Goal: Information Seeking & Learning: Learn about a topic

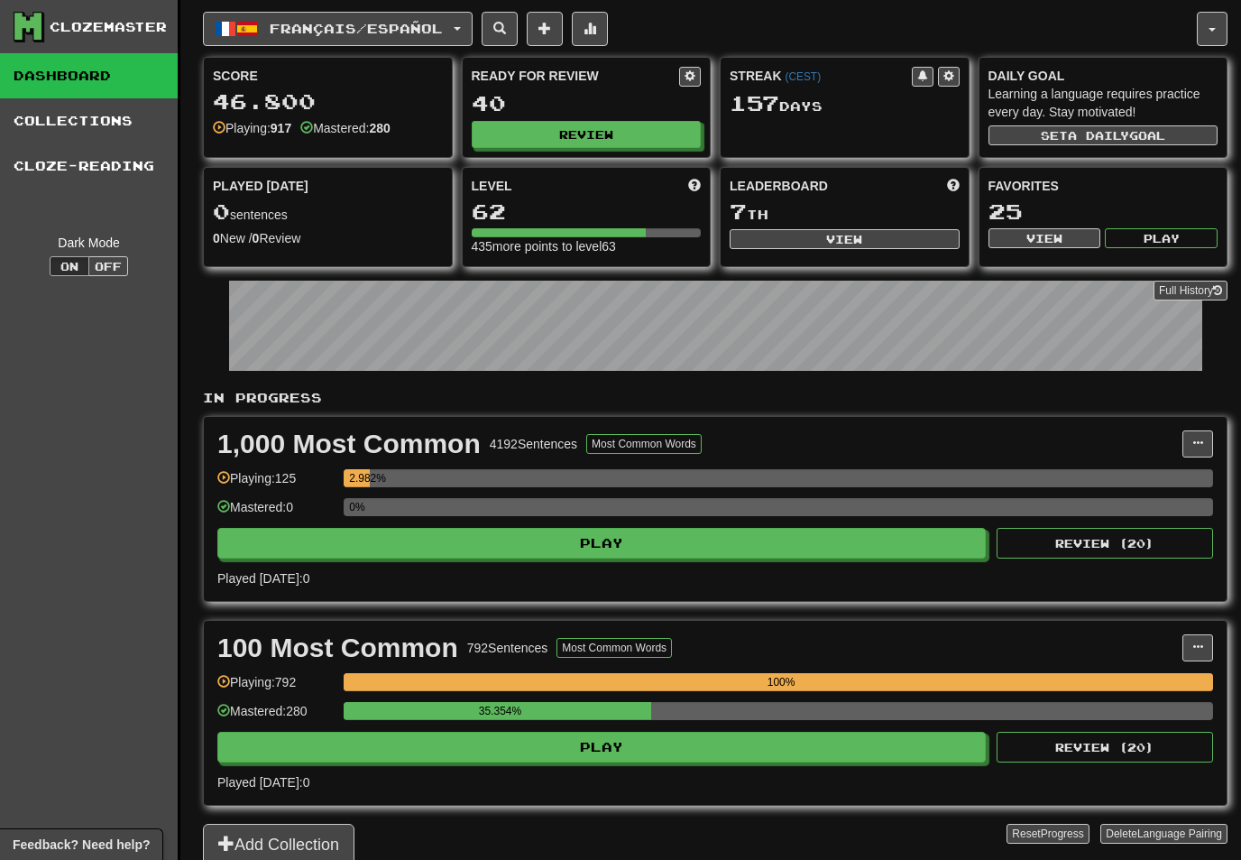
click at [1213, 33] on button "button" at bounding box center [1212, 29] width 31 height 34
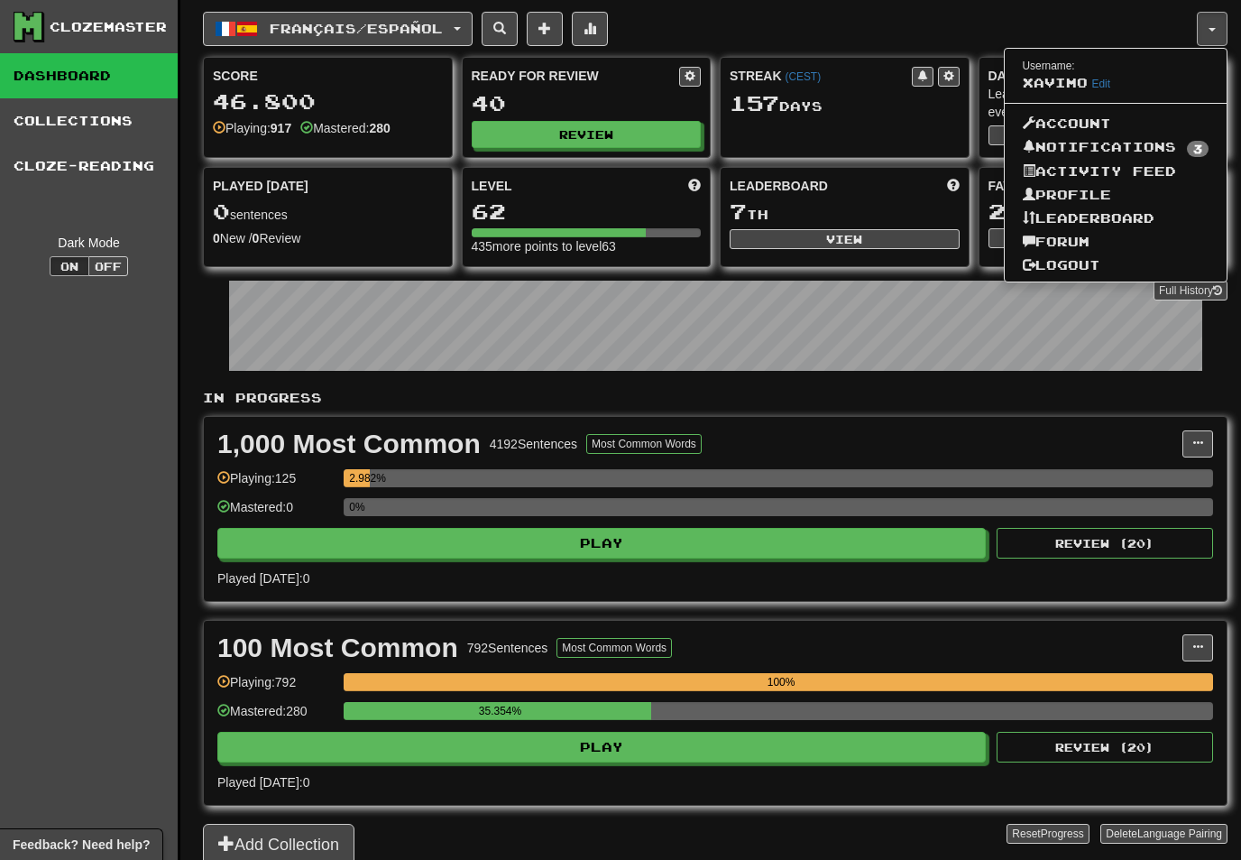
click at [1128, 139] on link "Notifications 3" at bounding box center [1116, 147] width 223 height 25
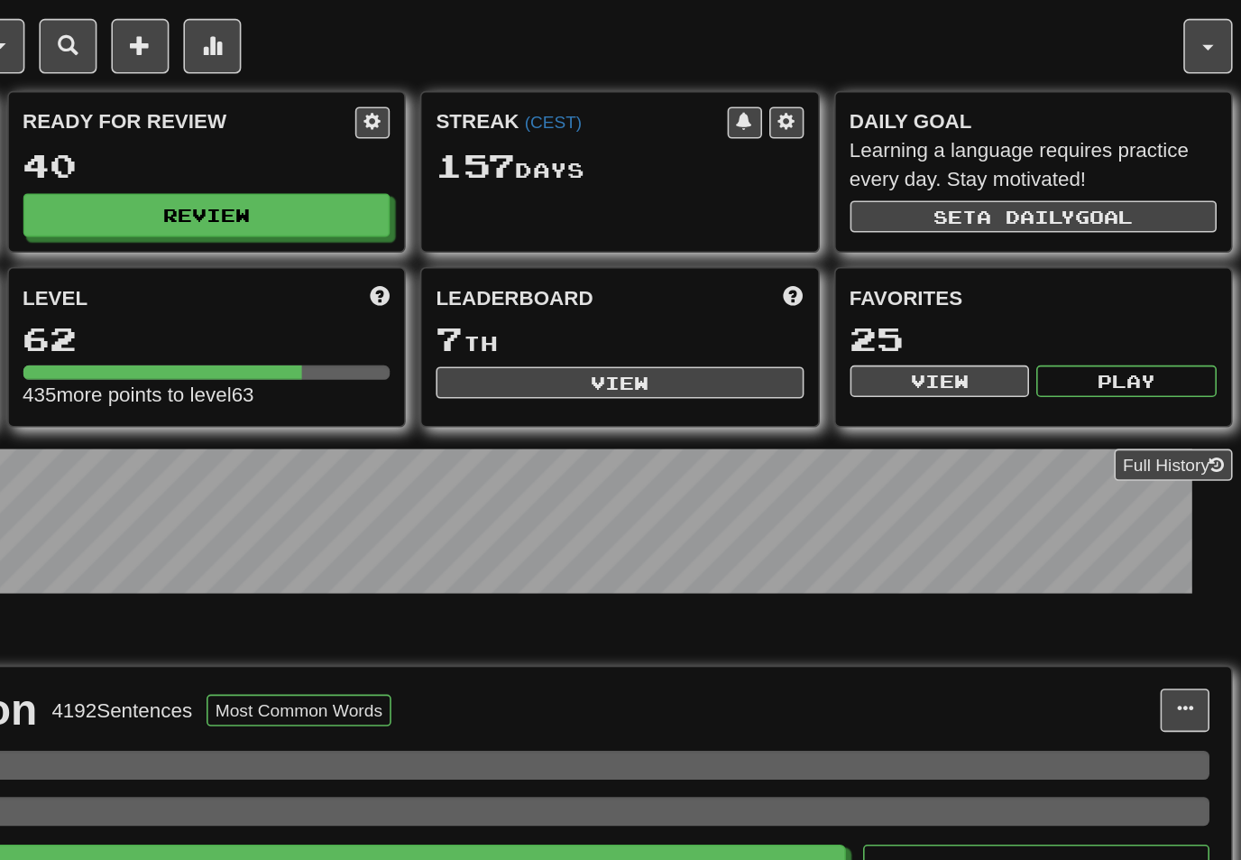
click at [1197, 23] on button "button" at bounding box center [1212, 29] width 31 height 34
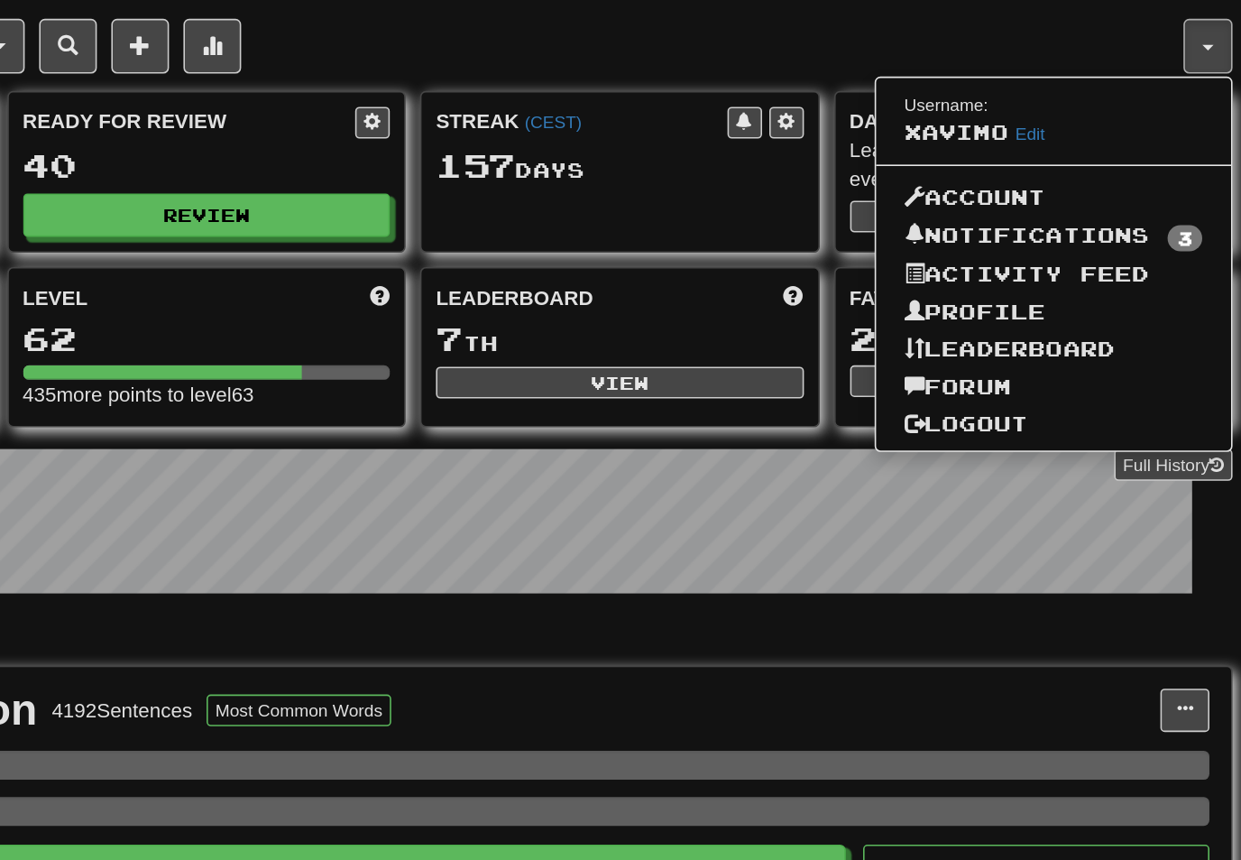
click at [1005, 237] on link "Forum" at bounding box center [1116, 241] width 223 height 23
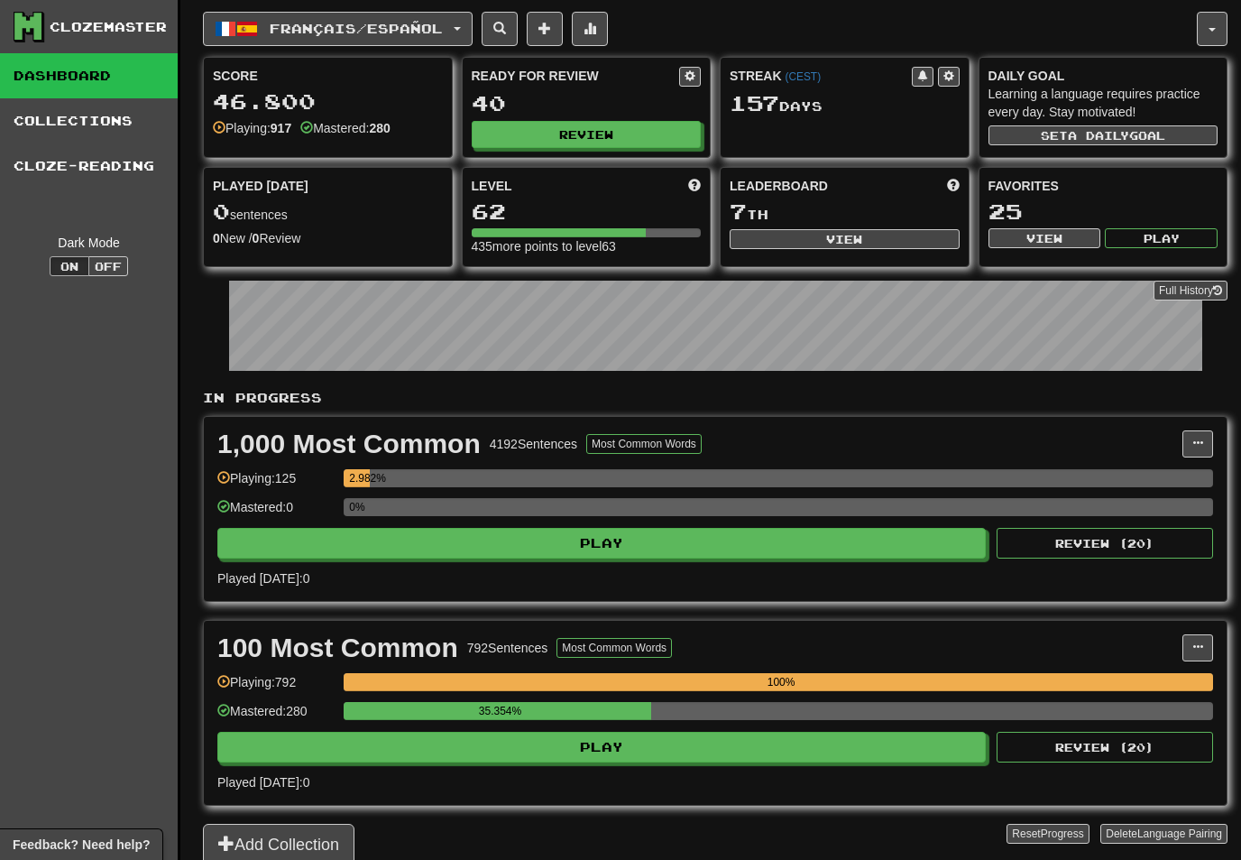
click at [470, 20] on button "Français / Español" at bounding box center [338, 29] width 270 height 34
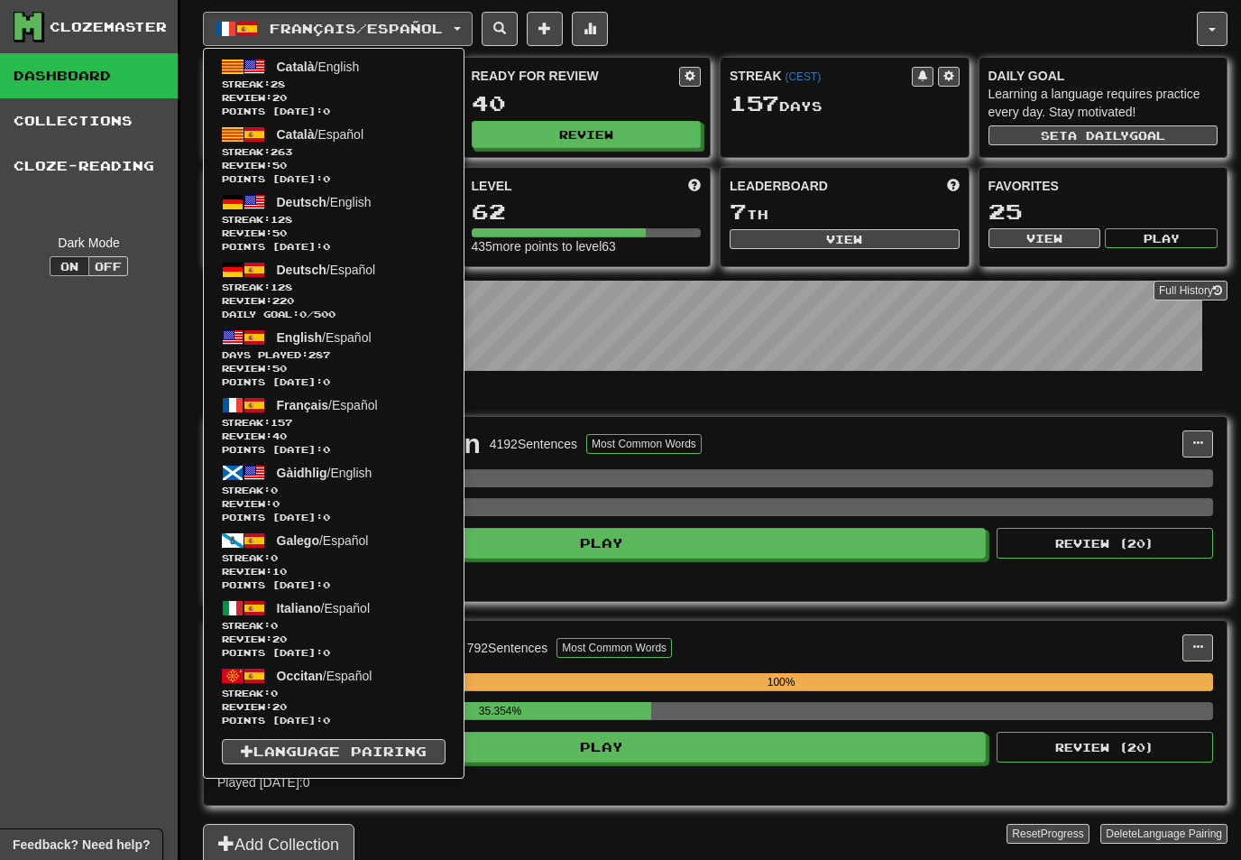
click at [292, 286] on span "128" at bounding box center [282, 286] width 22 height 11
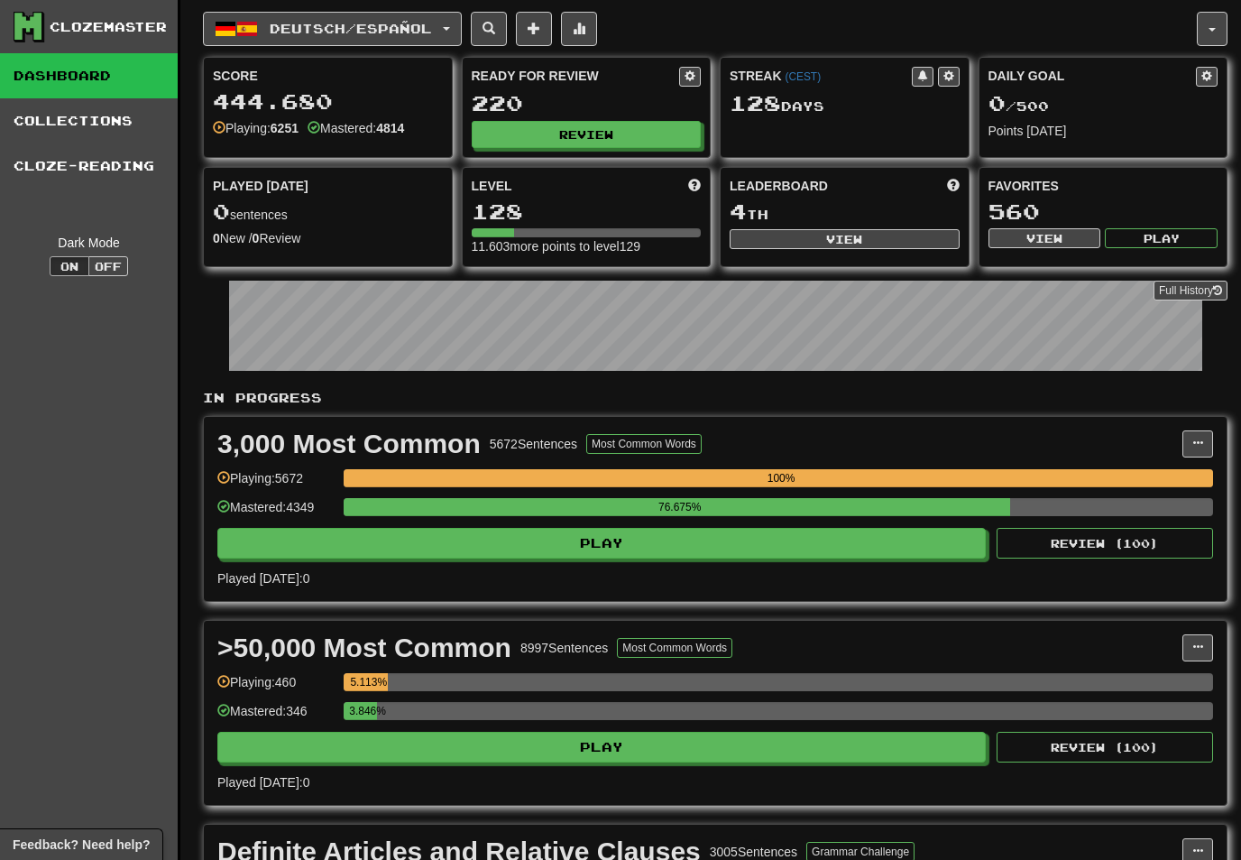
click at [595, 133] on button "Review" at bounding box center [587, 134] width 230 height 27
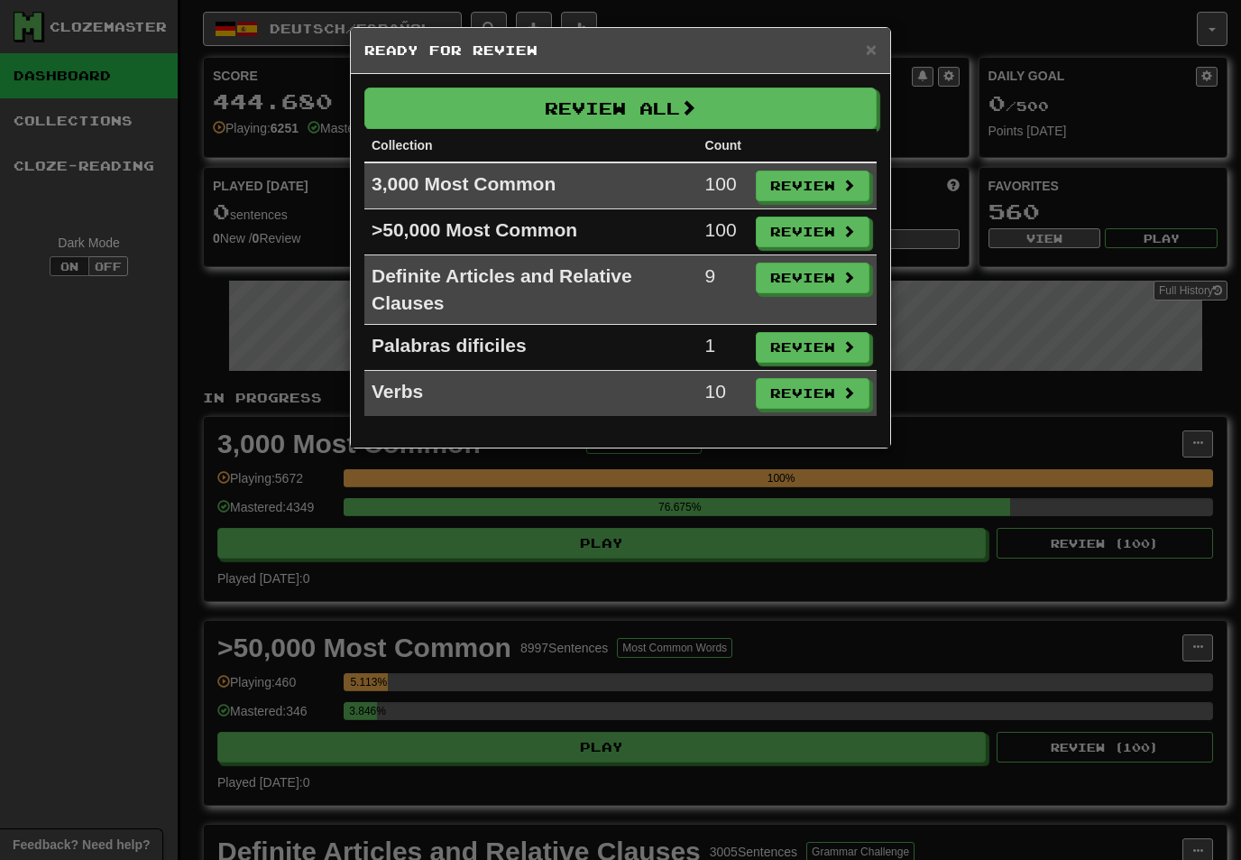
click at [828, 179] on button "Review" at bounding box center [813, 186] width 114 height 31
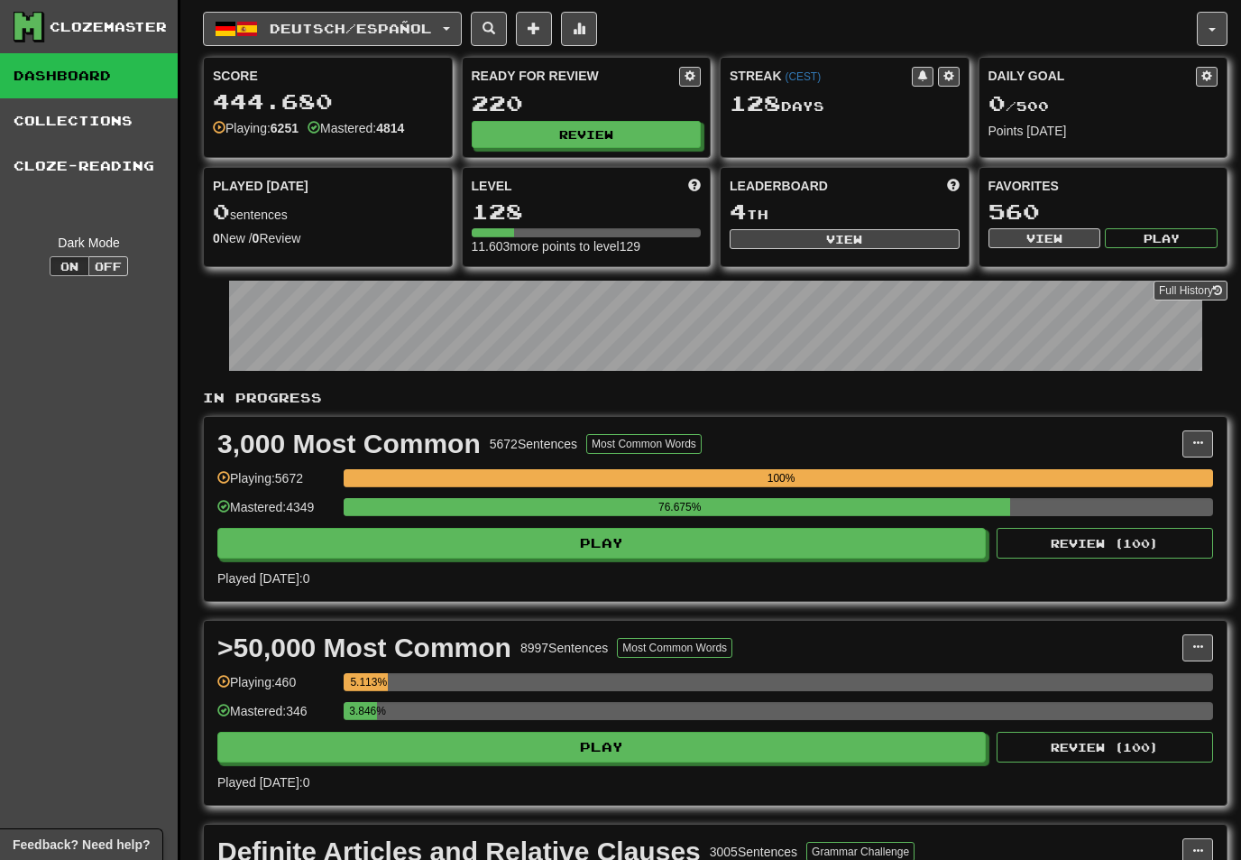
select select "**"
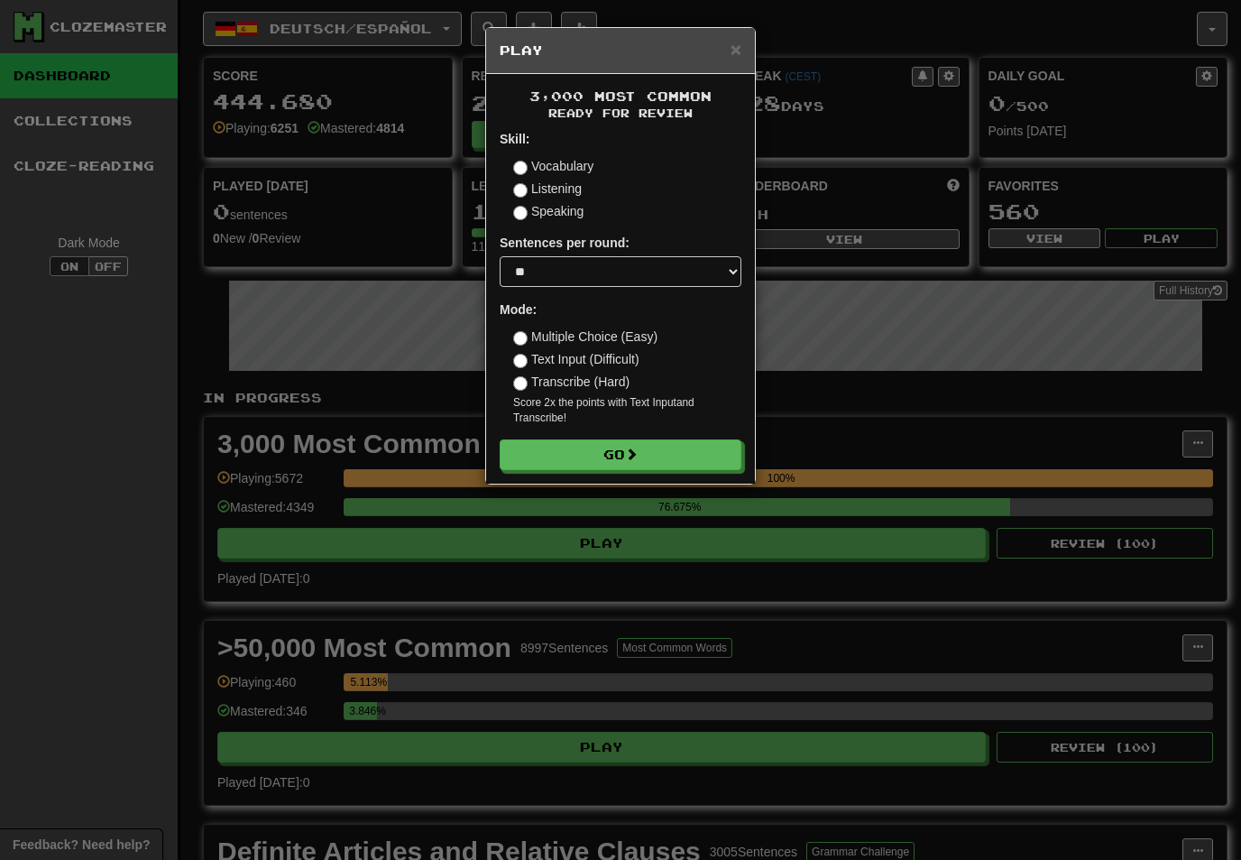
click at [638, 457] on span at bounding box center [631, 453] width 13 height 13
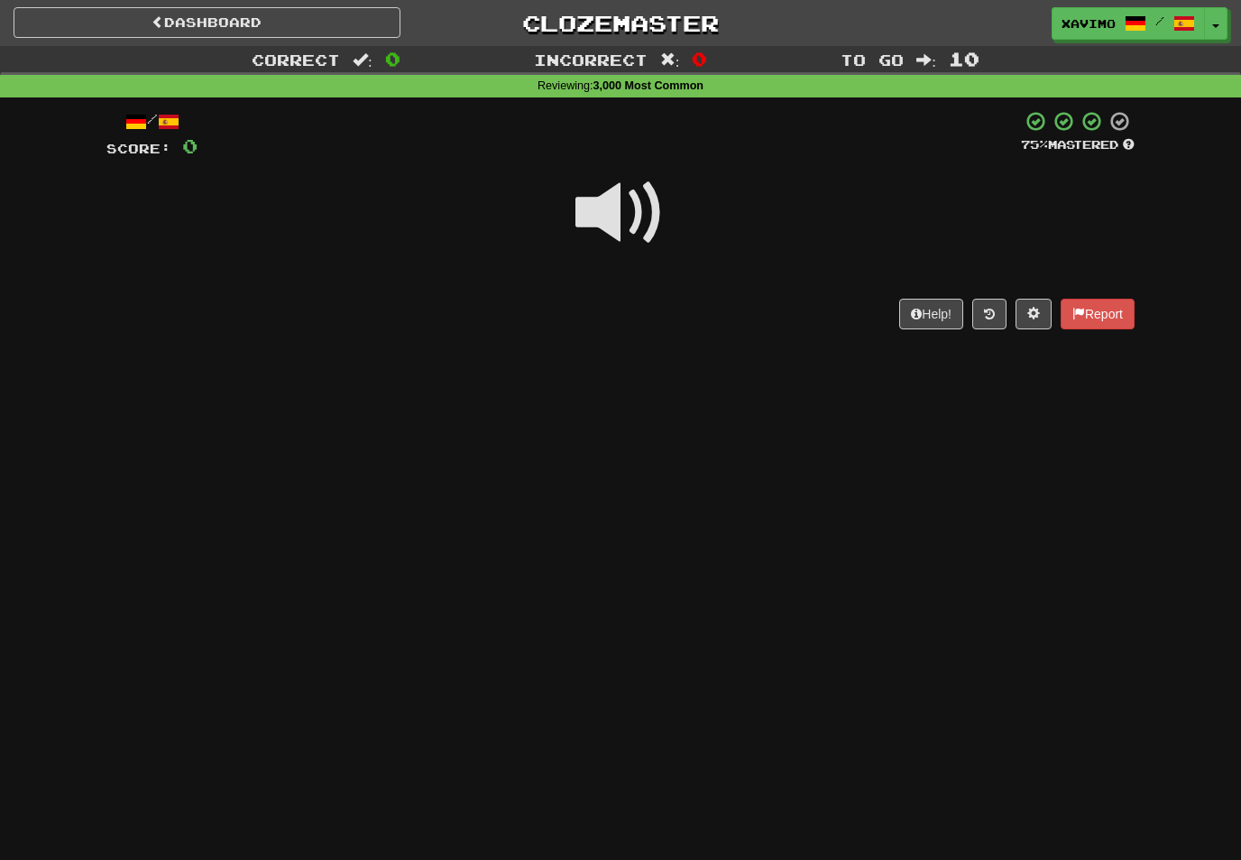
click at [641, 210] on span at bounding box center [621, 213] width 90 height 90
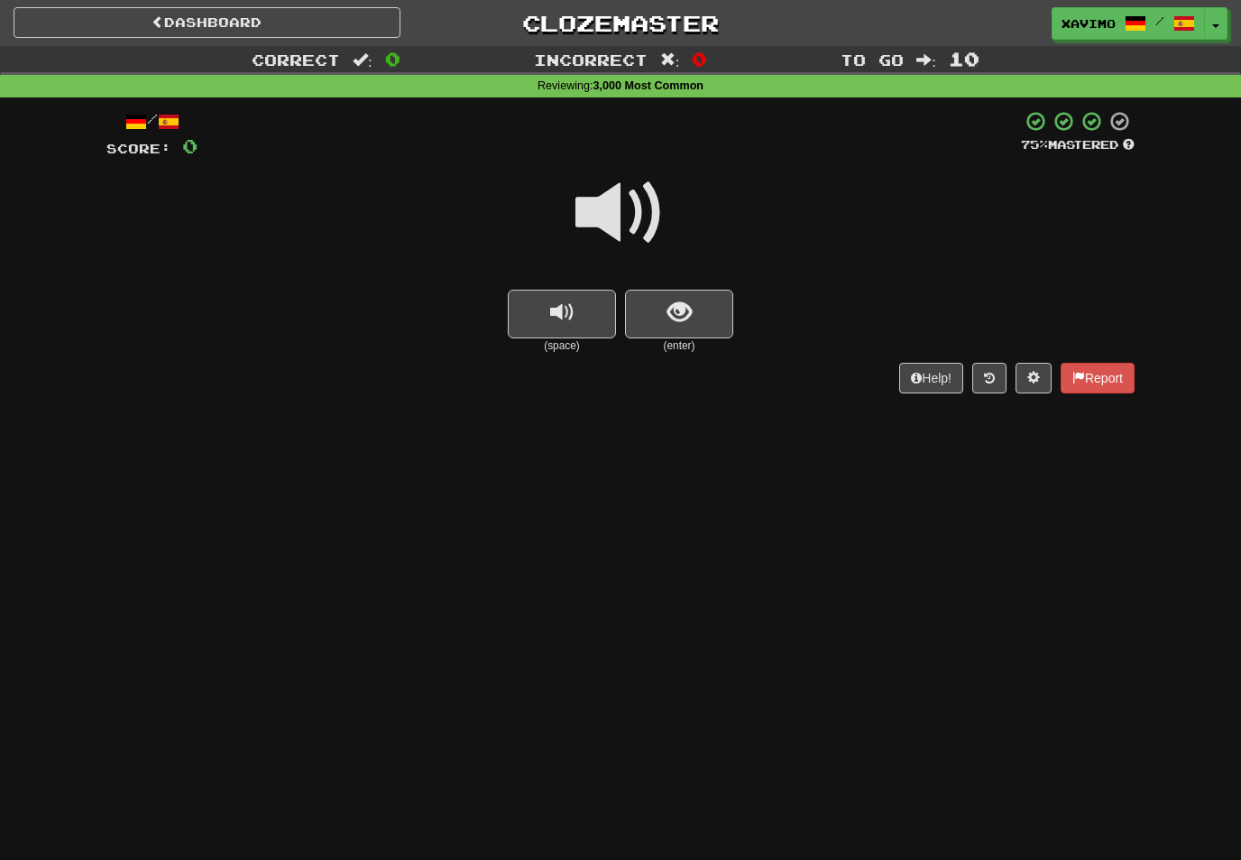
click at [628, 211] on span at bounding box center [621, 213] width 90 height 90
click at [679, 300] on span "show sentence" at bounding box center [680, 312] width 24 height 24
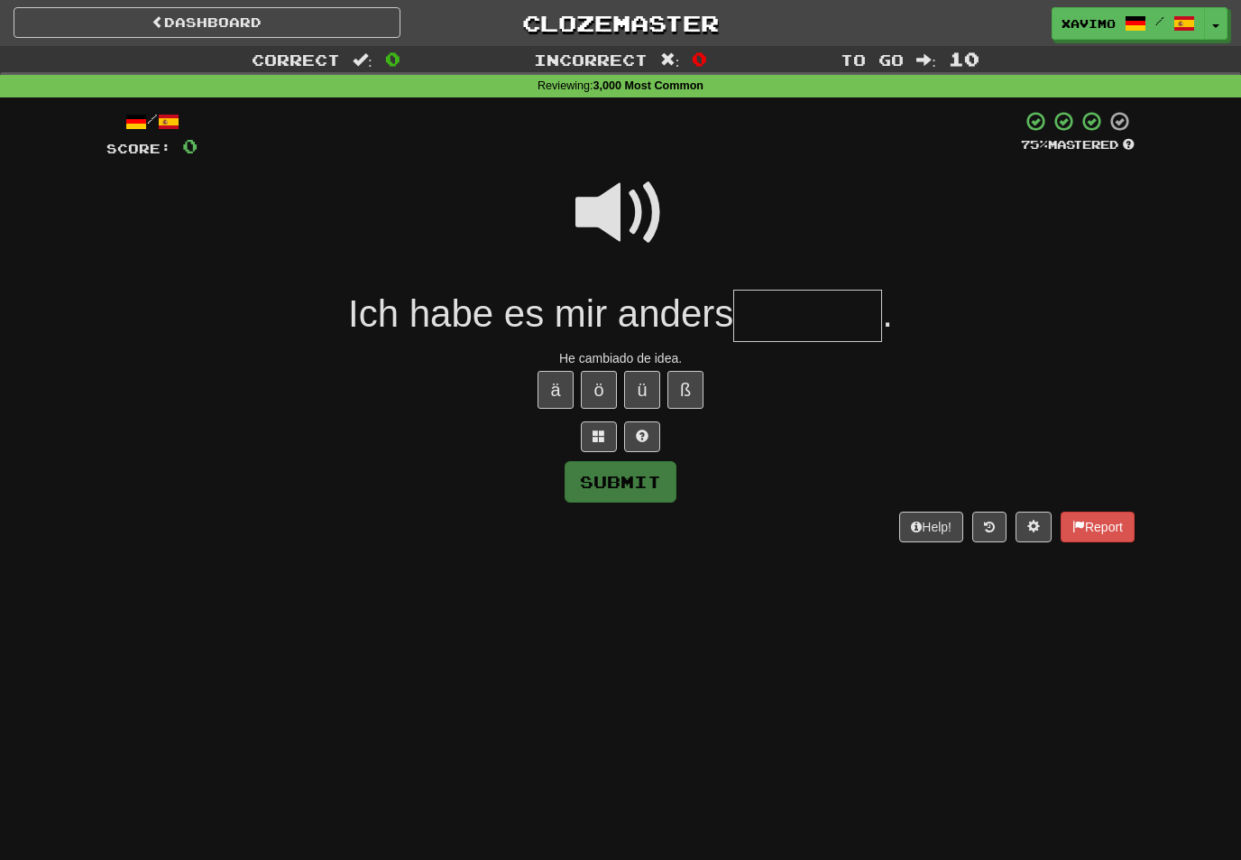
click at [642, 214] on span at bounding box center [621, 213] width 90 height 90
click at [778, 312] on input "text" at bounding box center [807, 316] width 149 height 53
type input "********"
click at [664, 477] on button "Submit" at bounding box center [621, 482] width 112 height 42
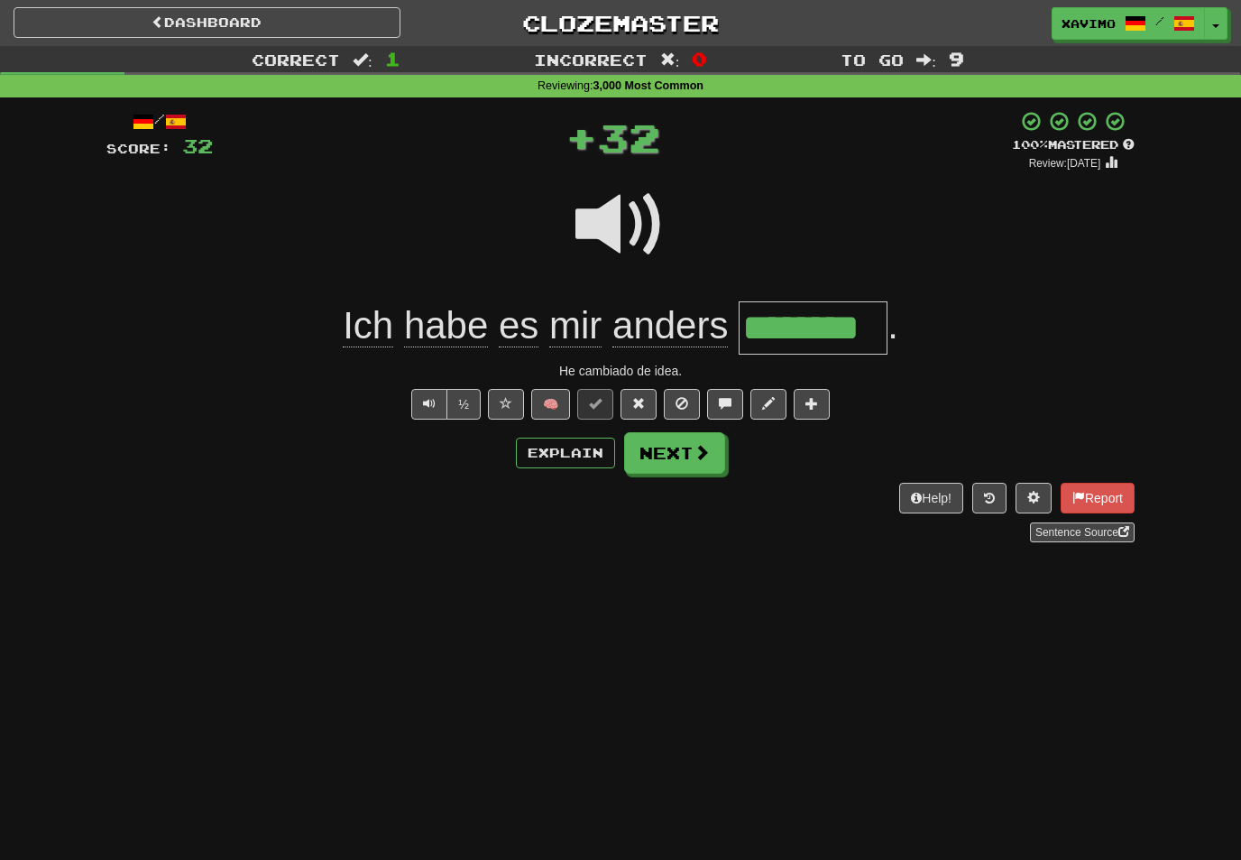
click at [703, 457] on span at bounding box center [702, 452] width 16 height 16
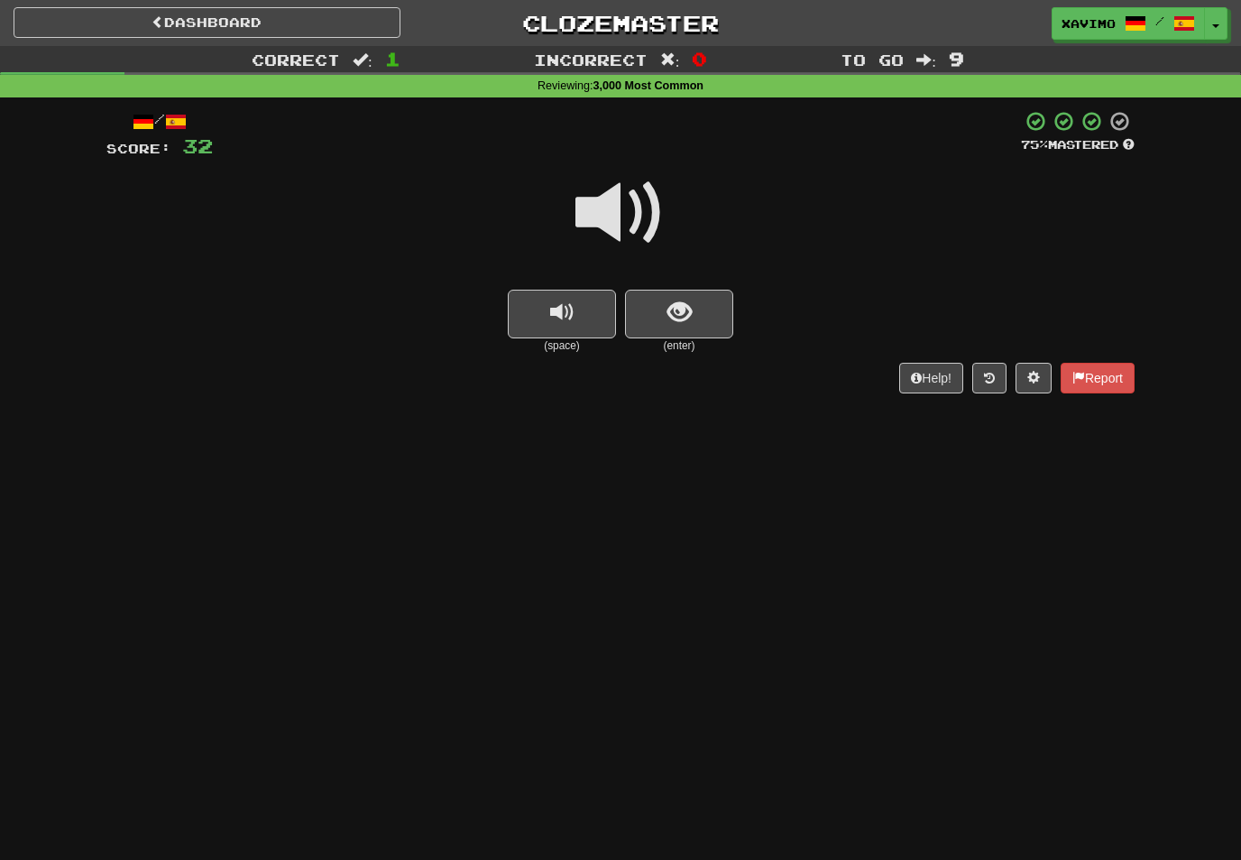
click at [646, 198] on span at bounding box center [621, 213] width 90 height 90
click at [671, 306] on span "show sentence" at bounding box center [680, 312] width 24 height 24
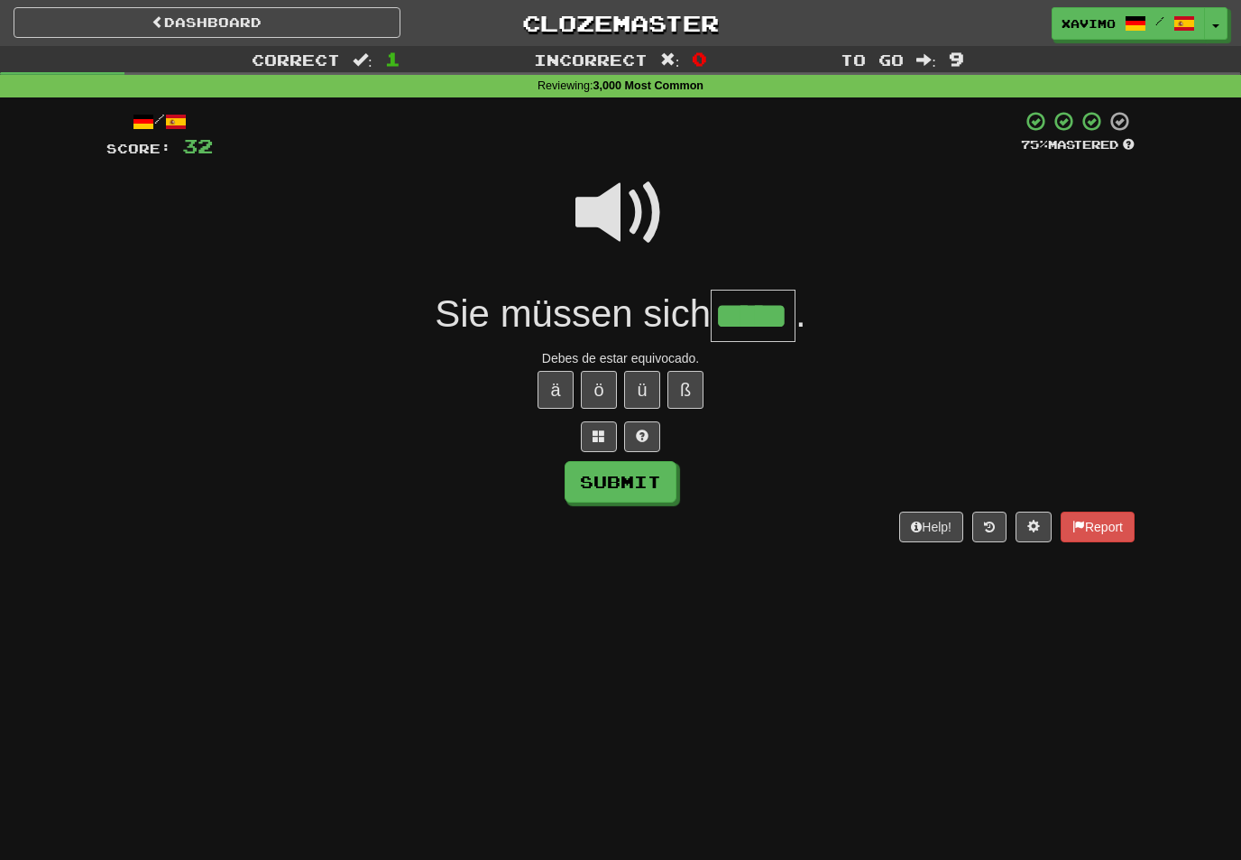
type input "*****"
click at [642, 479] on button "Submit" at bounding box center [621, 482] width 112 height 42
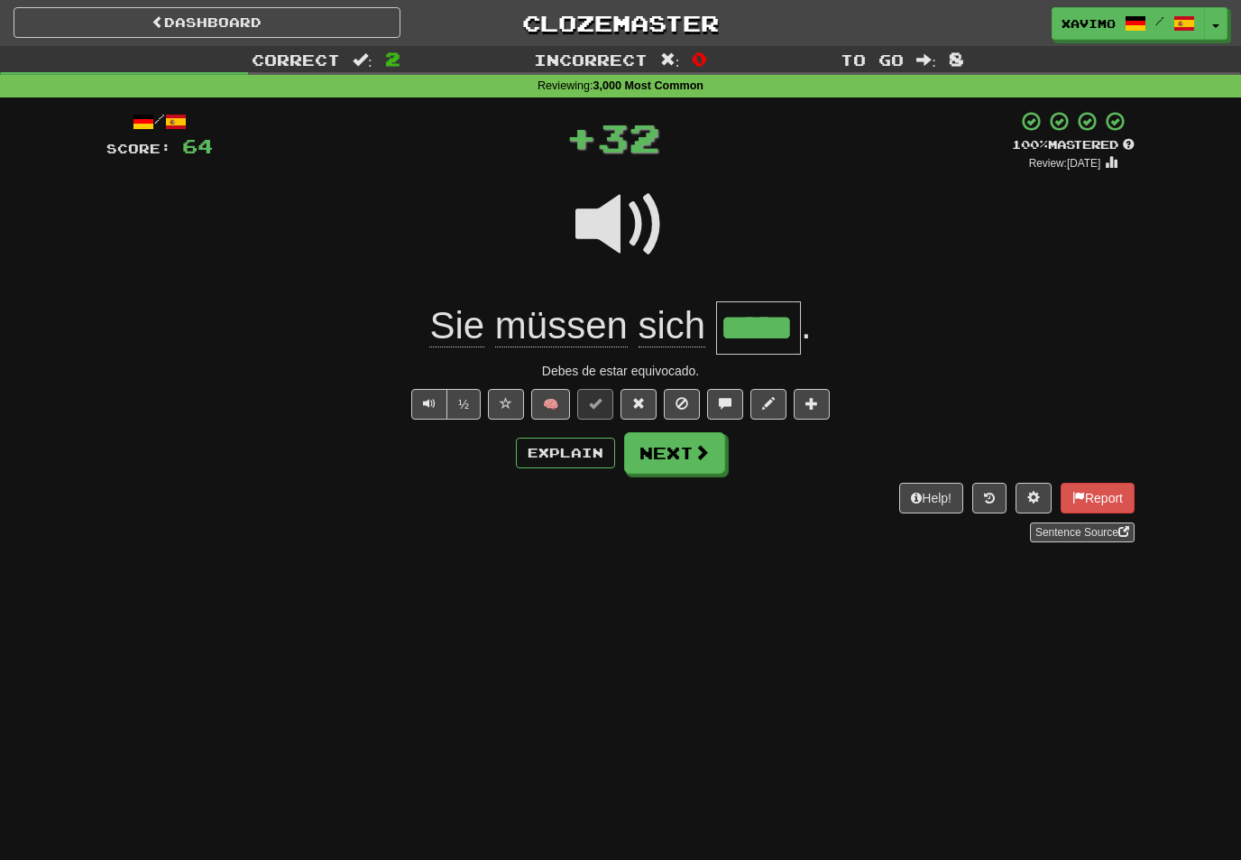
click at [706, 446] on span at bounding box center [702, 452] width 16 height 16
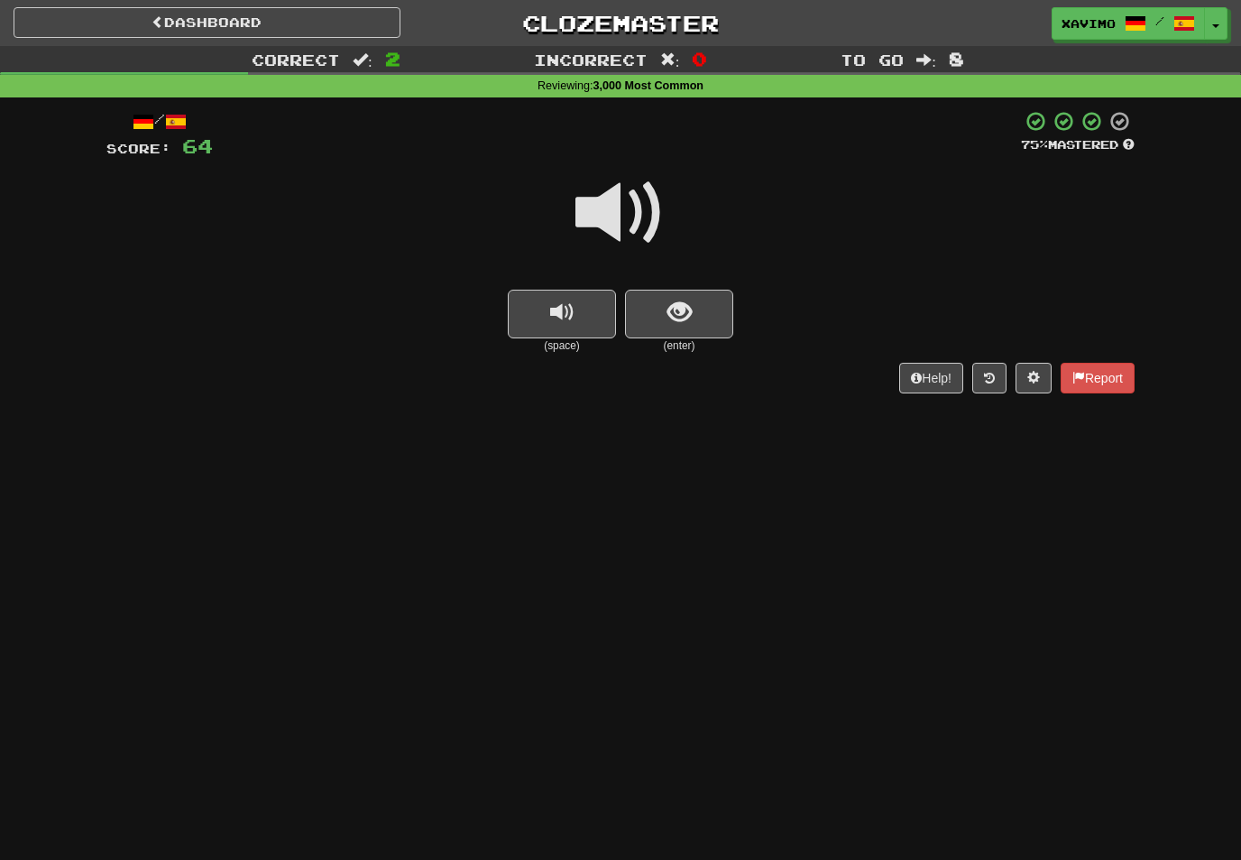
click at [638, 195] on span at bounding box center [621, 213] width 90 height 90
click at [665, 312] on button "show sentence" at bounding box center [679, 314] width 108 height 49
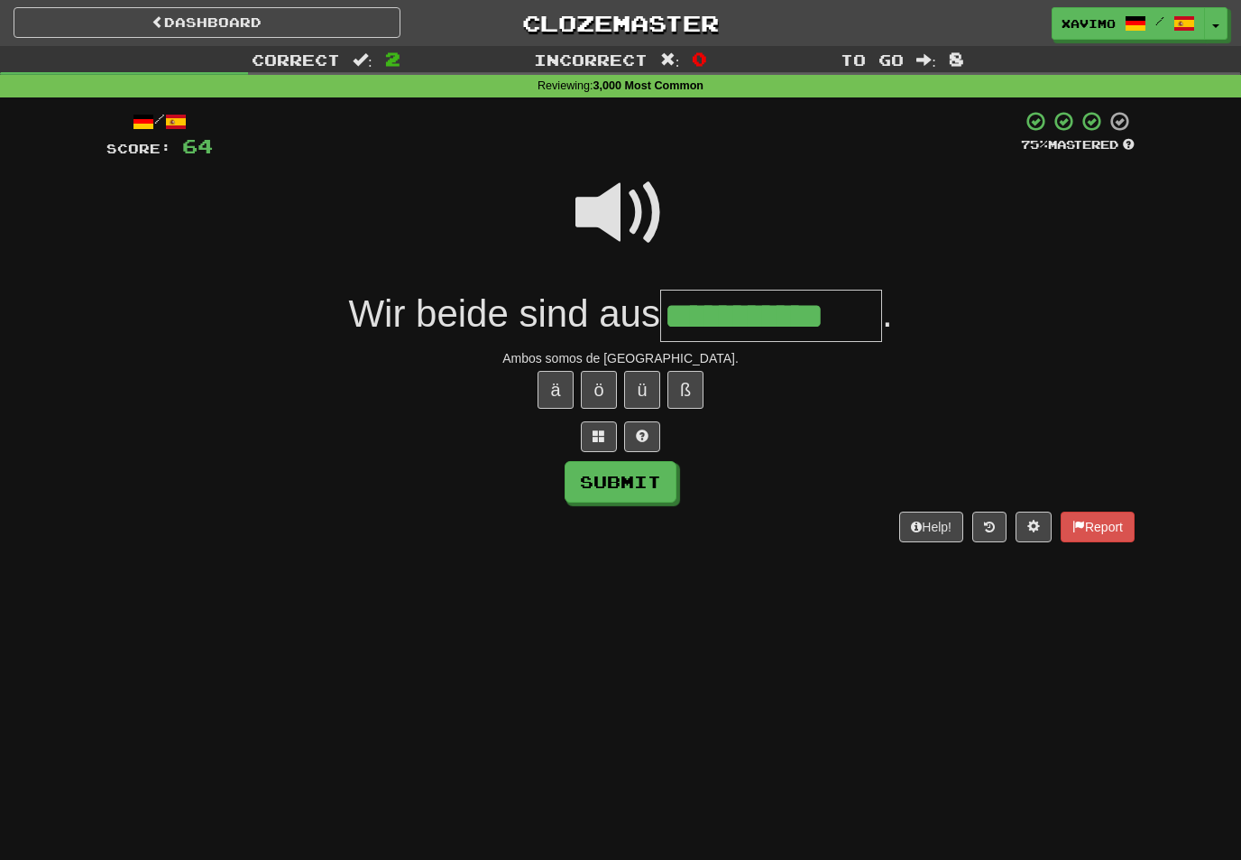
click at [643, 493] on button "Submit" at bounding box center [621, 482] width 112 height 42
type input "**********"
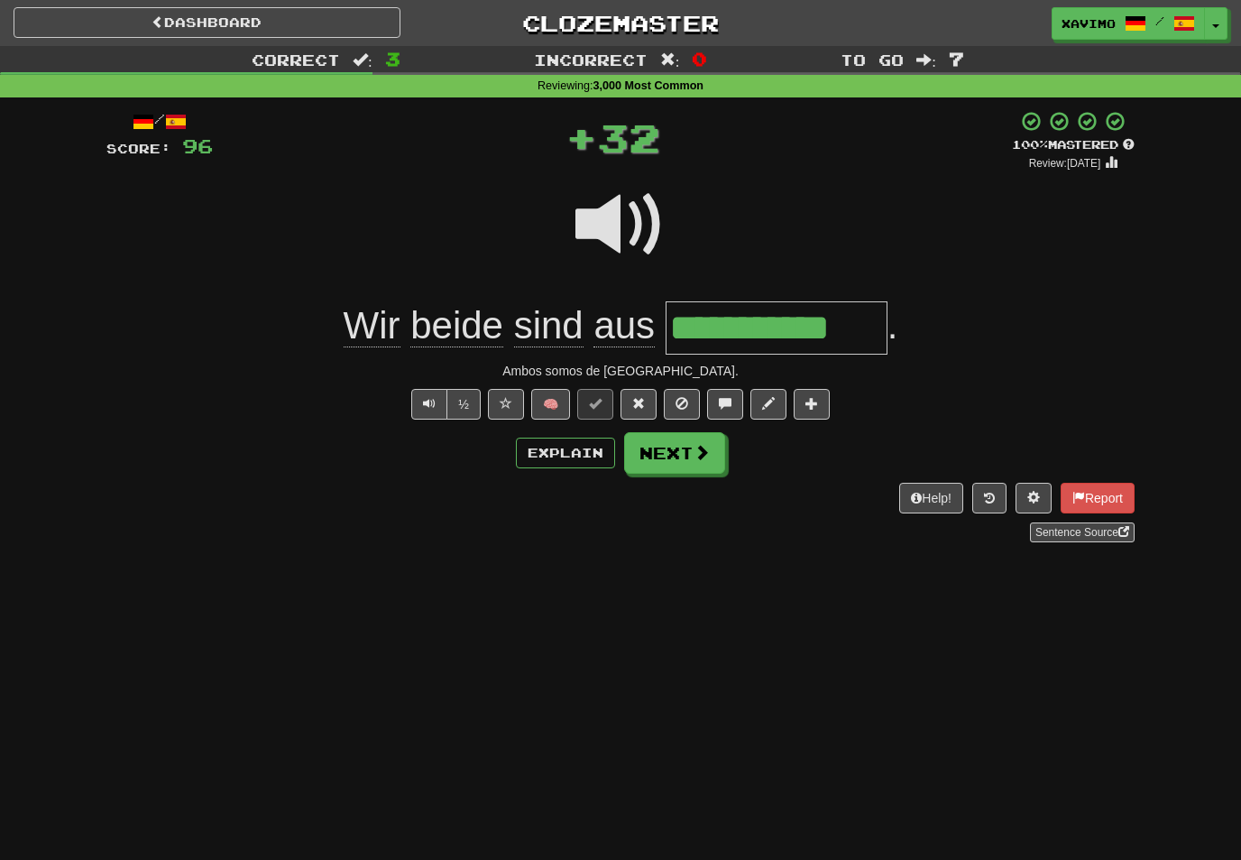
click at [692, 460] on button "Next" at bounding box center [674, 453] width 101 height 42
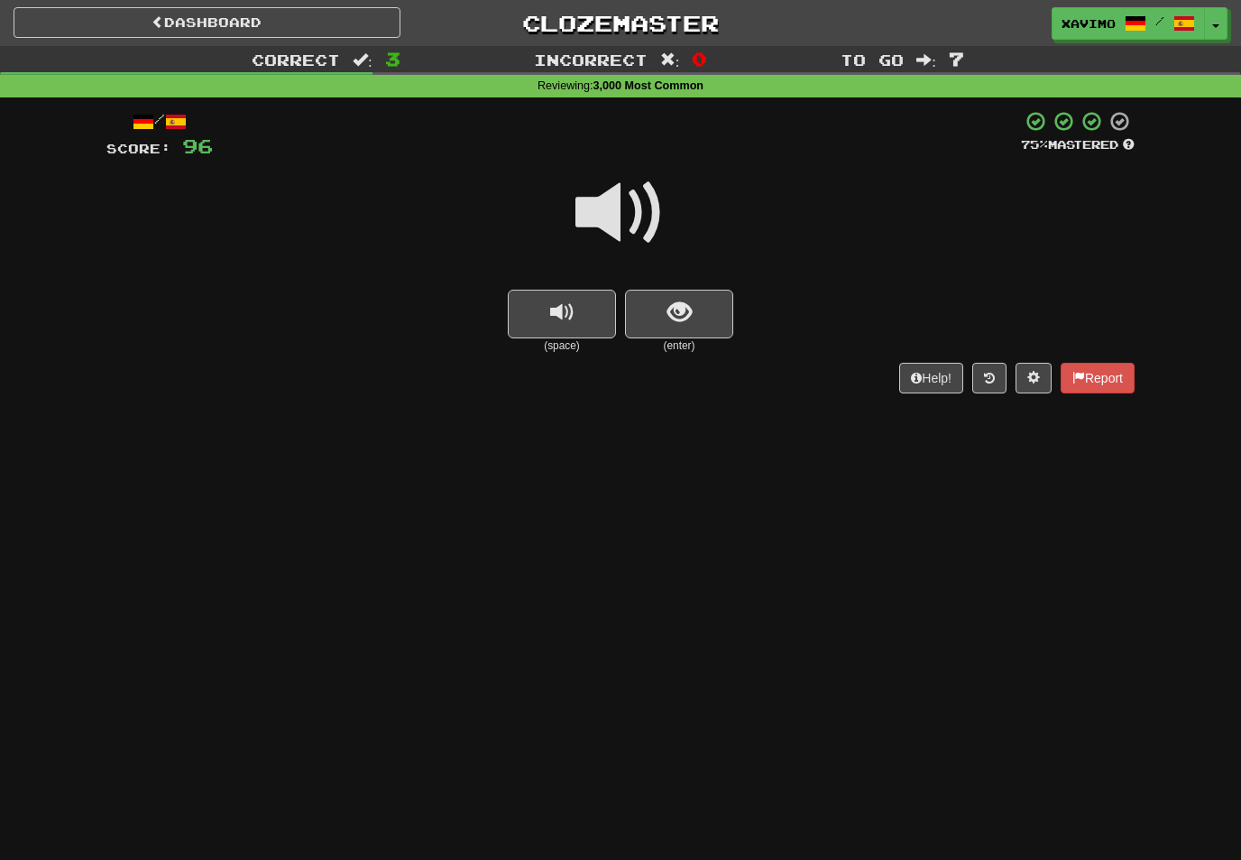
click at [641, 206] on span at bounding box center [621, 213] width 90 height 90
click at [680, 300] on span "show sentence" at bounding box center [680, 312] width 24 height 24
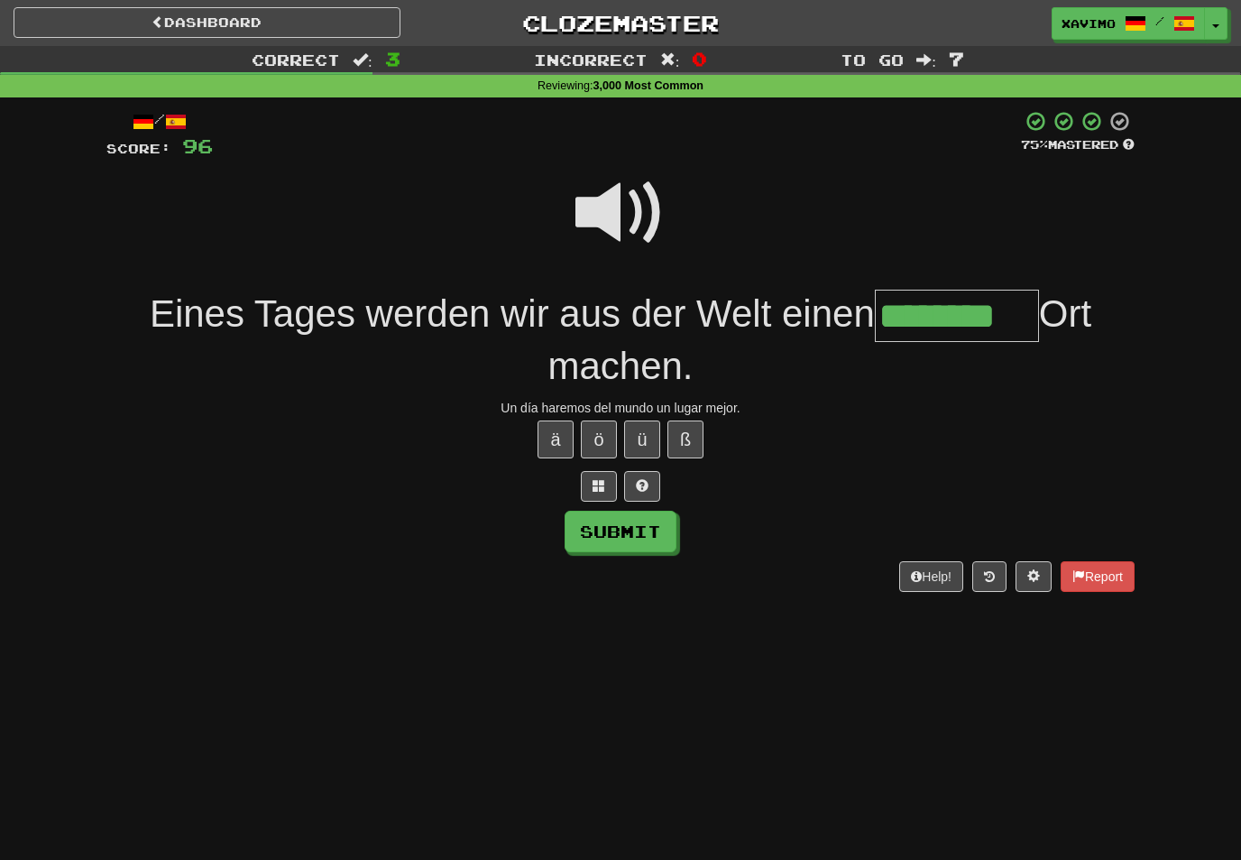
type input "********"
click at [651, 515] on button "Submit" at bounding box center [621, 532] width 112 height 42
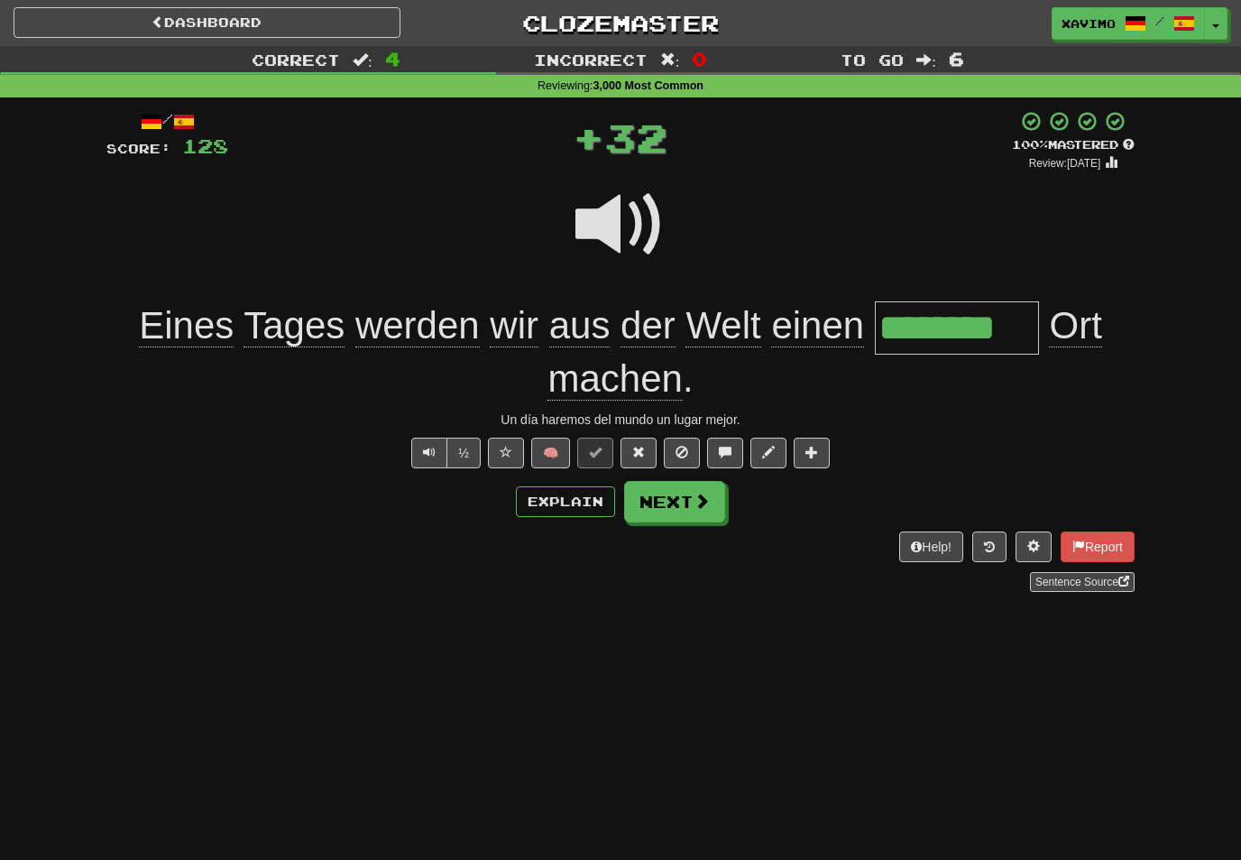
click at [690, 500] on button "Next" at bounding box center [674, 502] width 101 height 42
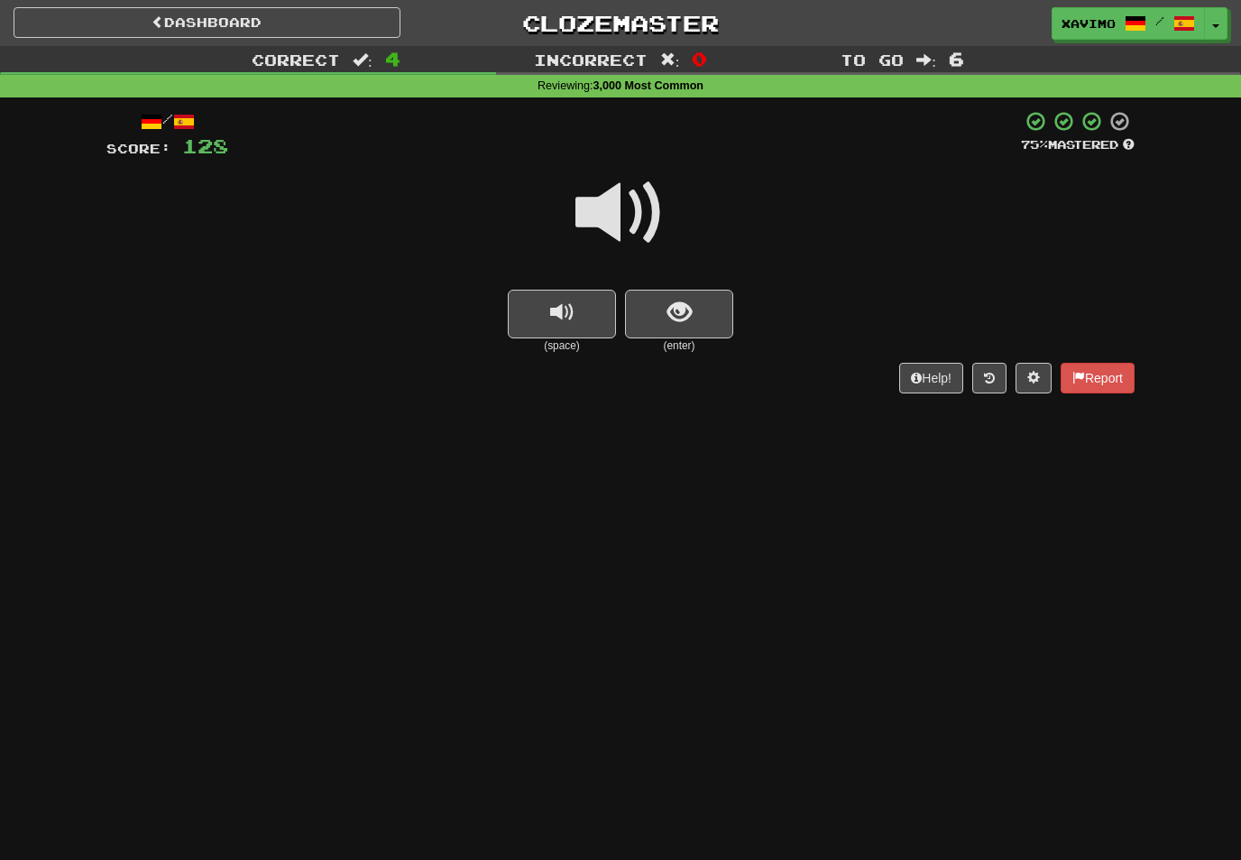
click at [638, 215] on span at bounding box center [621, 213] width 90 height 90
click at [679, 320] on span "show sentence" at bounding box center [680, 312] width 24 height 24
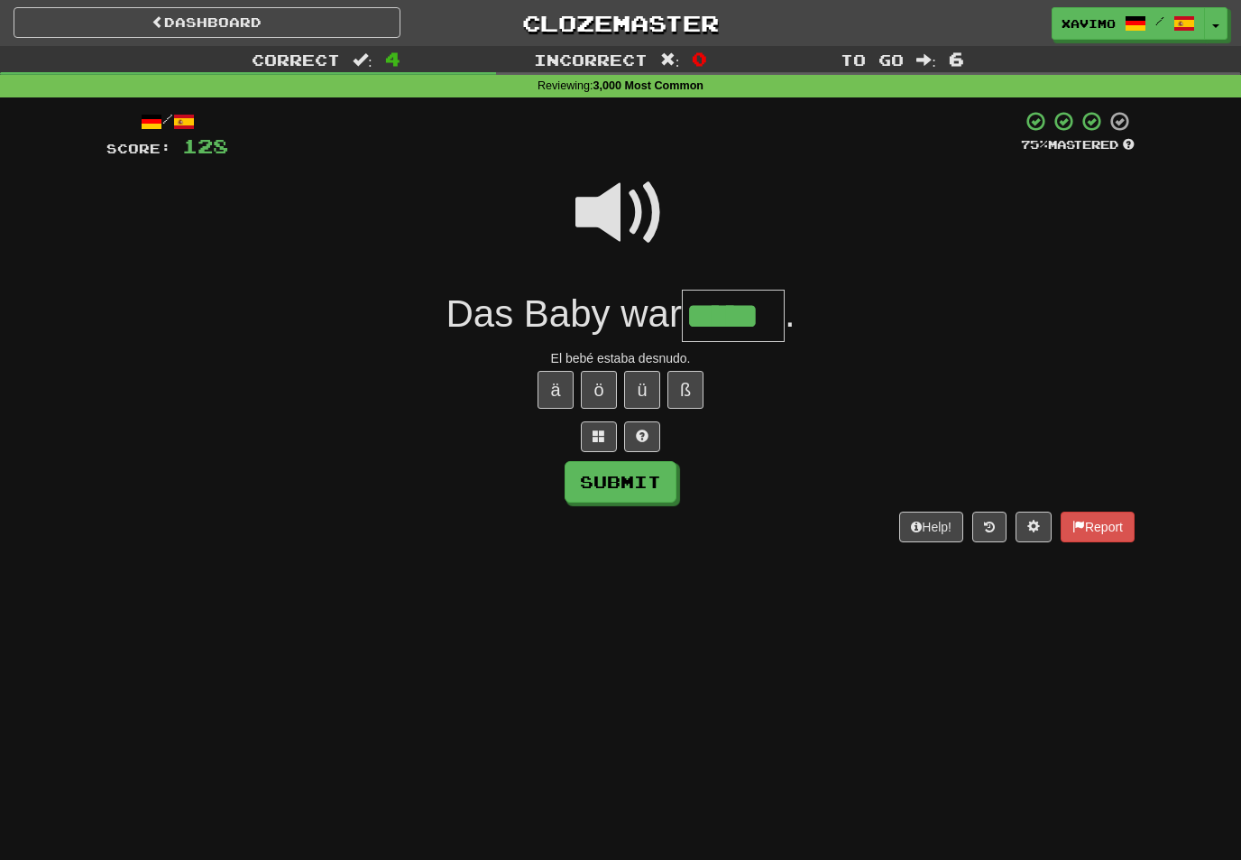
type input "*****"
click at [653, 480] on button "Submit" at bounding box center [621, 482] width 112 height 42
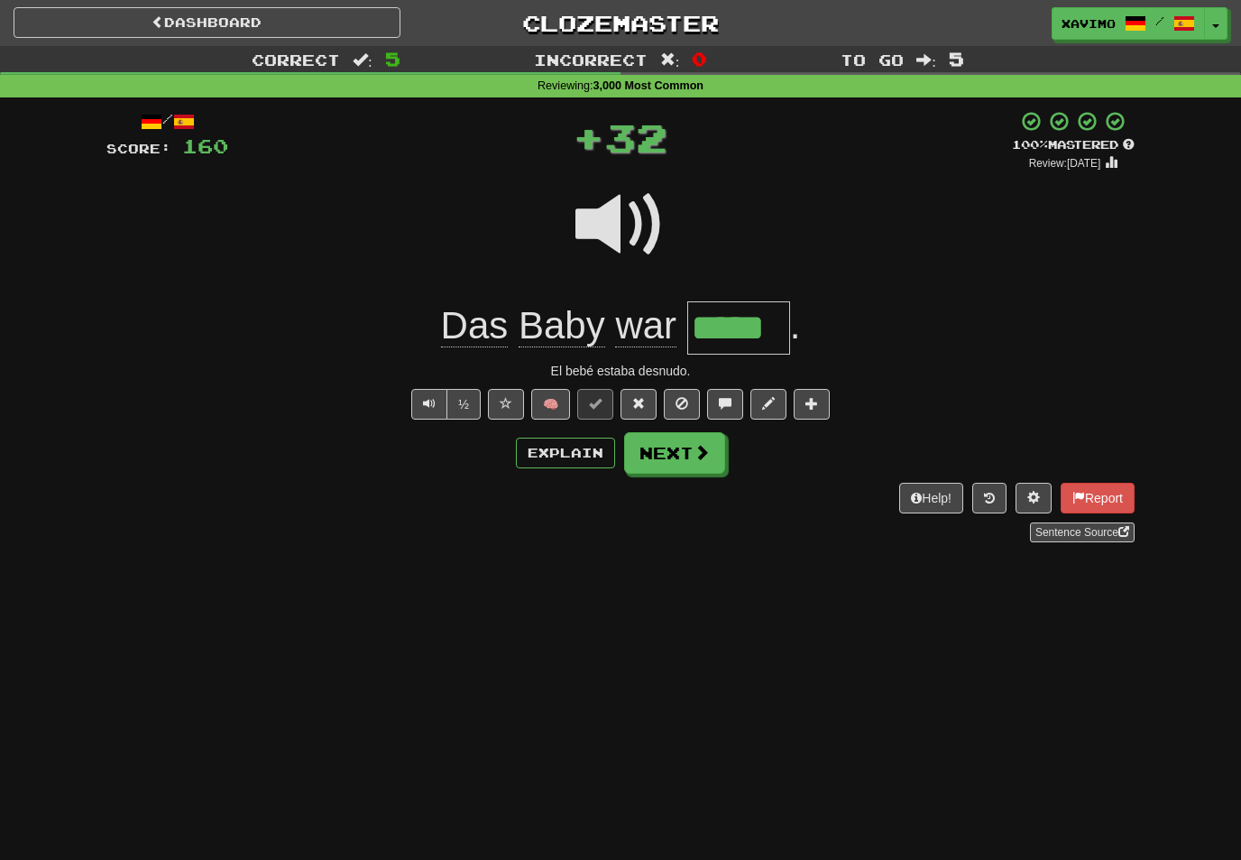
click at [711, 452] on button "Next" at bounding box center [674, 453] width 101 height 42
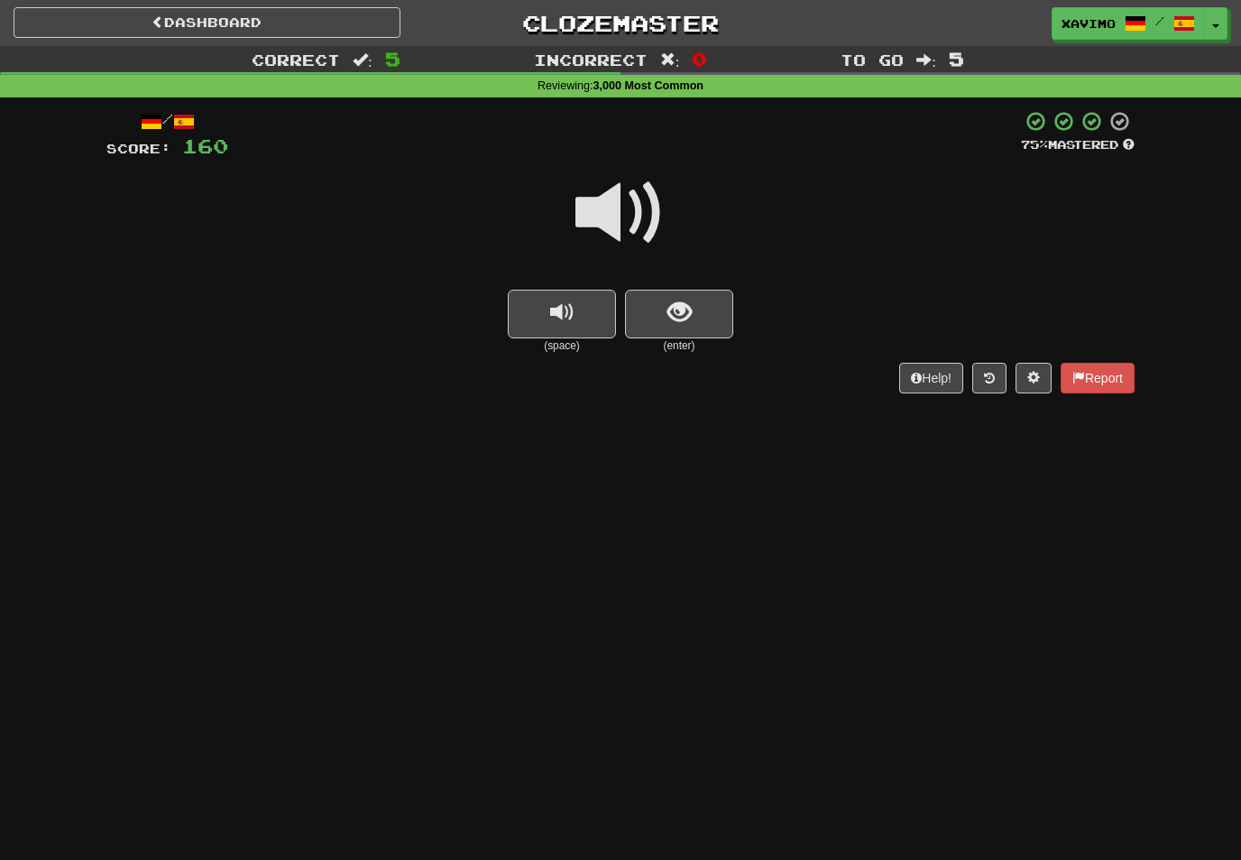
click at [650, 193] on span at bounding box center [621, 213] width 90 height 90
click at [687, 300] on span "show sentence" at bounding box center [680, 312] width 24 height 24
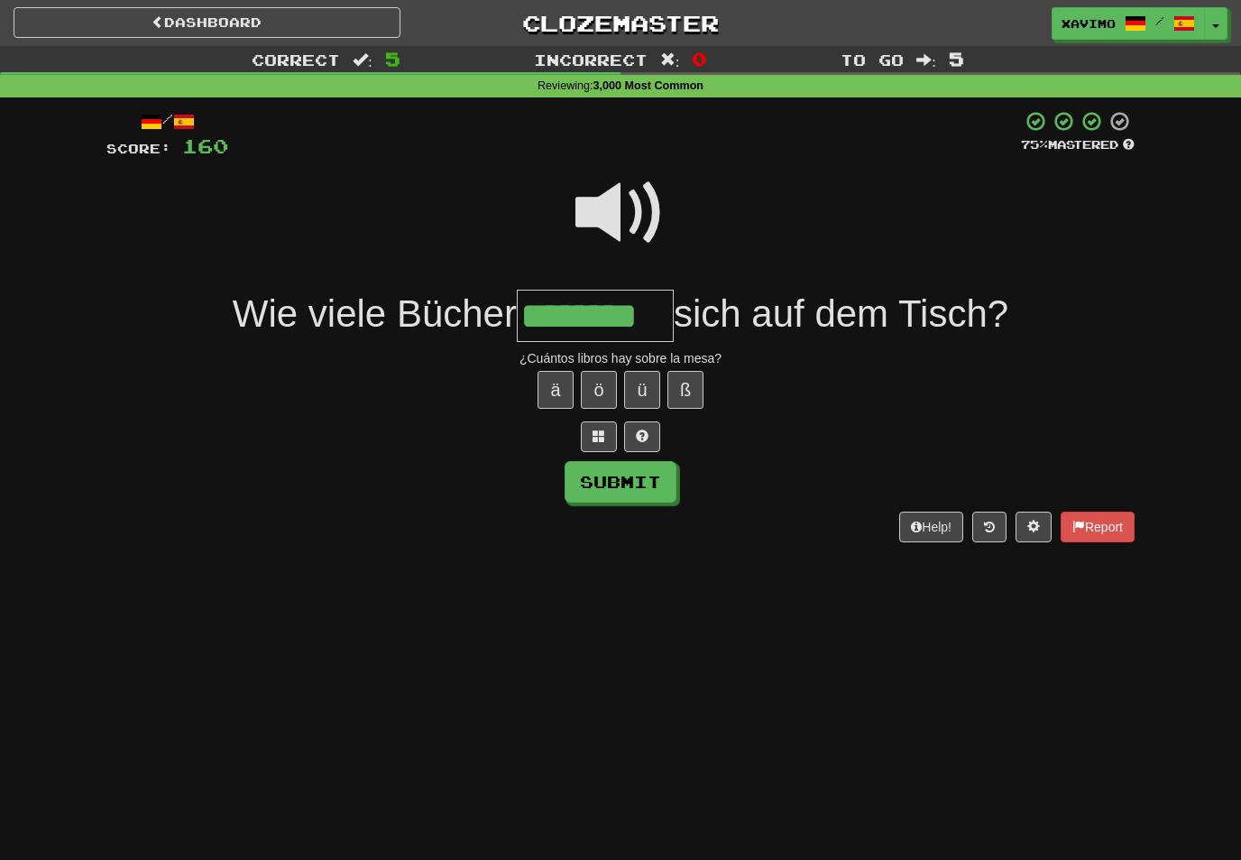
type input "********"
click at [653, 475] on button "Submit" at bounding box center [621, 482] width 112 height 42
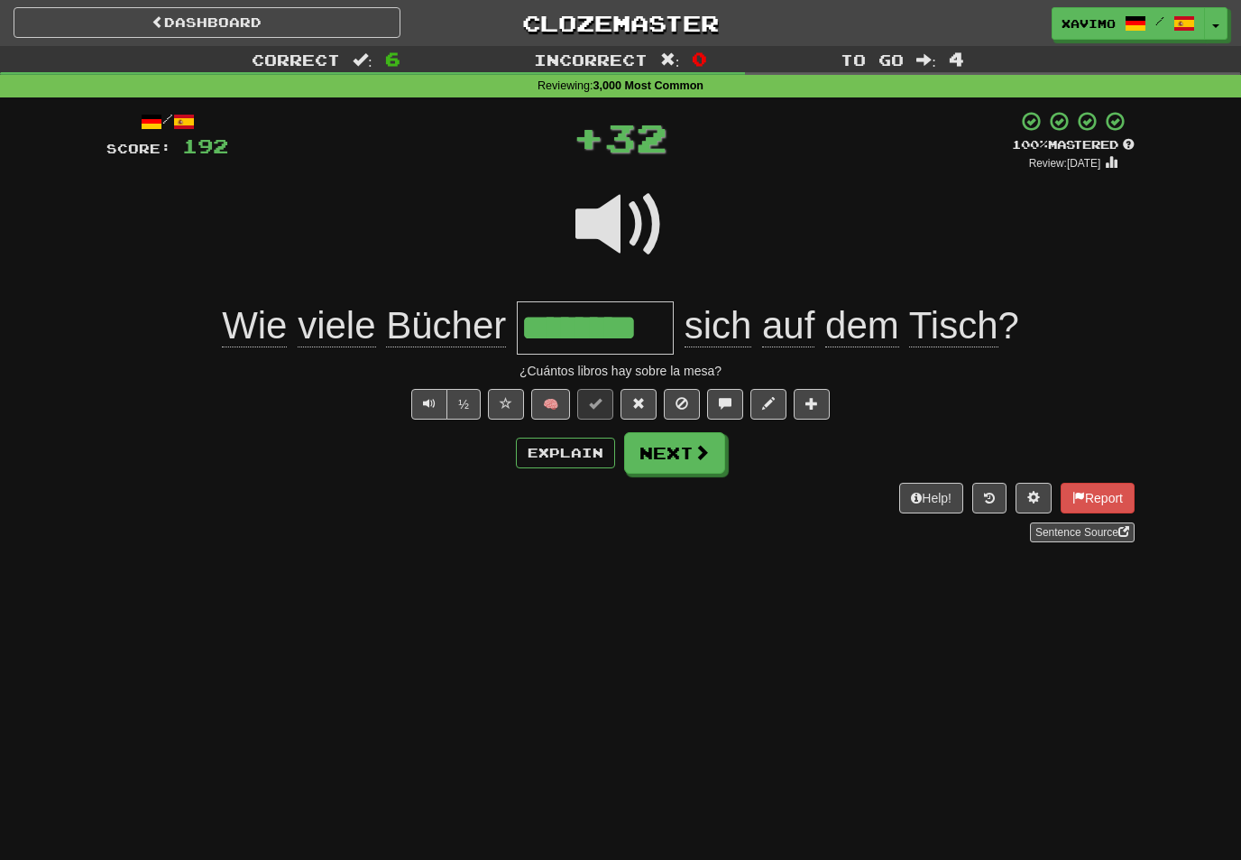
click at [700, 458] on span at bounding box center [702, 452] width 16 height 16
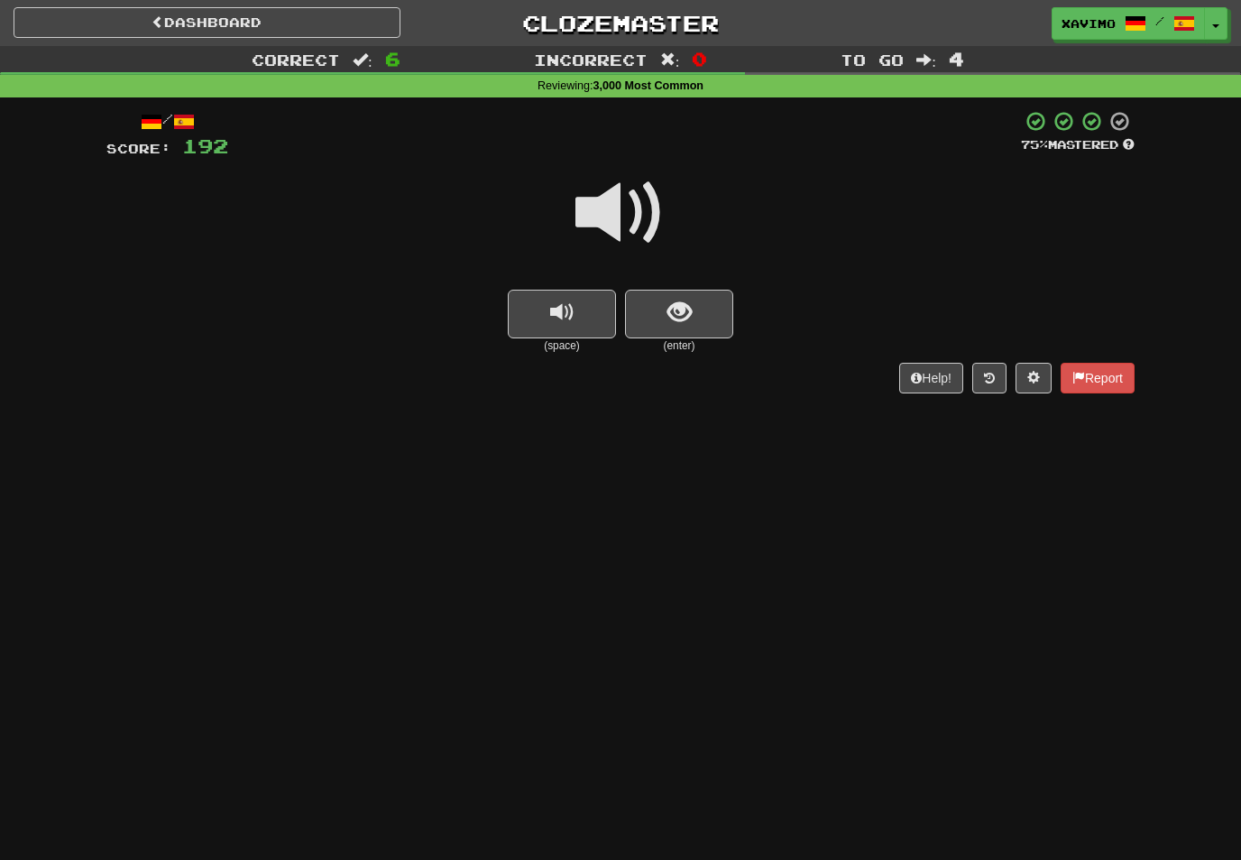
click at [647, 212] on span at bounding box center [621, 213] width 90 height 90
click at [699, 313] on button "show sentence" at bounding box center [679, 314] width 108 height 49
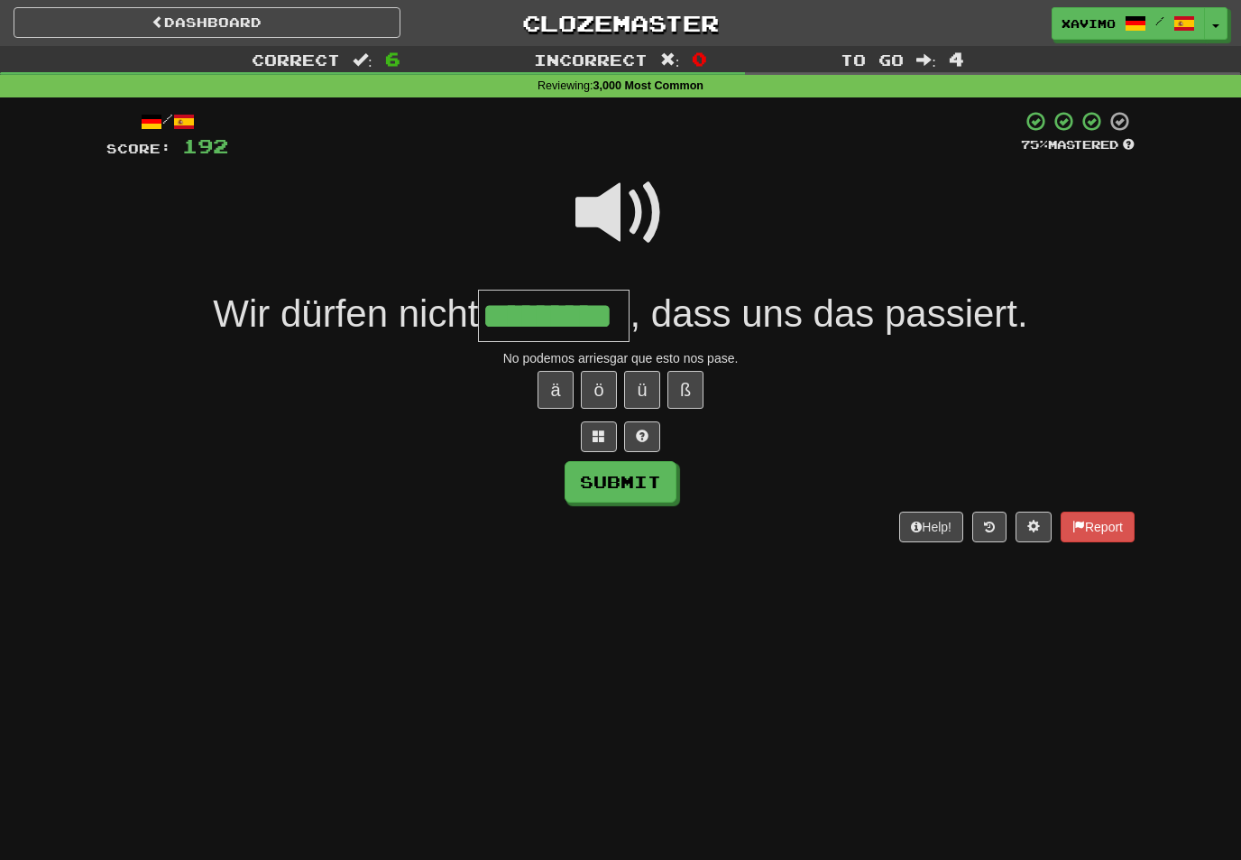
type input "*********"
click at [652, 477] on button "Submit" at bounding box center [621, 482] width 112 height 42
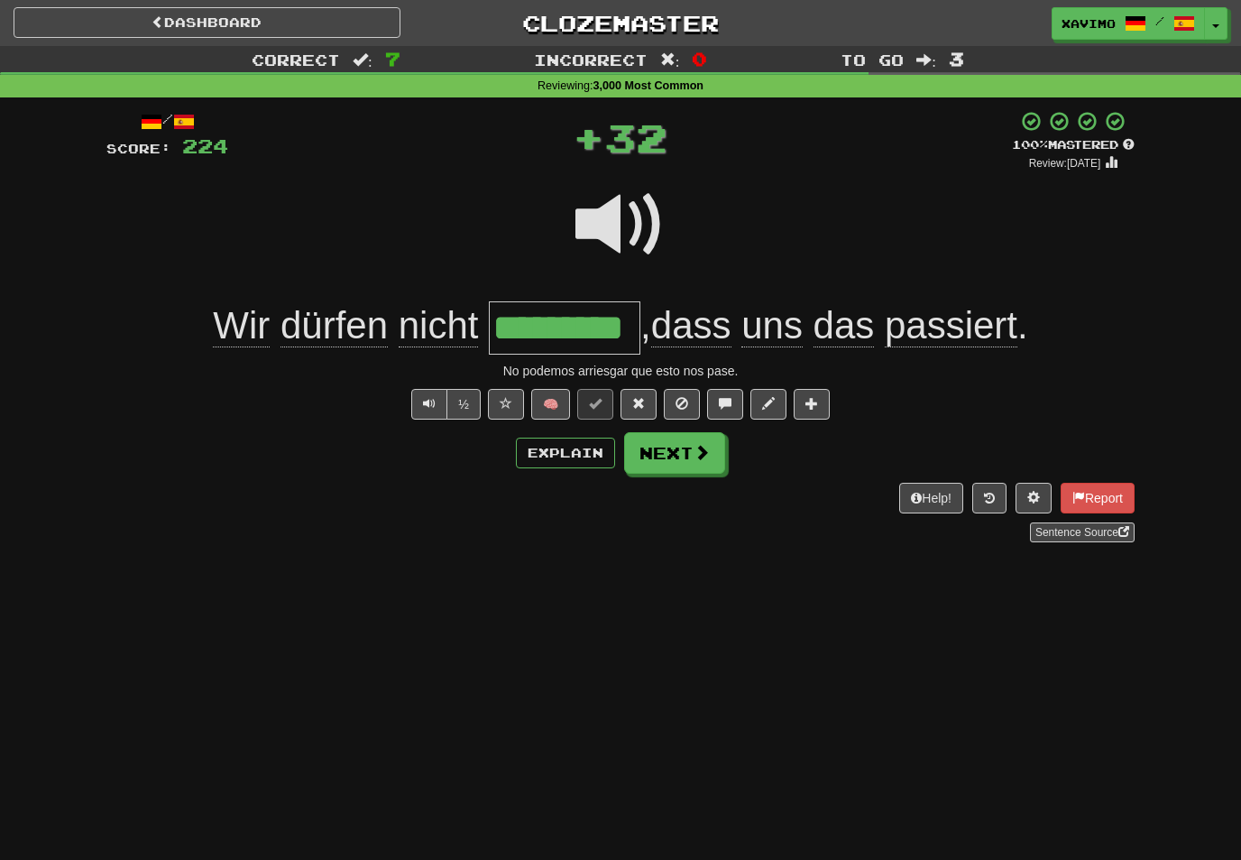
click at [721, 449] on button "Next" at bounding box center [674, 453] width 101 height 42
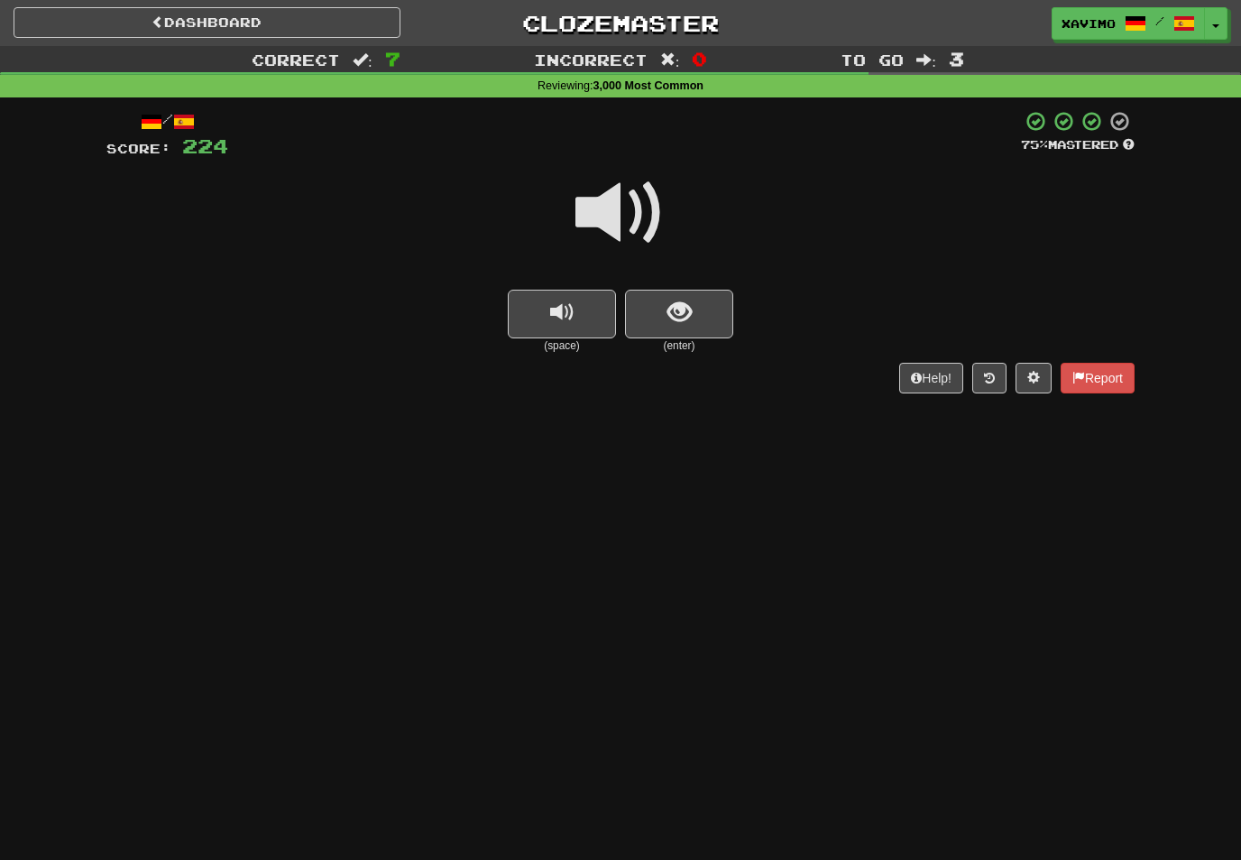
click at [651, 192] on span at bounding box center [621, 213] width 90 height 90
click at [676, 302] on span "show sentence" at bounding box center [680, 312] width 24 height 24
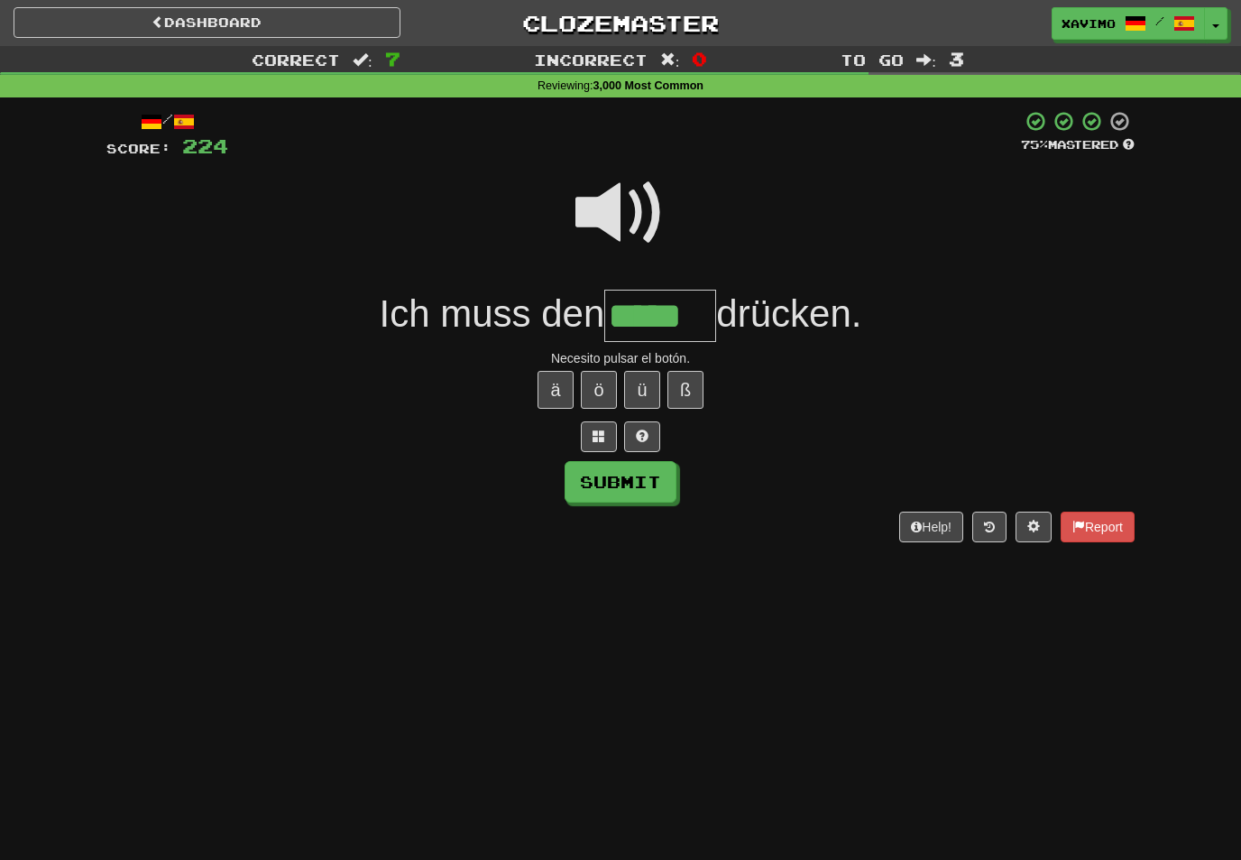
click at [667, 471] on button "Submit" at bounding box center [621, 482] width 112 height 42
type input "*****"
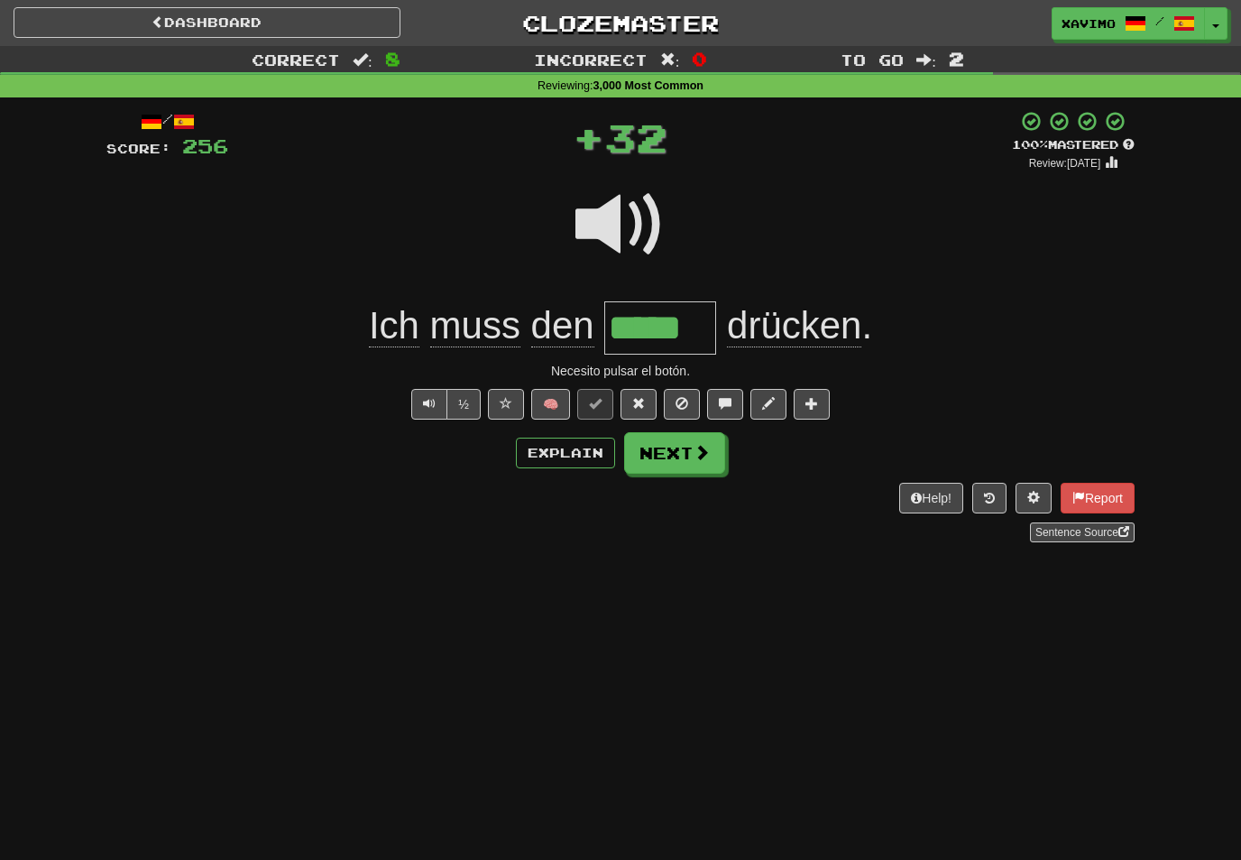
click at [721, 447] on button "Next" at bounding box center [674, 453] width 101 height 42
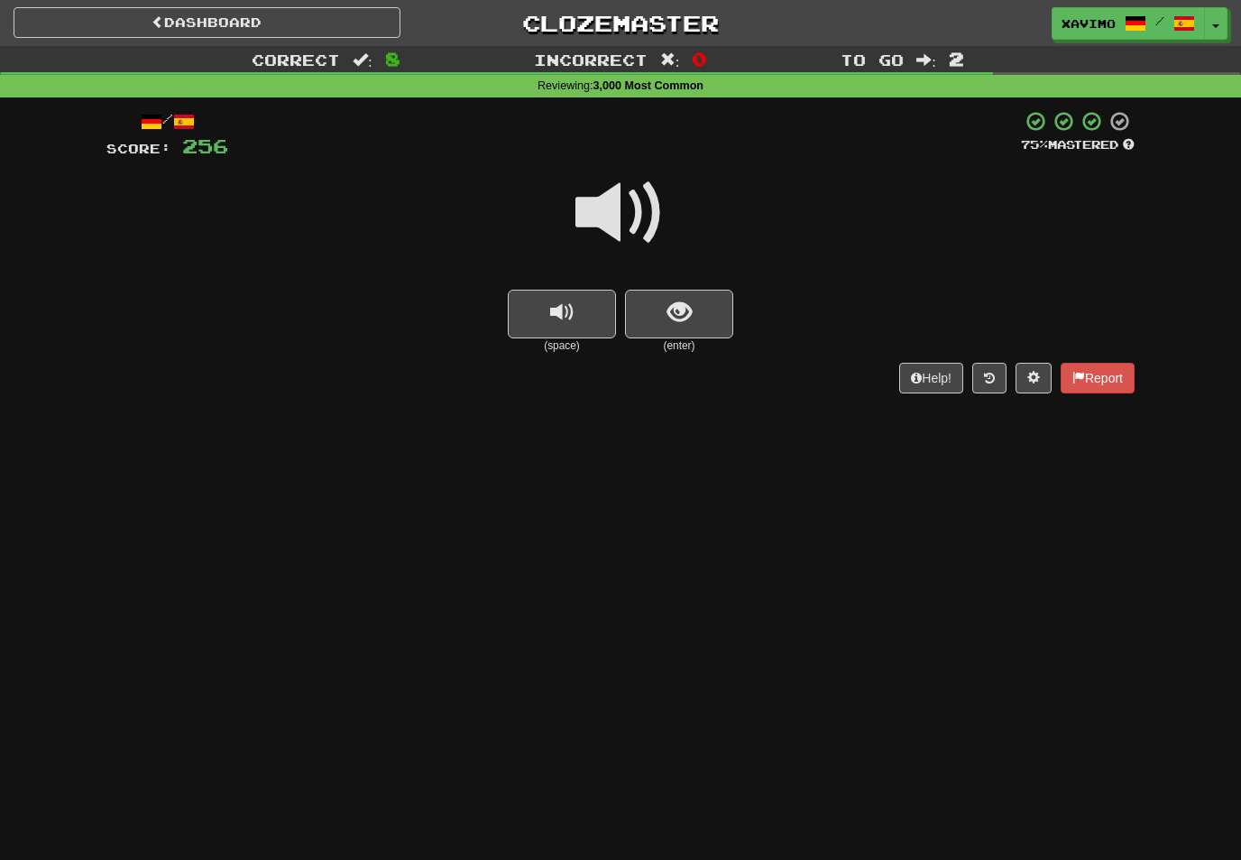
click at [632, 200] on span at bounding box center [621, 213] width 90 height 90
click at [687, 313] on span "show sentence" at bounding box center [680, 312] width 24 height 24
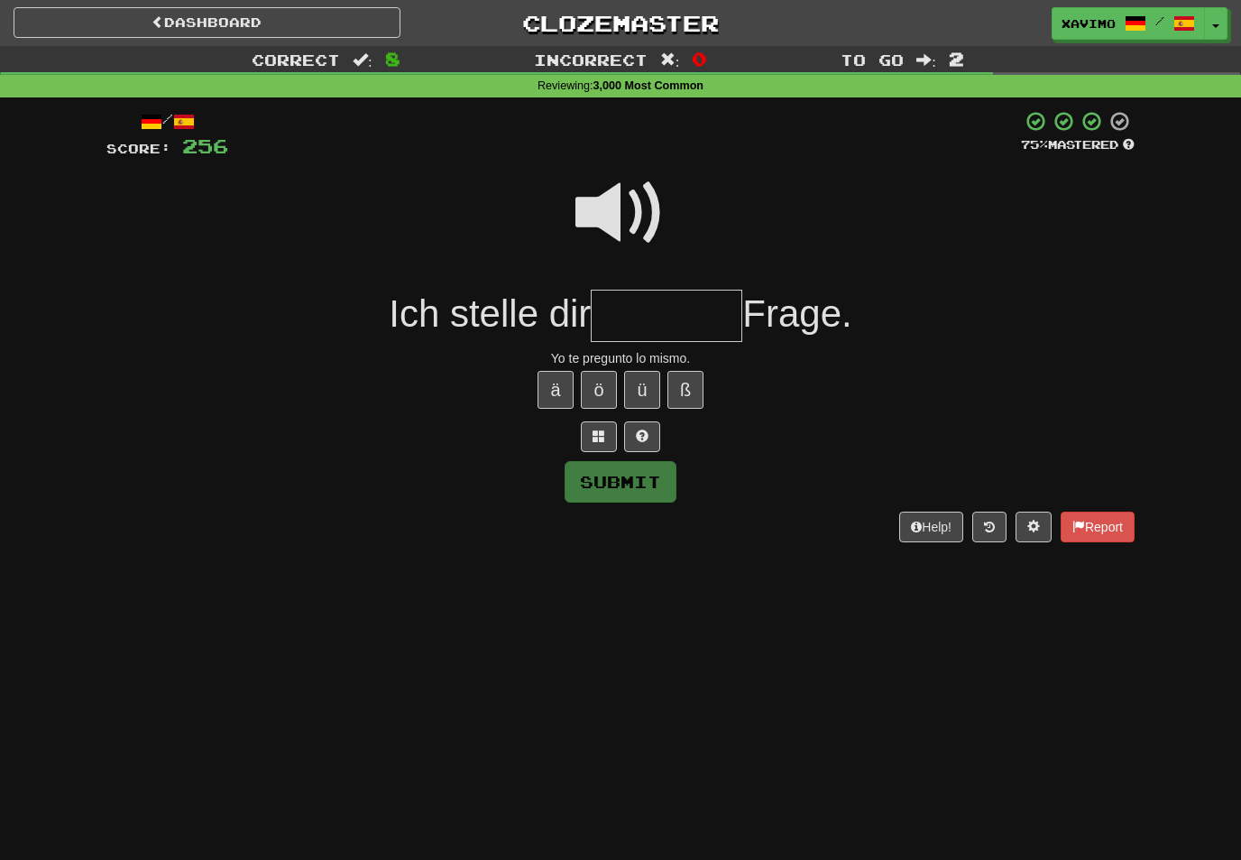
click at [640, 190] on span at bounding box center [621, 213] width 90 height 90
click at [625, 316] on input "text" at bounding box center [667, 316] width 152 height 53
type input "*"
type input "********"
click at [666, 515] on div "/ Score: 256 75 % Mastered Ich stelle dir ******** Frage. Yo te pregunto lo mis…" at bounding box center [620, 326] width 1028 height 432
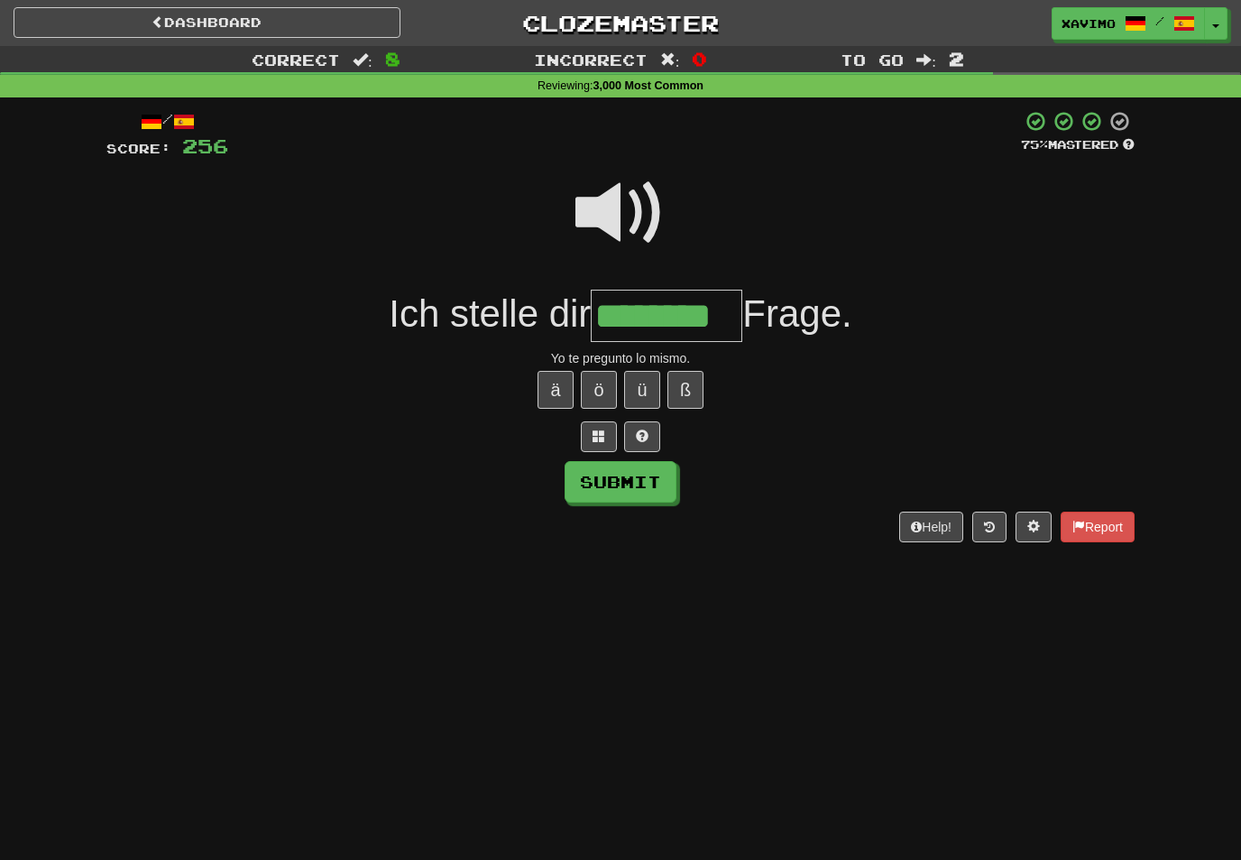
click at [657, 485] on button "Submit" at bounding box center [621, 482] width 112 height 42
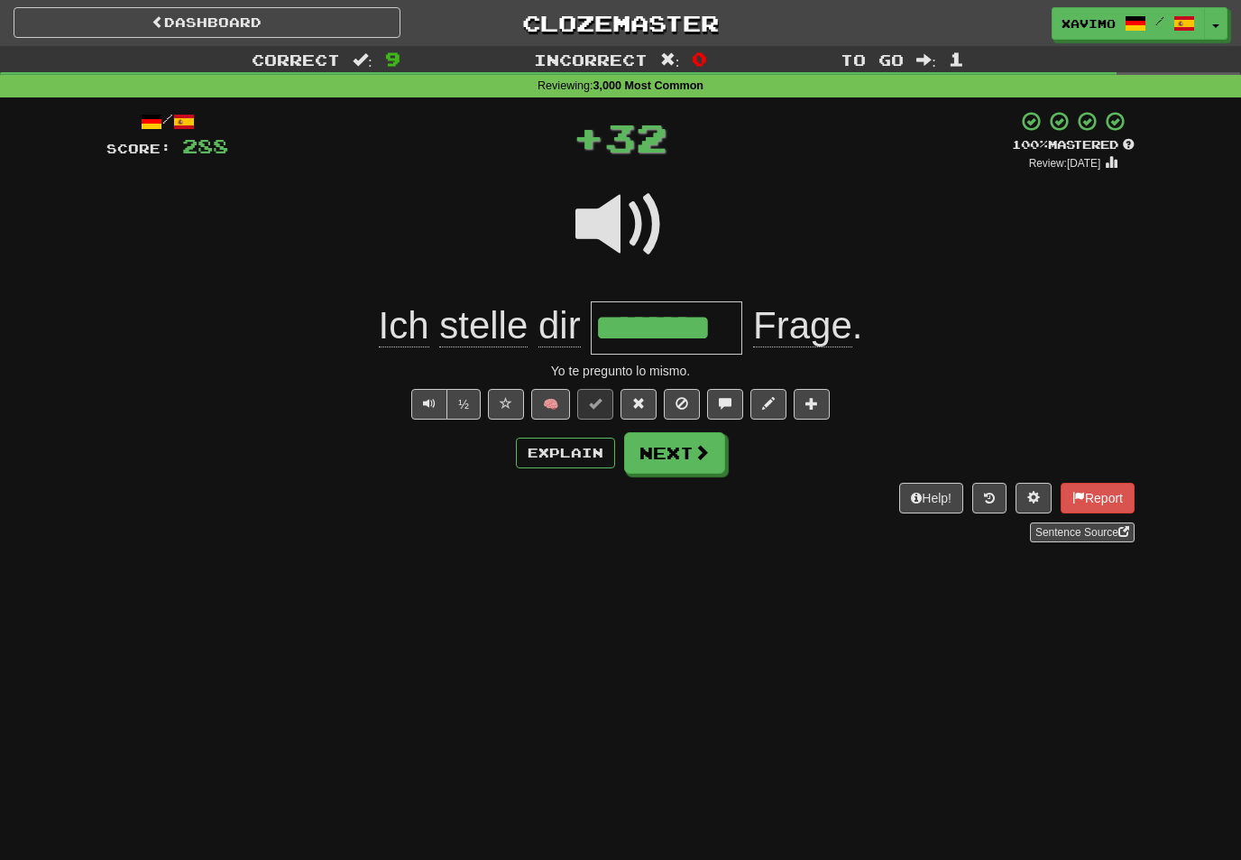
click at [705, 462] on button "Next" at bounding box center [674, 453] width 101 height 42
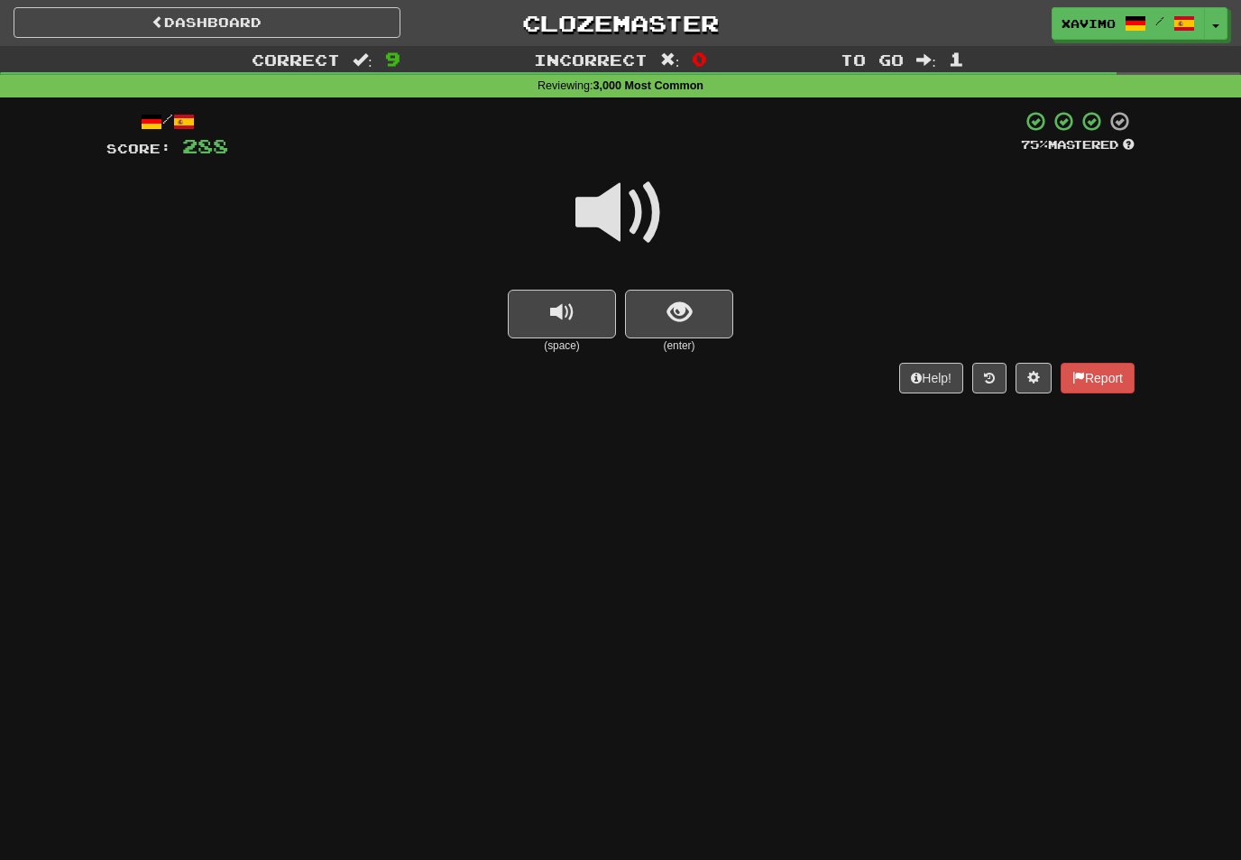
click at [626, 223] on span at bounding box center [621, 213] width 90 height 90
click at [683, 308] on span "show sentence" at bounding box center [680, 312] width 24 height 24
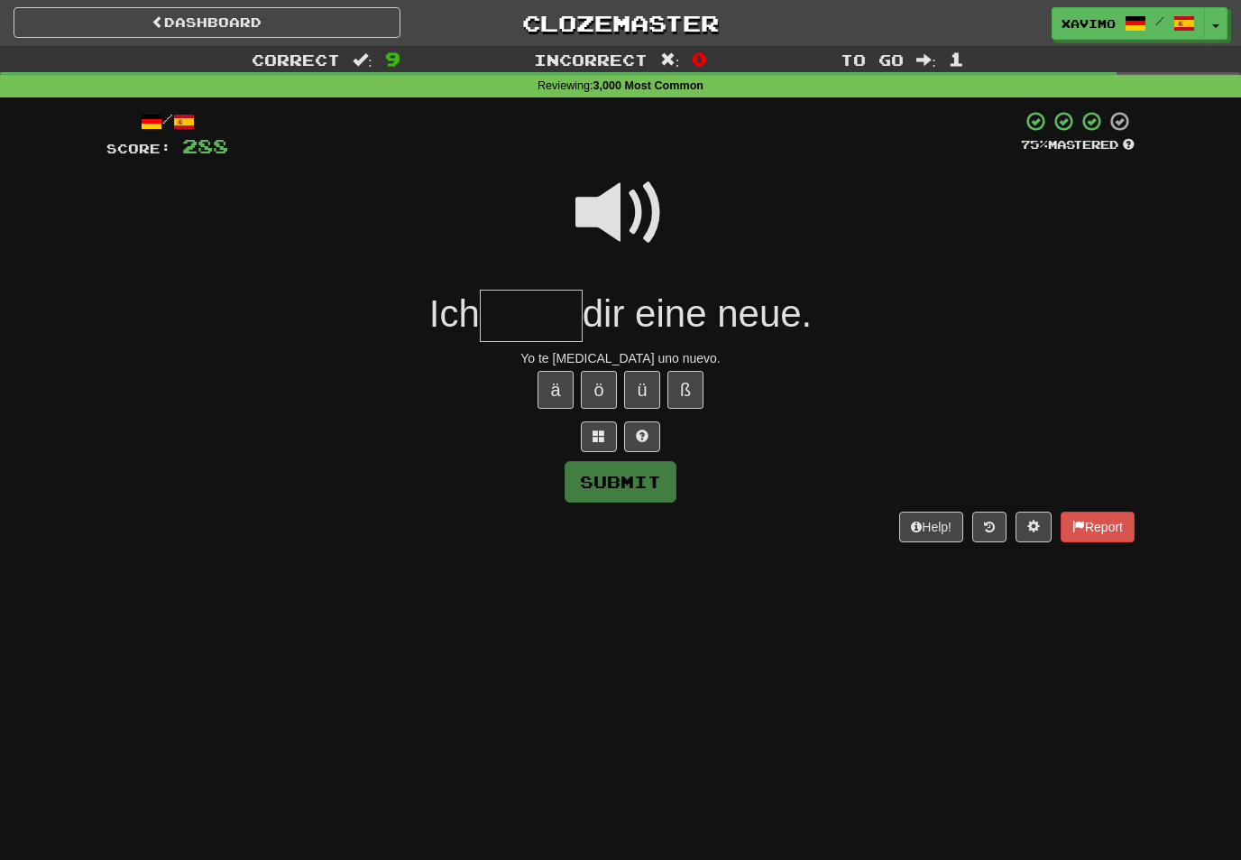
click at [660, 208] on span at bounding box center [621, 213] width 90 height 90
click at [521, 323] on input "text" at bounding box center [531, 316] width 103 height 53
type input "*****"
click at [658, 483] on button "Submit" at bounding box center [621, 482] width 112 height 42
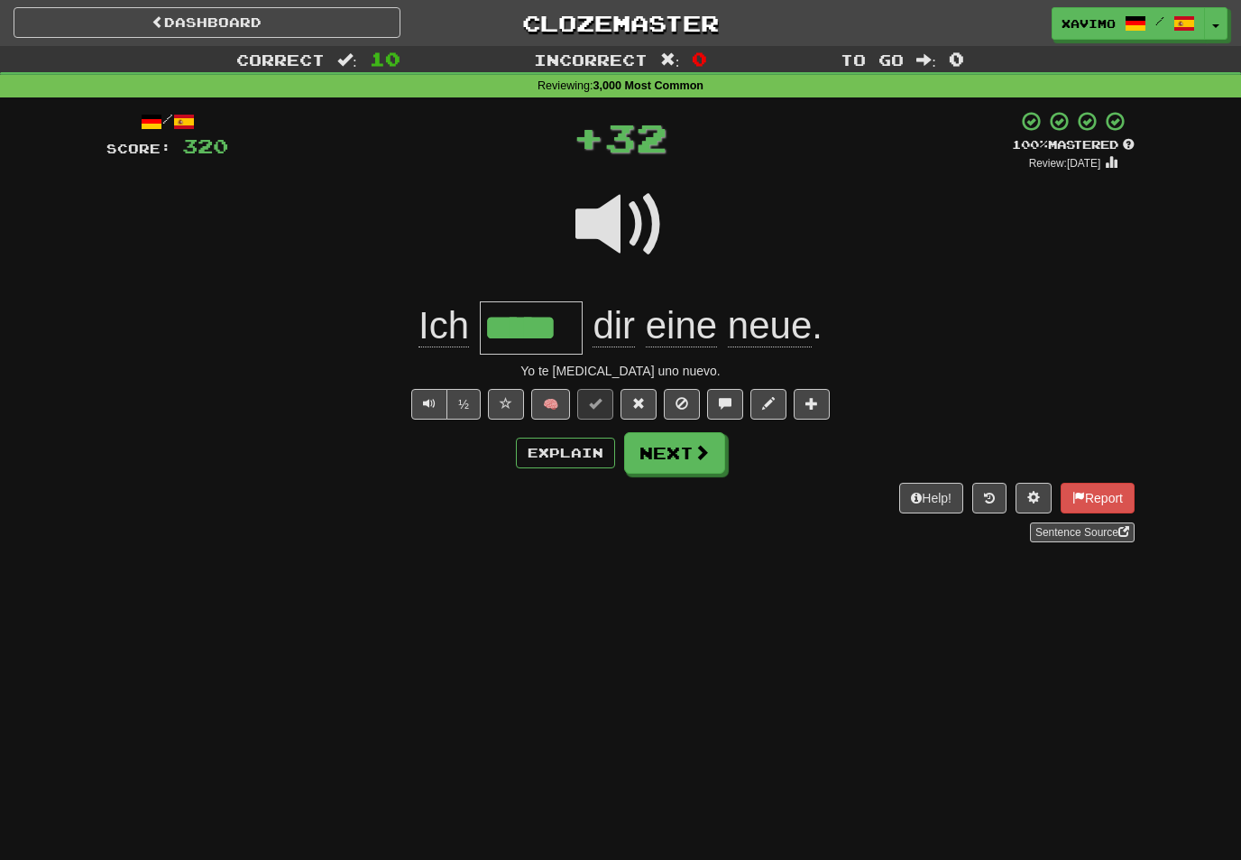
click at [708, 451] on span at bounding box center [702, 452] width 16 height 16
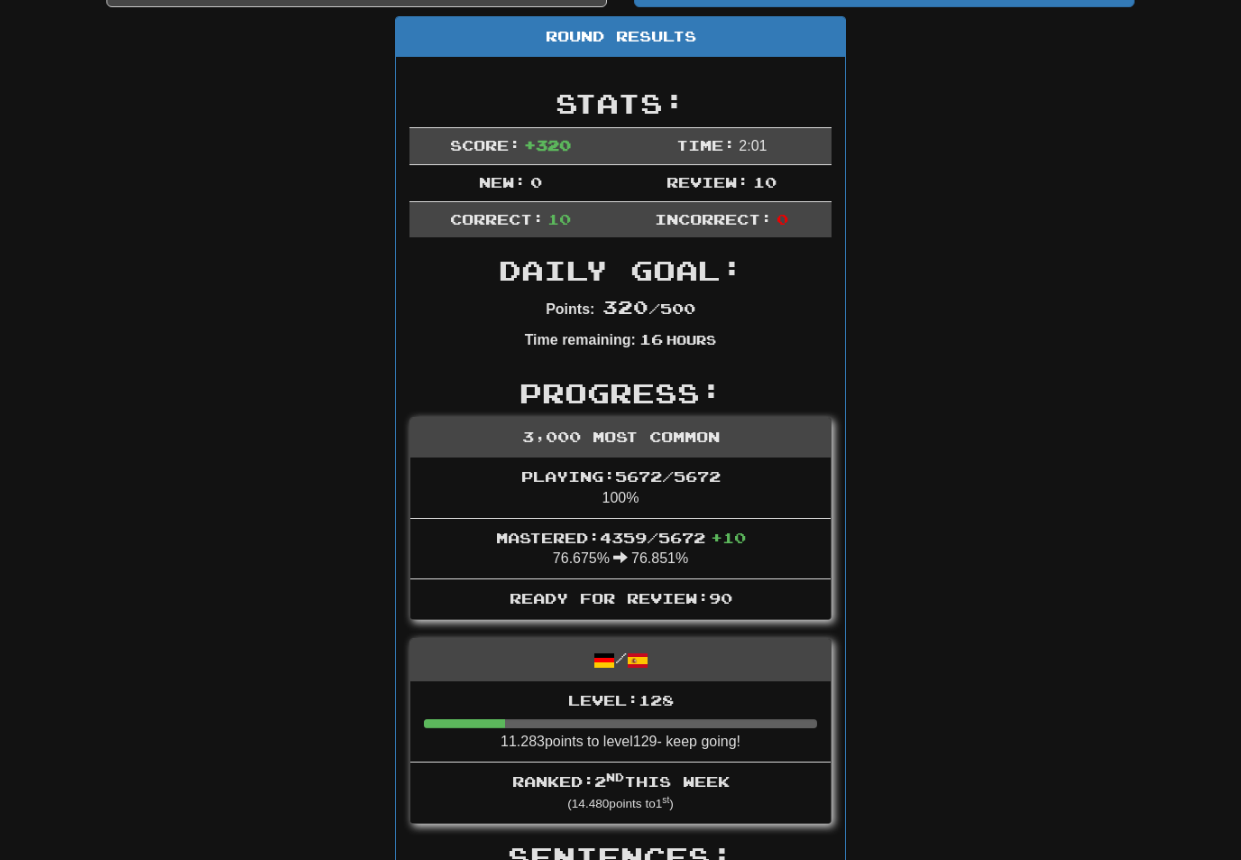
scroll to position [196, 0]
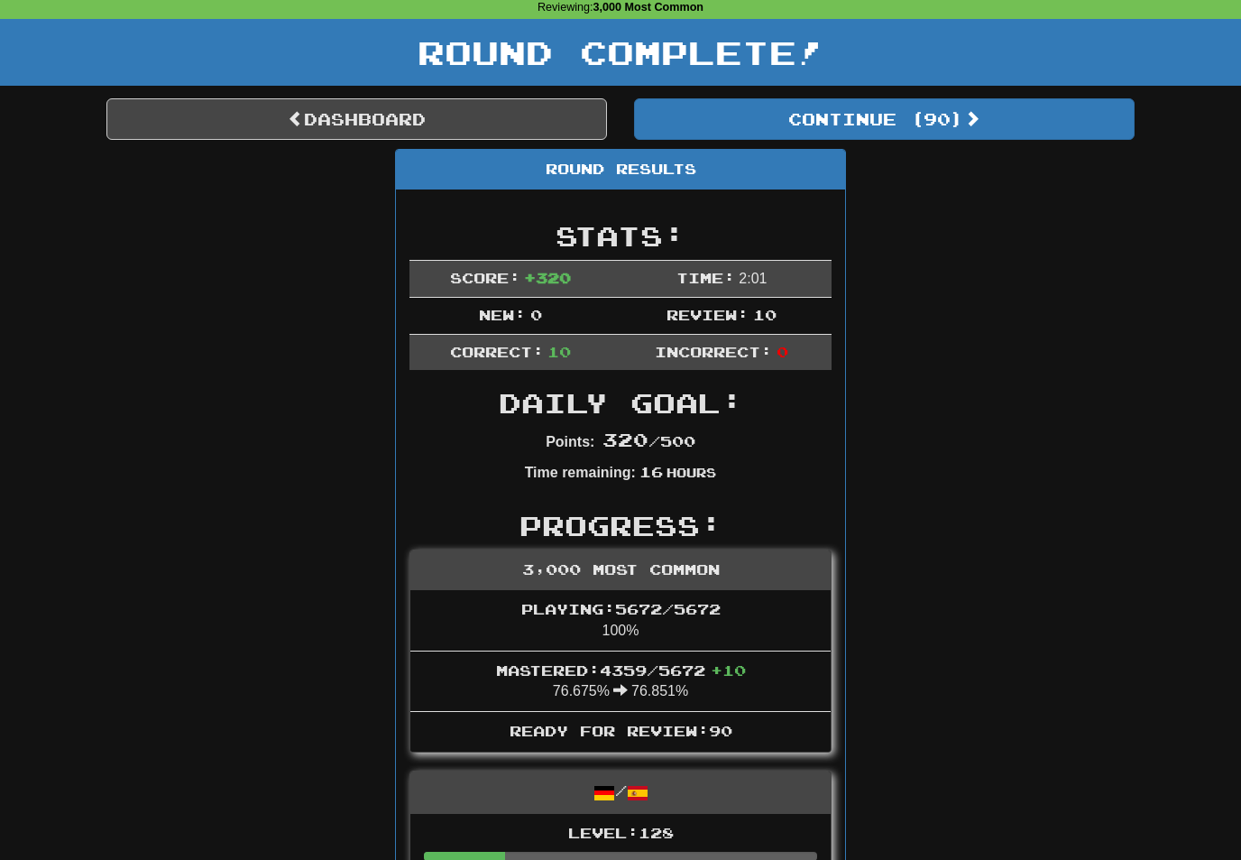
click at [956, 118] on button "Continue ( 90 )" at bounding box center [884, 120] width 501 height 42
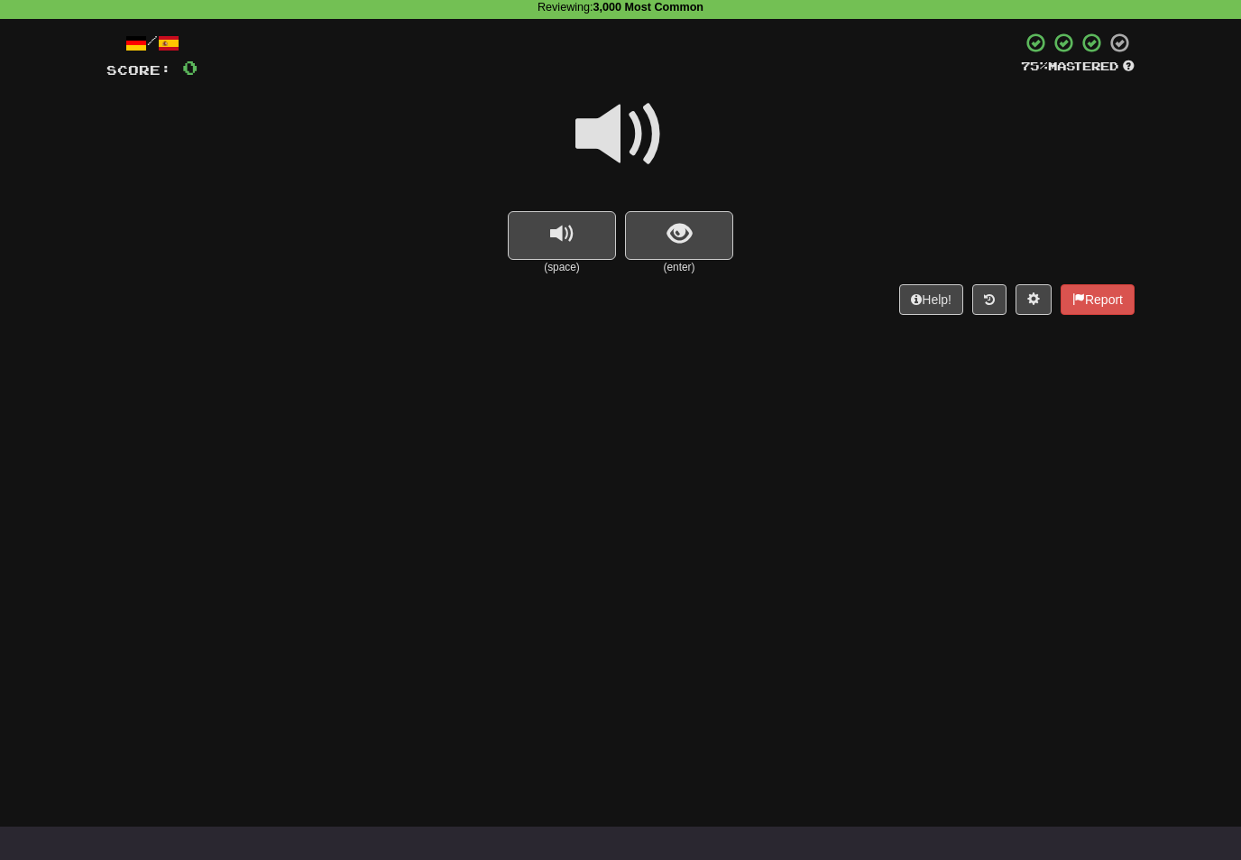
click at [634, 121] on span at bounding box center [621, 134] width 90 height 90
click at [680, 205] on div at bounding box center [620, 146] width 1028 height 129
click at [691, 229] on span "show sentence" at bounding box center [680, 234] width 24 height 24
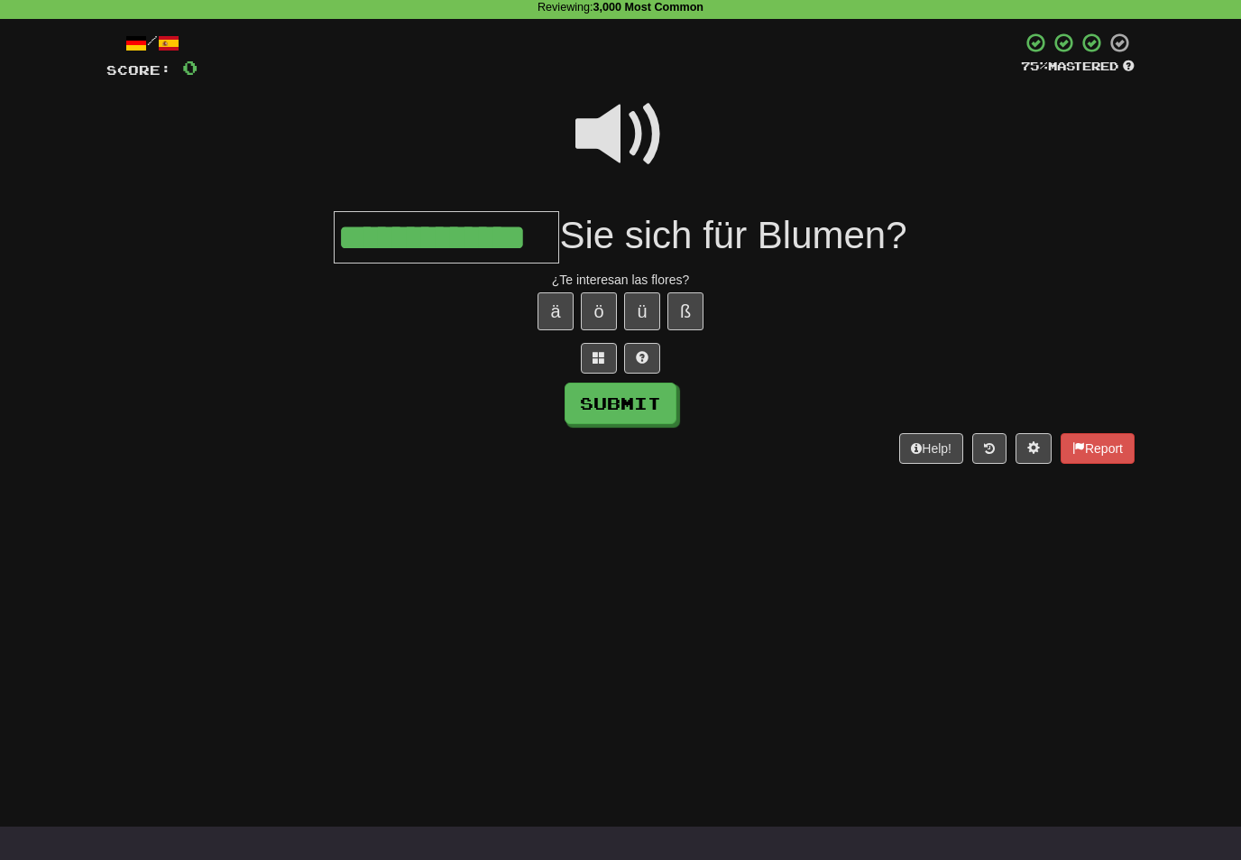
click at [665, 412] on button "Submit" at bounding box center [621, 404] width 112 height 42
type input "**********"
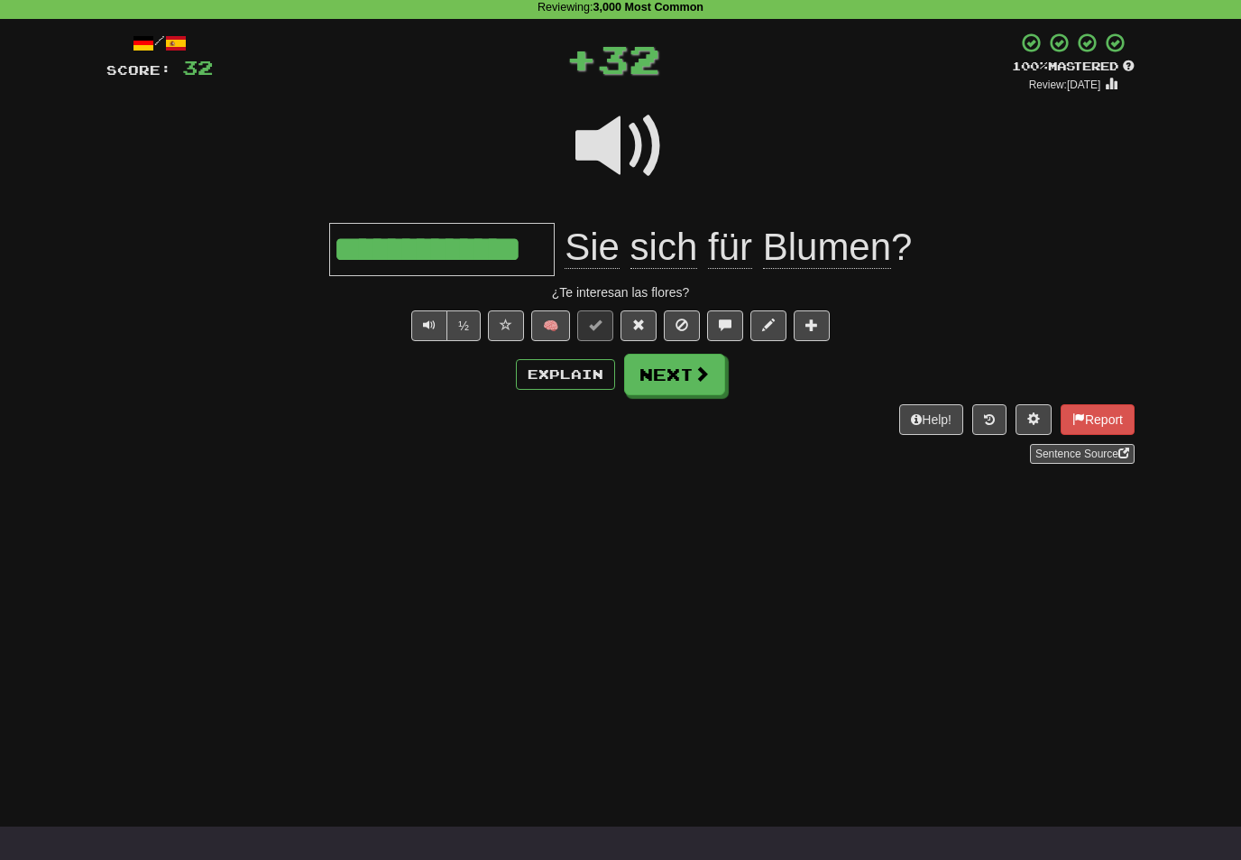
click at [706, 383] on button "Next" at bounding box center [674, 375] width 101 height 42
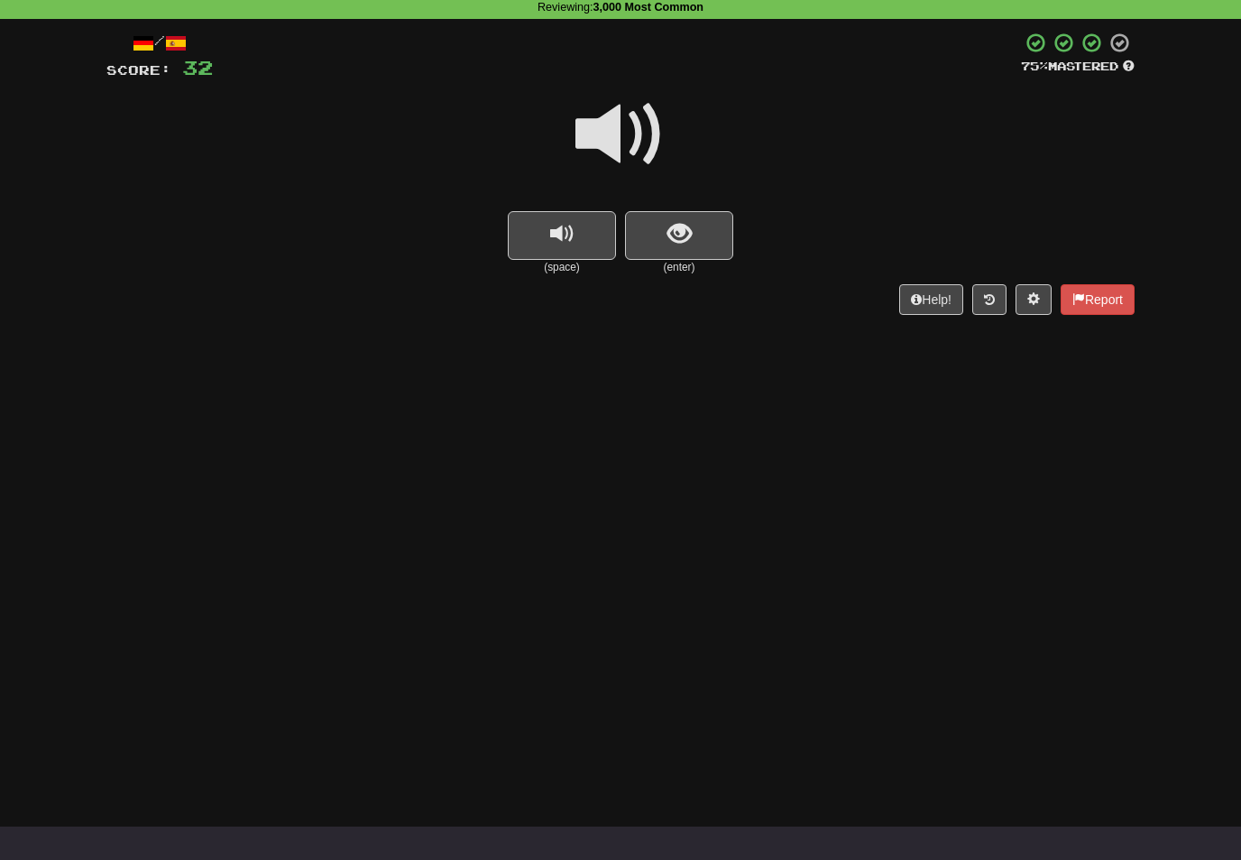
click at [635, 135] on span at bounding box center [621, 134] width 90 height 90
click at [658, 236] on button "show sentence" at bounding box center [679, 235] width 108 height 49
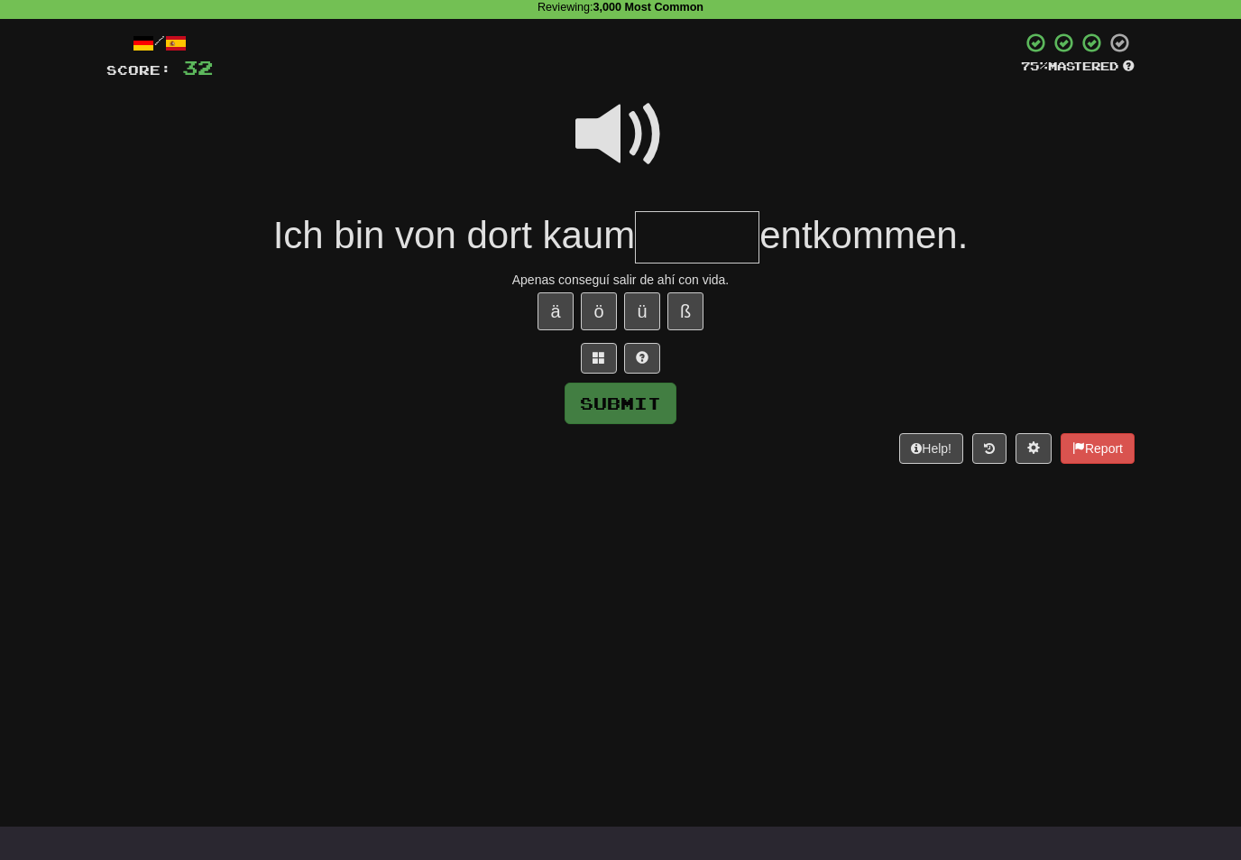
click at [619, 142] on span at bounding box center [621, 134] width 90 height 90
click at [677, 234] on input "text" at bounding box center [697, 237] width 125 height 53
type input "******"
click at [659, 416] on button "Submit" at bounding box center [621, 404] width 112 height 42
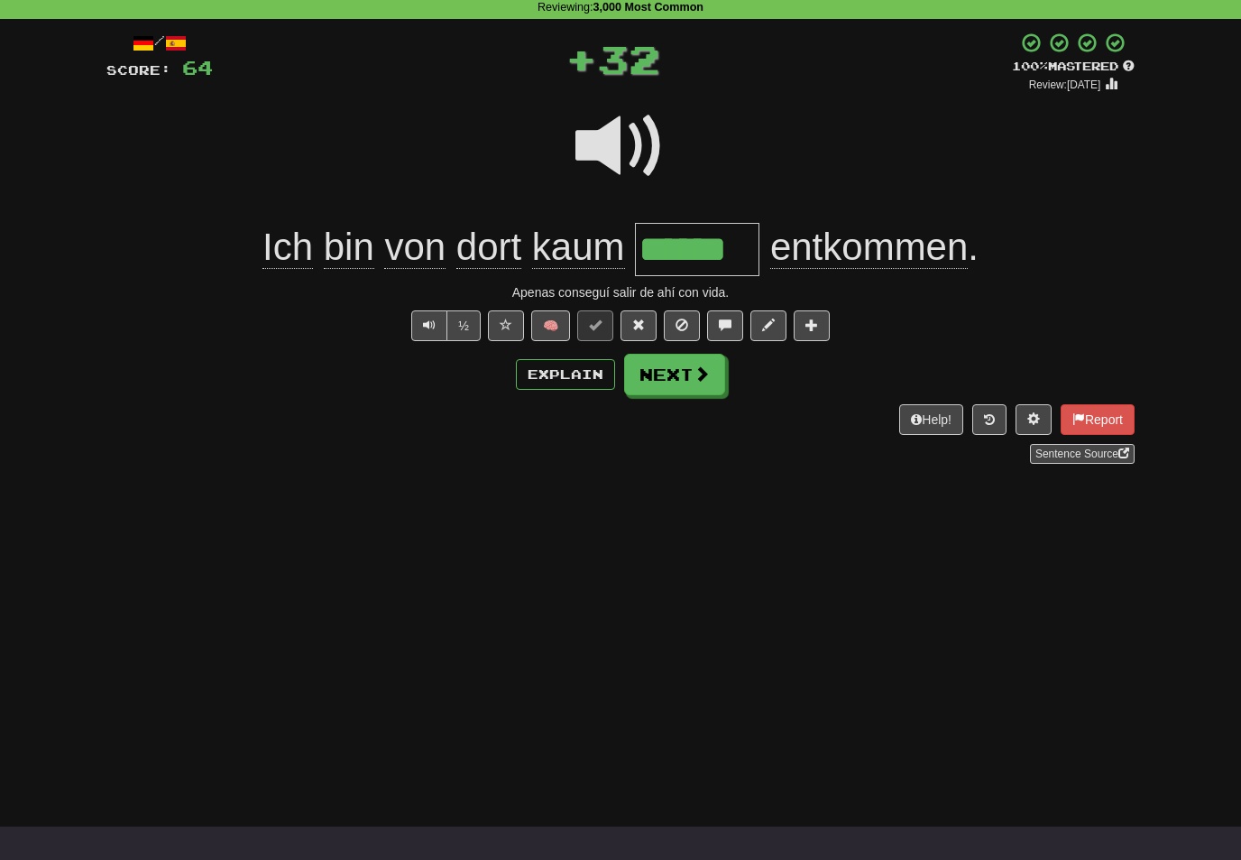
click at [706, 380] on span at bounding box center [702, 373] width 16 height 16
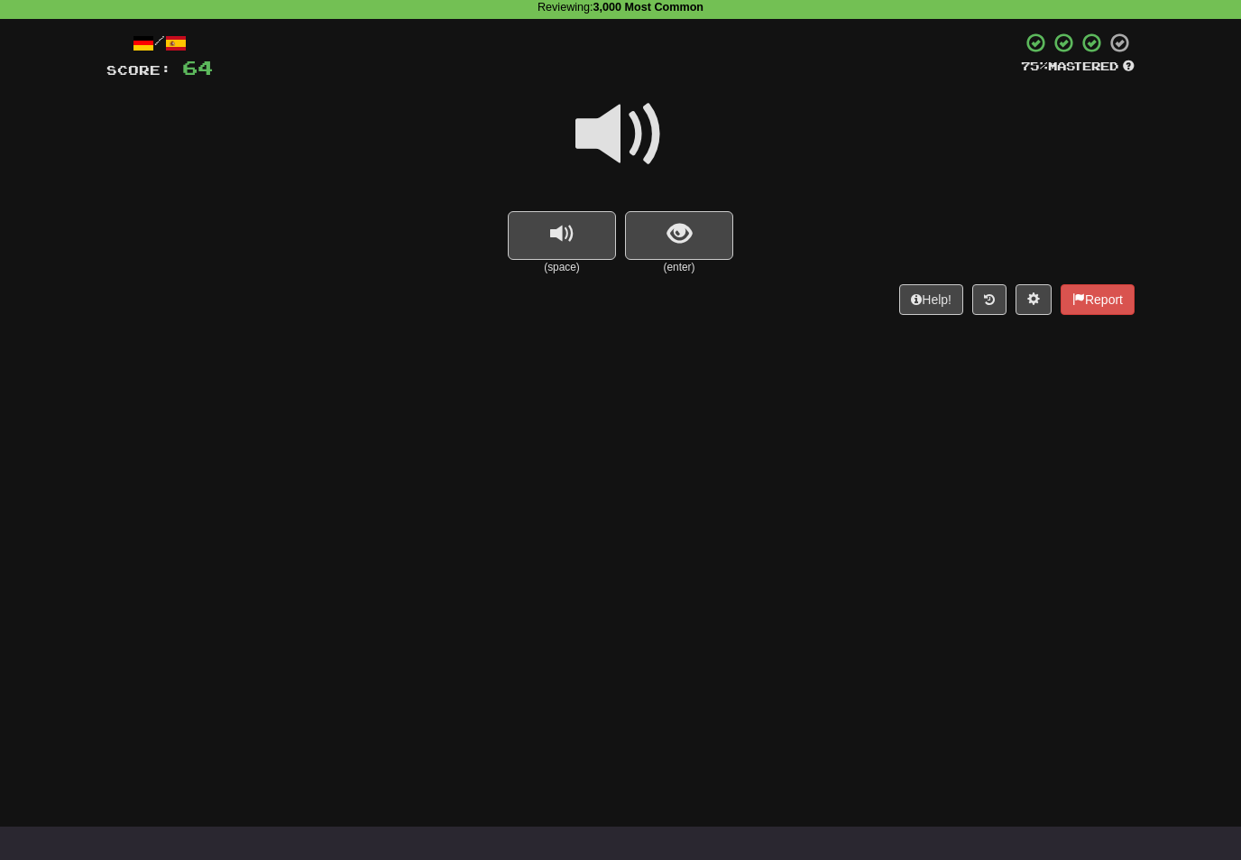
click at [626, 139] on span at bounding box center [621, 134] width 90 height 90
click at [668, 233] on span "show sentence" at bounding box center [680, 234] width 24 height 24
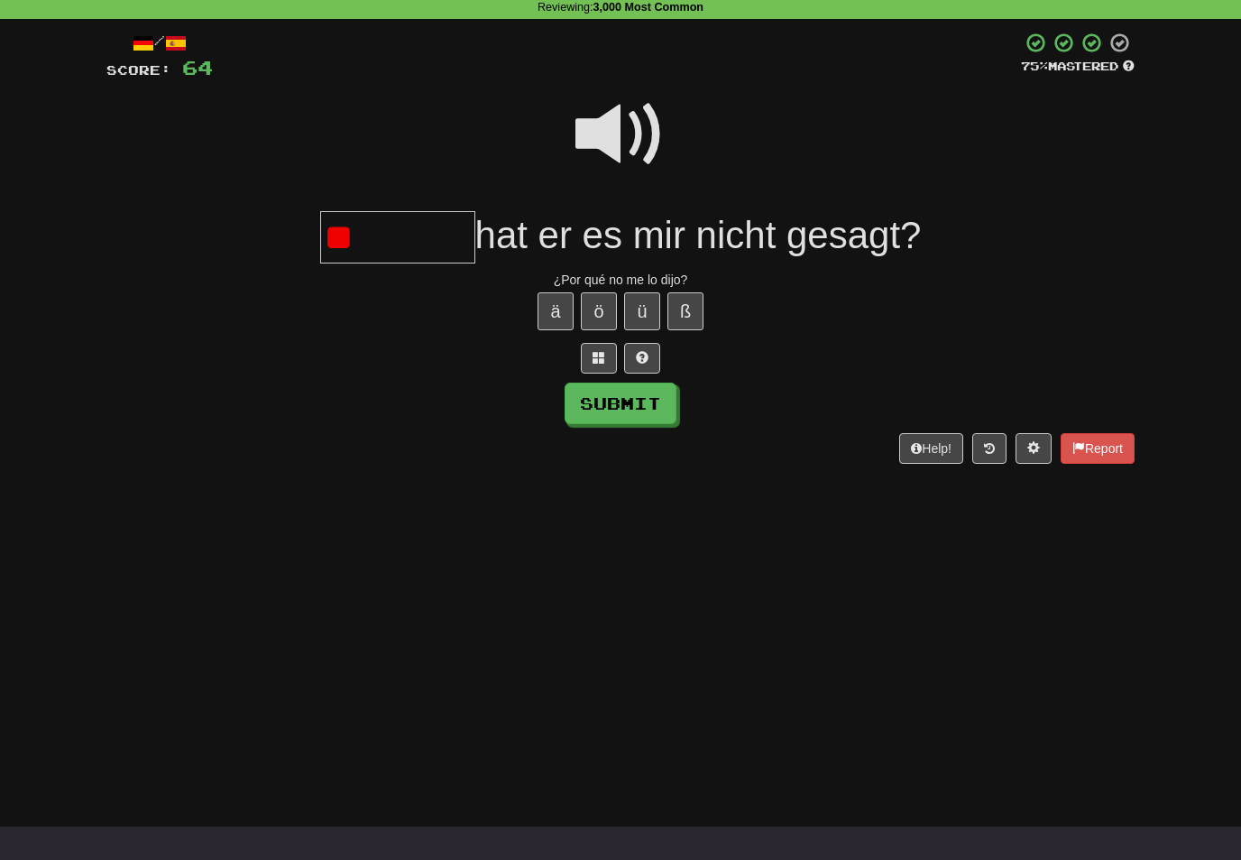
type input "*"
click at [652, 422] on button "Submit" at bounding box center [621, 404] width 112 height 42
type input "*******"
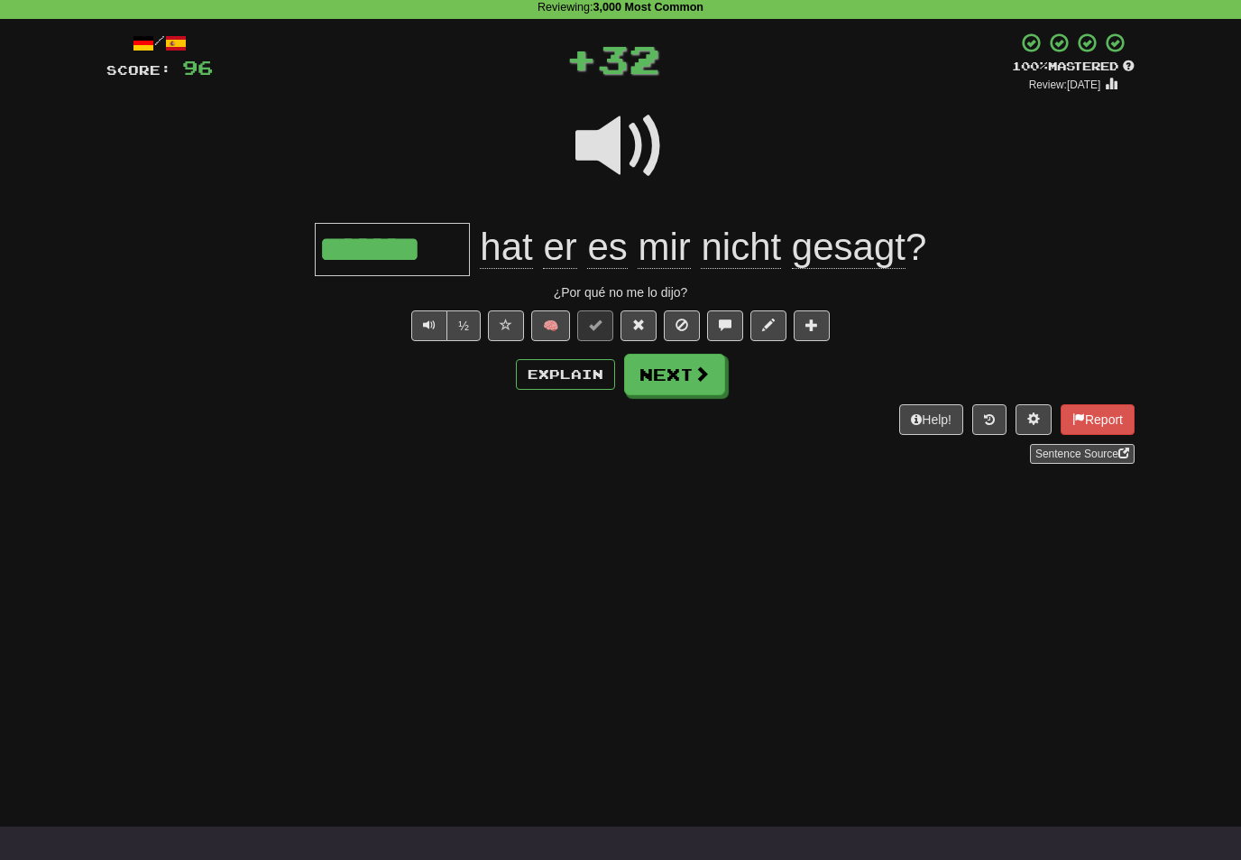
click at [696, 380] on span at bounding box center [702, 373] width 16 height 16
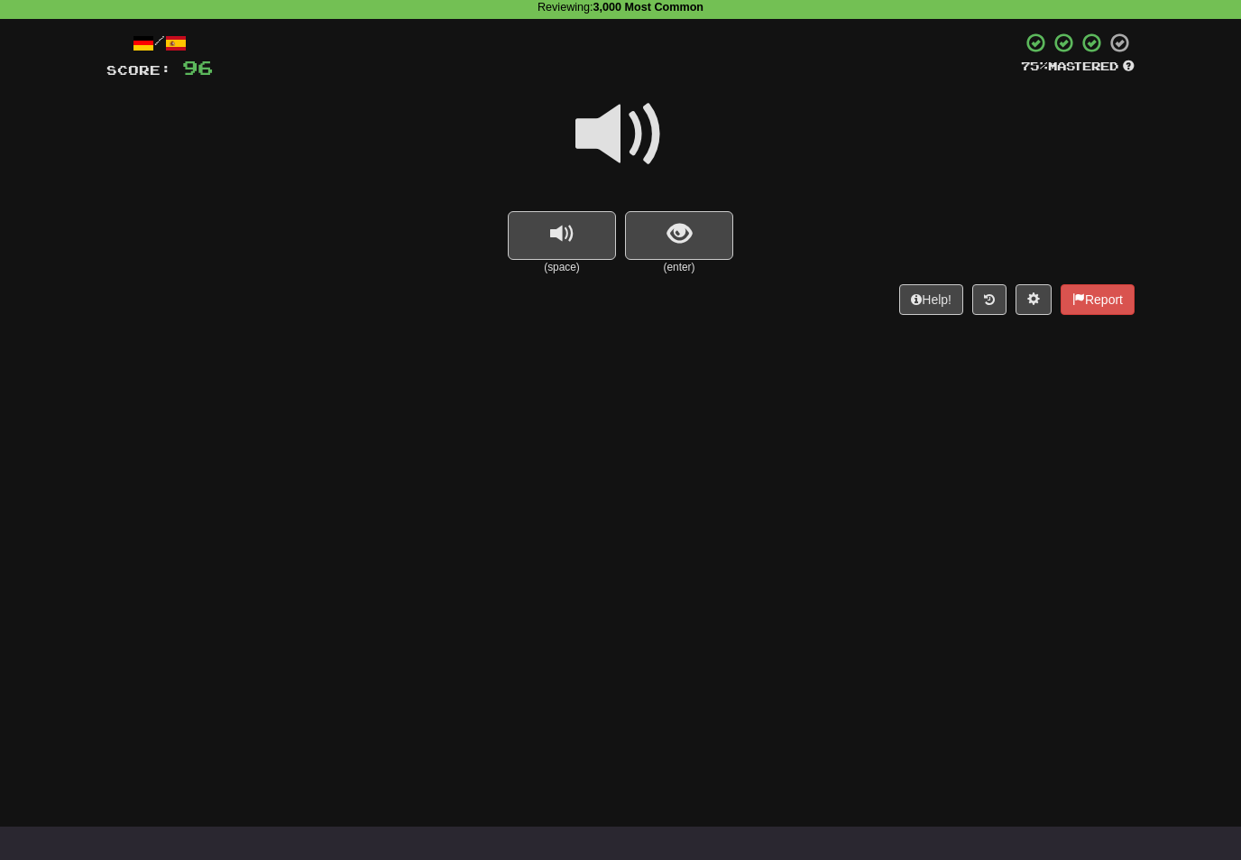
click at [635, 141] on span at bounding box center [621, 134] width 90 height 90
click at [682, 232] on span "show sentence" at bounding box center [680, 234] width 24 height 24
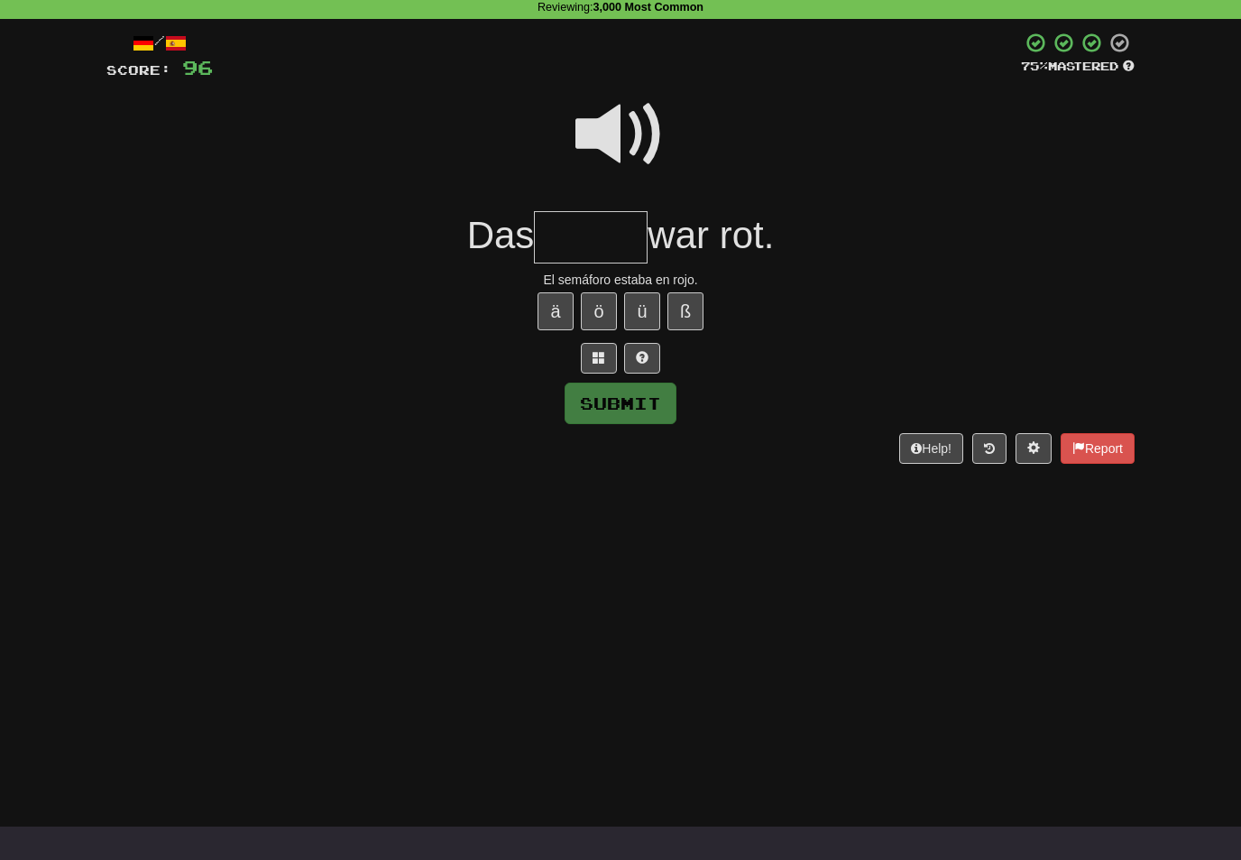
click at [634, 134] on span at bounding box center [621, 134] width 90 height 90
click at [578, 233] on input "text" at bounding box center [591, 237] width 114 height 53
click at [655, 400] on button "Submit" at bounding box center [621, 404] width 112 height 42
type input "******"
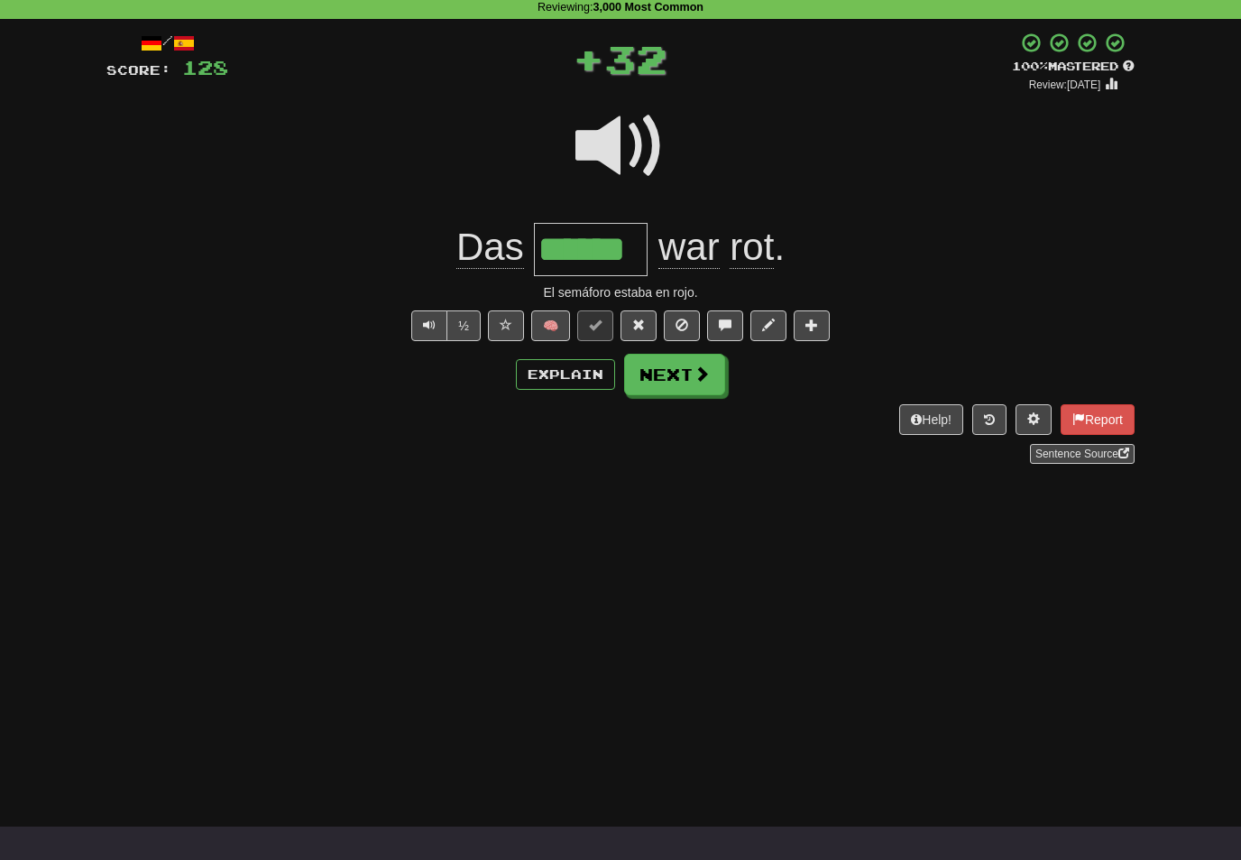
click at [706, 383] on button "Next" at bounding box center [674, 375] width 101 height 42
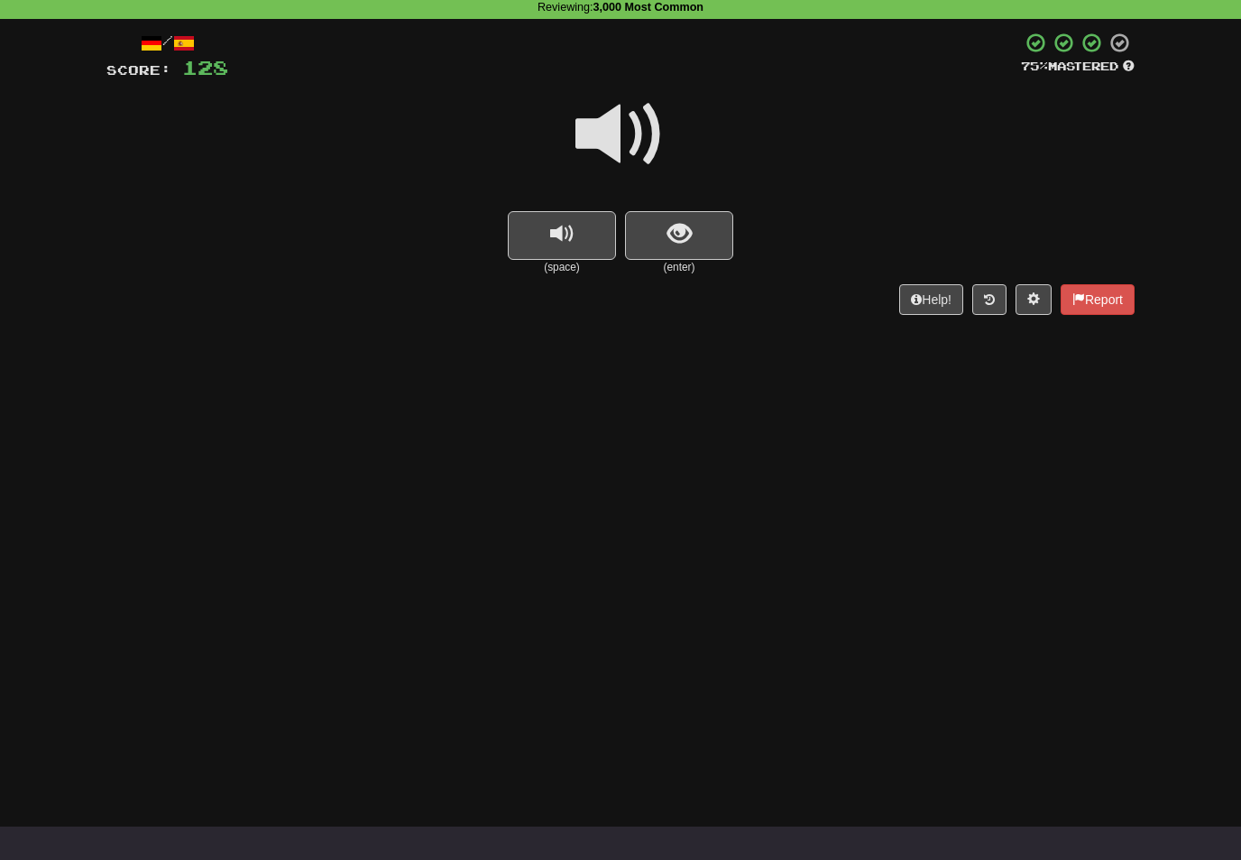
click at [615, 129] on span at bounding box center [621, 134] width 90 height 90
click at [681, 222] on span "show sentence" at bounding box center [680, 234] width 24 height 24
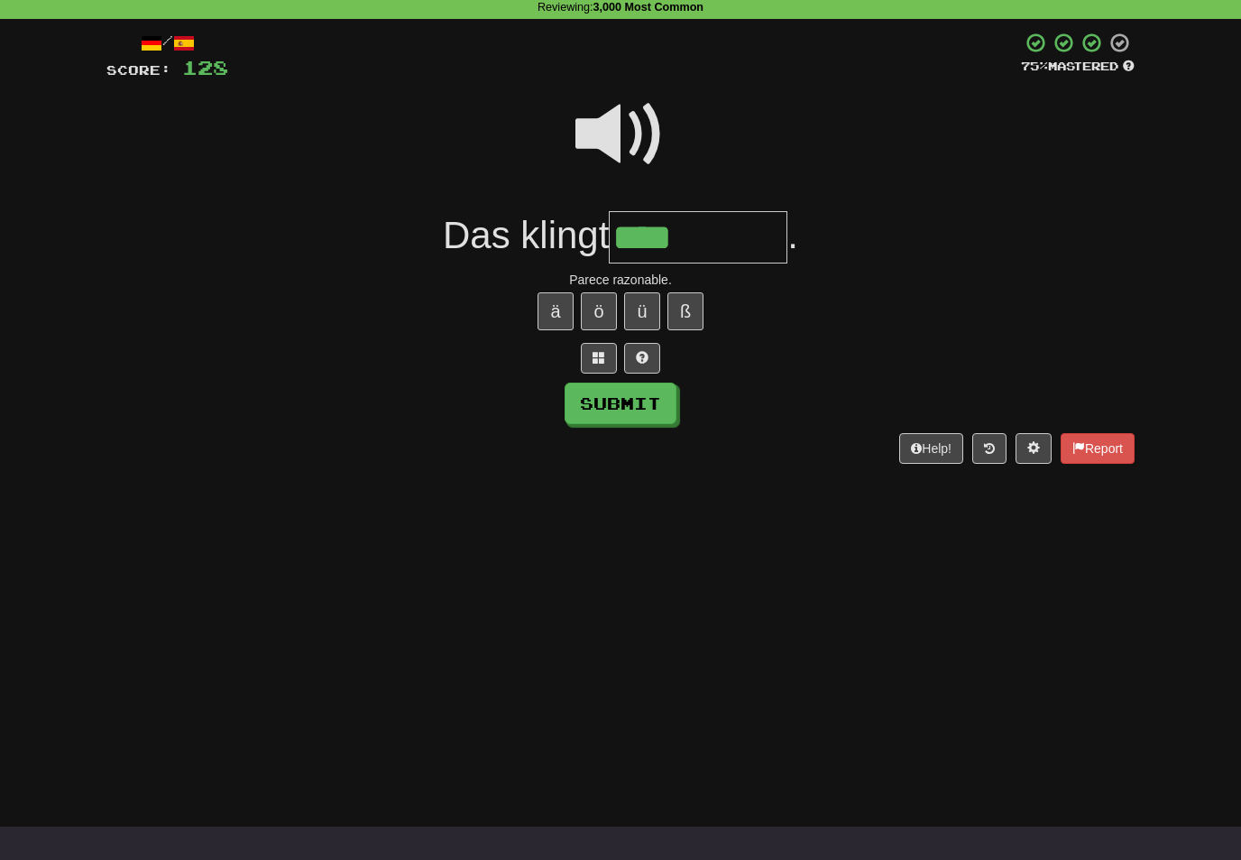
click at [641, 300] on button "ü" at bounding box center [642, 311] width 36 height 38
type input "**********"
click at [656, 405] on button "Submit" at bounding box center [621, 404] width 112 height 42
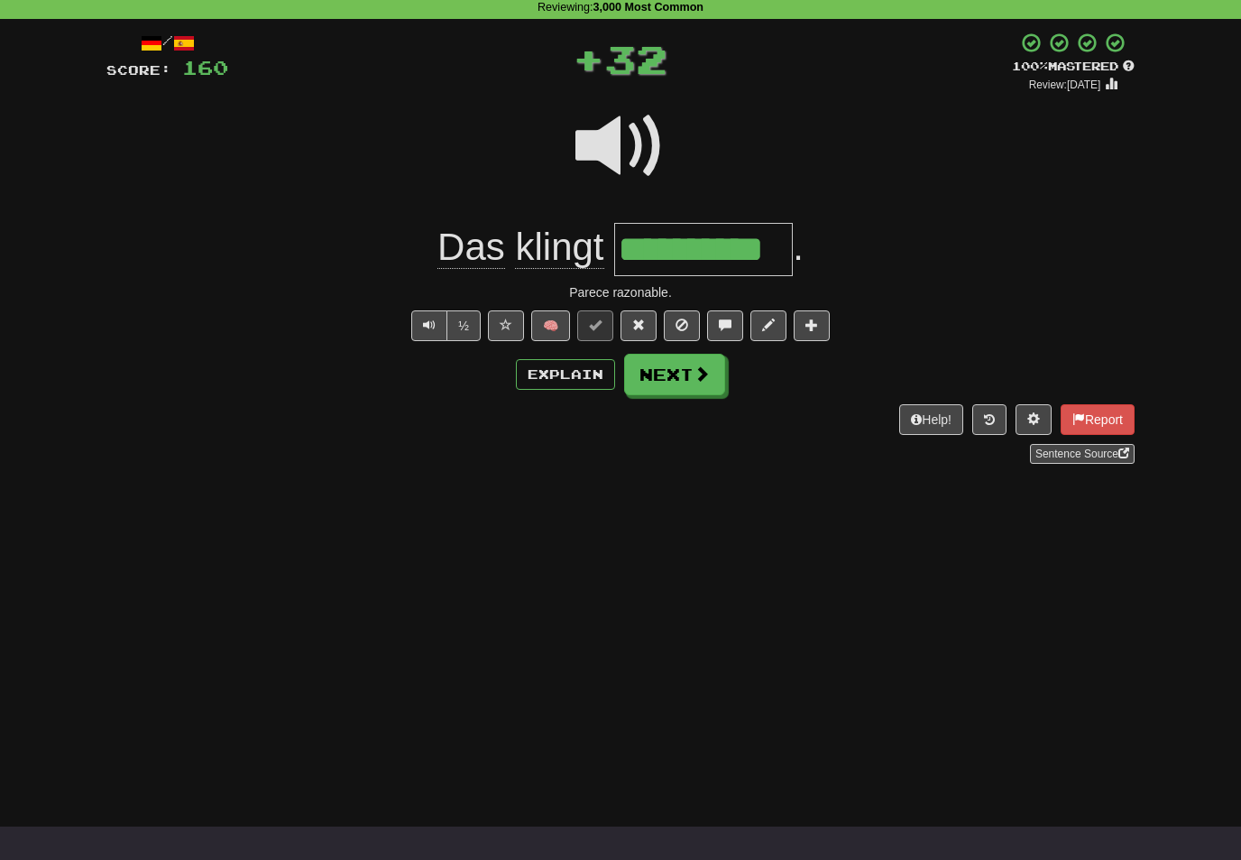
click at [694, 383] on button "Next" at bounding box center [674, 375] width 101 height 42
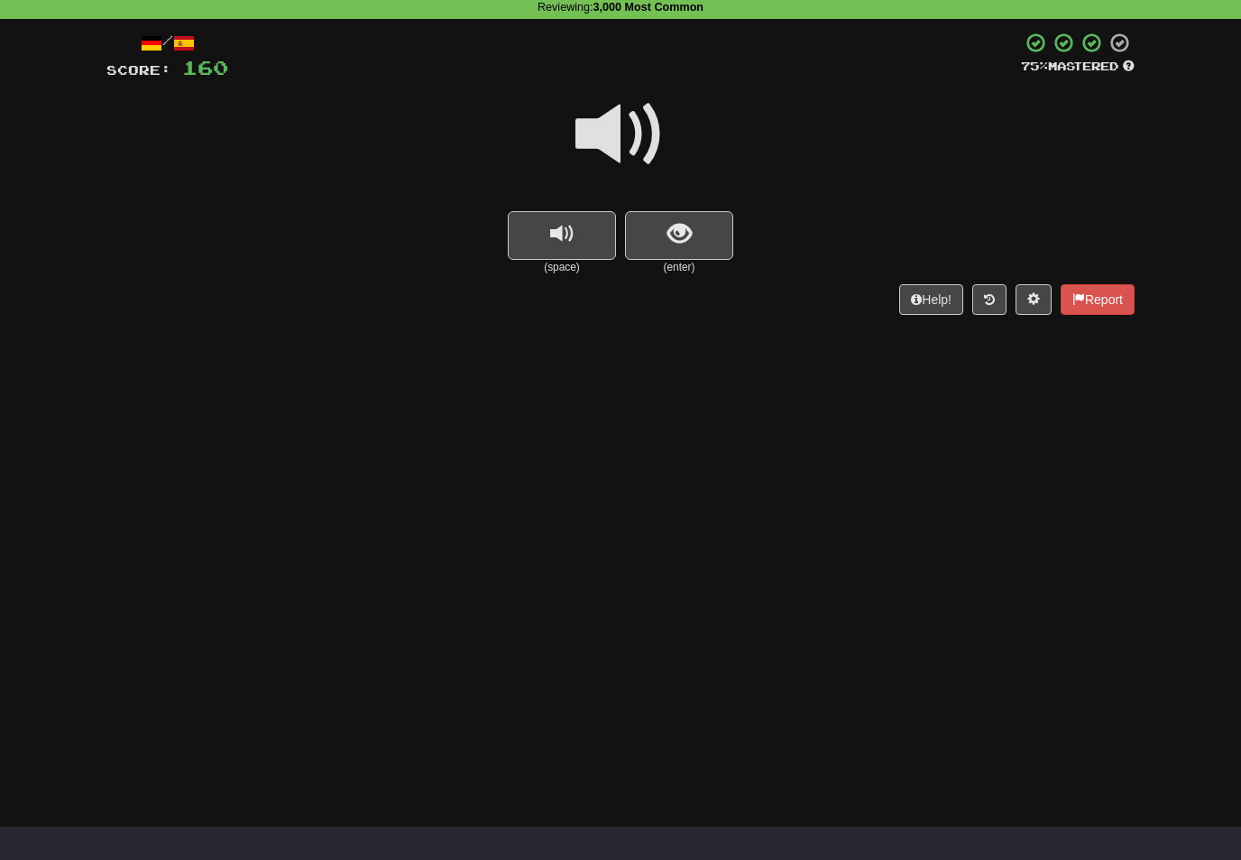
click at [620, 141] on span at bounding box center [621, 134] width 90 height 90
click at [676, 236] on span "show sentence" at bounding box center [680, 234] width 24 height 24
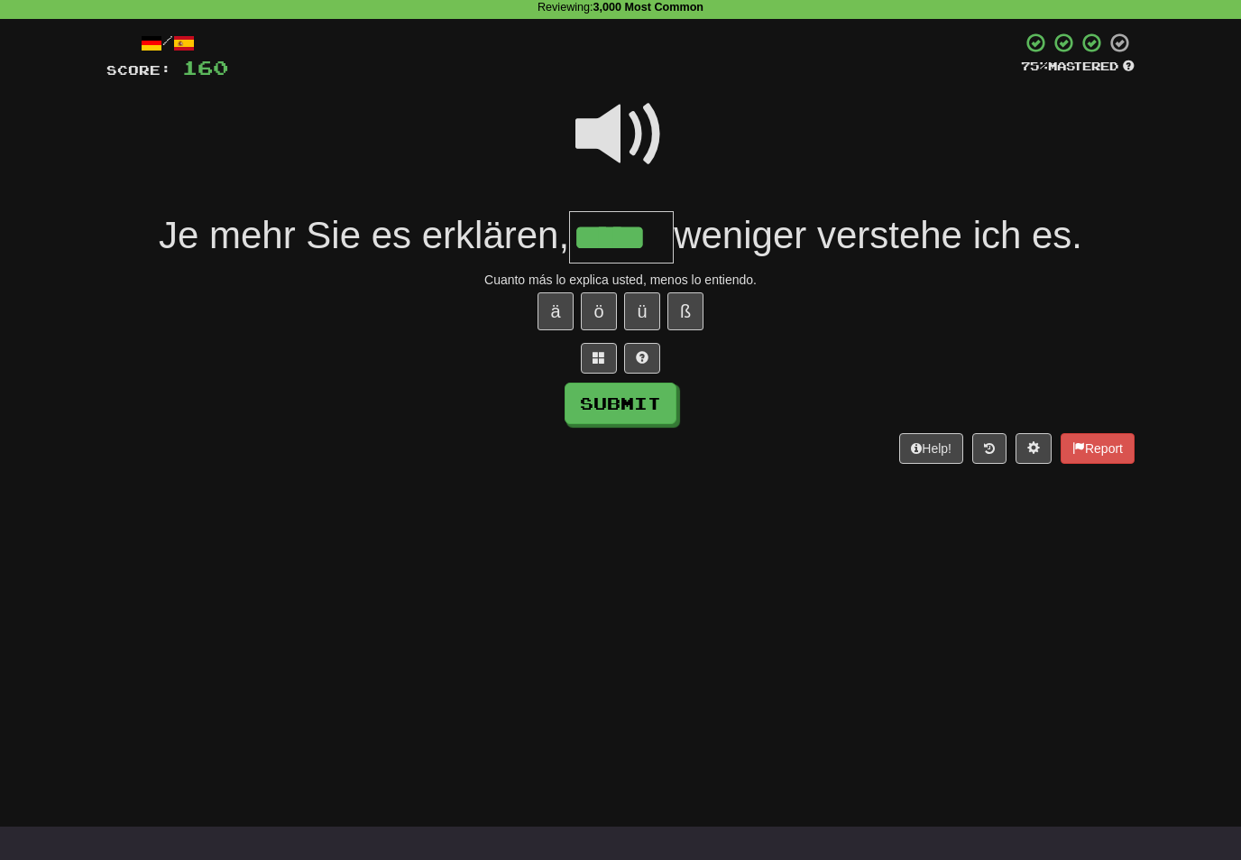
type input "*****"
click at [648, 400] on button "Submit" at bounding box center [621, 404] width 112 height 42
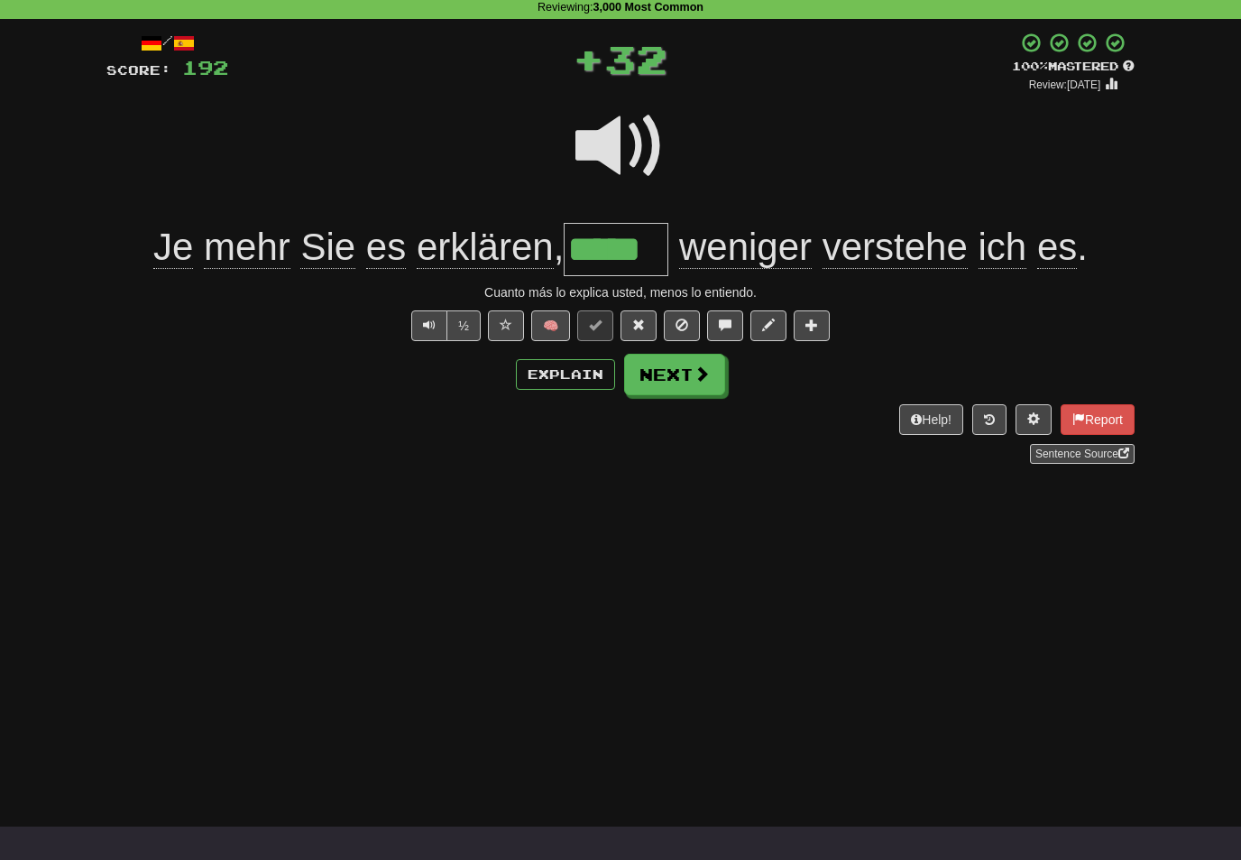
click at [719, 377] on button "Next" at bounding box center [674, 375] width 101 height 42
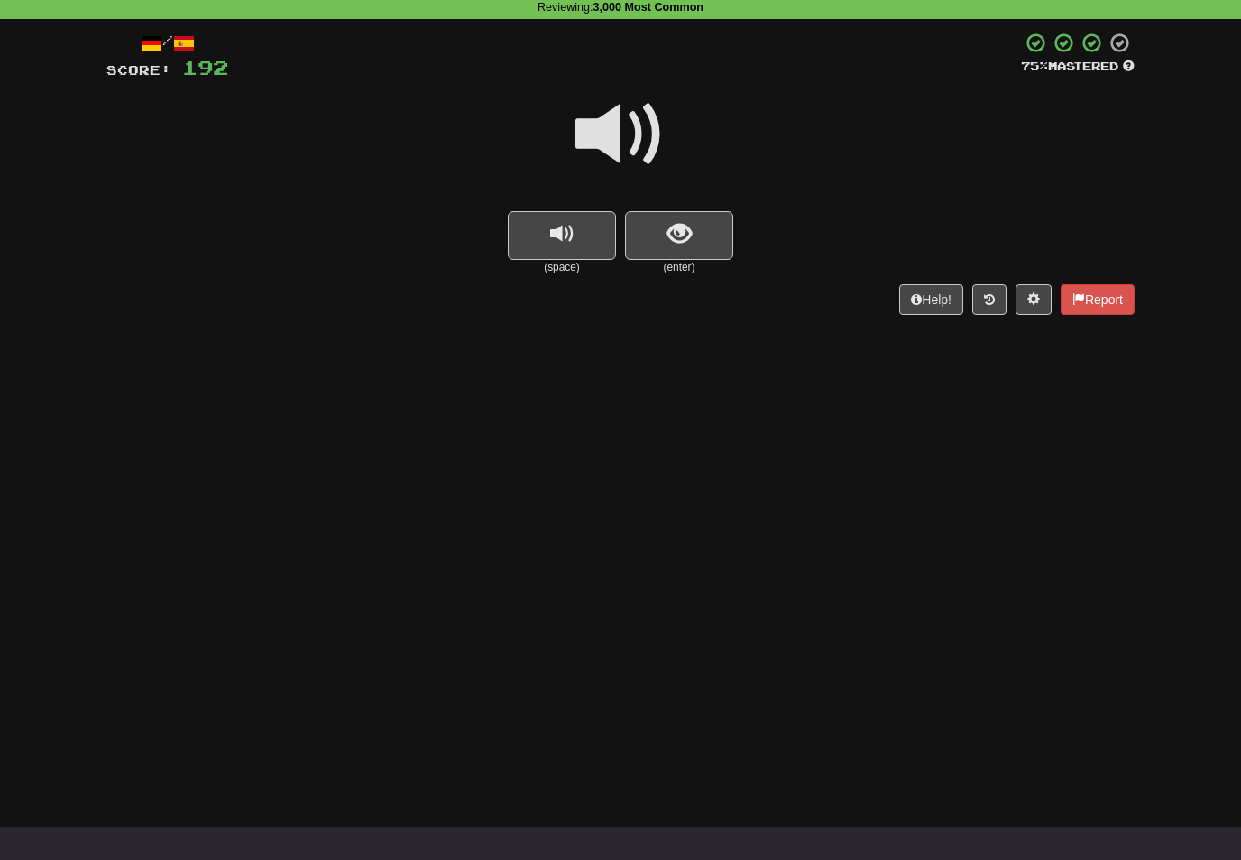
click at [631, 125] on span at bounding box center [621, 134] width 90 height 90
click at [676, 229] on span "show sentence" at bounding box center [680, 234] width 24 height 24
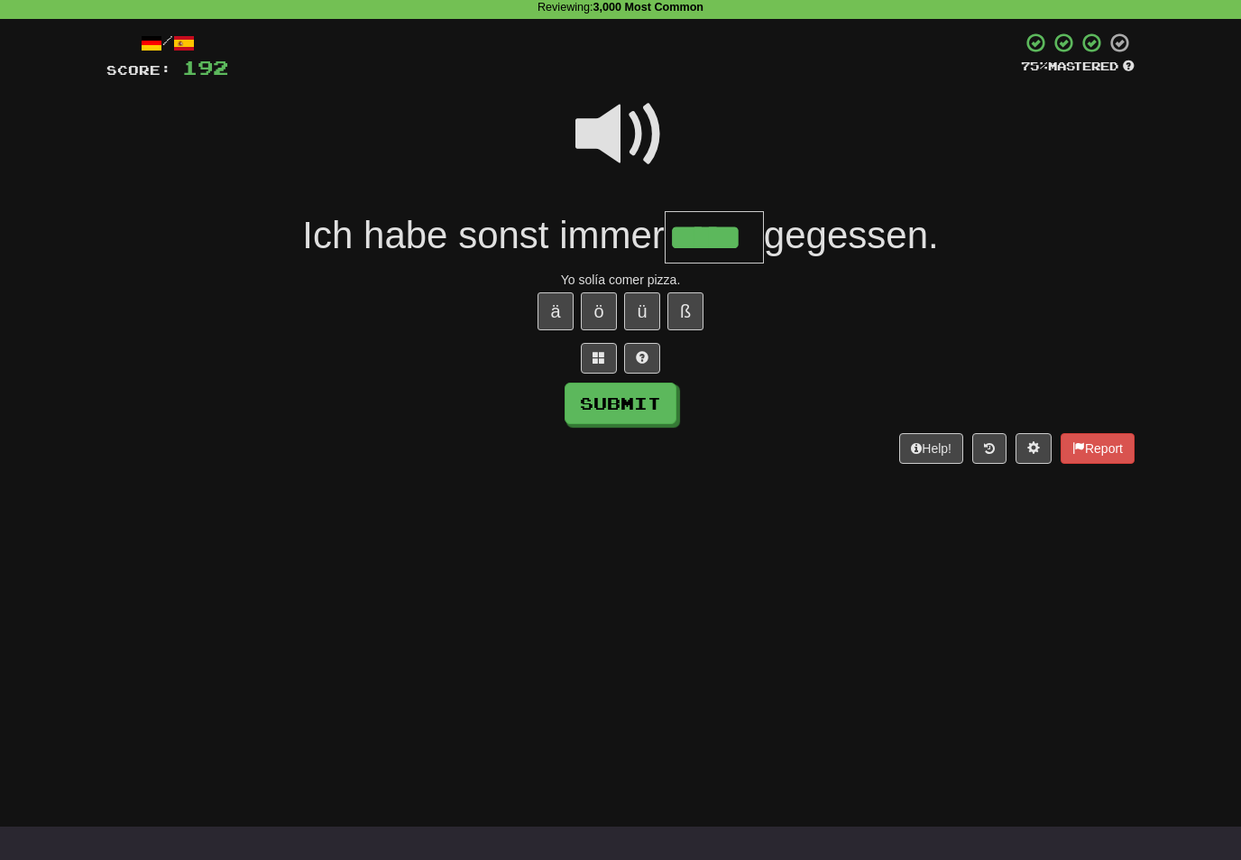
click at [656, 394] on button "Submit" at bounding box center [621, 404] width 112 height 42
type input "*****"
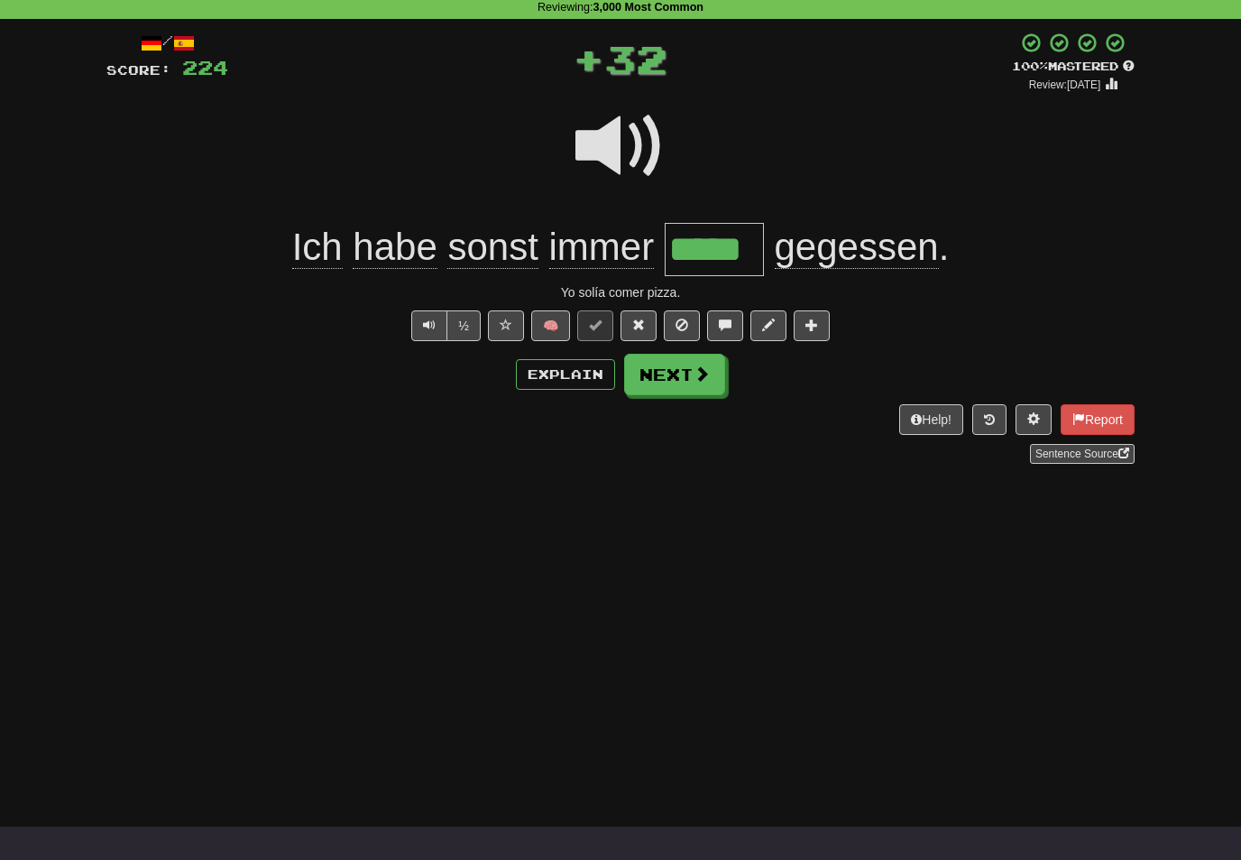
click at [696, 373] on span at bounding box center [702, 373] width 16 height 16
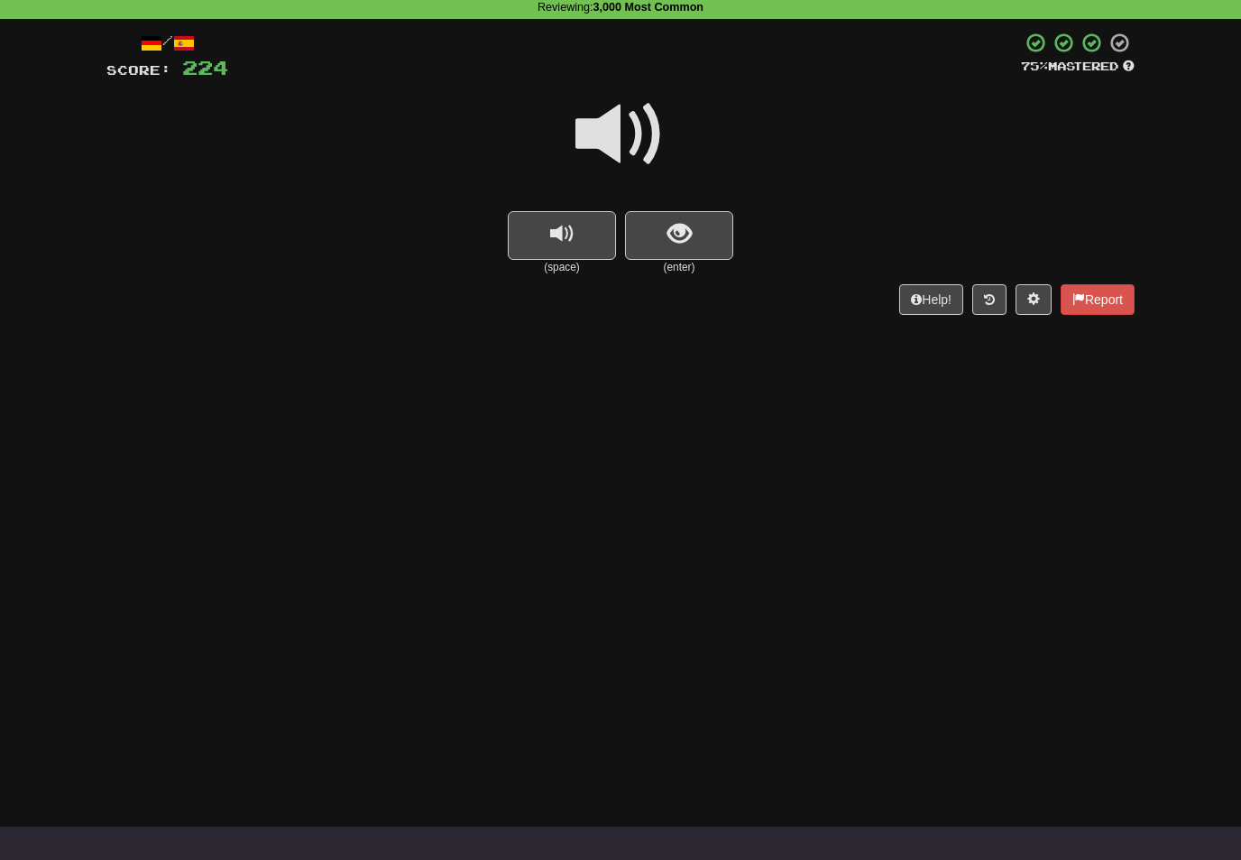
click at [611, 122] on span at bounding box center [621, 134] width 90 height 90
click at [672, 234] on span "show sentence" at bounding box center [680, 234] width 24 height 24
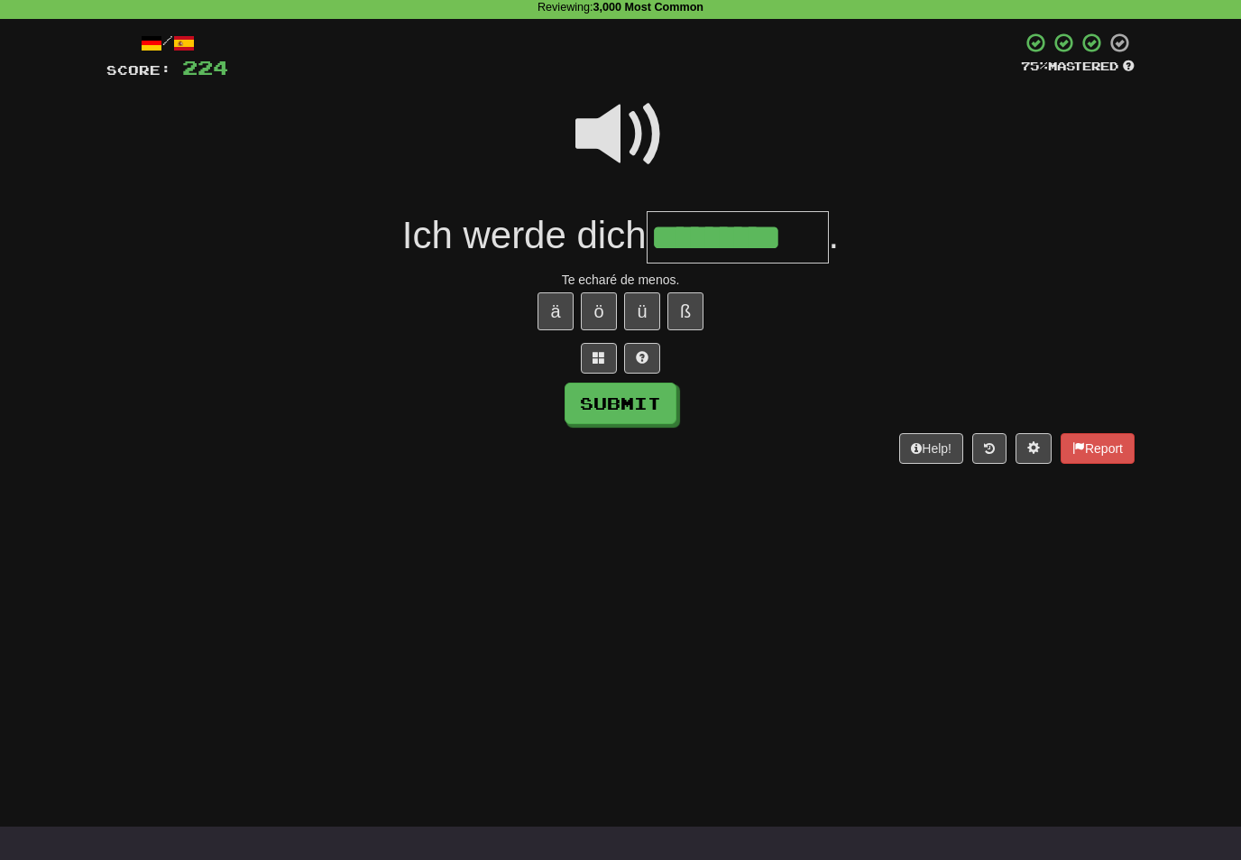
type input "*********"
click at [669, 398] on button "Submit" at bounding box center [621, 404] width 112 height 42
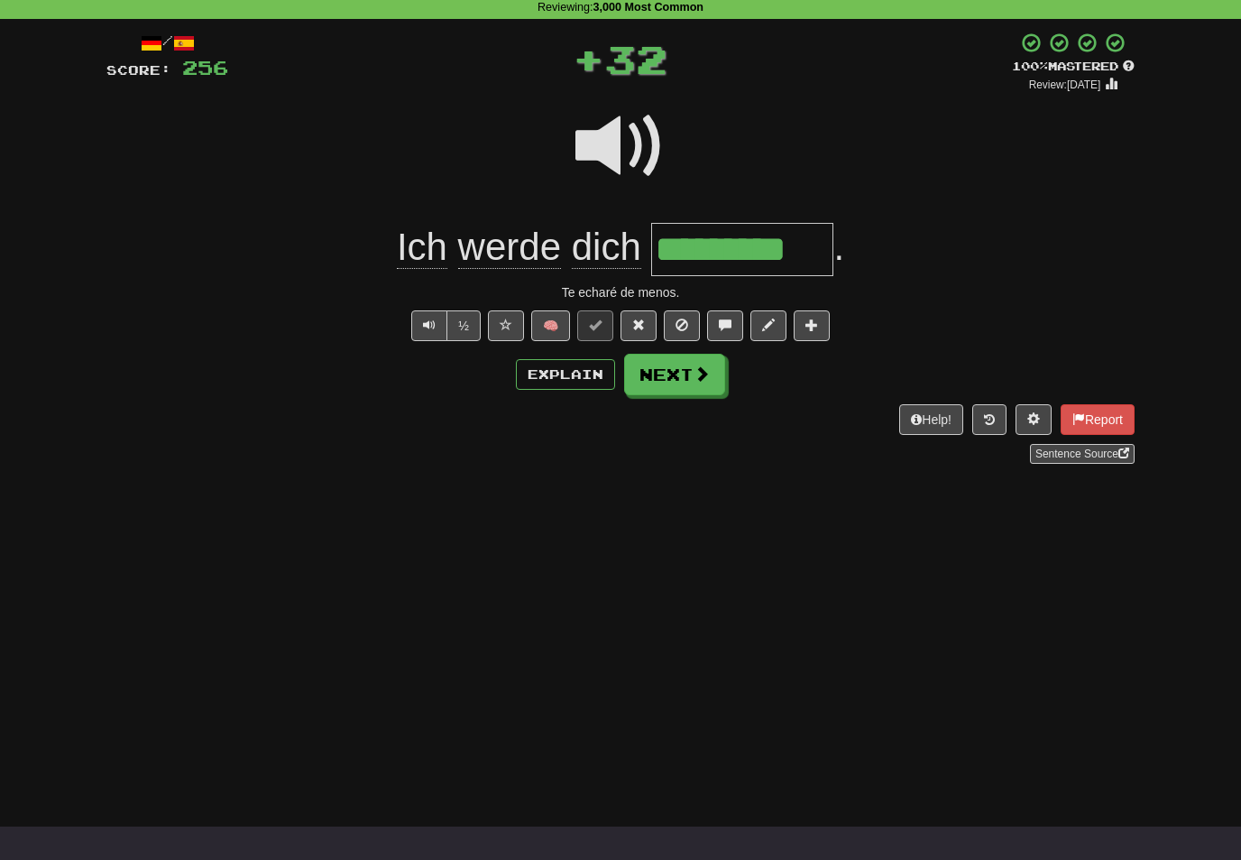
click at [720, 378] on button "Next" at bounding box center [674, 375] width 101 height 42
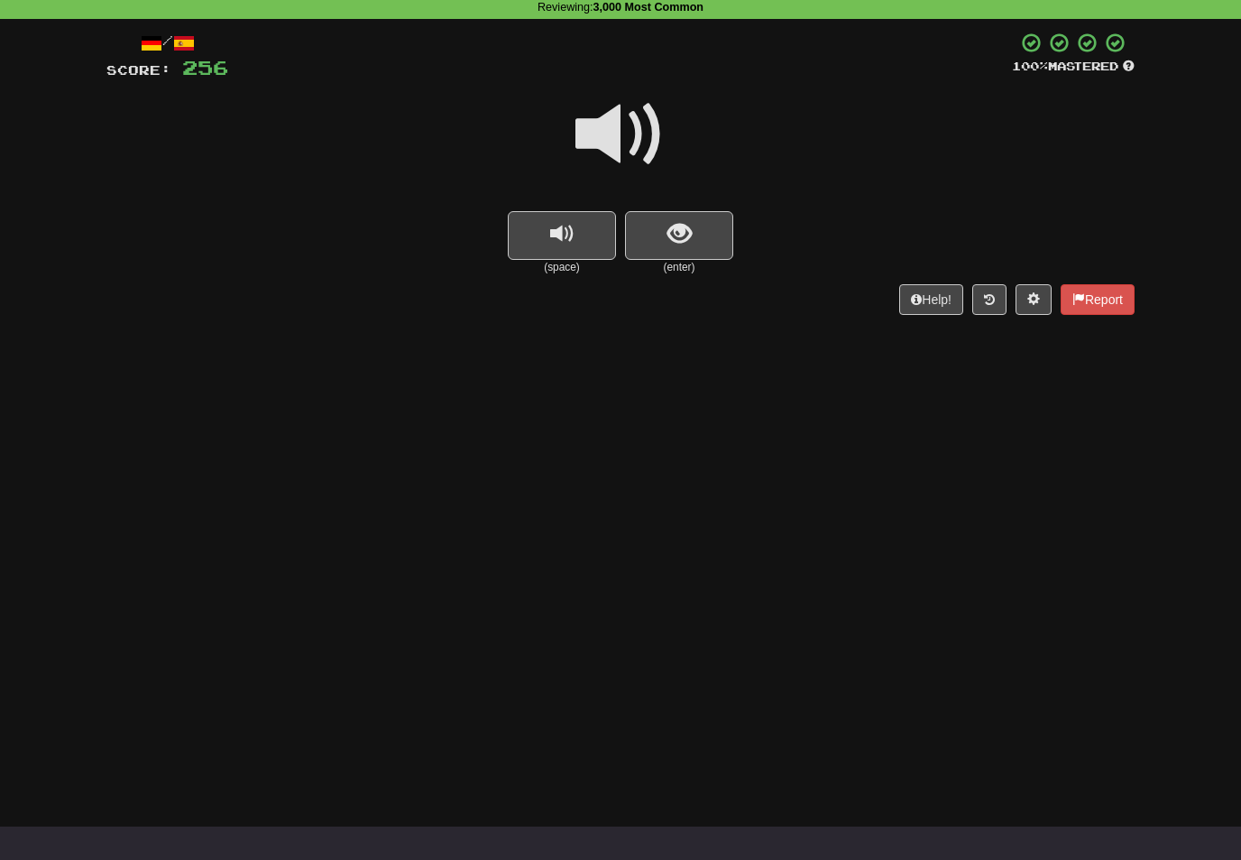
click at [635, 128] on span at bounding box center [621, 134] width 90 height 90
click at [671, 225] on span "show sentence" at bounding box center [680, 234] width 24 height 24
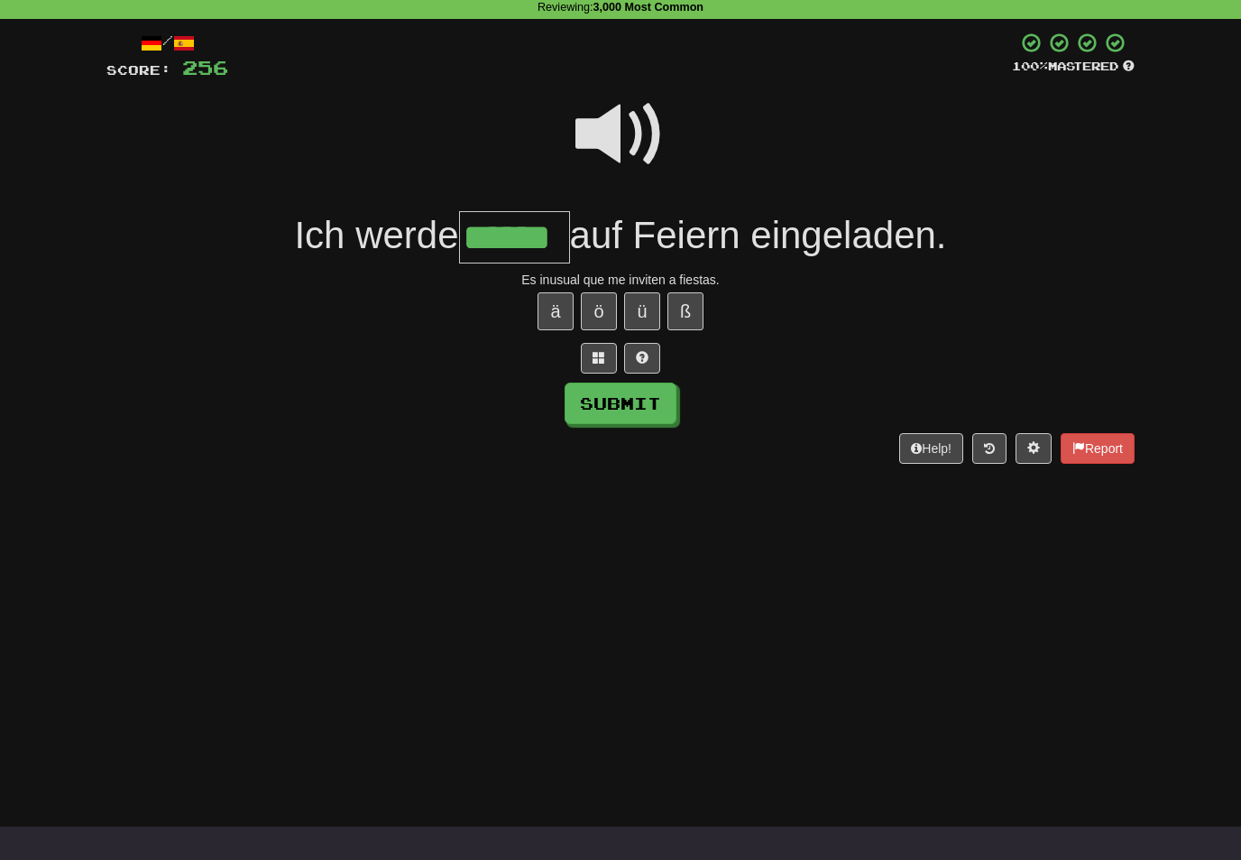
type input "******"
click at [650, 405] on button "Submit" at bounding box center [621, 404] width 112 height 42
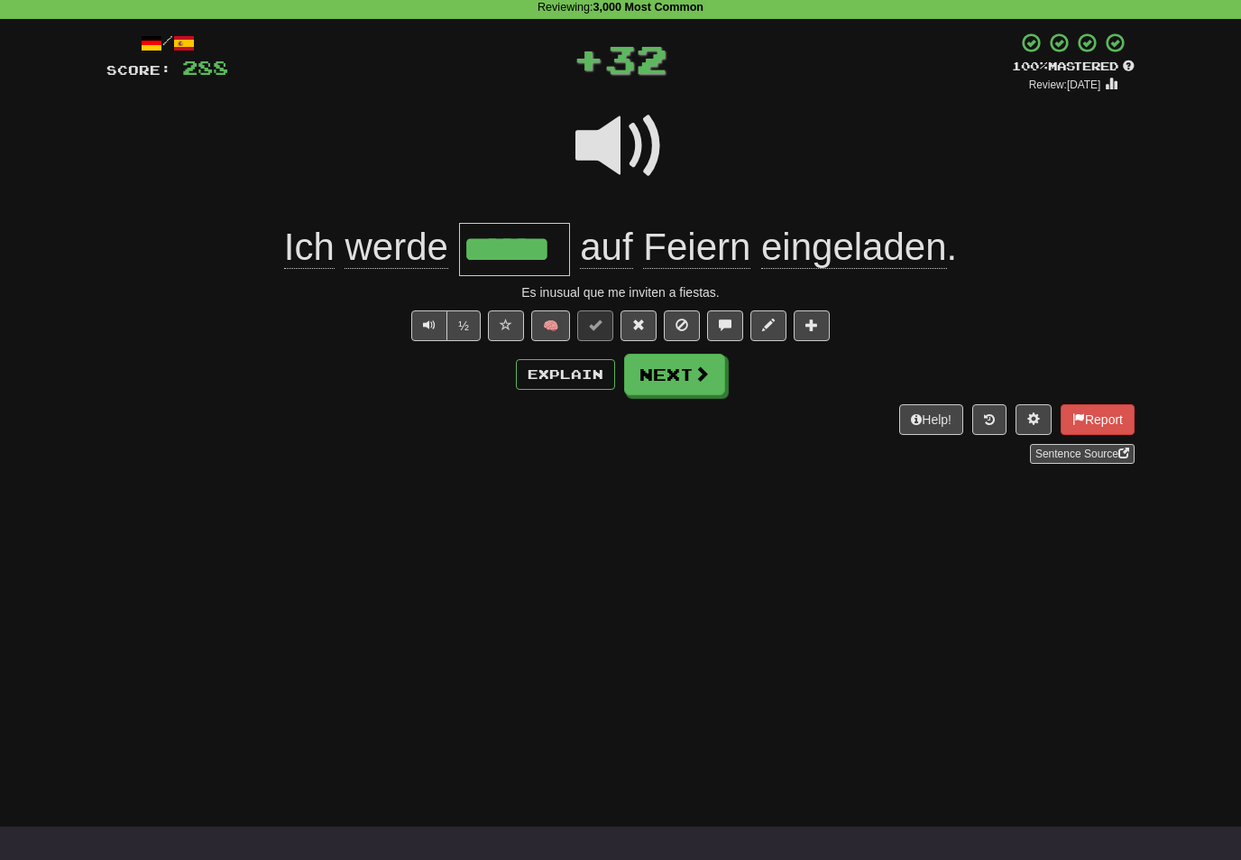
click at [701, 373] on span at bounding box center [702, 373] width 16 height 16
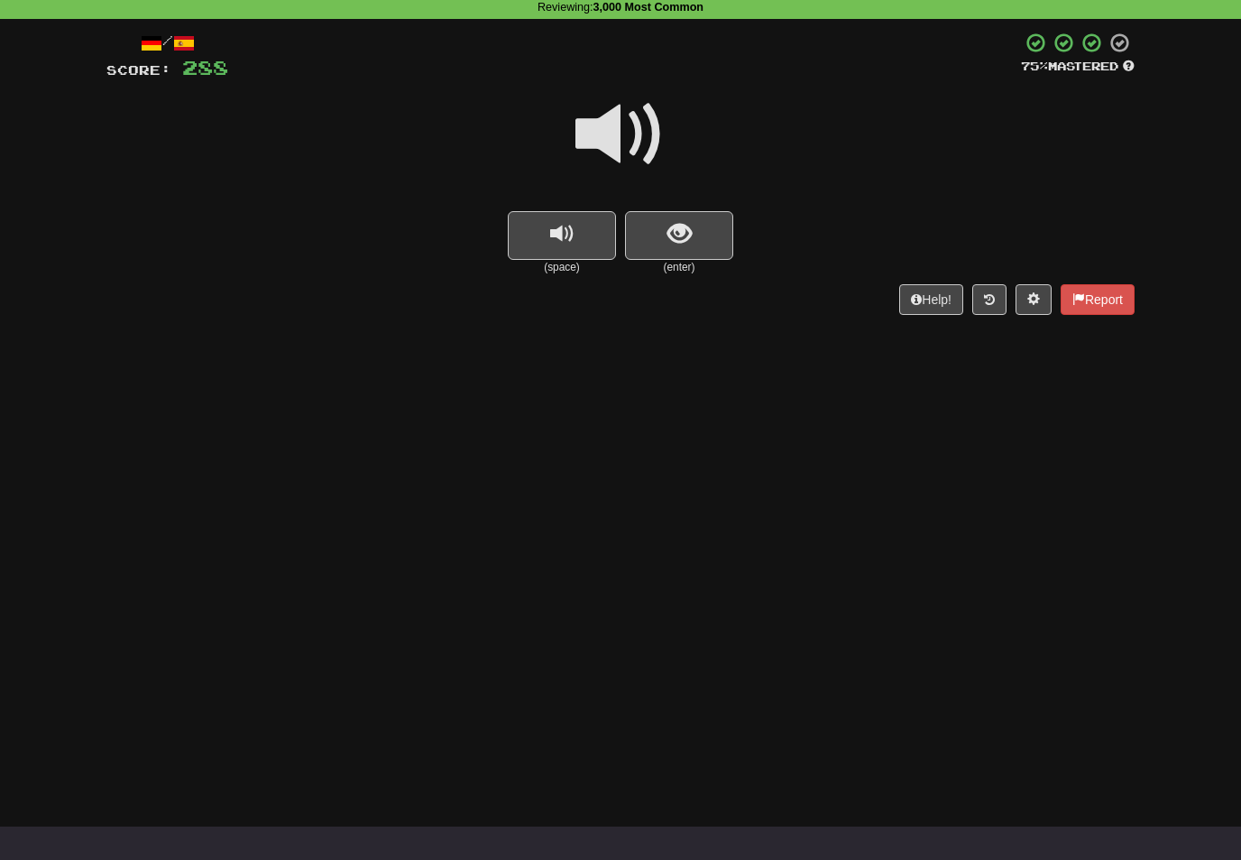
click at [618, 146] on span at bounding box center [621, 134] width 90 height 90
click at [673, 226] on span "show sentence" at bounding box center [680, 234] width 24 height 24
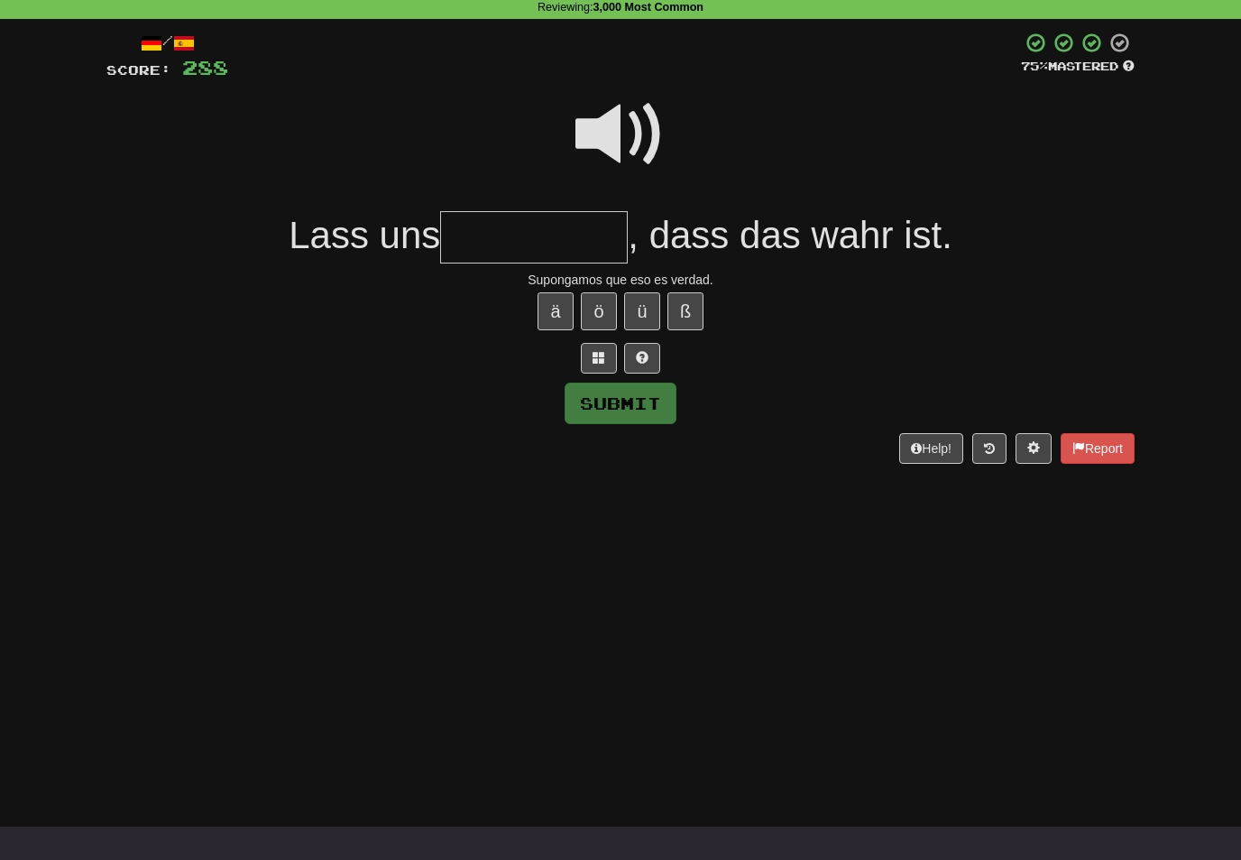
type input "*"
type input "********"
click at [655, 418] on button "Submit" at bounding box center [621, 404] width 112 height 42
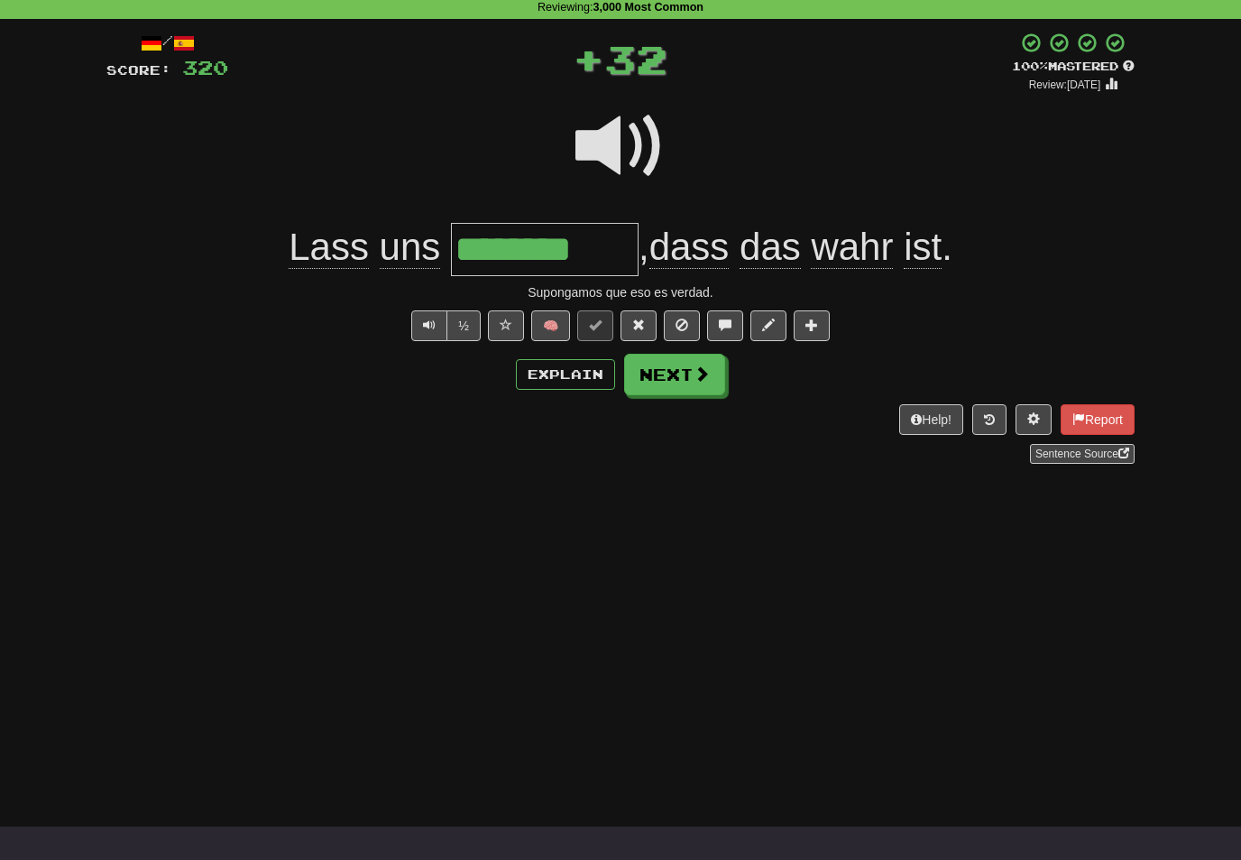
click at [688, 376] on button "Next" at bounding box center [674, 375] width 101 height 42
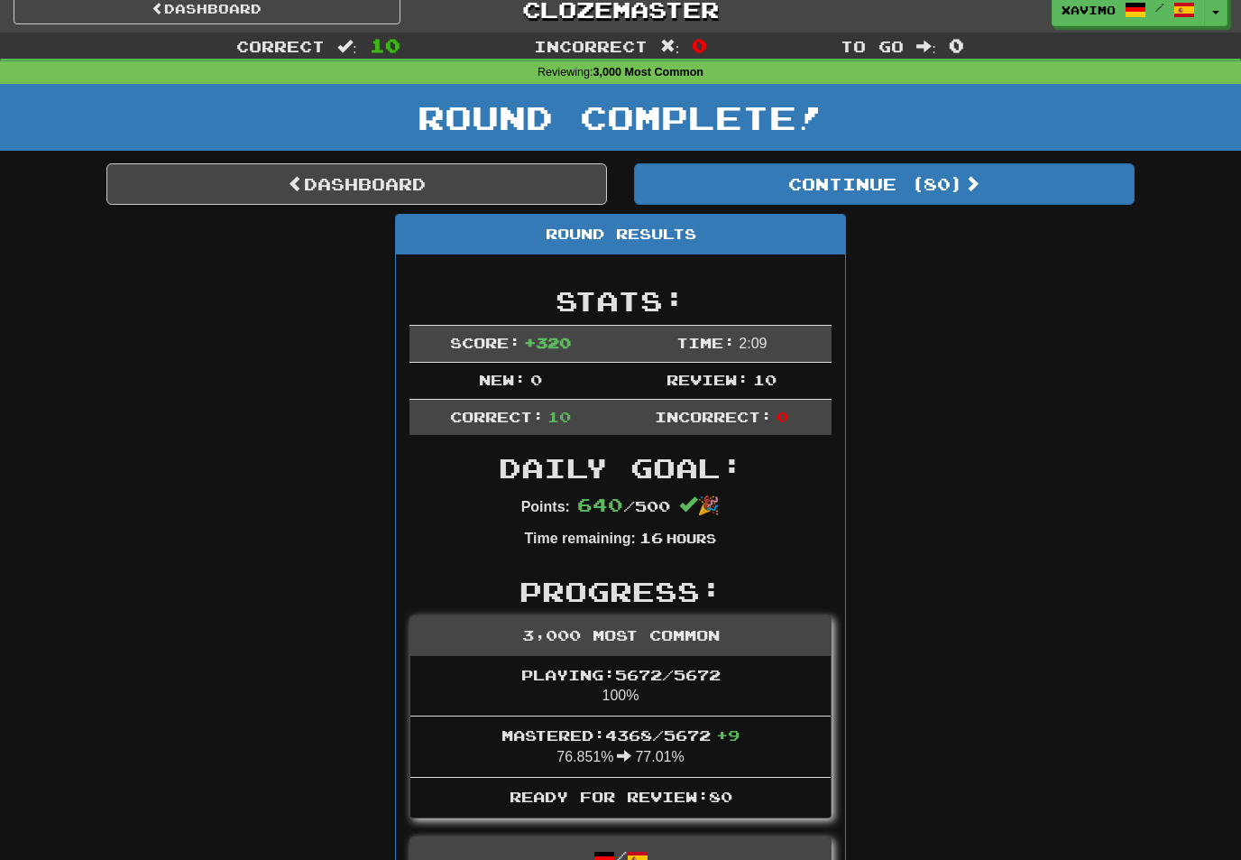
scroll to position [0, 0]
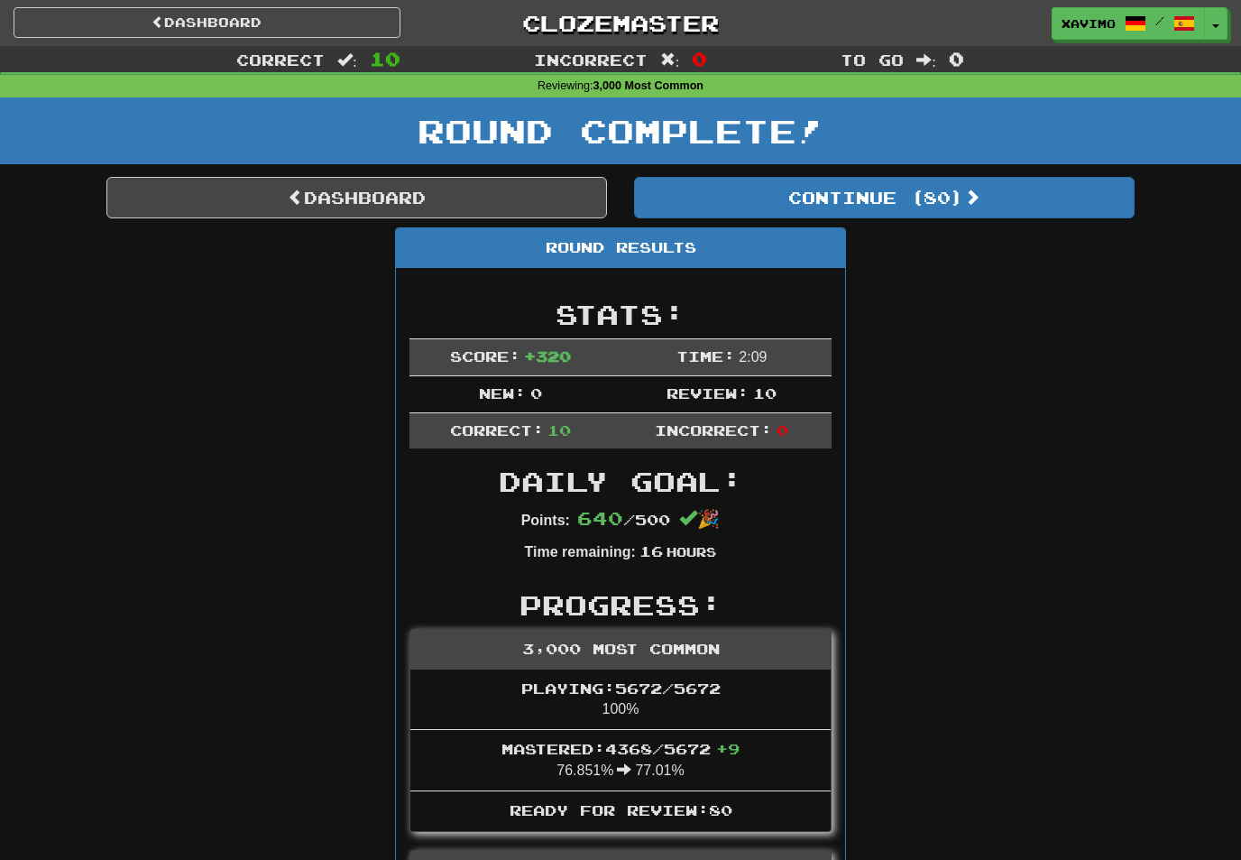
click at [443, 195] on link "Dashboard" at bounding box center [356, 198] width 501 height 42
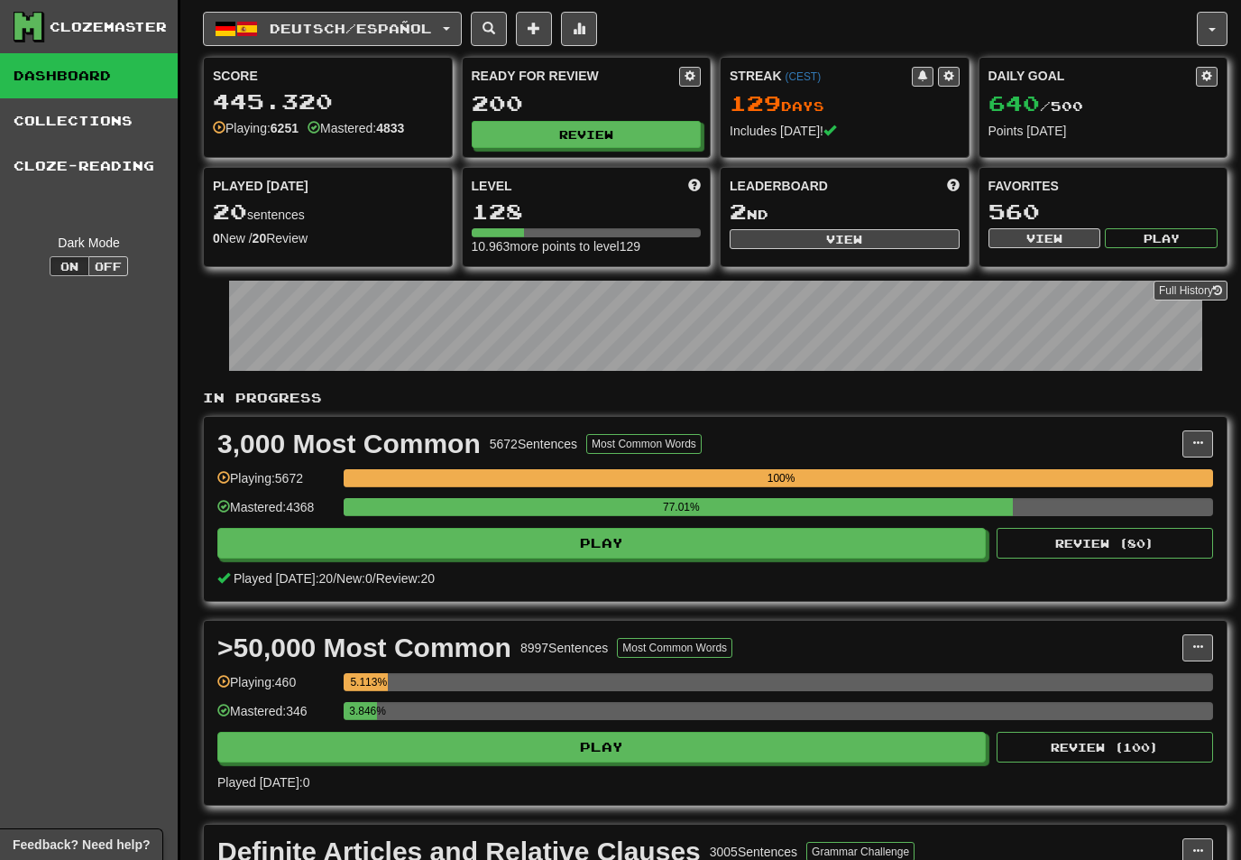
click at [894, 235] on button "View" at bounding box center [845, 239] width 230 height 20
select select "**********"
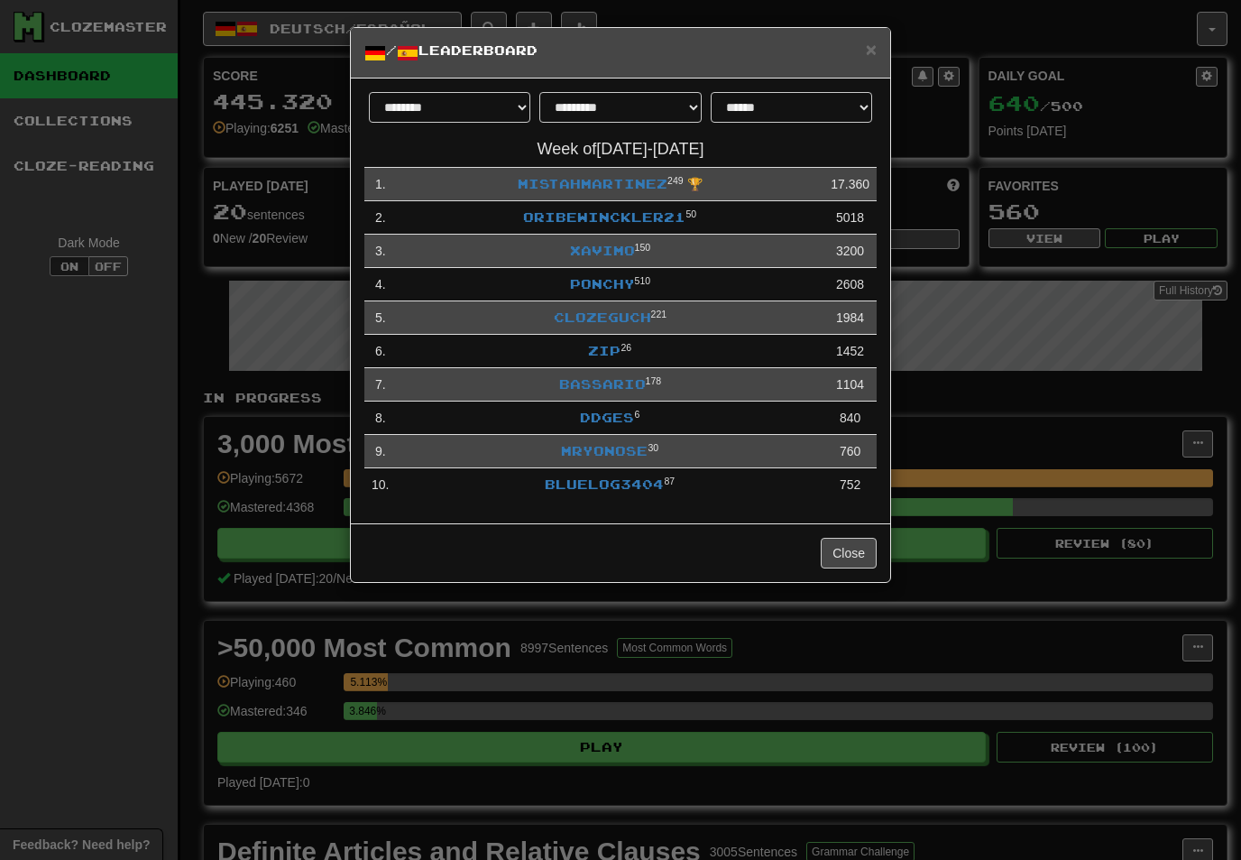
click at [616, 210] on link "OribeWinckler21" at bounding box center [604, 216] width 162 height 15
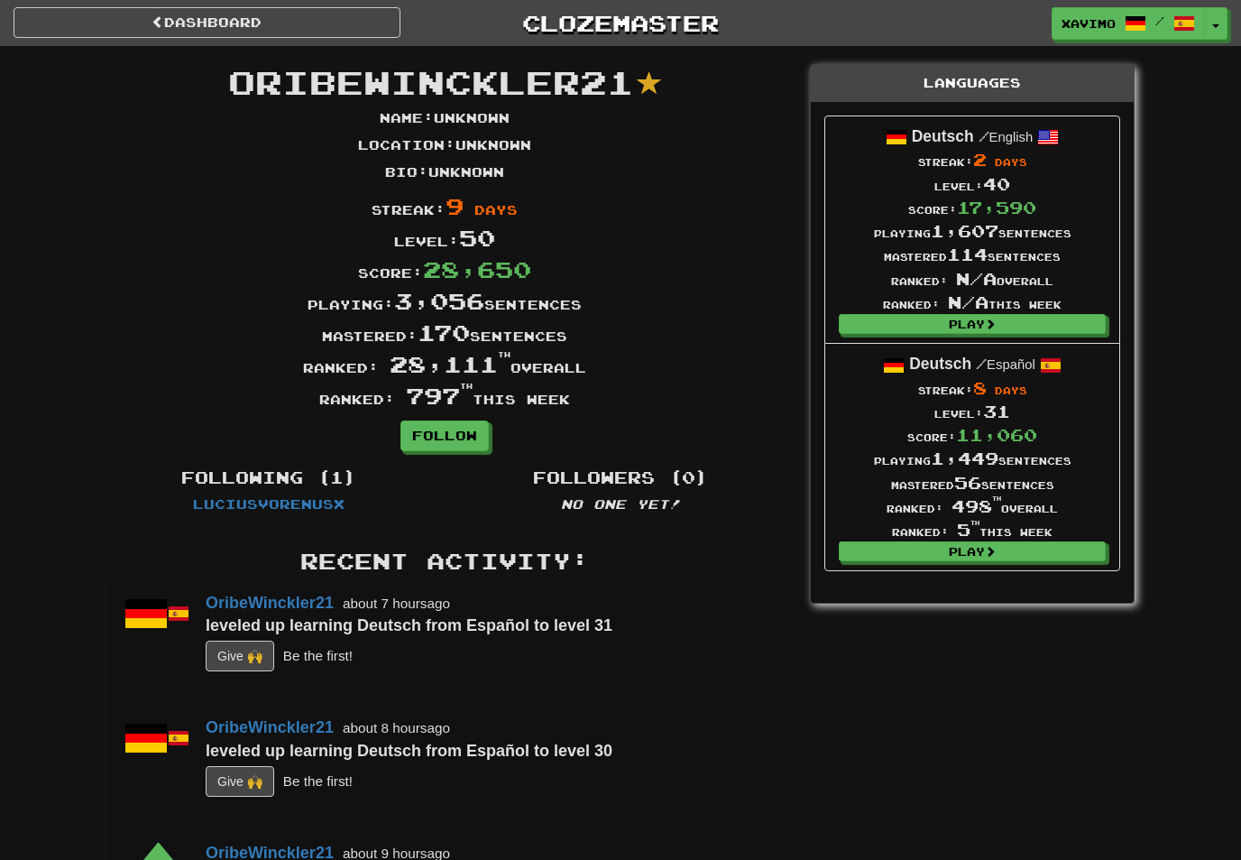
click at [271, 17] on link "Dashboard" at bounding box center [207, 22] width 387 height 31
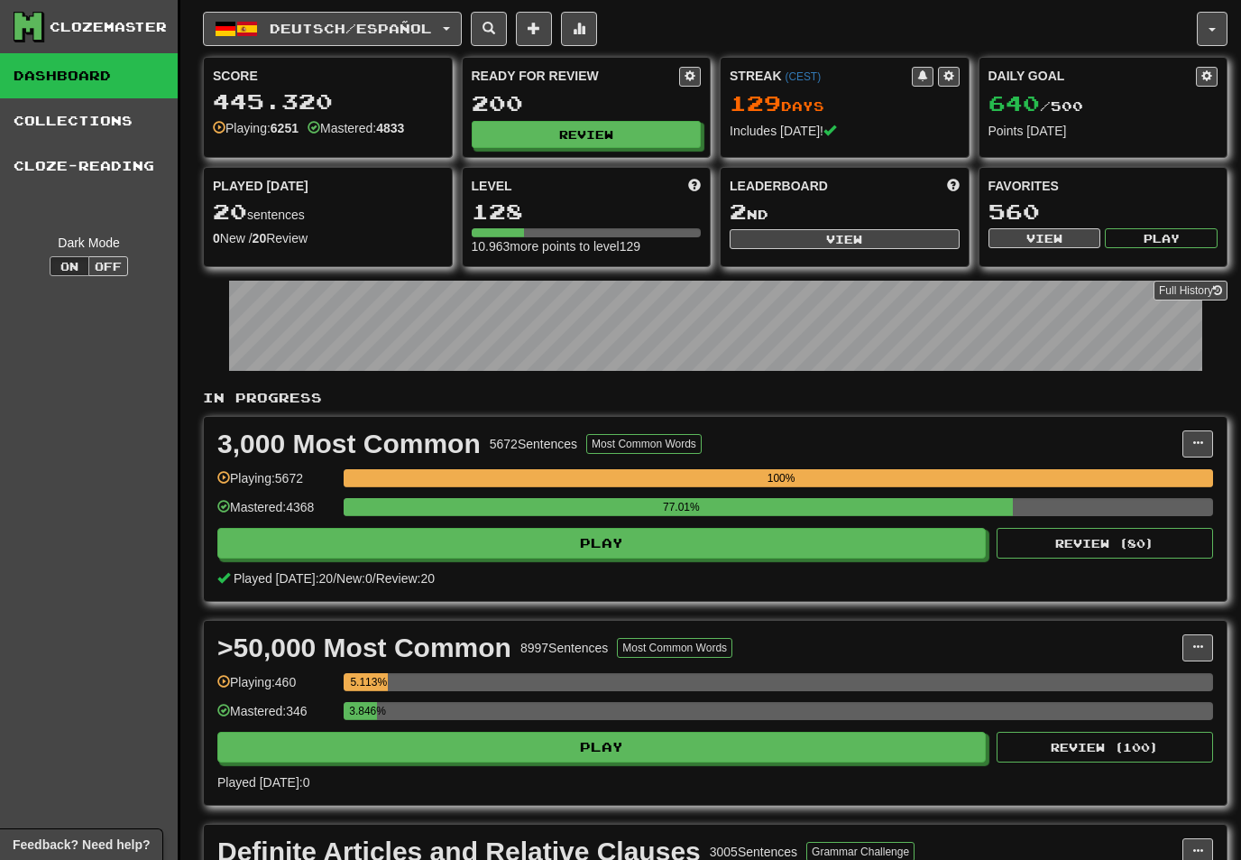
click at [866, 238] on button "View" at bounding box center [845, 239] width 230 height 20
select select "**********"
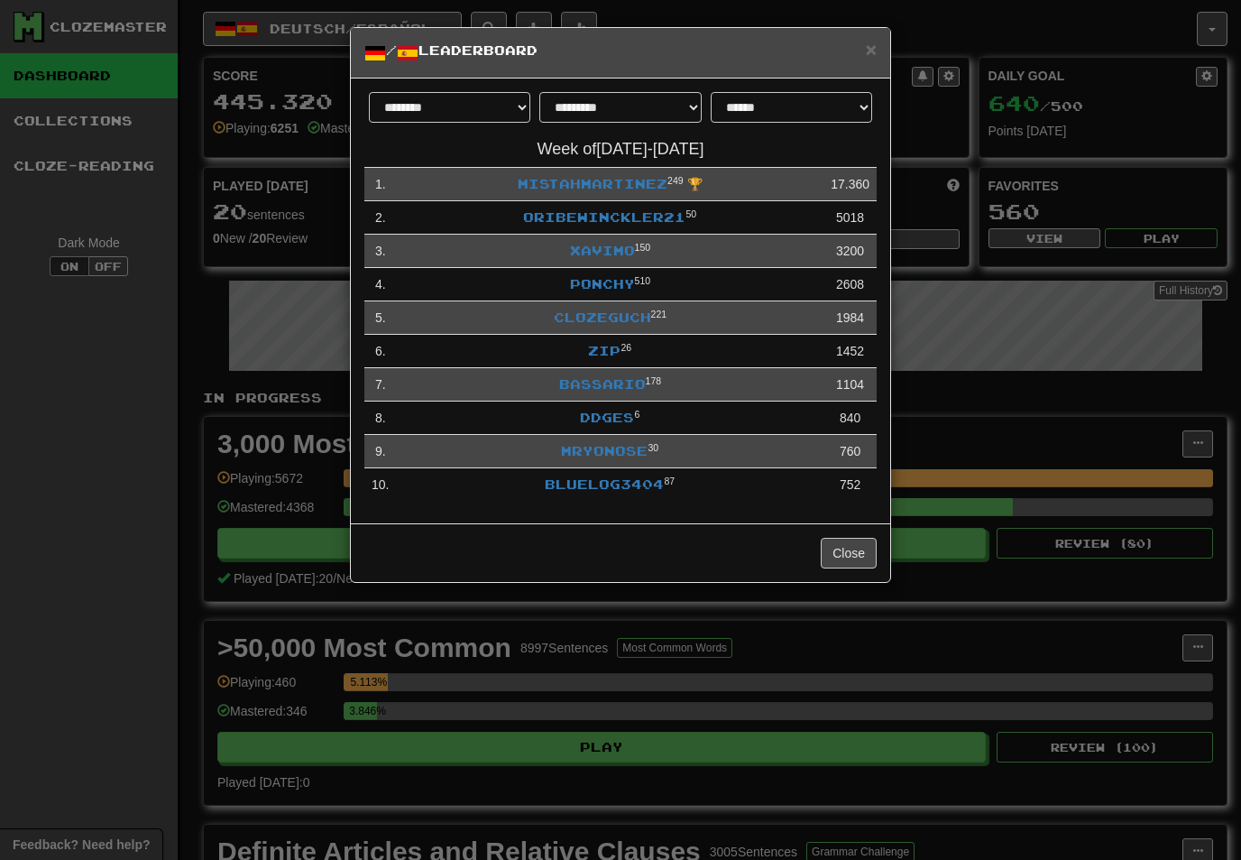
click at [867, 51] on span "×" at bounding box center [871, 49] width 11 height 21
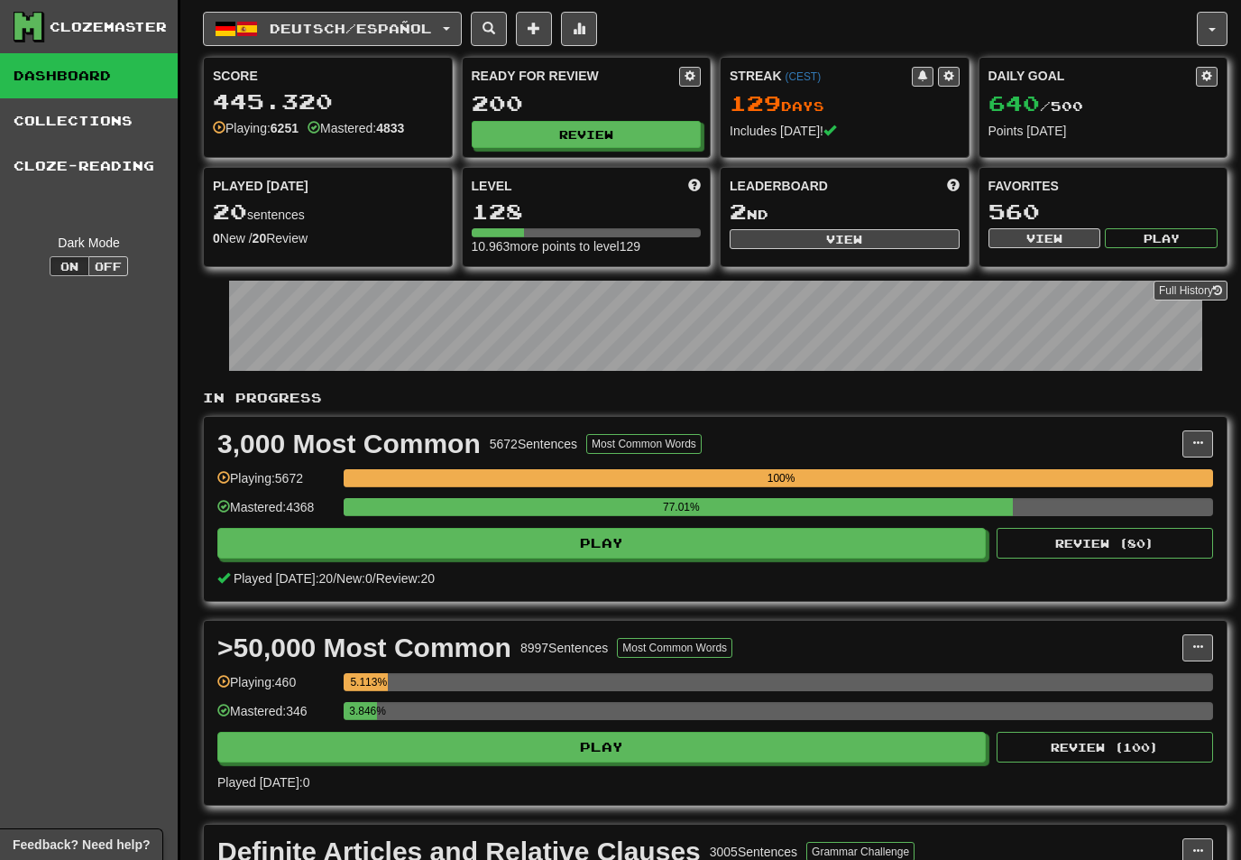
click at [835, 246] on button "View" at bounding box center [845, 239] width 230 height 20
select select "**********"
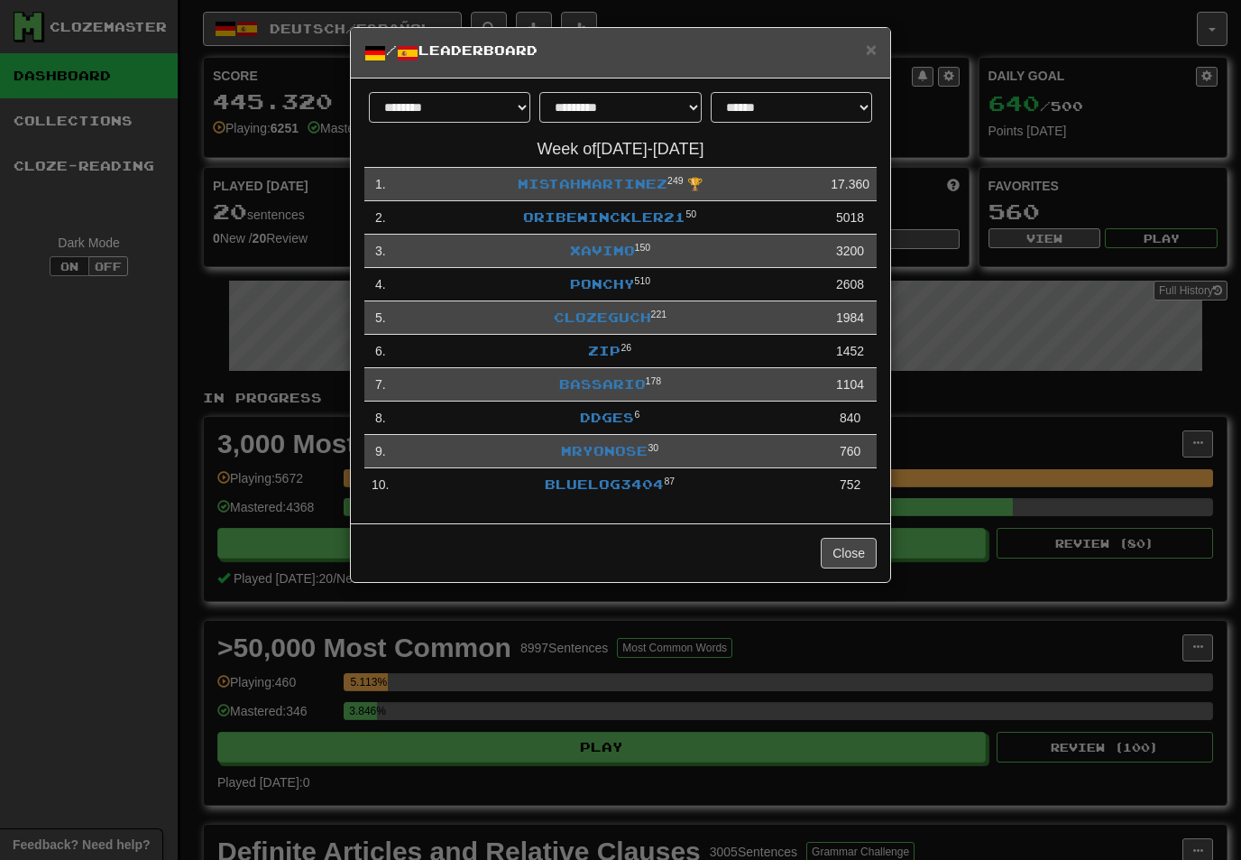
click at [617, 248] on link "Xavimo" at bounding box center [602, 250] width 65 height 15
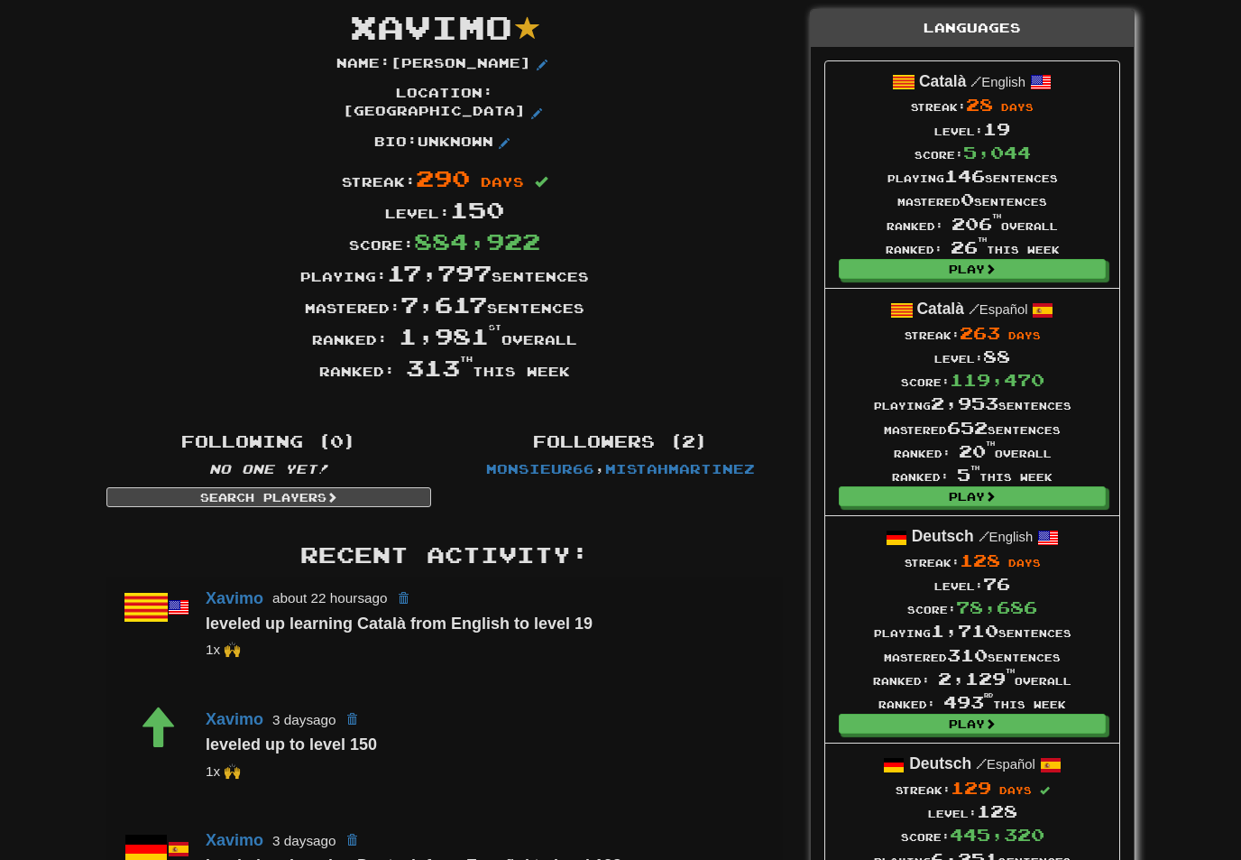
scroll to position [53, 0]
click at [999, 263] on link "Play" at bounding box center [972, 271] width 267 height 20
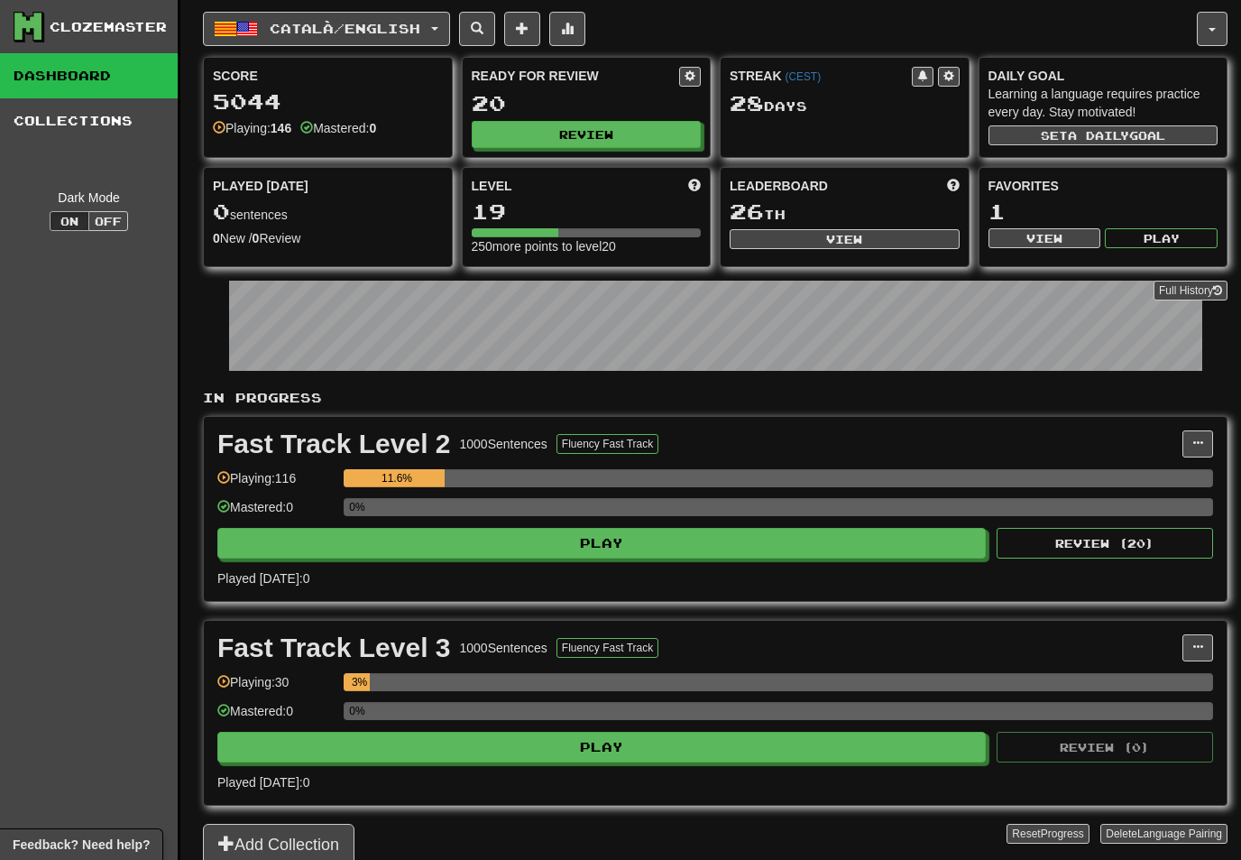
click at [590, 132] on button "Review" at bounding box center [587, 134] width 230 height 27
select select "**"
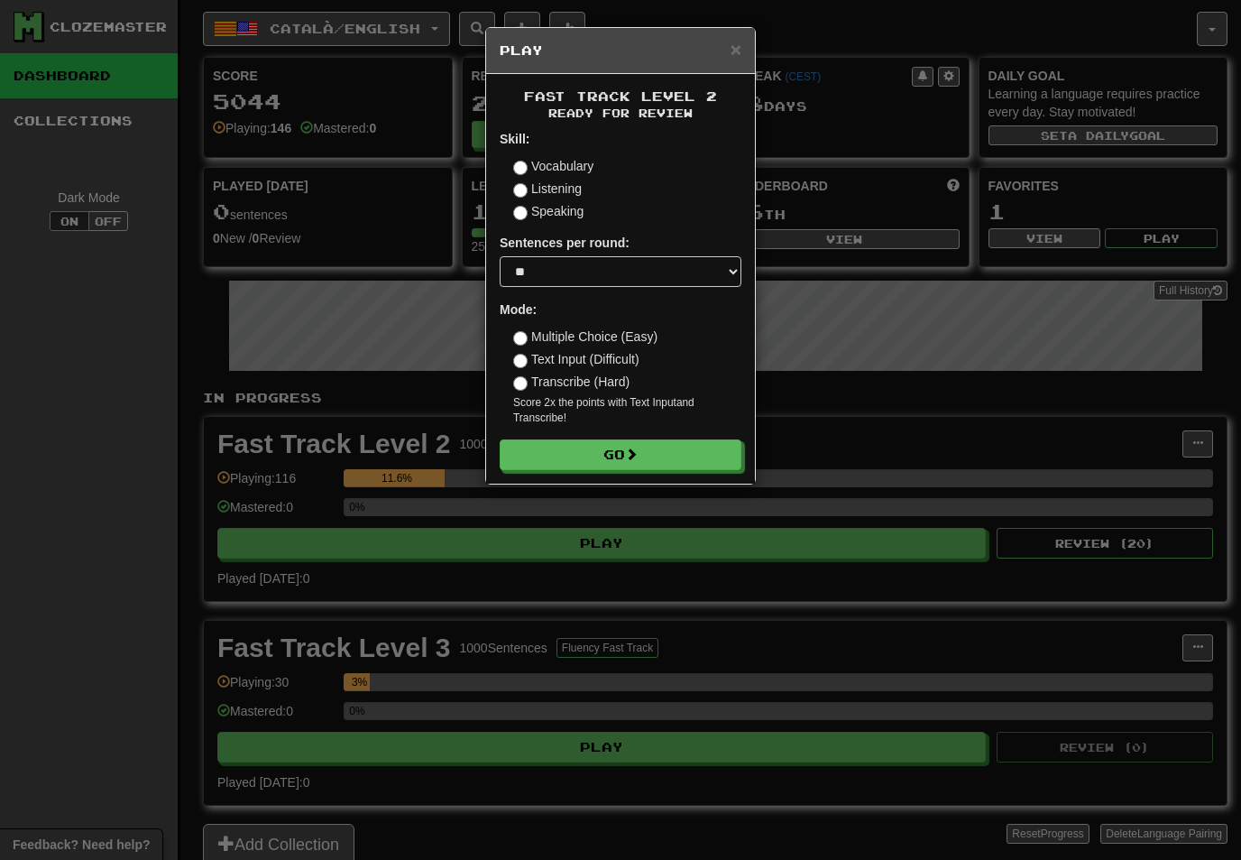
click at [673, 446] on button "Go" at bounding box center [621, 454] width 242 height 31
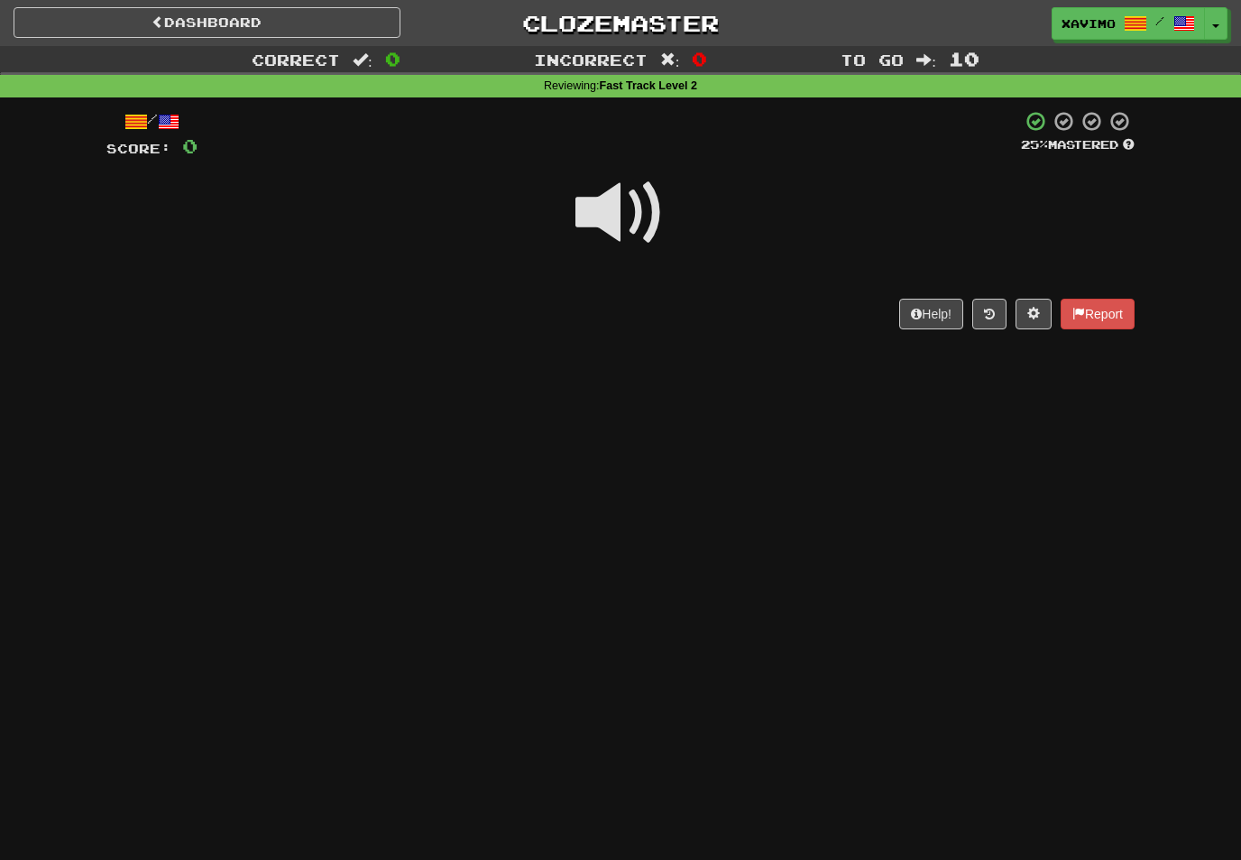
click at [623, 207] on span at bounding box center [621, 213] width 90 height 90
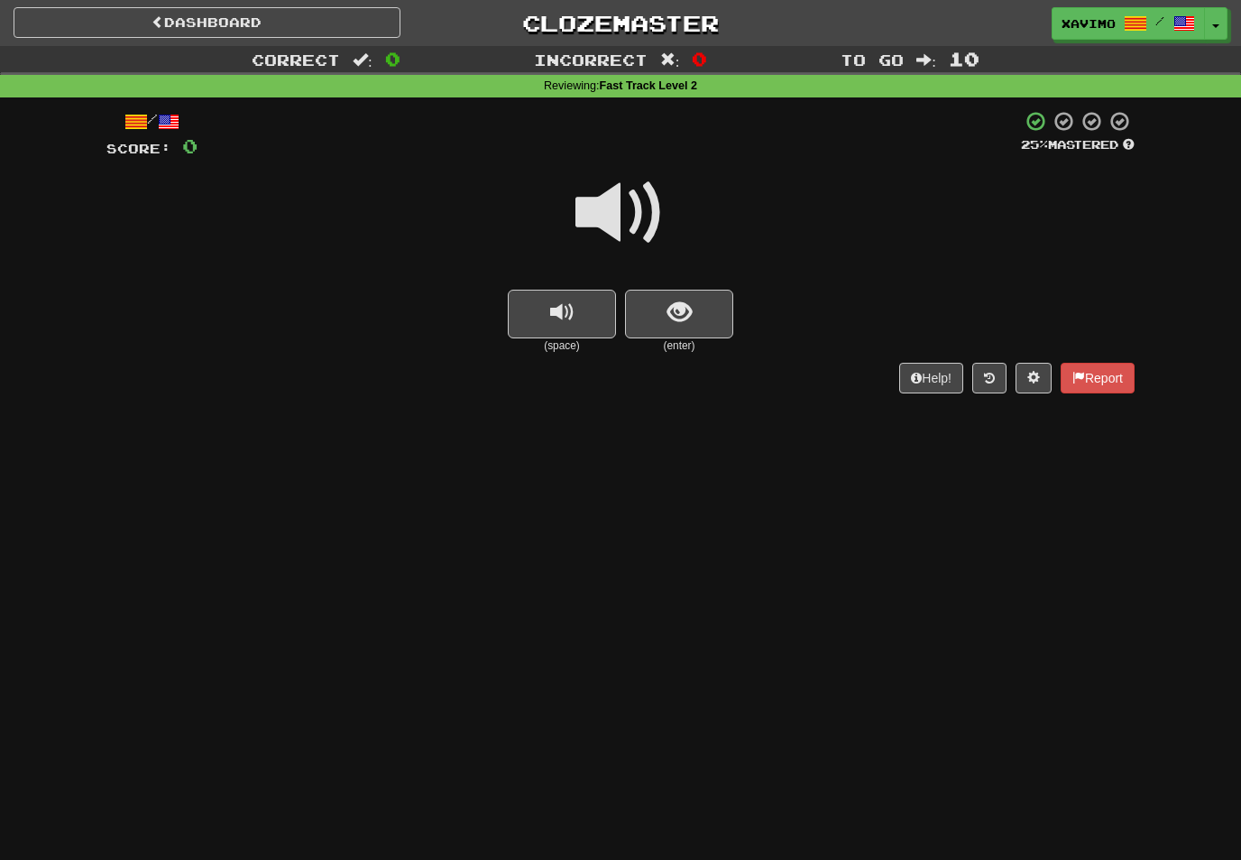
click at [627, 208] on span at bounding box center [621, 213] width 90 height 90
click at [662, 300] on button "show sentence" at bounding box center [679, 314] width 108 height 49
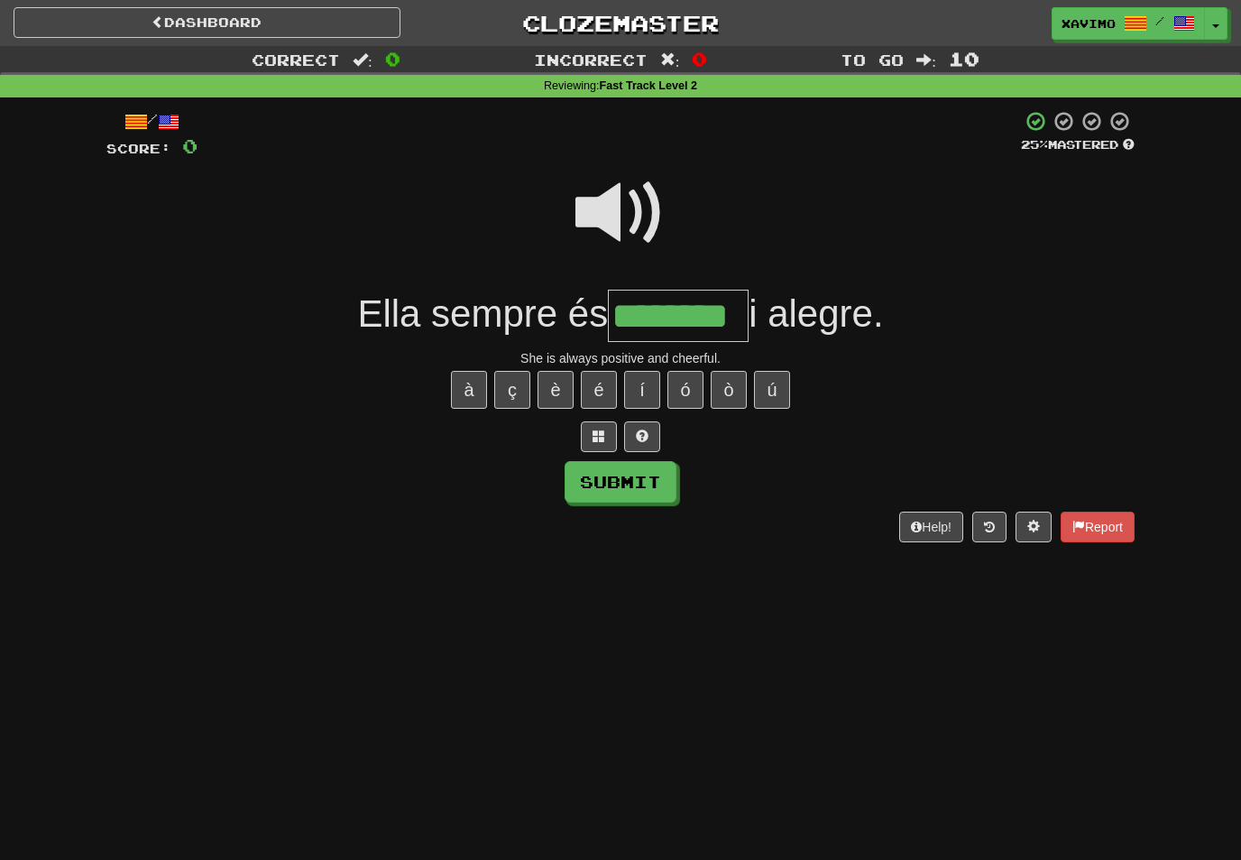
type input "********"
click at [643, 483] on button "Submit" at bounding box center [621, 482] width 112 height 42
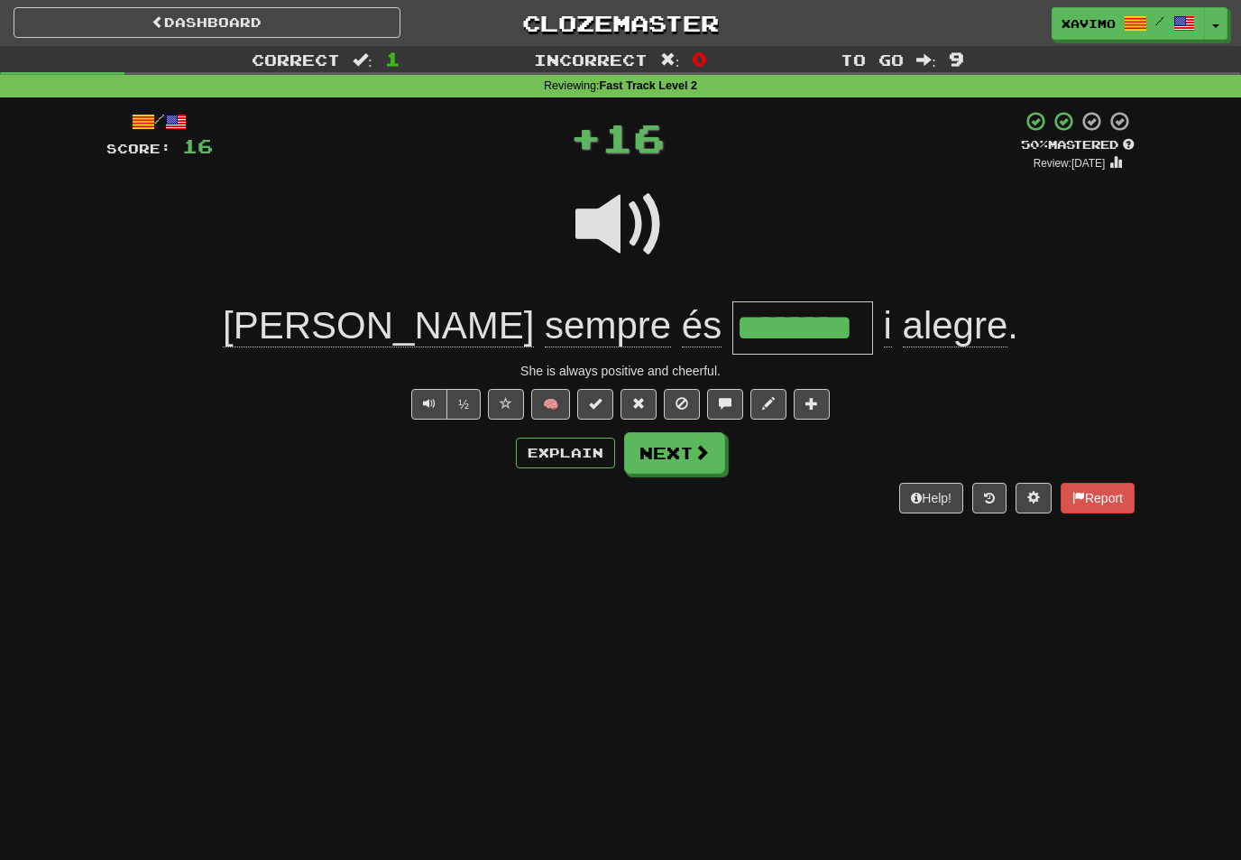
click at [691, 461] on button "Next" at bounding box center [674, 453] width 101 height 42
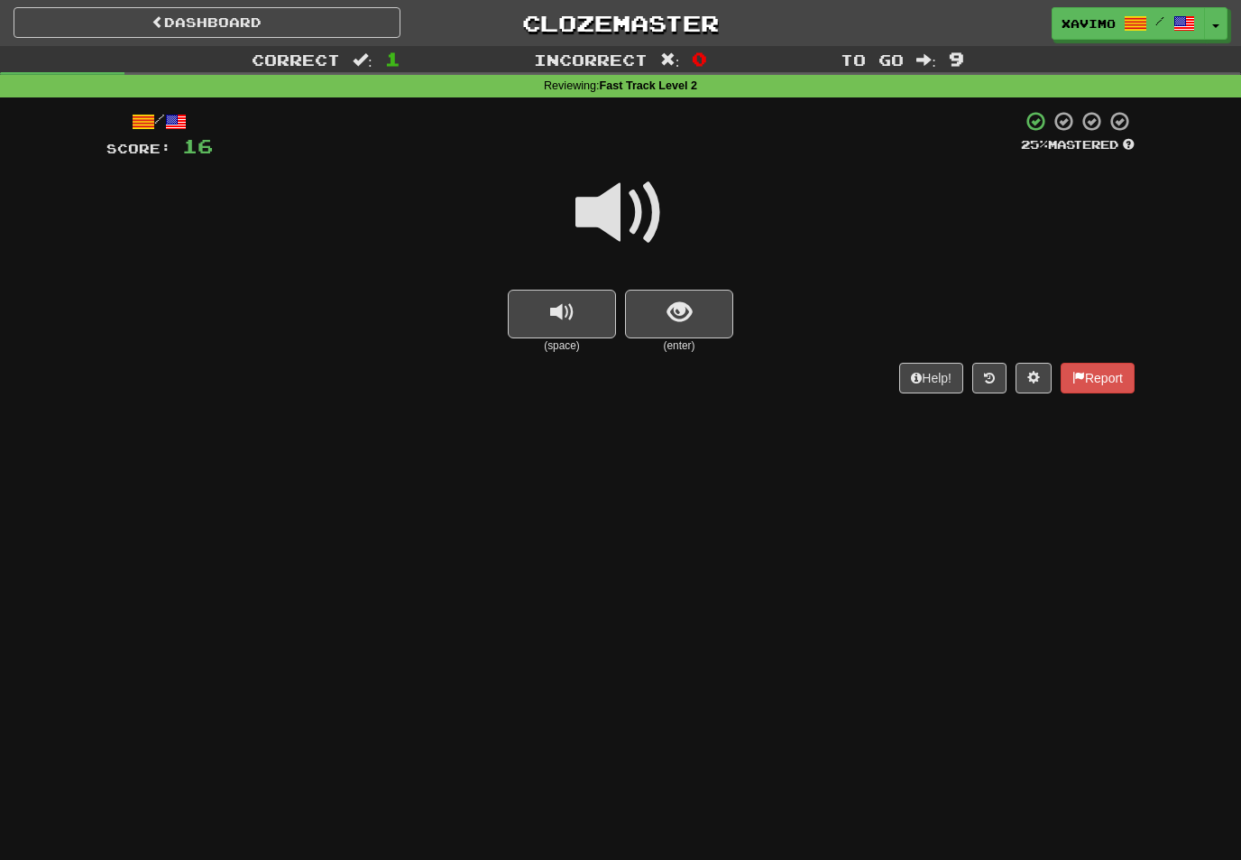
click at [632, 209] on span at bounding box center [621, 213] width 90 height 90
click at [671, 304] on span "show sentence" at bounding box center [680, 312] width 24 height 24
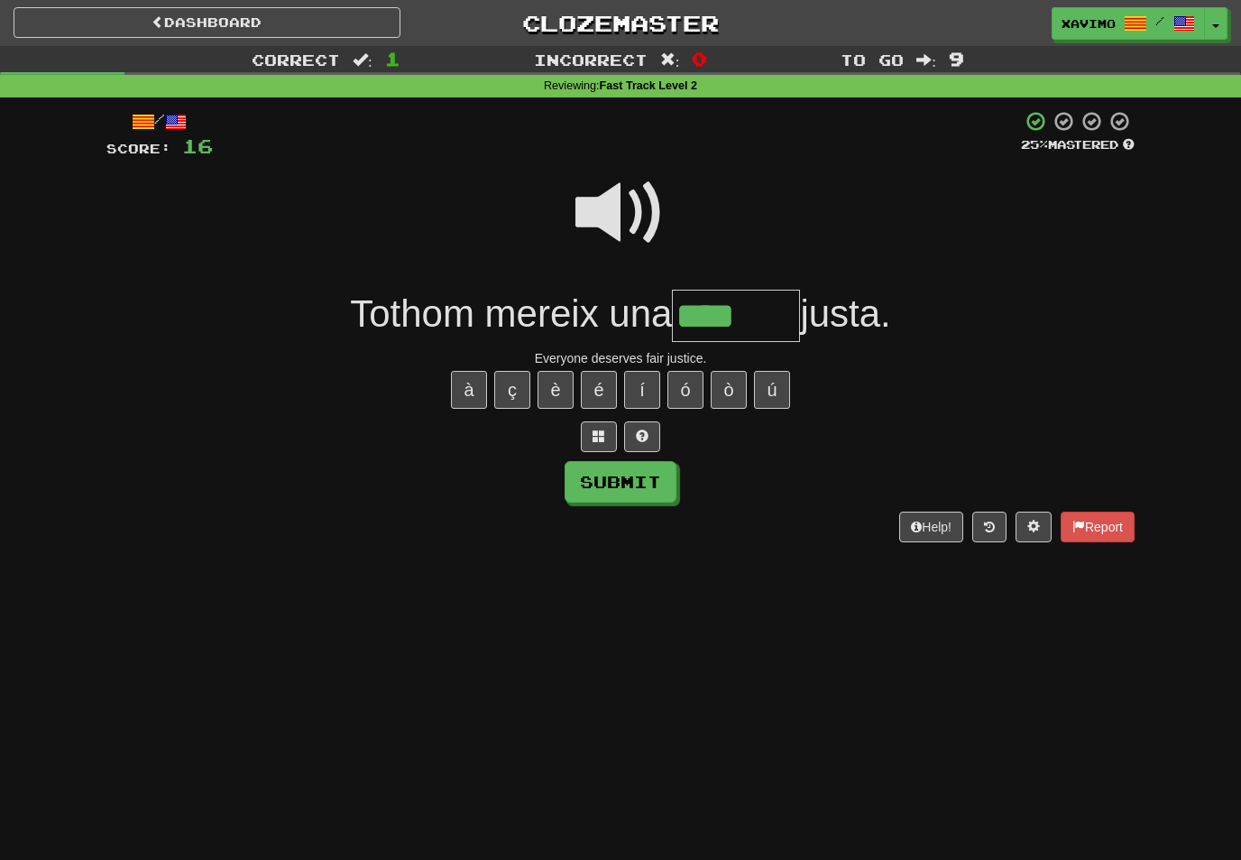
click at [653, 380] on button "í" at bounding box center [642, 390] width 36 height 38
type input "********"
click at [645, 486] on button "Submit" at bounding box center [621, 482] width 112 height 42
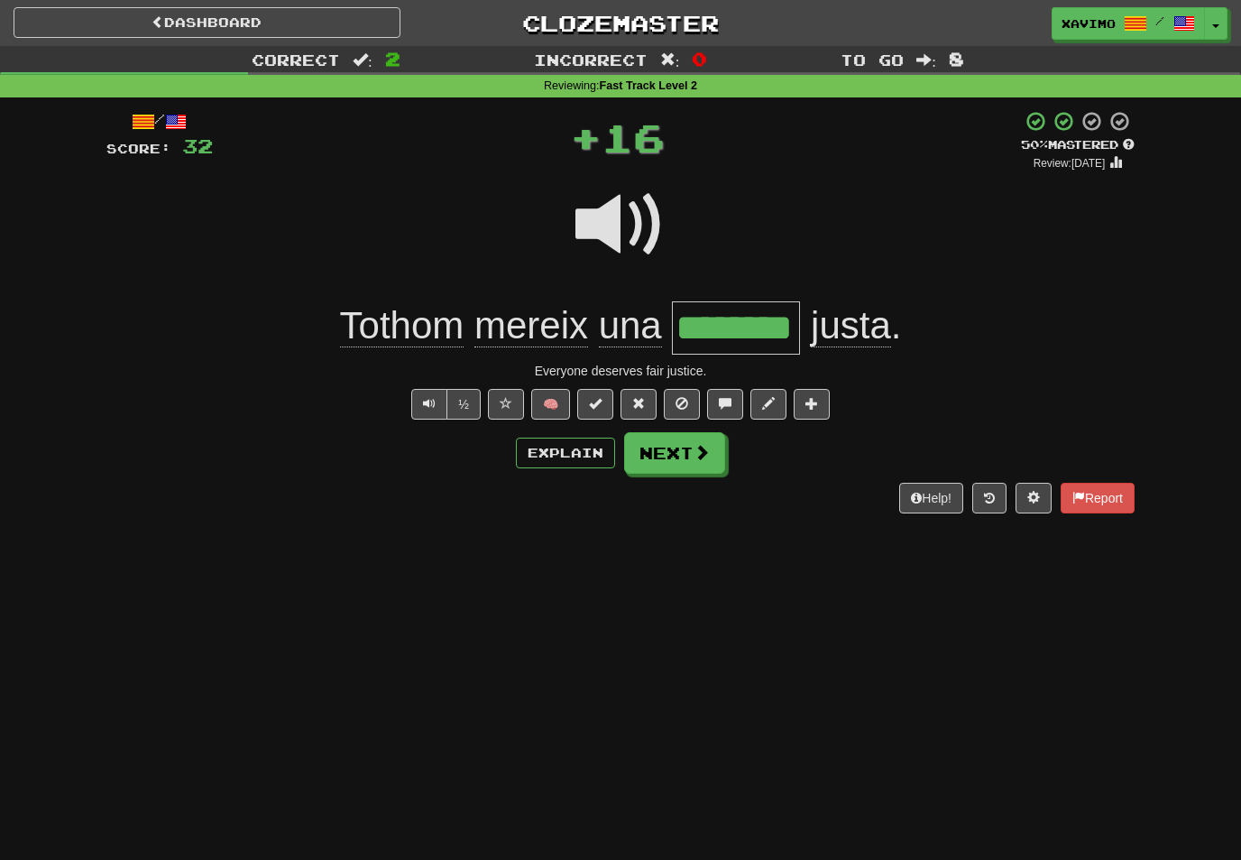
click at [701, 454] on span at bounding box center [702, 452] width 16 height 16
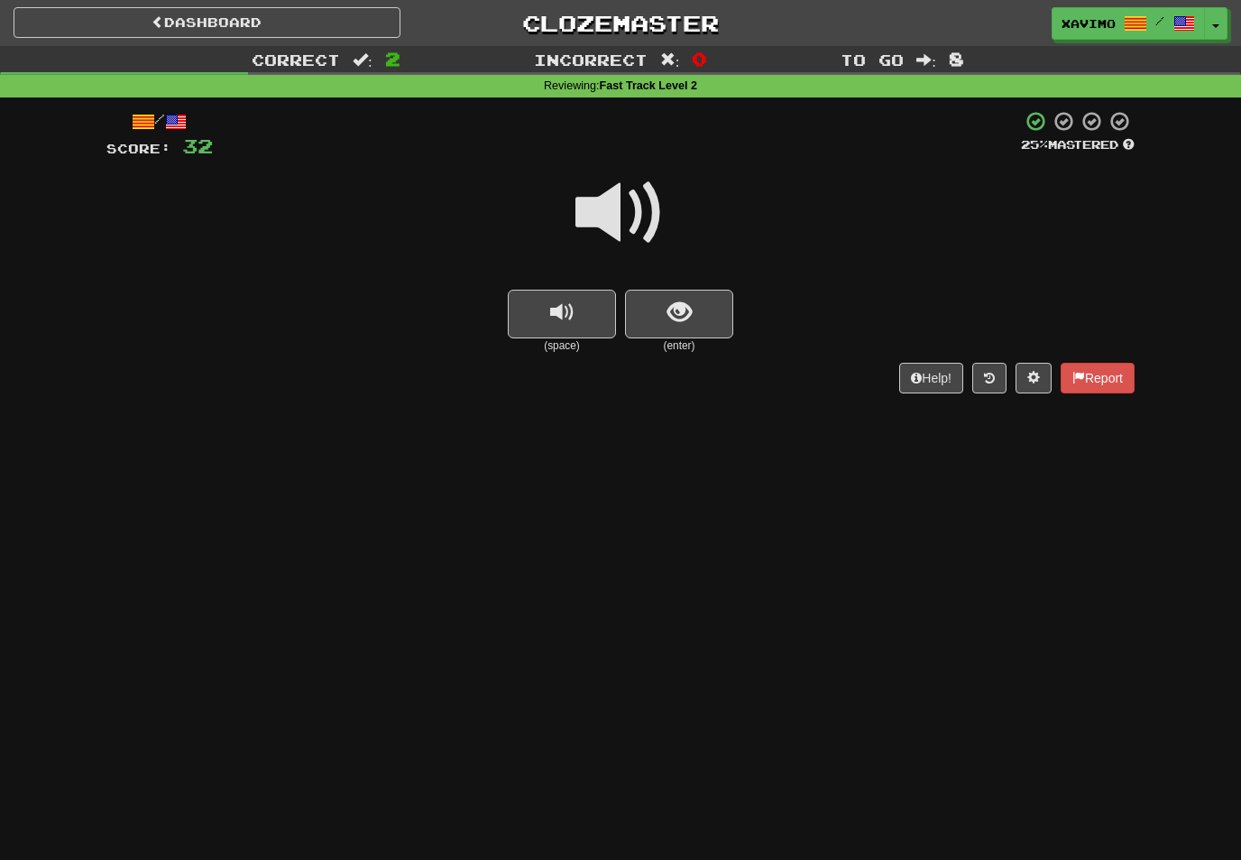
click at [636, 203] on span at bounding box center [621, 213] width 90 height 90
click at [671, 308] on span "show sentence" at bounding box center [680, 312] width 24 height 24
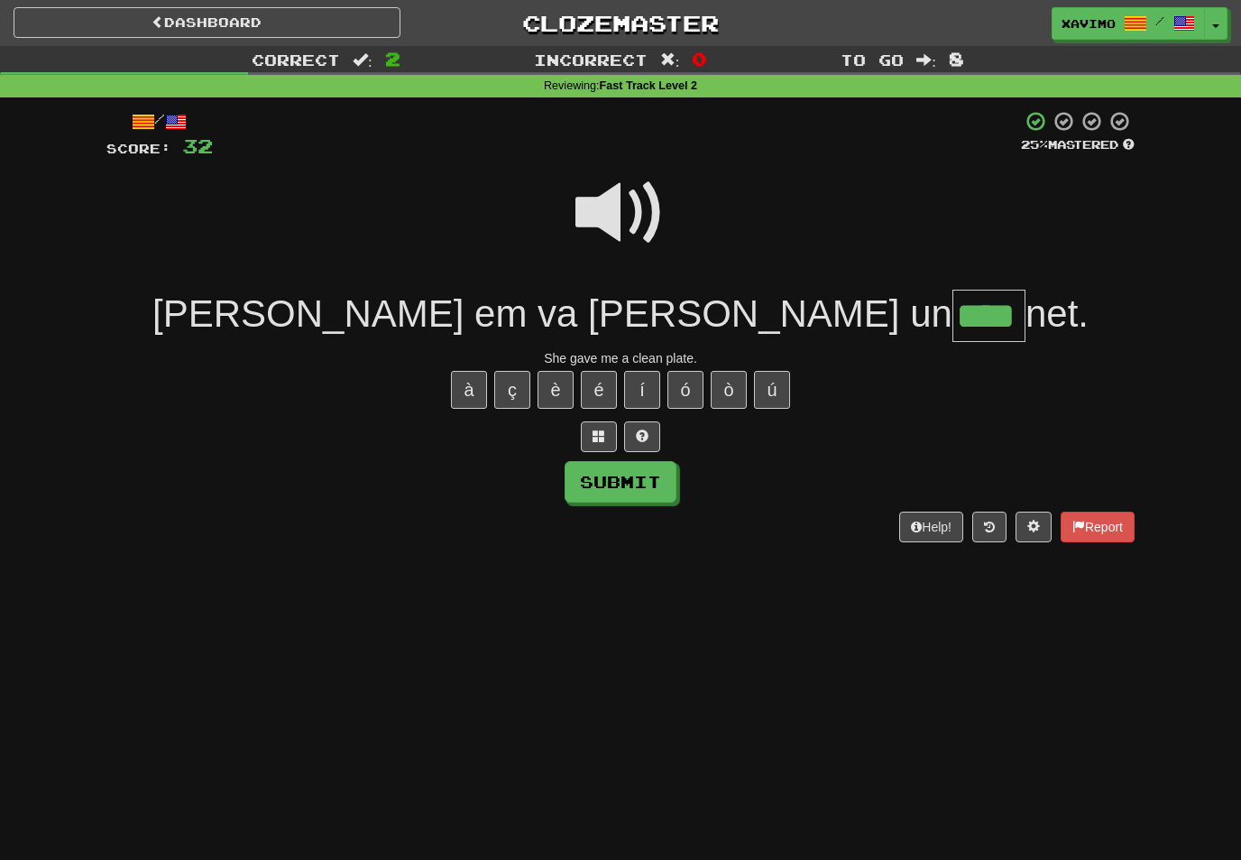
type input "****"
click at [649, 485] on button "Submit" at bounding box center [621, 482] width 112 height 42
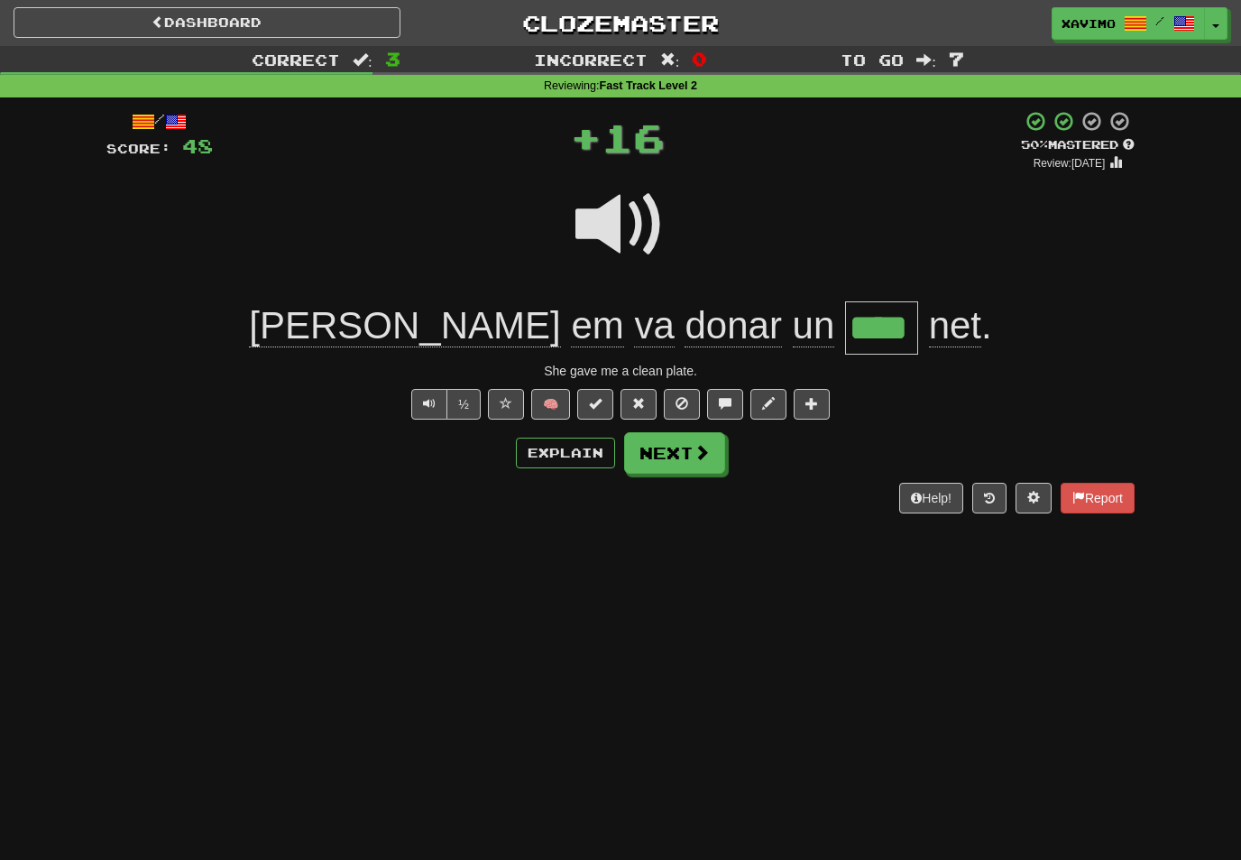
click at [699, 447] on span at bounding box center [702, 452] width 16 height 16
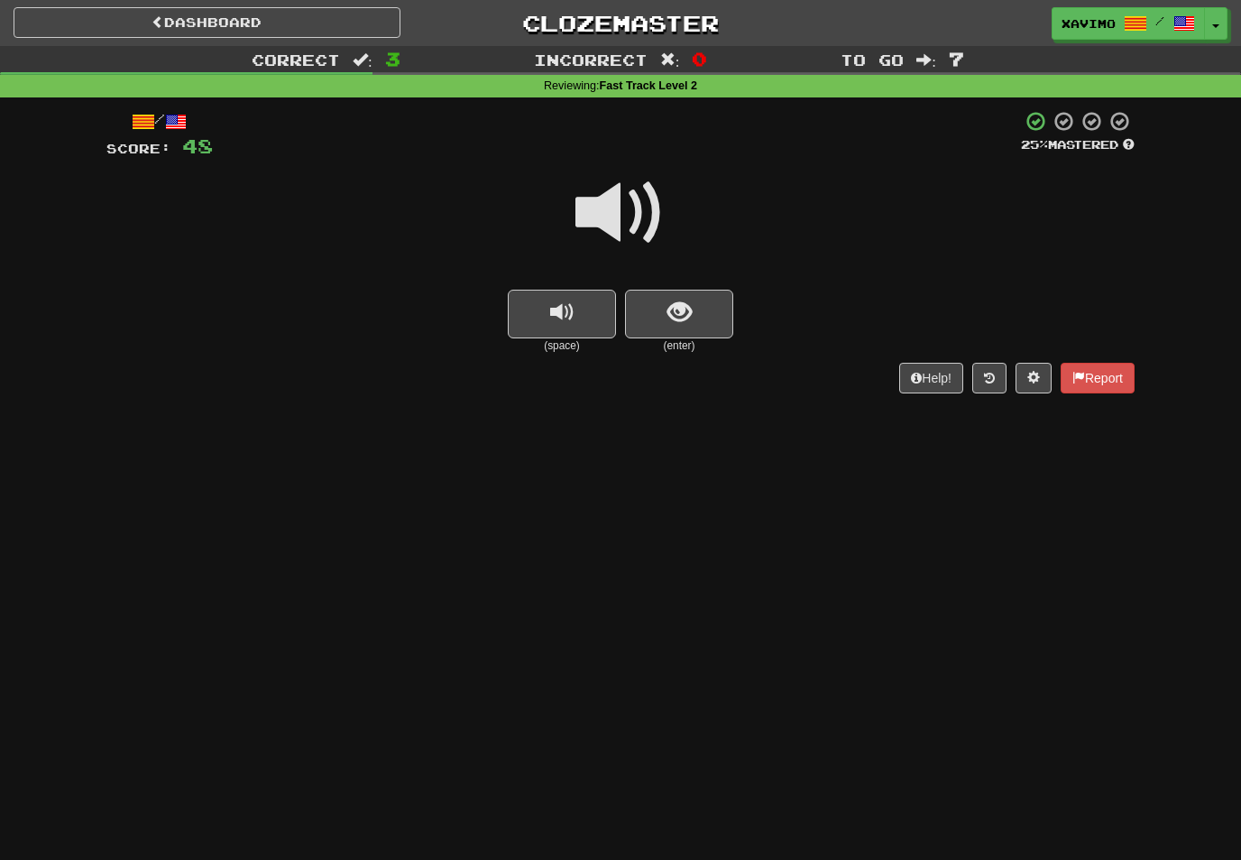
click at [642, 212] on span at bounding box center [621, 213] width 90 height 90
click at [682, 307] on span "show sentence" at bounding box center [680, 312] width 24 height 24
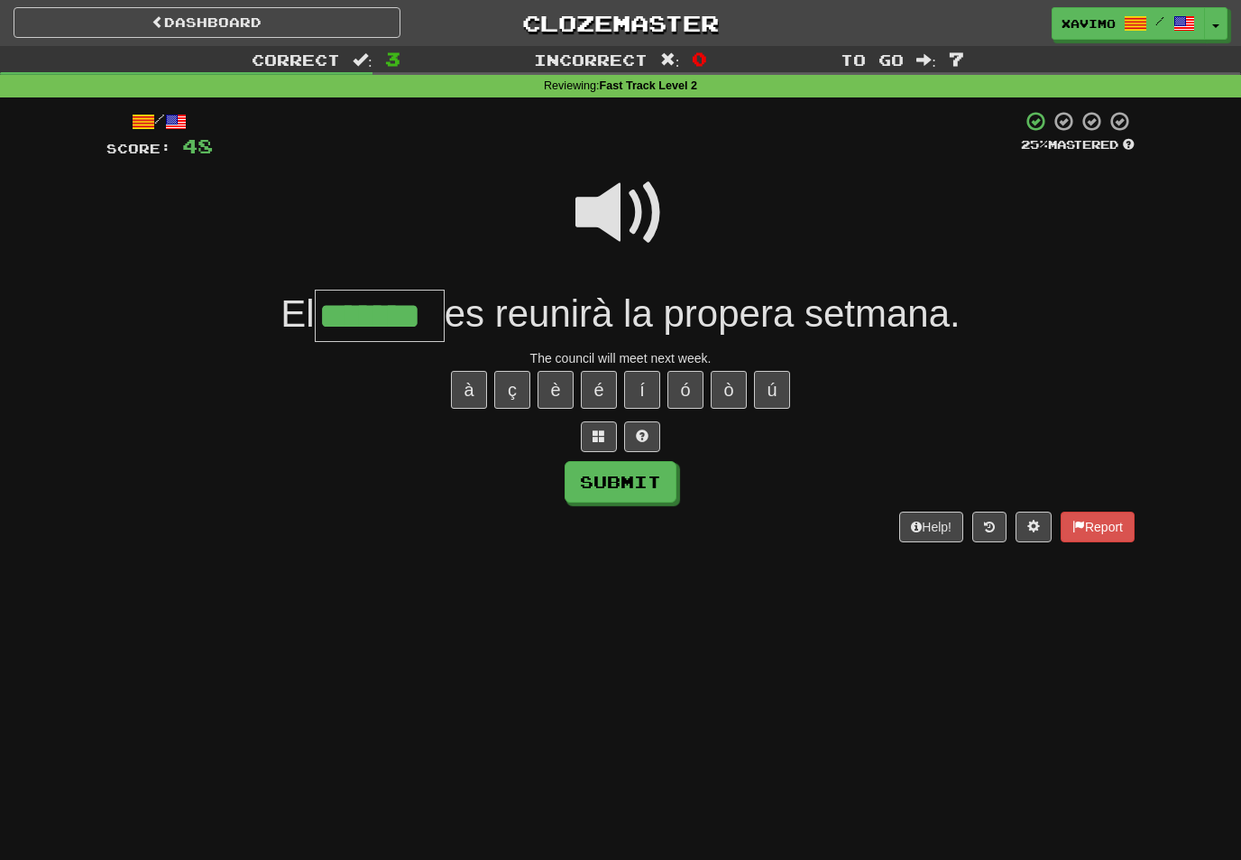
type input "*******"
click at [663, 484] on button "Submit" at bounding box center [621, 482] width 112 height 42
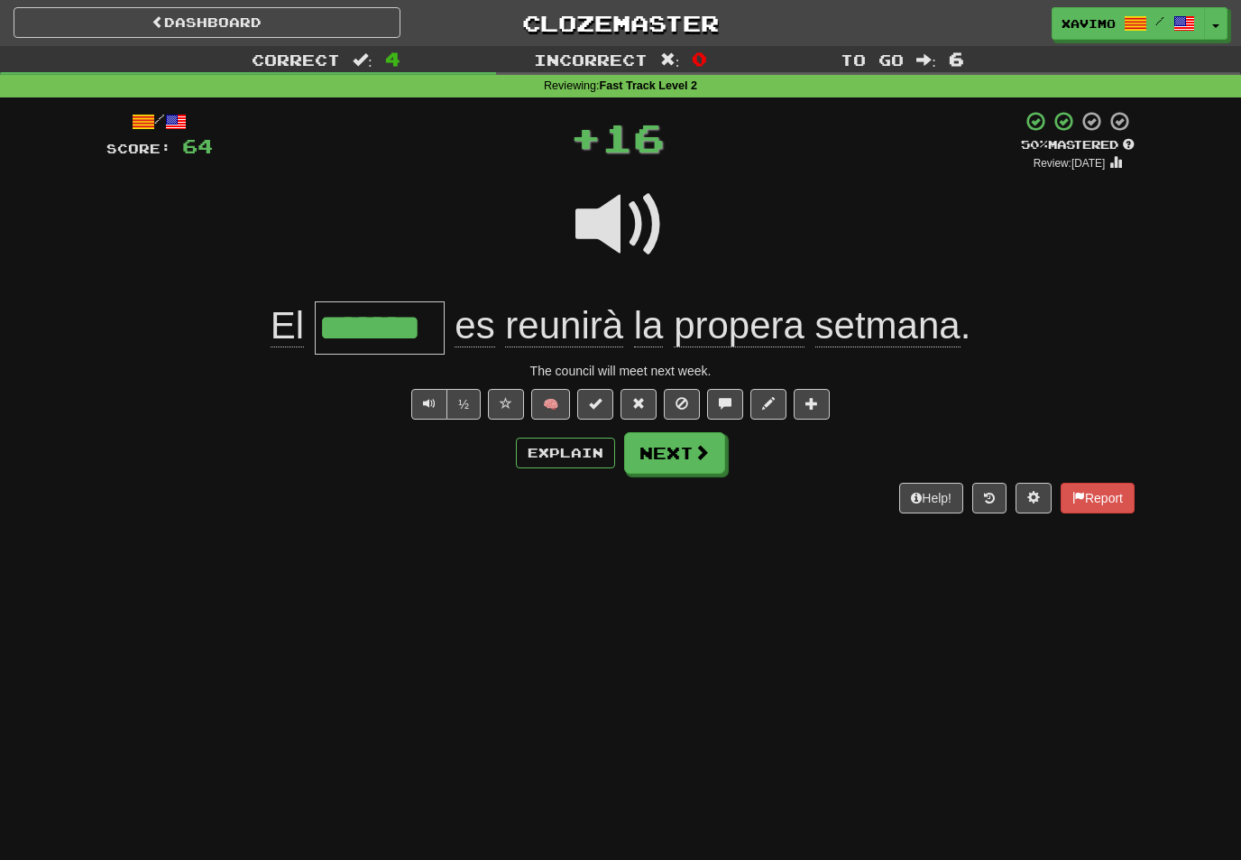
click at [700, 452] on span at bounding box center [702, 452] width 16 height 16
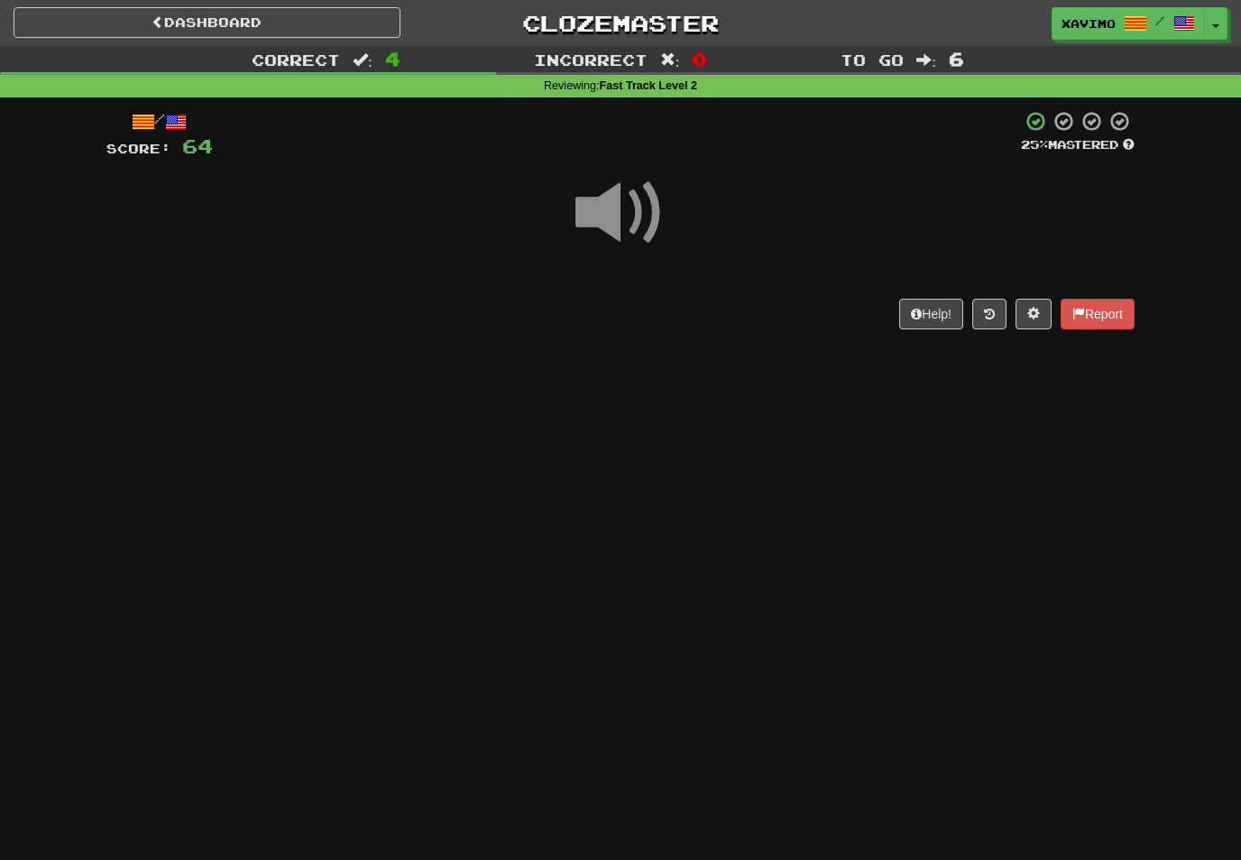
click at [645, 208] on span at bounding box center [621, 213] width 90 height 90
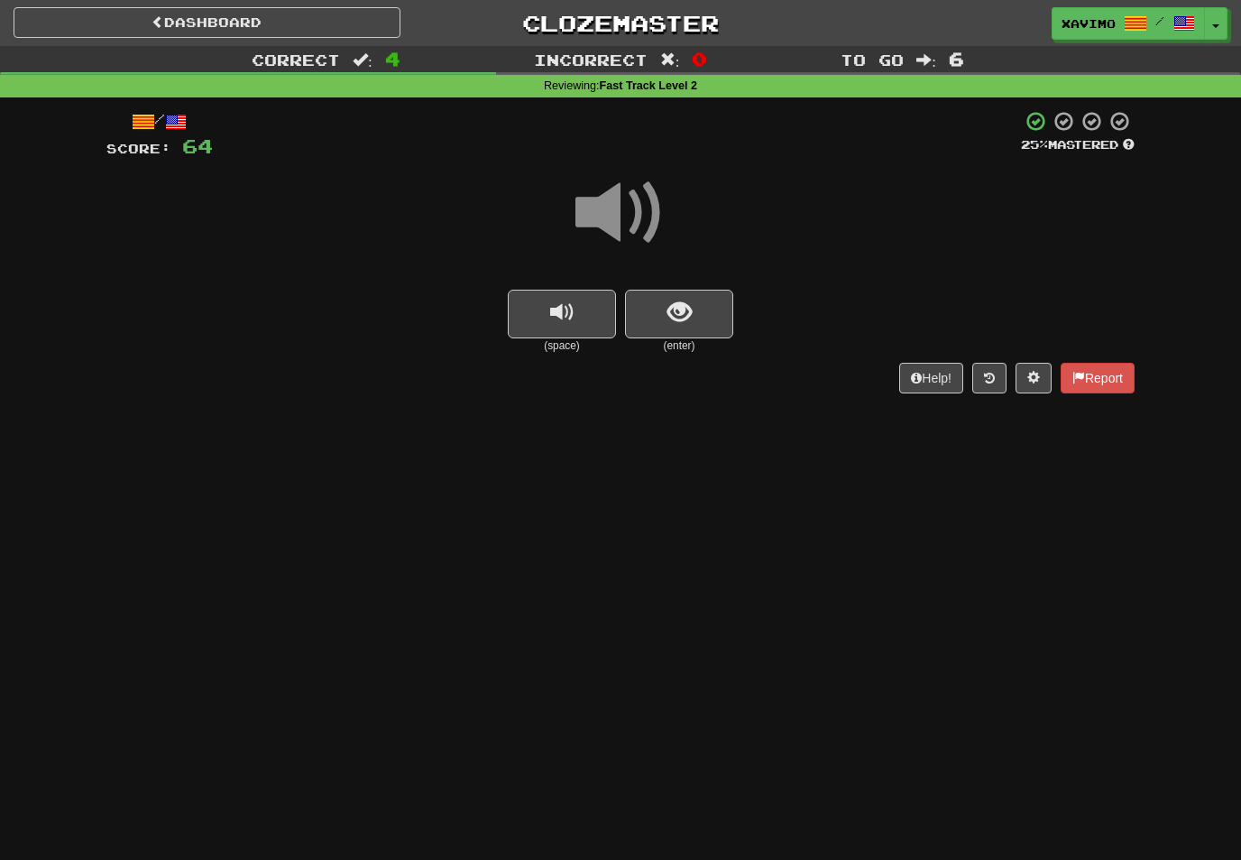
click at [680, 316] on span "show sentence" at bounding box center [680, 312] width 24 height 24
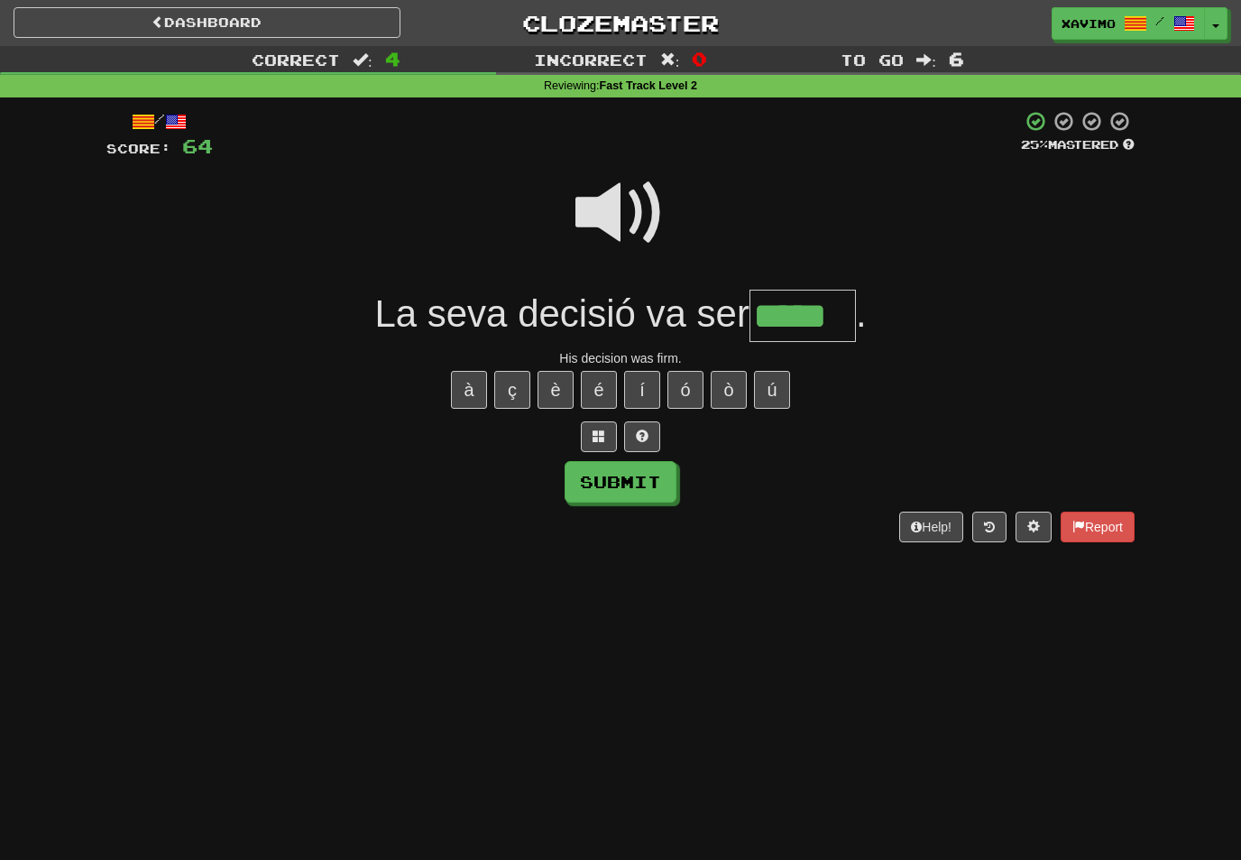
type input "*****"
click at [638, 479] on button "Submit" at bounding box center [621, 482] width 112 height 42
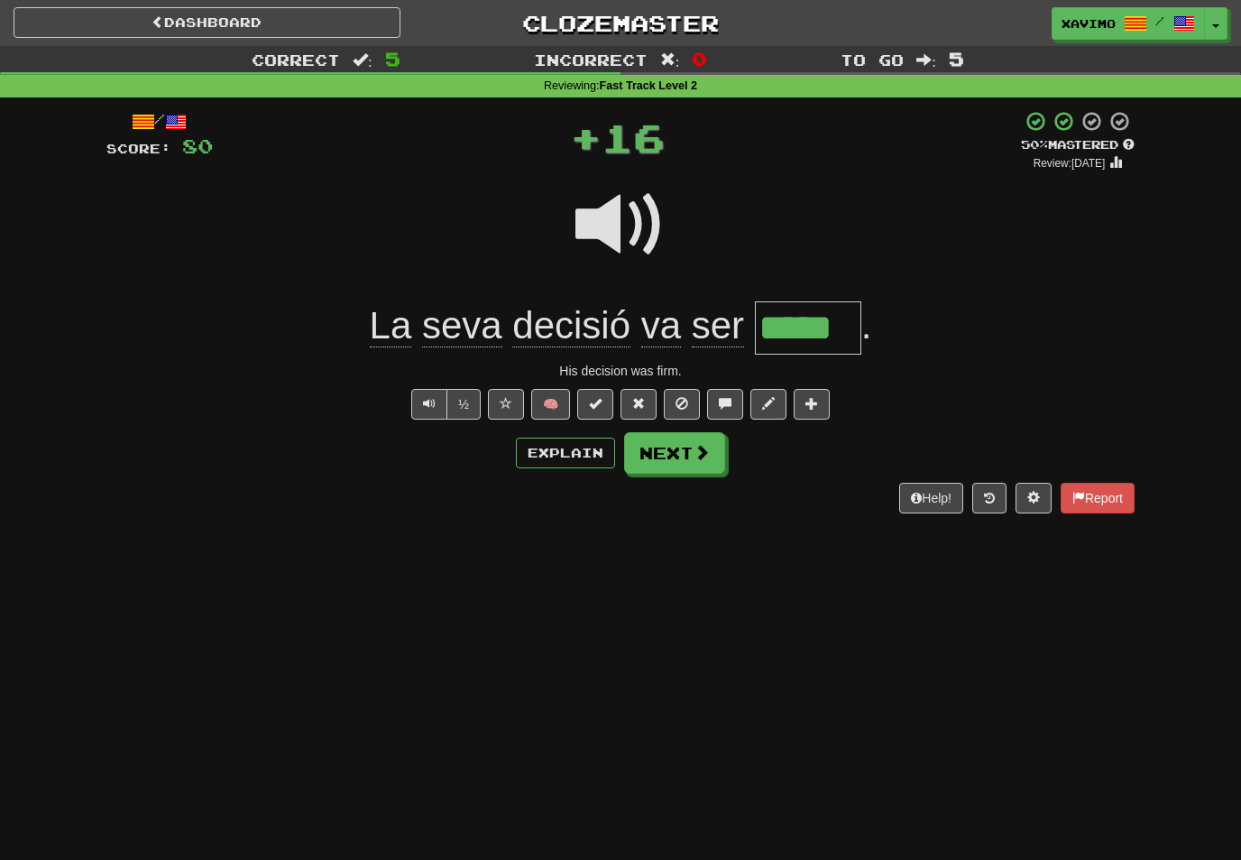
click at [703, 447] on span at bounding box center [702, 452] width 16 height 16
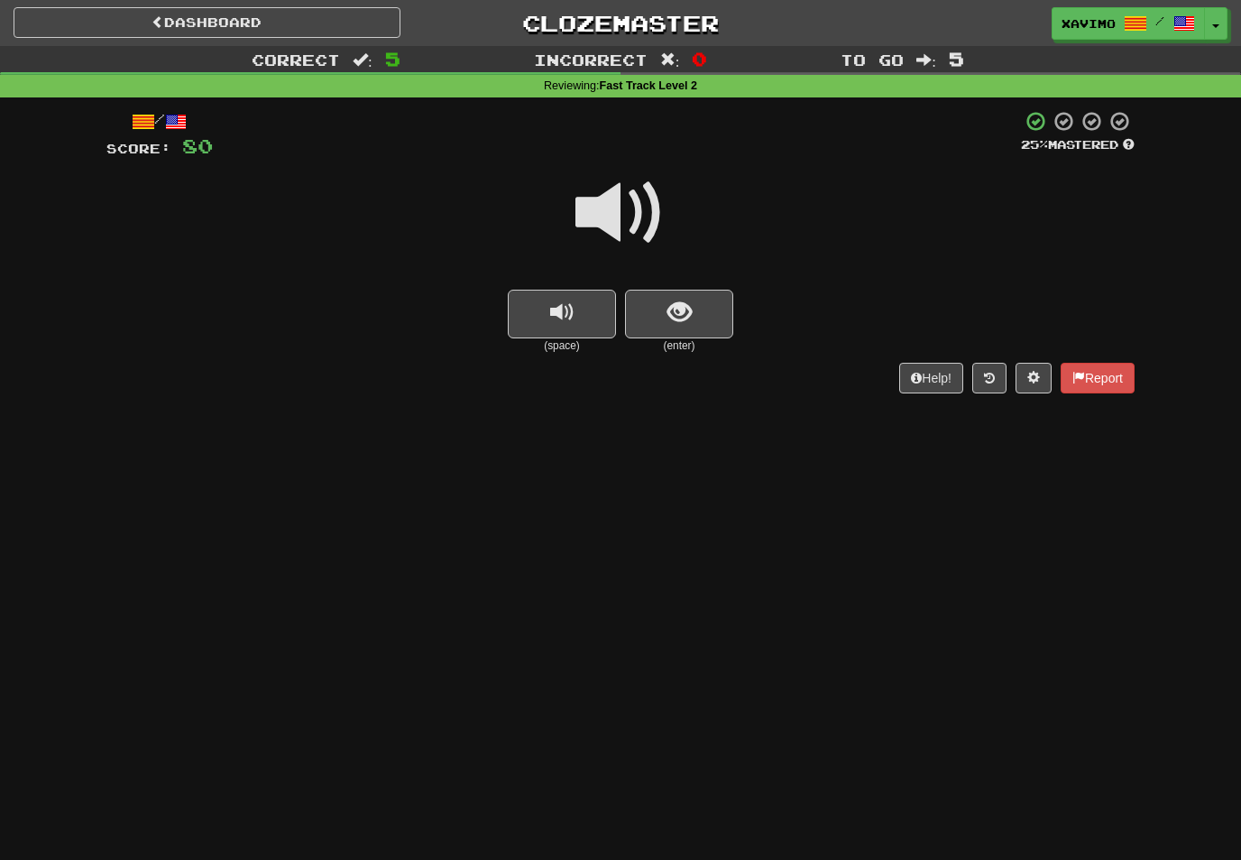
click at [640, 199] on span at bounding box center [621, 213] width 90 height 90
click at [682, 304] on span "show sentence" at bounding box center [680, 312] width 24 height 24
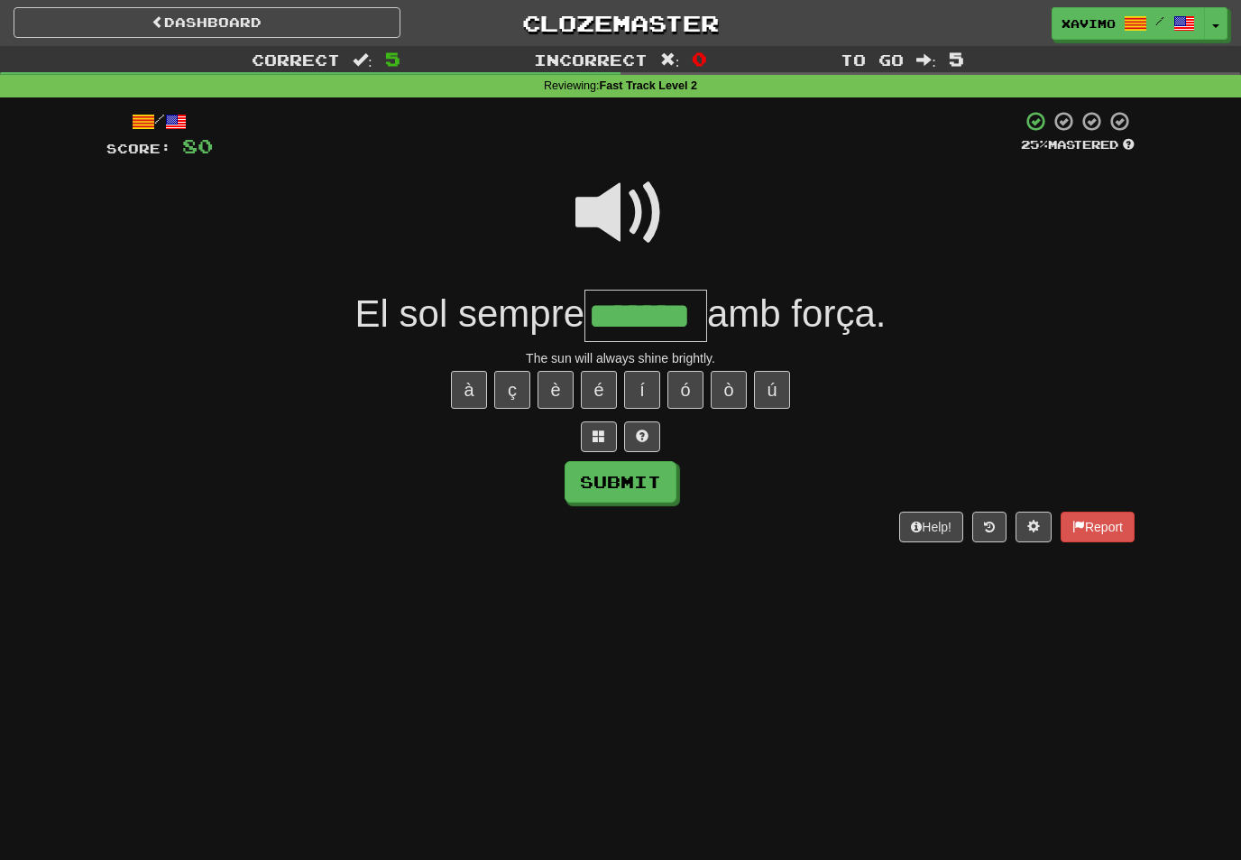
click at [473, 373] on button "à" at bounding box center [469, 390] width 36 height 38
type input "********"
click at [650, 478] on button "Submit" at bounding box center [621, 482] width 112 height 42
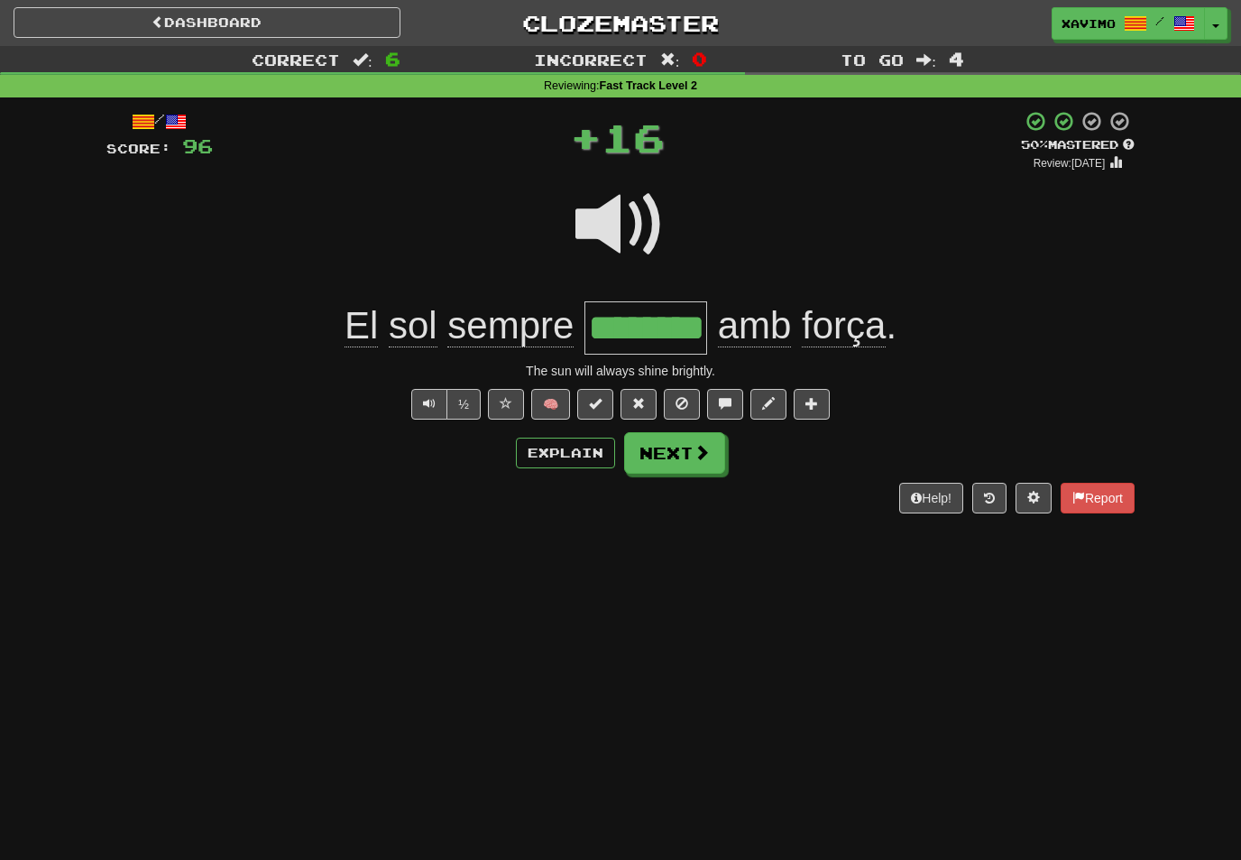
click at [706, 445] on span at bounding box center [702, 452] width 16 height 16
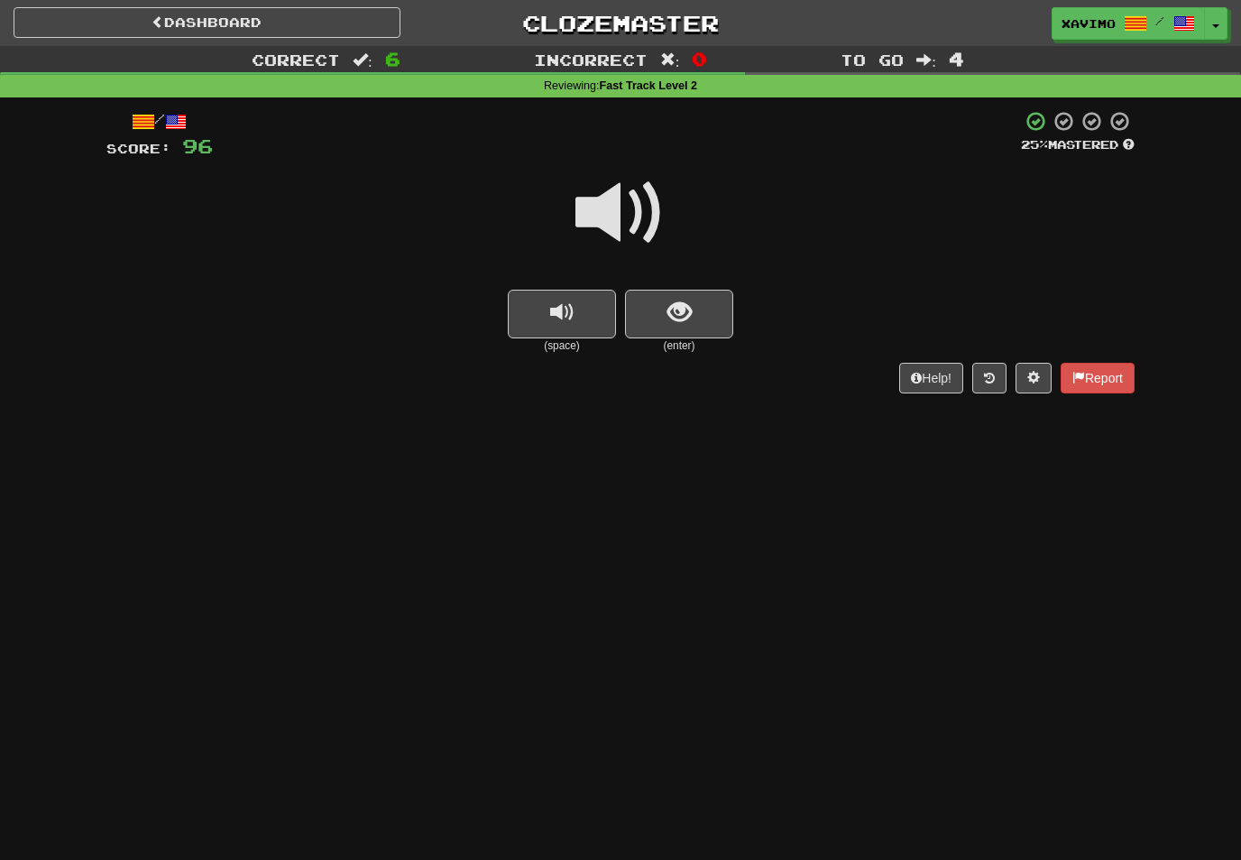
click at [616, 199] on span at bounding box center [621, 213] width 90 height 90
click at [662, 315] on button "show sentence" at bounding box center [679, 314] width 108 height 49
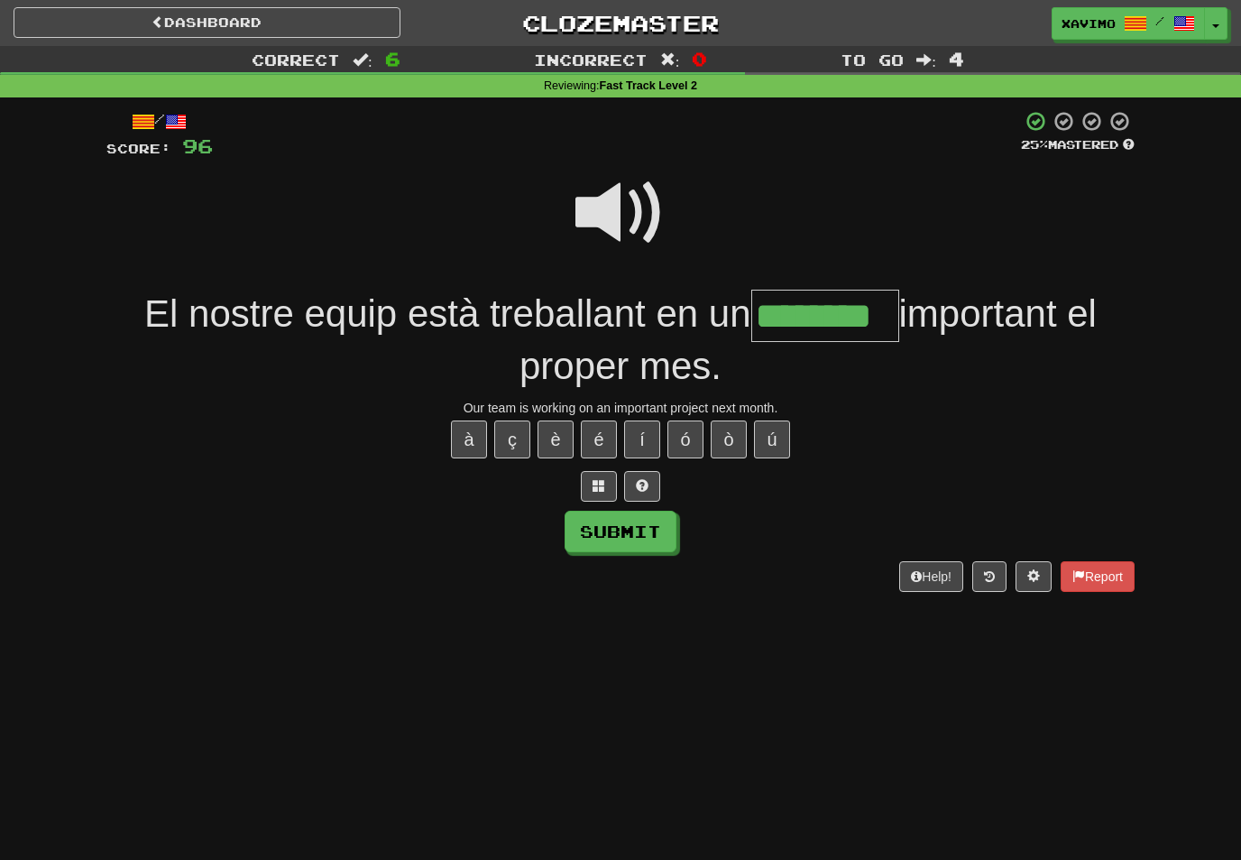
type input "********"
click at [668, 531] on button "Submit" at bounding box center [621, 532] width 112 height 42
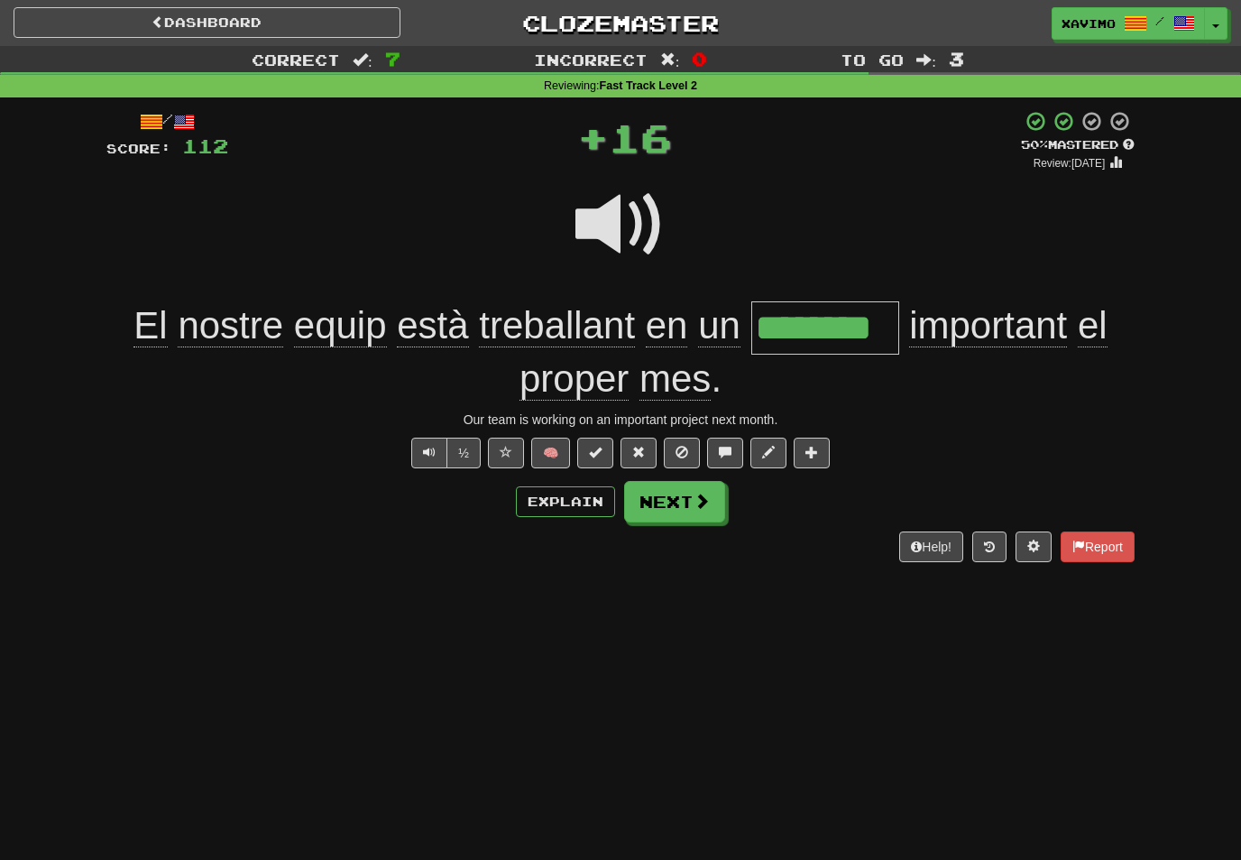
click at [696, 503] on span at bounding box center [702, 501] width 16 height 16
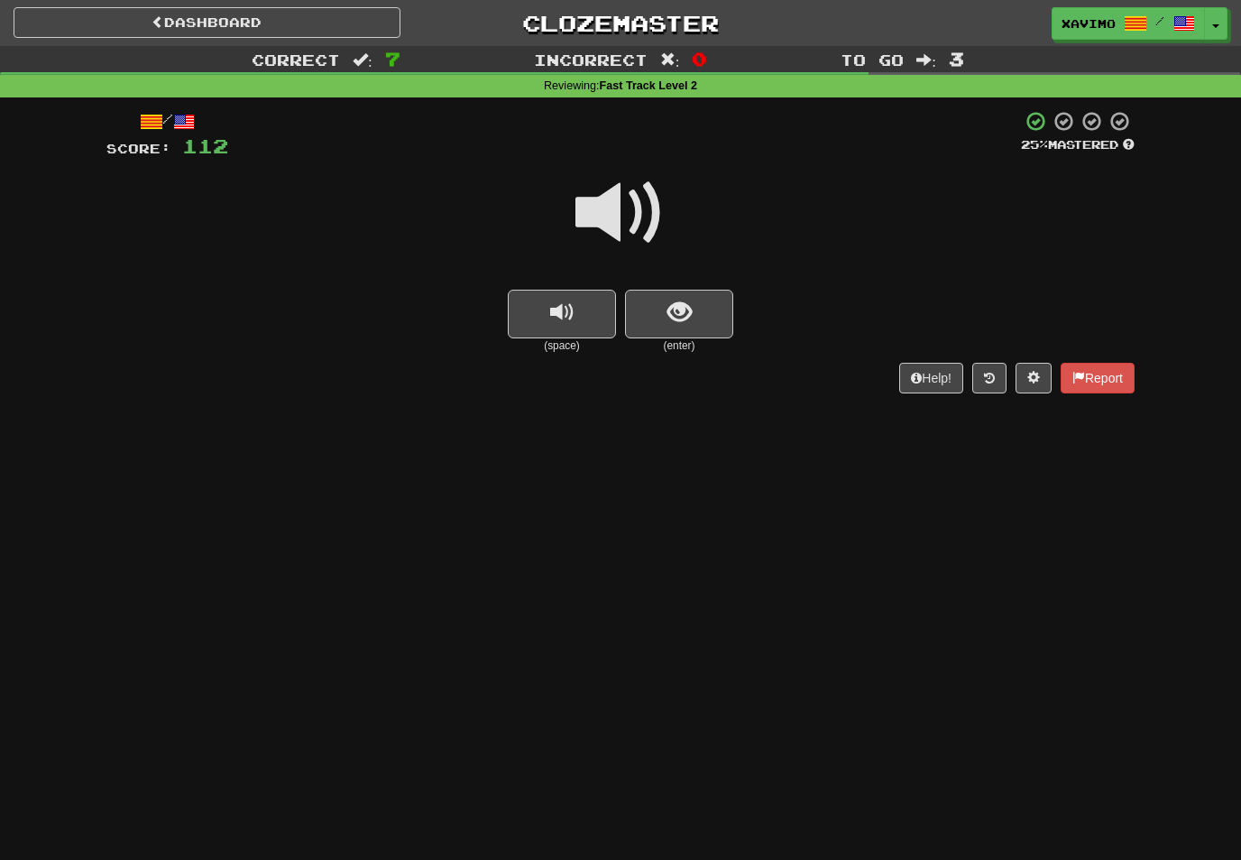
click at [631, 198] on span at bounding box center [621, 213] width 90 height 90
click at [669, 310] on span "show sentence" at bounding box center [680, 312] width 24 height 24
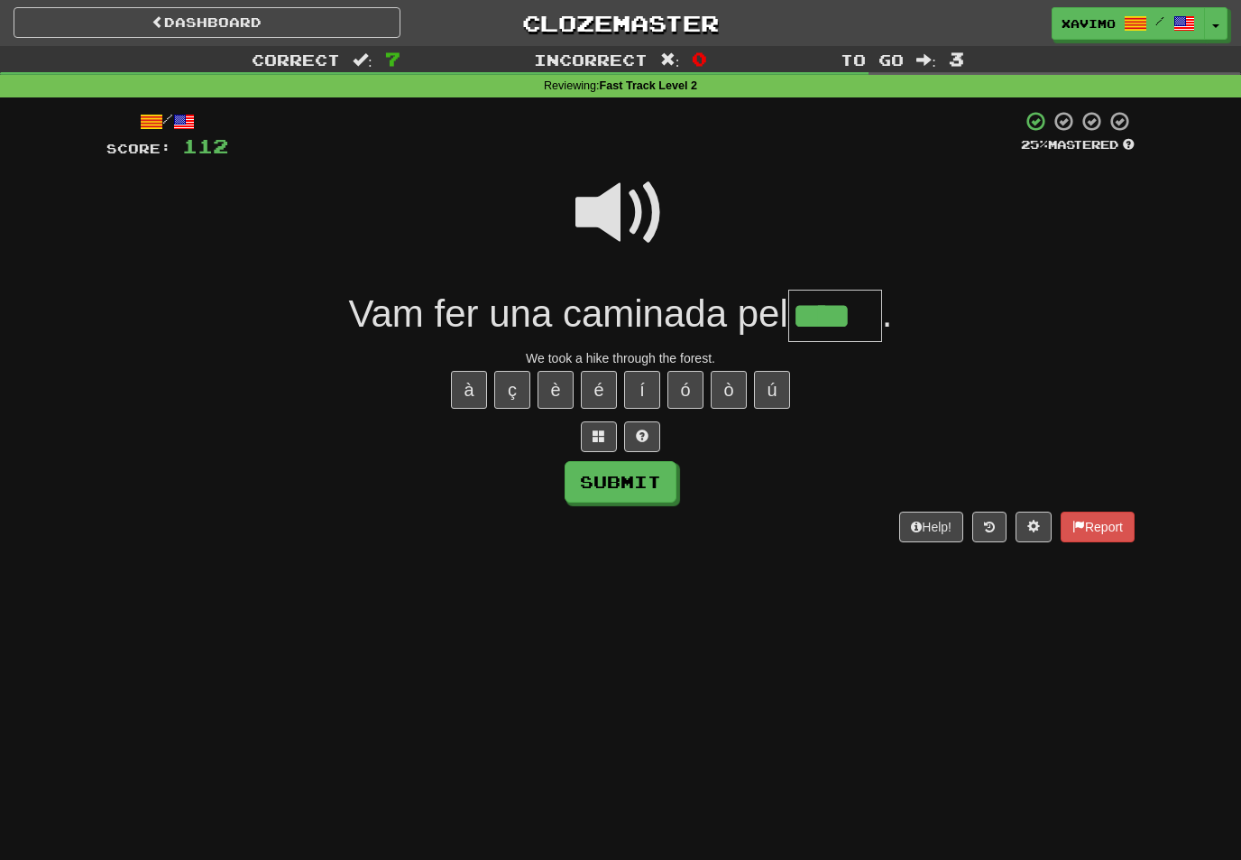
type input "****"
click at [651, 481] on button "Submit" at bounding box center [621, 482] width 112 height 42
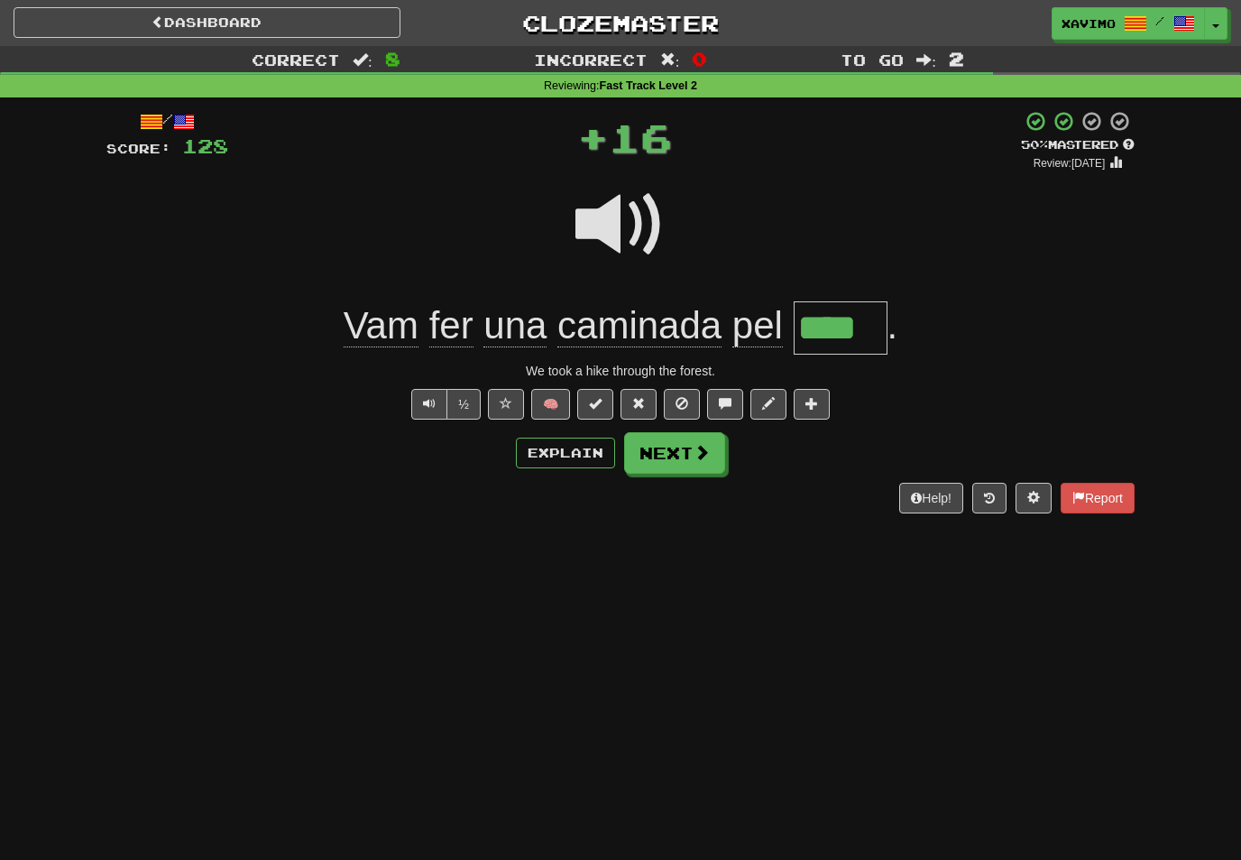
click at [694, 454] on span at bounding box center [702, 452] width 16 height 16
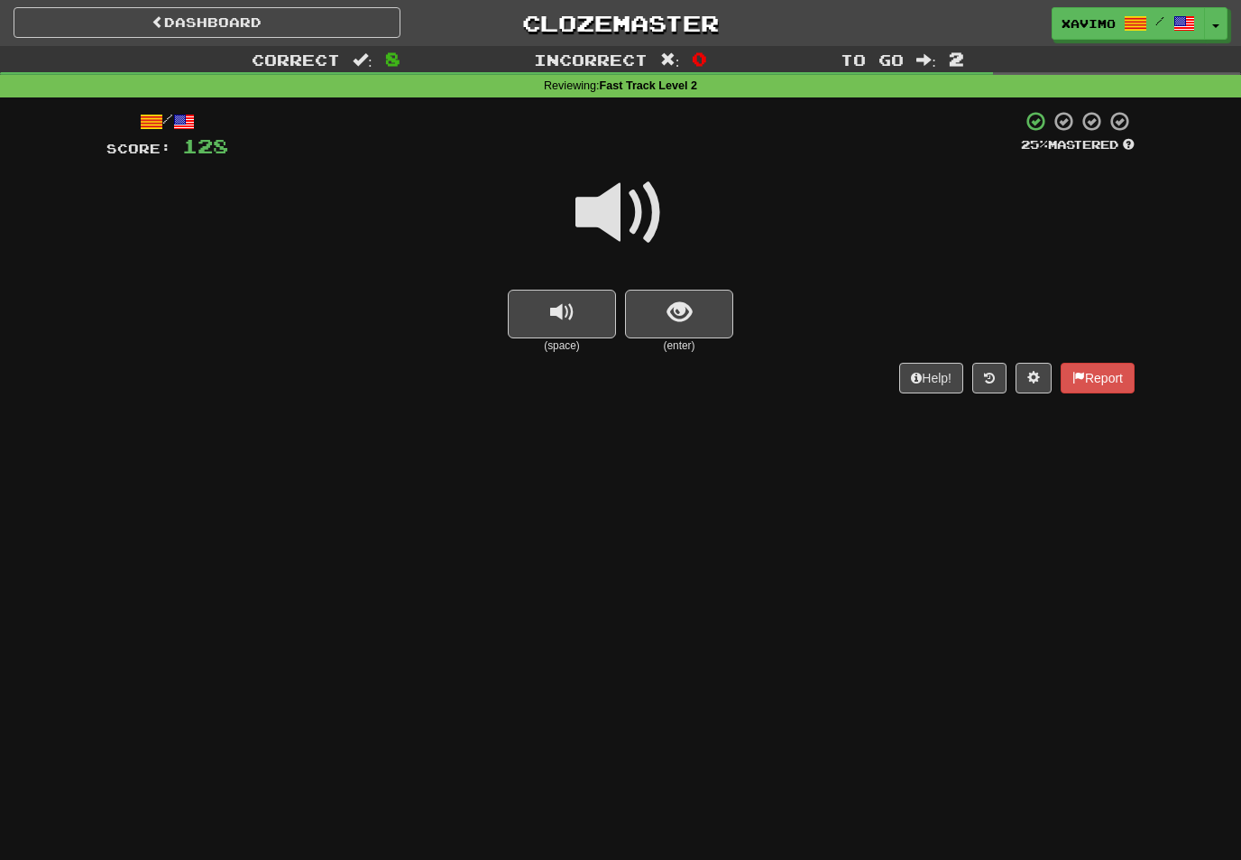
click at [629, 200] on span at bounding box center [621, 213] width 90 height 90
click at [662, 306] on button "show sentence" at bounding box center [679, 314] width 108 height 49
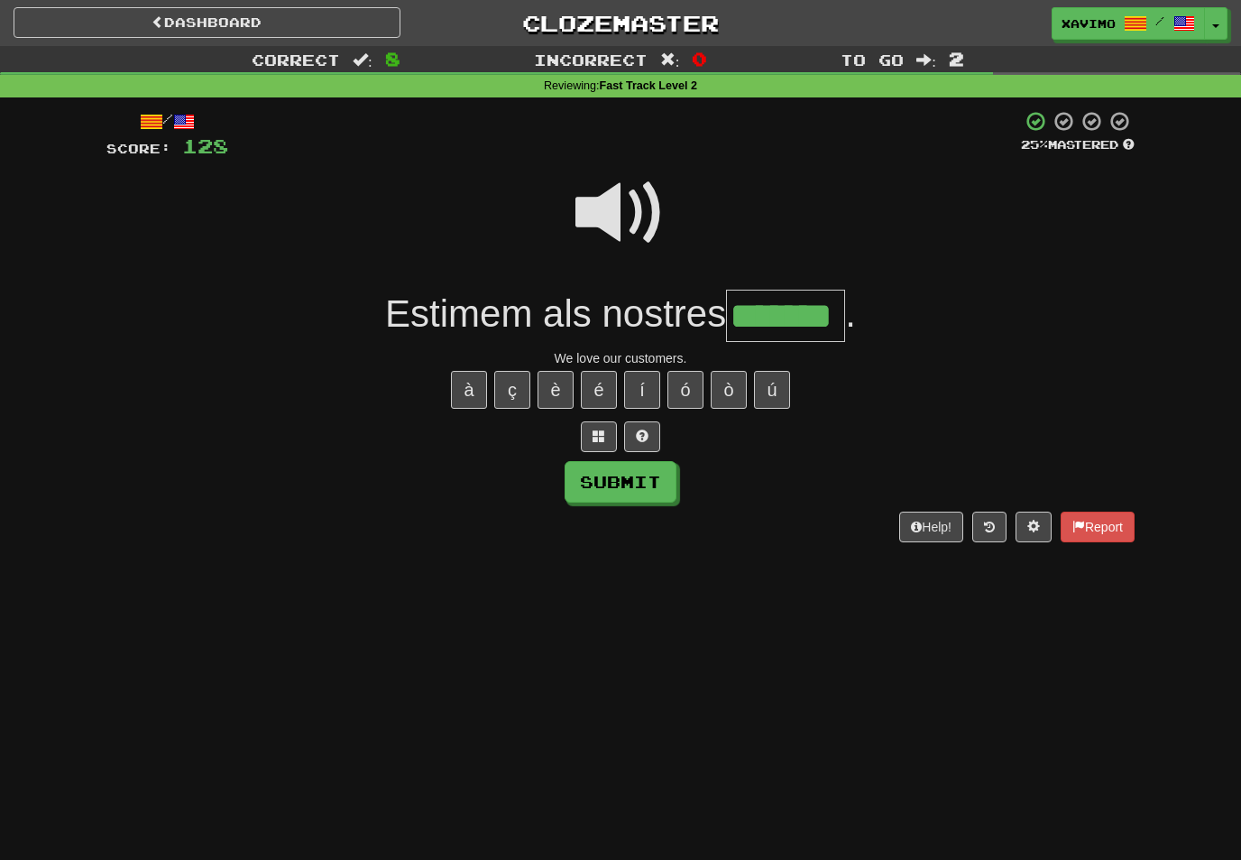
type input "*******"
click at [656, 475] on button "Submit" at bounding box center [621, 482] width 112 height 42
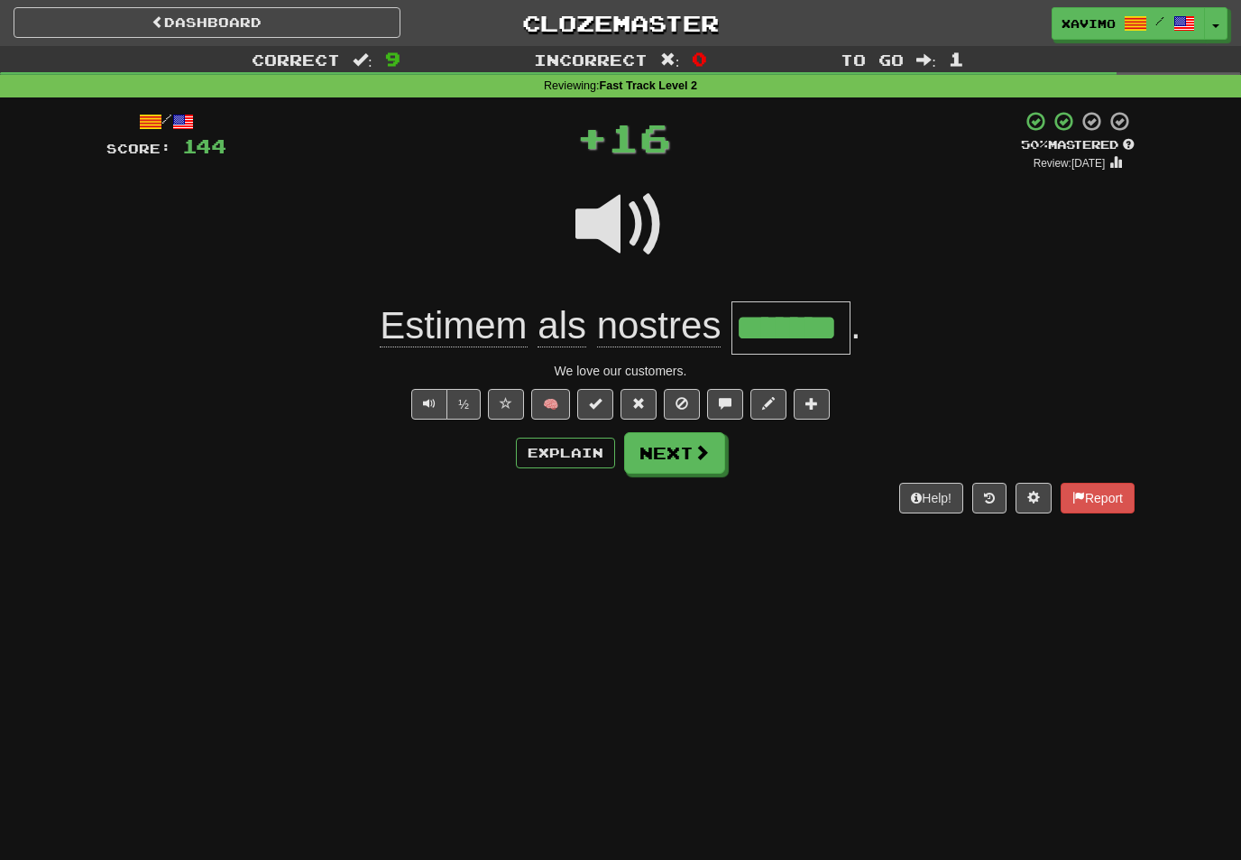
click at [690, 441] on button "Next" at bounding box center [674, 453] width 101 height 42
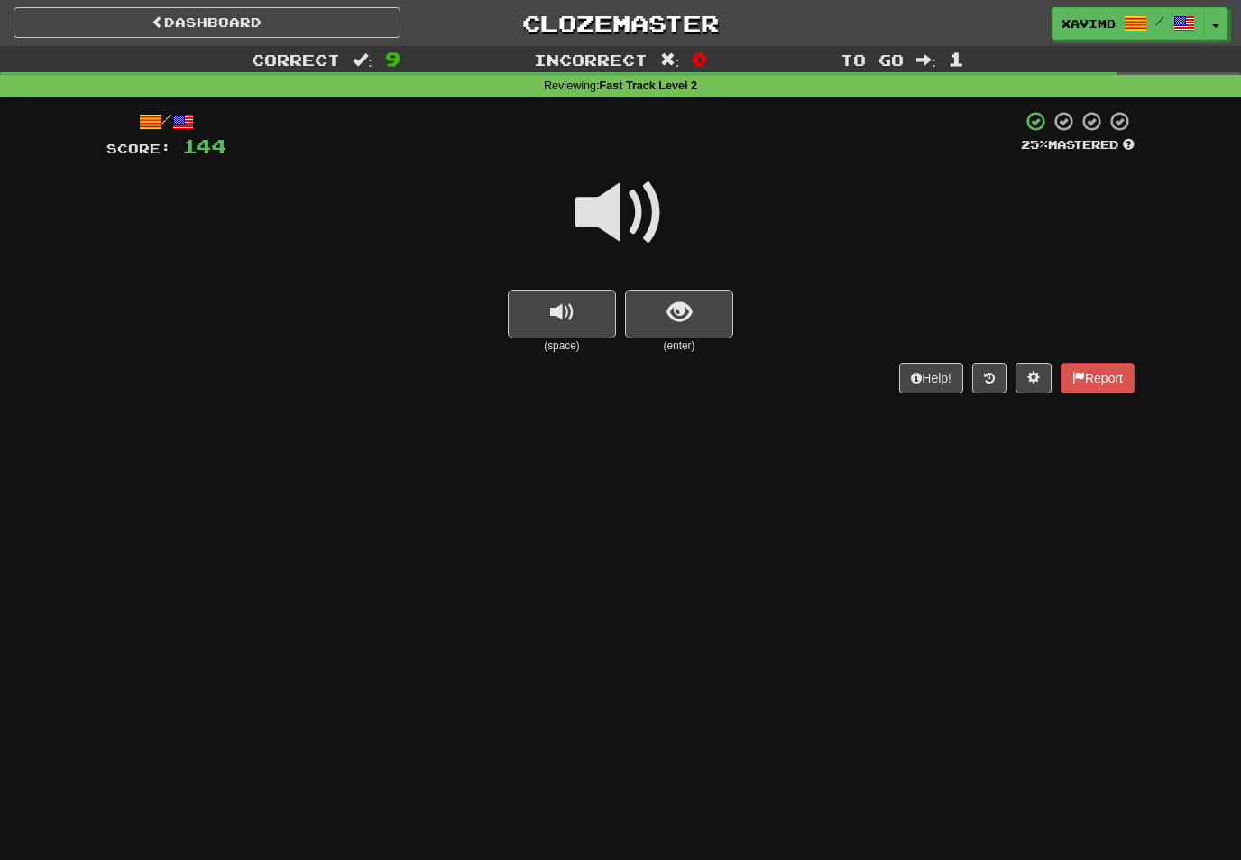
click at [634, 201] on span at bounding box center [621, 213] width 90 height 90
click at [671, 290] on button "show sentence" at bounding box center [679, 314] width 108 height 49
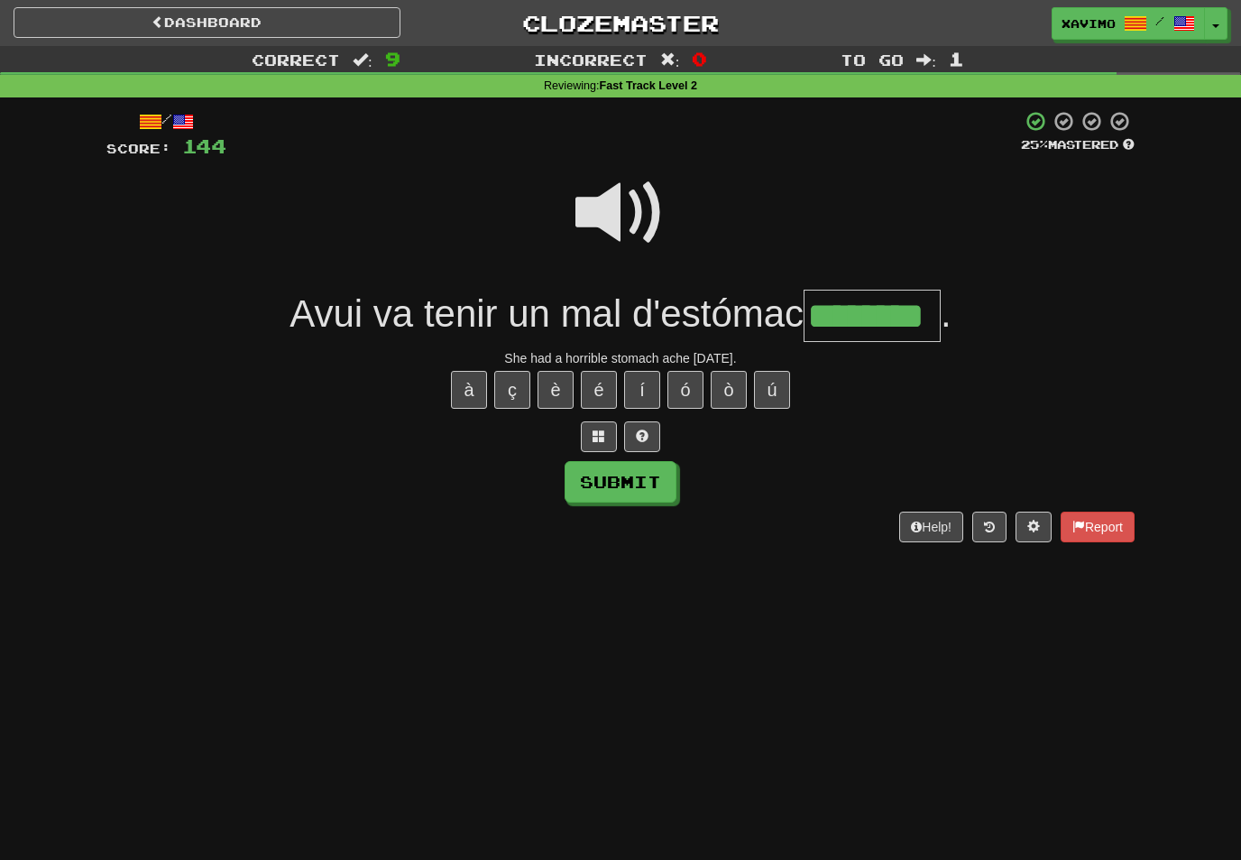
type input "********"
click at [654, 480] on button "Submit" at bounding box center [621, 482] width 112 height 42
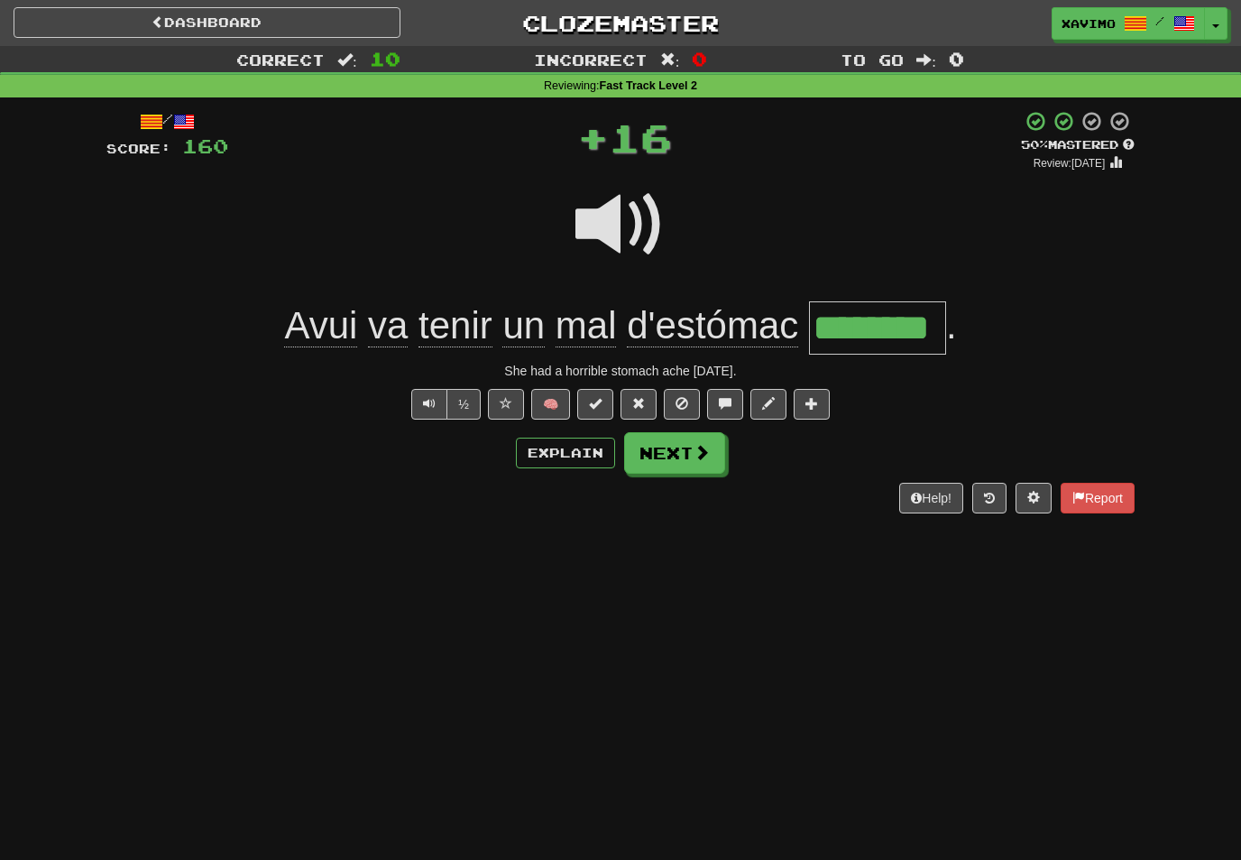
click at [697, 447] on span at bounding box center [702, 452] width 16 height 16
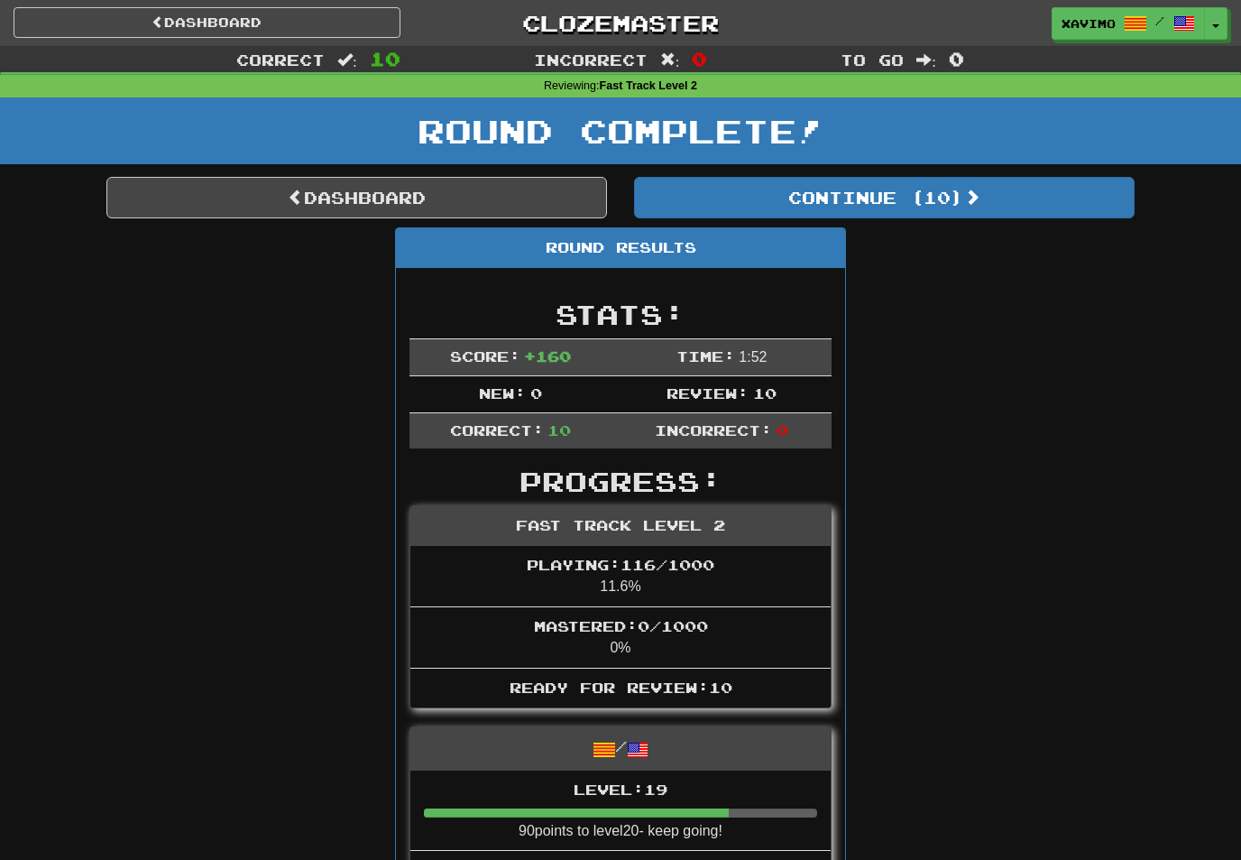
click at [953, 186] on button "Continue ( 10 )" at bounding box center [884, 198] width 501 height 42
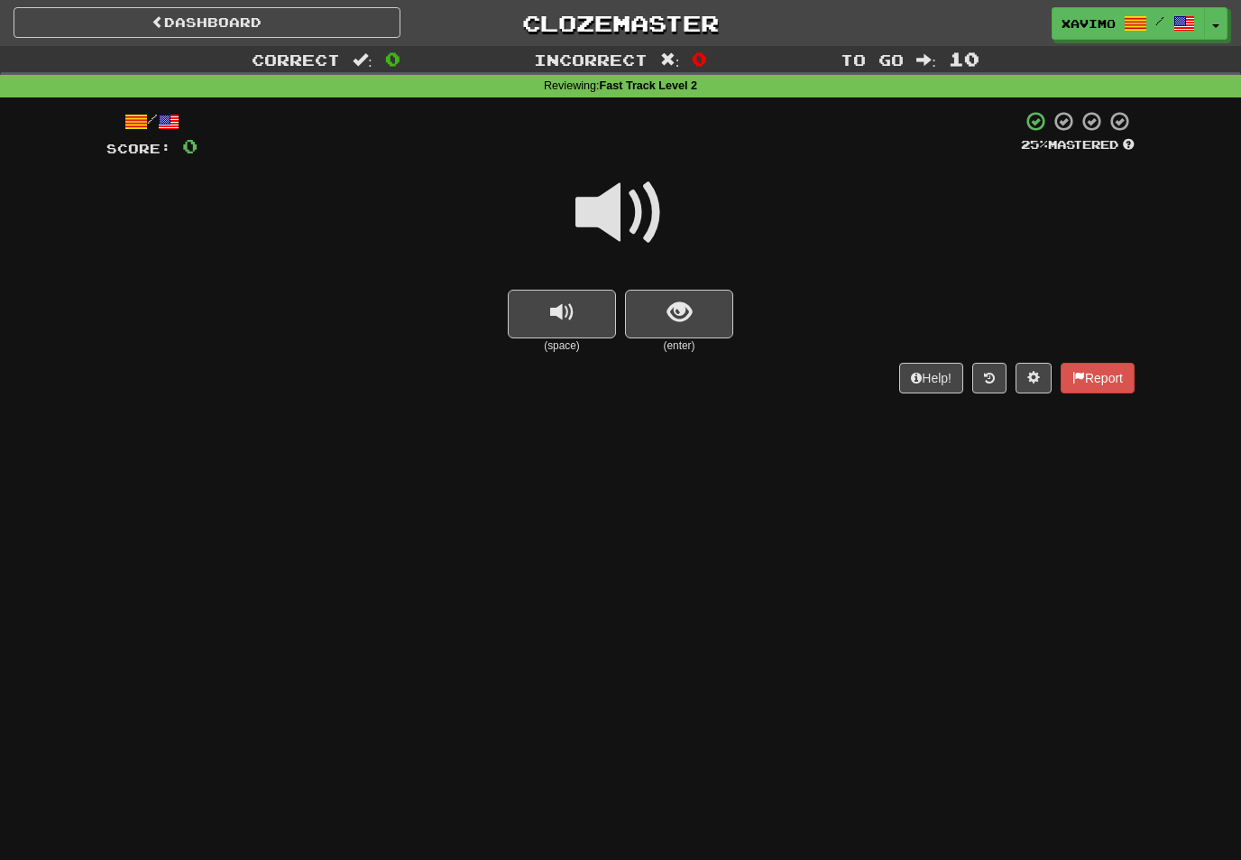
click at [623, 211] on span at bounding box center [621, 213] width 90 height 90
click at [658, 296] on button "show sentence" at bounding box center [679, 314] width 108 height 49
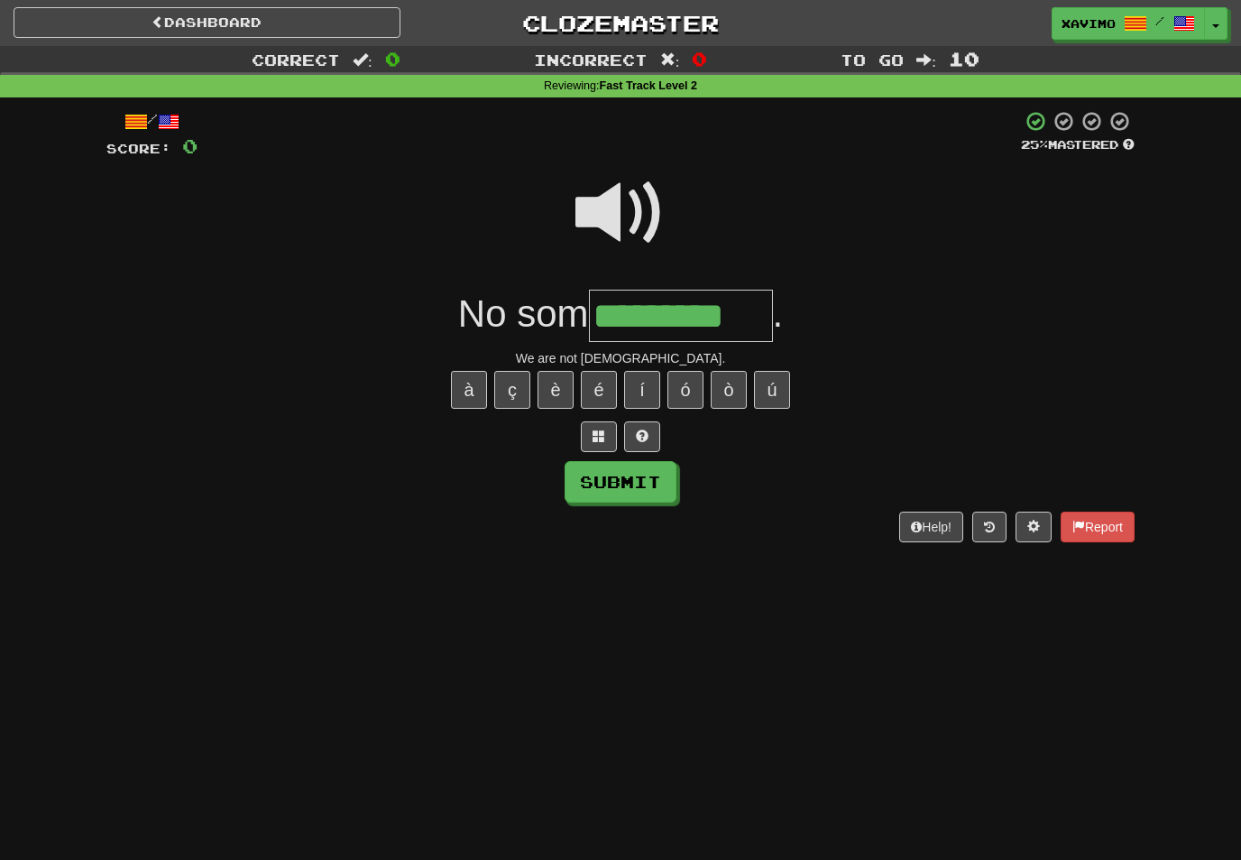
type input "*********"
click at [660, 484] on button "Submit" at bounding box center [621, 482] width 112 height 42
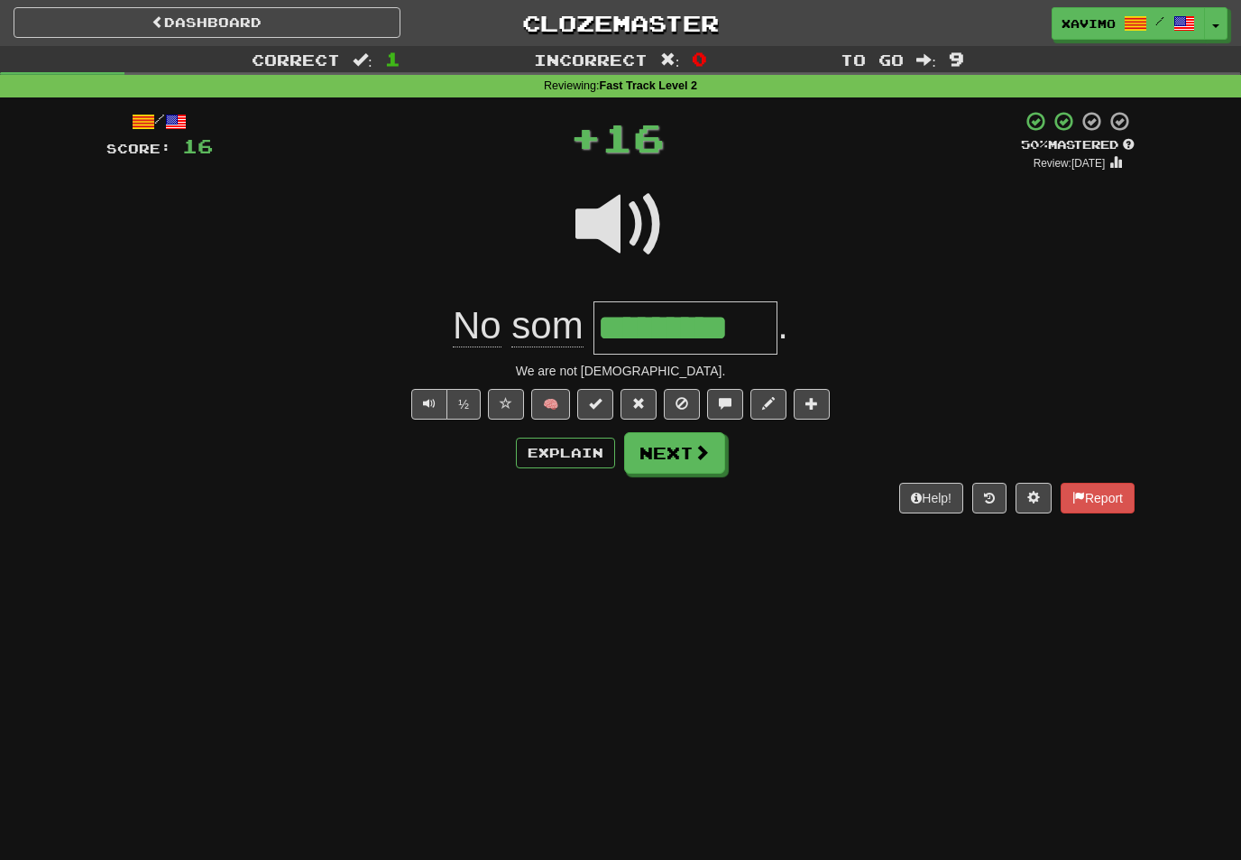
click at [721, 449] on button "Next" at bounding box center [674, 453] width 101 height 42
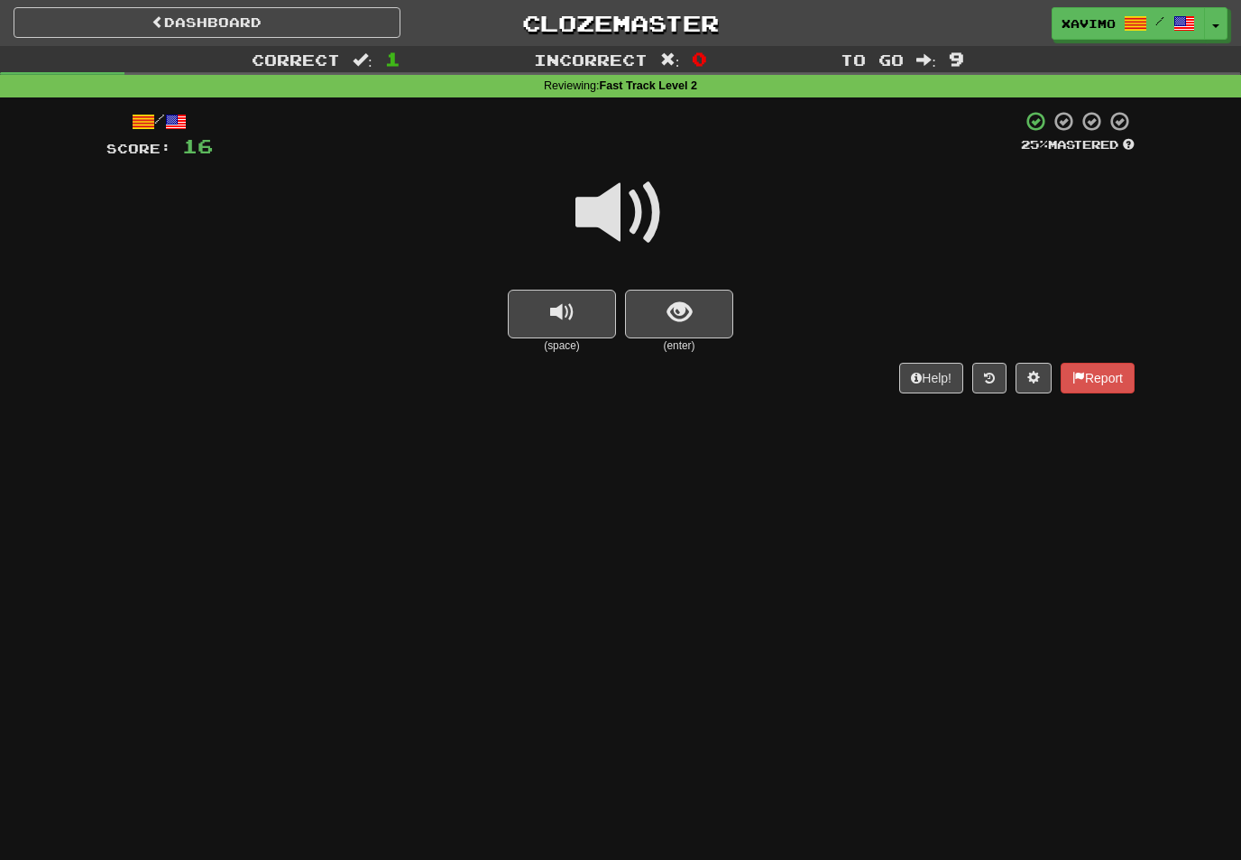
click at [626, 203] on span at bounding box center [621, 213] width 90 height 90
click at [665, 312] on button "show sentence" at bounding box center [679, 314] width 108 height 49
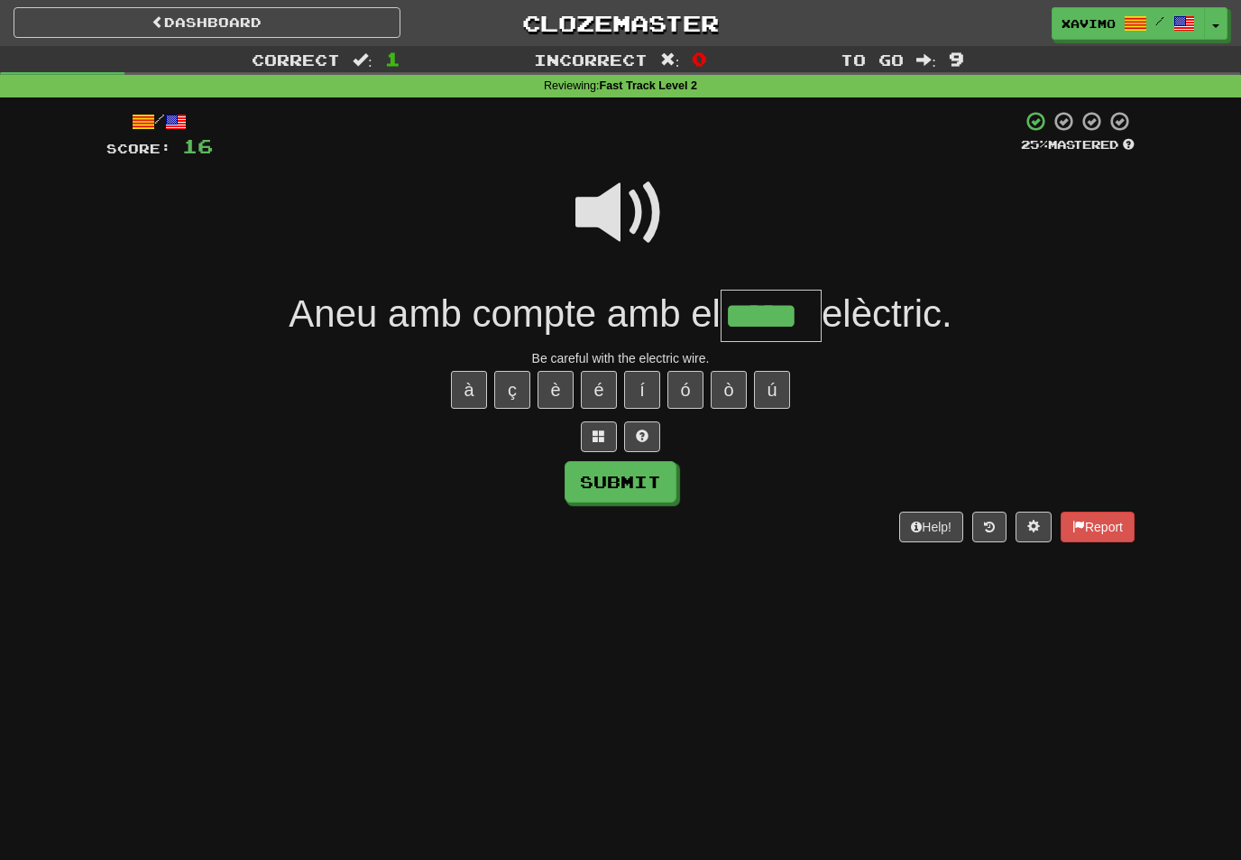
type input "*****"
click at [660, 477] on button "Submit" at bounding box center [621, 482] width 112 height 42
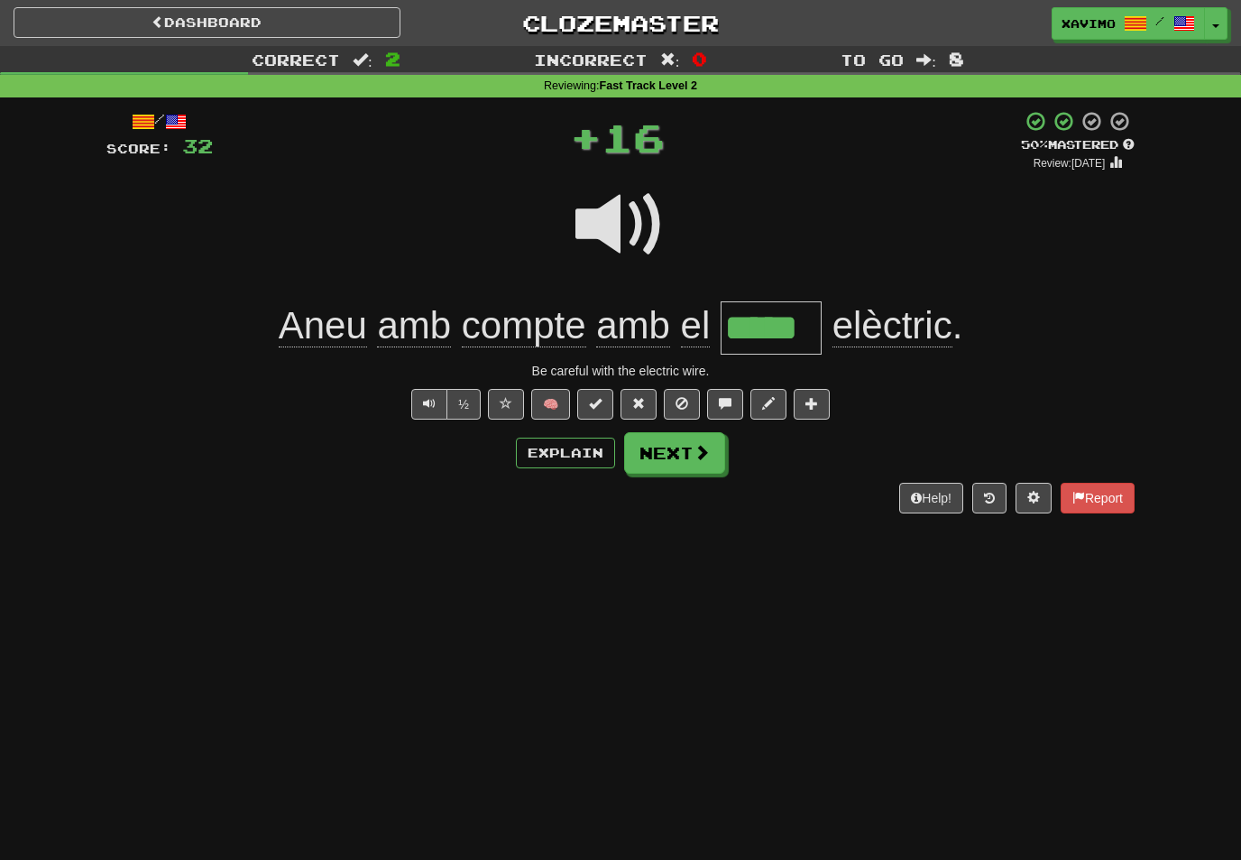
click at [701, 454] on span at bounding box center [702, 452] width 16 height 16
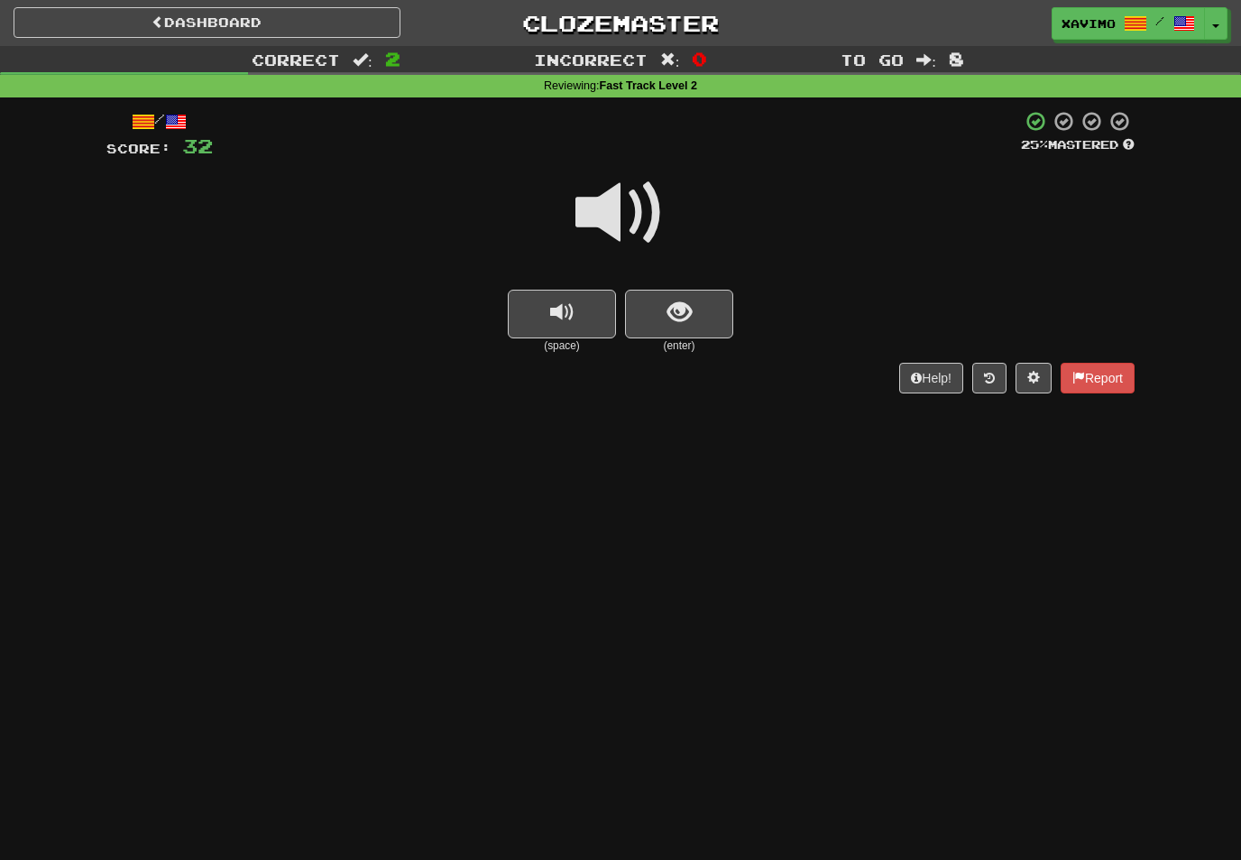
click at [636, 202] on span at bounding box center [621, 213] width 90 height 90
click at [674, 302] on span "show sentence" at bounding box center [680, 312] width 24 height 24
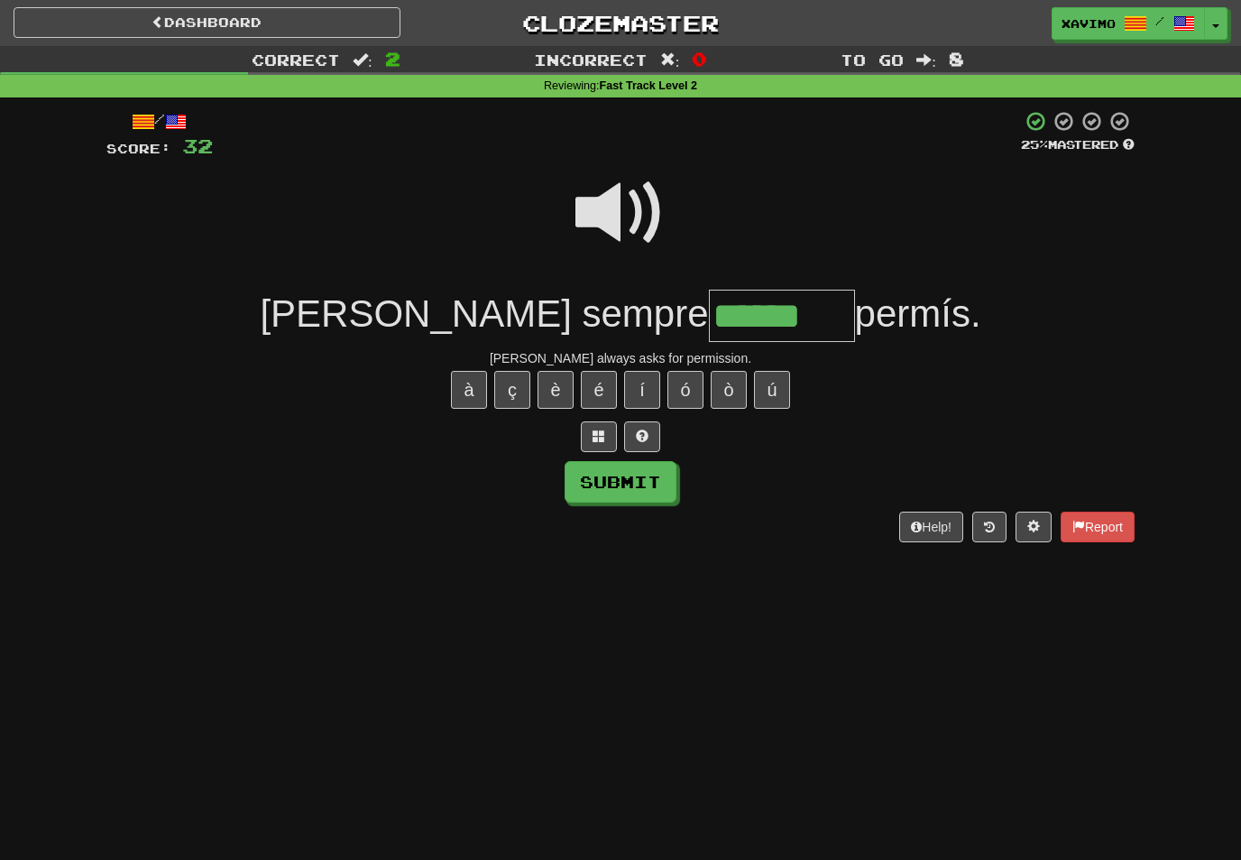
type input "******"
click at [645, 484] on button "Submit" at bounding box center [621, 482] width 112 height 42
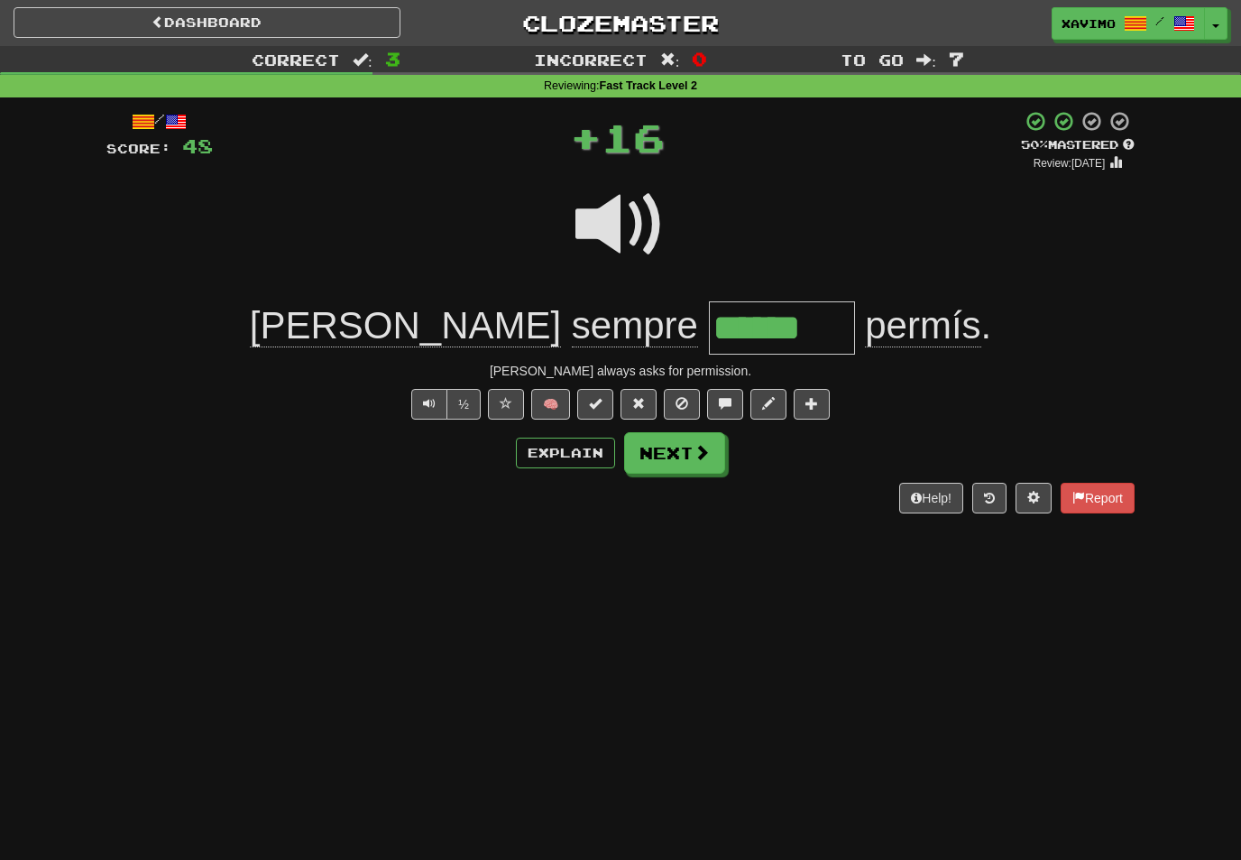
click at [715, 449] on button "Next" at bounding box center [674, 453] width 101 height 42
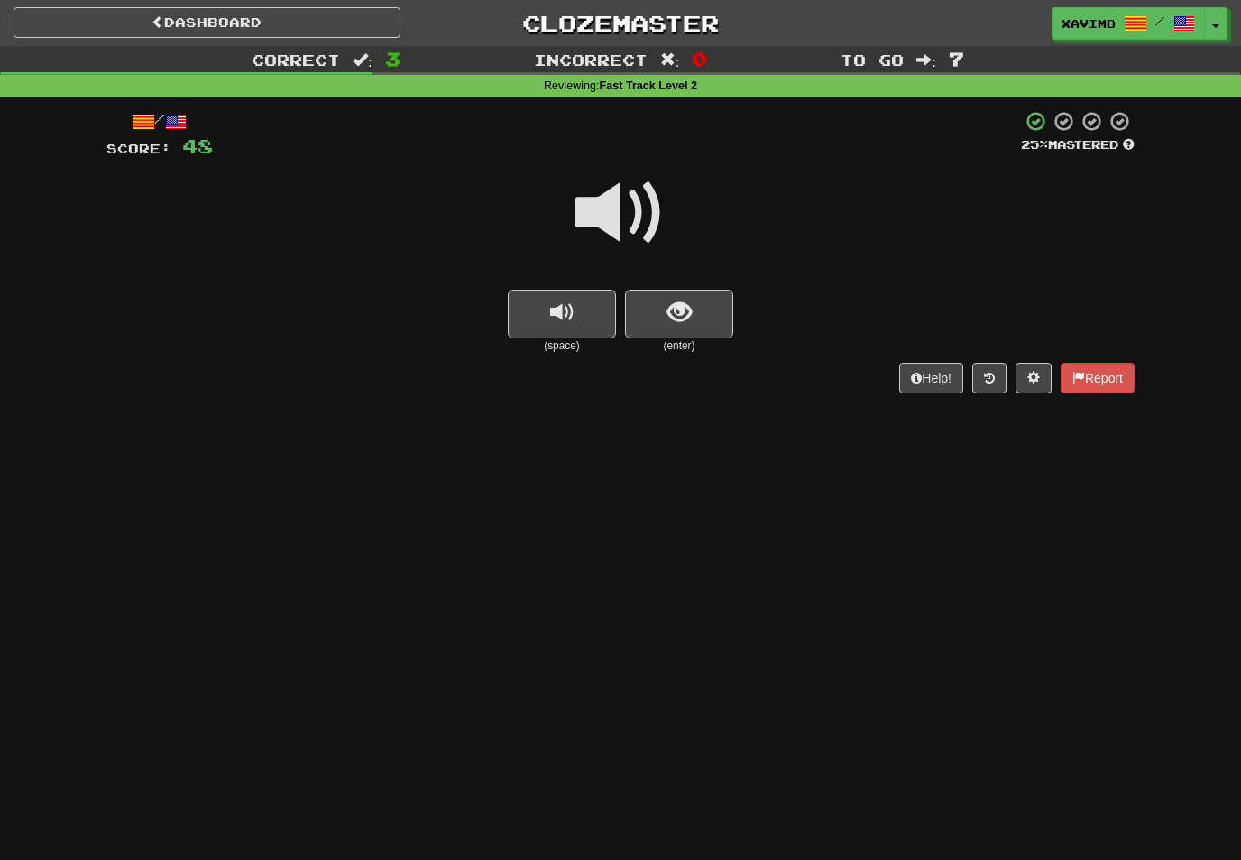
click at [641, 202] on span at bounding box center [621, 213] width 90 height 90
click at [691, 313] on span "show sentence" at bounding box center [680, 312] width 24 height 24
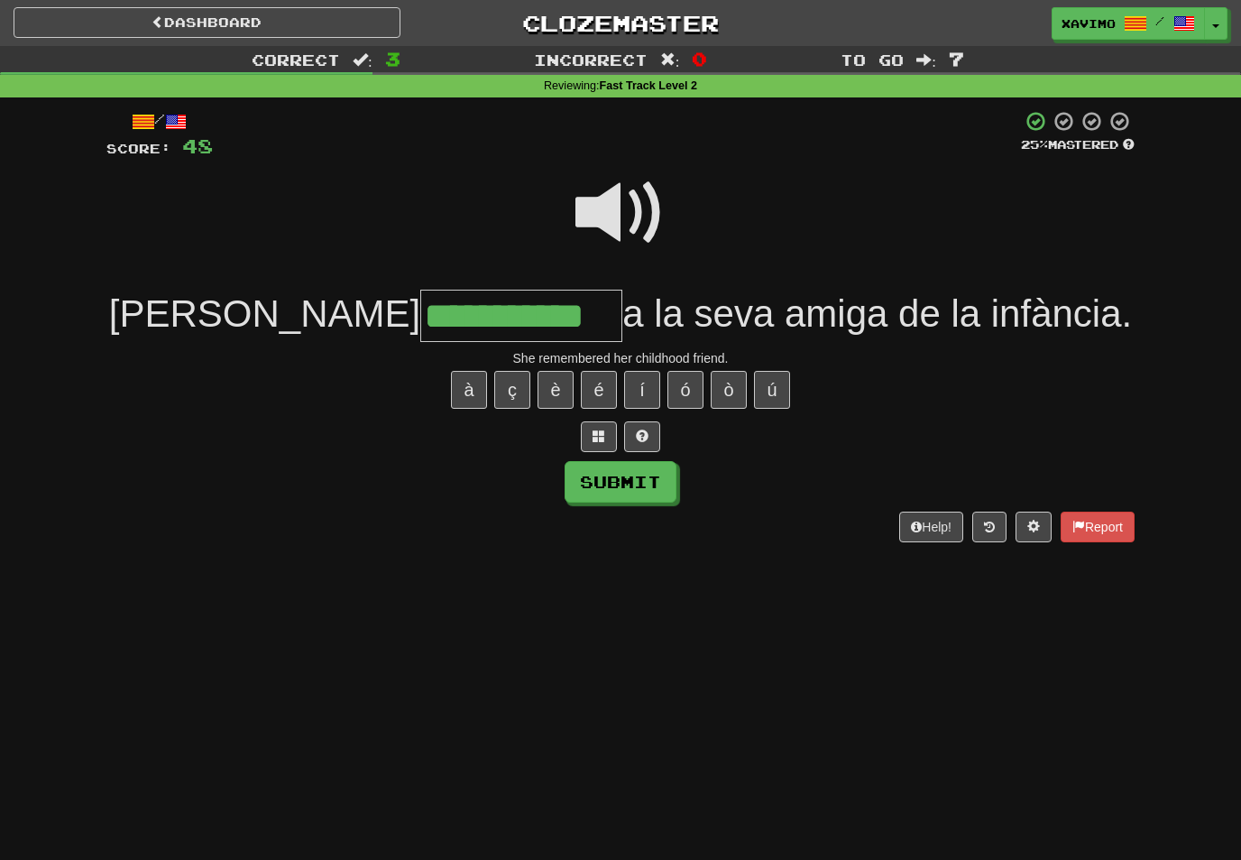
type input "**********"
click at [648, 479] on button "Submit" at bounding box center [621, 482] width 112 height 42
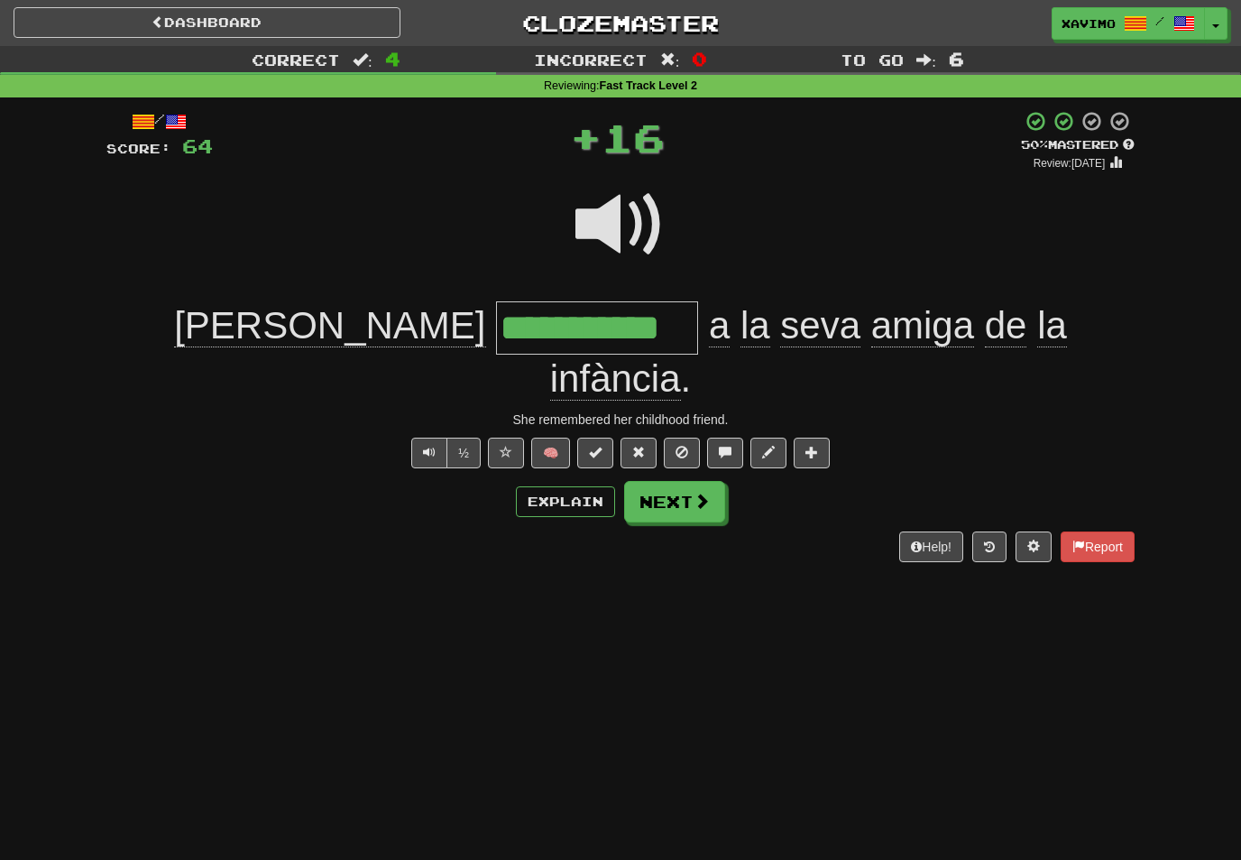
click at [720, 481] on button "Next" at bounding box center [674, 502] width 101 height 42
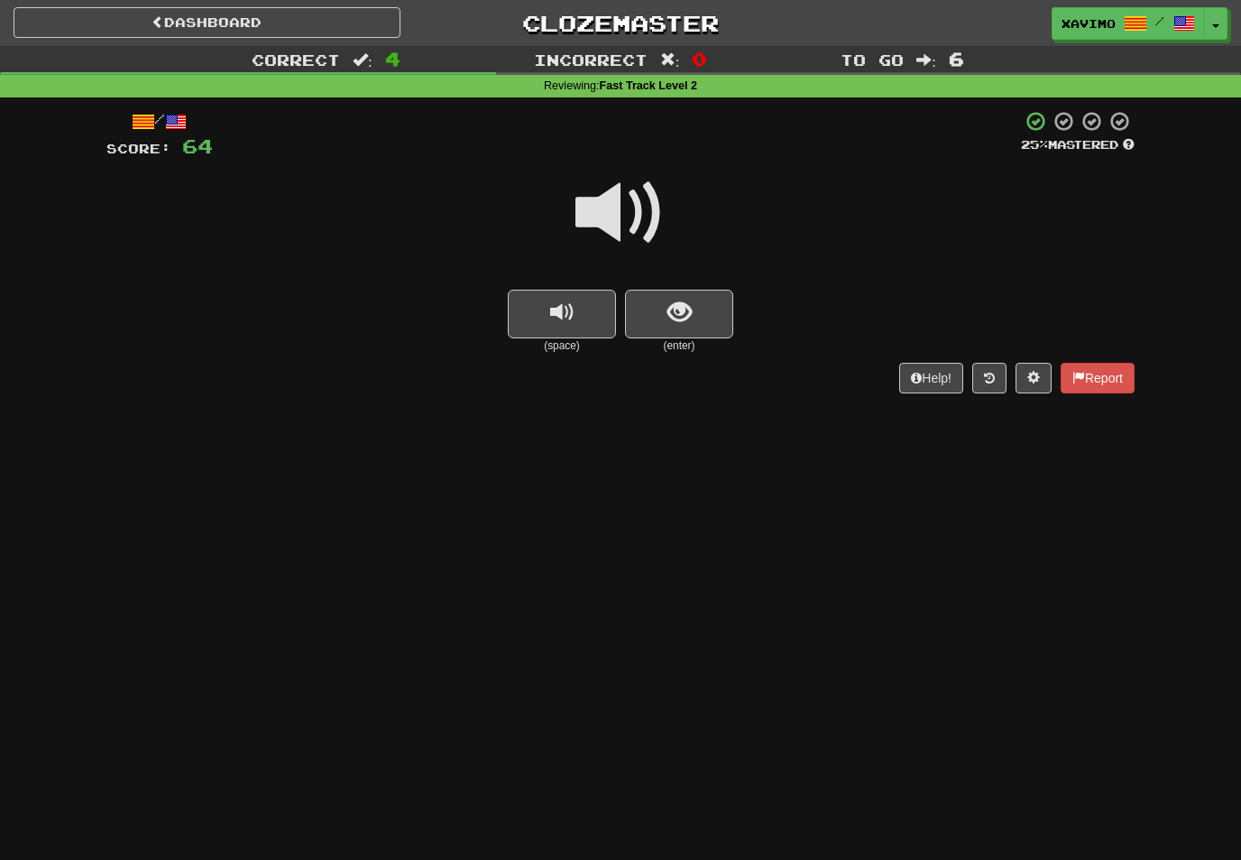
click at [700, 313] on button "show sentence" at bounding box center [679, 314] width 108 height 49
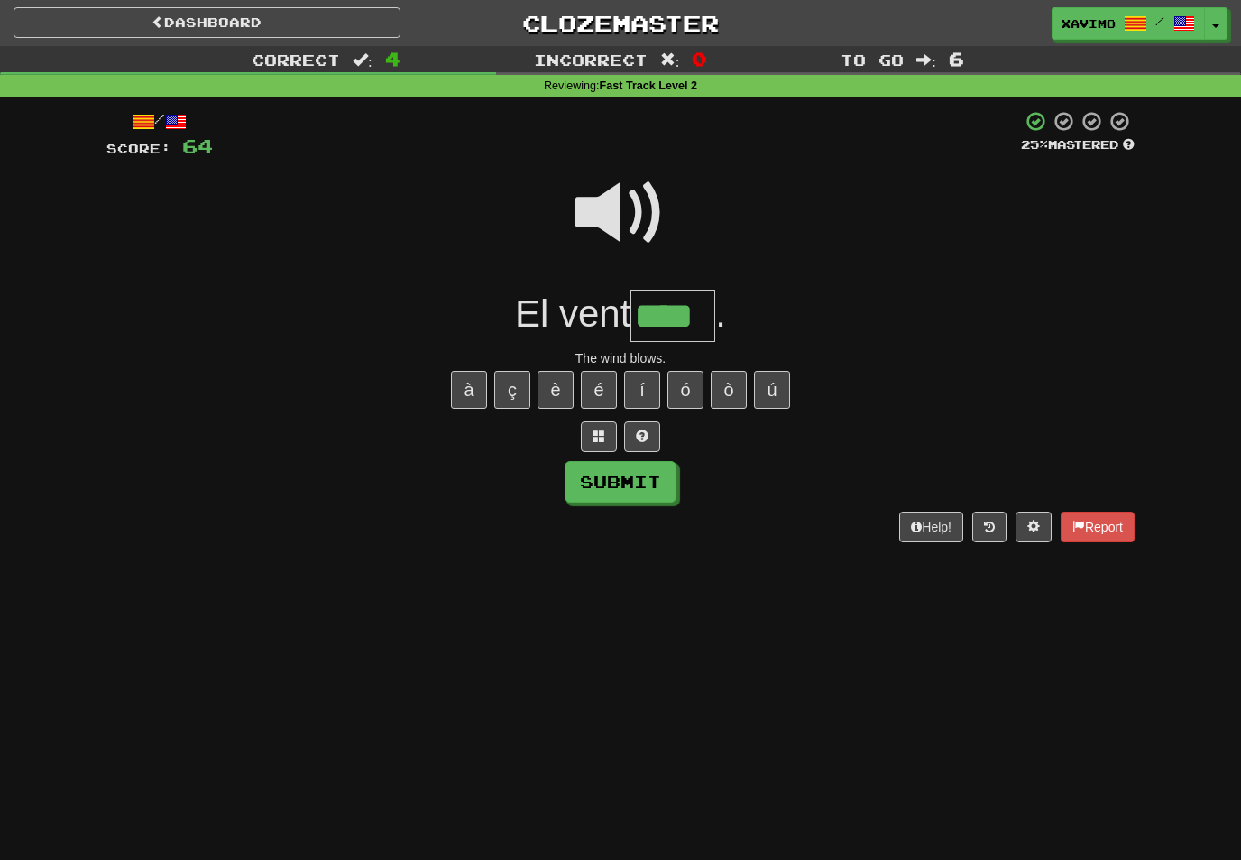
type input "****"
click at [650, 479] on button "Submit" at bounding box center [621, 482] width 112 height 42
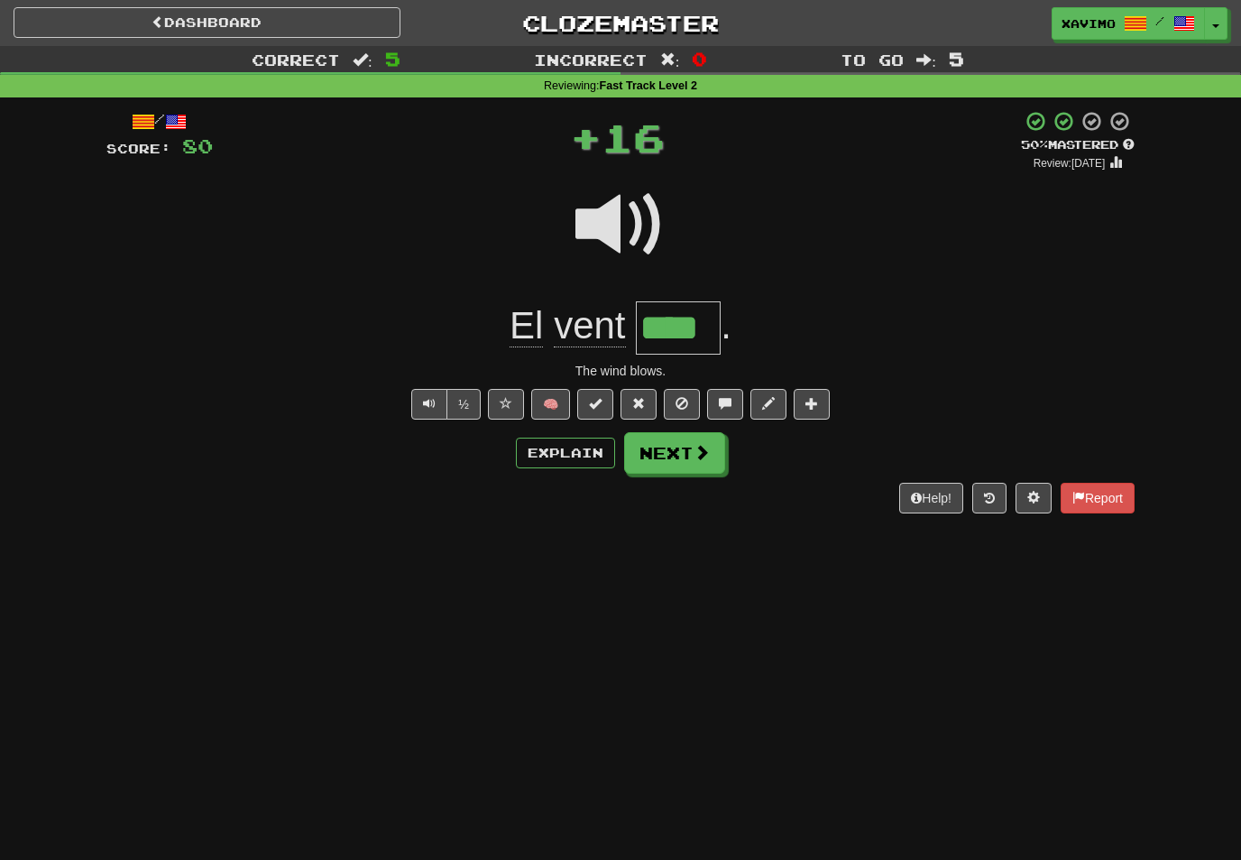
click at [709, 454] on span at bounding box center [702, 452] width 16 height 16
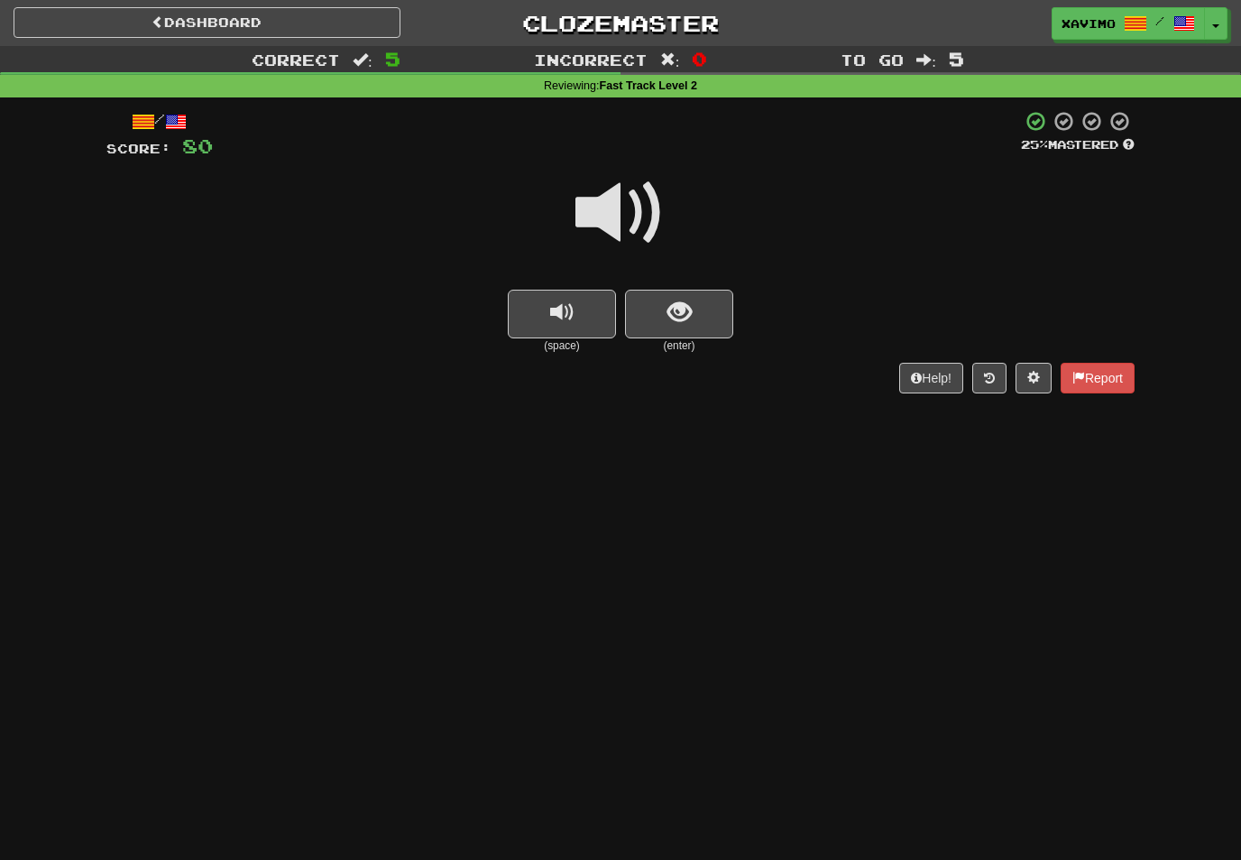
click at [643, 208] on span at bounding box center [621, 213] width 90 height 90
click at [684, 305] on span "show sentence" at bounding box center [680, 312] width 24 height 24
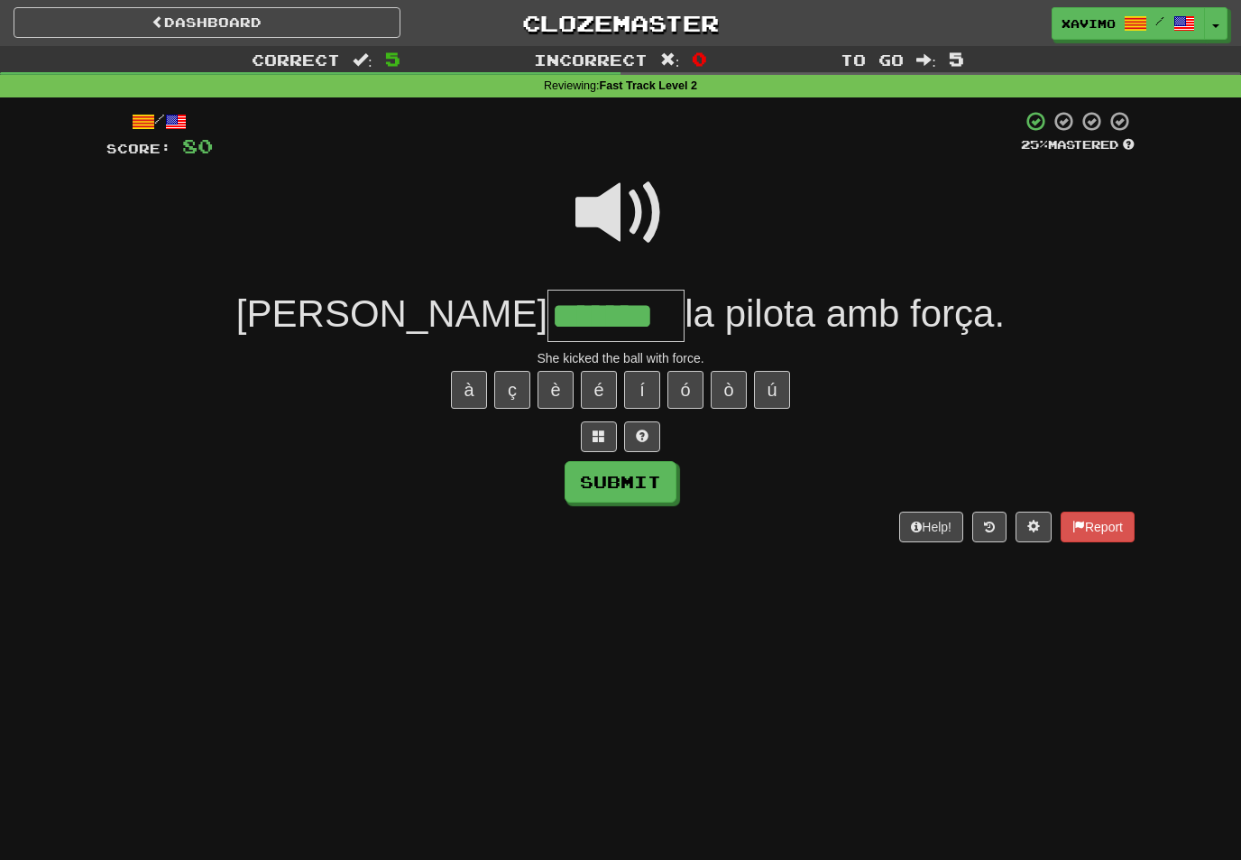
type input "*******"
click at [645, 477] on button "Submit" at bounding box center [621, 482] width 112 height 42
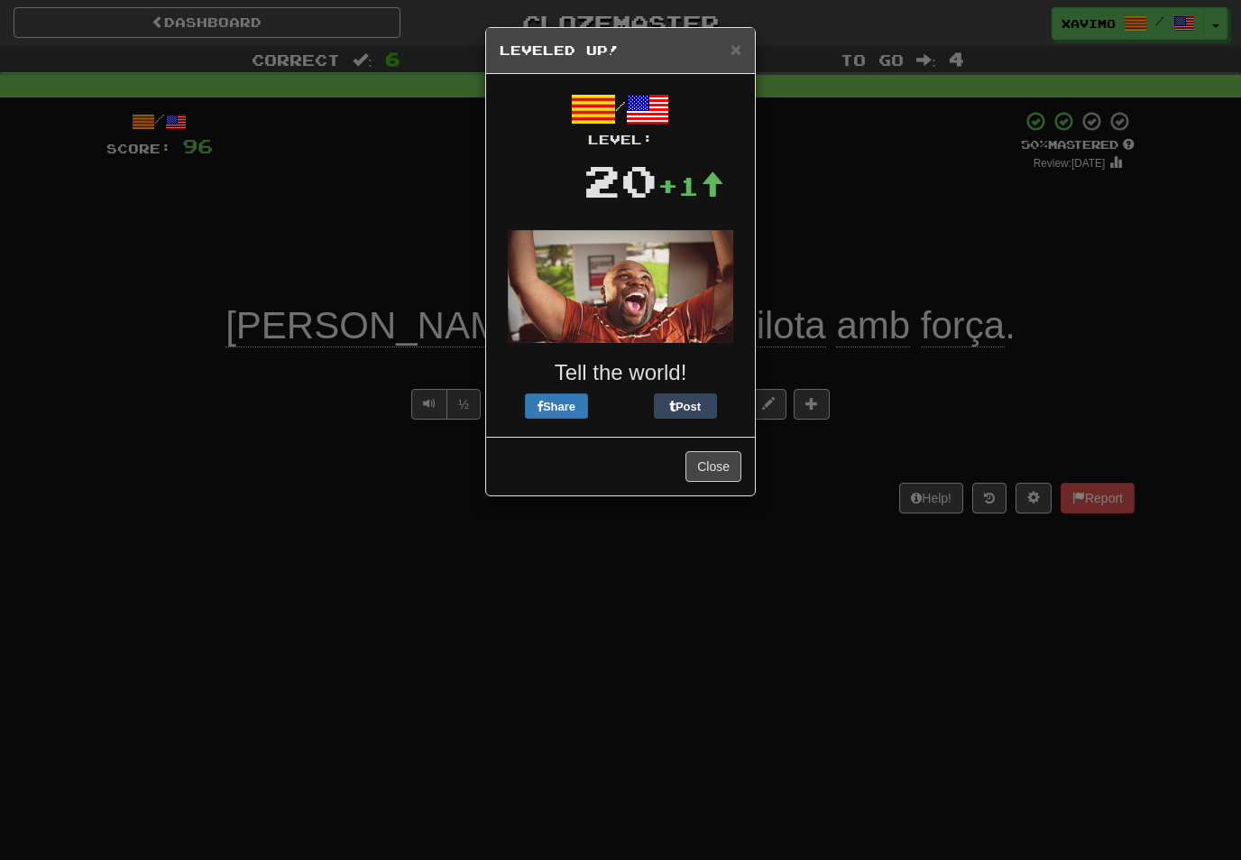
click at [721, 469] on button "Close" at bounding box center [714, 466] width 56 height 31
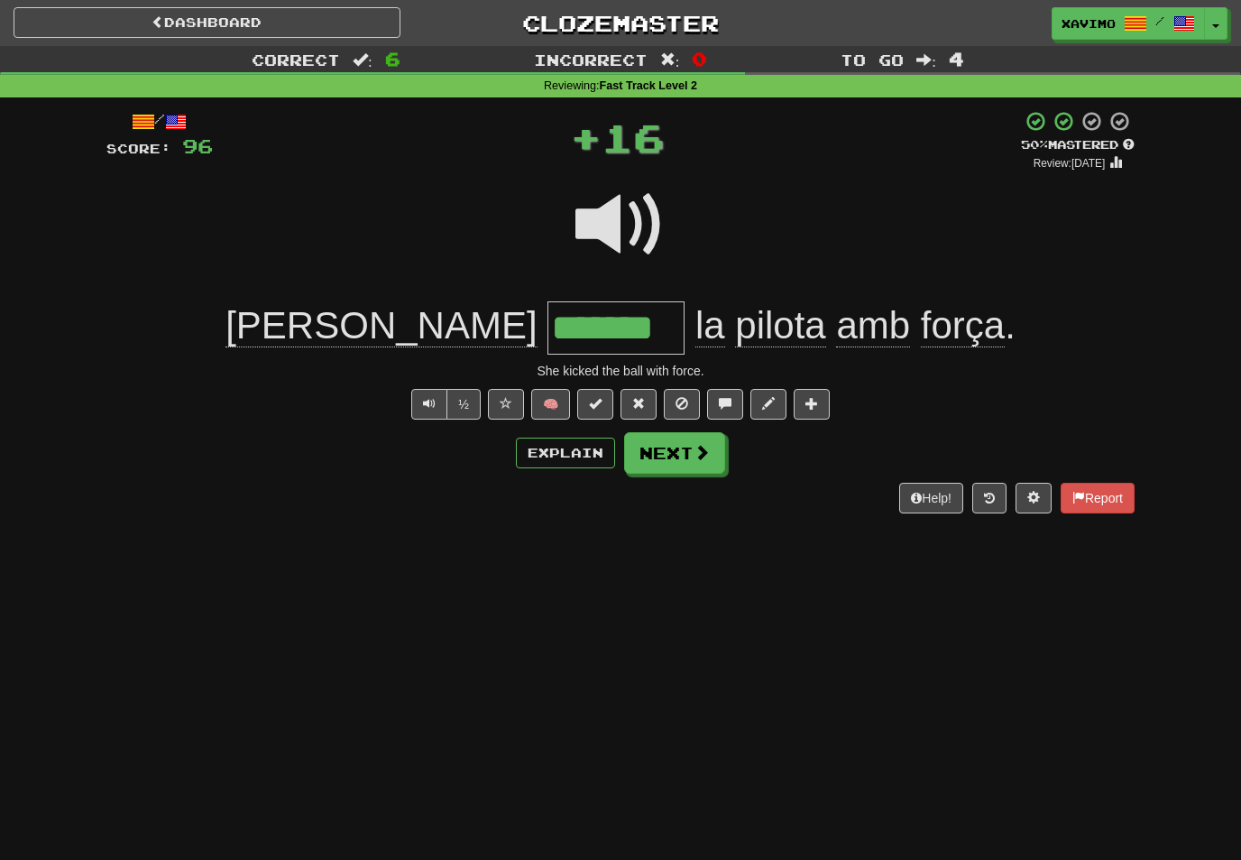
click at [720, 457] on button "Next" at bounding box center [674, 453] width 101 height 42
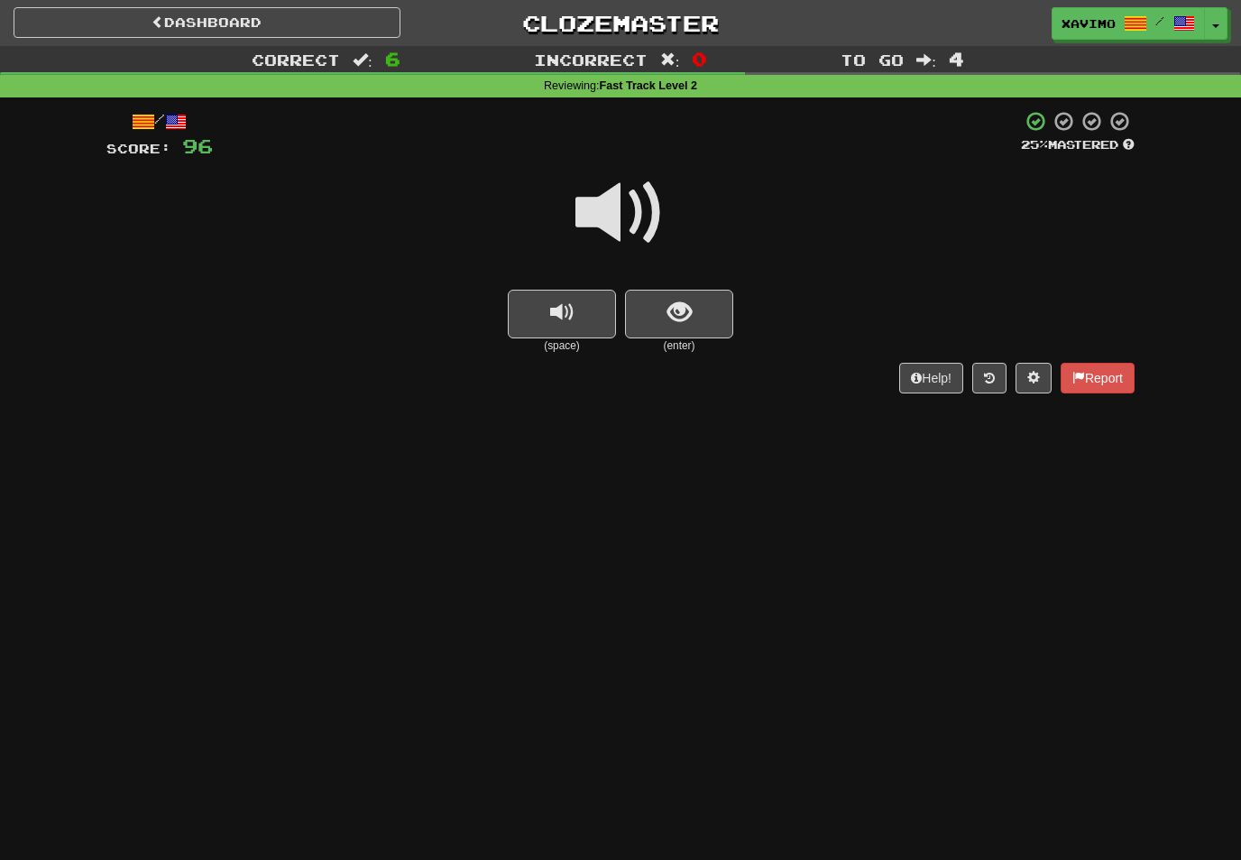
click at [702, 309] on button "show sentence" at bounding box center [679, 314] width 108 height 49
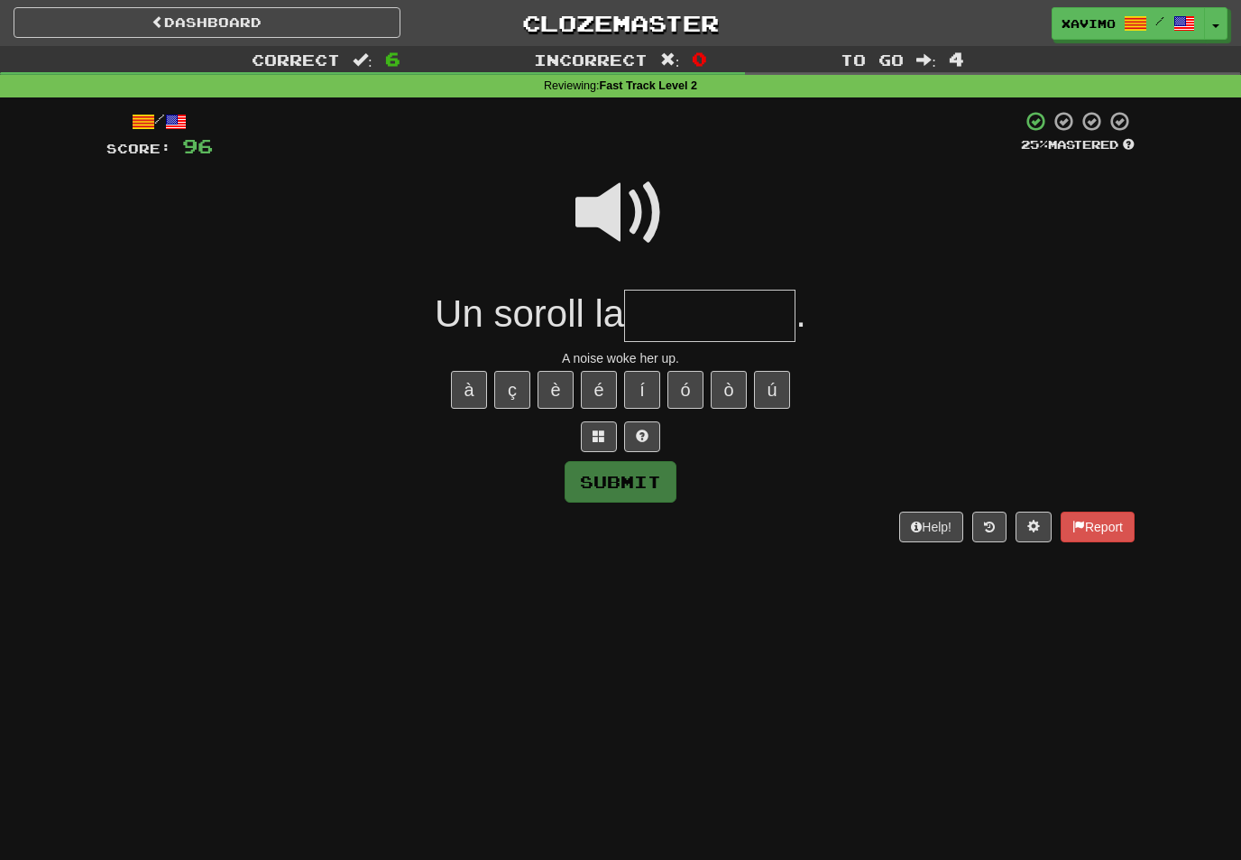
type input "*"
type input "*********"
click at [676, 496] on button "Submit" at bounding box center [621, 482] width 112 height 42
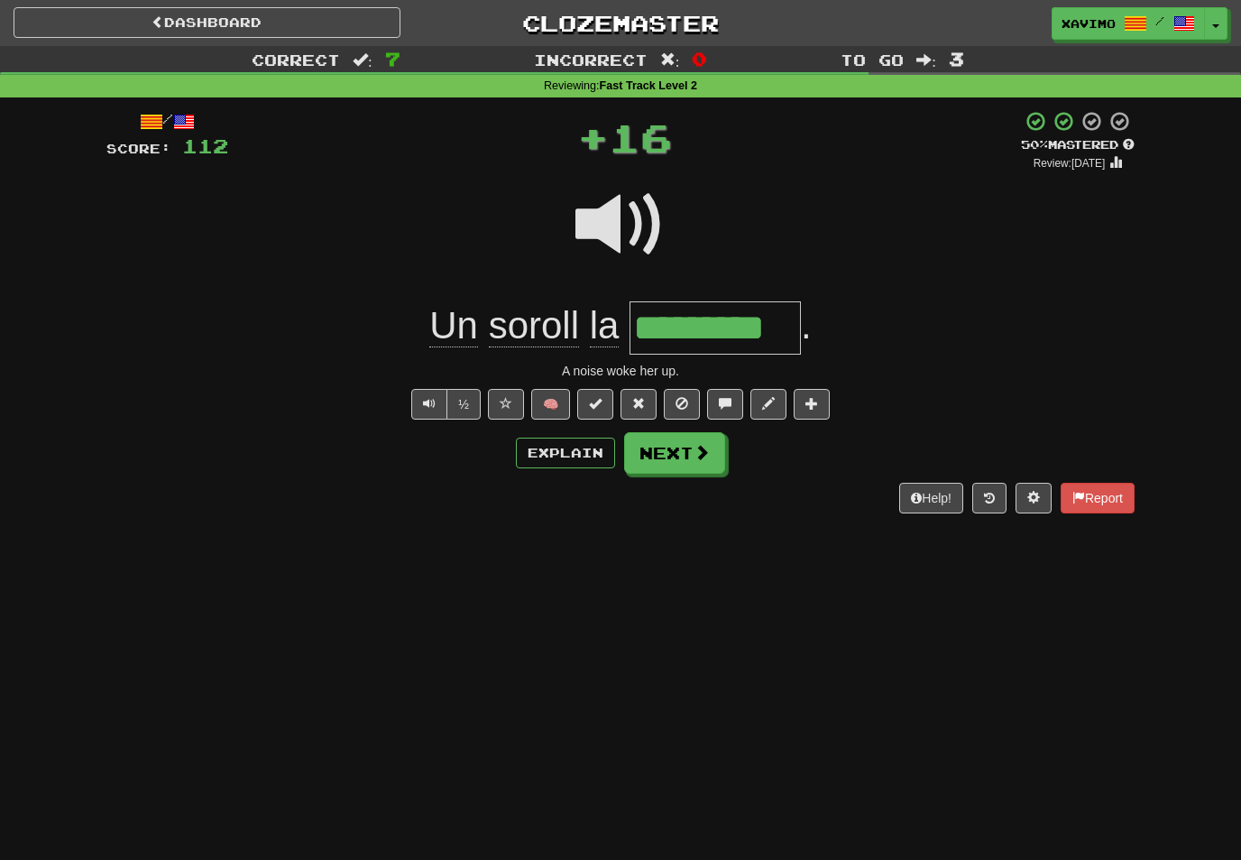
click at [705, 451] on span at bounding box center [702, 452] width 16 height 16
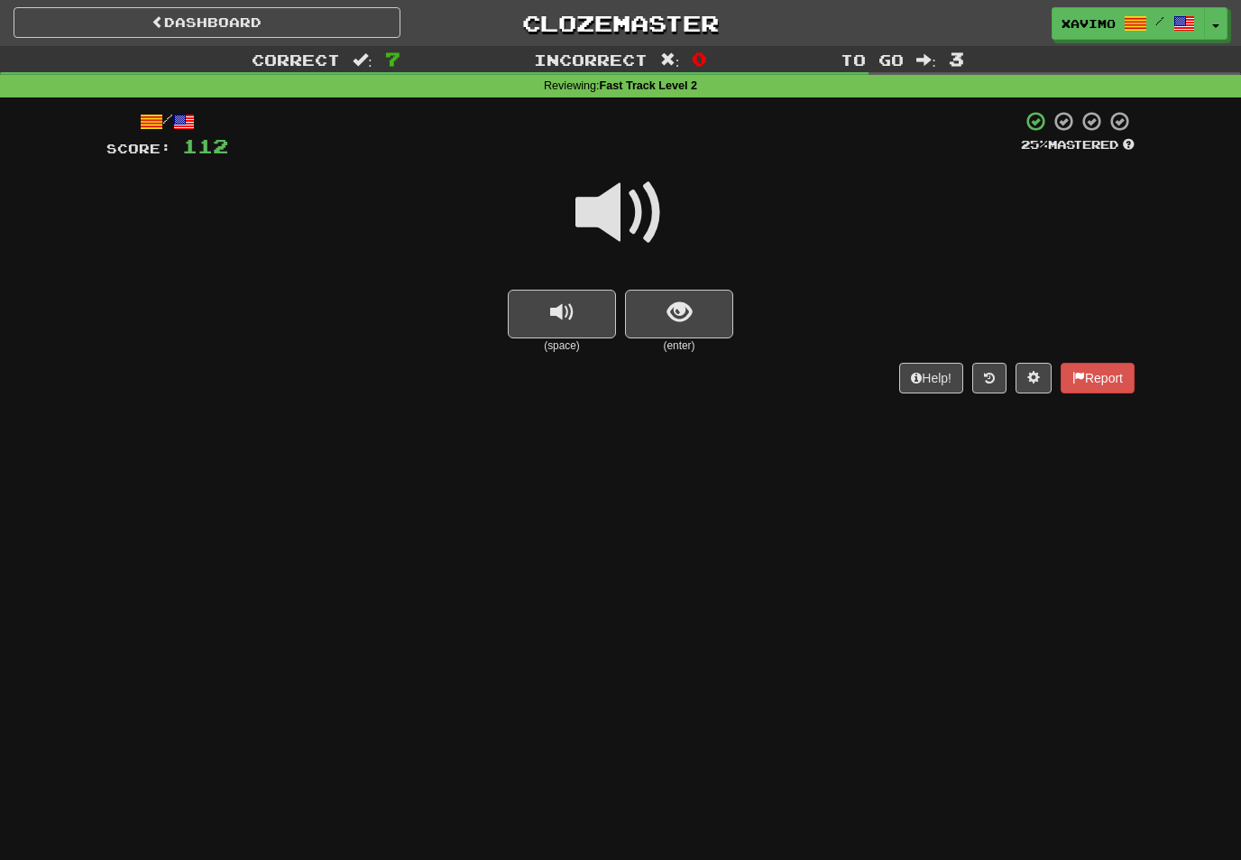
click at [702, 310] on button "show sentence" at bounding box center [679, 314] width 108 height 49
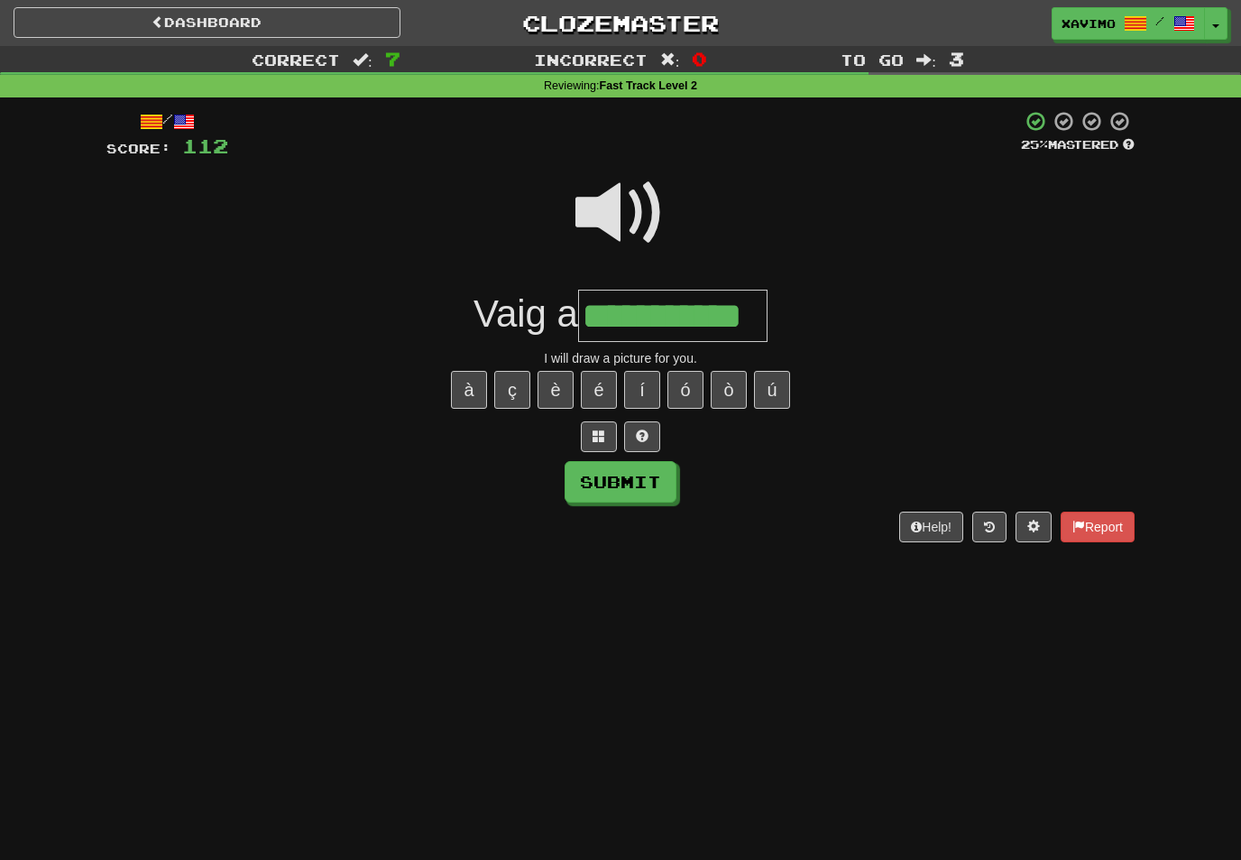
type input "**********"
click at [659, 475] on button "Submit" at bounding box center [621, 482] width 112 height 42
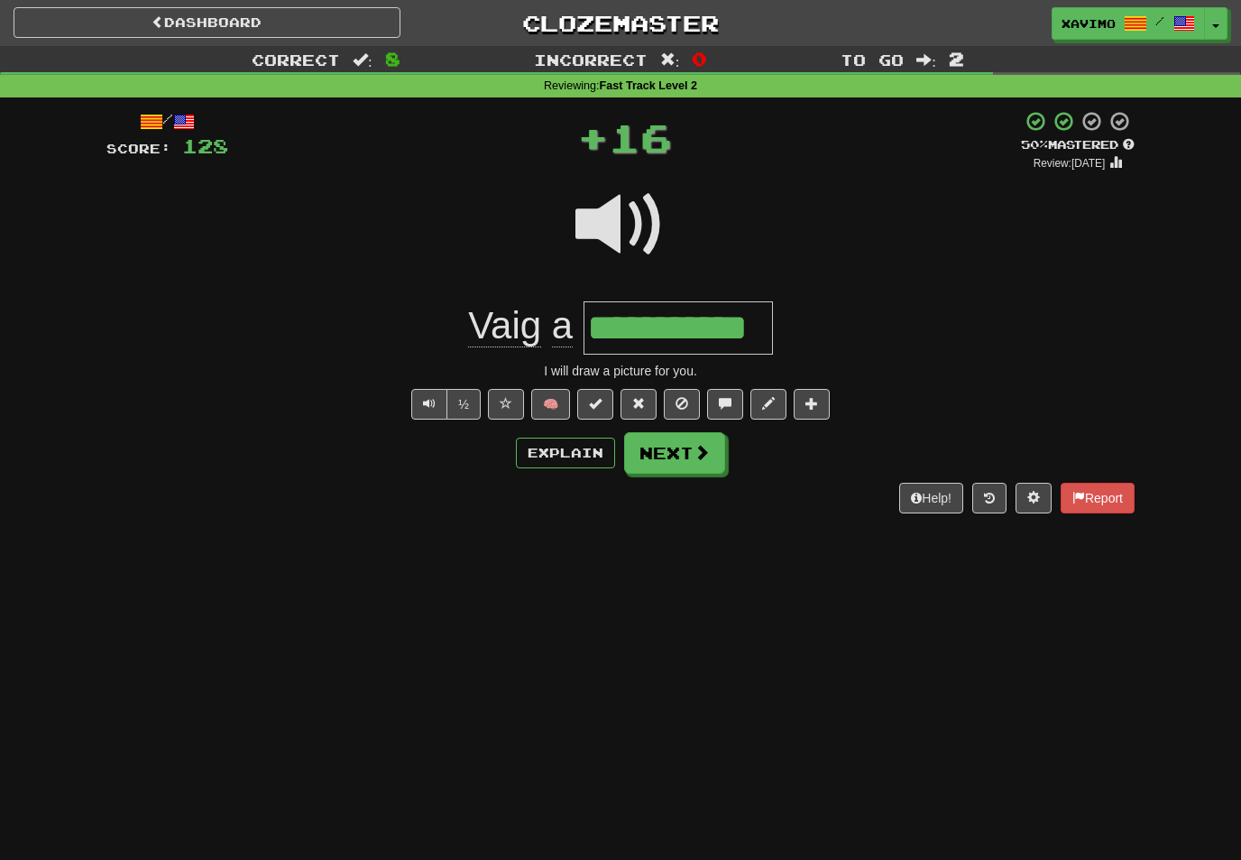
click at [706, 449] on span at bounding box center [702, 452] width 16 height 16
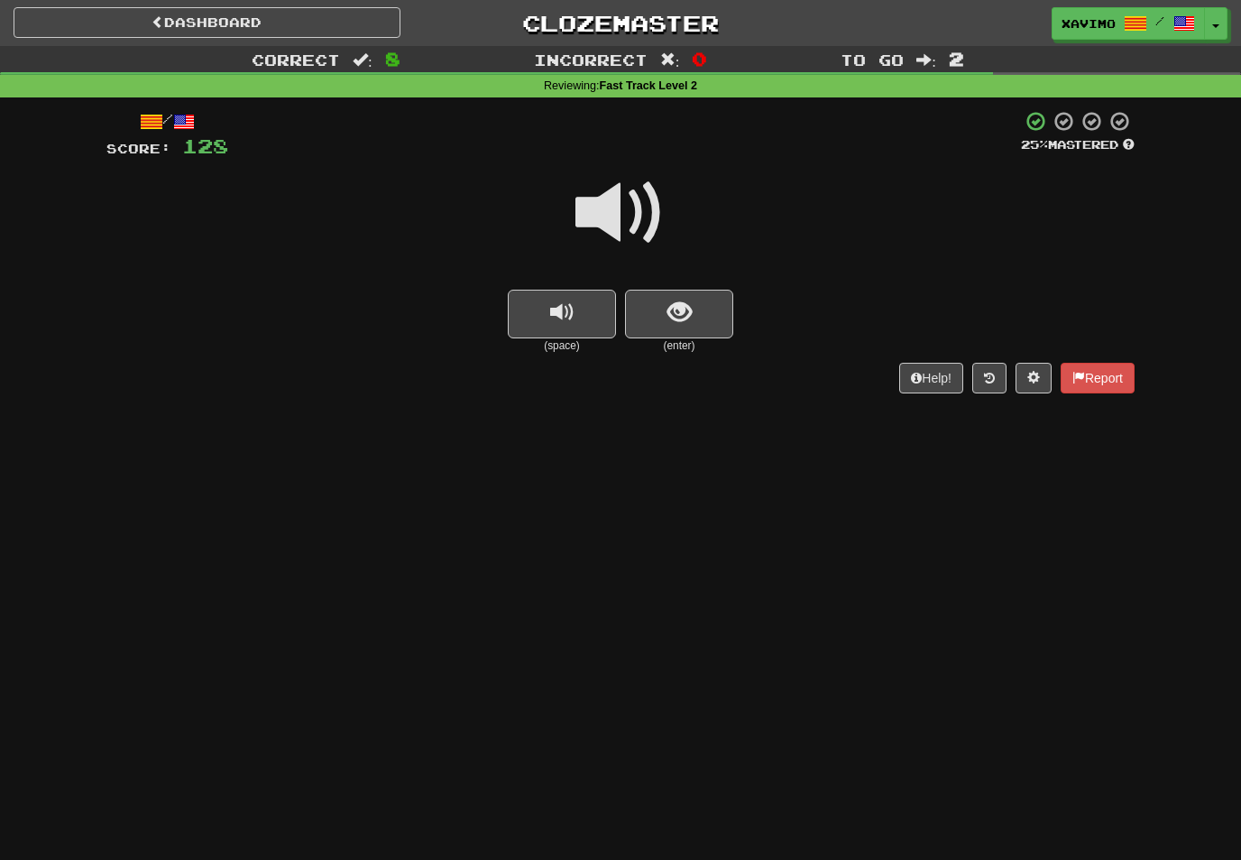
click at [636, 207] on span at bounding box center [621, 213] width 90 height 90
click at [677, 313] on span "show sentence" at bounding box center [680, 312] width 24 height 24
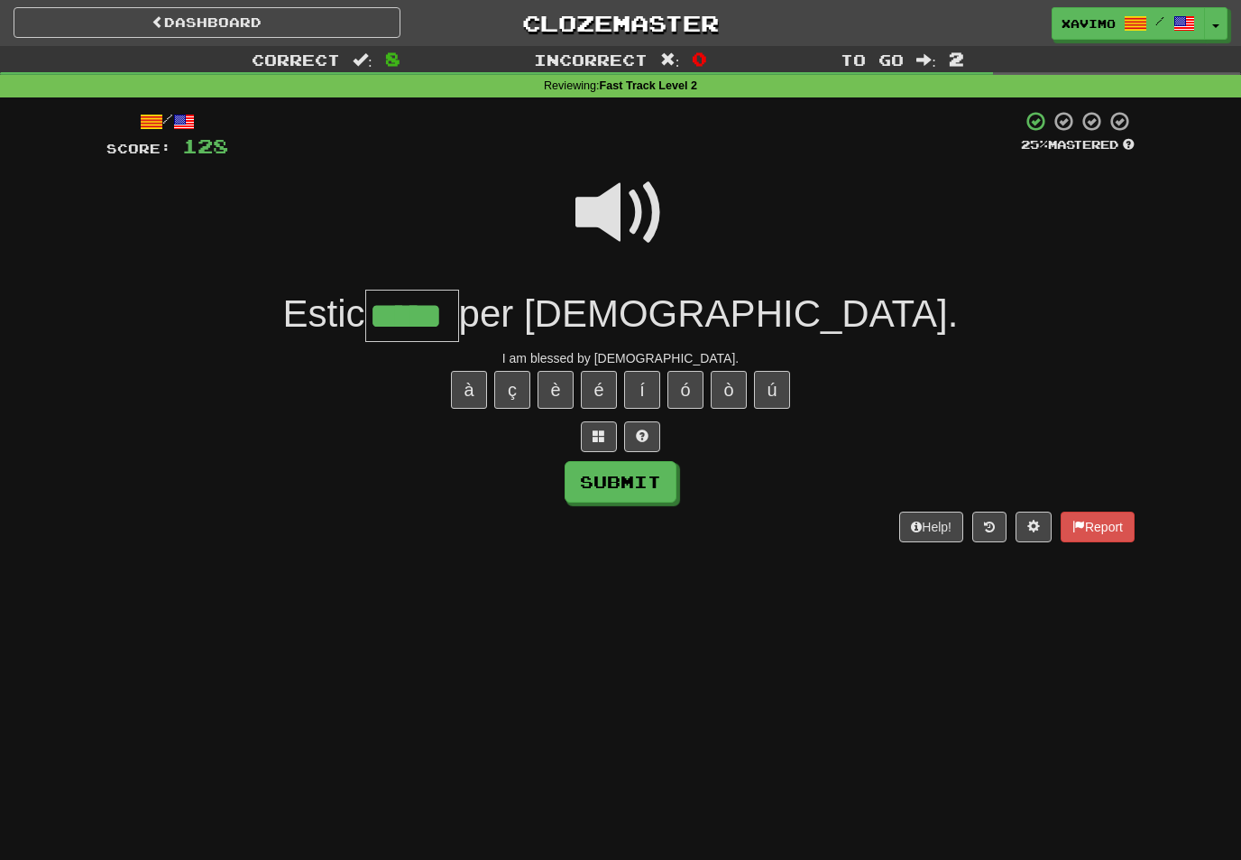
type input "*****"
click at [651, 477] on button "Submit" at bounding box center [621, 482] width 112 height 42
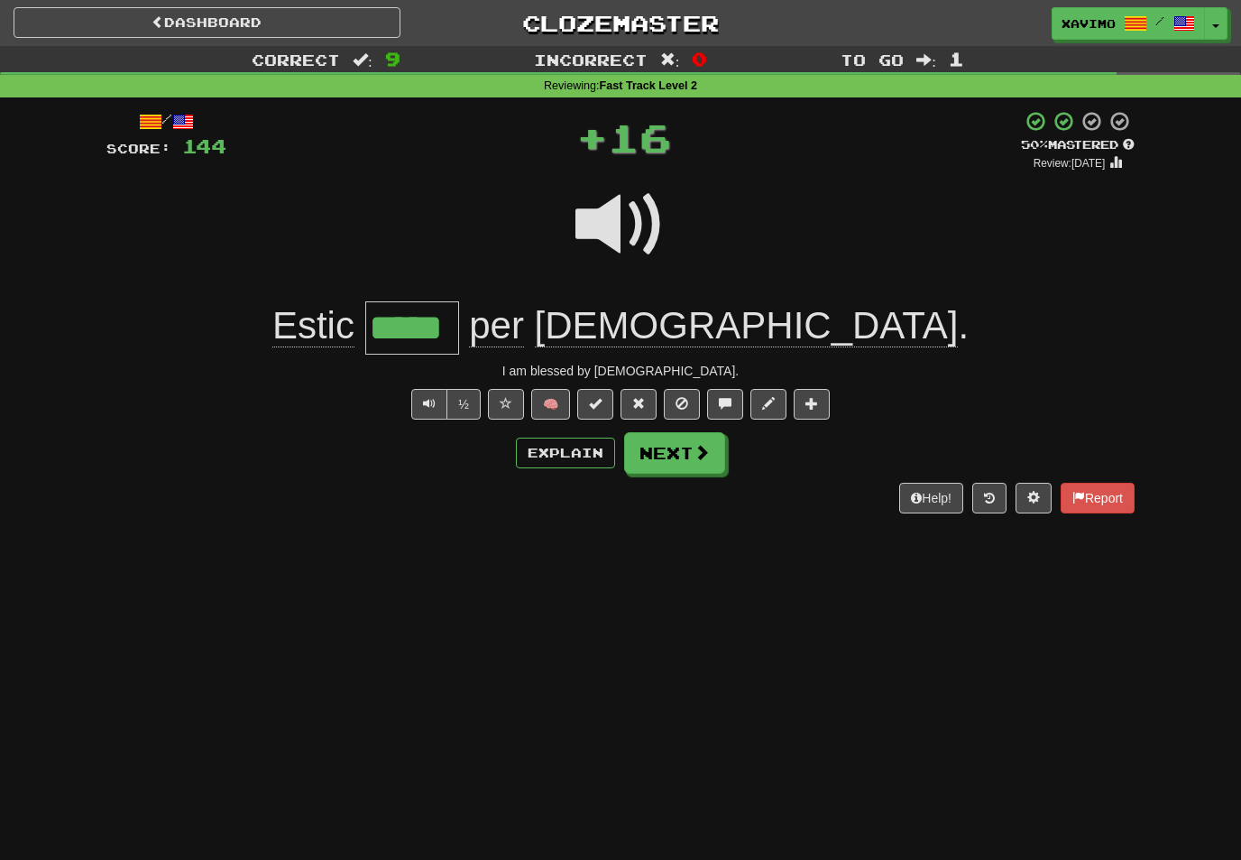
click at [706, 446] on span at bounding box center [702, 452] width 16 height 16
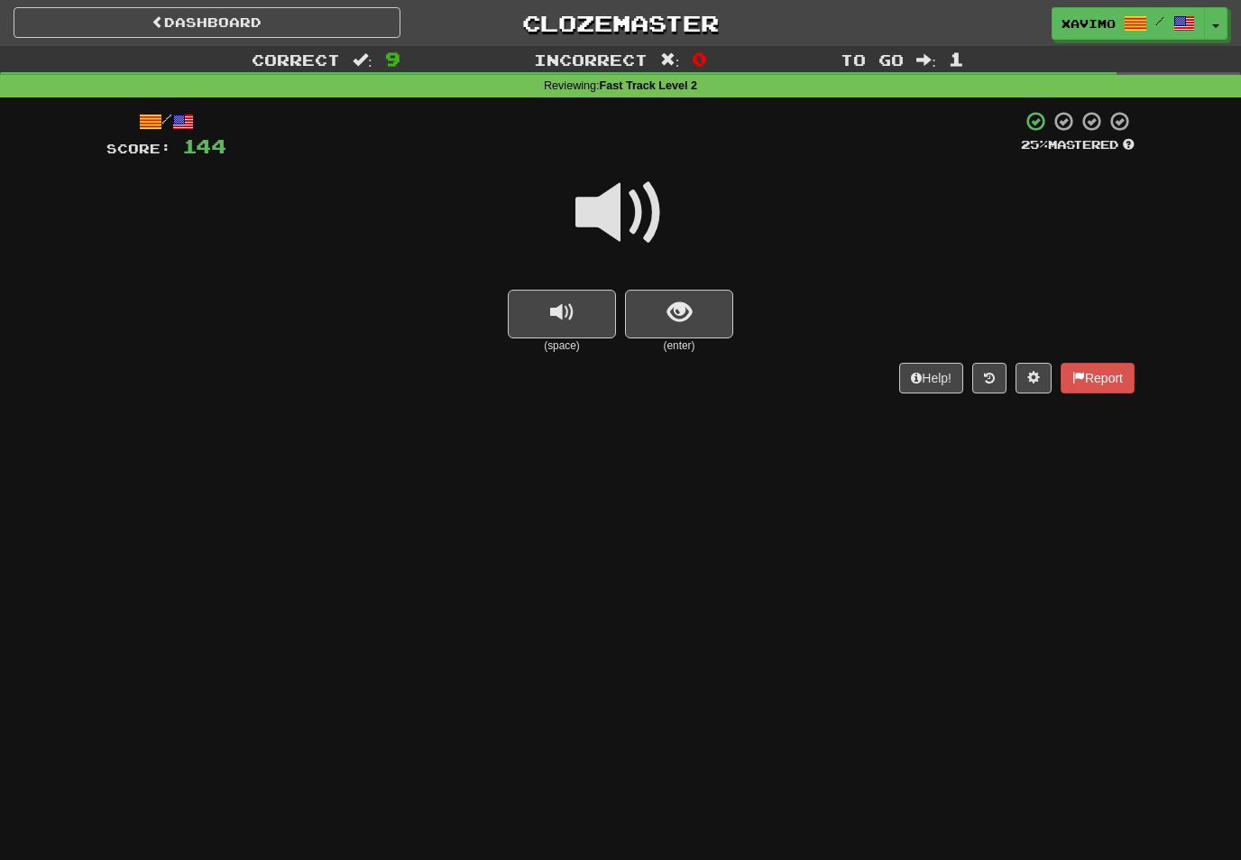
click at [632, 193] on span at bounding box center [621, 213] width 90 height 90
click at [692, 319] on button "show sentence" at bounding box center [679, 314] width 108 height 49
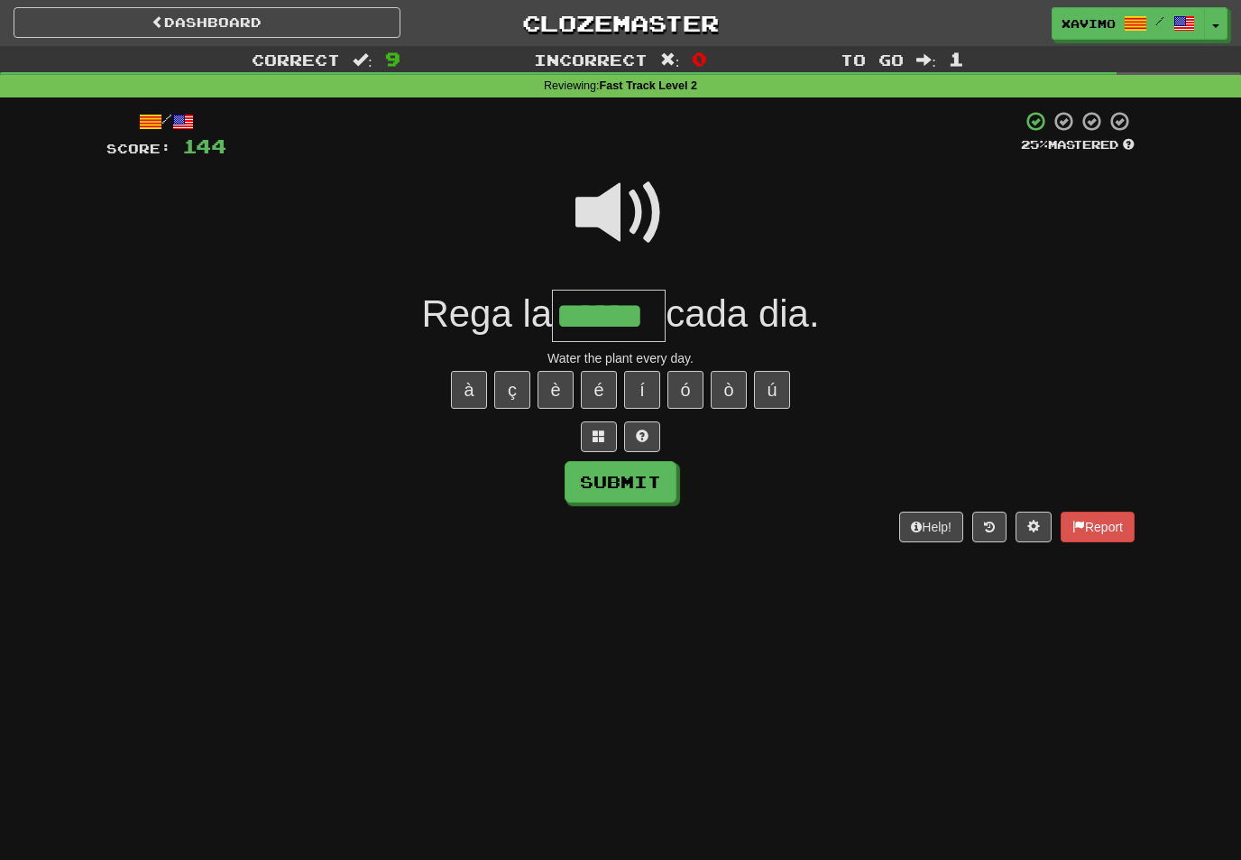
type input "******"
click at [642, 479] on button "Submit" at bounding box center [621, 482] width 112 height 42
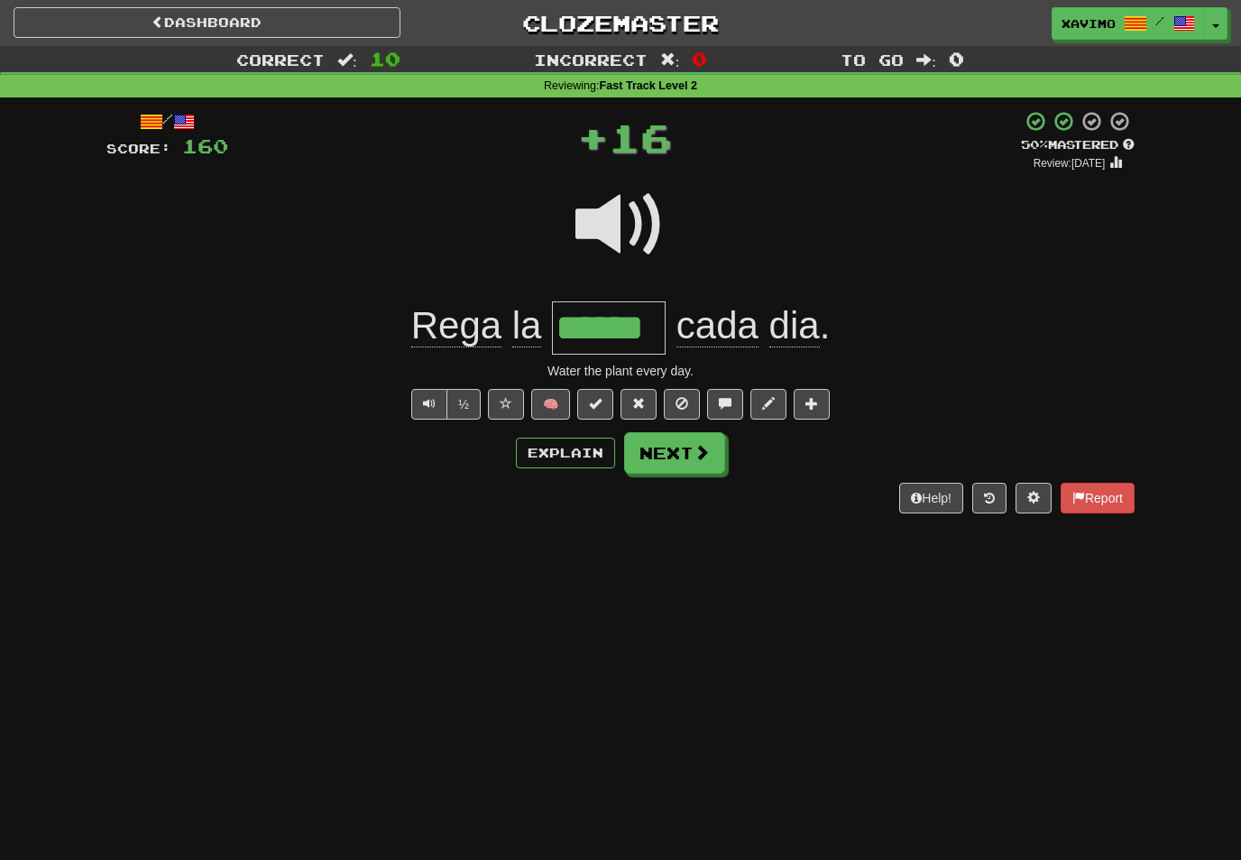
click at [708, 452] on span at bounding box center [702, 452] width 16 height 16
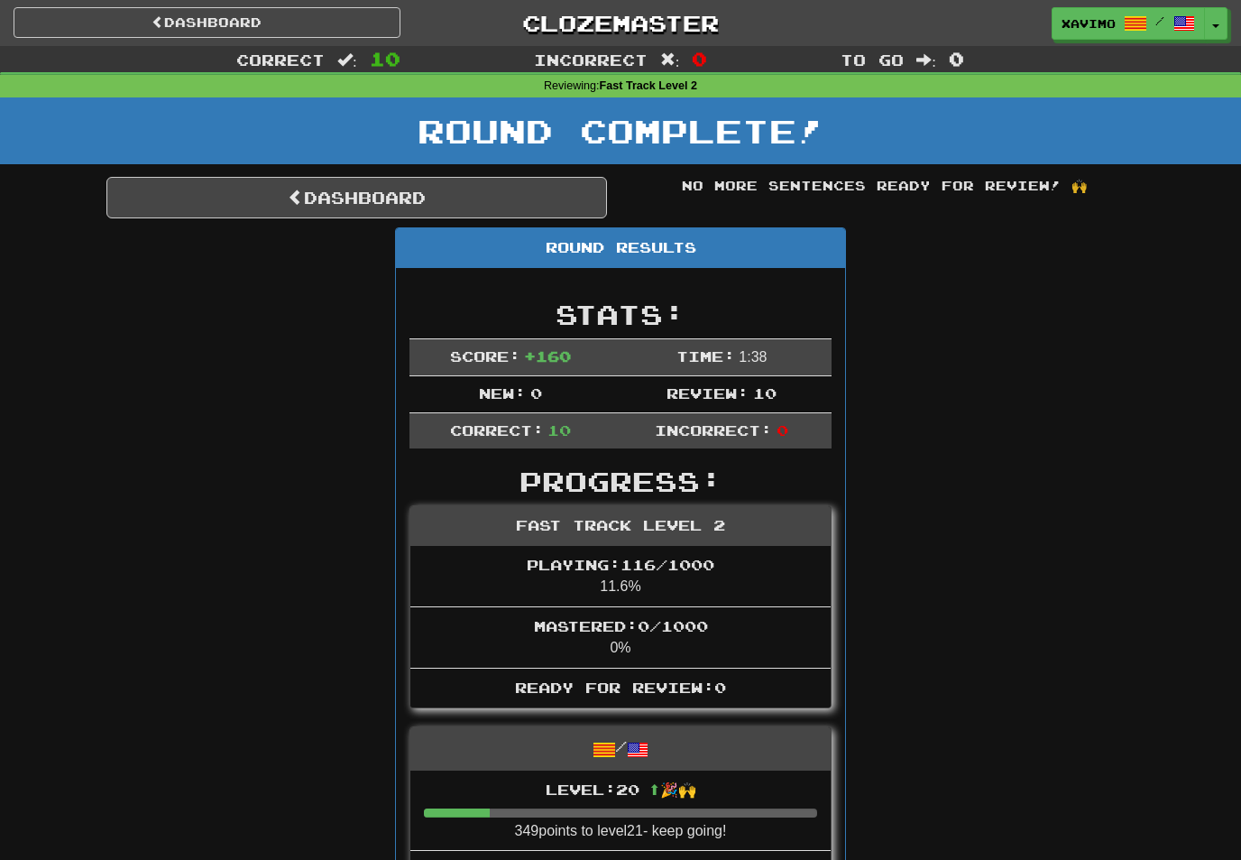
click at [516, 185] on link "Dashboard" at bounding box center [356, 198] width 501 height 42
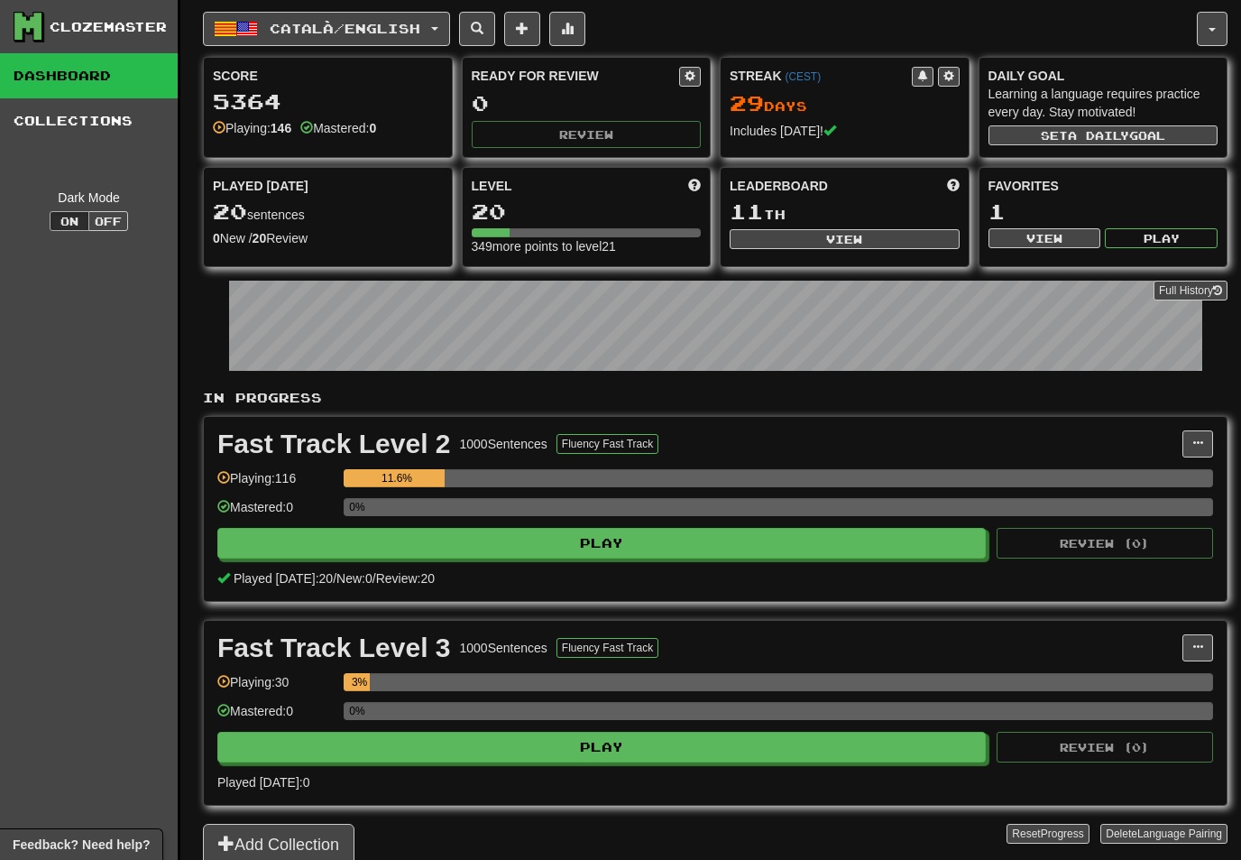
click at [445, 22] on button "Català / English" at bounding box center [326, 29] width 247 height 34
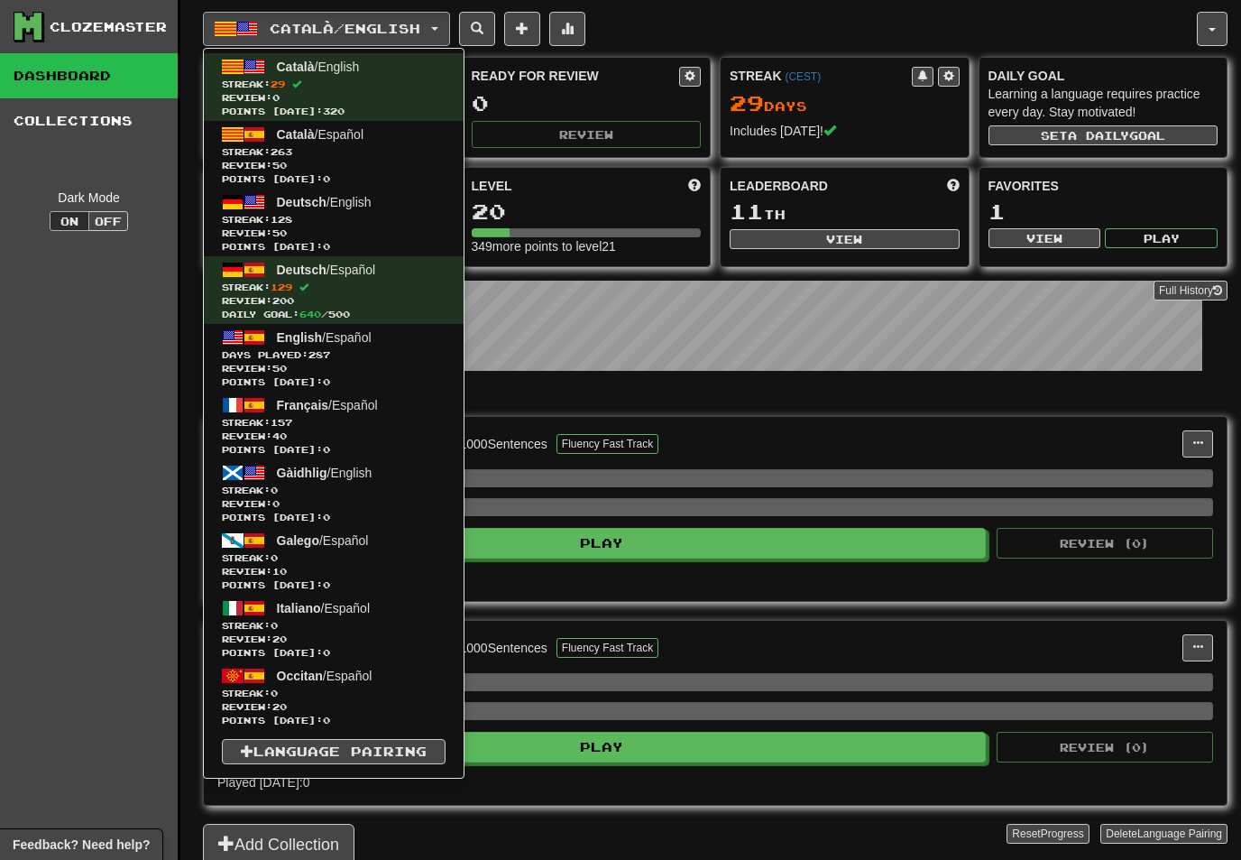
click at [292, 152] on span "263" at bounding box center [282, 151] width 22 height 11
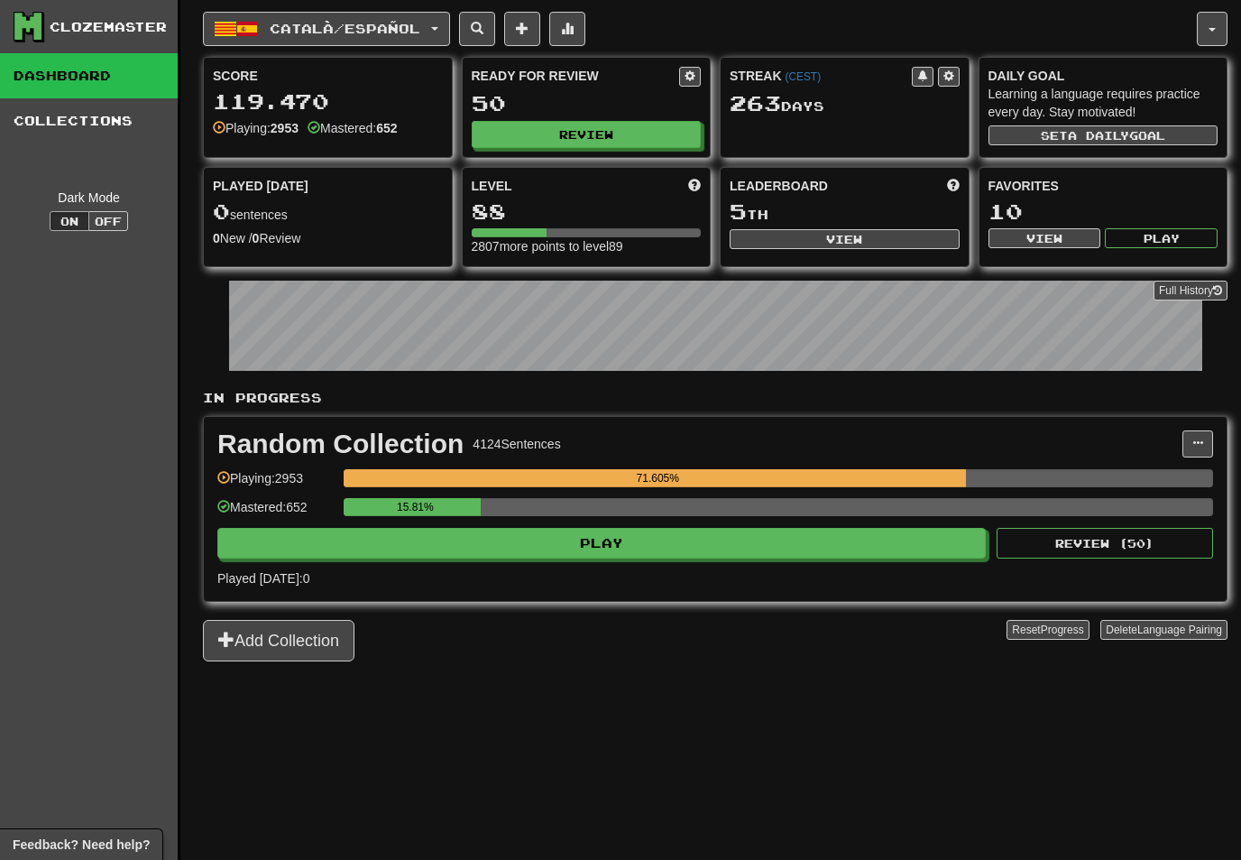
click at [620, 130] on button "Review" at bounding box center [587, 134] width 230 height 27
select select "**"
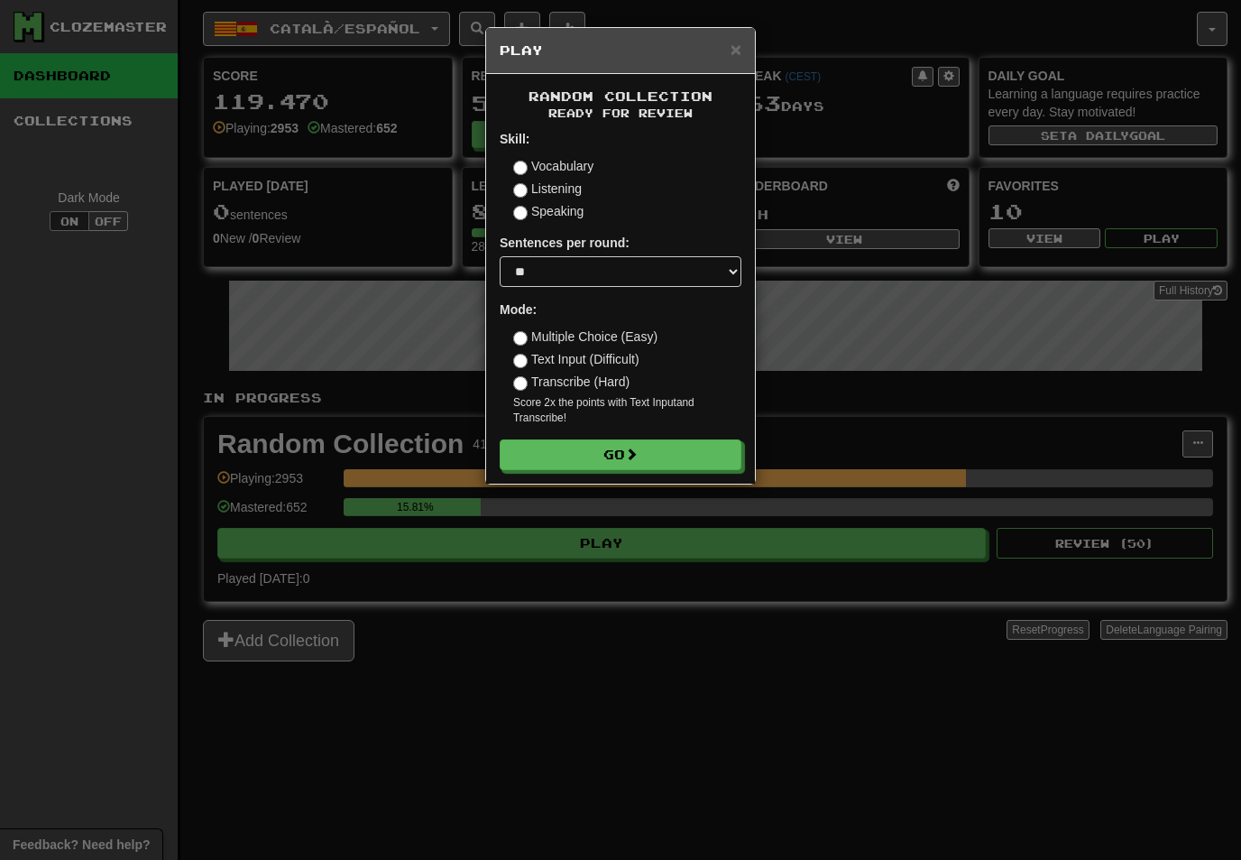
click at [727, 455] on button "Go" at bounding box center [621, 454] width 242 height 31
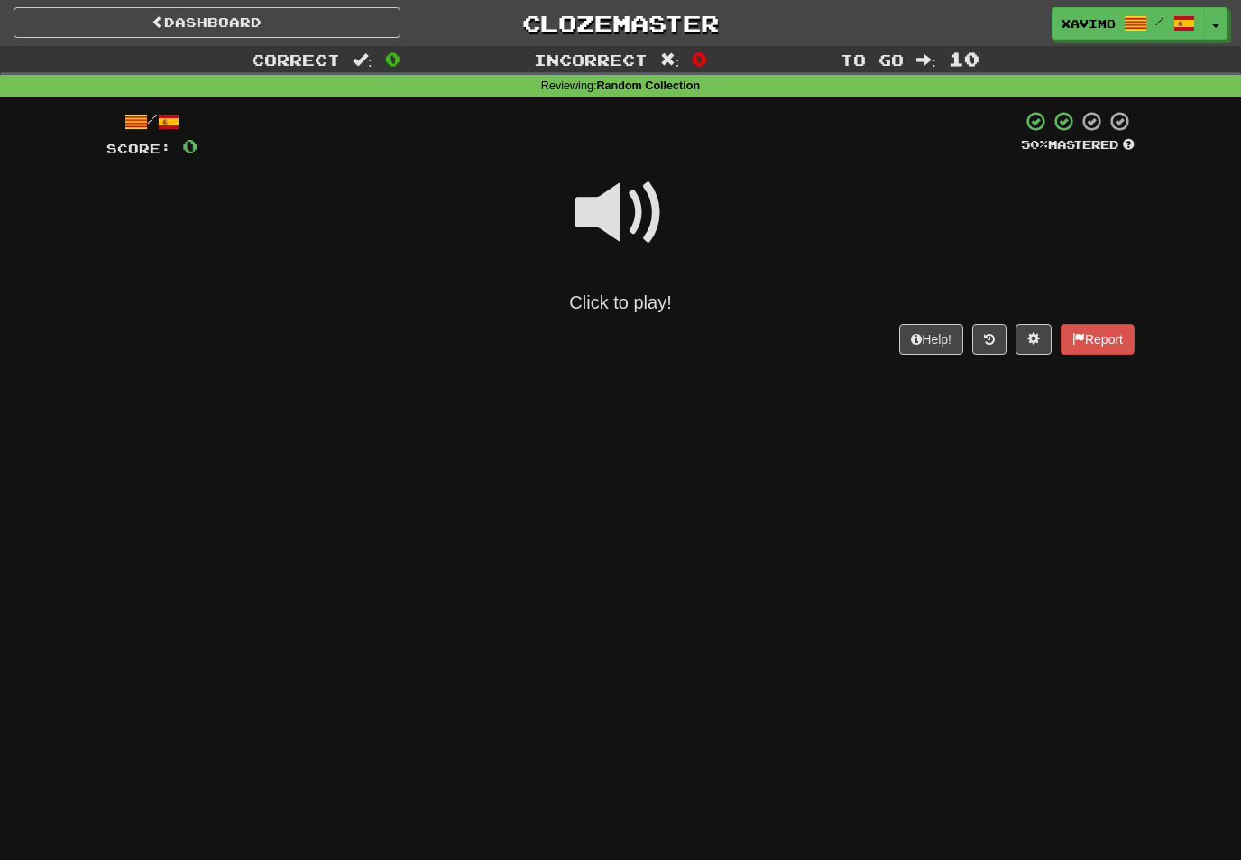
click at [631, 204] on span at bounding box center [621, 213] width 90 height 90
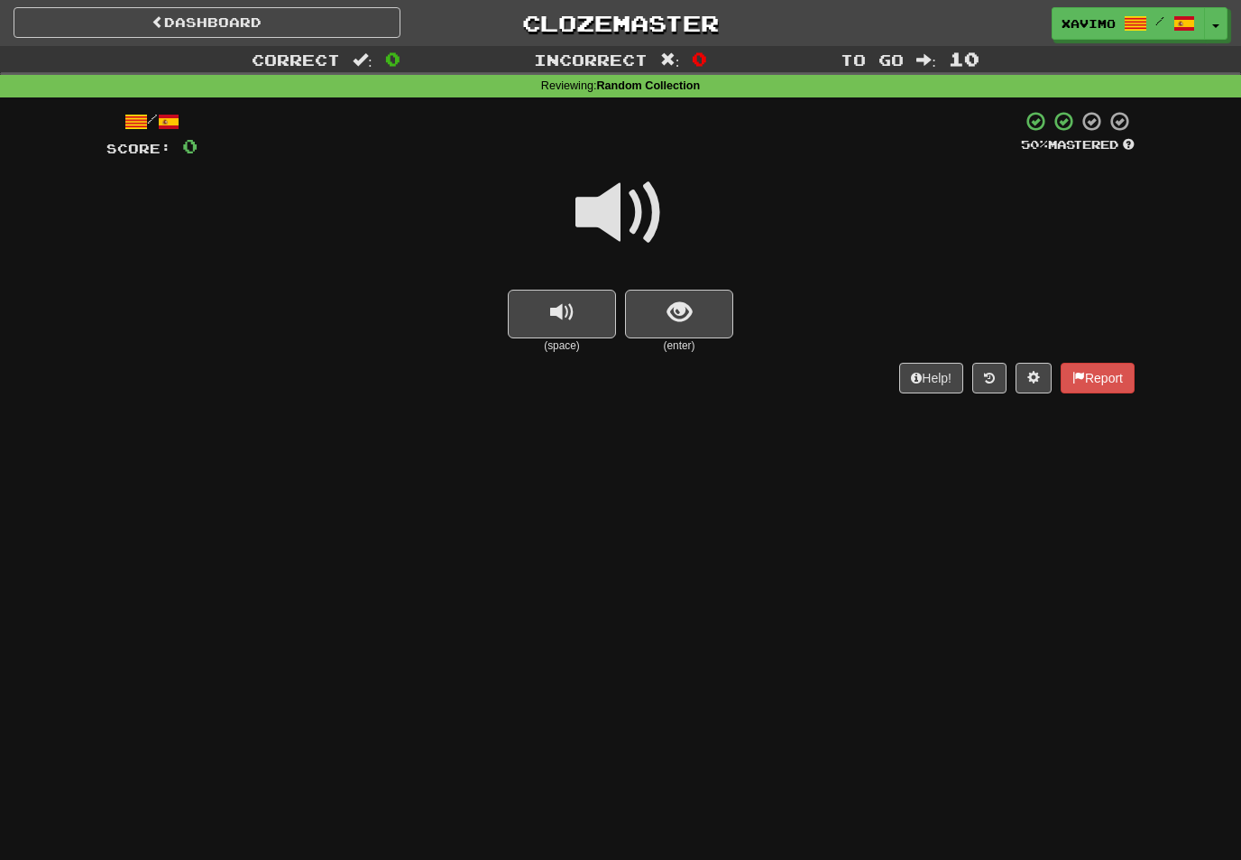
click at [699, 310] on button "show sentence" at bounding box center [679, 314] width 108 height 49
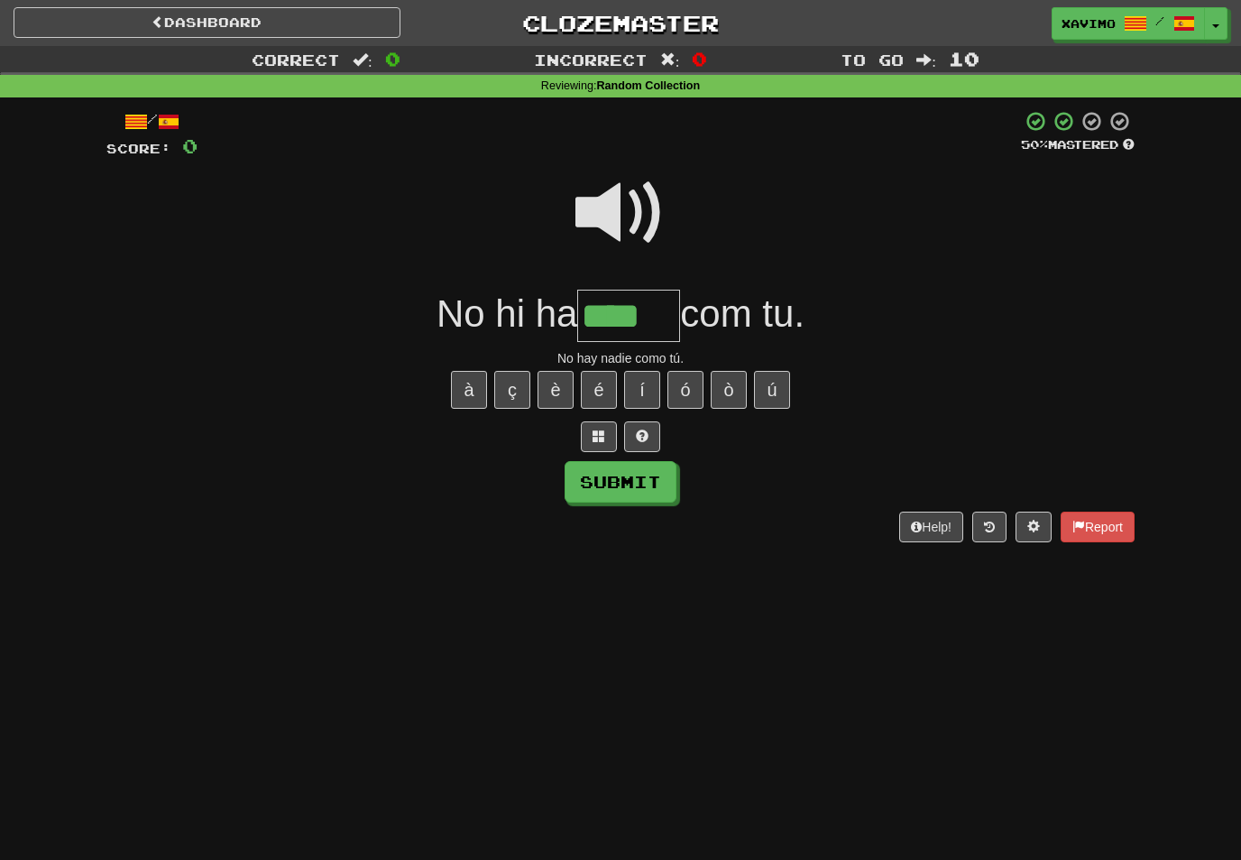
click at [778, 376] on button "ú" at bounding box center [772, 390] width 36 height 38
type input "*****"
click at [659, 481] on button "Submit" at bounding box center [621, 482] width 112 height 42
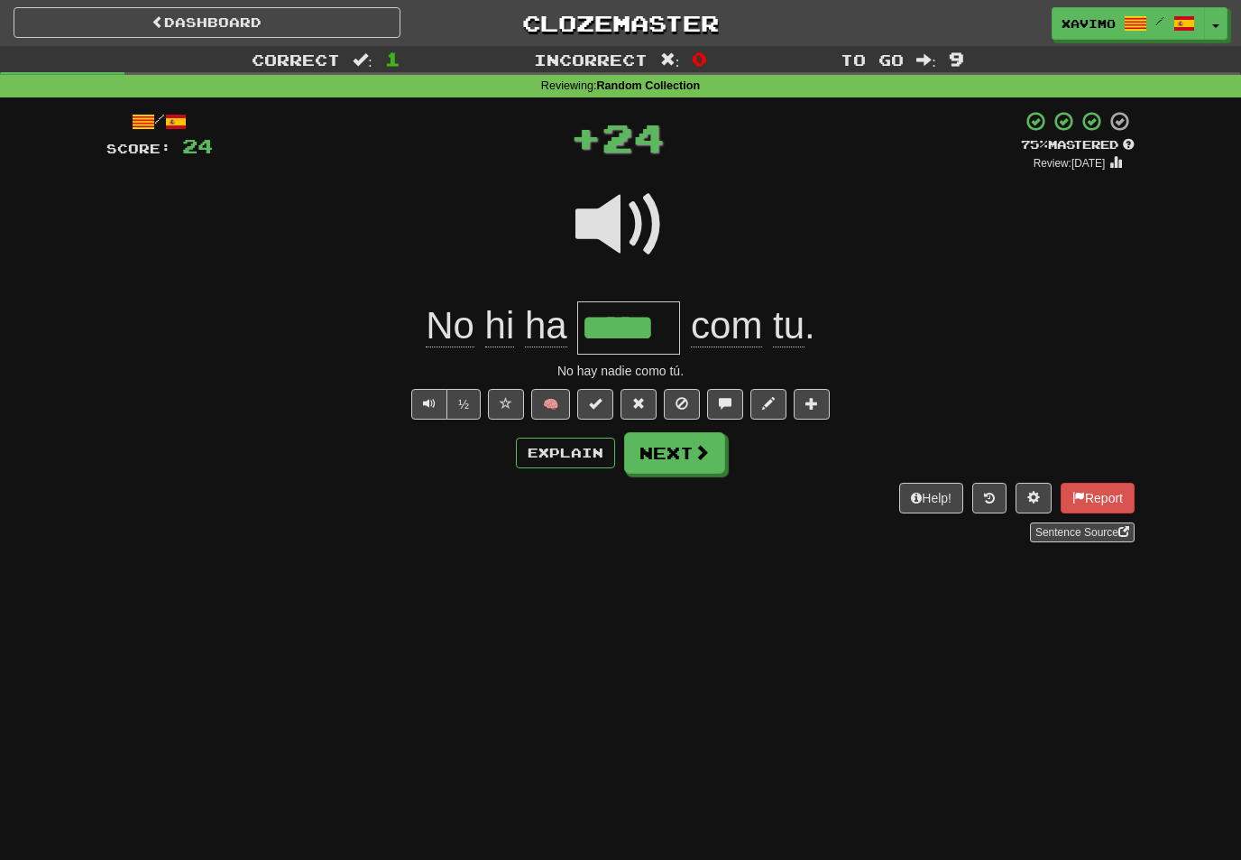
click at [700, 452] on span at bounding box center [702, 452] width 16 height 16
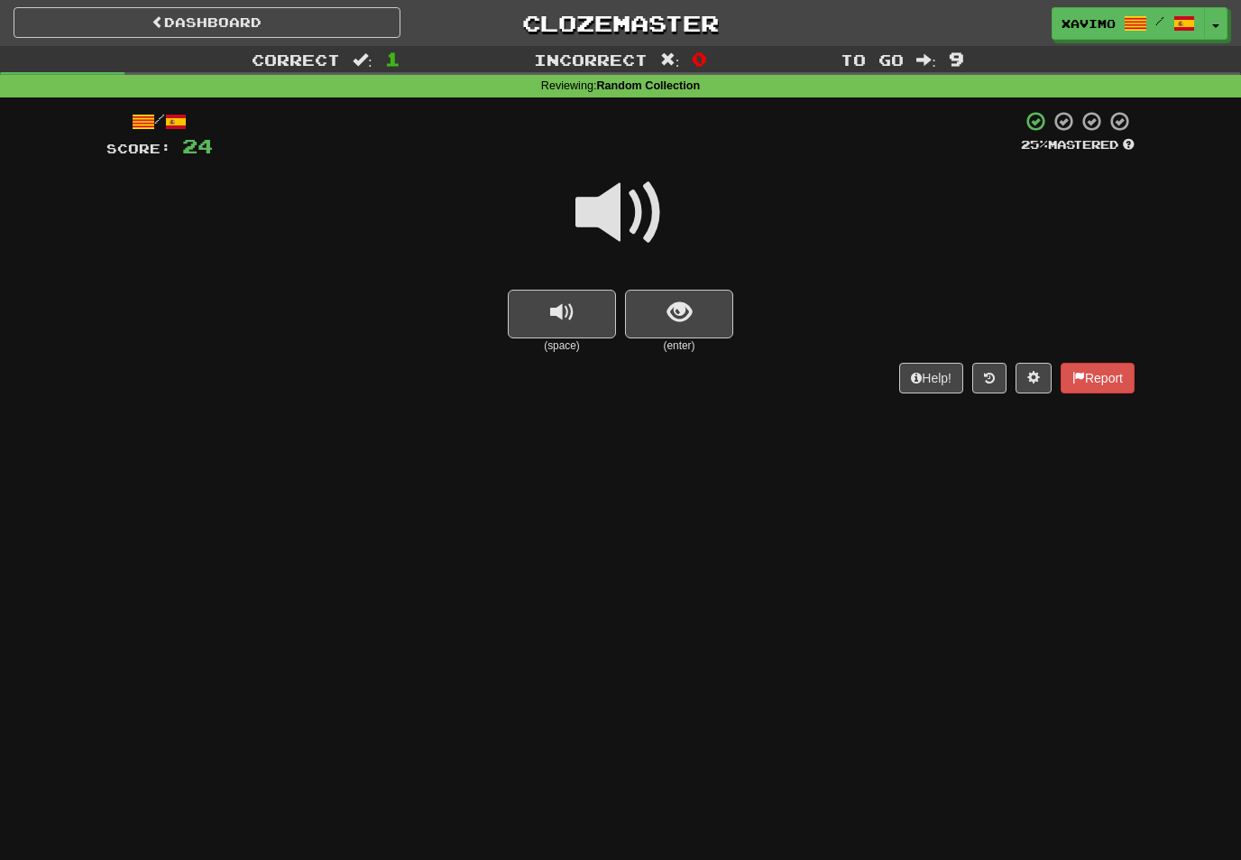
click at [632, 208] on span at bounding box center [621, 213] width 90 height 90
click at [678, 309] on span "show sentence" at bounding box center [680, 312] width 24 height 24
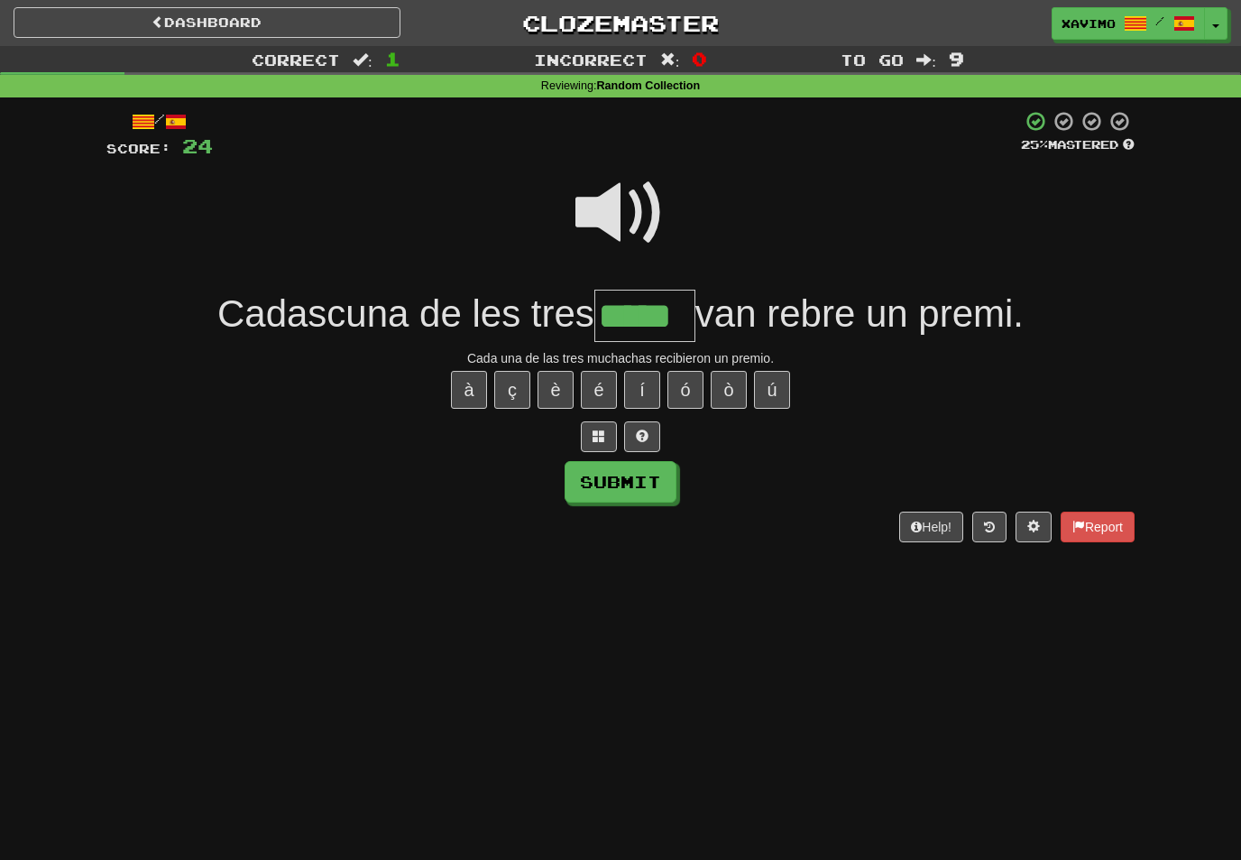
type input "*****"
click at [642, 486] on button "Submit" at bounding box center [621, 482] width 112 height 42
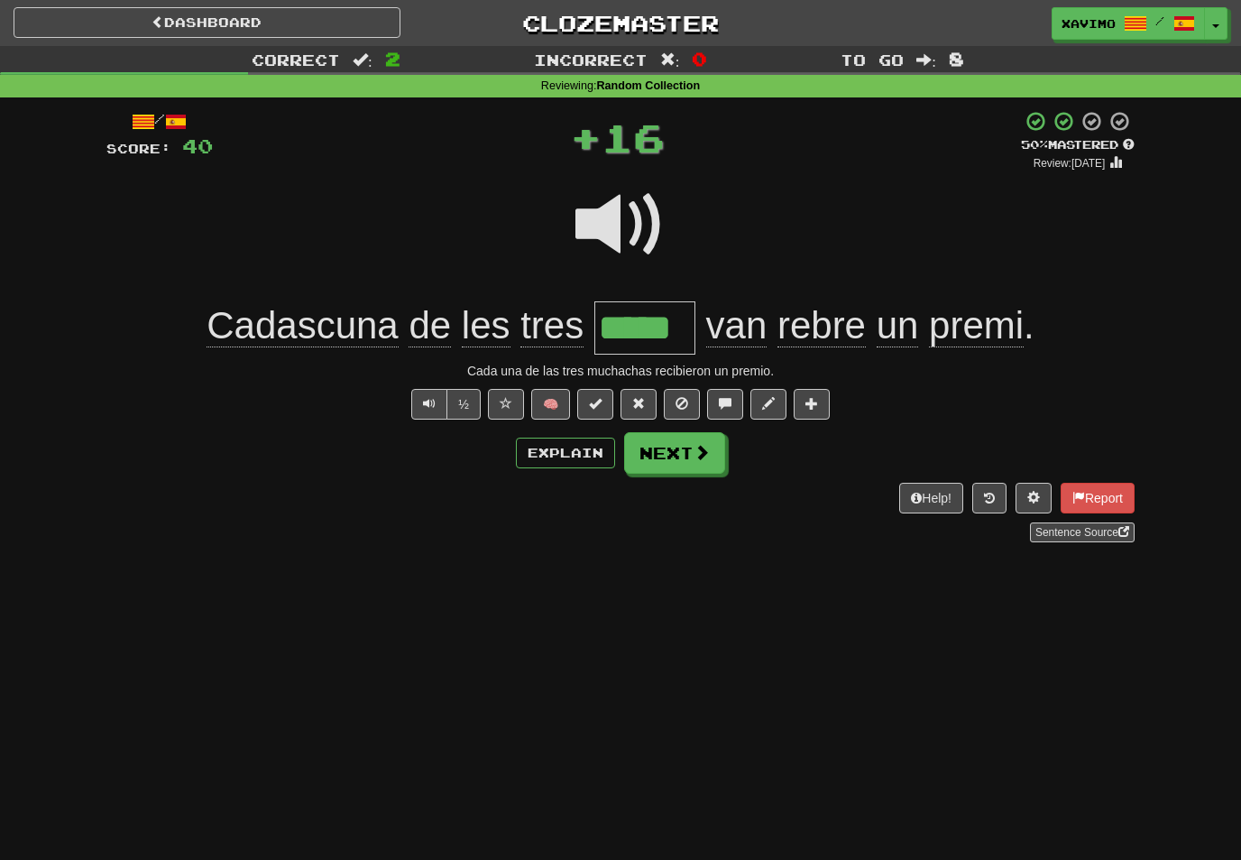
click at [701, 453] on span at bounding box center [702, 452] width 16 height 16
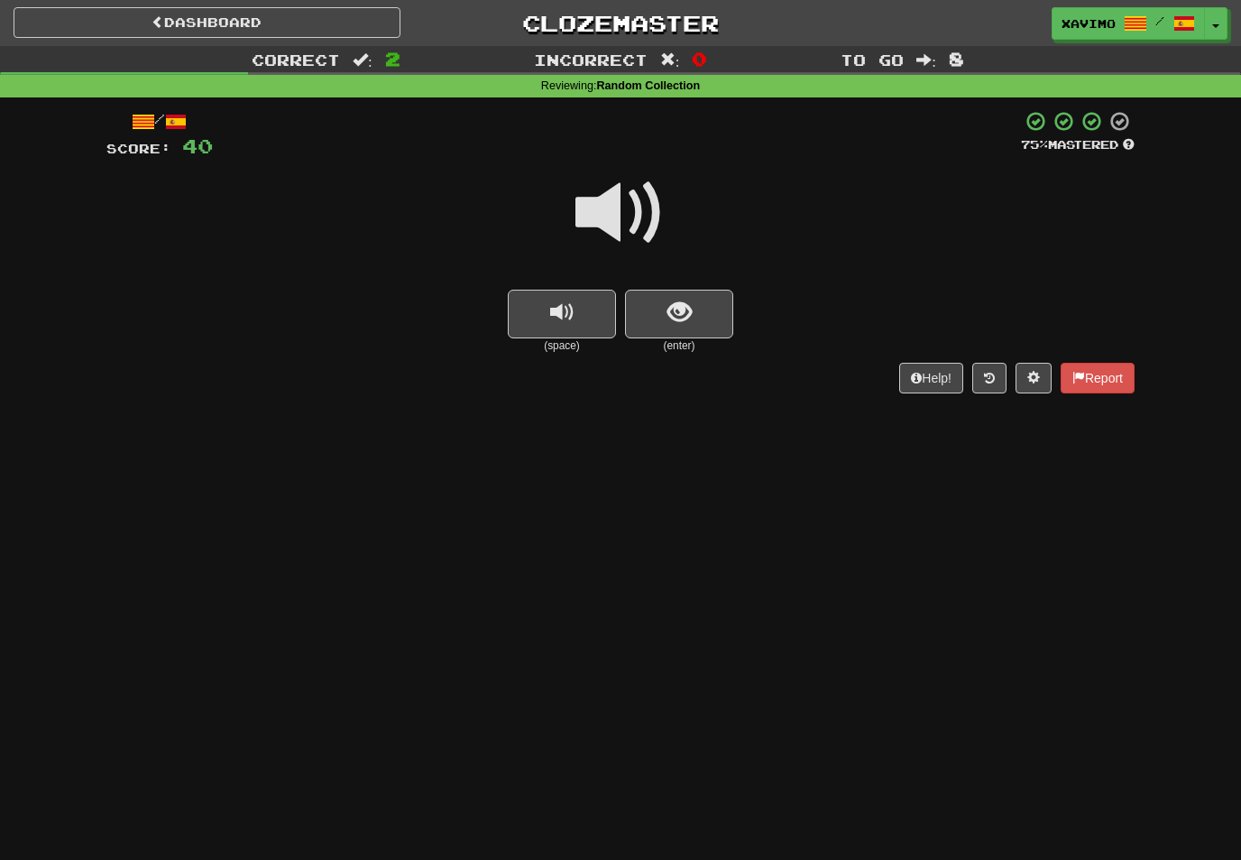
click at [631, 201] on span at bounding box center [621, 213] width 90 height 90
click at [671, 300] on span "show sentence" at bounding box center [680, 312] width 24 height 24
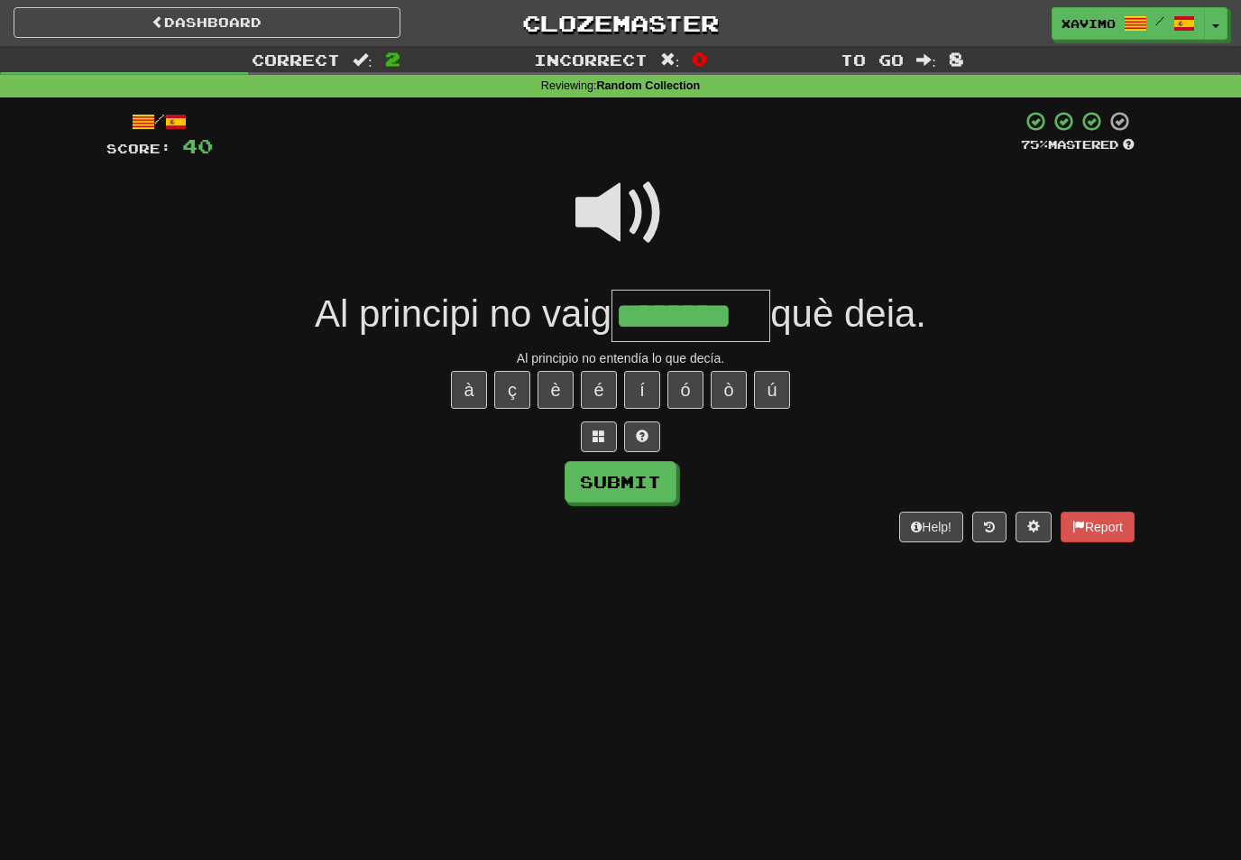
type input "********"
click at [669, 484] on button "Submit" at bounding box center [621, 482] width 112 height 42
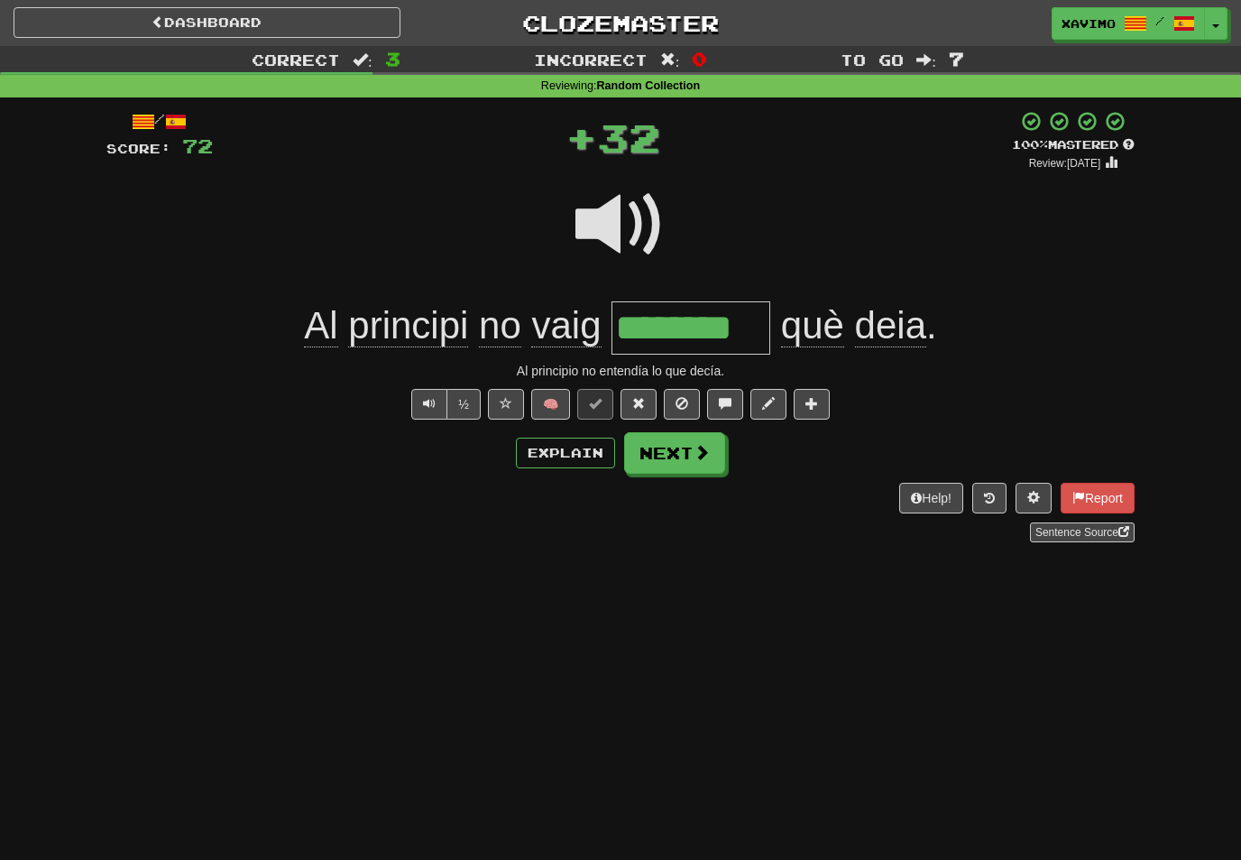
click at [702, 464] on button "Next" at bounding box center [674, 453] width 101 height 42
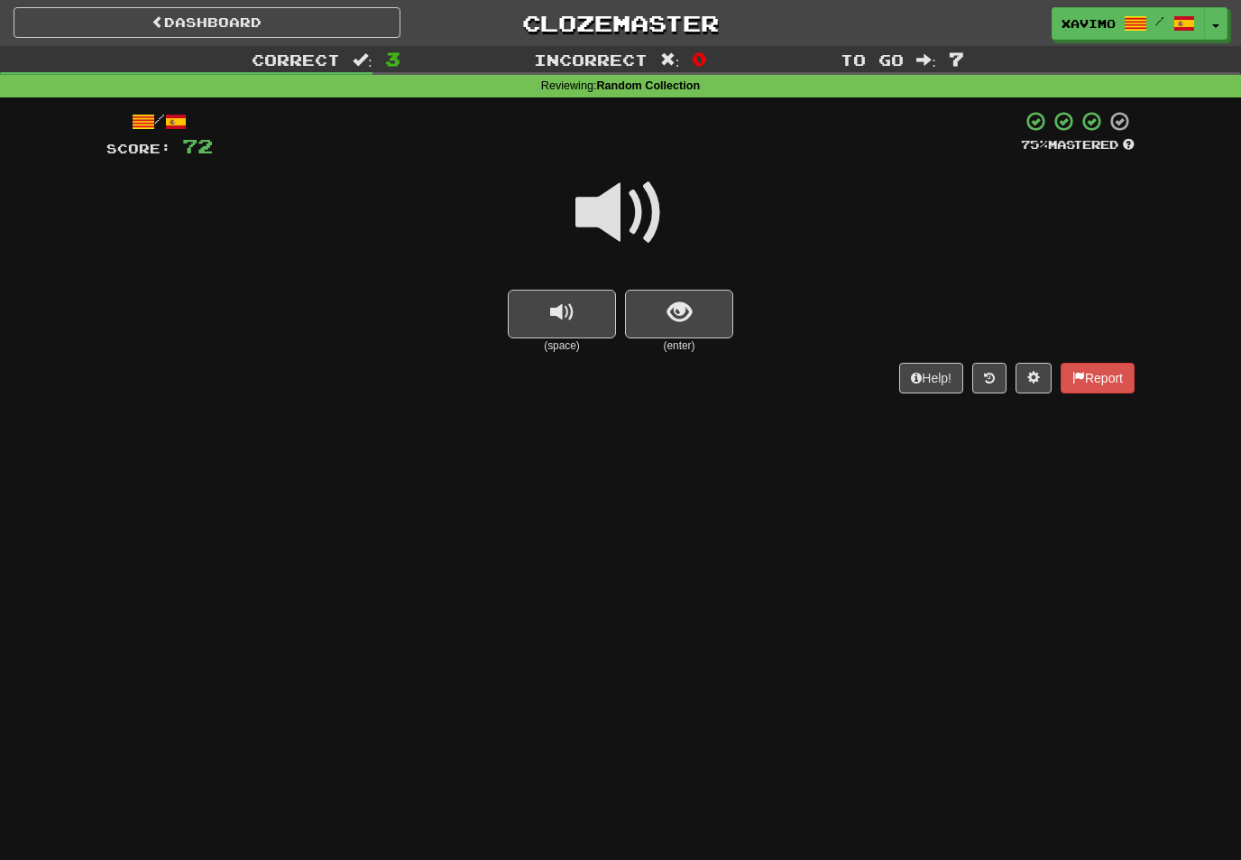
click at [634, 206] on span at bounding box center [621, 213] width 90 height 90
click at [669, 313] on span "show sentence" at bounding box center [680, 312] width 24 height 24
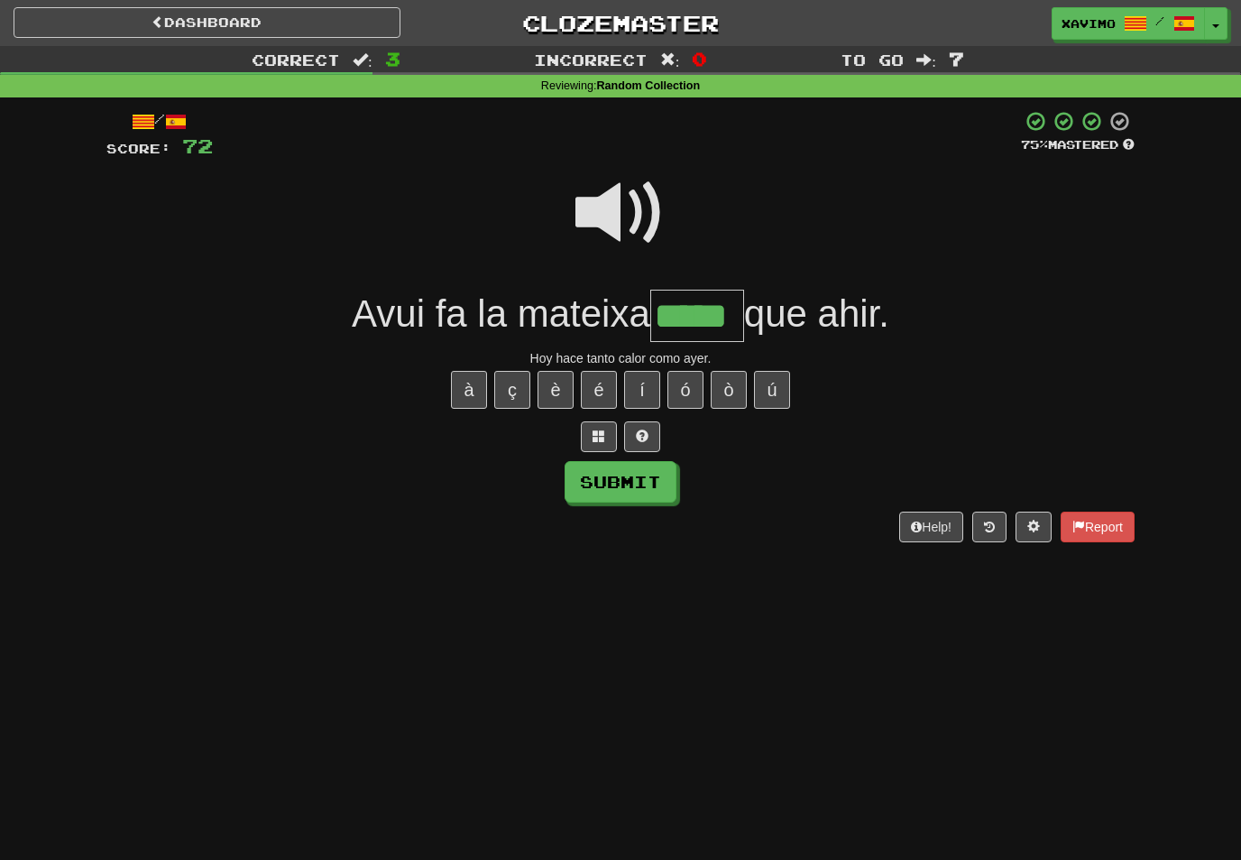
type input "*****"
click at [662, 484] on button "Submit" at bounding box center [621, 482] width 112 height 42
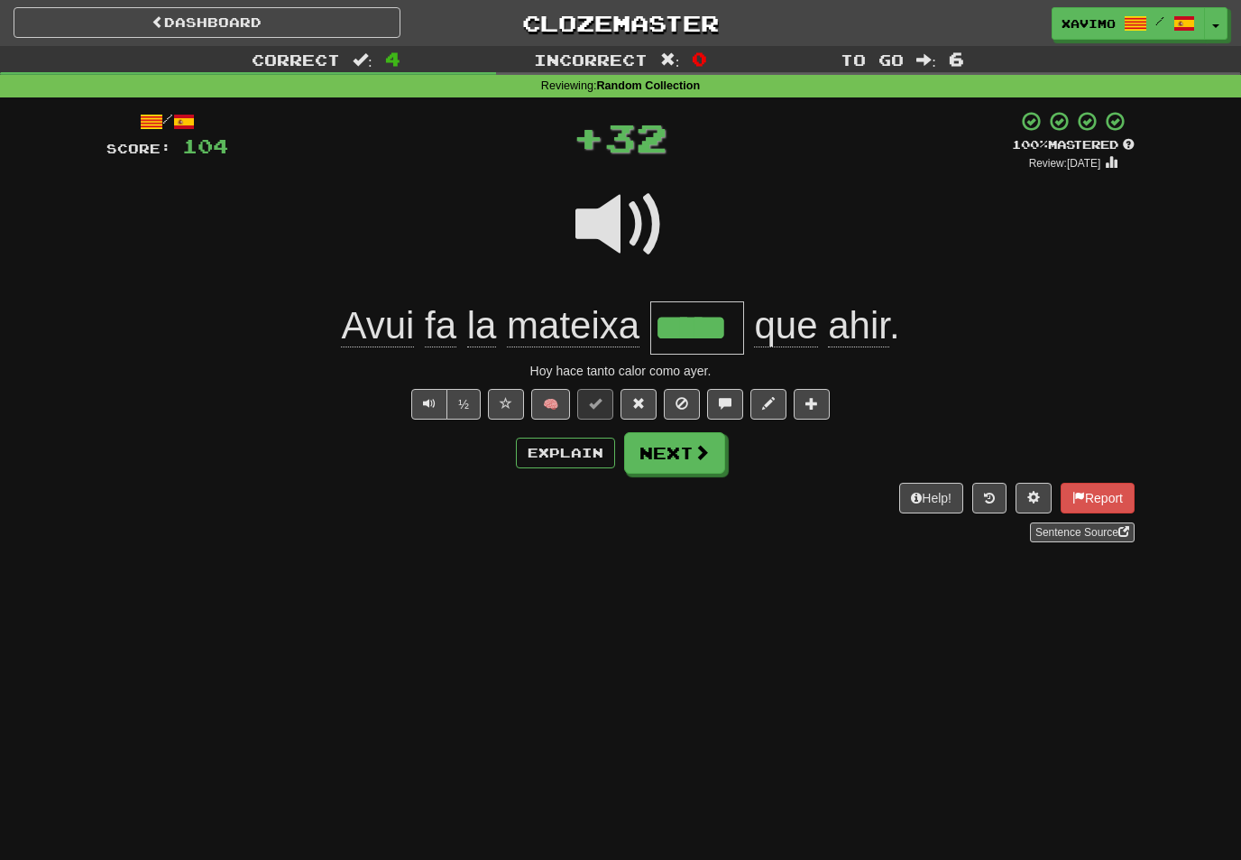
click at [720, 451] on button "Next" at bounding box center [674, 453] width 101 height 42
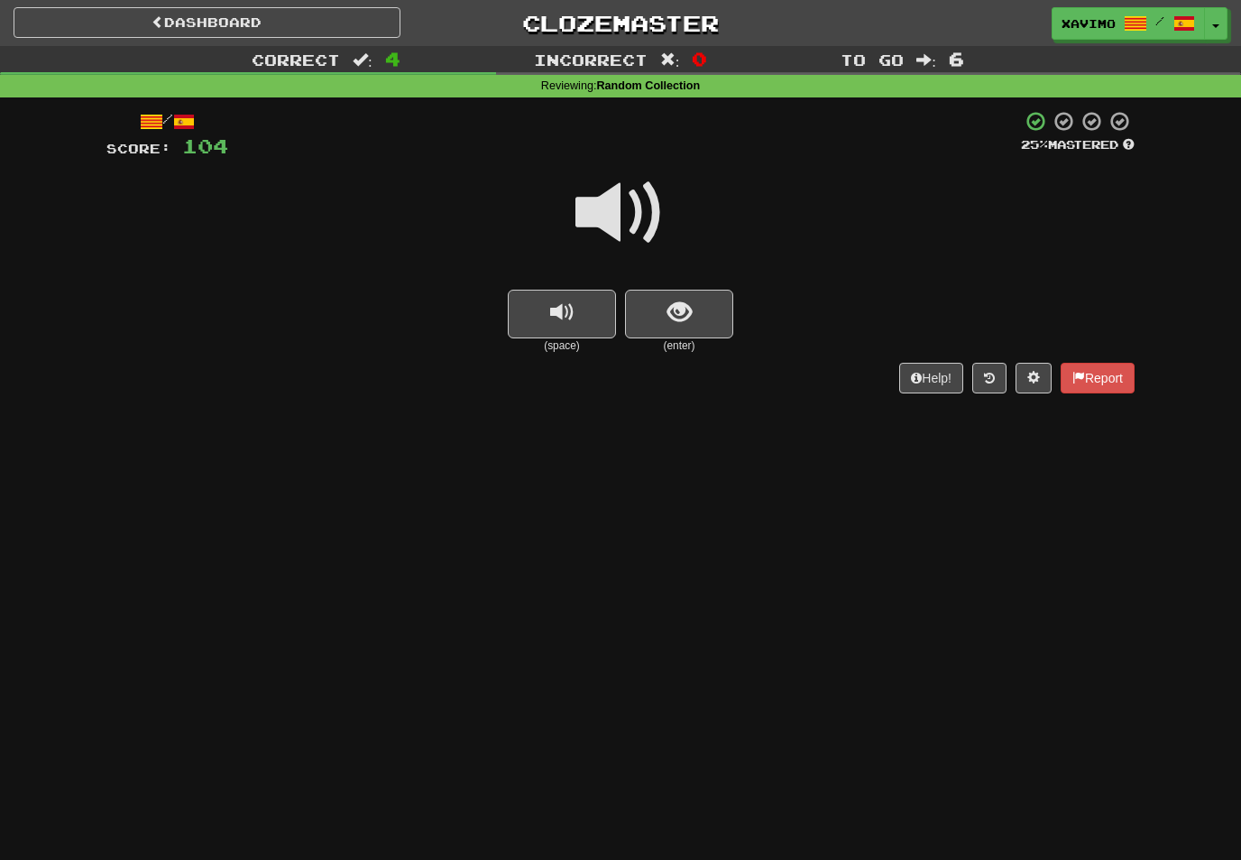
click at [644, 222] on span at bounding box center [621, 213] width 90 height 90
click at [696, 320] on button "show sentence" at bounding box center [679, 314] width 108 height 49
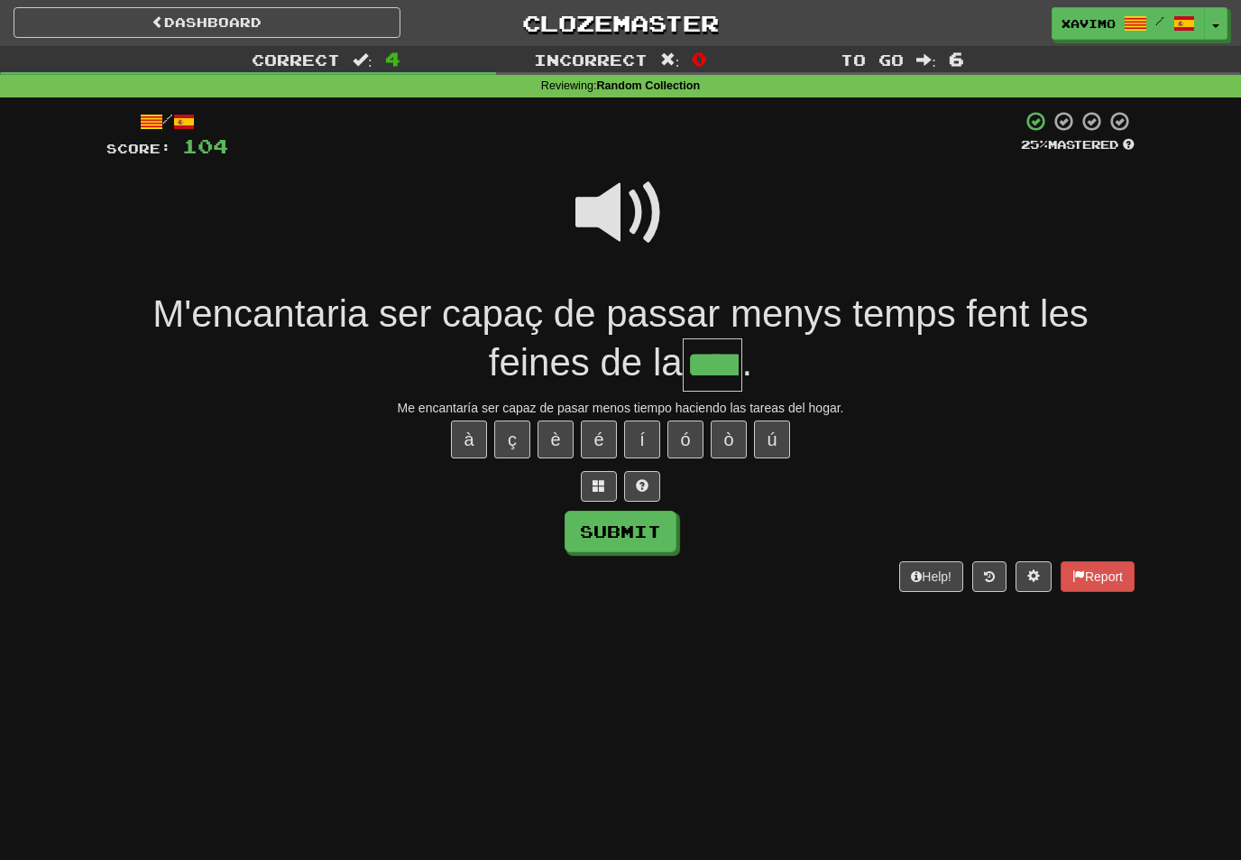
type input "****"
click at [662, 532] on button "Submit" at bounding box center [621, 532] width 112 height 42
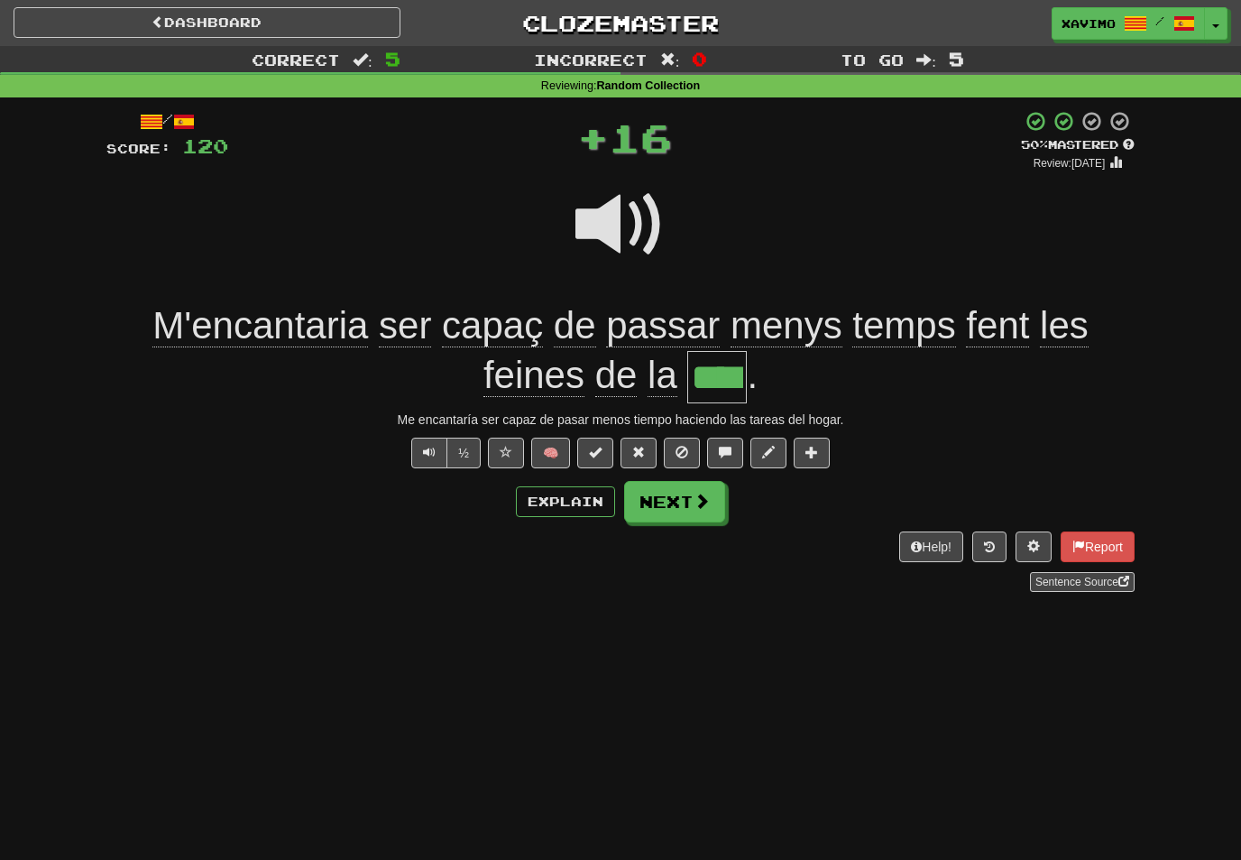
click at [715, 502] on button "Next" at bounding box center [674, 502] width 101 height 42
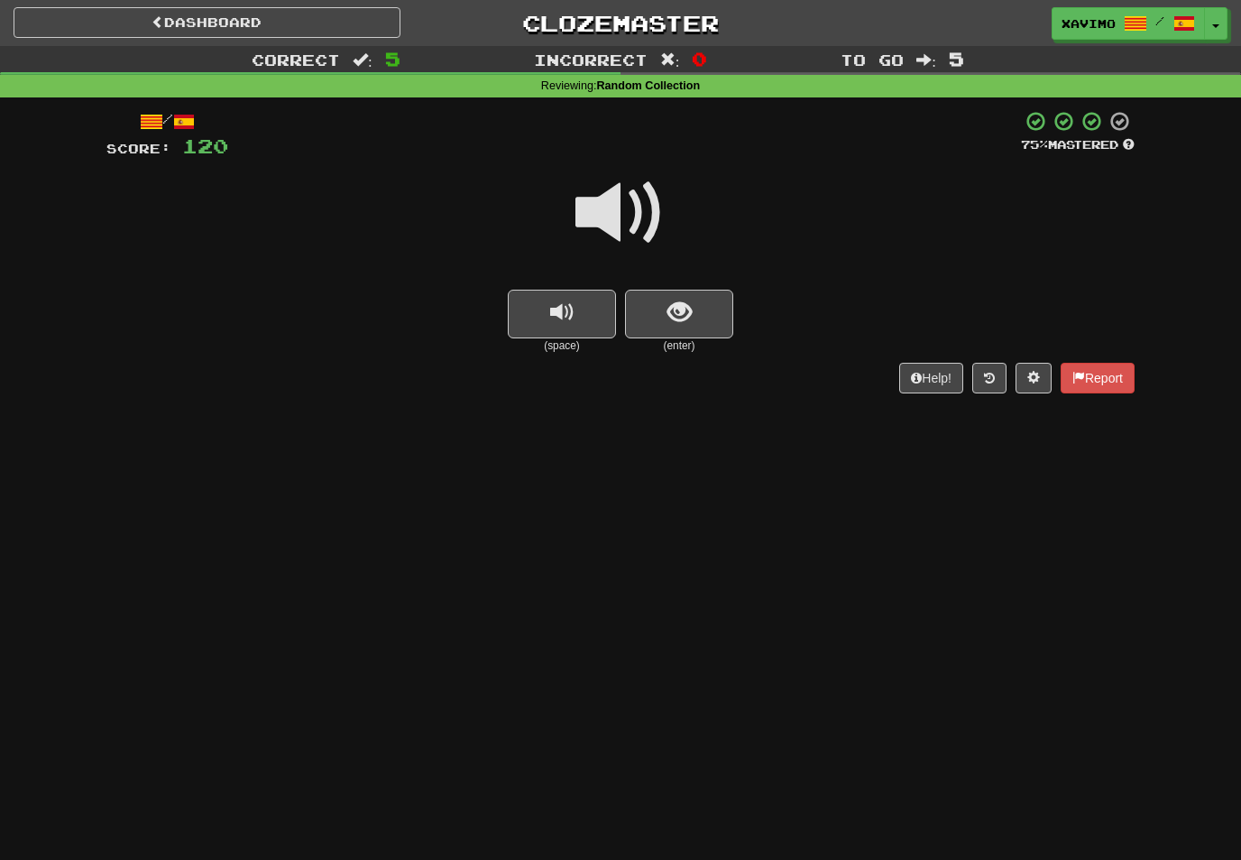
click at [645, 201] on span at bounding box center [621, 213] width 90 height 90
click at [678, 300] on span "show sentence" at bounding box center [680, 312] width 24 height 24
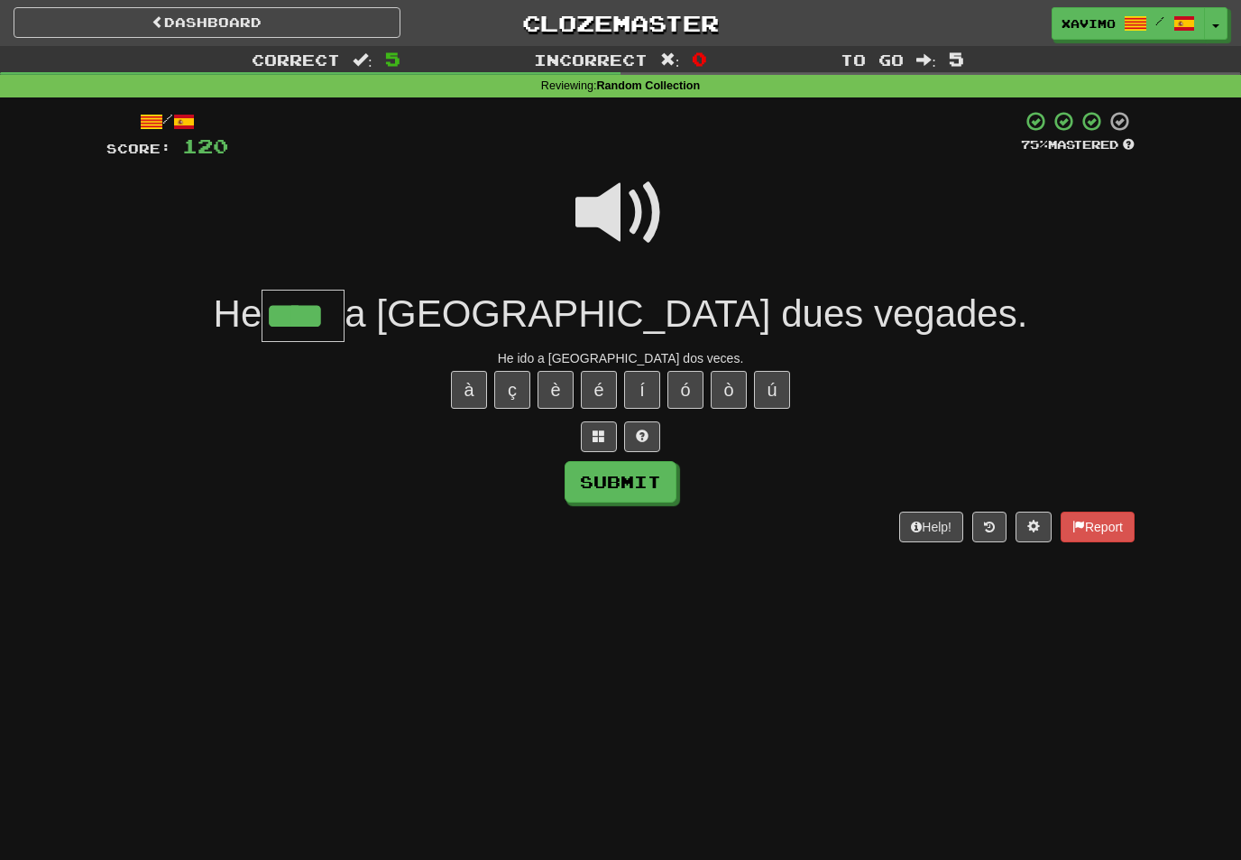
type input "****"
click at [653, 486] on button "Submit" at bounding box center [621, 482] width 112 height 42
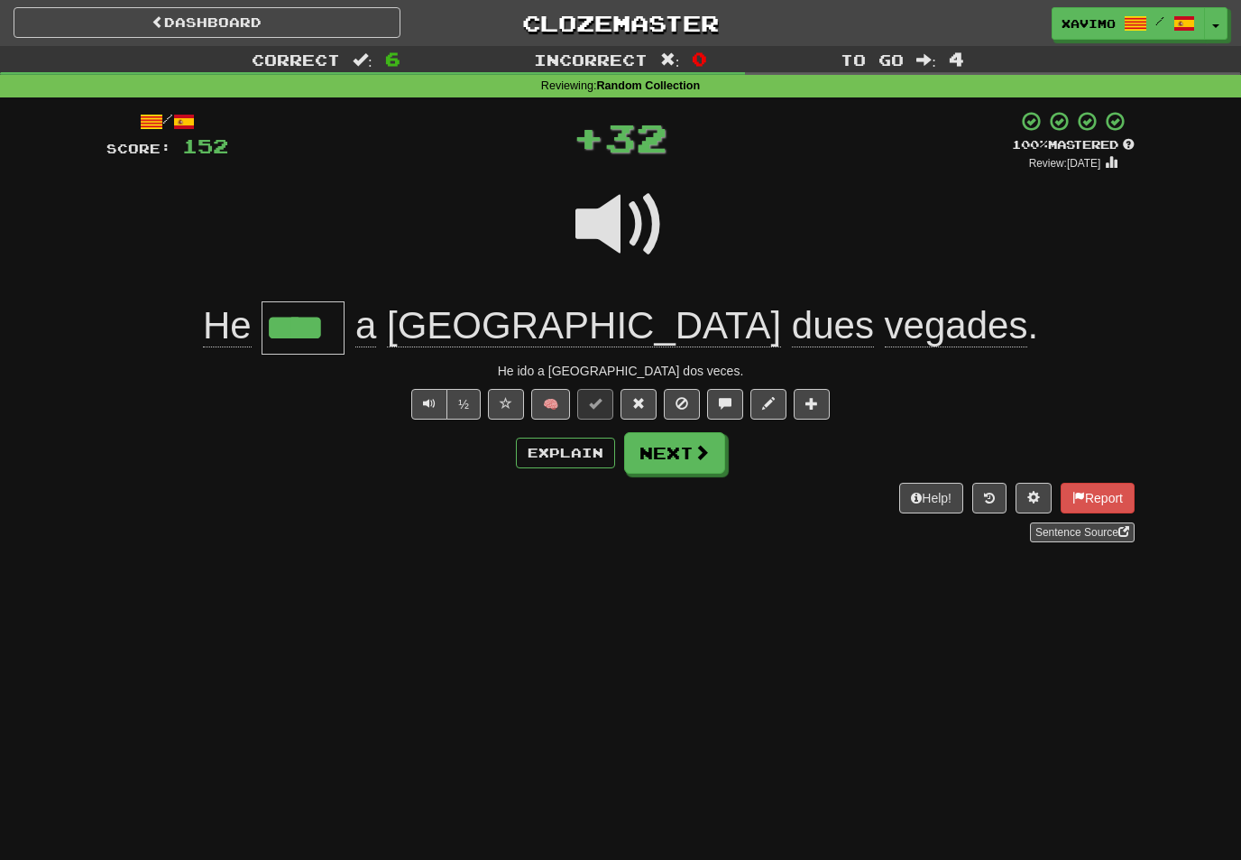
click at [706, 456] on span at bounding box center [702, 452] width 16 height 16
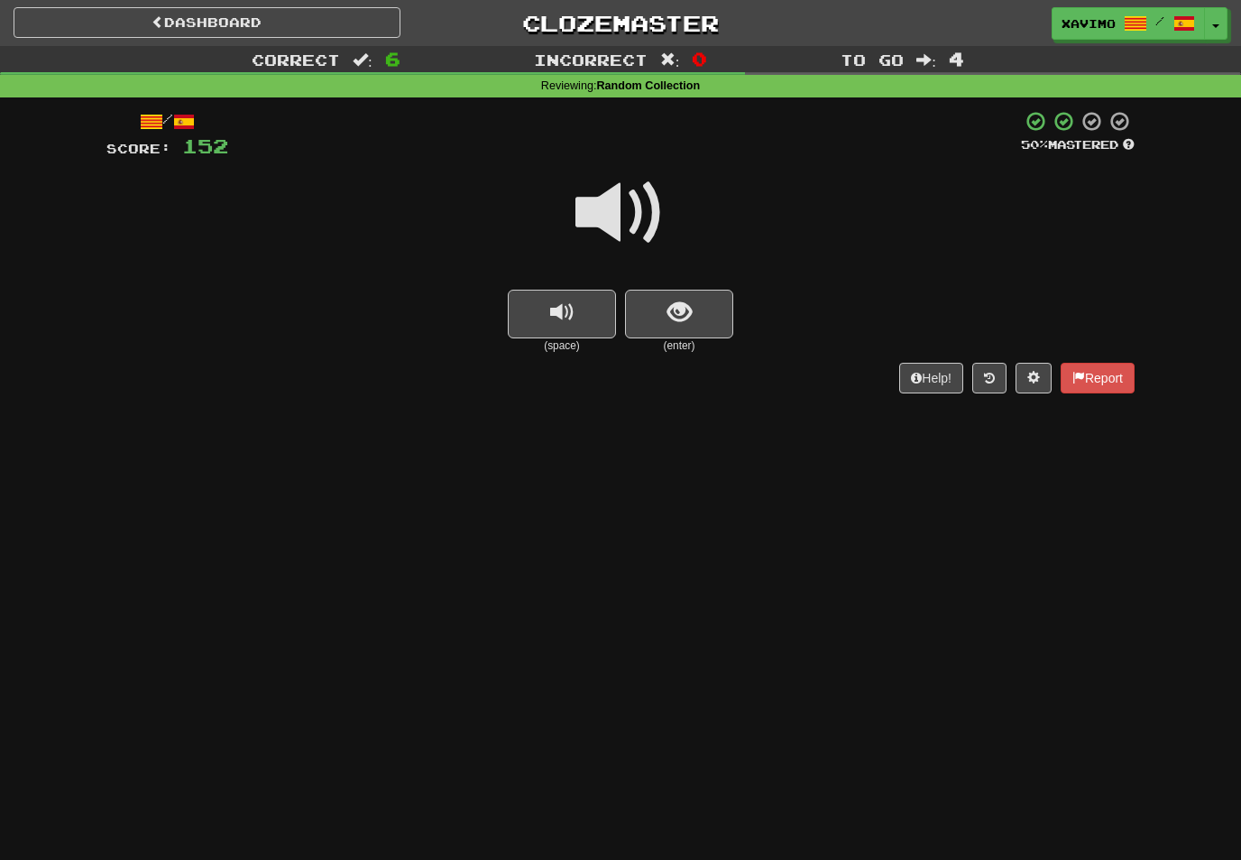
click at [630, 202] on span at bounding box center [621, 213] width 90 height 90
click at [671, 304] on span "show sentence" at bounding box center [680, 312] width 24 height 24
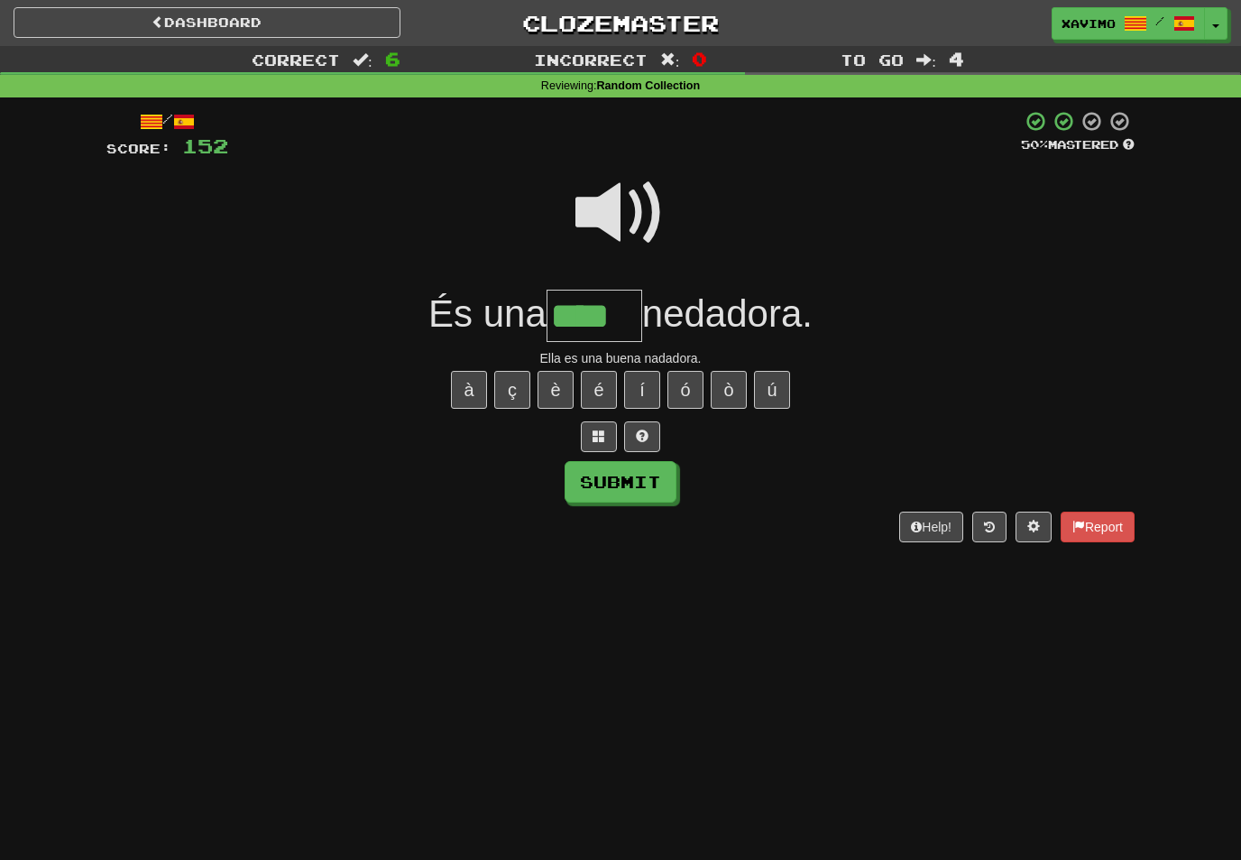
type input "****"
click at [645, 483] on button "Submit" at bounding box center [621, 482] width 112 height 42
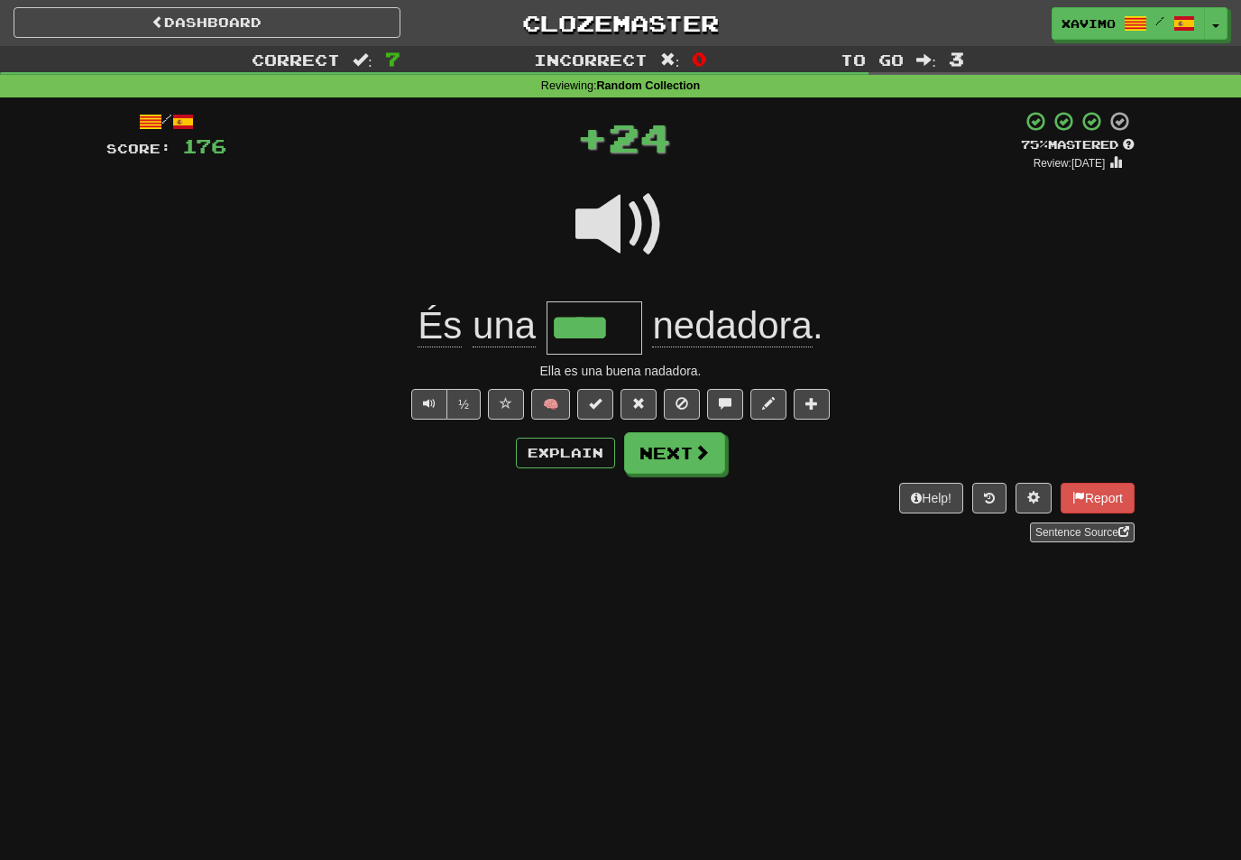
click at [715, 454] on button "Next" at bounding box center [674, 453] width 101 height 42
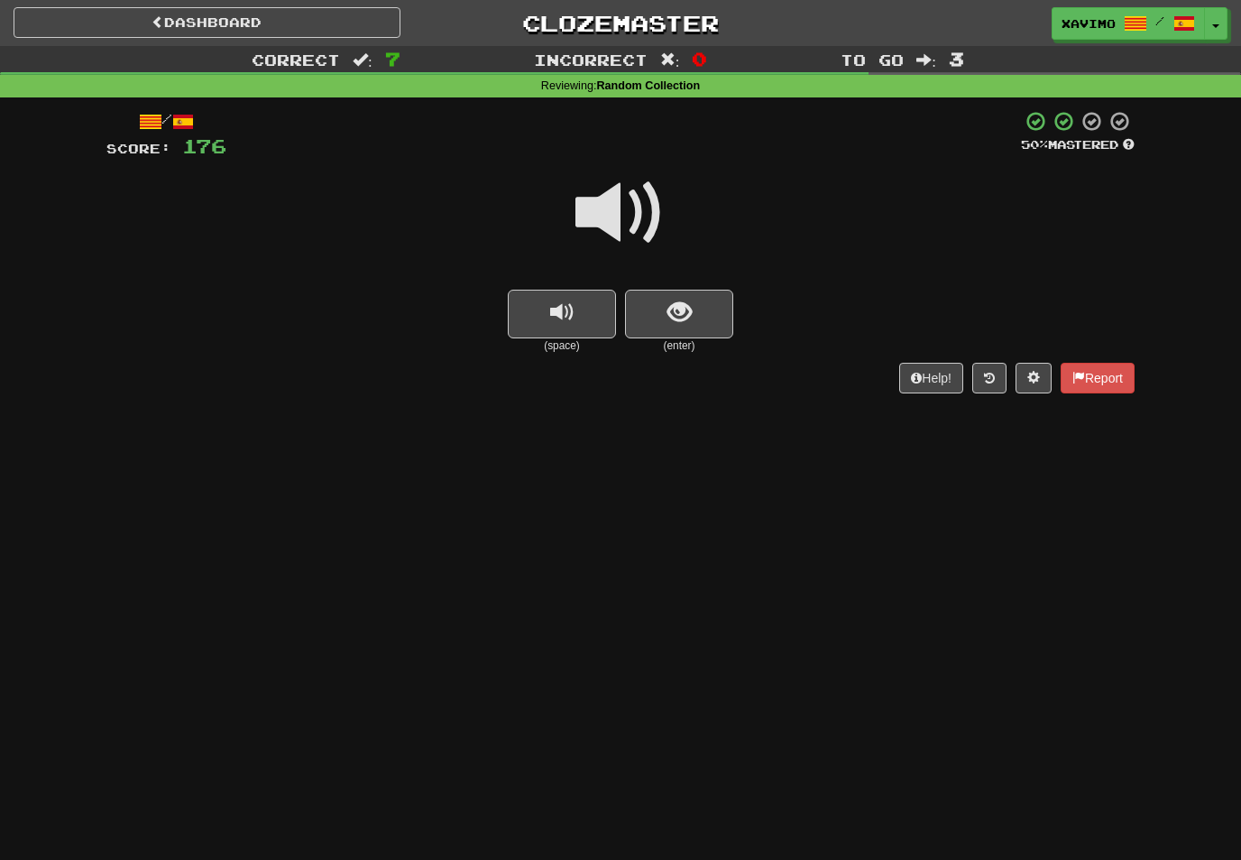
click at [632, 207] on span at bounding box center [621, 213] width 90 height 90
click at [671, 308] on span "show sentence" at bounding box center [680, 312] width 24 height 24
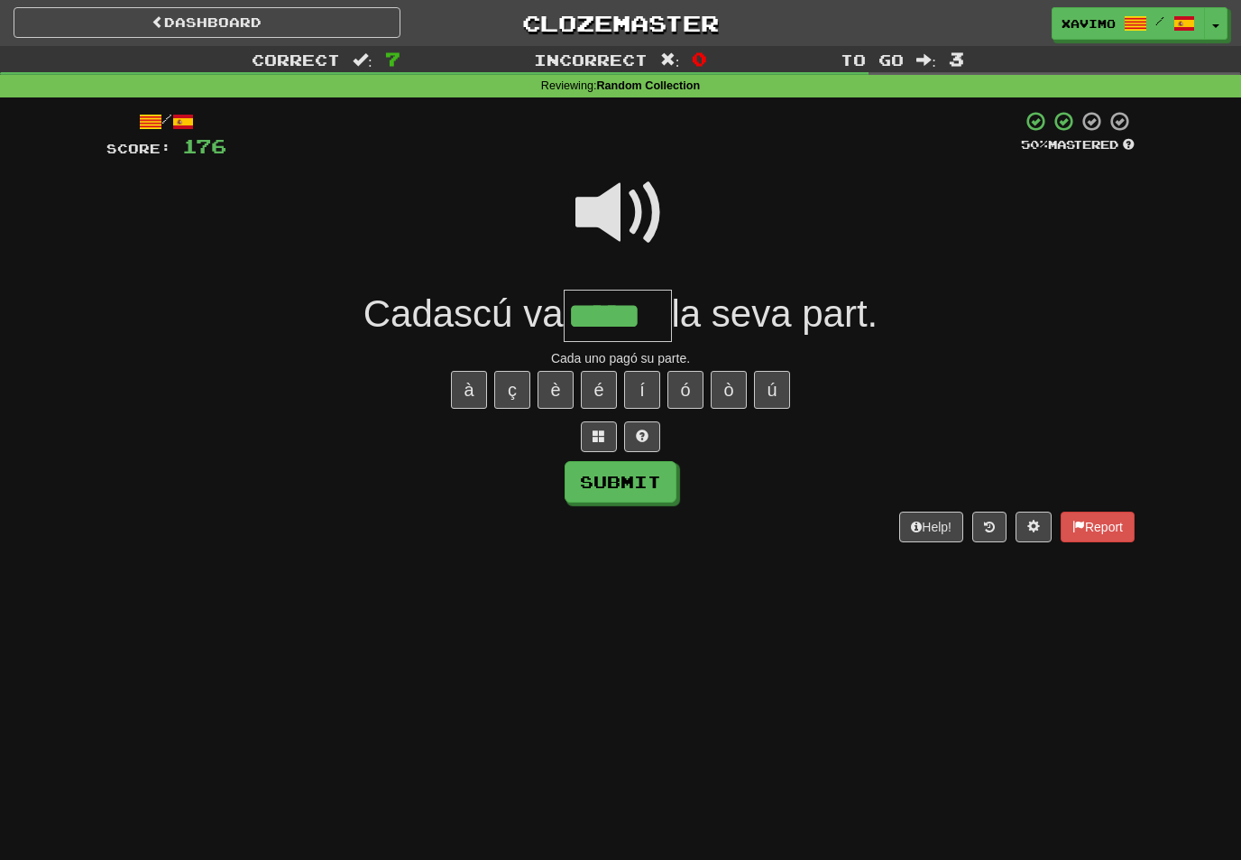
type input "*****"
click at [652, 485] on button "Submit" at bounding box center [621, 482] width 112 height 42
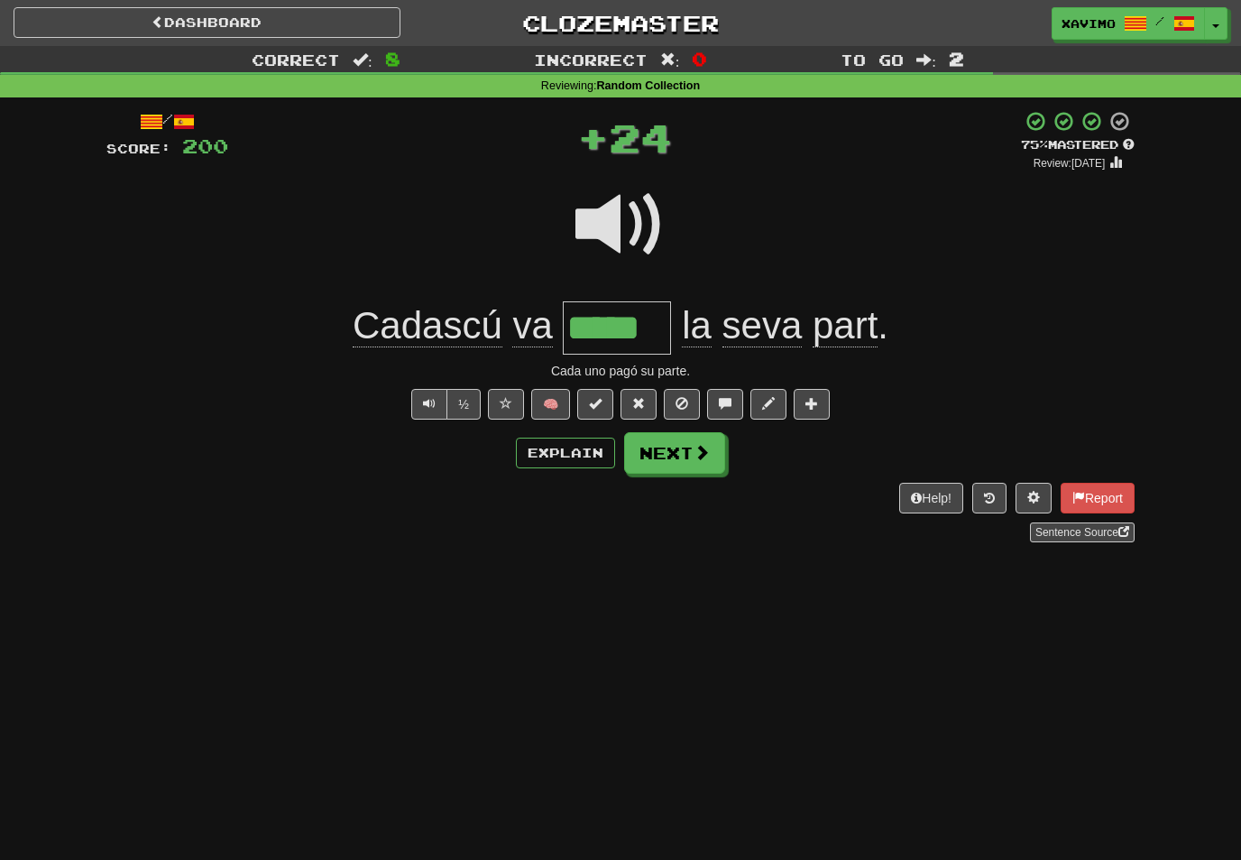
click at [721, 459] on button "Next" at bounding box center [674, 453] width 101 height 42
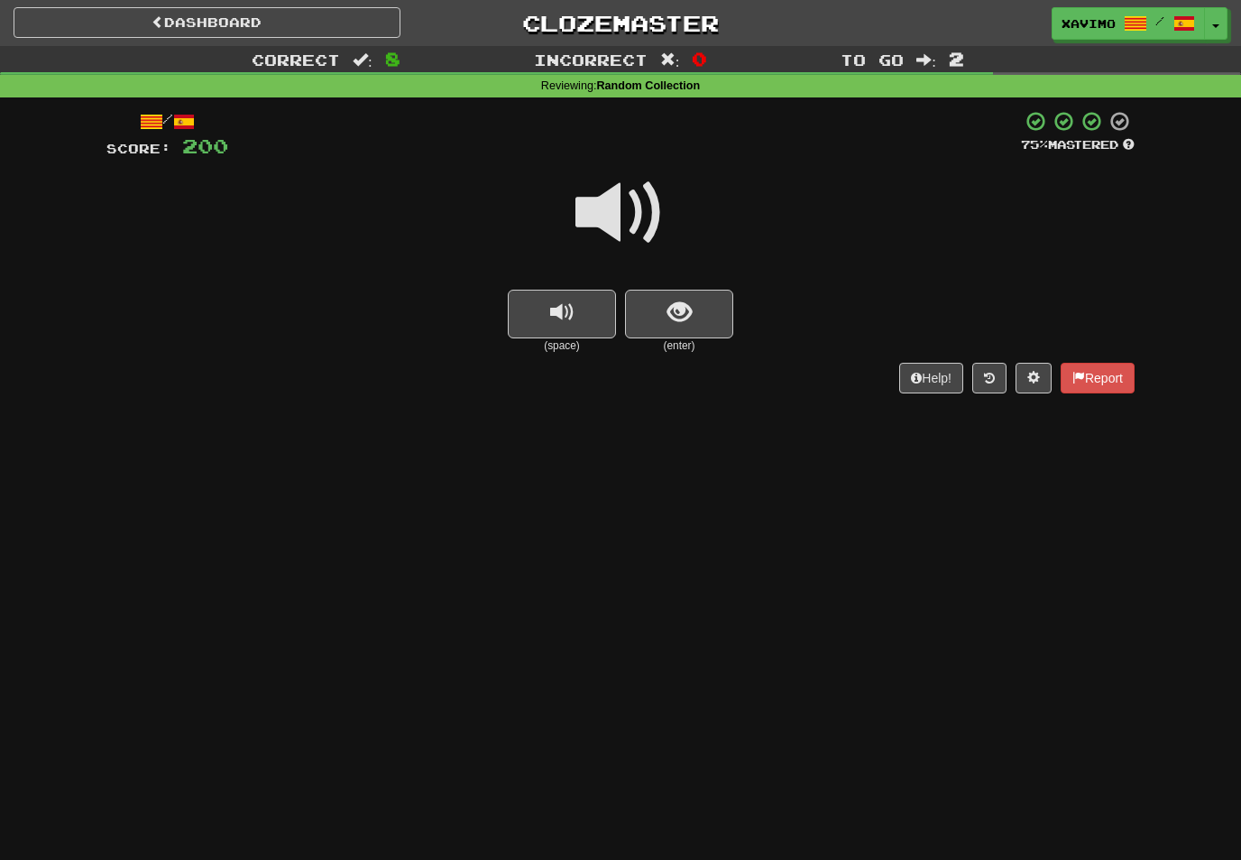
click at [620, 208] on span at bounding box center [621, 213] width 90 height 90
click at [678, 300] on span "show sentence" at bounding box center [680, 312] width 24 height 24
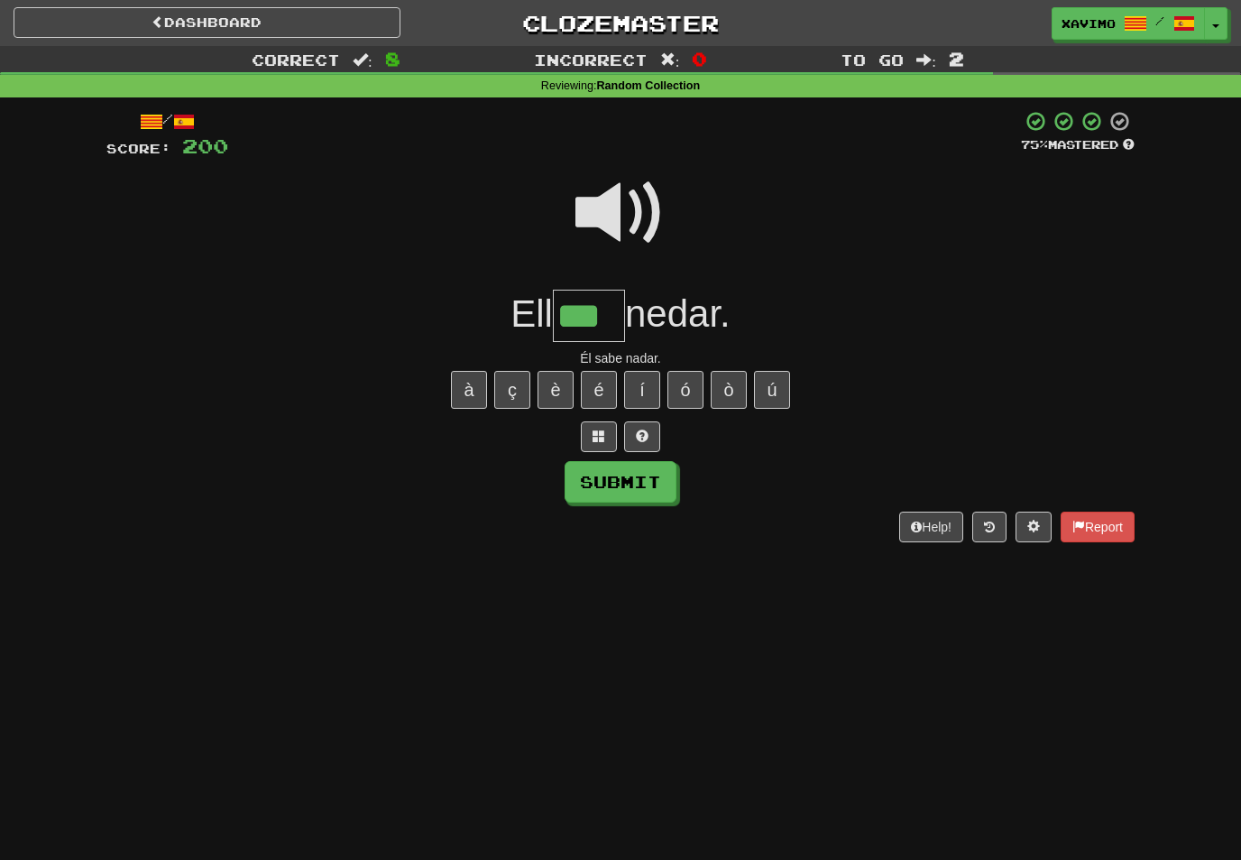
type input "***"
click at [660, 487] on button "Submit" at bounding box center [621, 482] width 112 height 42
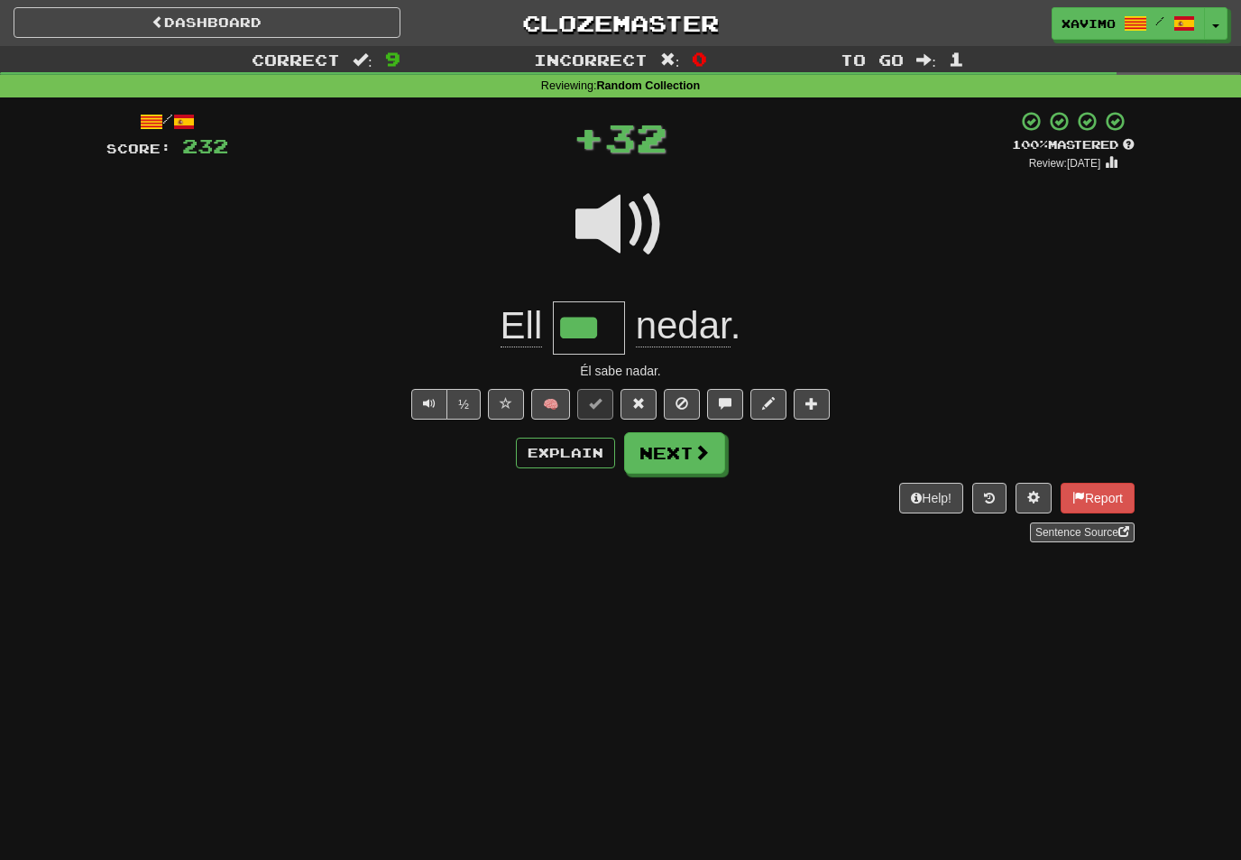
click at [718, 454] on button "Next" at bounding box center [674, 453] width 101 height 42
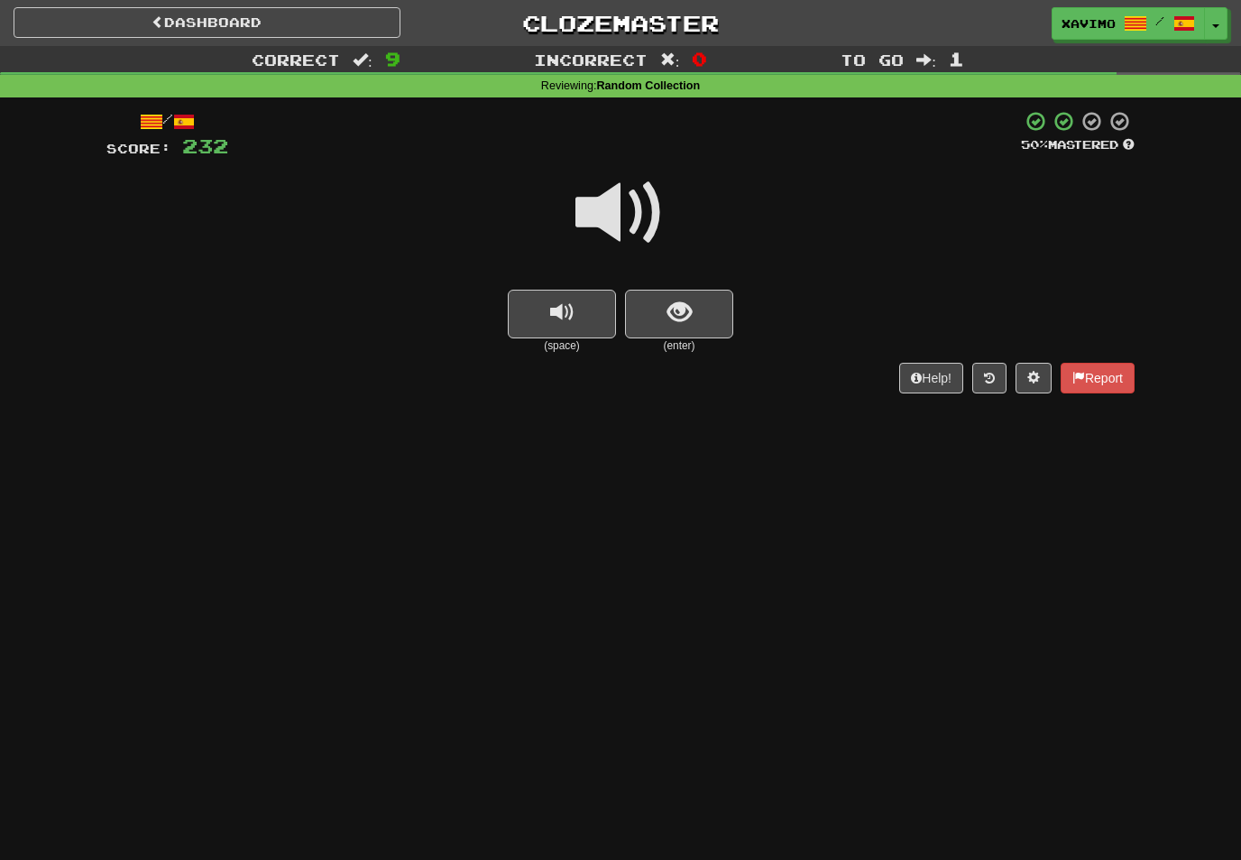
click at [632, 199] on span at bounding box center [621, 213] width 90 height 90
click at [665, 297] on button "show sentence" at bounding box center [679, 314] width 108 height 49
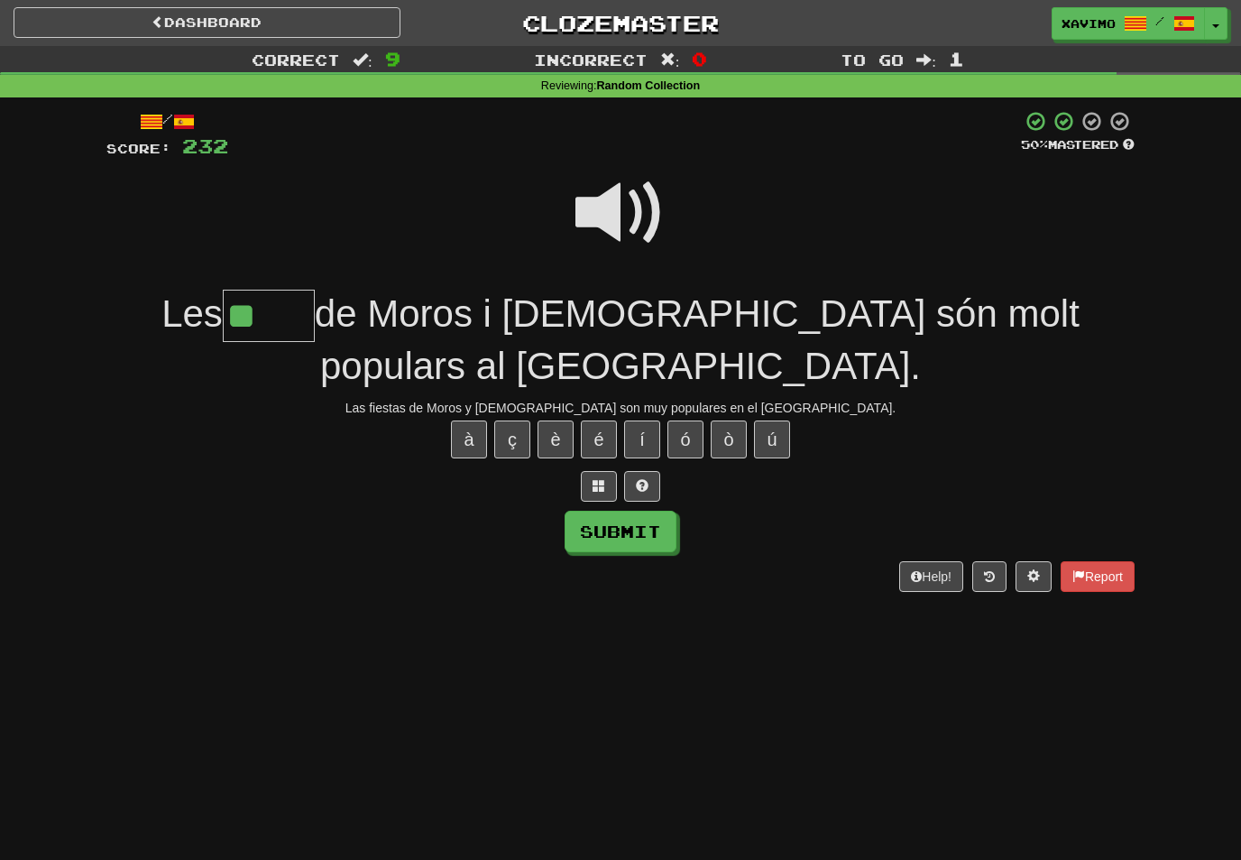
click at [632, 204] on span at bounding box center [621, 213] width 90 height 90
click at [280, 302] on input "**" at bounding box center [269, 316] width 92 height 53
type input "*****"
click at [634, 536] on button "Submit" at bounding box center [621, 532] width 112 height 42
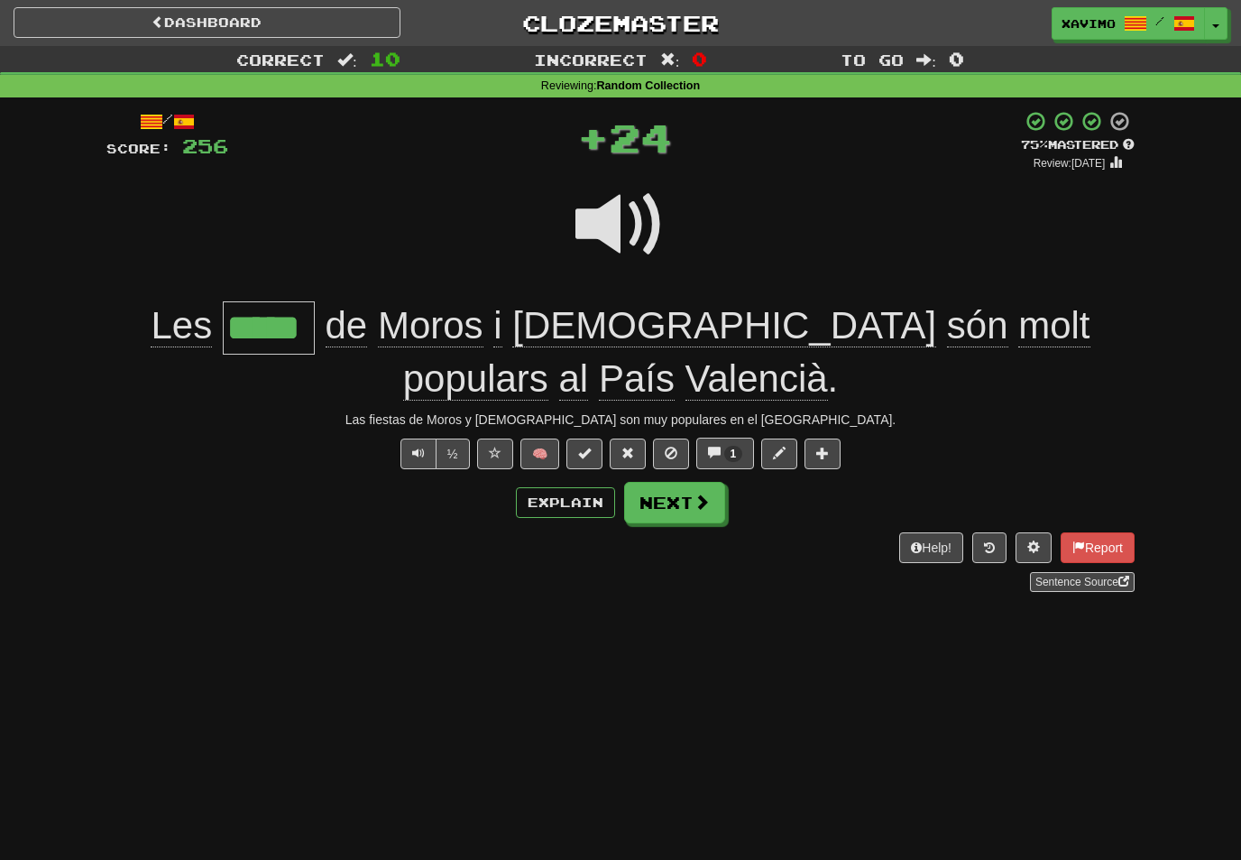
click at [733, 447] on span "1" at bounding box center [734, 453] width 6 height 13
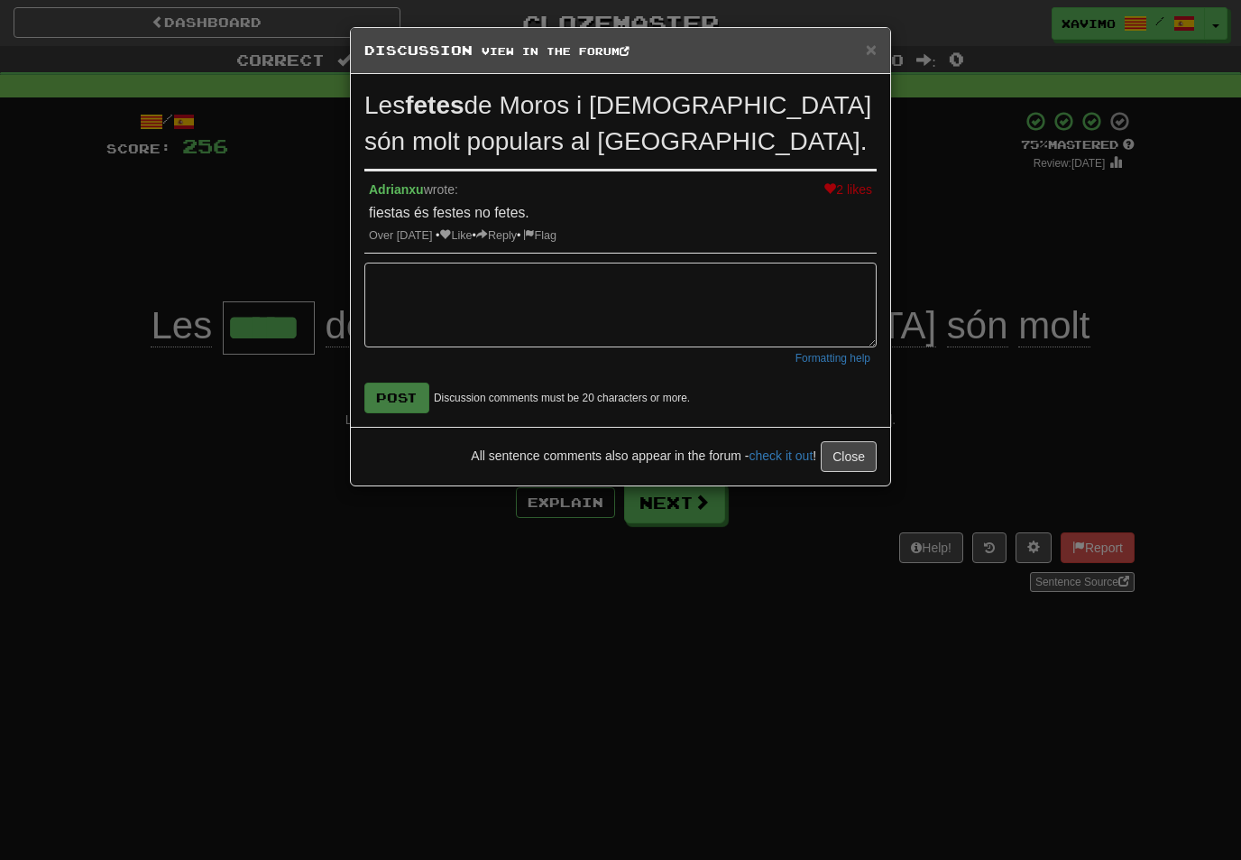
click at [866, 51] on span "×" at bounding box center [871, 49] width 11 height 21
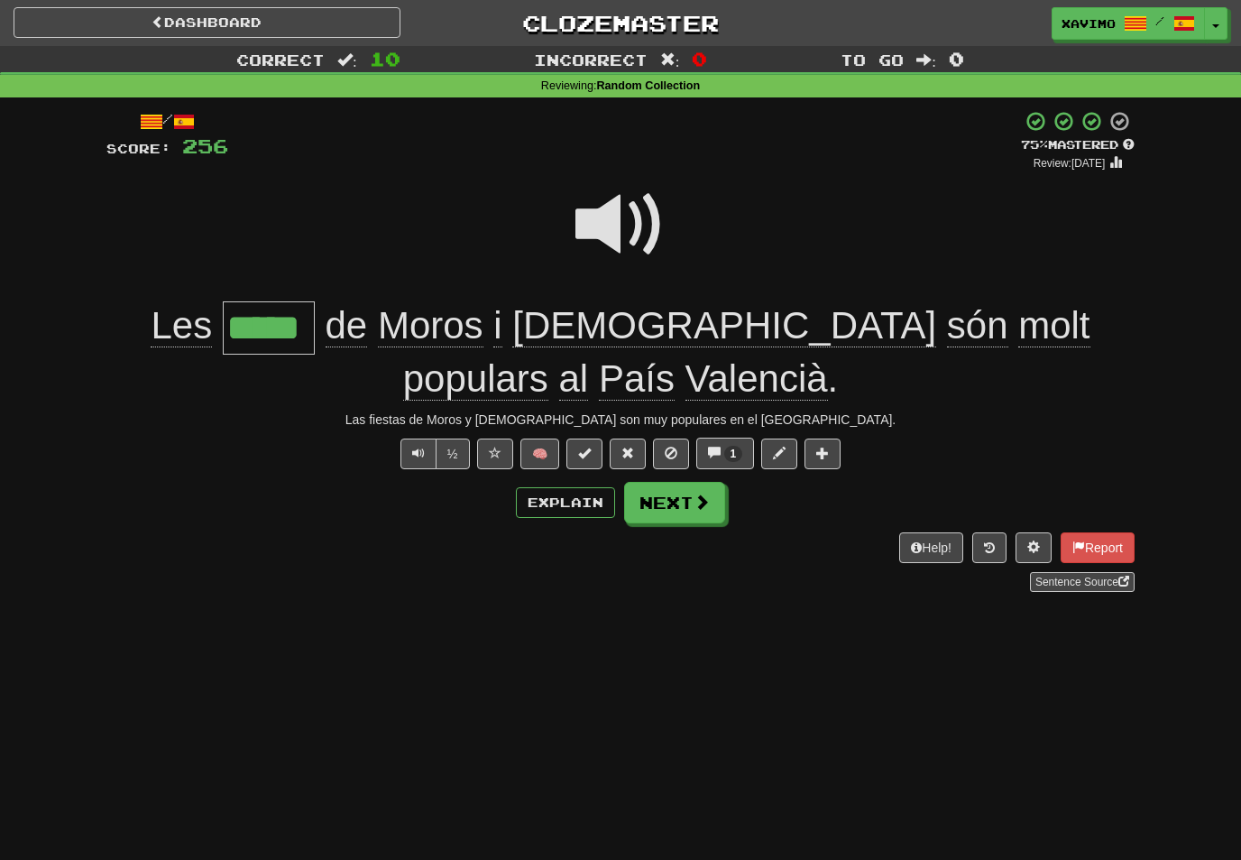
click at [694, 503] on span at bounding box center [702, 501] width 16 height 16
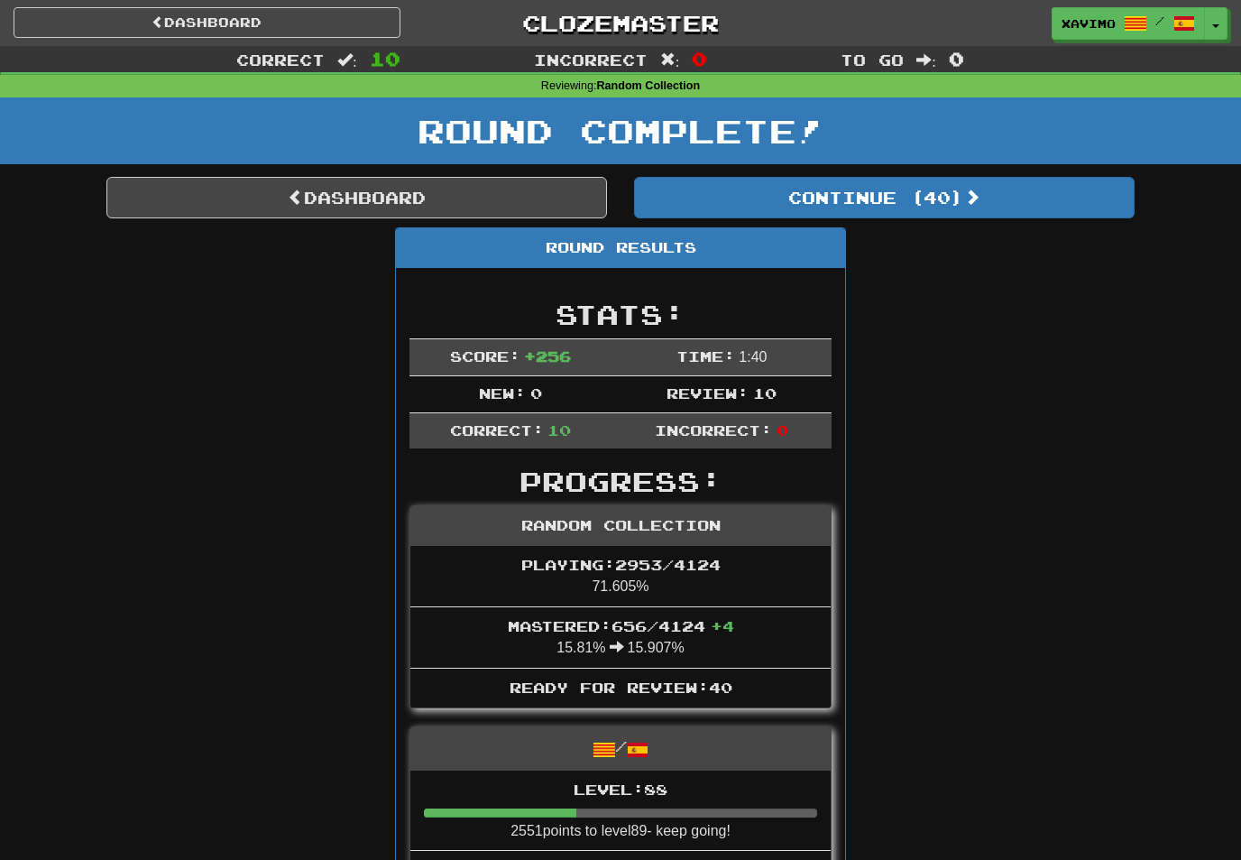
click at [957, 193] on button "Continue ( 40 )" at bounding box center [884, 198] width 501 height 42
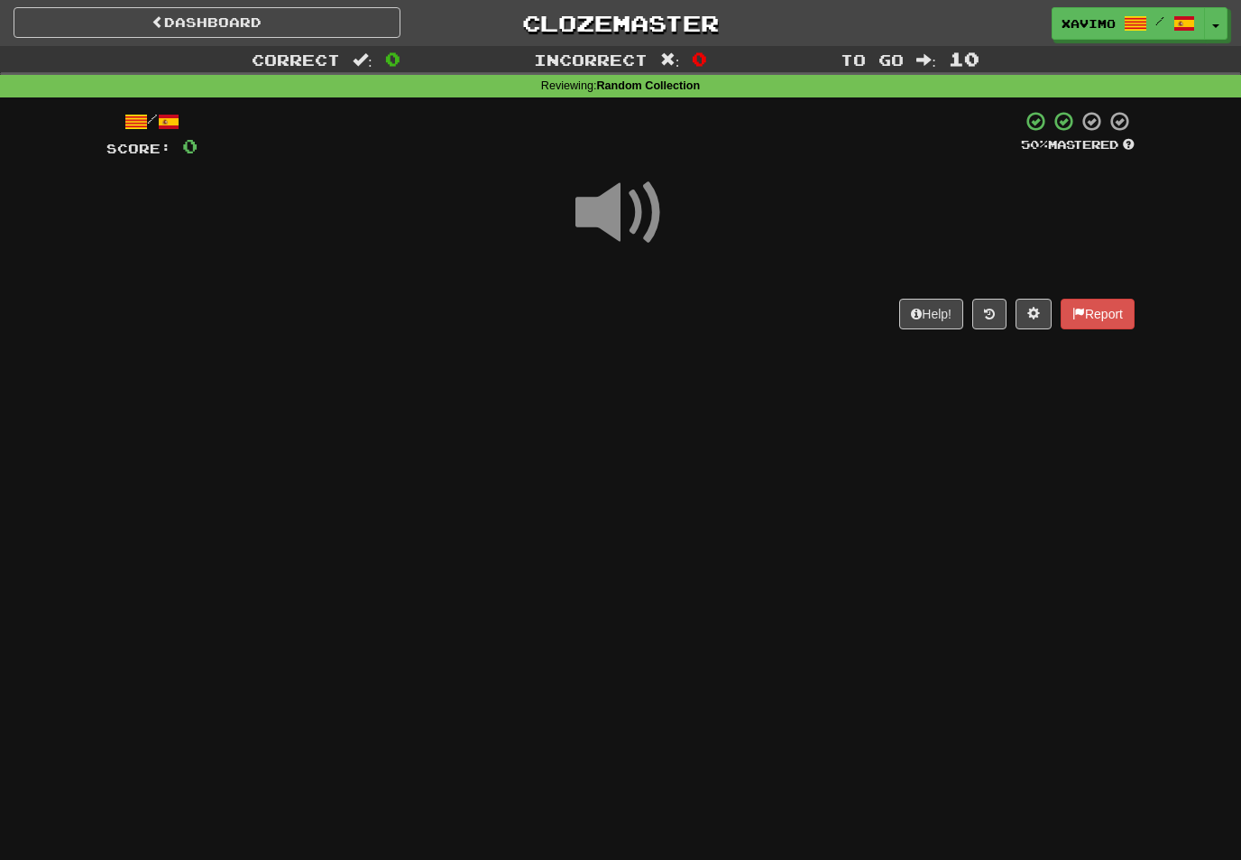
click at [630, 204] on span at bounding box center [621, 213] width 90 height 90
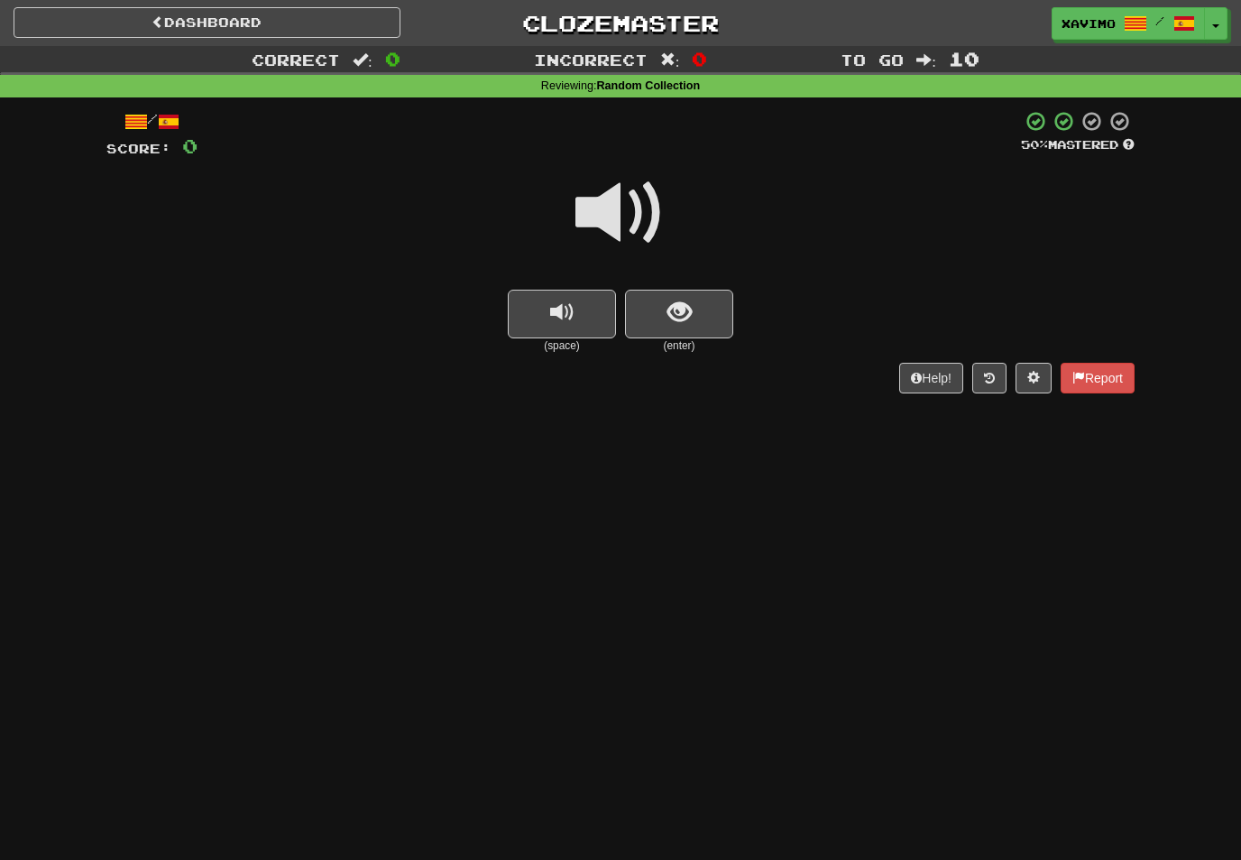
click at [674, 300] on span "show sentence" at bounding box center [680, 312] width 24 height 24
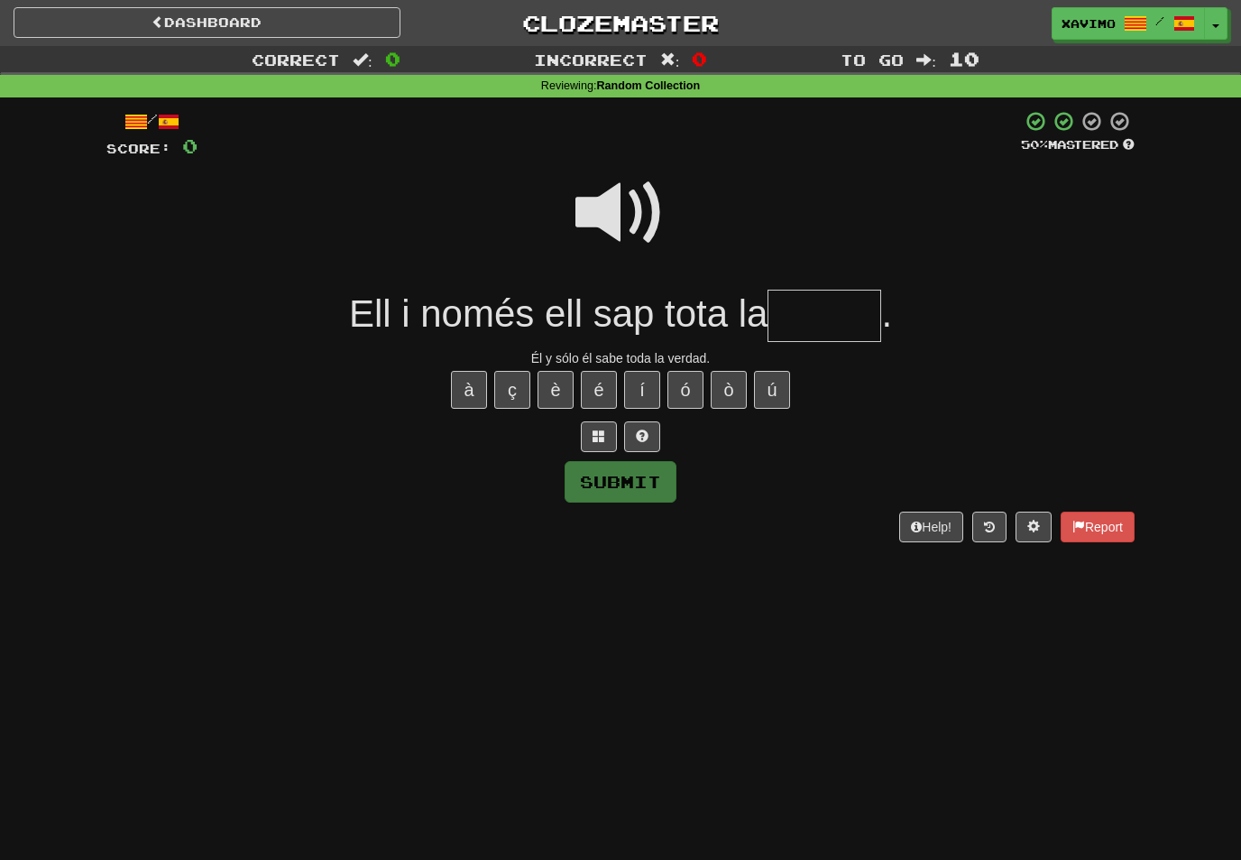
click at [626, 185] on span at bounding box center [621, 213] width 90 height 90
click at [819, 309] on input "text" at bounding box center [825, 316] width 114 height 53
type input "*******"
click at [653, 478] on button "Submit" at bounding box center [621, 482] width 112 height 42
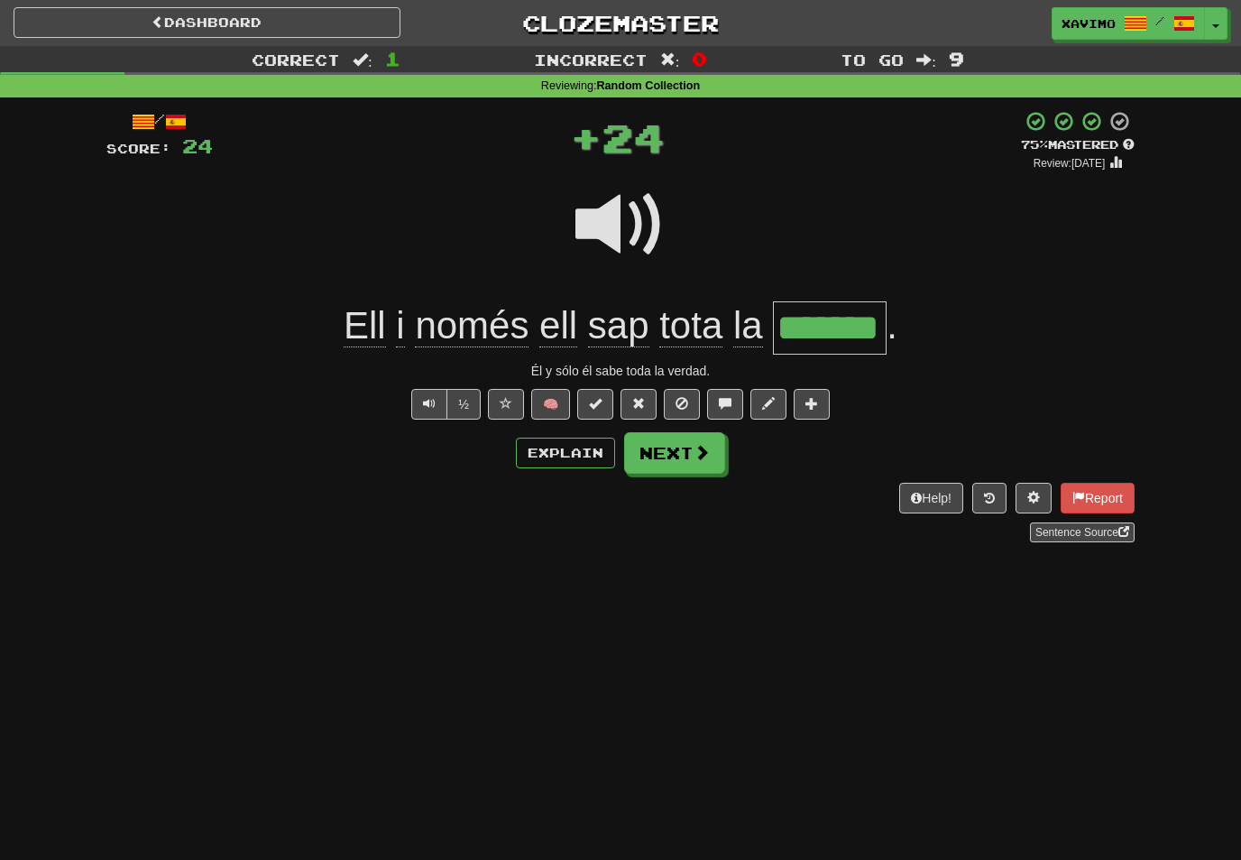
click at [703, 451] on span at bounding box center [702, 452] width 16 height 16
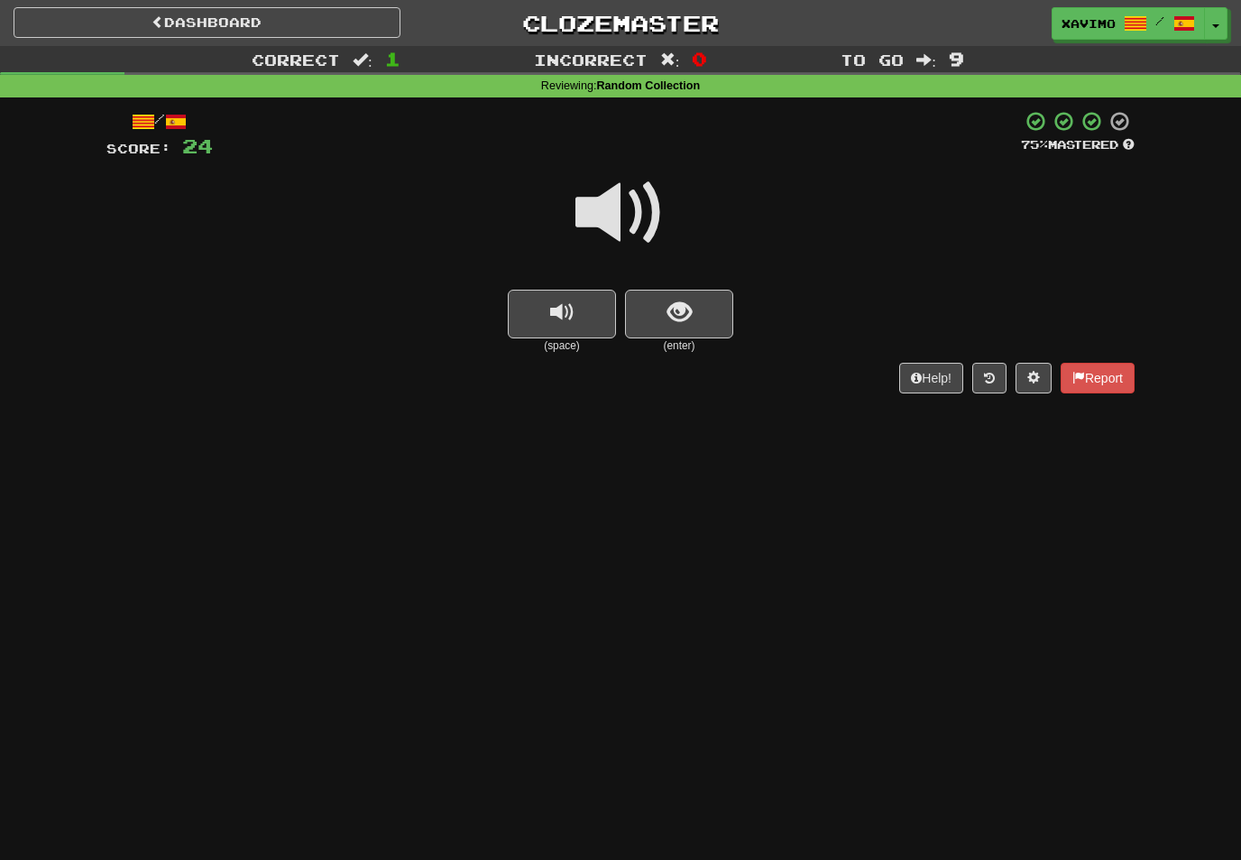
click at [697, 310] on button "show sentence" at bounding box center [679, 314] width 108 height 49
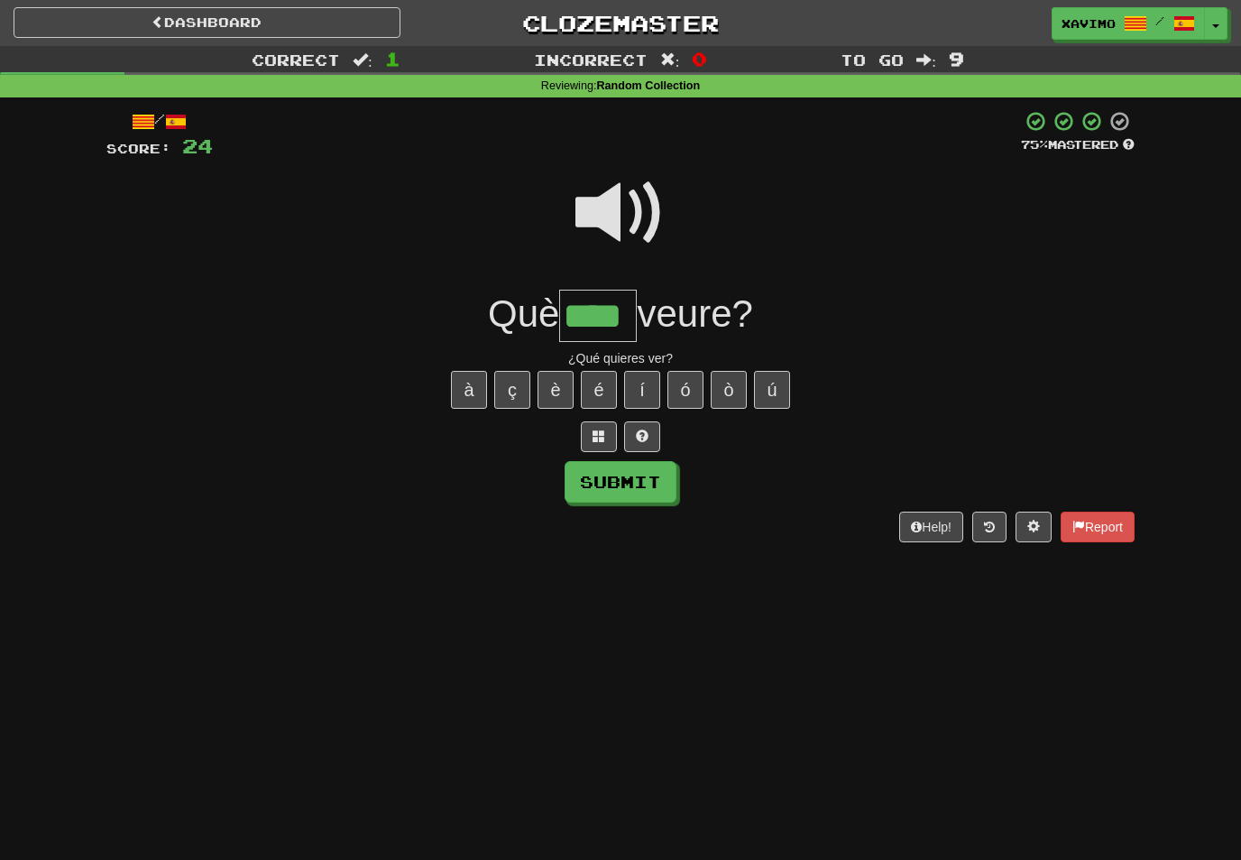
type input "****"
click at [654, 477] on button "Submit" at bounding box center [621, 482] width 112 height 42
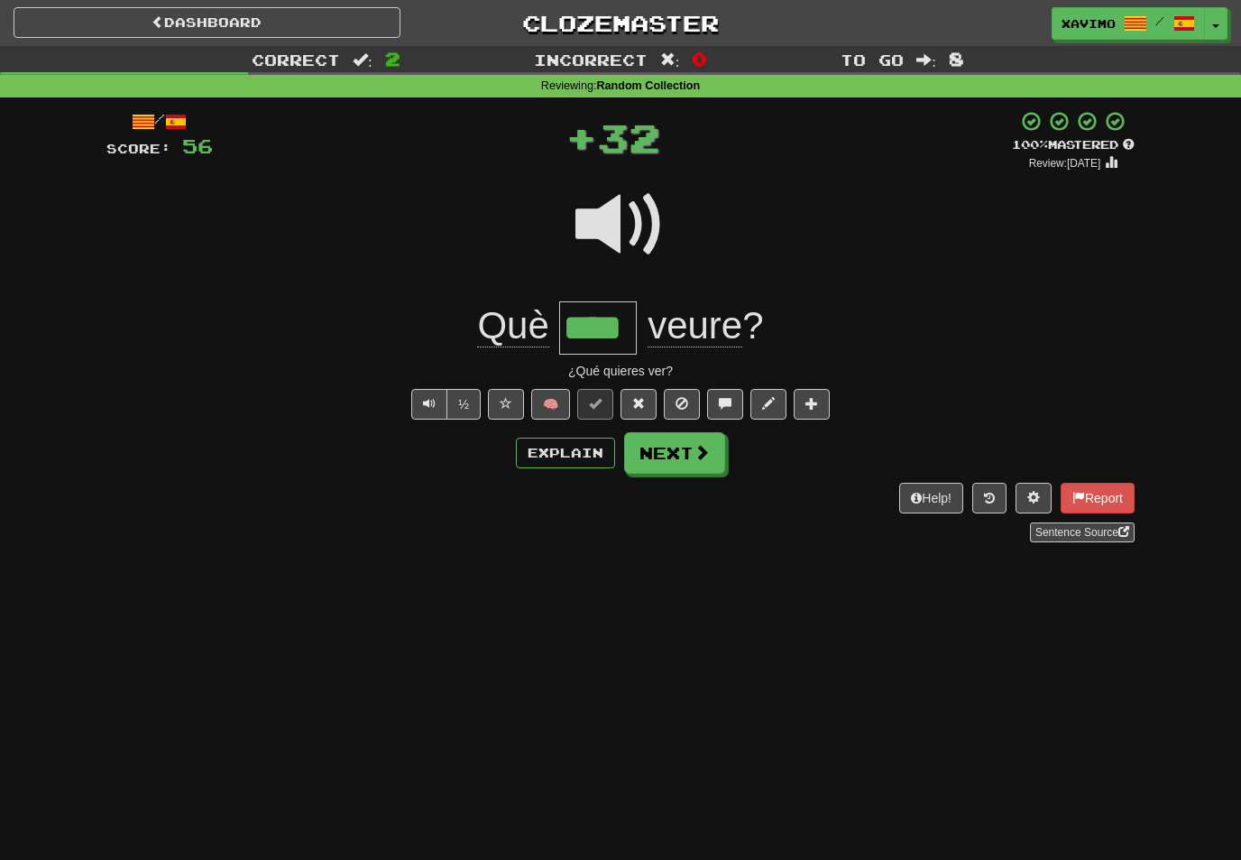
click at [694, 449] on span at bounding box center [702, 452] width 16 height 16
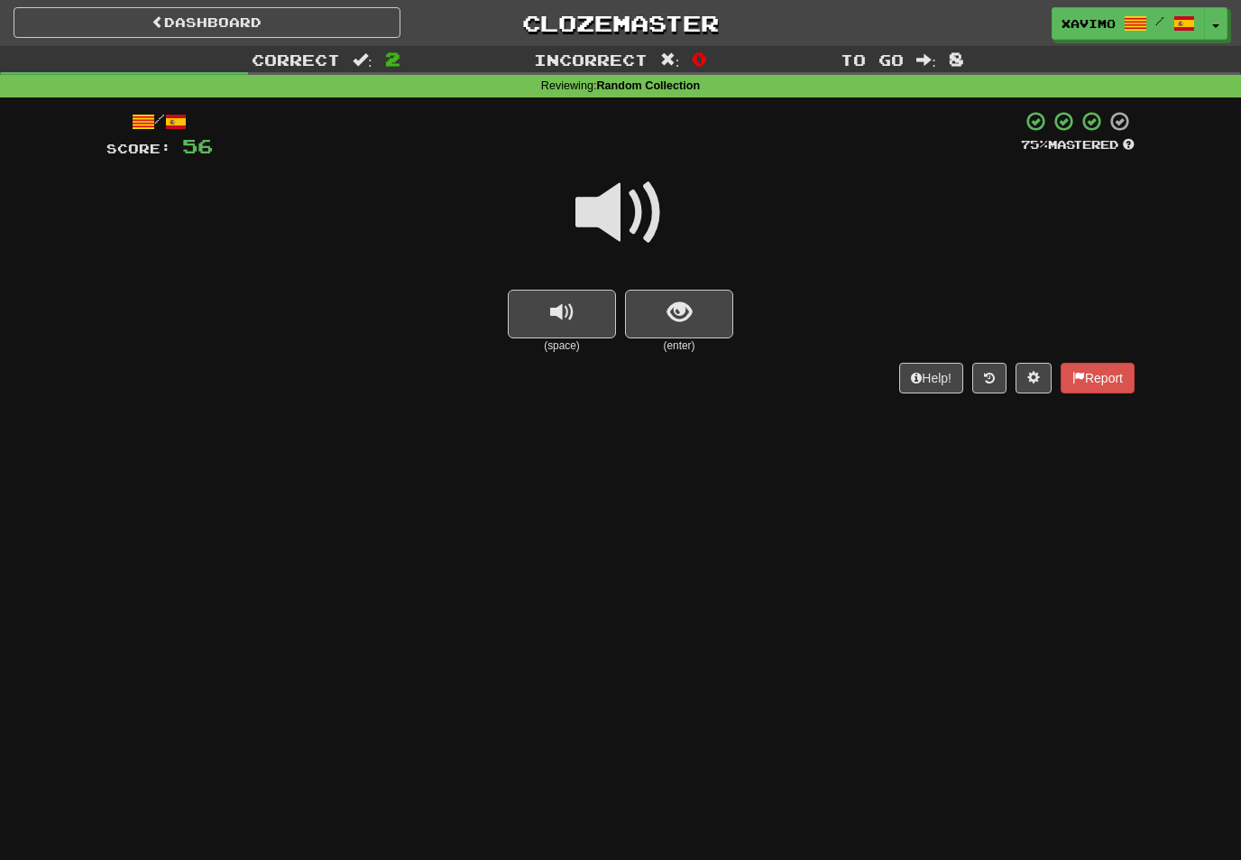
click at [687, 308] on span "show sentence" at bounding box center [680, 312] width 24 height 24
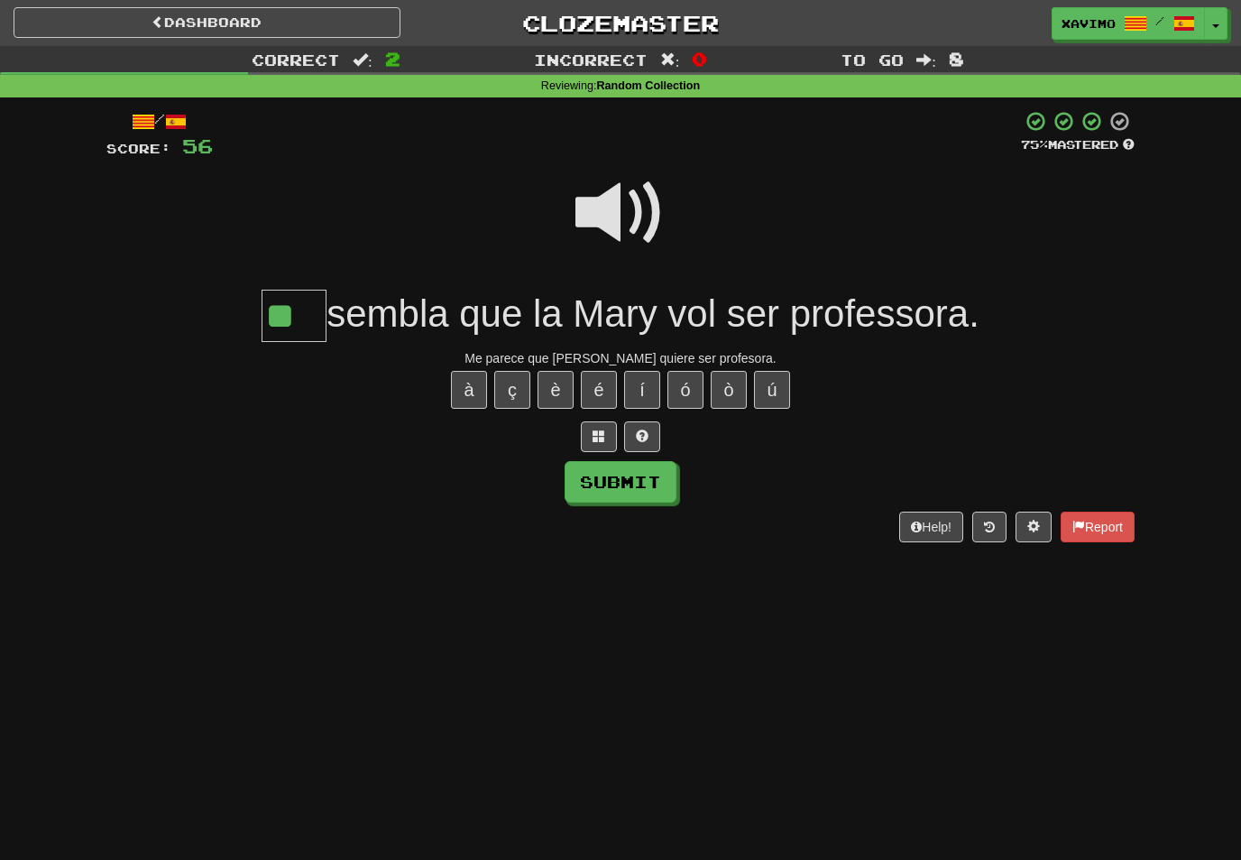
click at [650, 475] on button "Submit" at bounding box center [621, 482] width 112 height 42
type input "**"
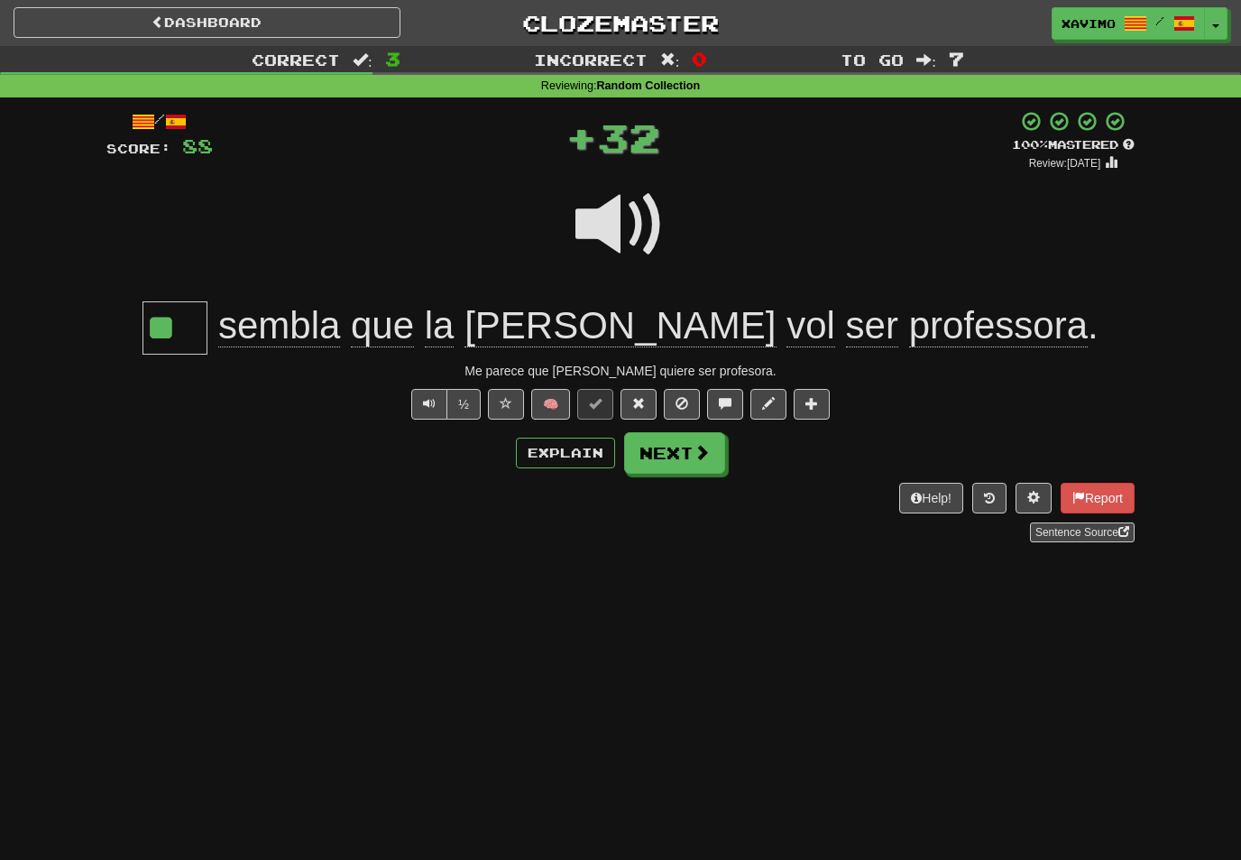
click at [699, 454] on span at bounding box center [702, 452] width 16 height 16
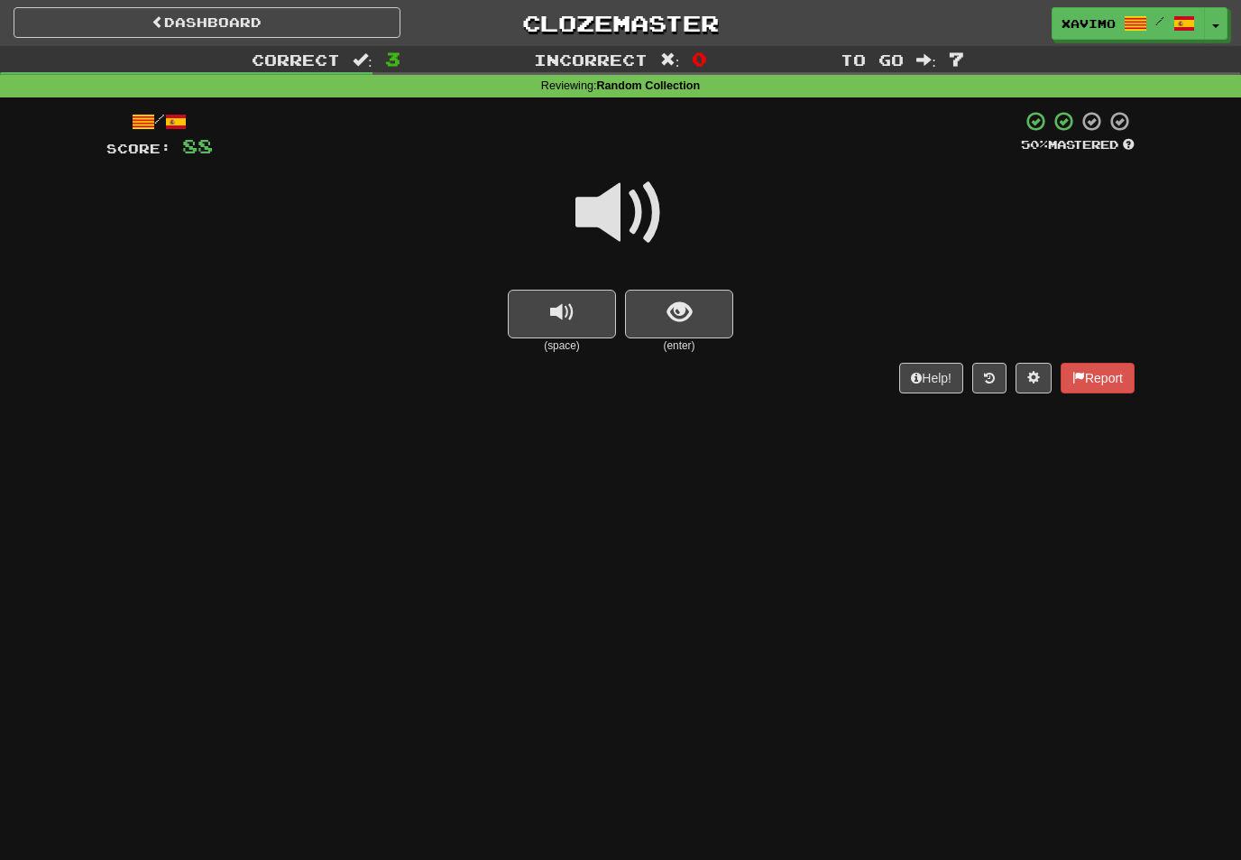
click at [644, 207] on span at bounding box center [621, 213] width 90 height 90
click at [678, 318] on span "show sentence" at bounding box center [680, 312] width 24 height 24
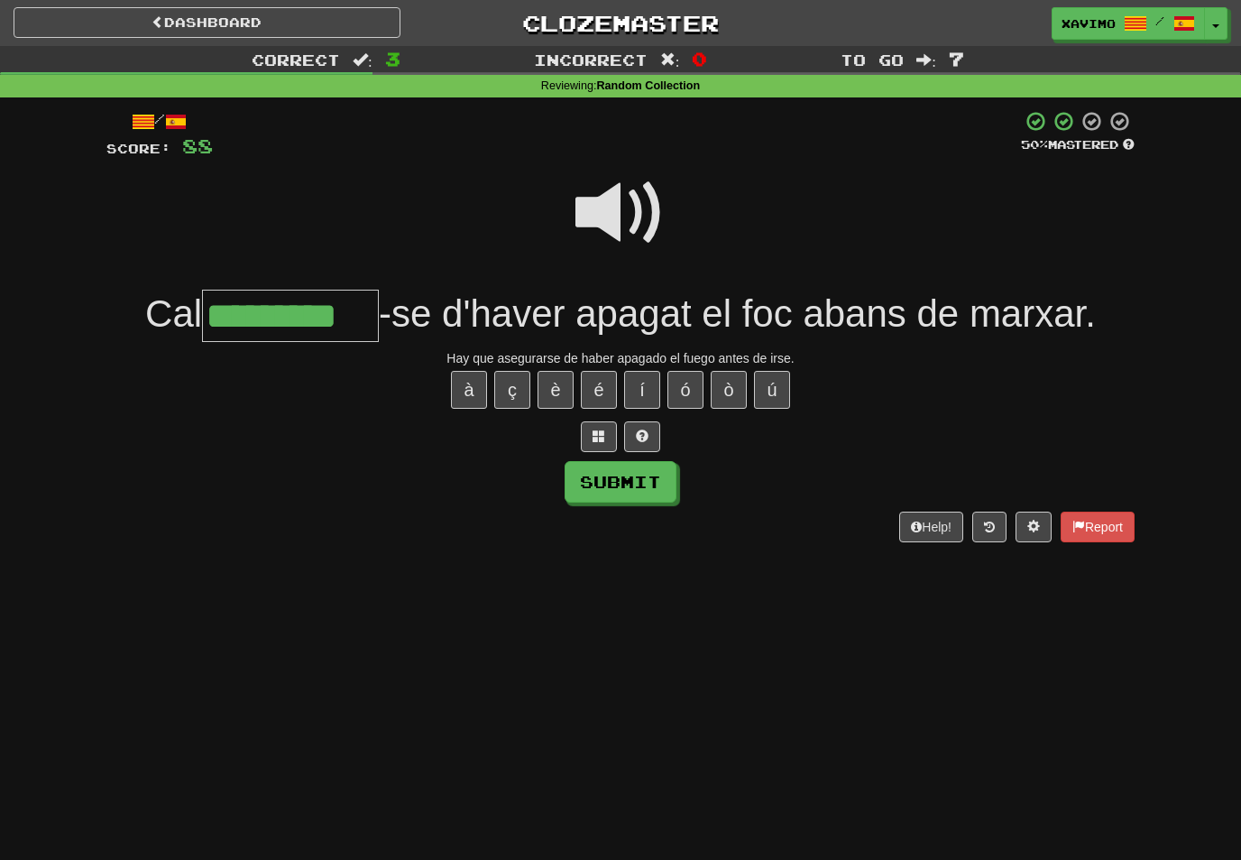
type input "*********"
click at [623, 484] on button "Submit" at bounding box center [621, 482] width 112 height 42
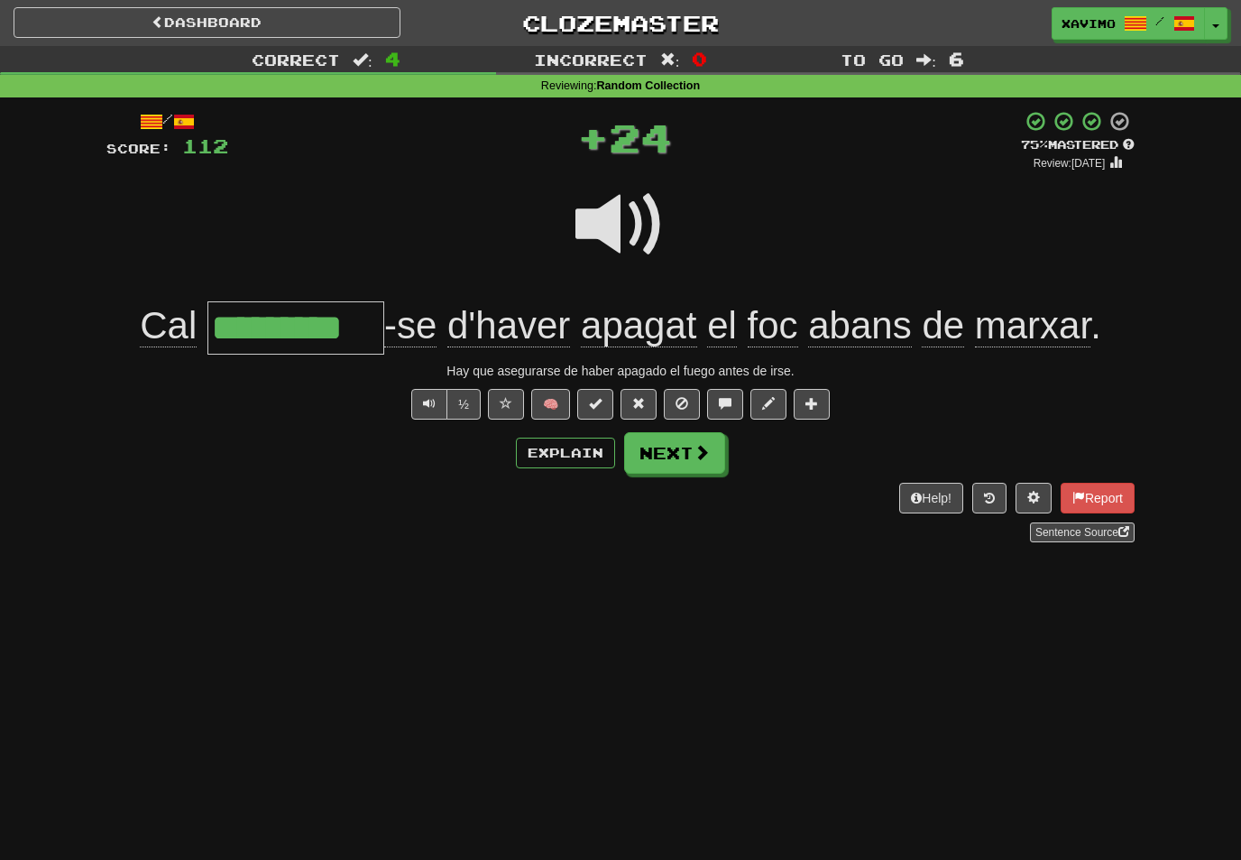
click at [700, 467] on button "Next" at bounding box center [674, 453] width 101 height 42
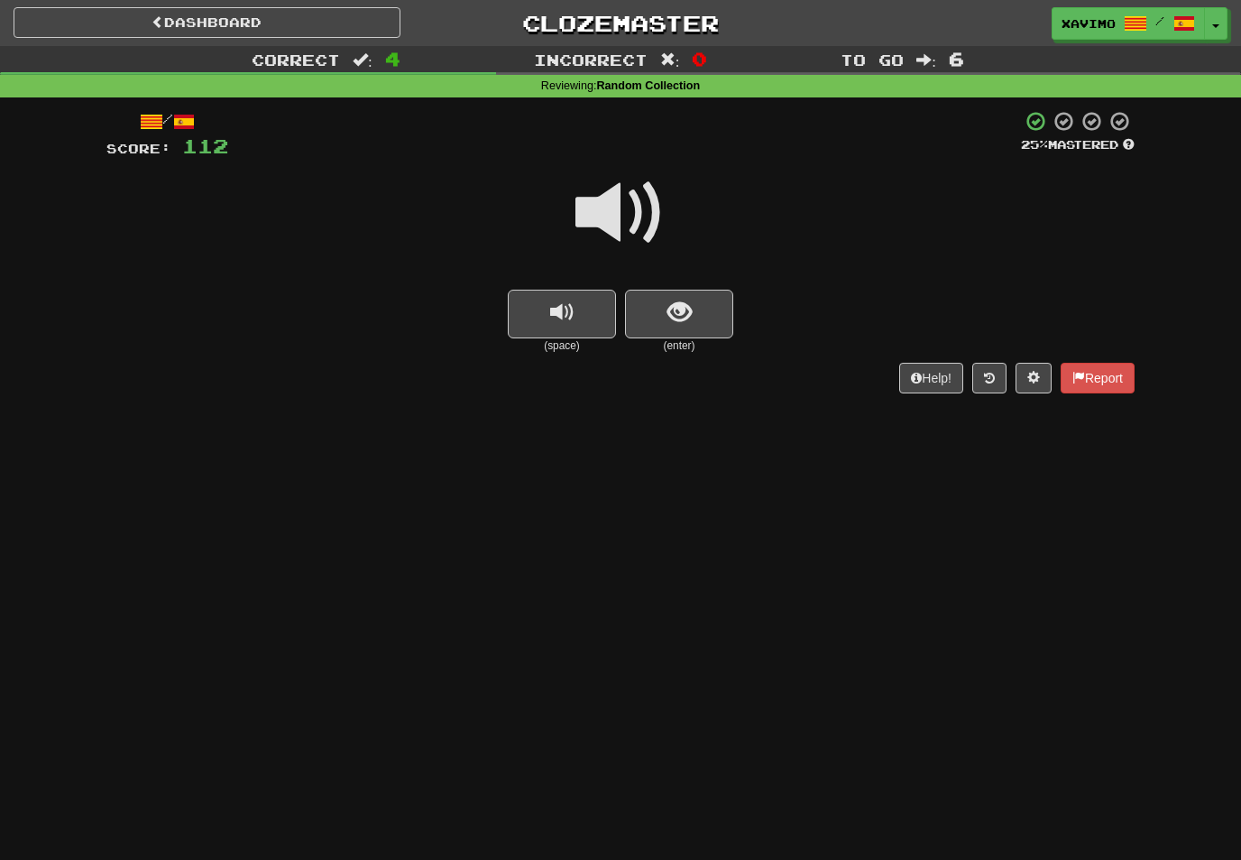
click at [648, 203] on span at bounding box center [621, 213] width 90 height 90
click at [679, 313] on span "show sentence" at bounding box center [680, 312] width 24 height 24
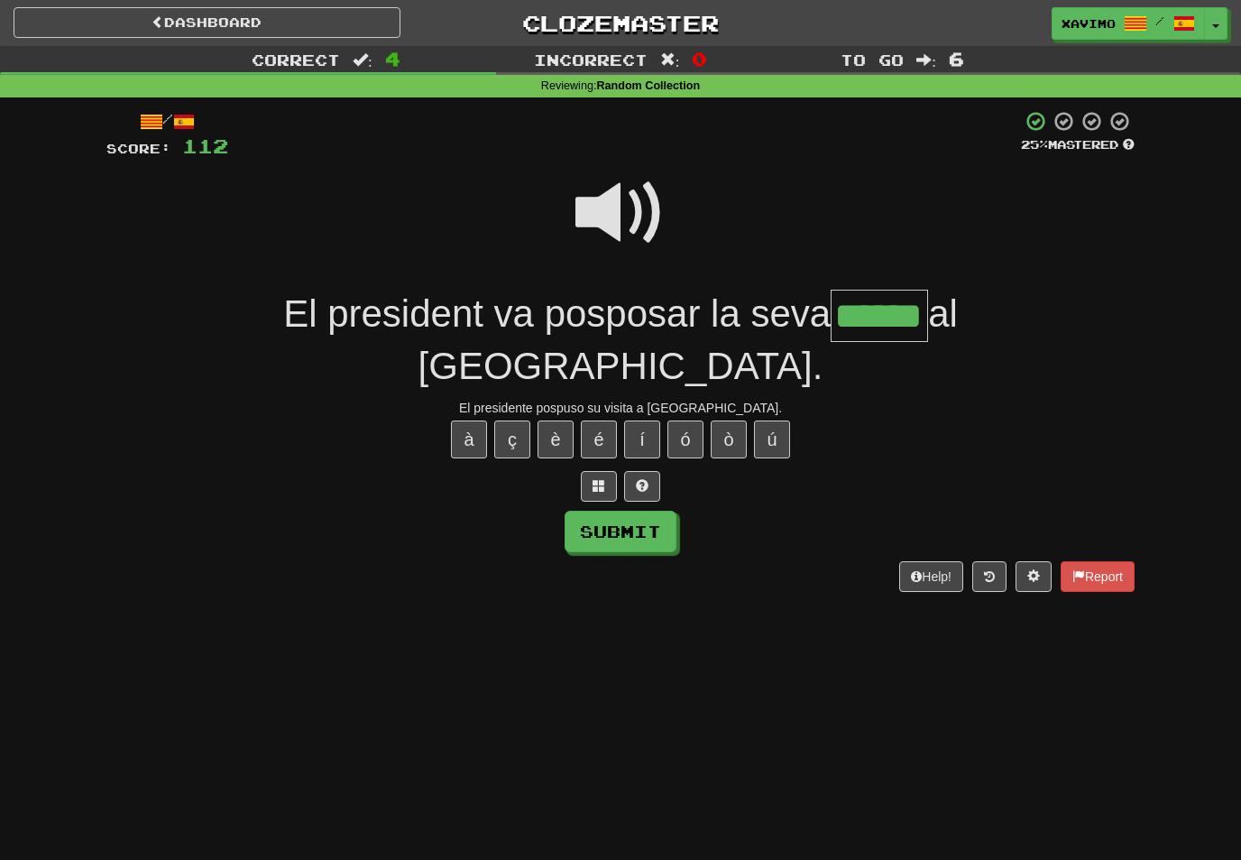
type input "******"
click at [635, 511] on button "Submit" at bounding box center [621, 532] width 112 height 42
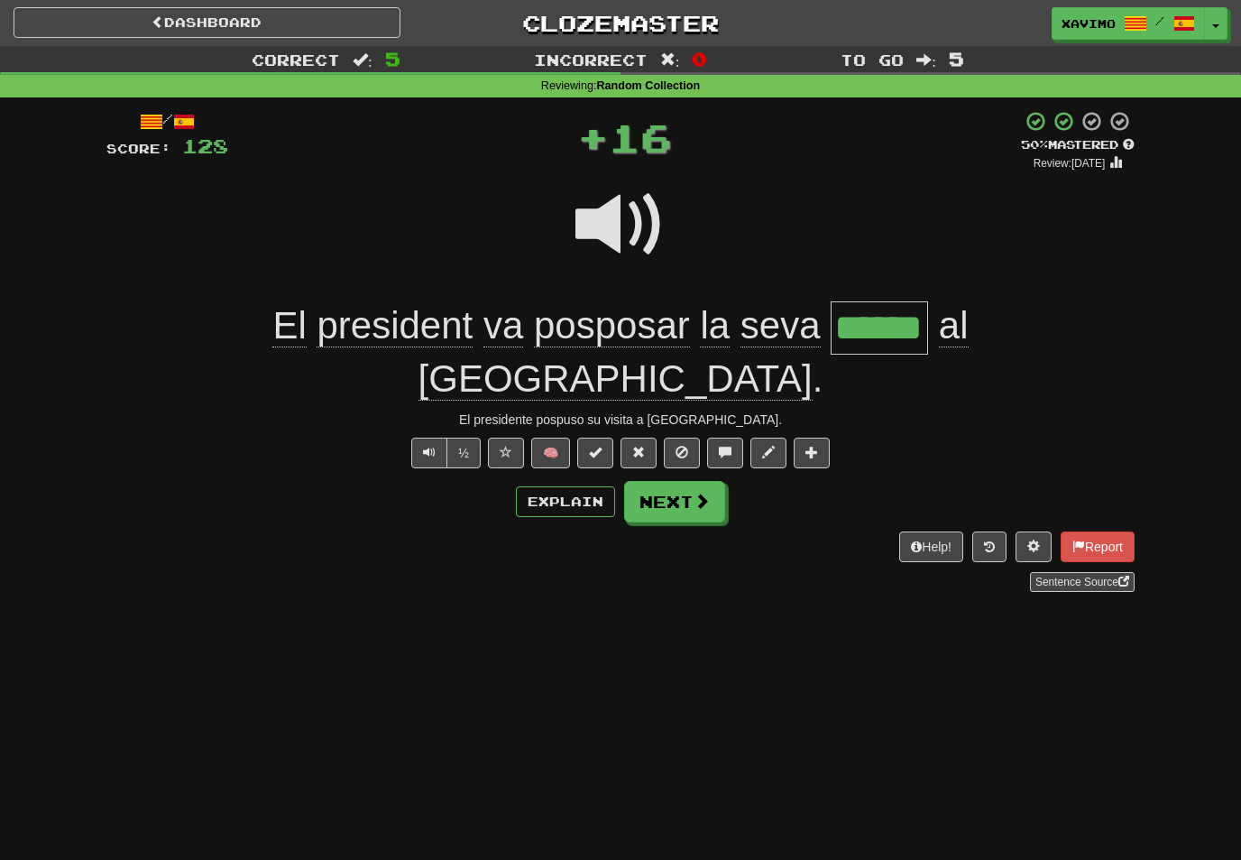
click at [690, 481] on button "Next" at bounding box center [674, 502] width 101 height 42
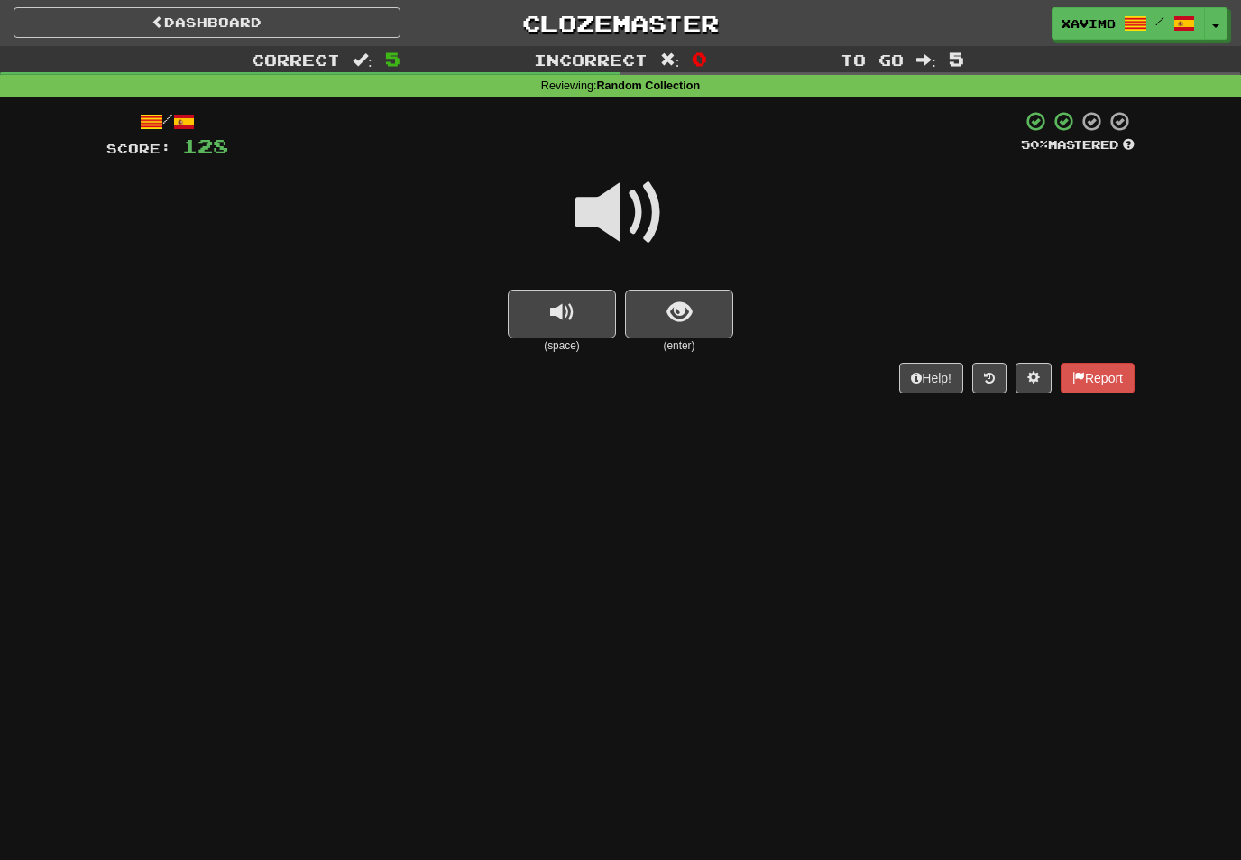
click at [638, 223] on span at bounding box center [621, 213] width 90 height 90
click at [671, 318] on span "show sentence" at bounding box center [680, 312] width 24 height 24
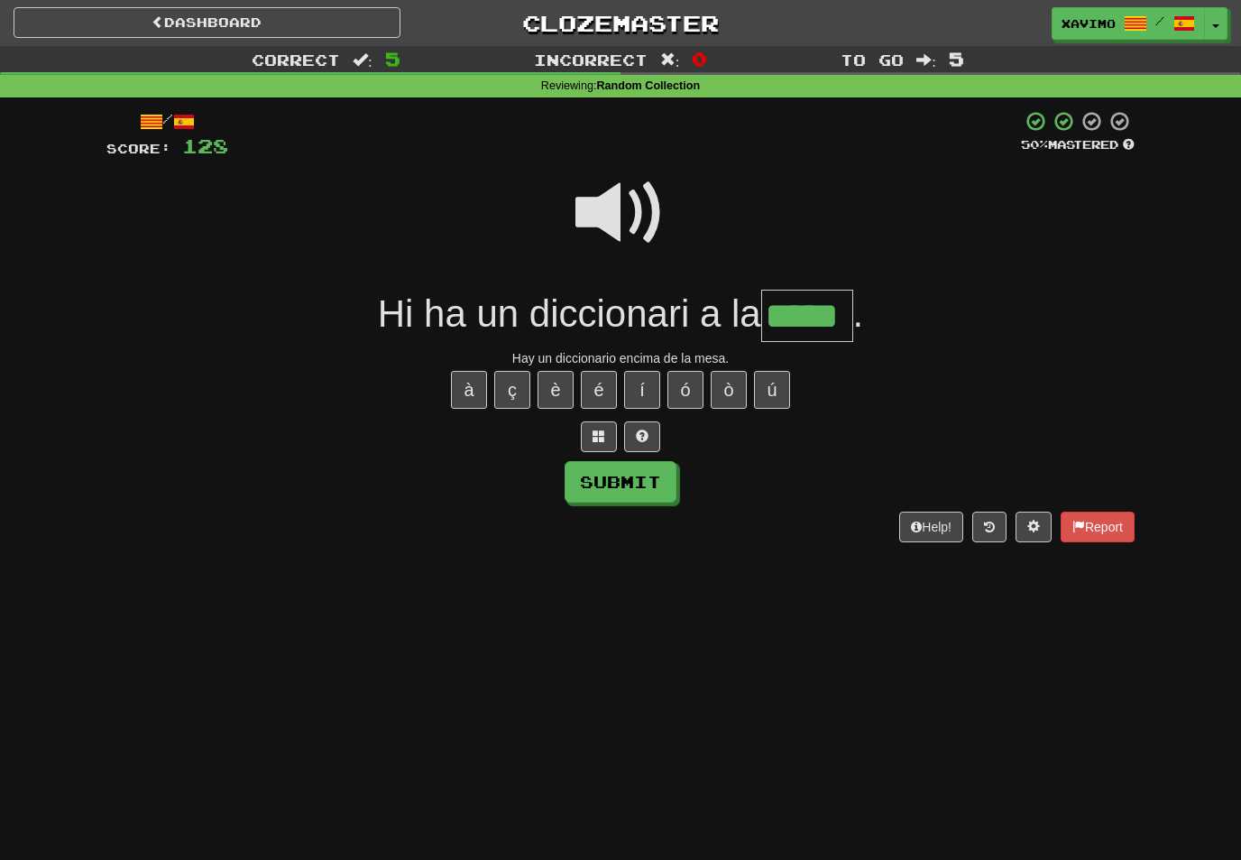
type input "*****"
click at [666, 473] on button "Submit" at bounding box center [621, 482] width 112 height 42
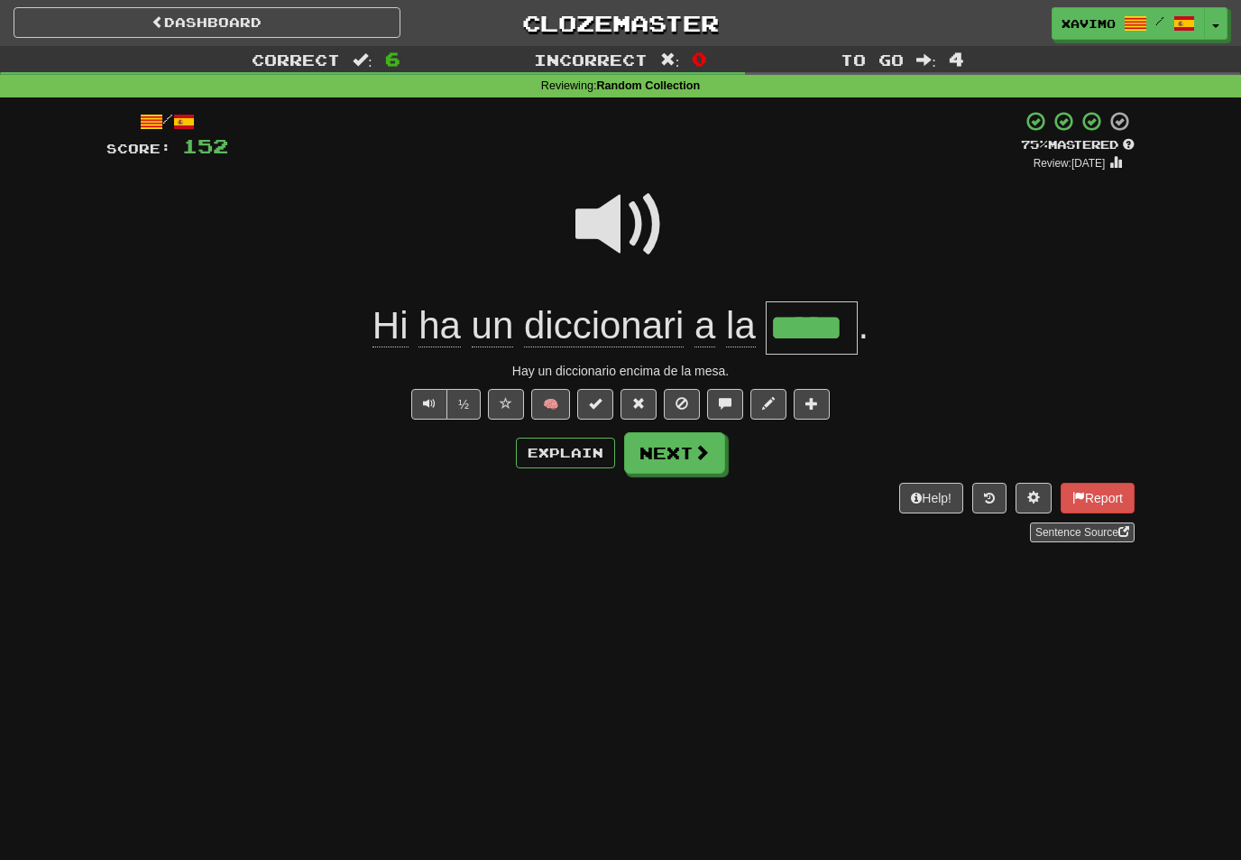
click at [718, 454] on button "Next" at bounding box center [674, 453] width 101 height 42
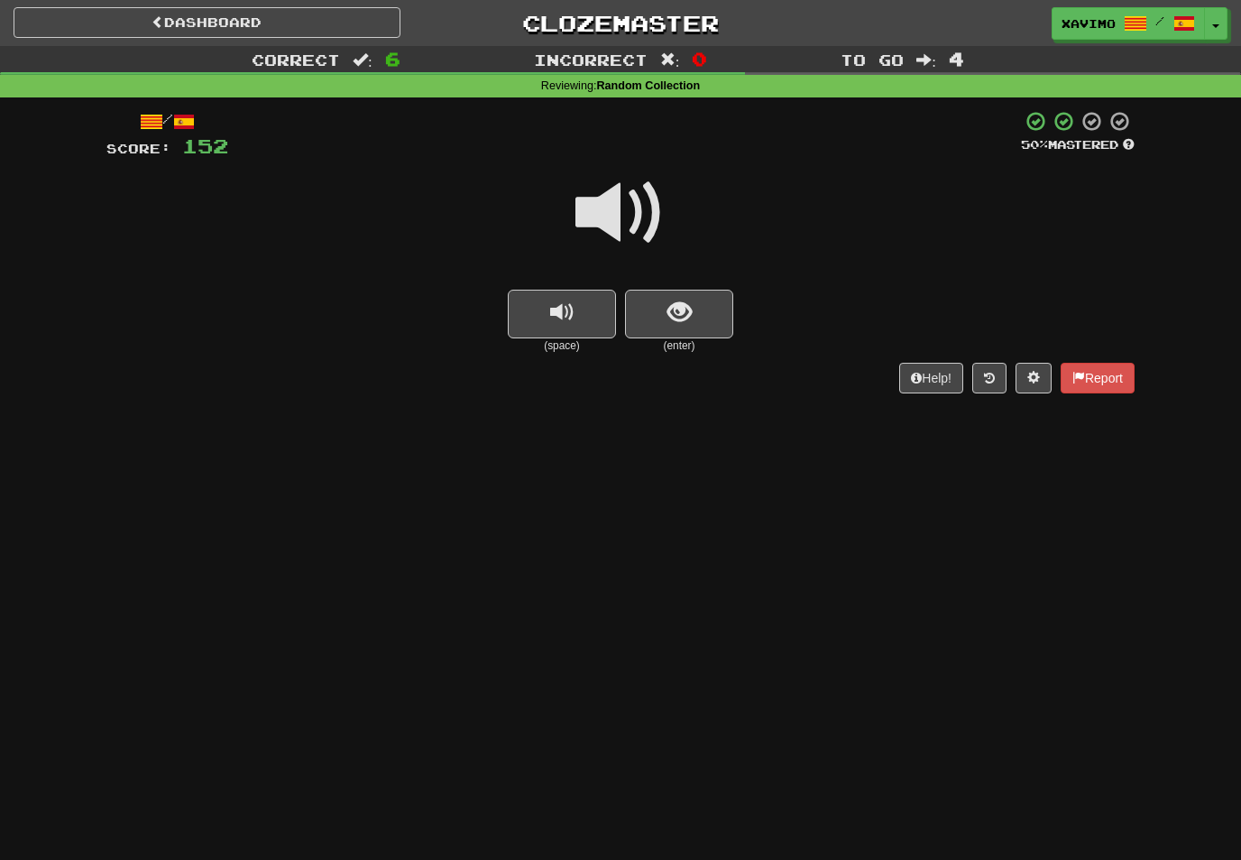
click at [682, 316] on span "show sentence" at bounding box center [680, 312] width 24 height 24
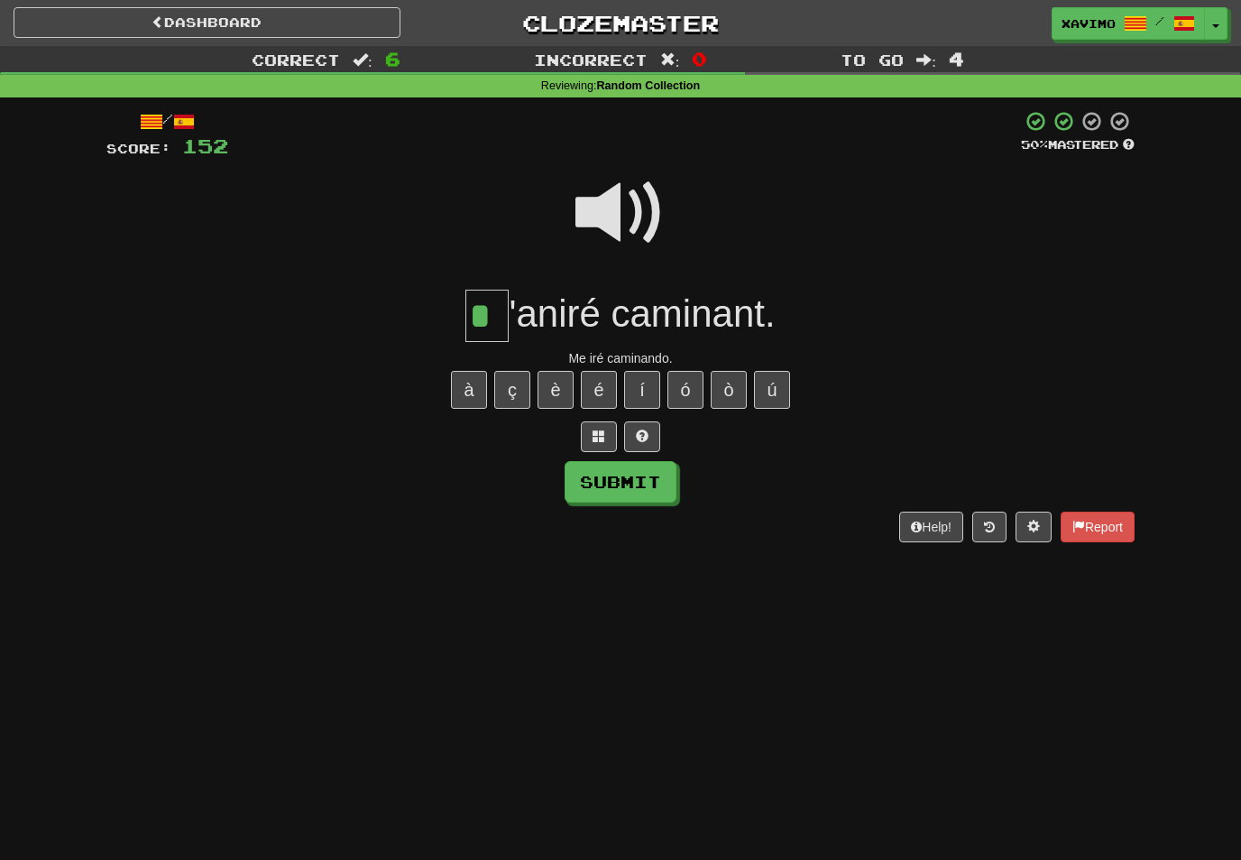
click at [637, 472] on button "Submit" at bounding box center [621, 482] width 112 height 42
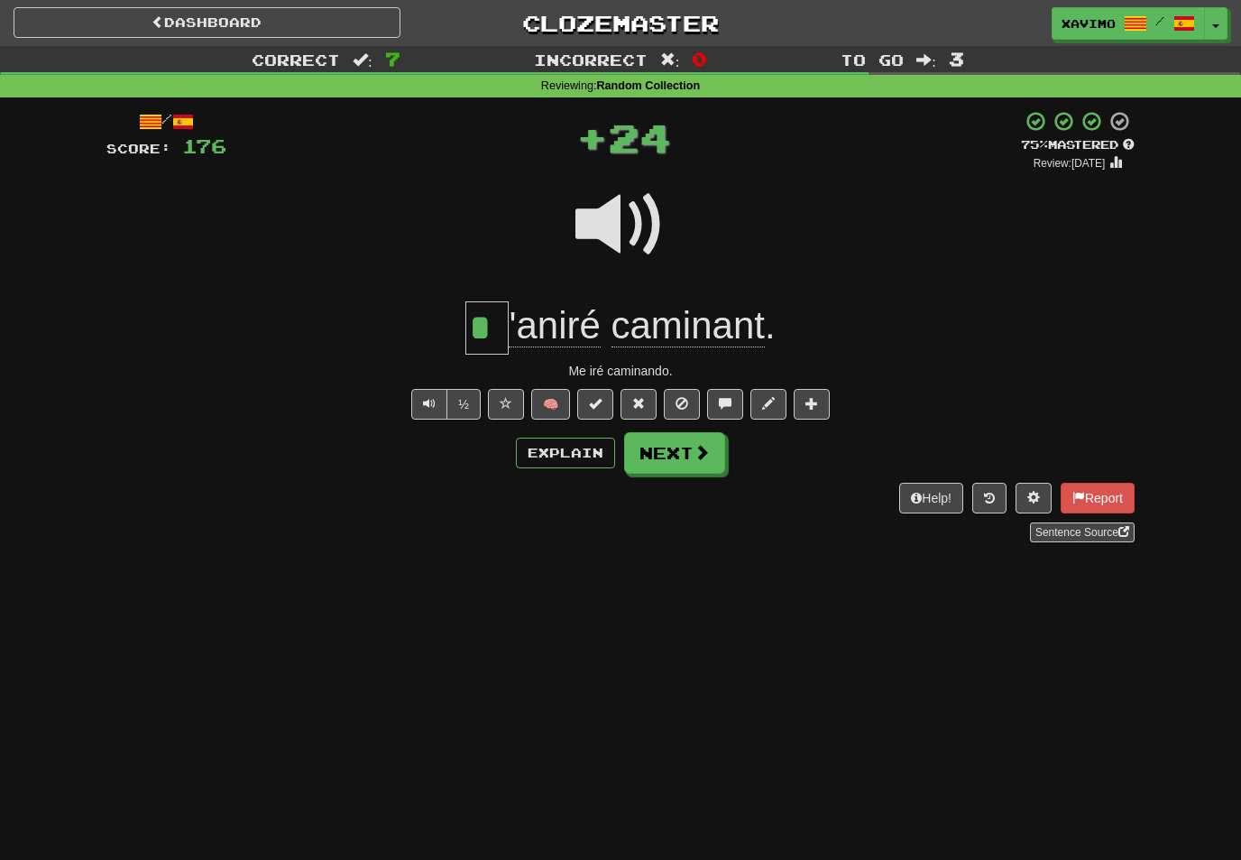
type input "*"
click at [712, 455] on button "Next" at bounding box center [674, 453] width 101 height 42
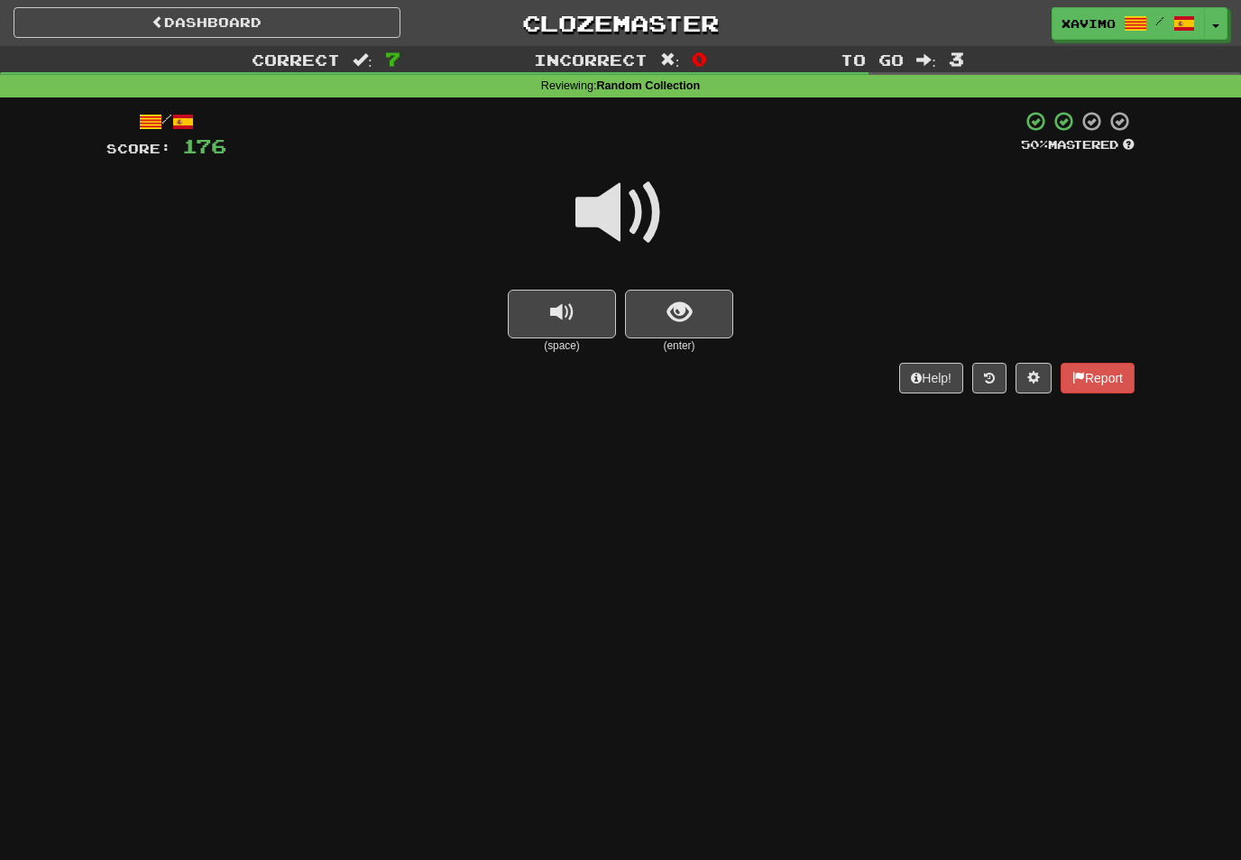
click at [706, 307] on button "show sentence" at bounding box center [679, 314] width 108 height 49
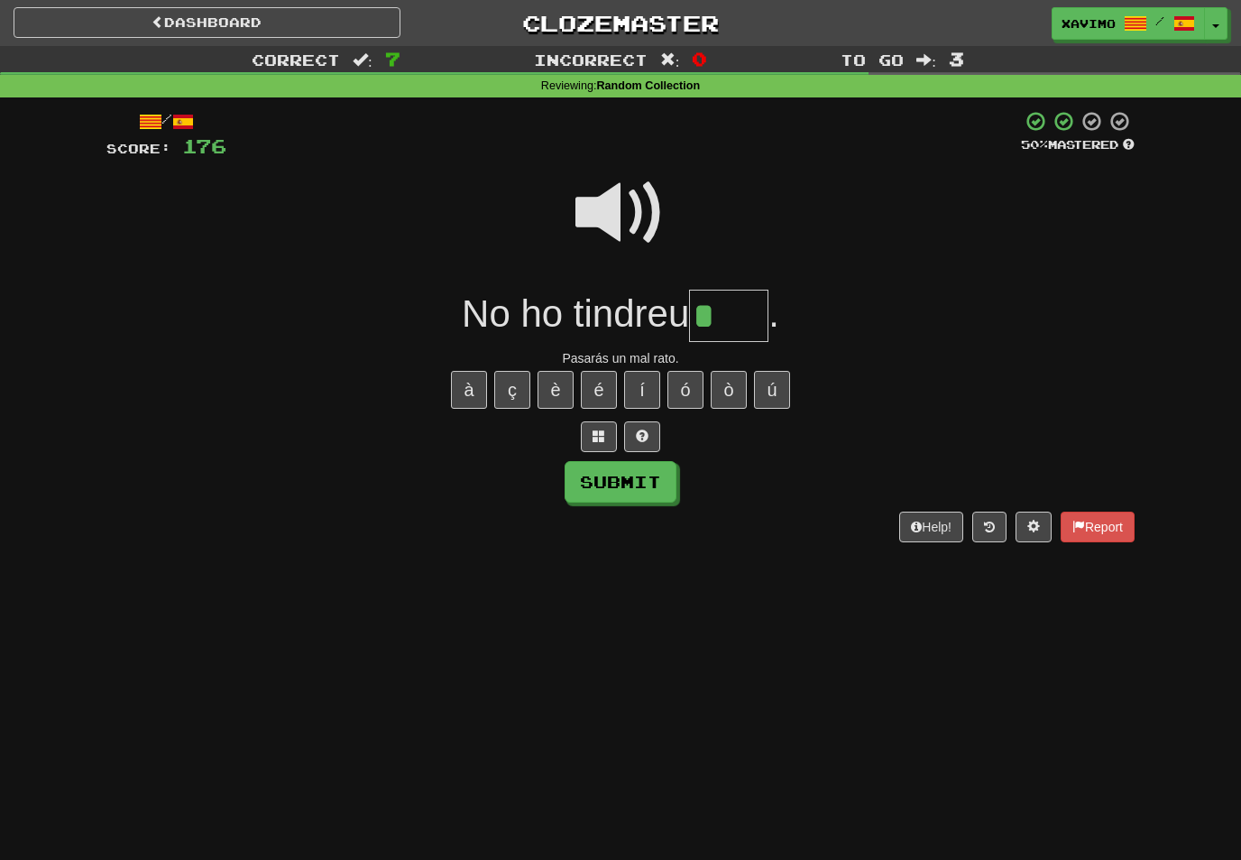
click at [466, 385] on button "à" at bounding box center [469, 390] width 36 height 38
type input "*****"
click at [641, 489] on button "Submit" at bounding box center [621, 482] width 112 height 42
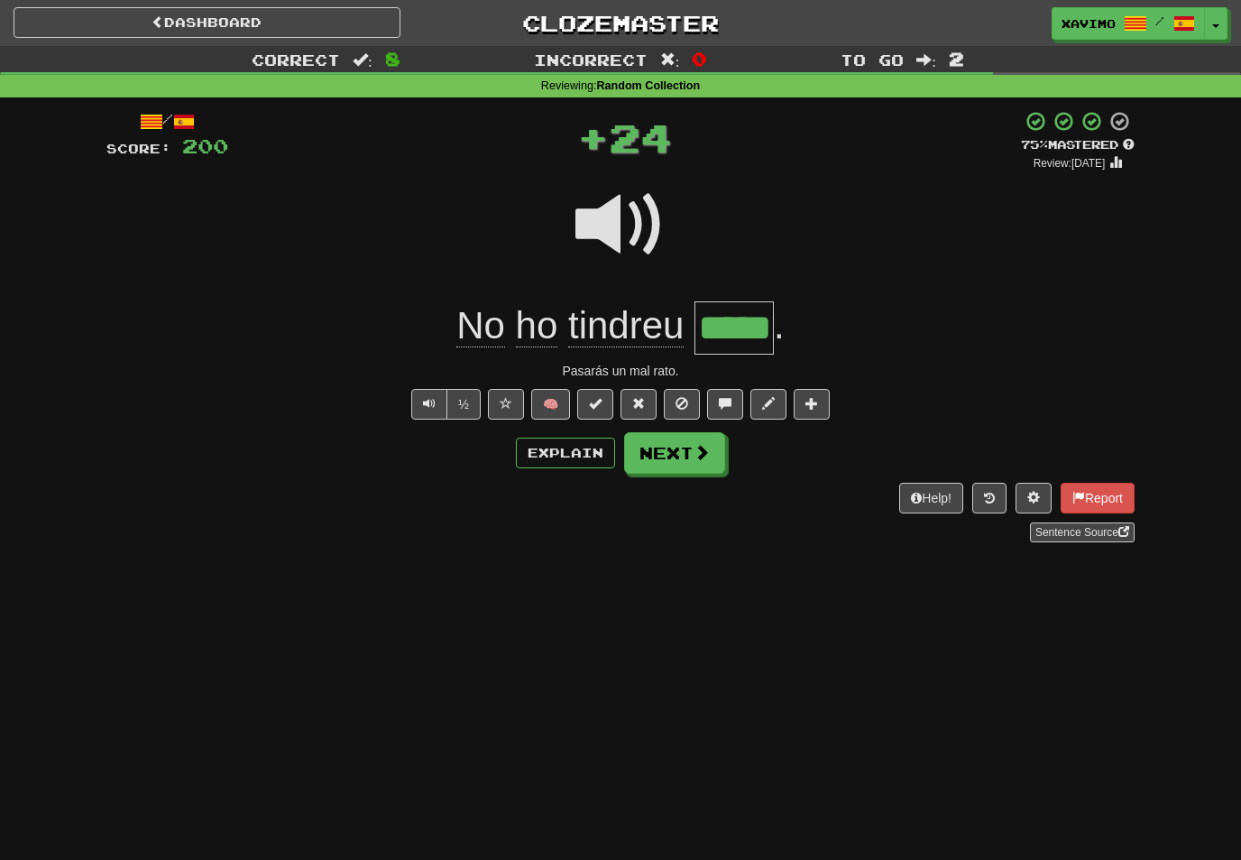
click at [701, 457] on span at bounding box center [702, 452] width 16 height 16
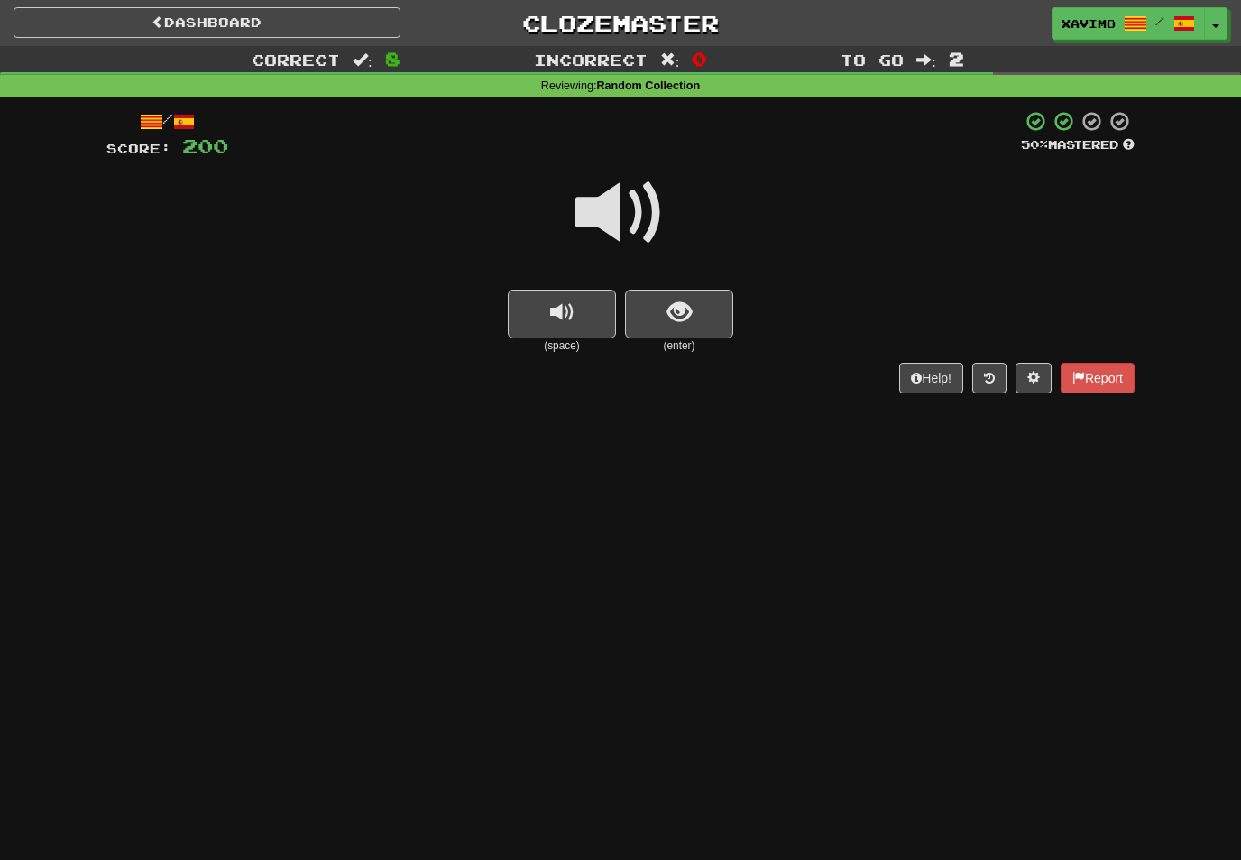
click at [638, 212] on span at bounding box center [621, 213] width 90 height 90
click at [673, 313] on span "show sentence" at bounding box center [680, 312] width 24 height 24
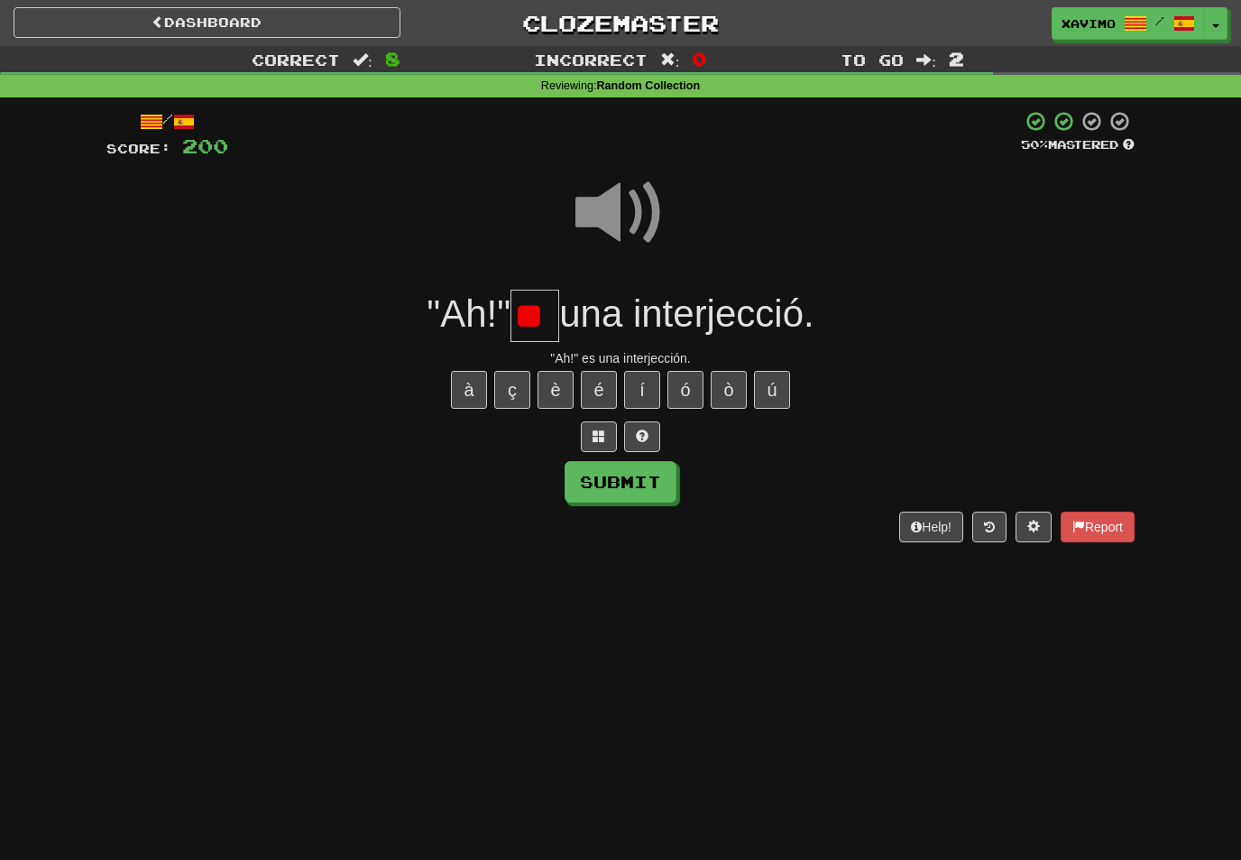
type input "*"
click at [557, 385] on button "è" at bounding box center [556, 390] width 36 height 38
type input "*"
click at [608, 384] on button "é" at bounding box center [599, 390] width 36 height 38
type input "**"
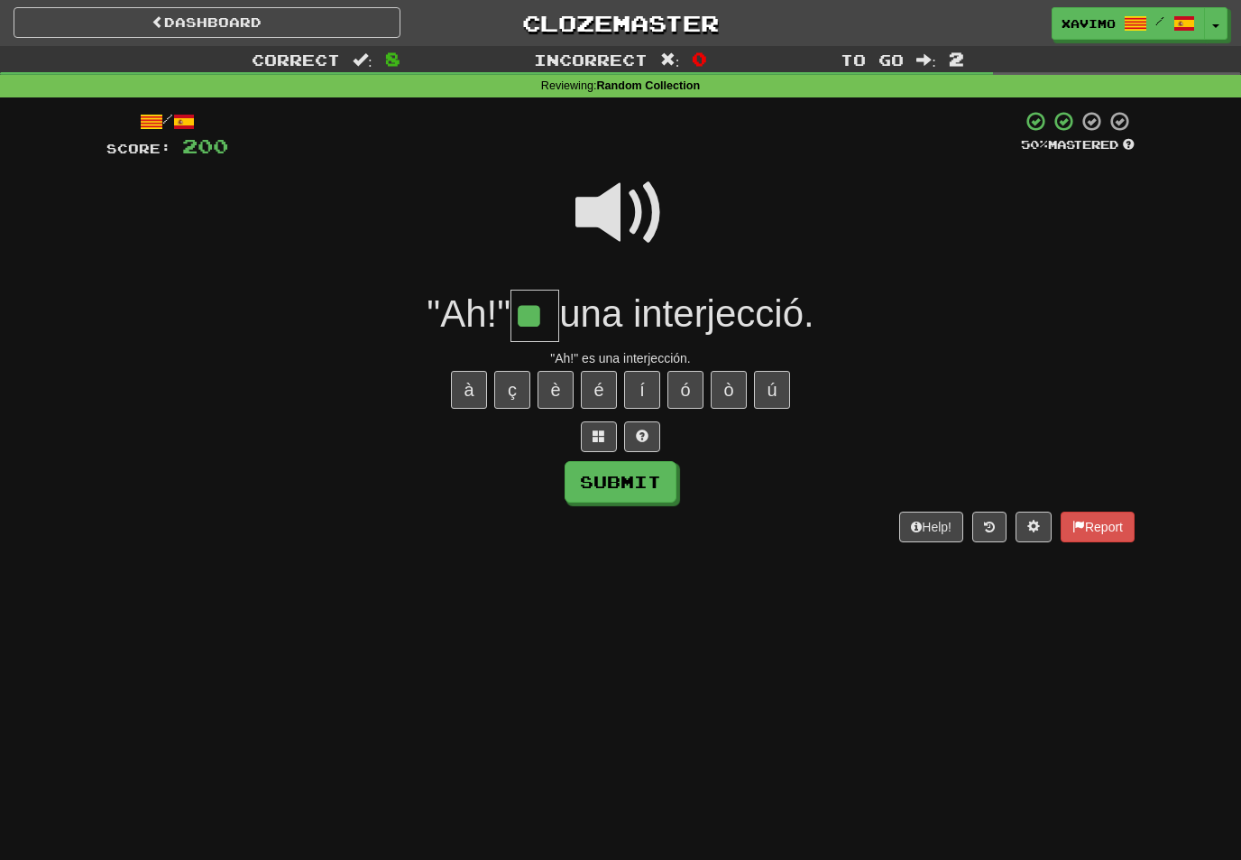
click at [649, 479] on button "Submit" at bounding box center [621, 482] width 112 height 42
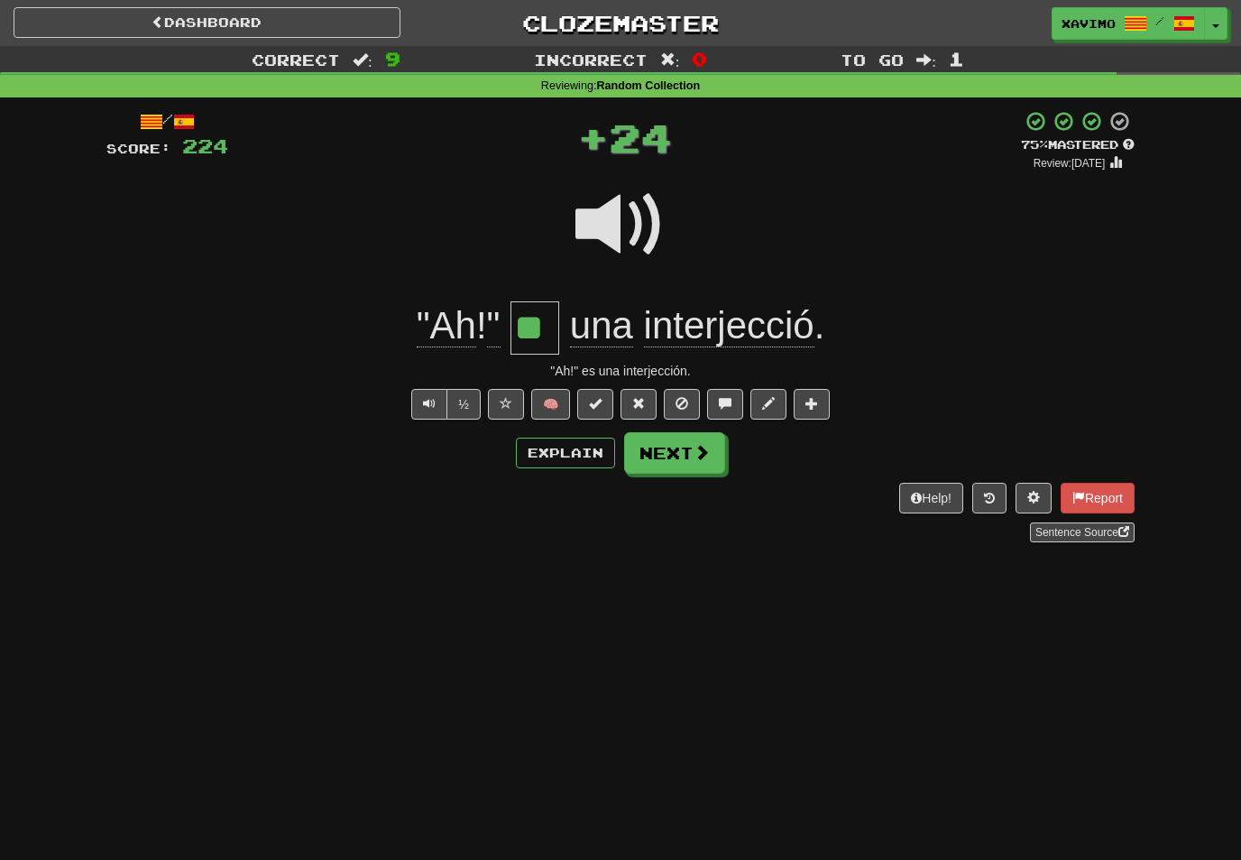
click at [704, 456] on span at bounding box center [702, 452] width 16 height 16
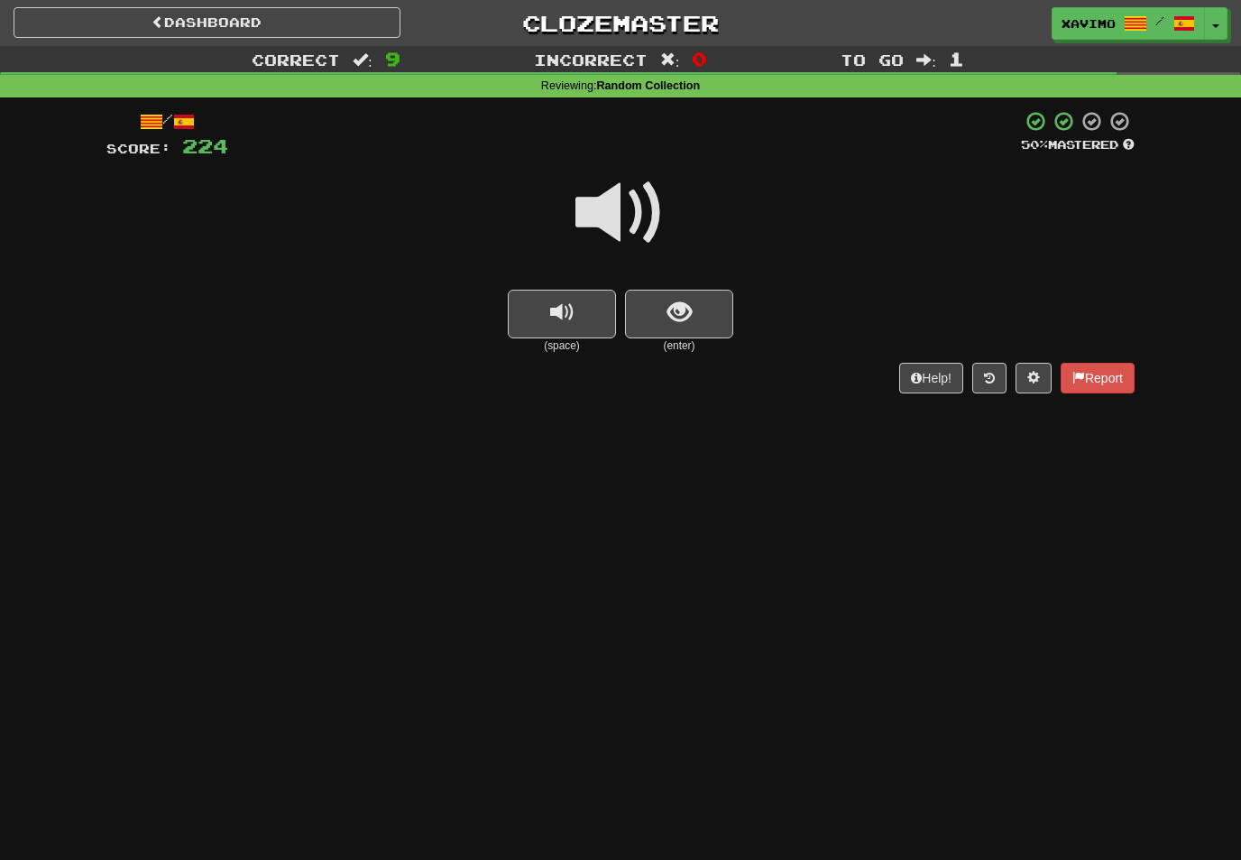
click at [632, 208] on span at bounding box center [621, 213] width 90 height 90
click at [696, 304] on button "show sentence" at bounding box center [679, 314] width 108 height 49
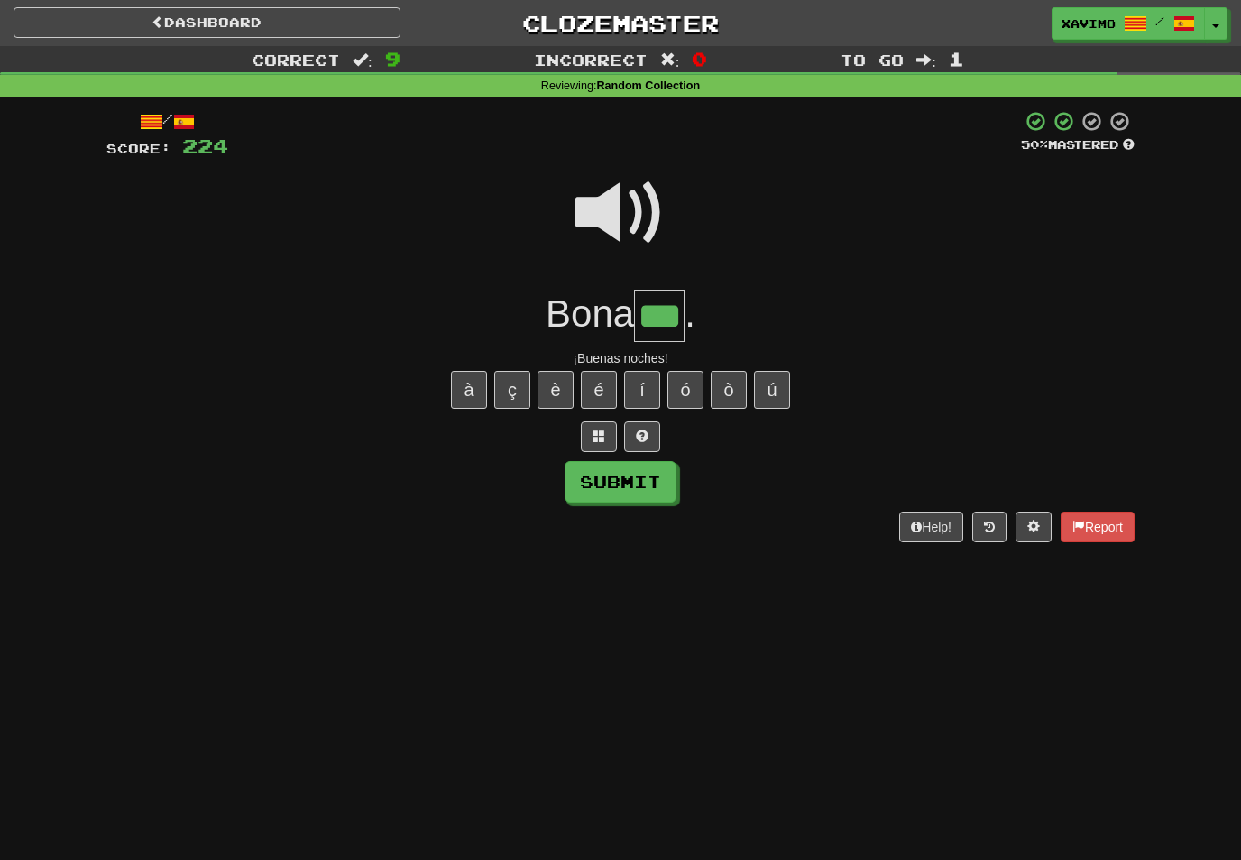
type input "***"
click at [662, 483] on button "Submit" at bounding box center [621, 482] width 112 height 42
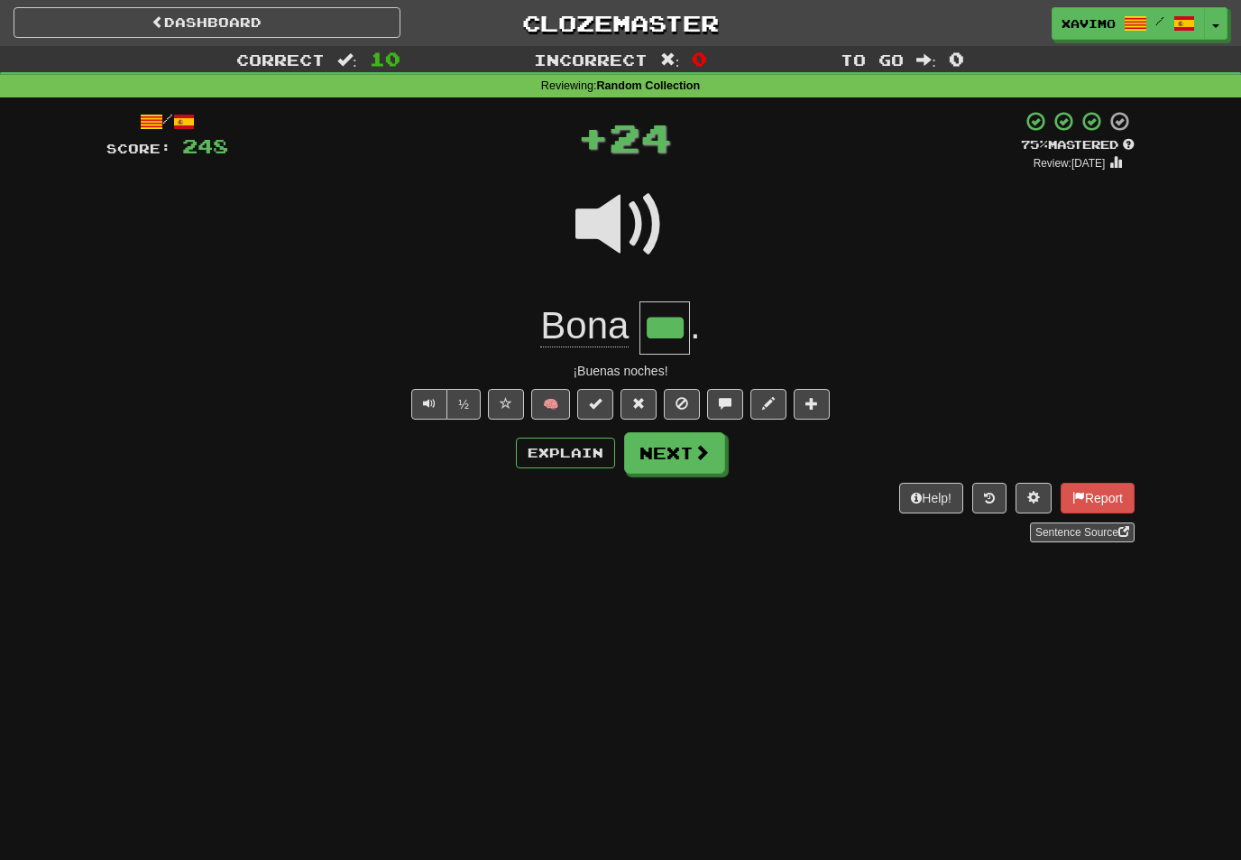
click at [708, 455] on span at bounding box center [702, 452] width 16 height 16
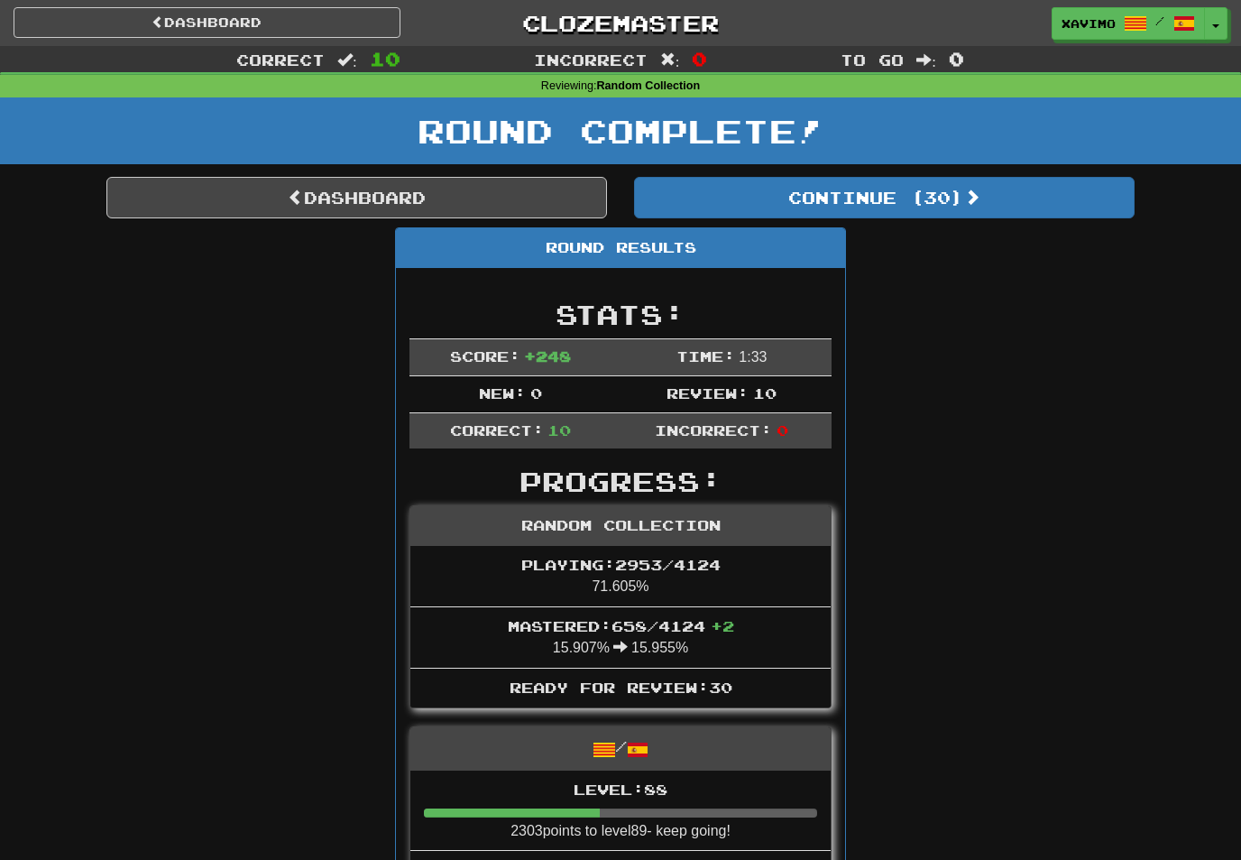
click at [125, 192] on link "Dashboard" at bounding box center [356, 198] width 501 height 42
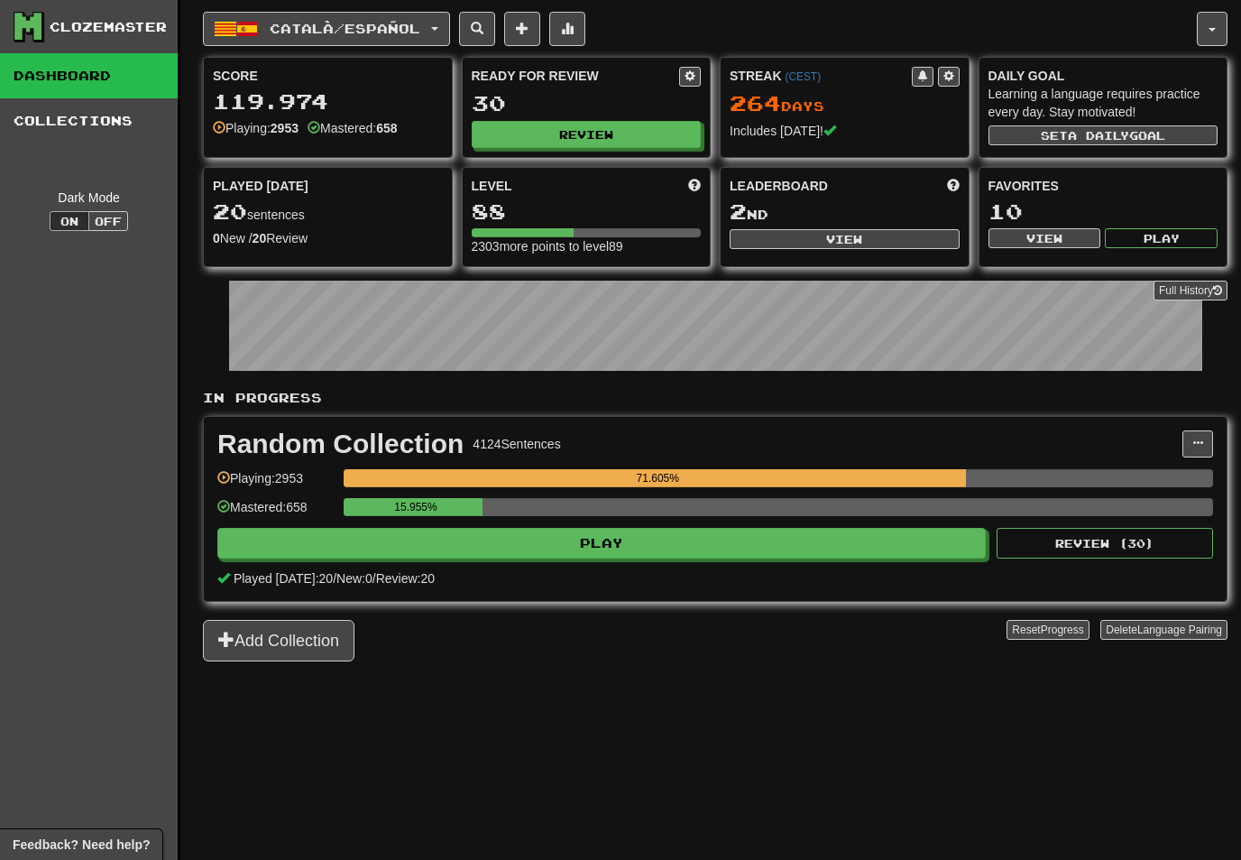
click at [420, 24] on span "Català / Español" at bounding box center [345, 28] width 151 height 15
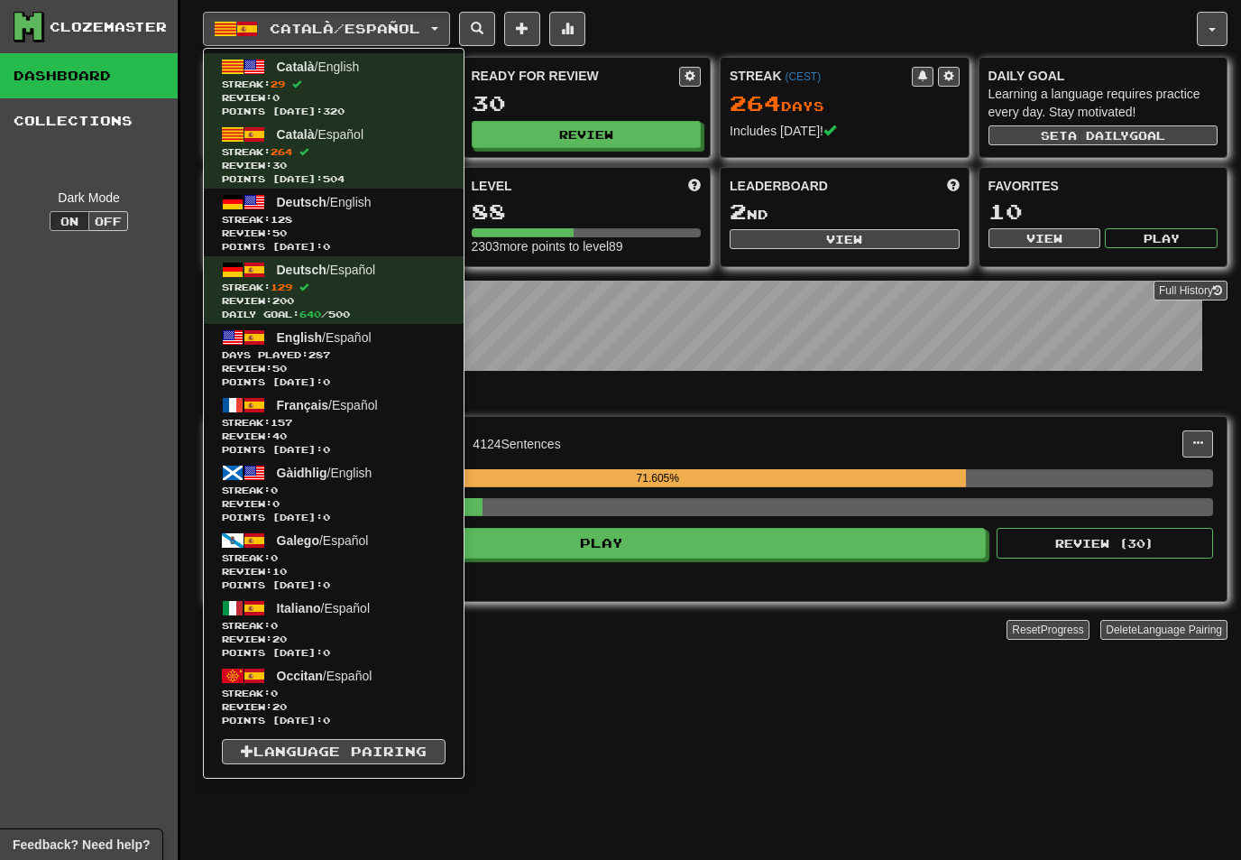
click at [320, 342] on span "English / Español" at bounding box center [324, 337] width 95 height 14
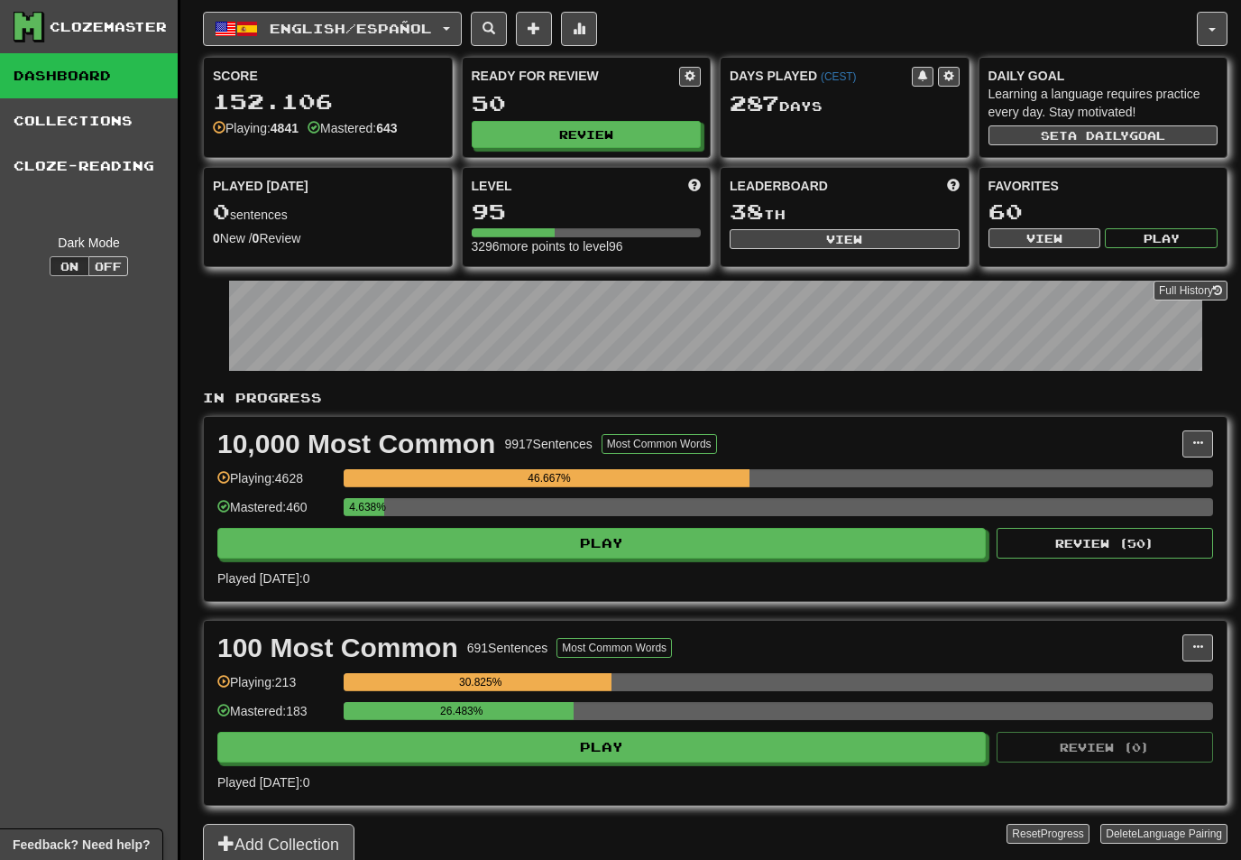
click at [609, 126] on button "Review" at bounding box center [587, 134] width 230 height 27
select select "**"
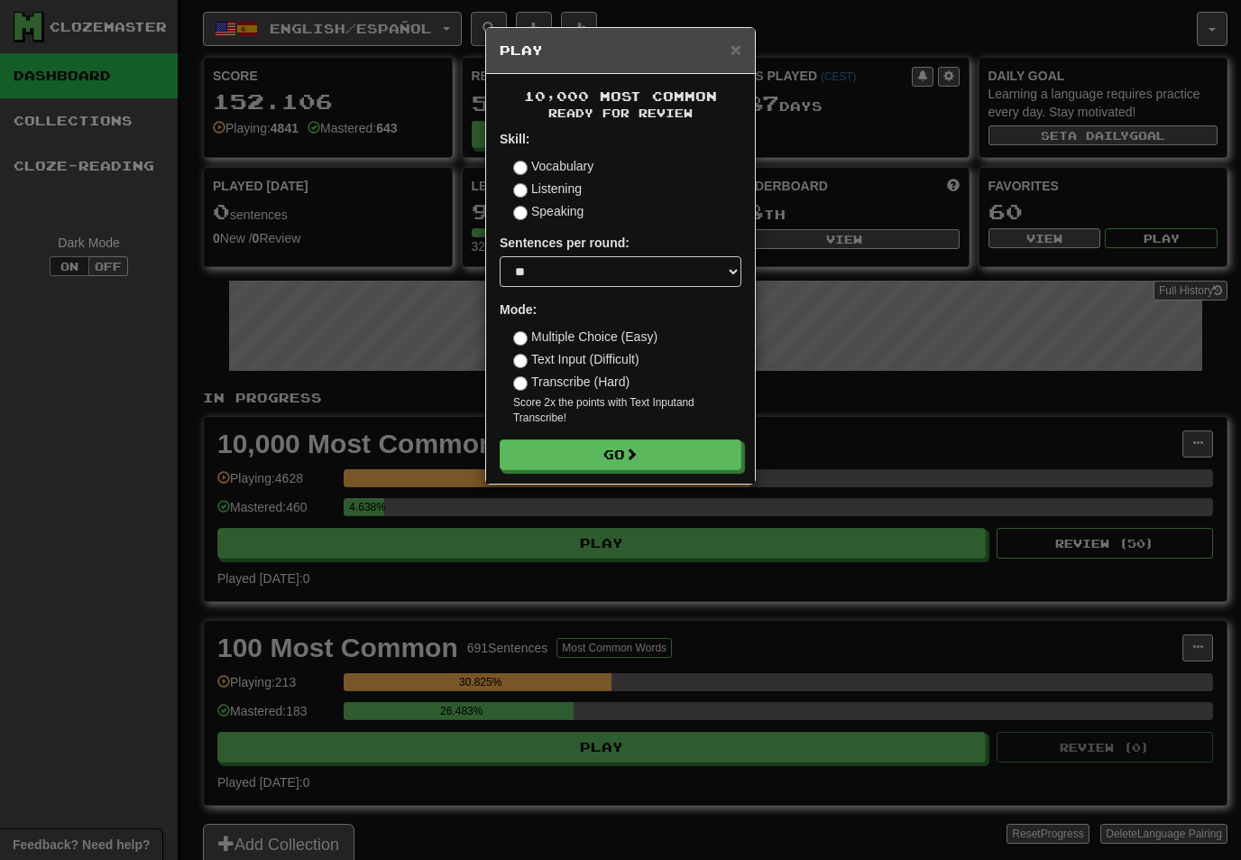
click at [731, 55] on span "×" at bounding box center [736, 49] width 11 height 21
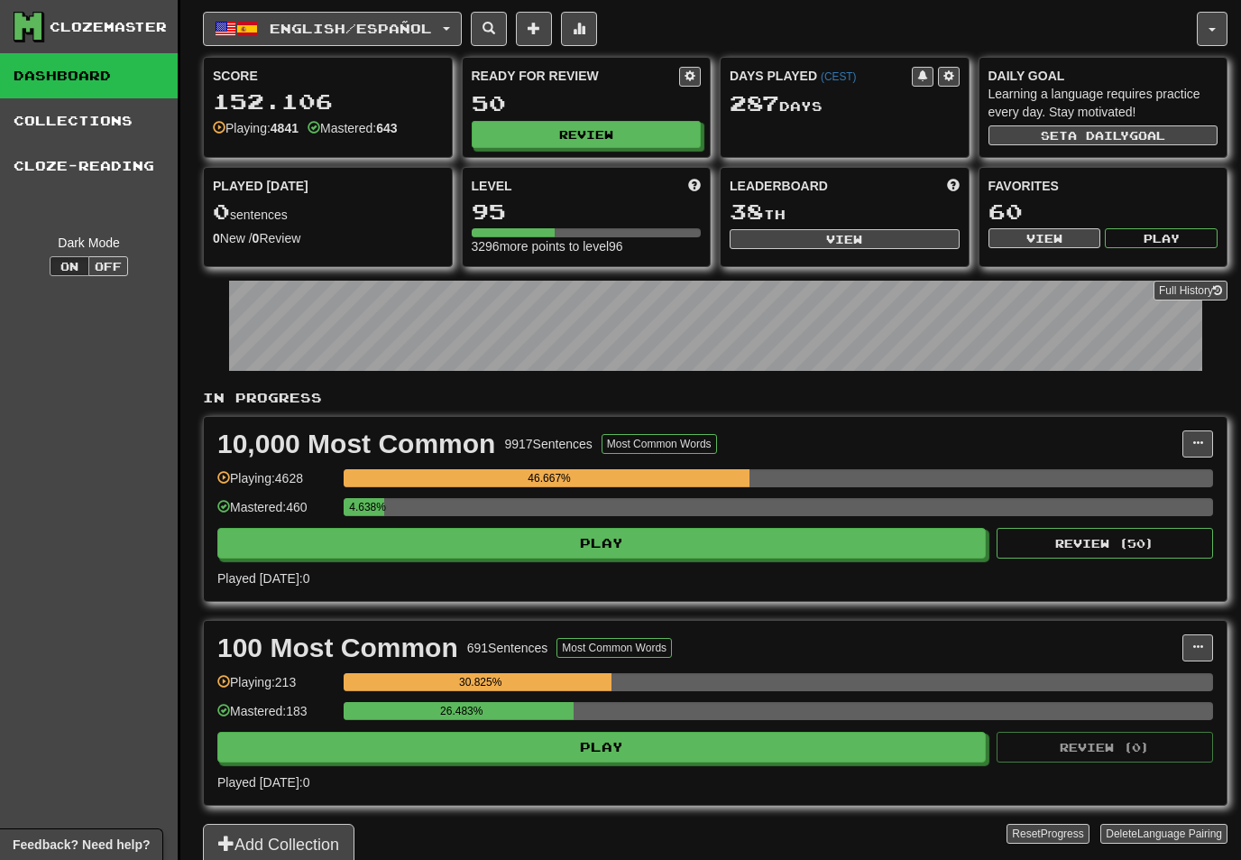
click at [865, 244] on button "View" at bounding box center [845, 239] width 230 height 20
select select "**********"
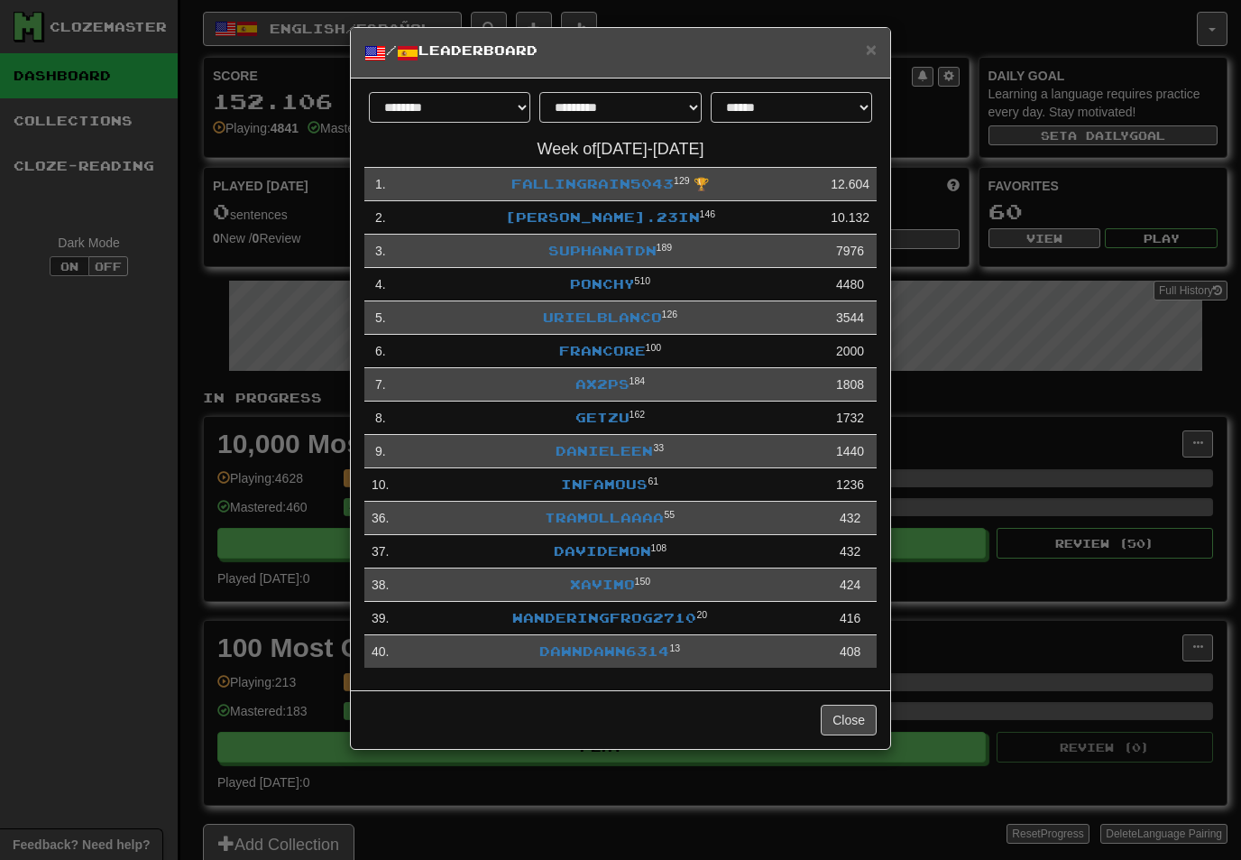
click at [620, 589] on link "Xavimo" at bounding box center [602, 583] width 65 height 15
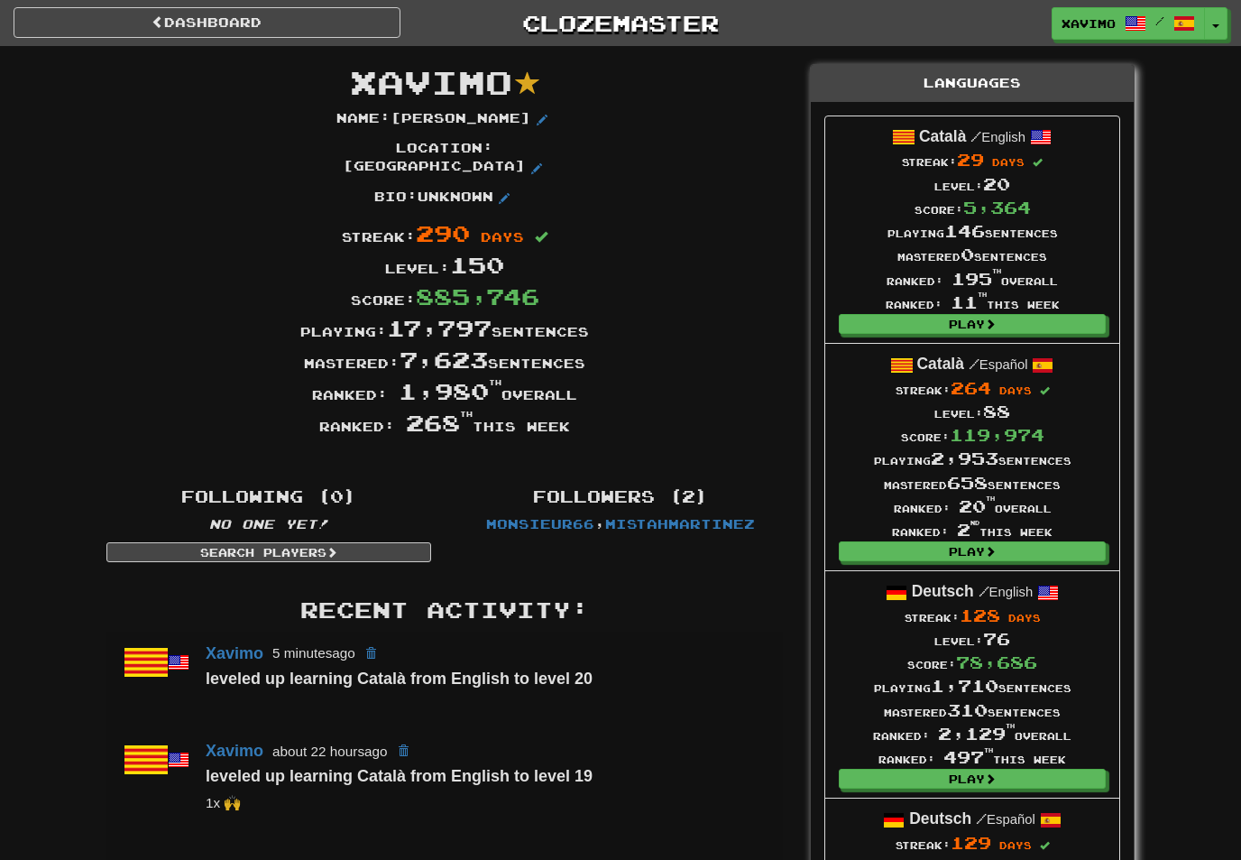
click at [134, 32] on link "Dashboard" at bounding box center [207, 22] width 387 height 31
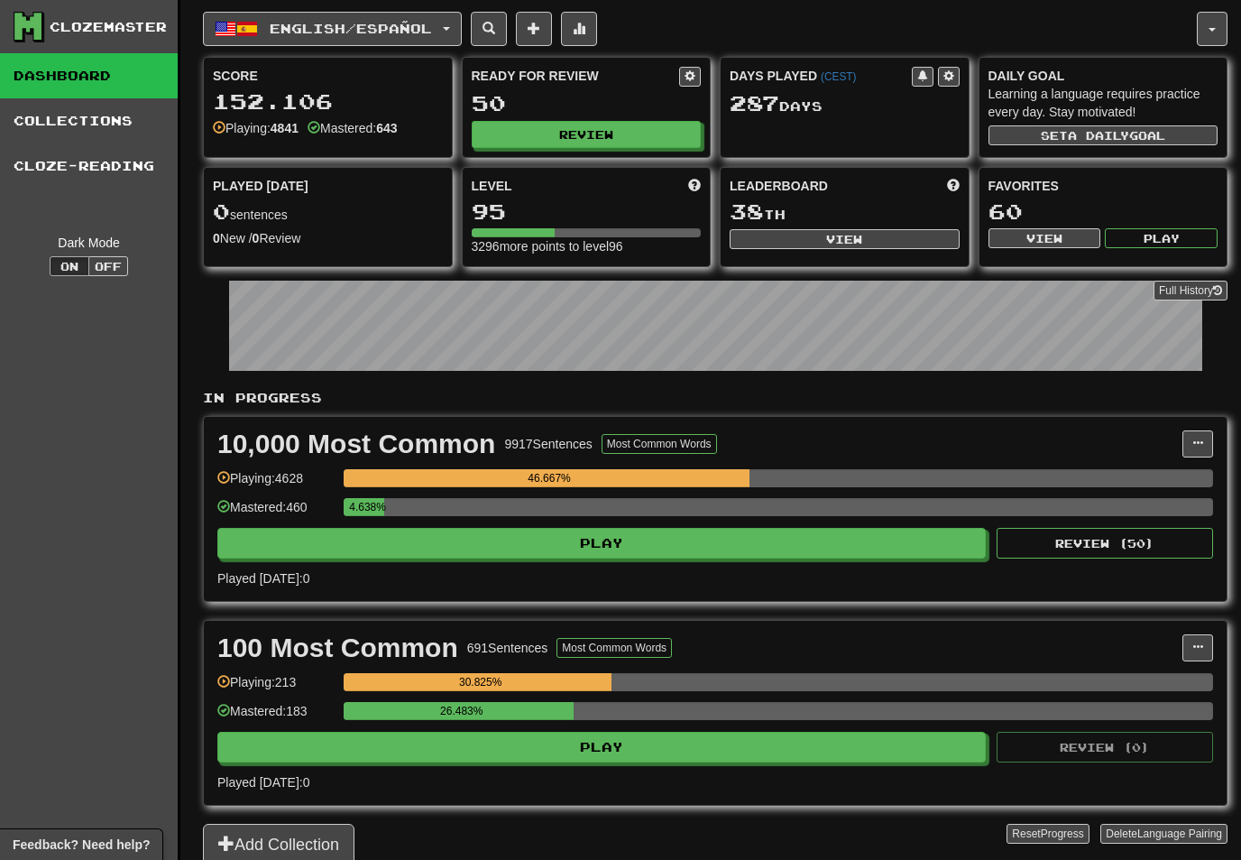
click at [613, 132] on button "Review" at bounding box center [587, 134] width 230 height 27
select select "**"
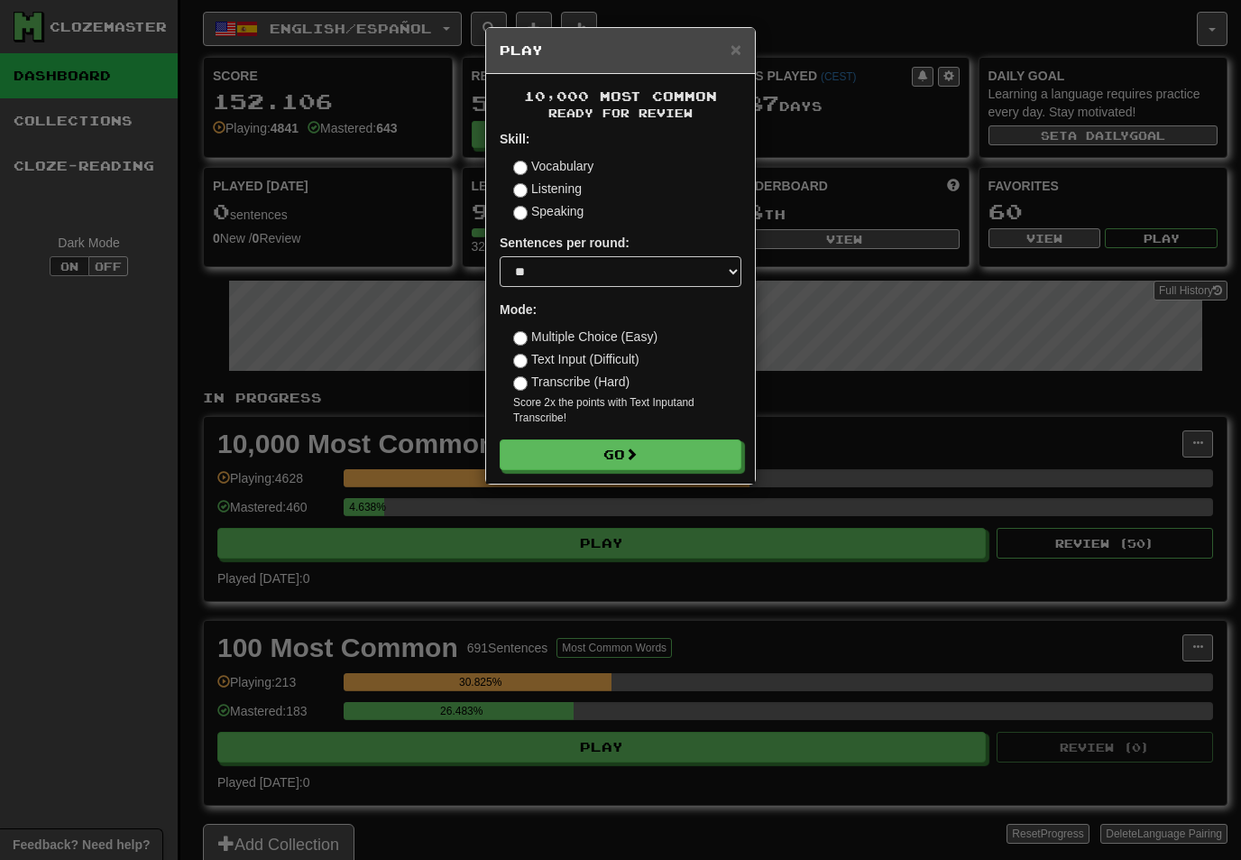
click at [675, 450] on button "Go" at bounding box center [621, 454] width 242 height 31
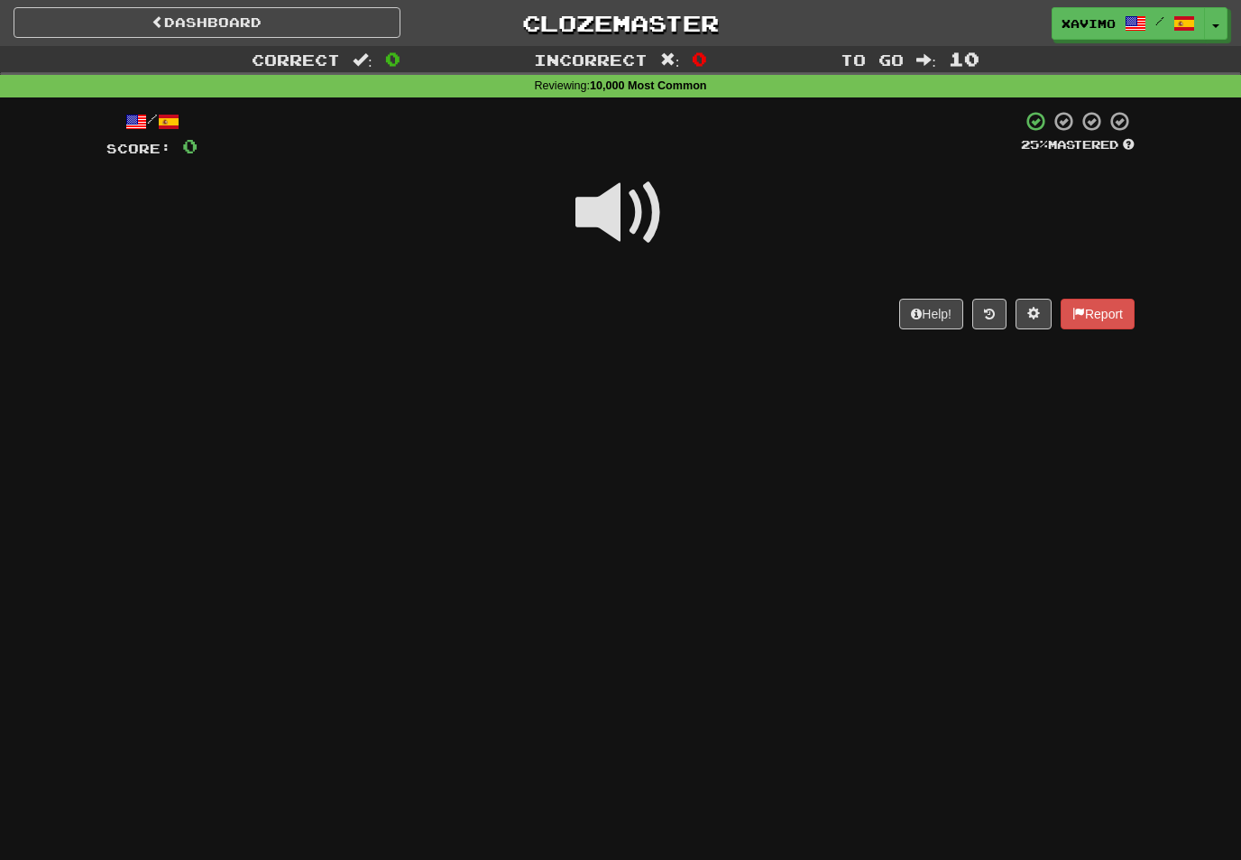
click at [634, 212] on span at bounding box center [621, 213] width 90 height 90
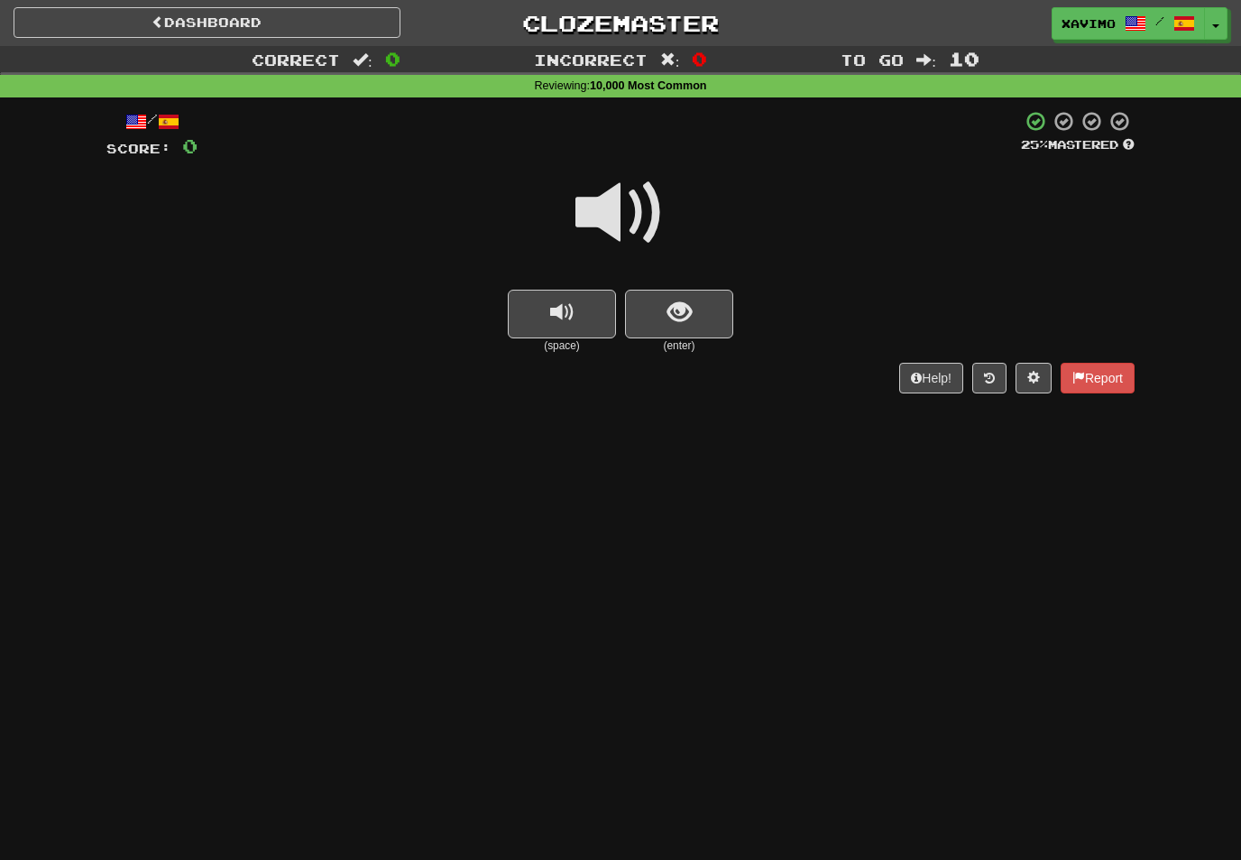
click at [617, 201] on span at bounding box center [621, 213] width 90 height 90
click at [682, 311] on span "show sentence" at bounding box center [680, 312] width 24 height 24
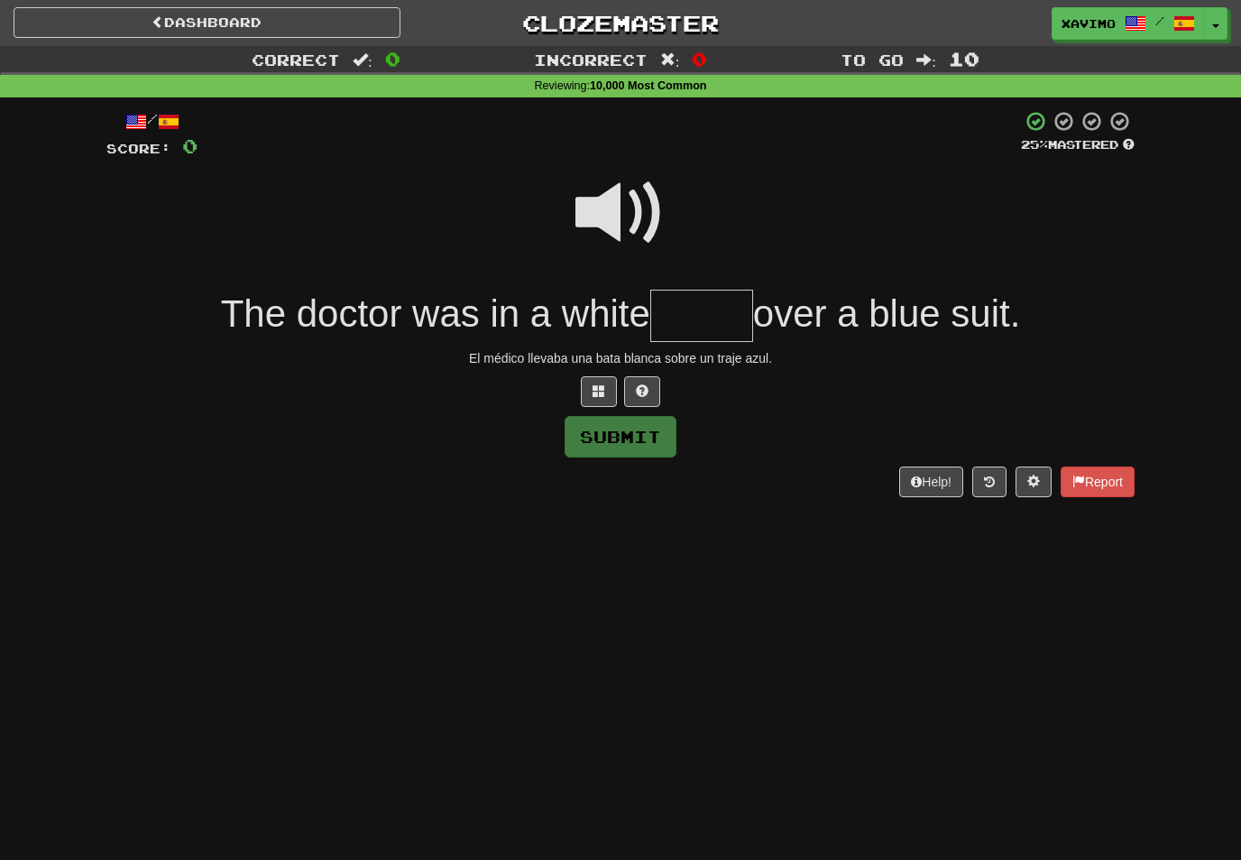
click at [628, 214] on span at bounding box center [621, 213] width 90 height 90
click at [695, 316] on input "text" at bounding box center [701, 316] width 103 height 53
type input "*"
click at [632, 201] on span at bounding box center [621, 213] width 90 height 90
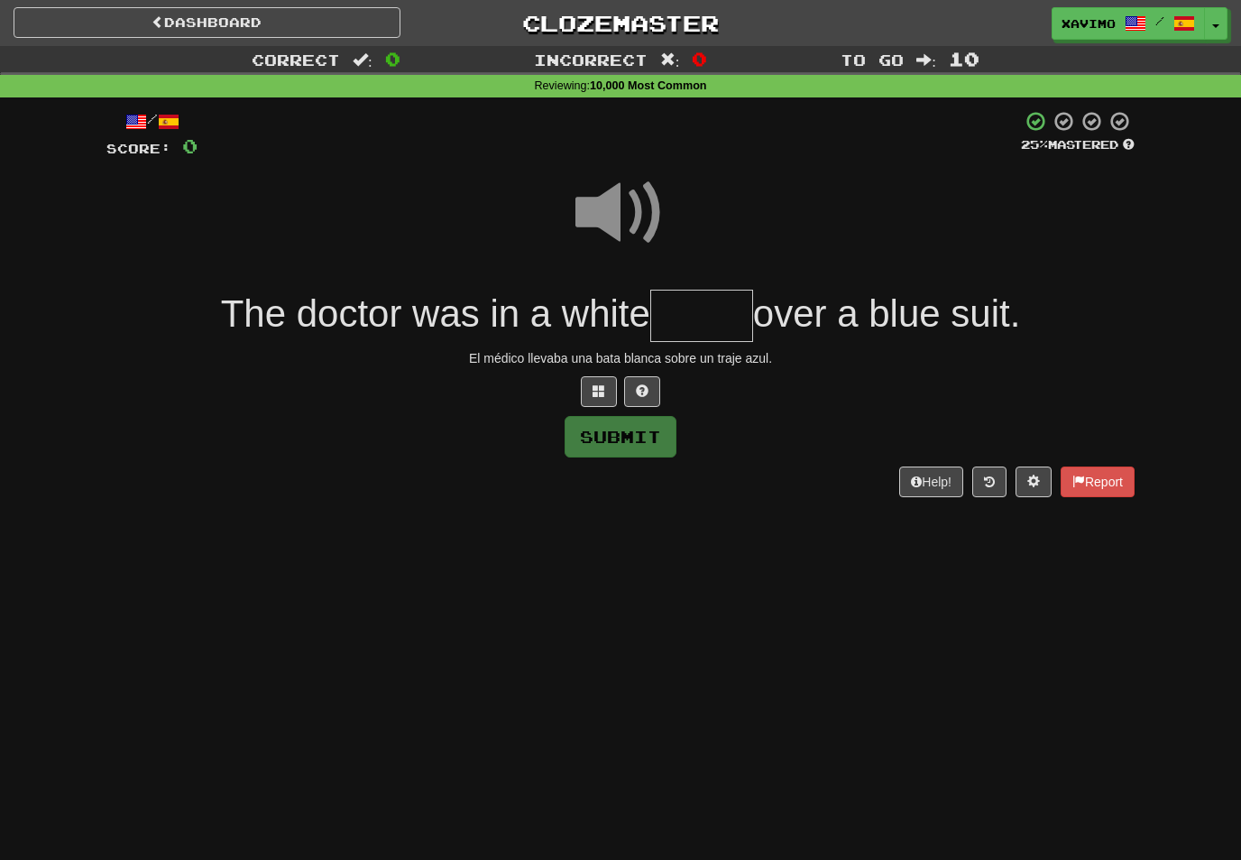
click at [686, 316] on input "text" at bounding box center [701, 316] width 103 height 53
click at [599, 384] on span at bounding box center [599, 390] width 13 height 13
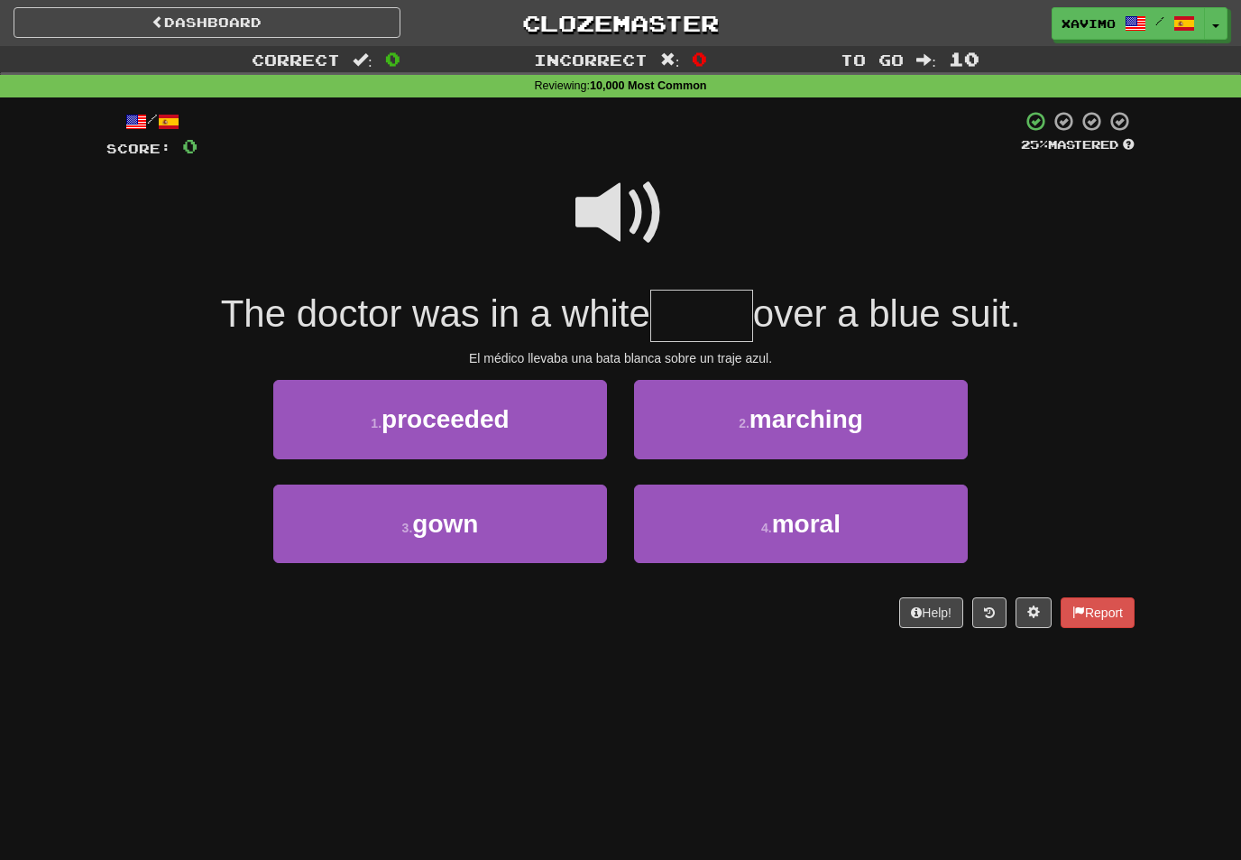
click at [574, 519] on button "3 . gown" at bounding box center [440, 523] width 334 height 78
type input "****"
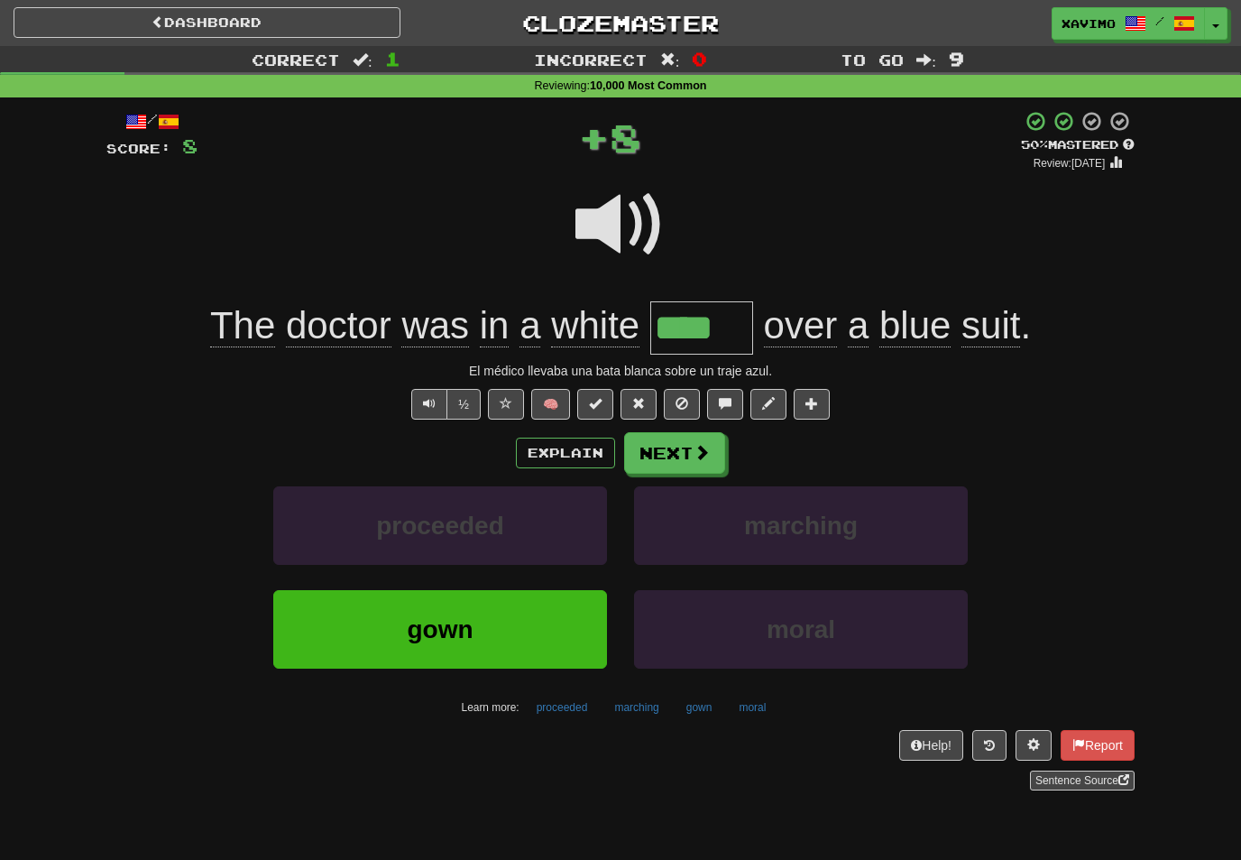
click at [708, 447] on span at bounding box center [702, 452] width 16 height 16
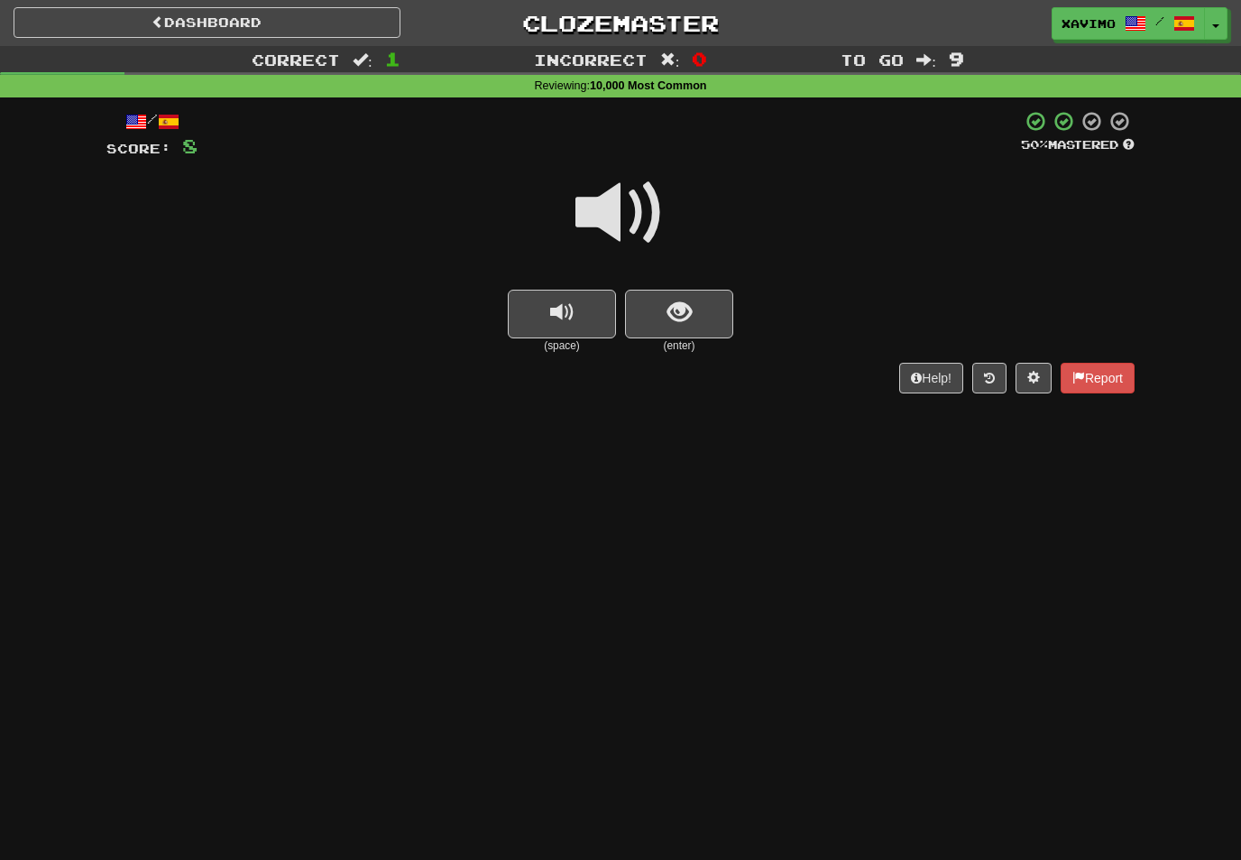
click at [623, 208] on span at bounding box center [621, 213] width 90 height 90
click at [674, 322] on span "show sentence" at bounding box center [680, 312] width 24 height 24
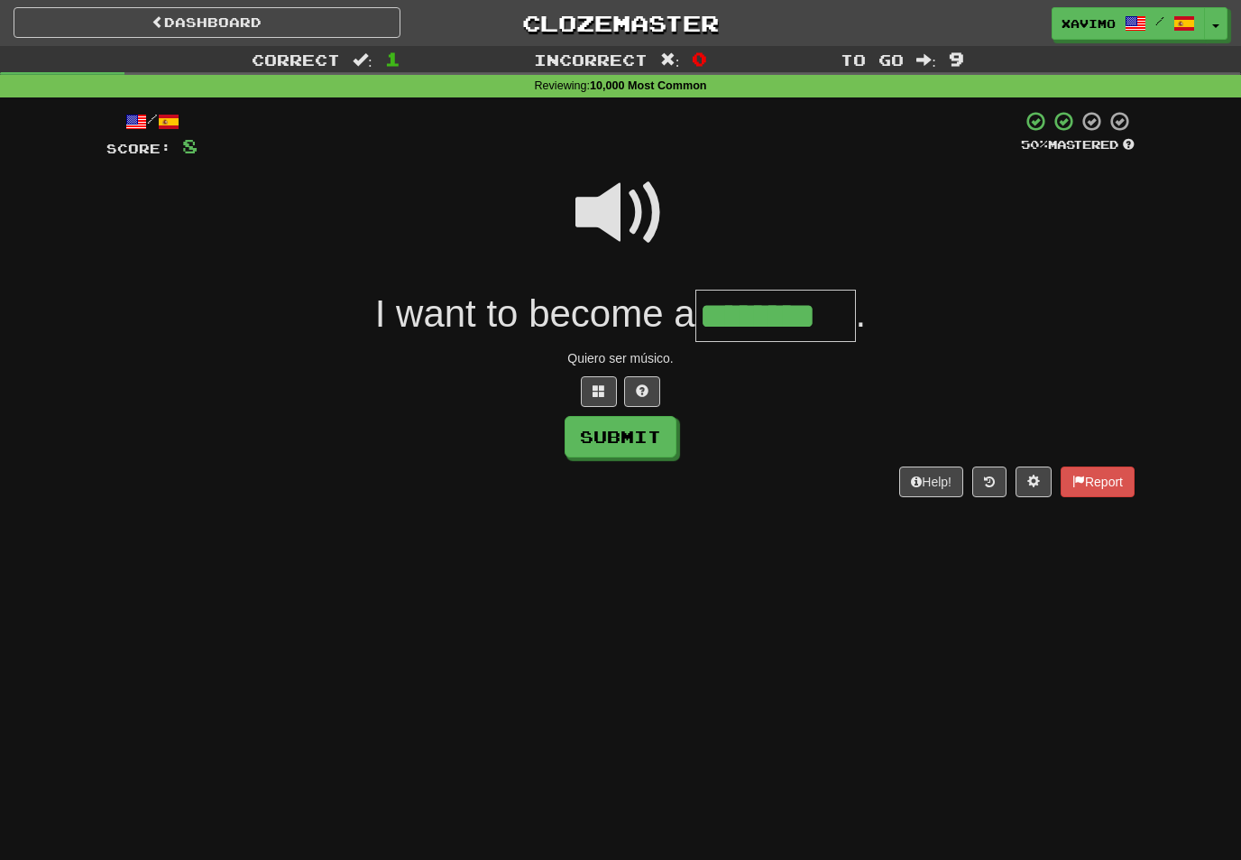
type input "********"
click at [662, 434] on button "Submit" at bounding box center [621, 437] width 112 height 42
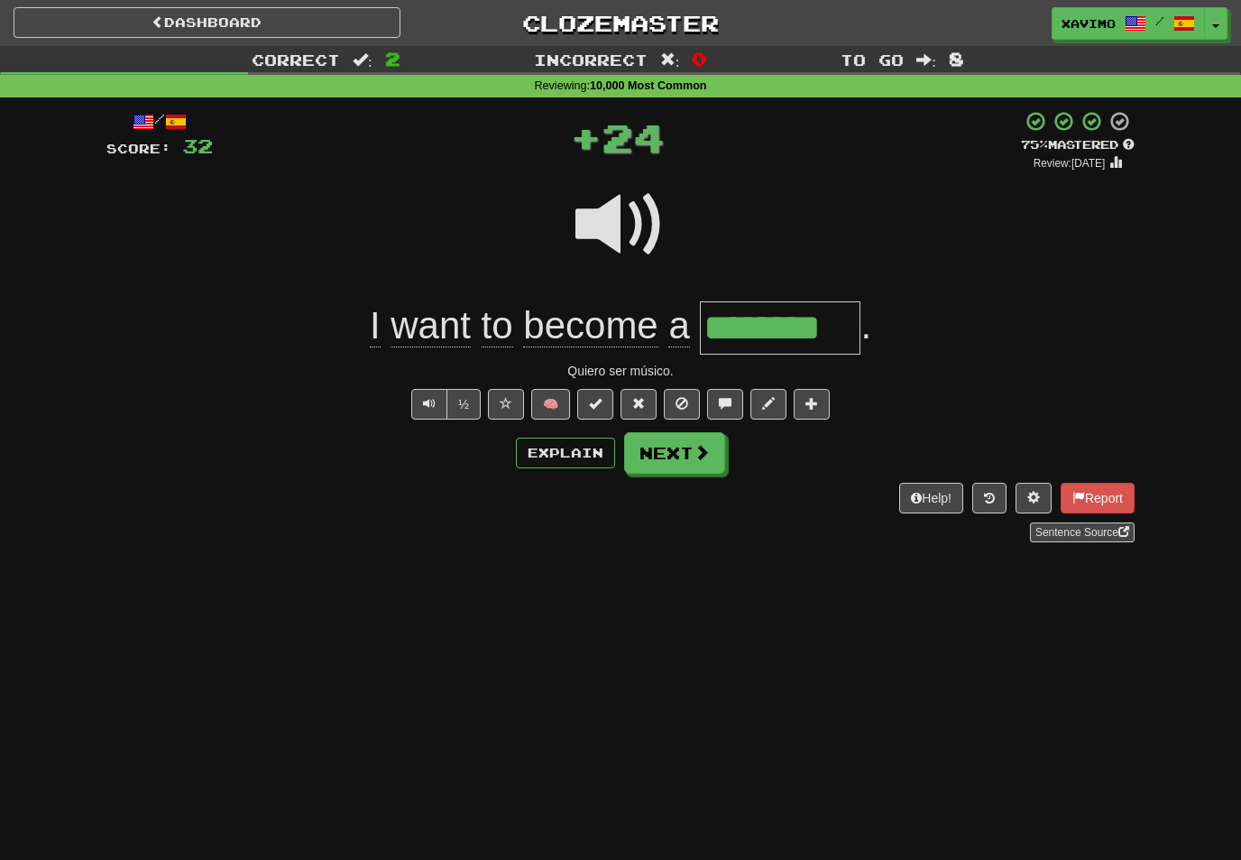
click at [710, 455] on button "Next" at bounding box center [674, 453] width 101 height 42
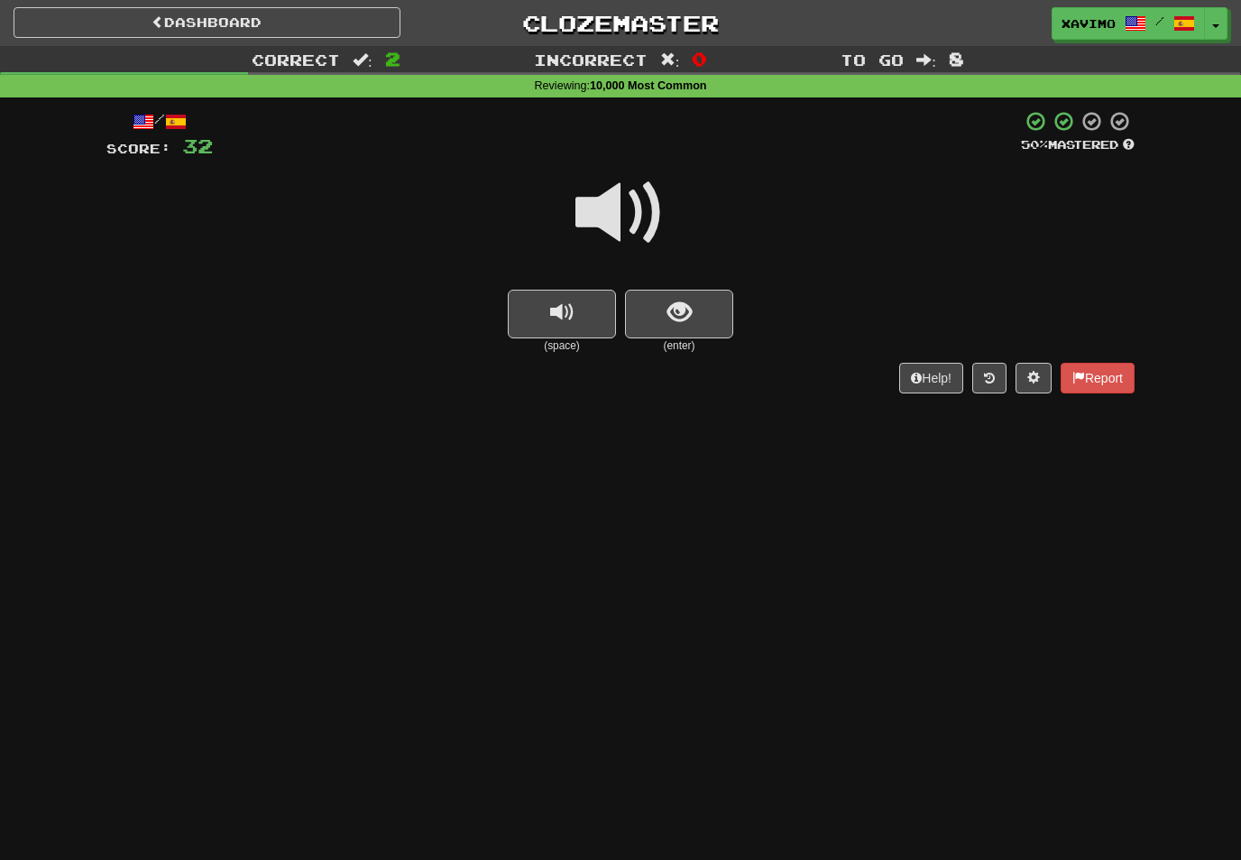
click at [634, 207] on span at bounding box center [621, 213] width 90 height 90
click at [686, 319] on span "show sentence" at bounding box center [680, 312] width 24 height 24
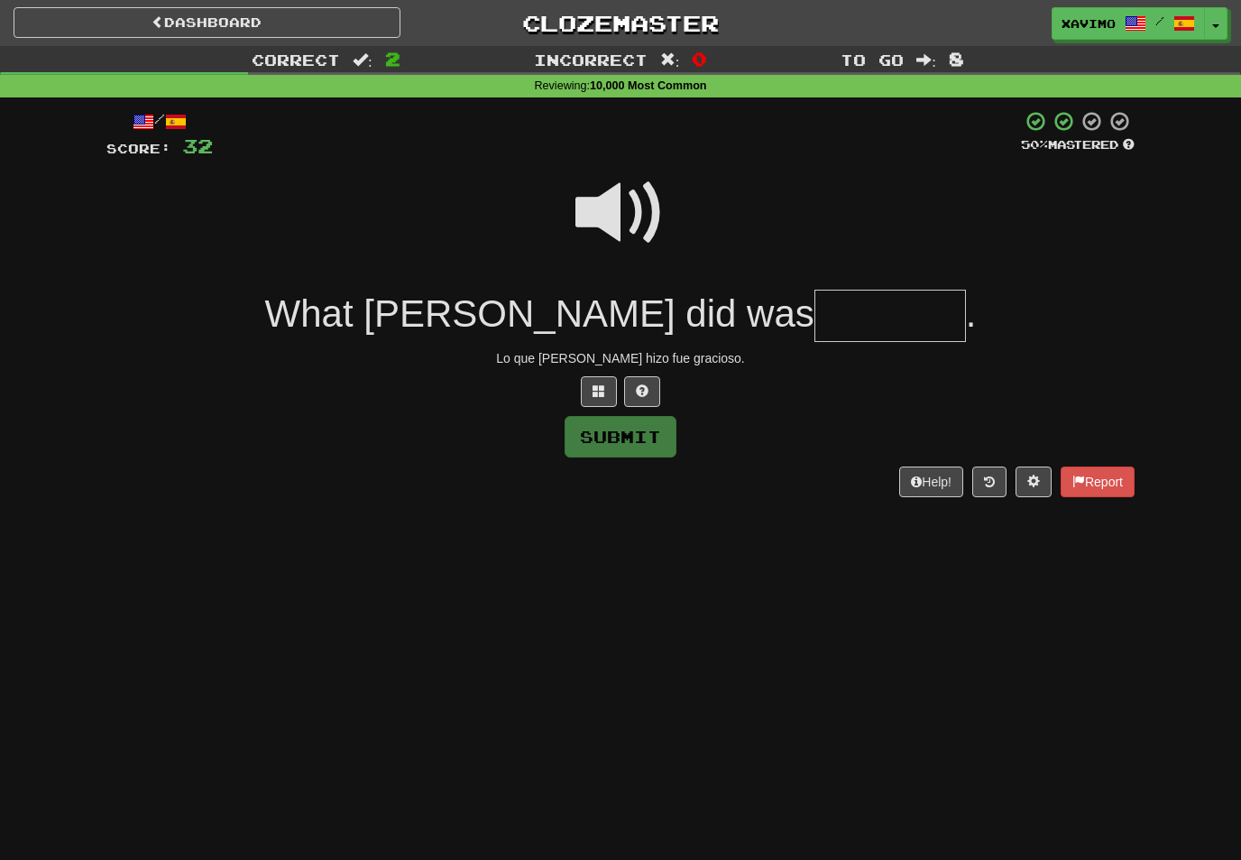
click at [619, 200] on span at bounding box center [621, 213] width 90 height 90
click at [815, 315] on input "text" at bounding box center [891, 316] width 152 height 53
type input "*********"
click at [663, 436] on button "Submit" at bounding box center [621, 437] width 112 height 42
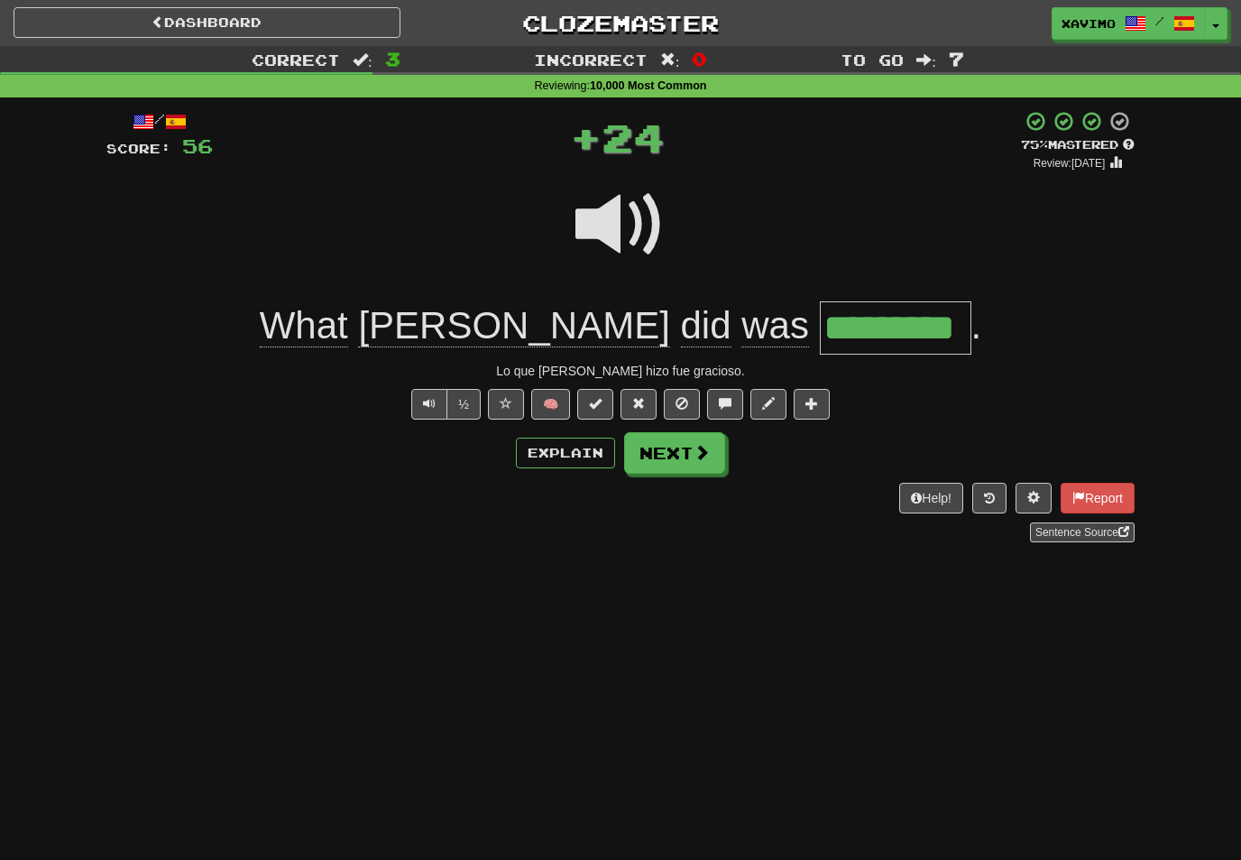
click at [704, 449] on span at bounding box center [702, 452] width 16 height 16
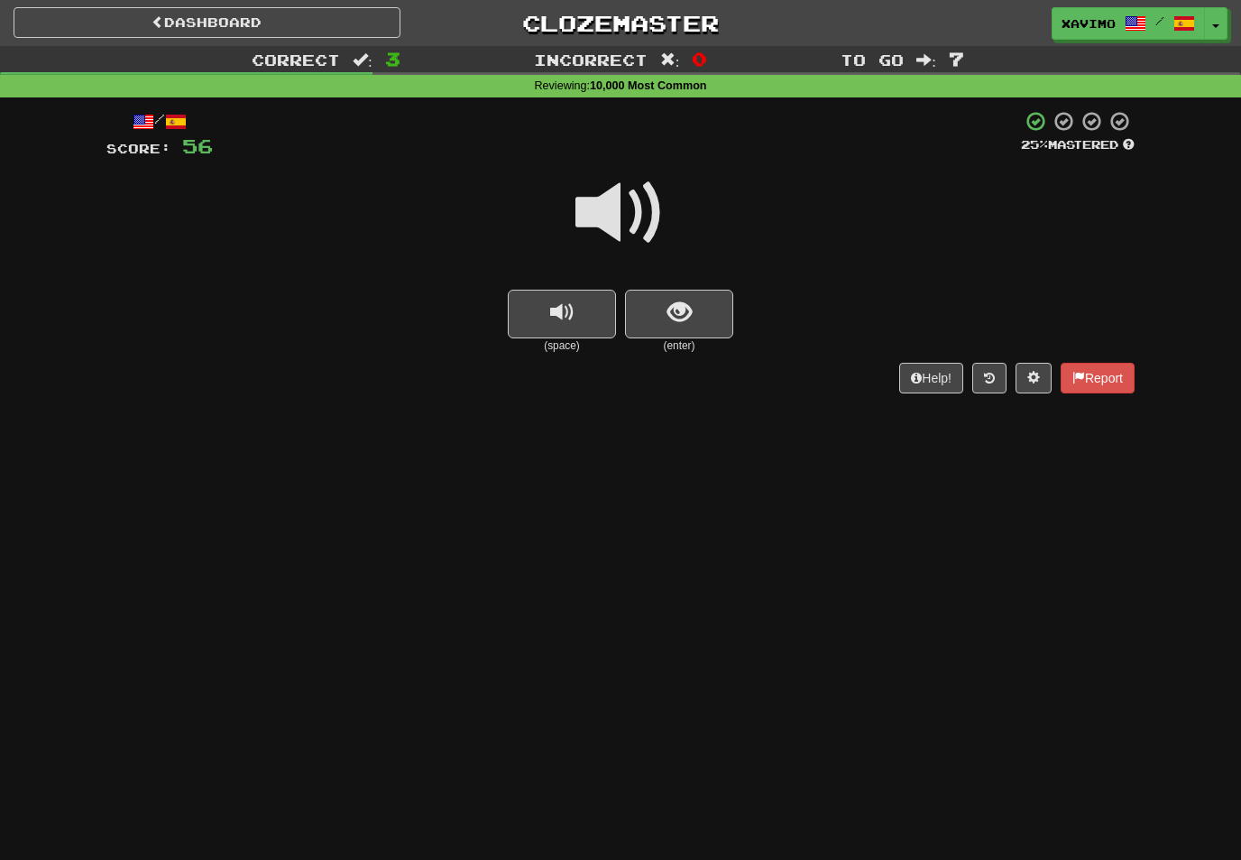
click at [626, 225] on span at bounding box center [621, 213] width 90 height 90
click at [680, 307] on span "show sentence" at bounding box center [680, 312] width 24 height 24
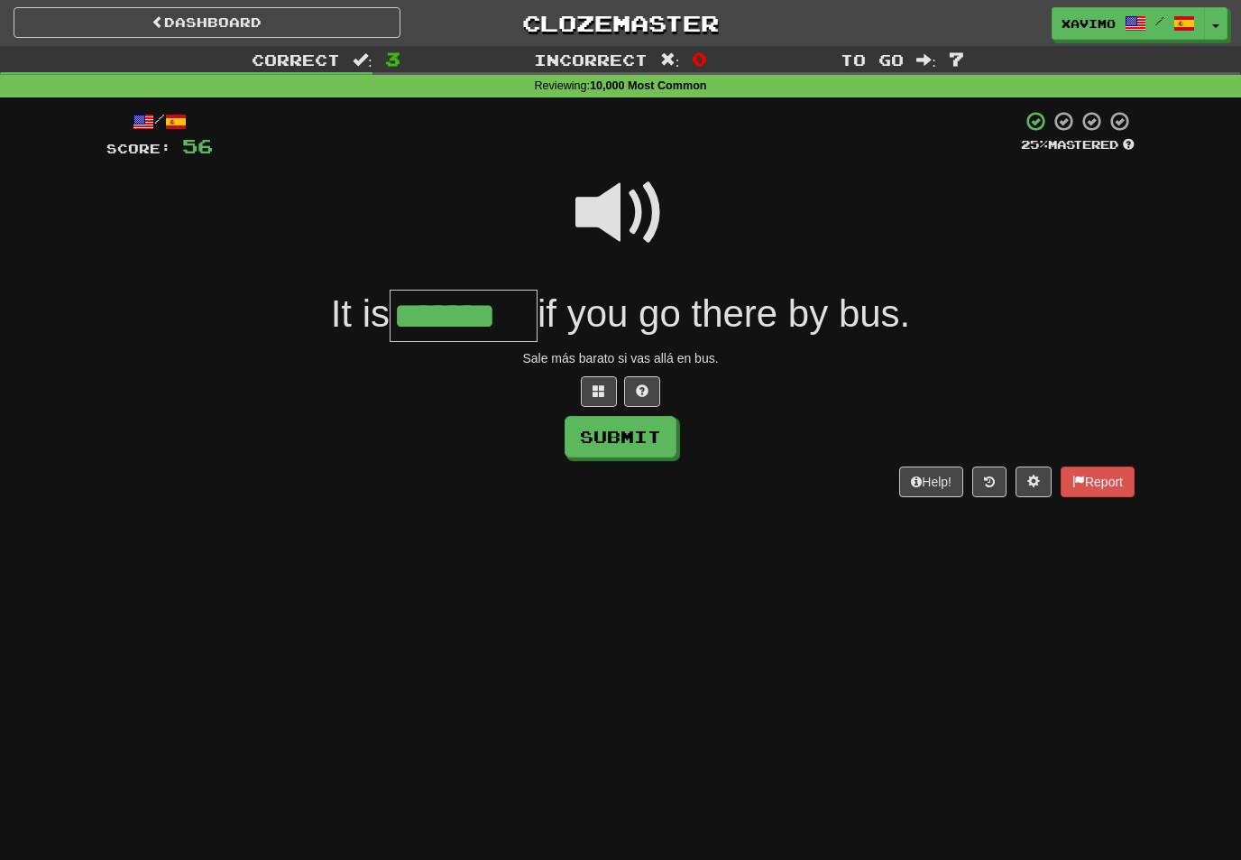
type input "*******"
click at [638, 426] on button "Submit" at bounding box center [621, 437] width 112 height 42
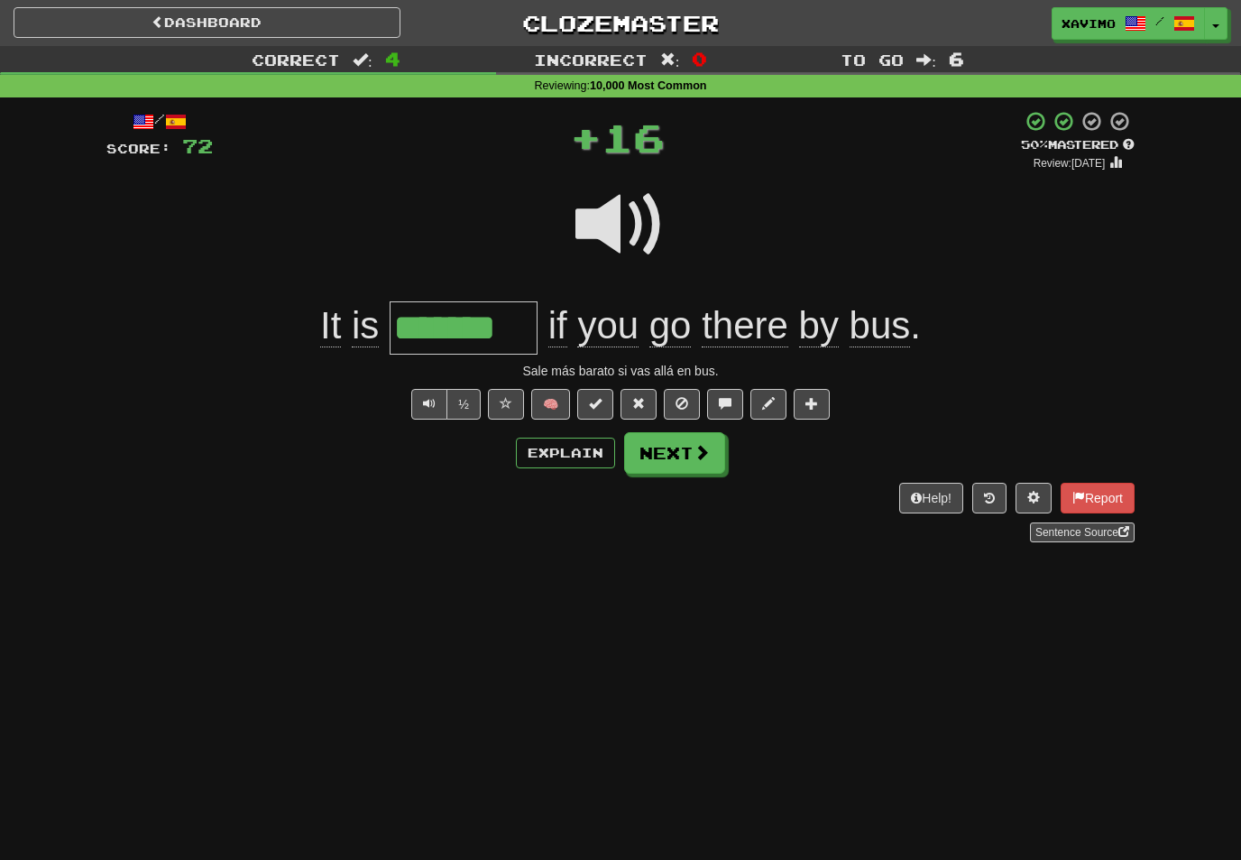
click at [704, 439] on button "Next" at bounding box center [674, 453] width 101 height 42
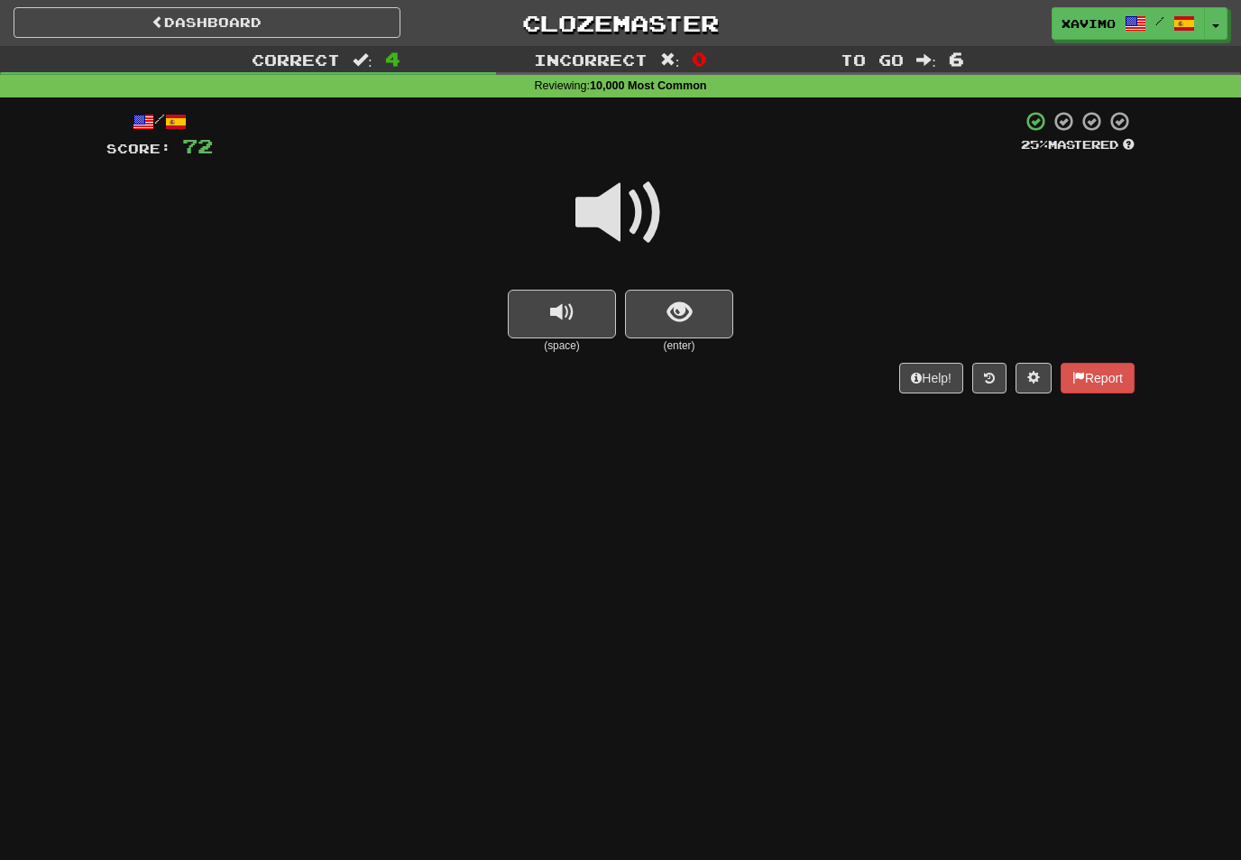
click at [637, 217] on span at bounding box center [621, 213] width 90 height 90
click at [681, 312] on span "show sentence" at bounding box center [680, 312] width 24 height 24
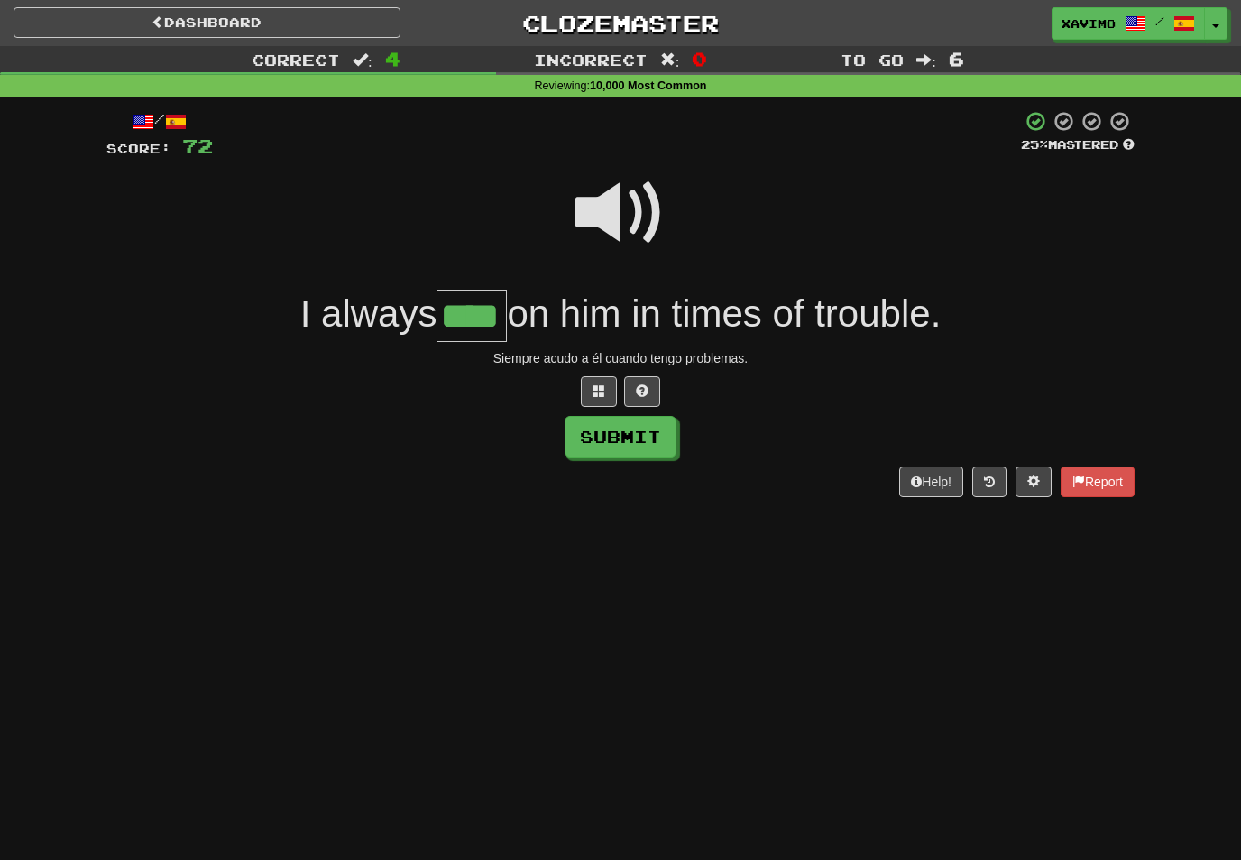
type input "****"
click at [631, 440] on button "Submit" at bounding box center [621, 437] width 112 height 42
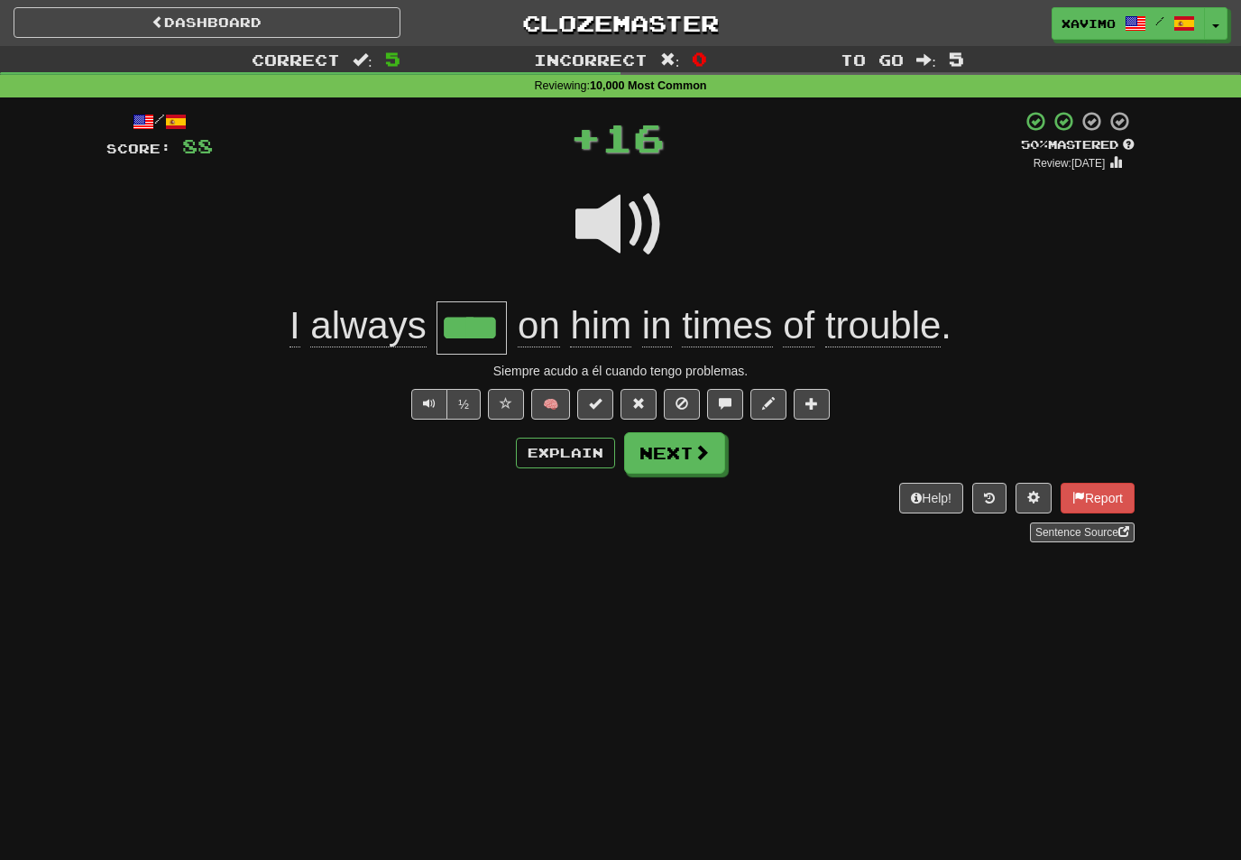
click at [714, 442] on button "Next" at bounding box center [674, 453] width 101 height 42
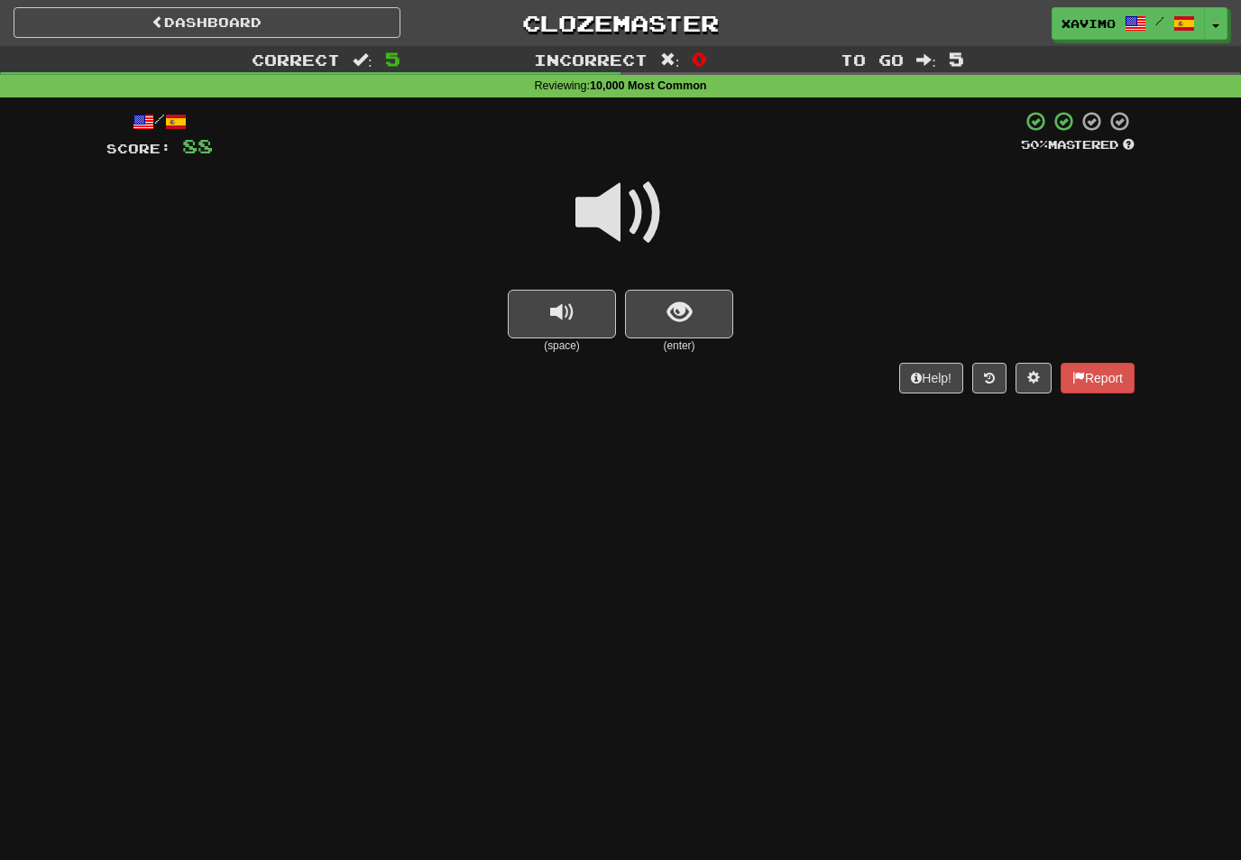
click at [628, 223] on span at bounding box center [621, 213] width 90 height 90
click at [679, 311] on span "show sentence" at bounding box center [680, 312] width 24 height 24
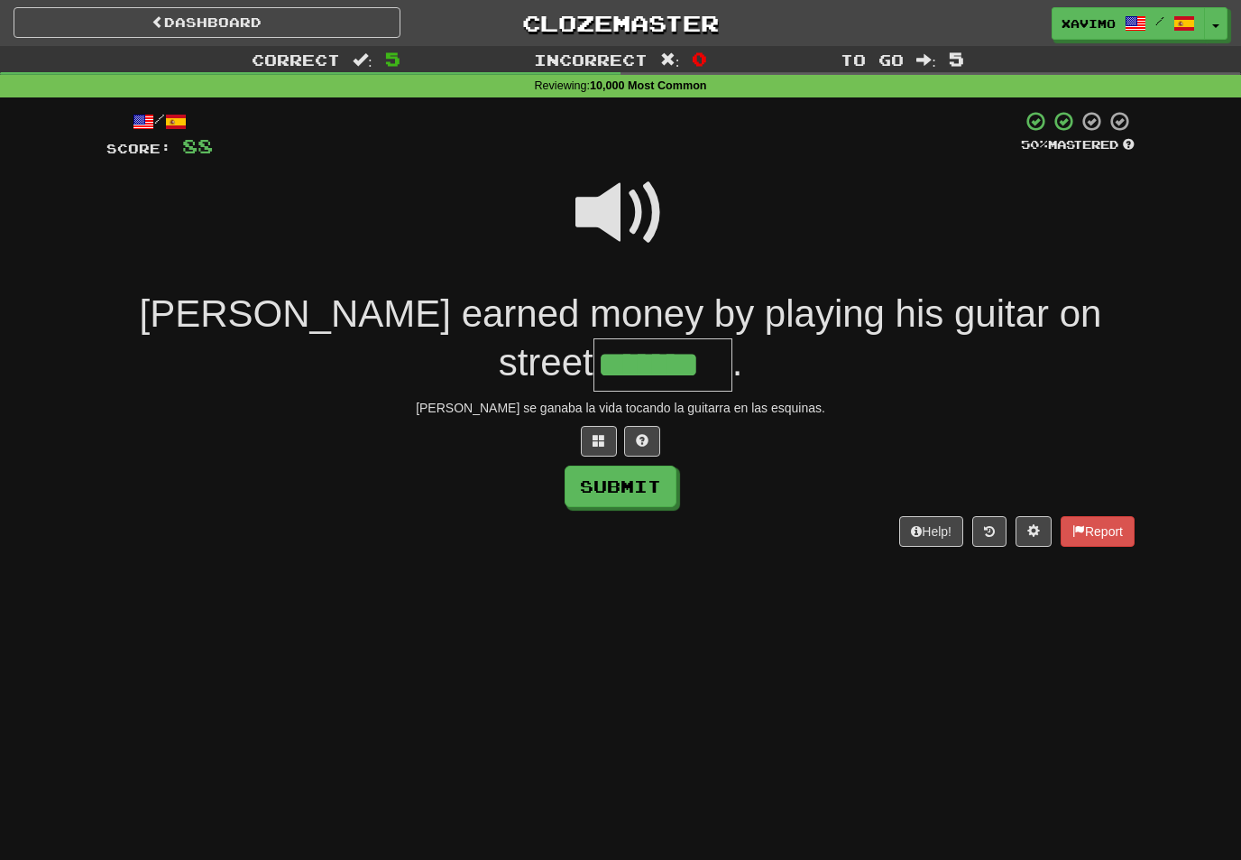
type input "*******"
click at [632, 466] on button "Submit" at bounding box center [621, 487] width 112 height 42
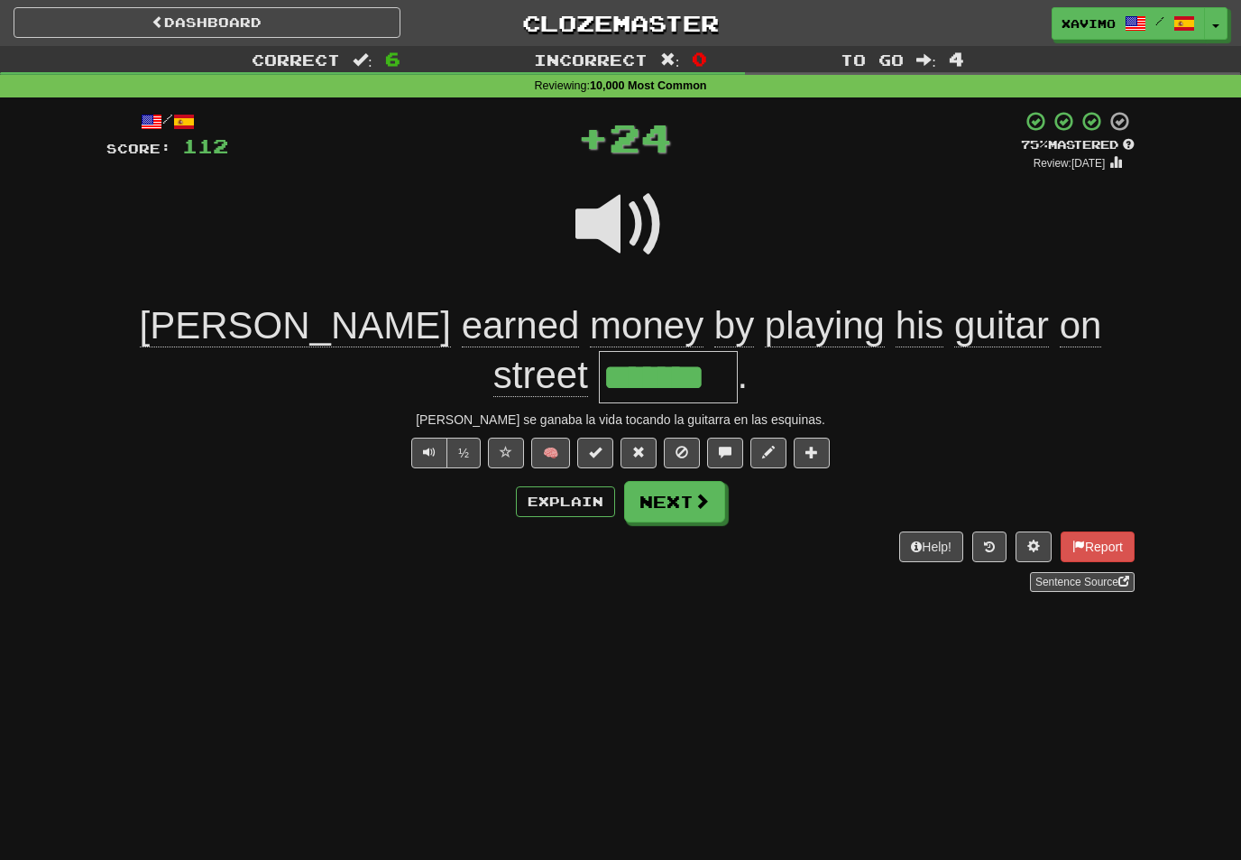
click at [694, 493] on span at bounding box center [702, 501] width 16 height 16
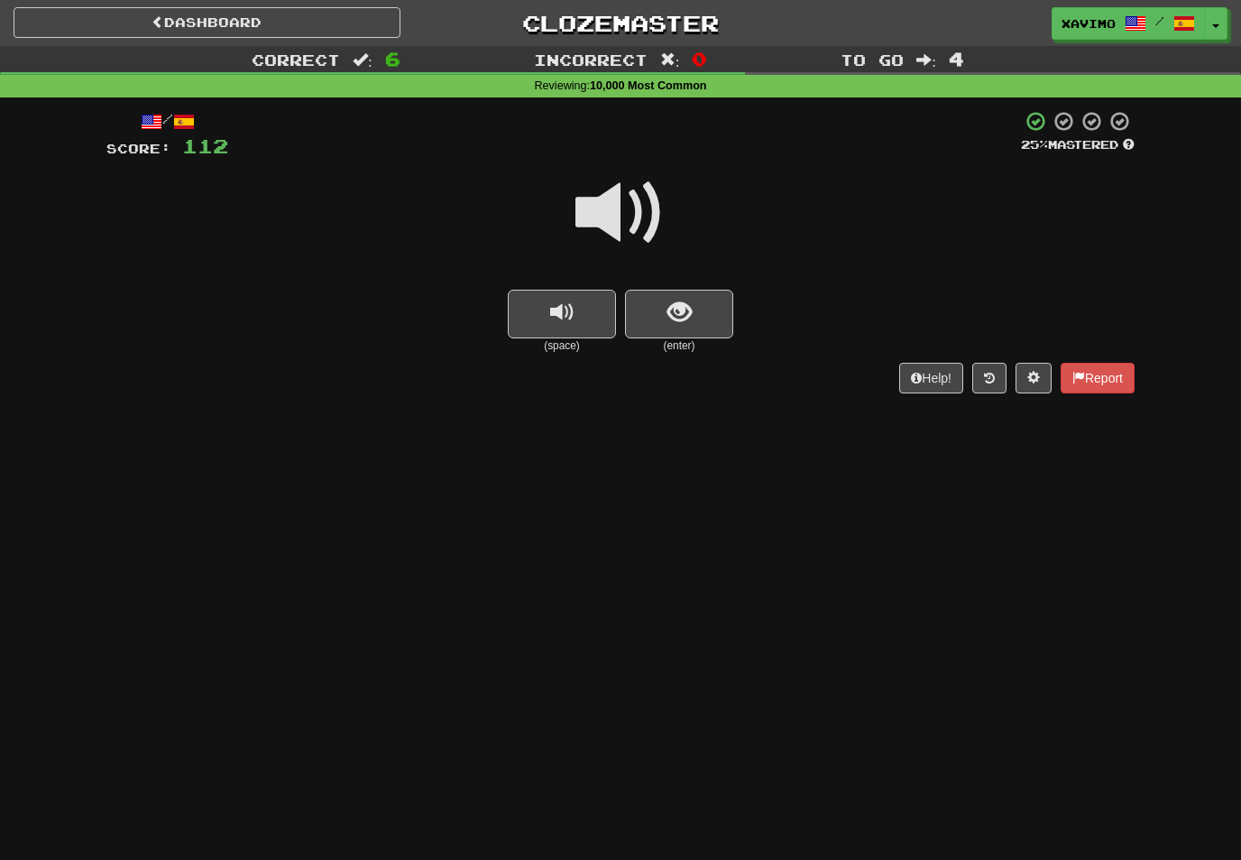
click at [637, 216] on span at bounding box center [621, 213] width 90 height 90
click at [680, 319] on span "show sentence" at bounding box center [680, 312] width 24 height 24
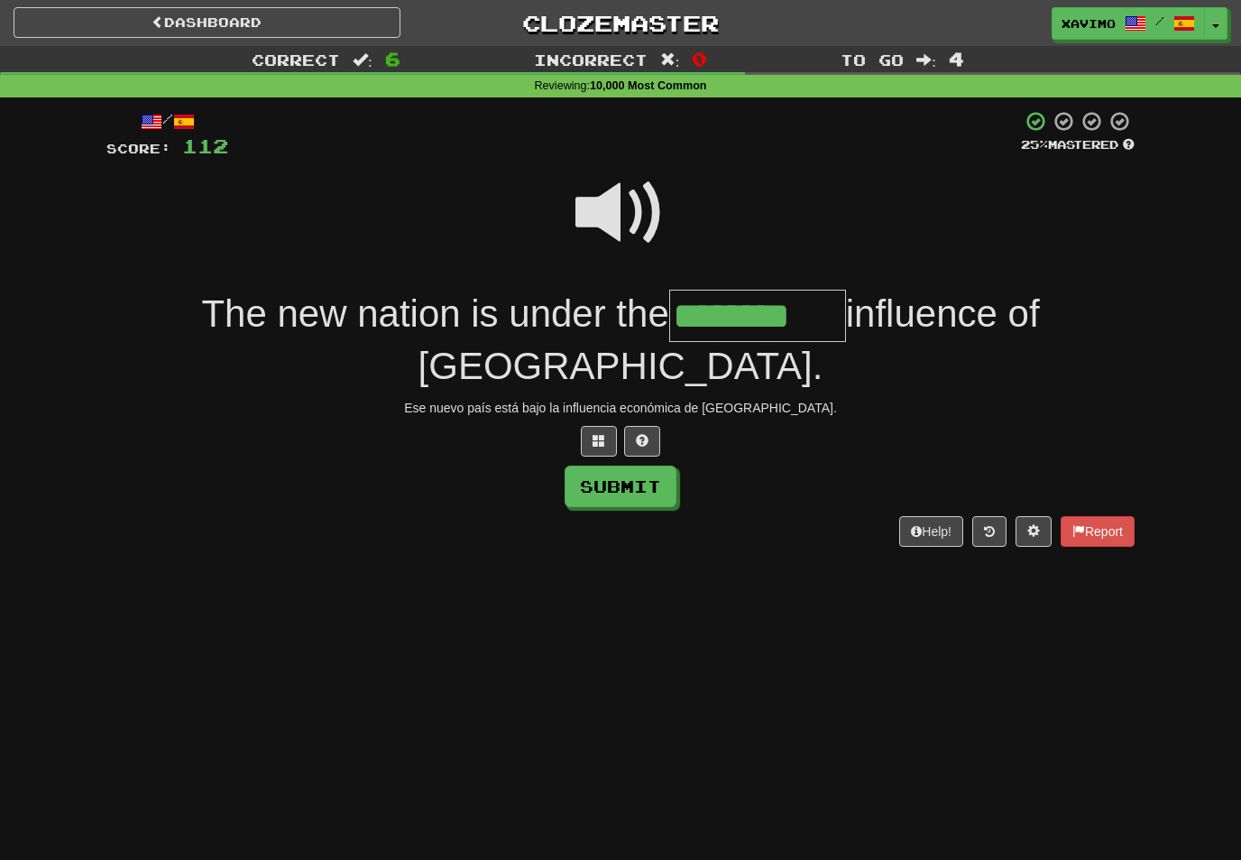
type input "********"
click at [647, 466] on button "Submit" at bounding box center [621, 487] width 112 height 42
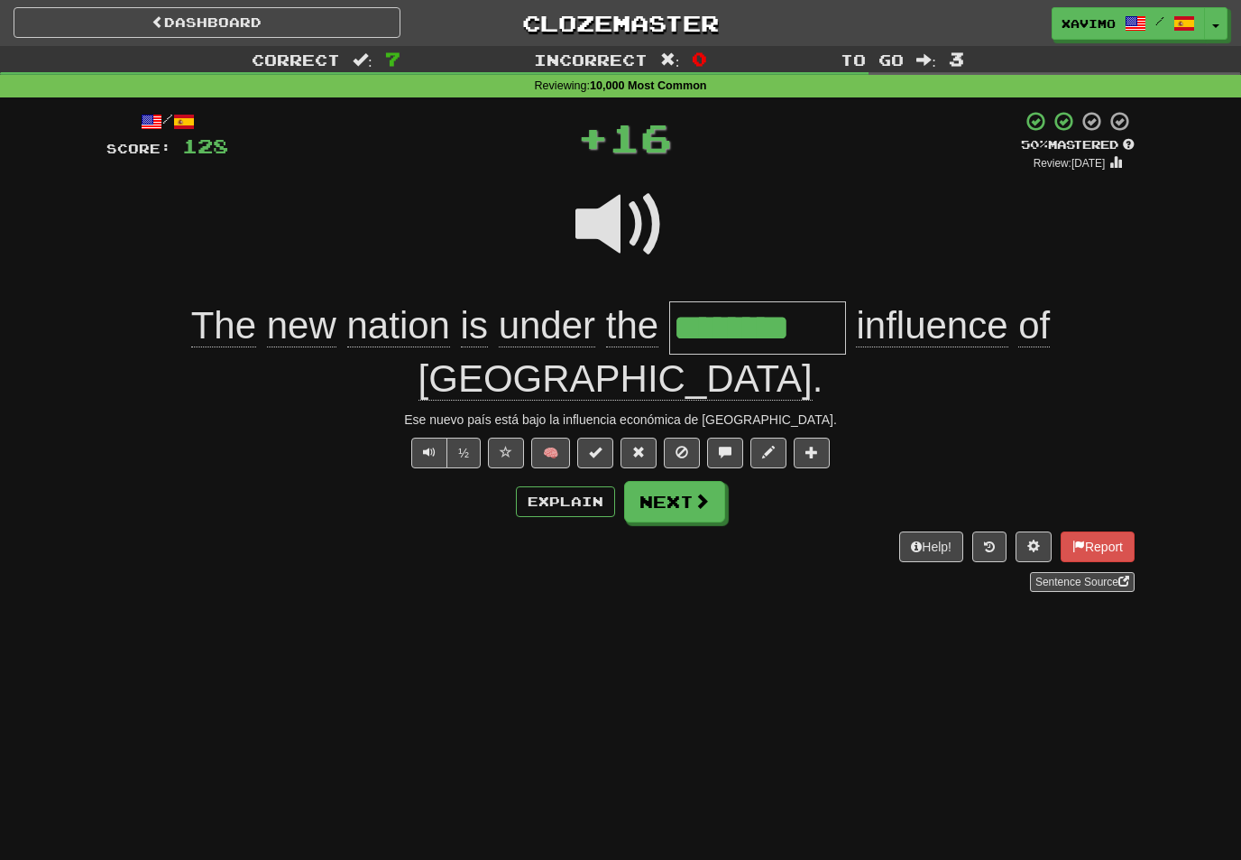
click at [685, 481] on button "Next" at bounding box center [674, 502] width 101 height 42
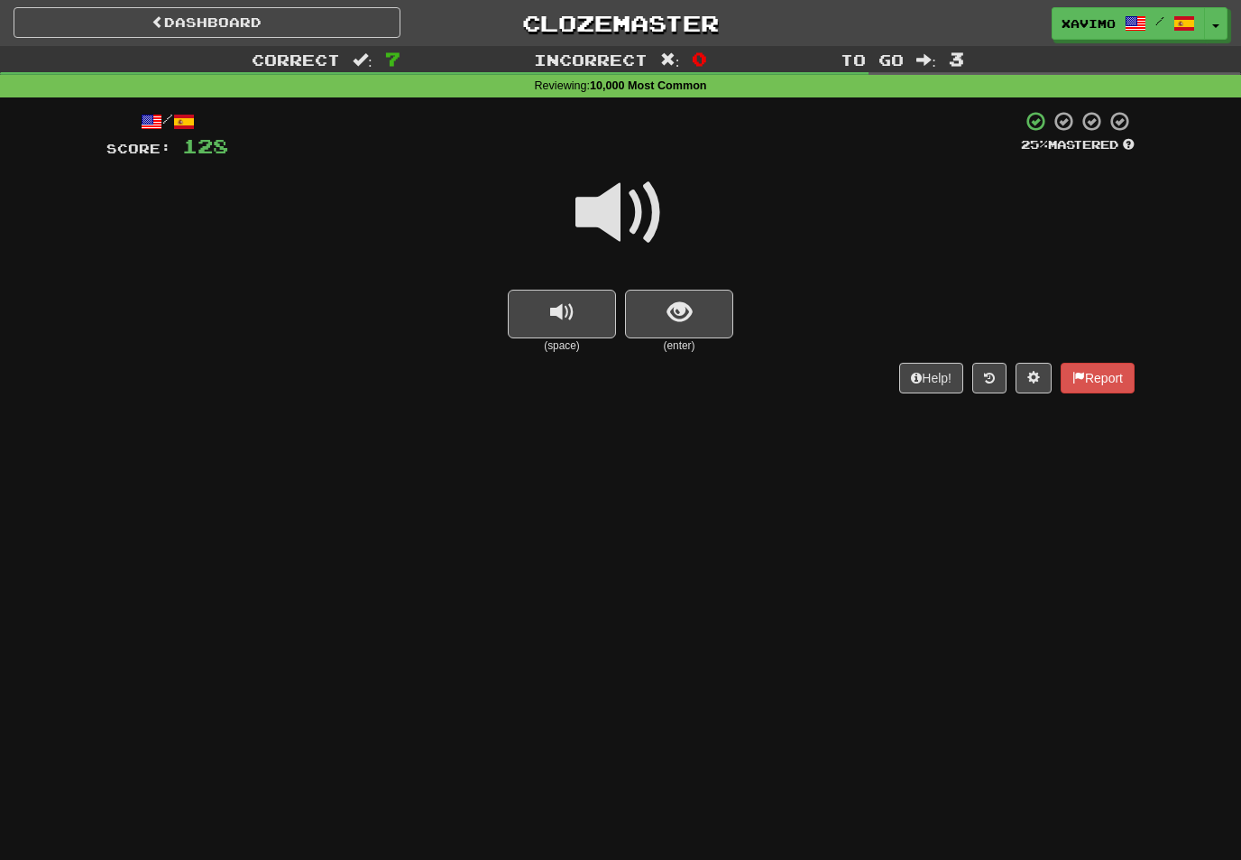
click at [641, 209] on span at bounding box center [621, 213] width 90 height 90
click at [677, 319] on span "show sentence" at bounding box center [680, 312] width 24 height 24
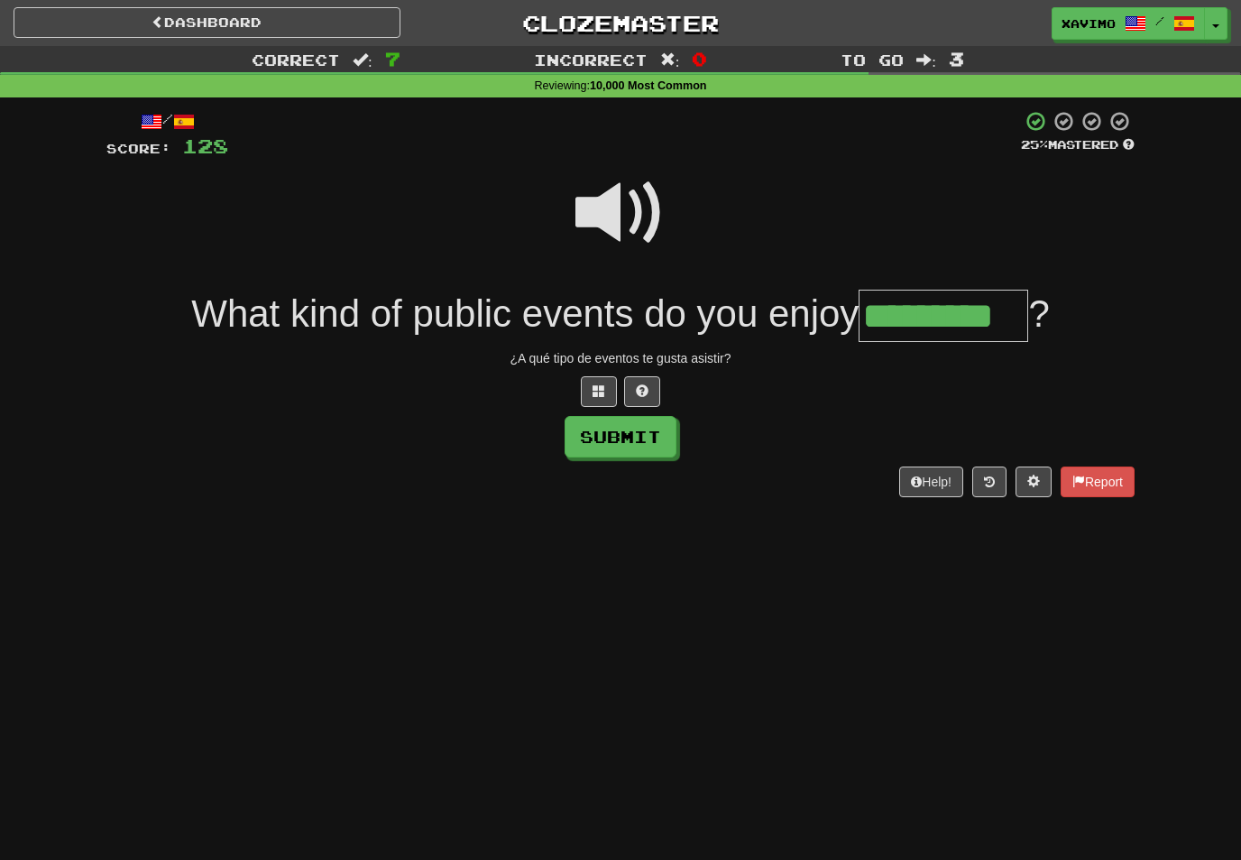
type input "*********"
click at [652, 440] on button "Submit" at bounding box center [621, 437] width 112 height 42
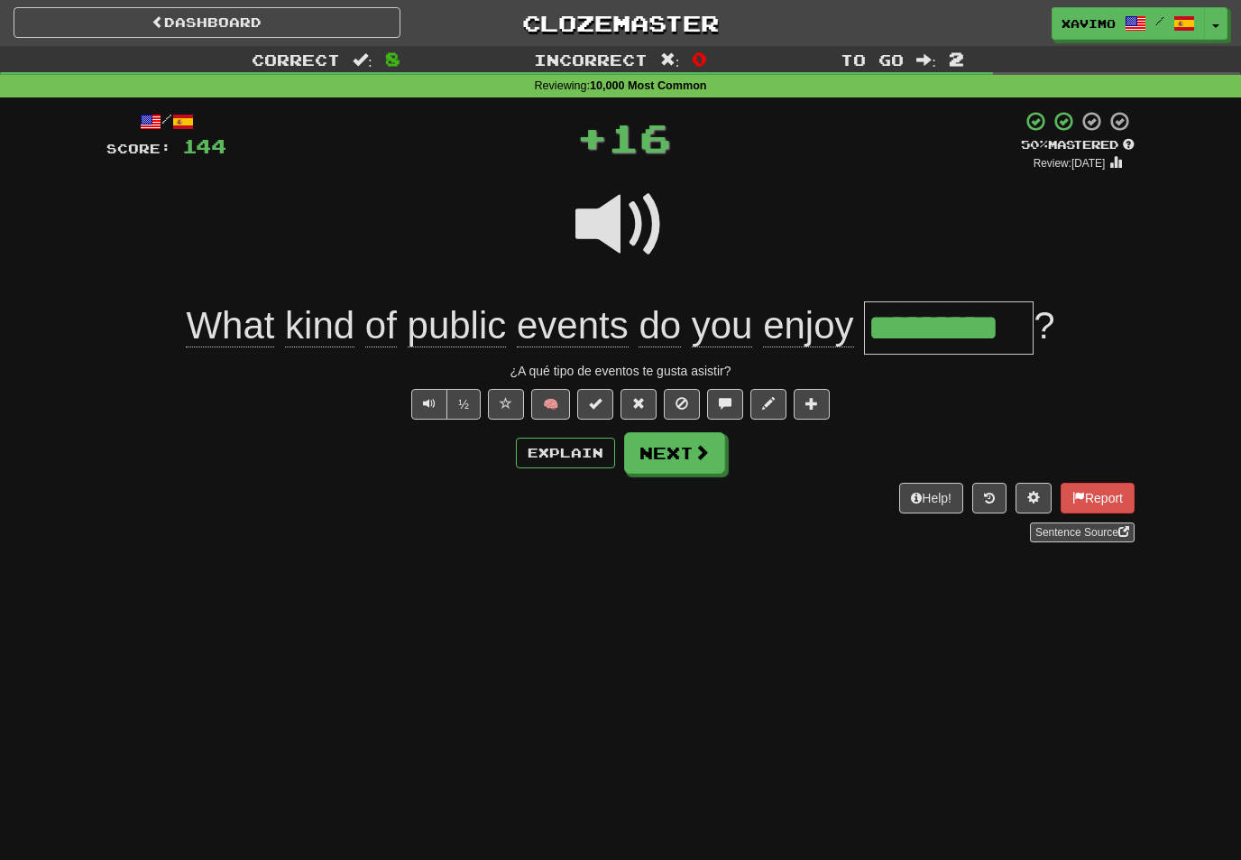
click at [699, 453] on span at bounding box center [702, 452] width 16 height 16
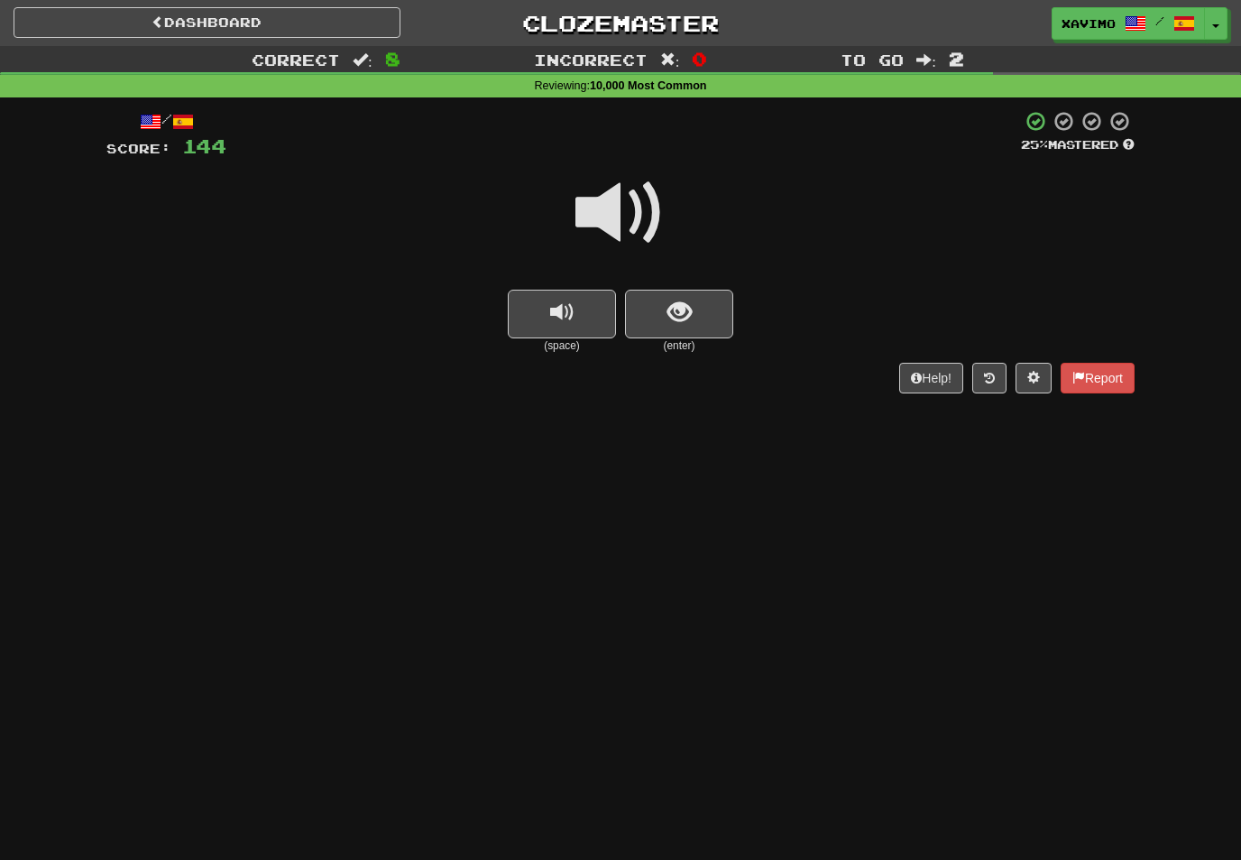
click at [621, 219] on span at bounding box center [621, 213] width 90 height 90
click at [678, 315] on span "show sentence" at bounding box center [680, 312] width 24 height 24
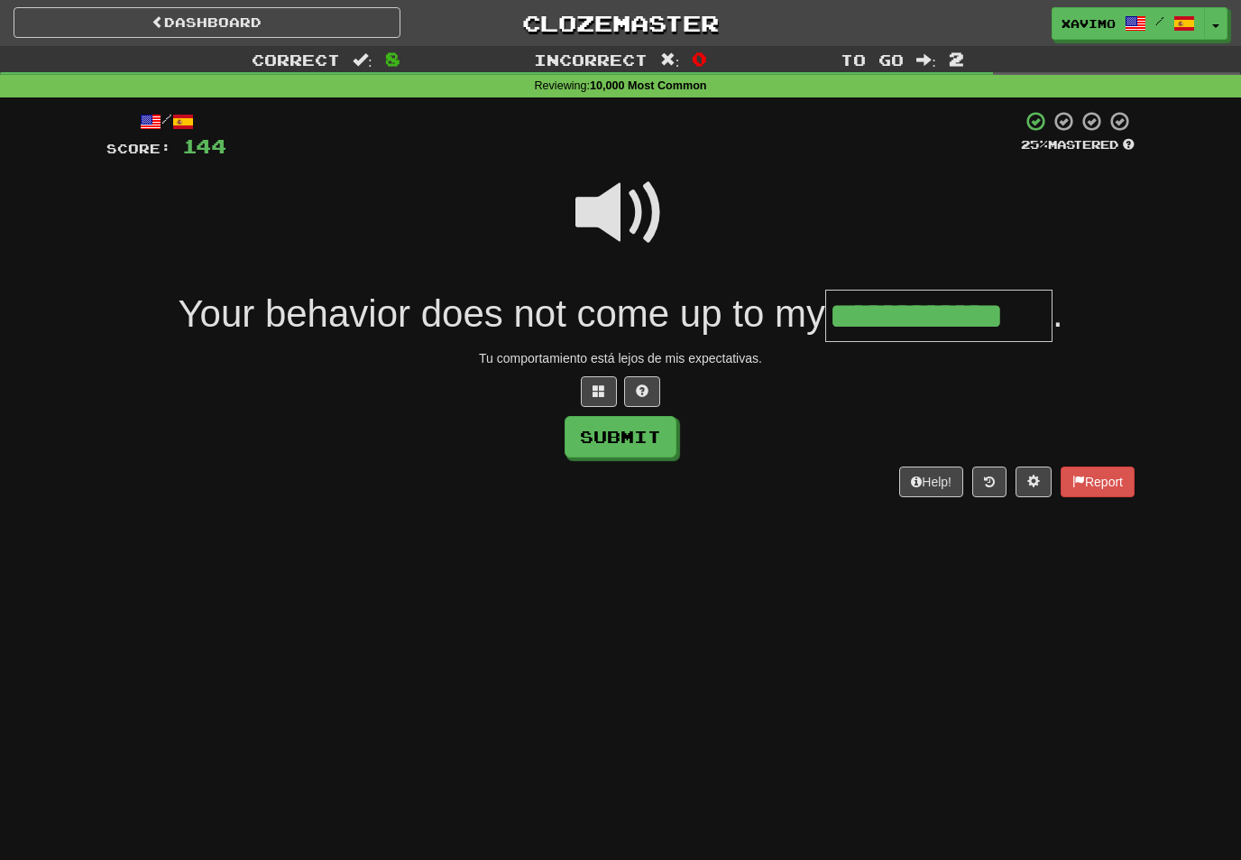
type input "**********"
click at [641, 440] on button "Submit" at bounding box center [621, 437] width 112 height 42
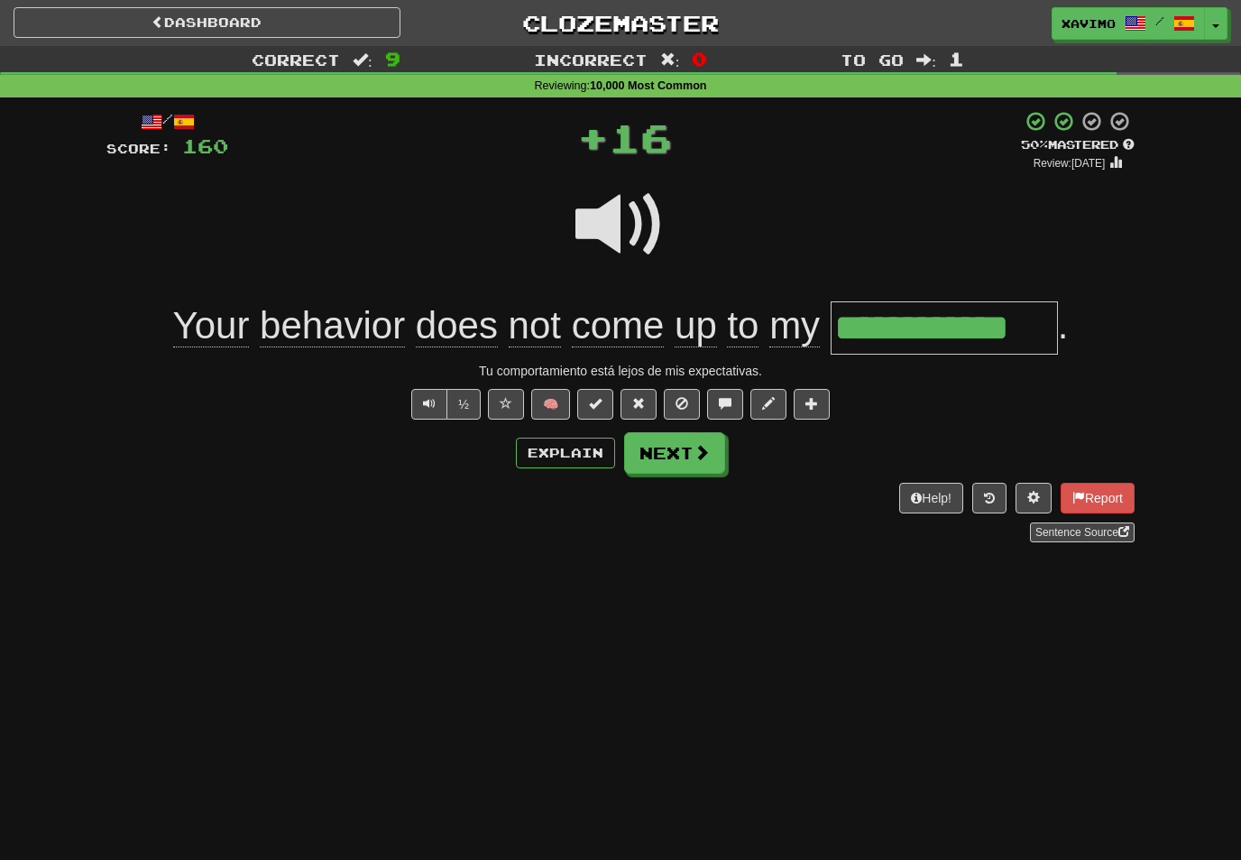
click at [699, 447] on span at bounding box center [702, 452] width 16 height 16
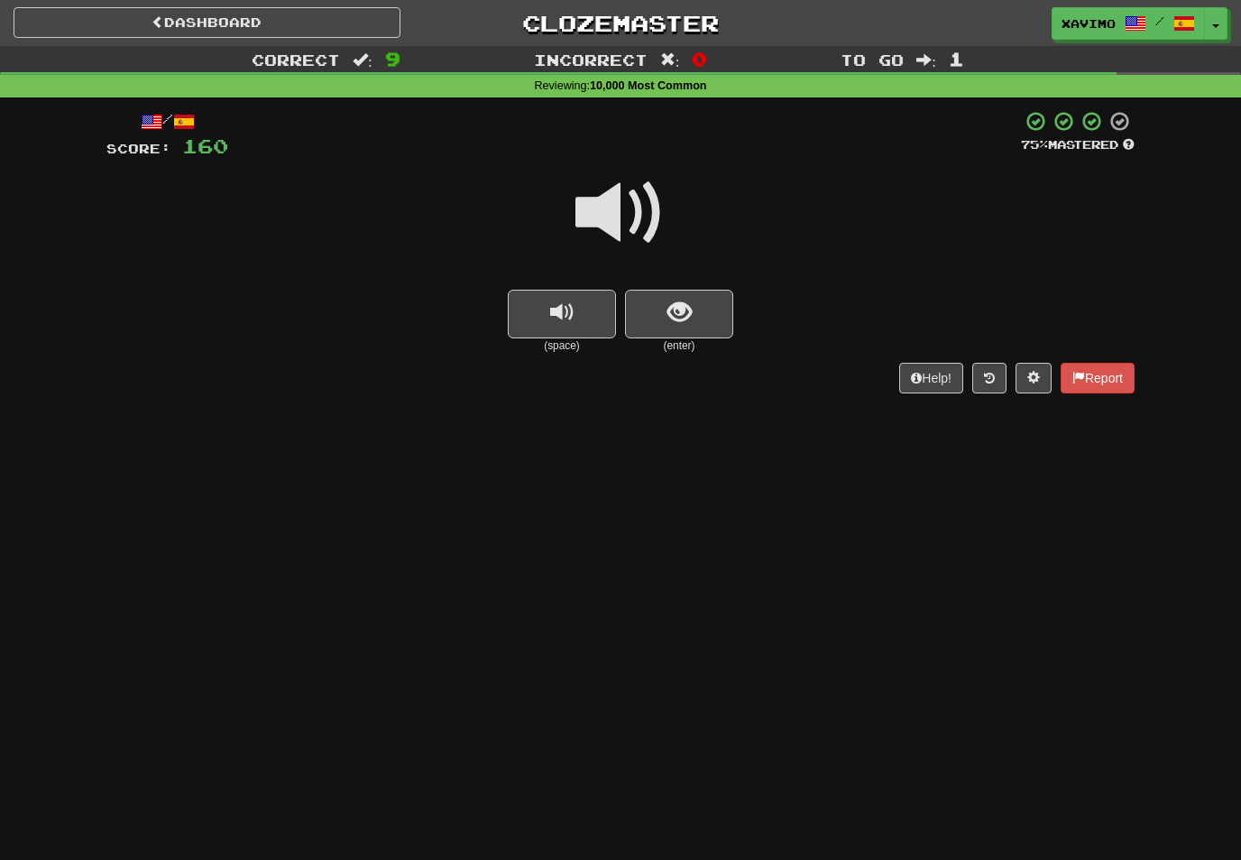
click at [628, 216] on span at bounding box center [621, 213] width 90 height 90
click at [670, 313] on span "show sentence" at bounding box center [680, 312] width 24 height 24
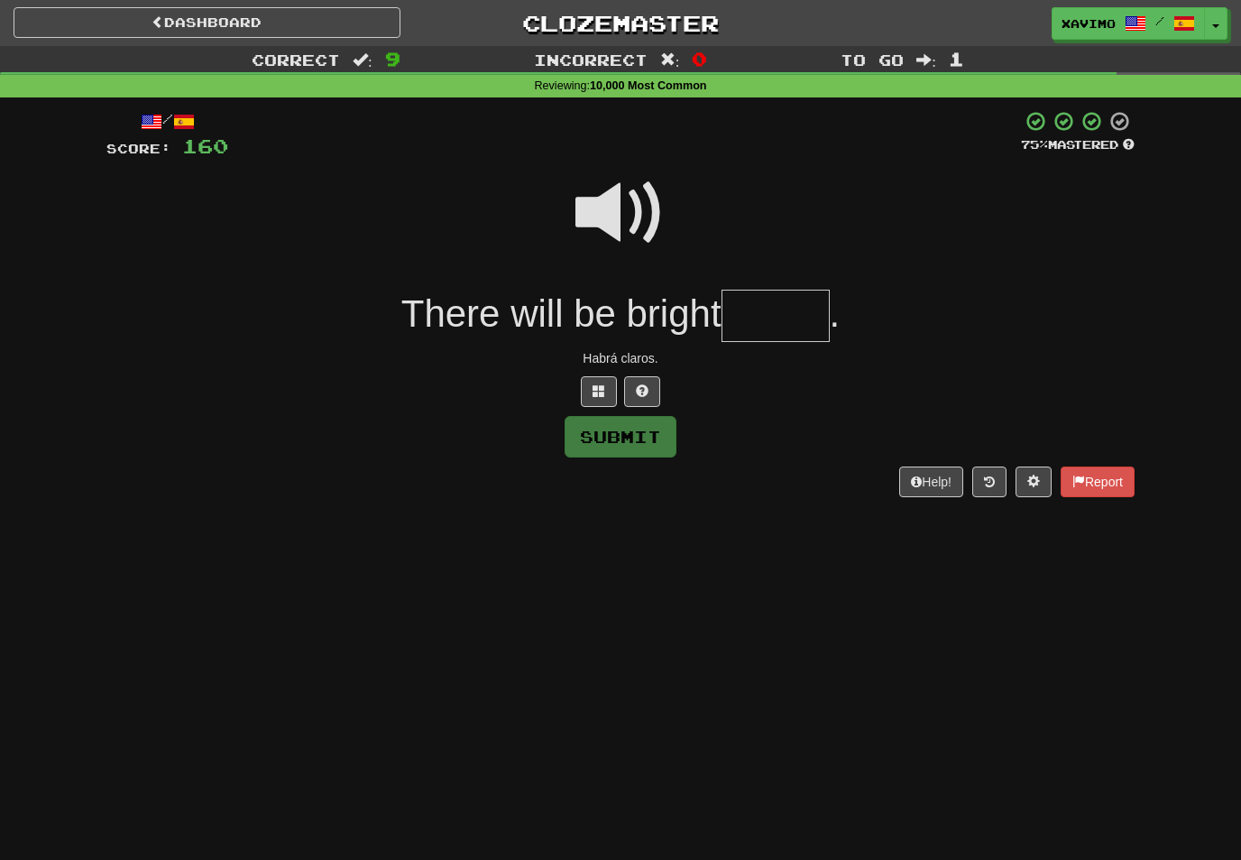
type input "*"
click at [621, 200] on span at bounding box center [621, 213] width 90 height 90
click at [766, 314] on input "text" at bounding box center [776, 316] width 108 height 53
type input "*"
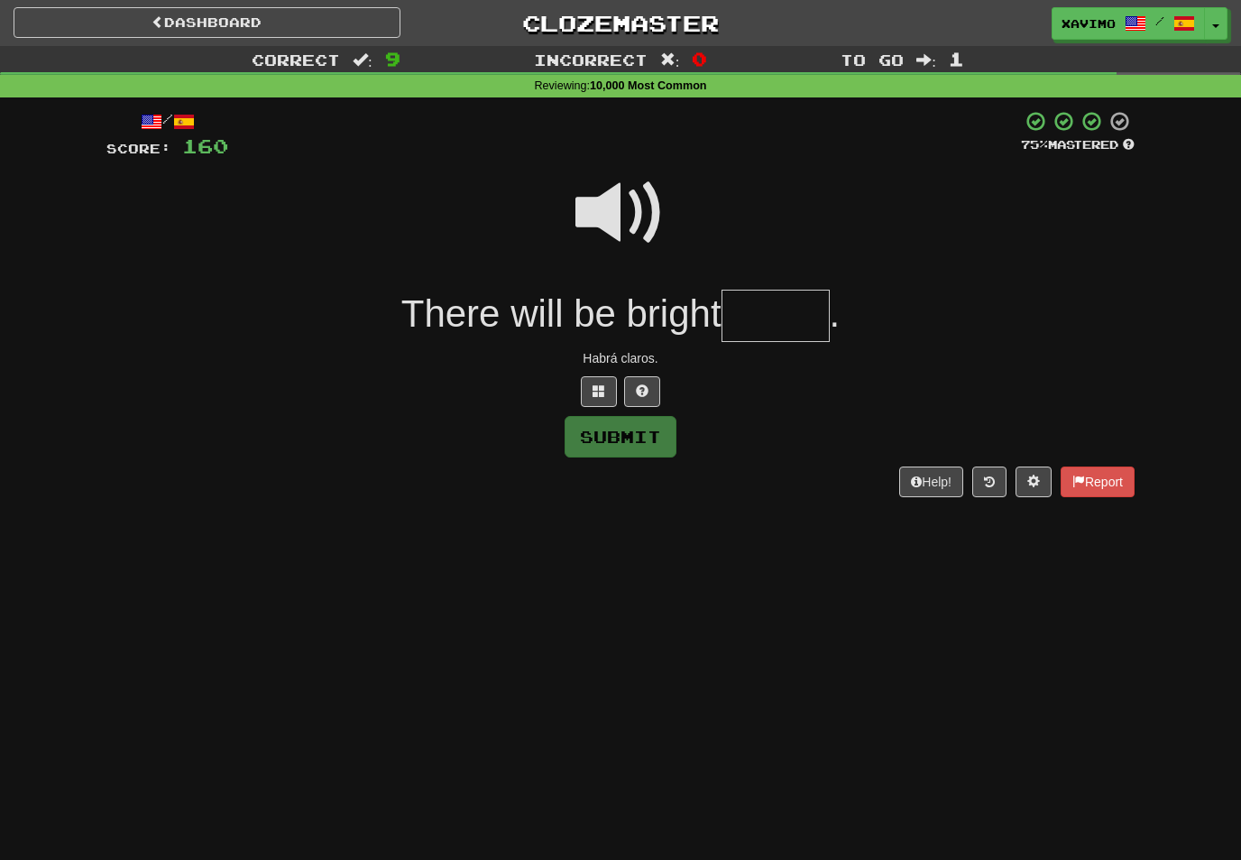
type input "*"
click at [613, 208] on span at bounding box center [621, 213] width 90 height 90
click at [766, 316] on input "*" at bounding box center [776, 316] width 108 height 53
click at [603, 377] on button at bounding box center [599, 391] width 36 height 31
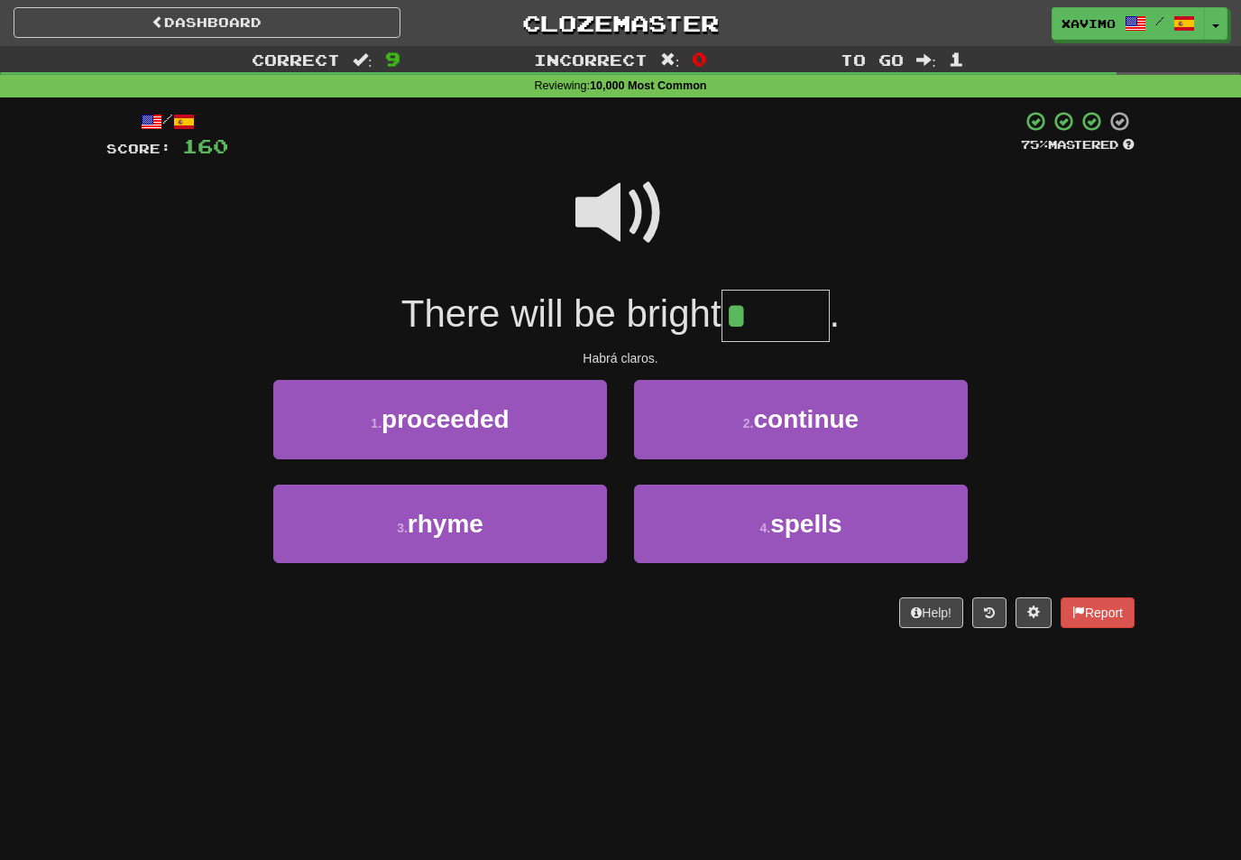
click at [742, 527] on button "4 . spells" at bounding box center [801, 523] width 334 height 78
type input "******"
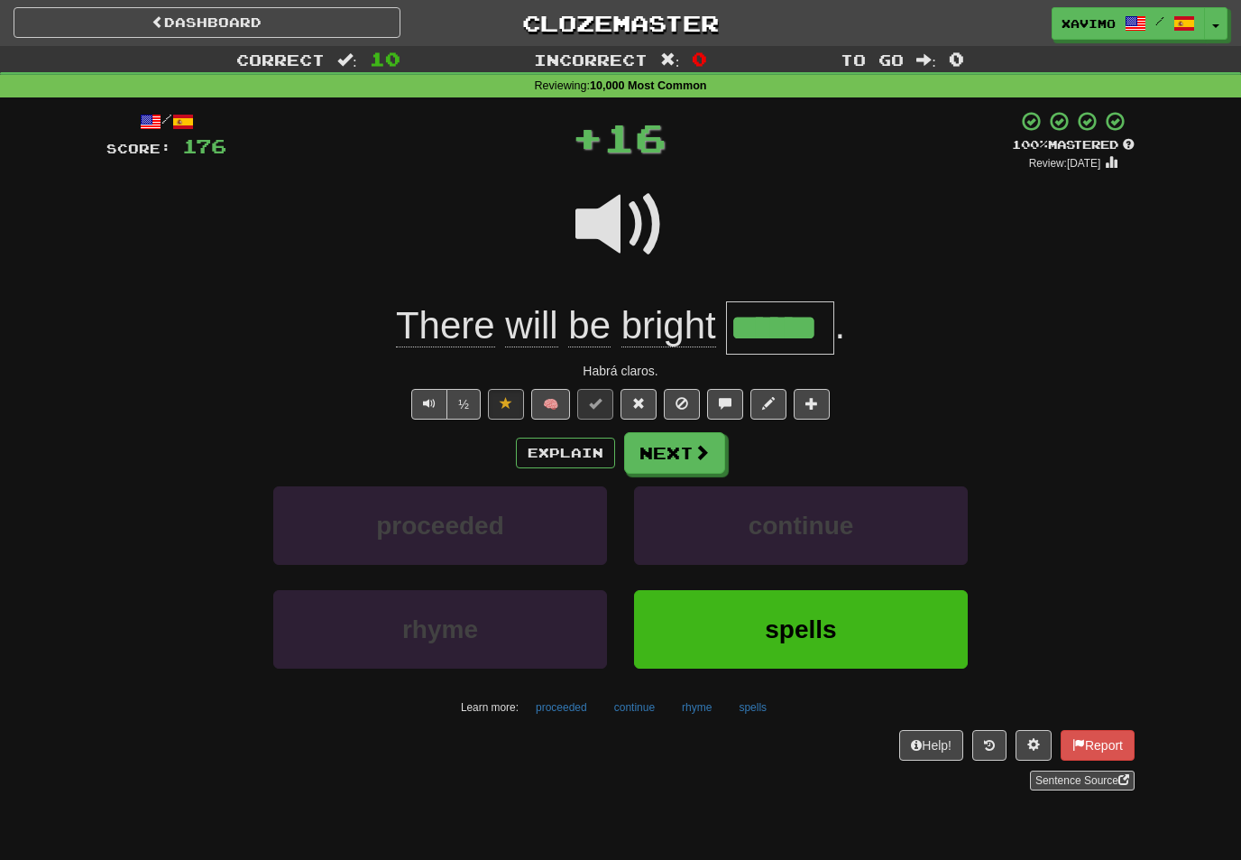
click at [706, 458] on span at bounding box center [702, 452] width 16 height 16
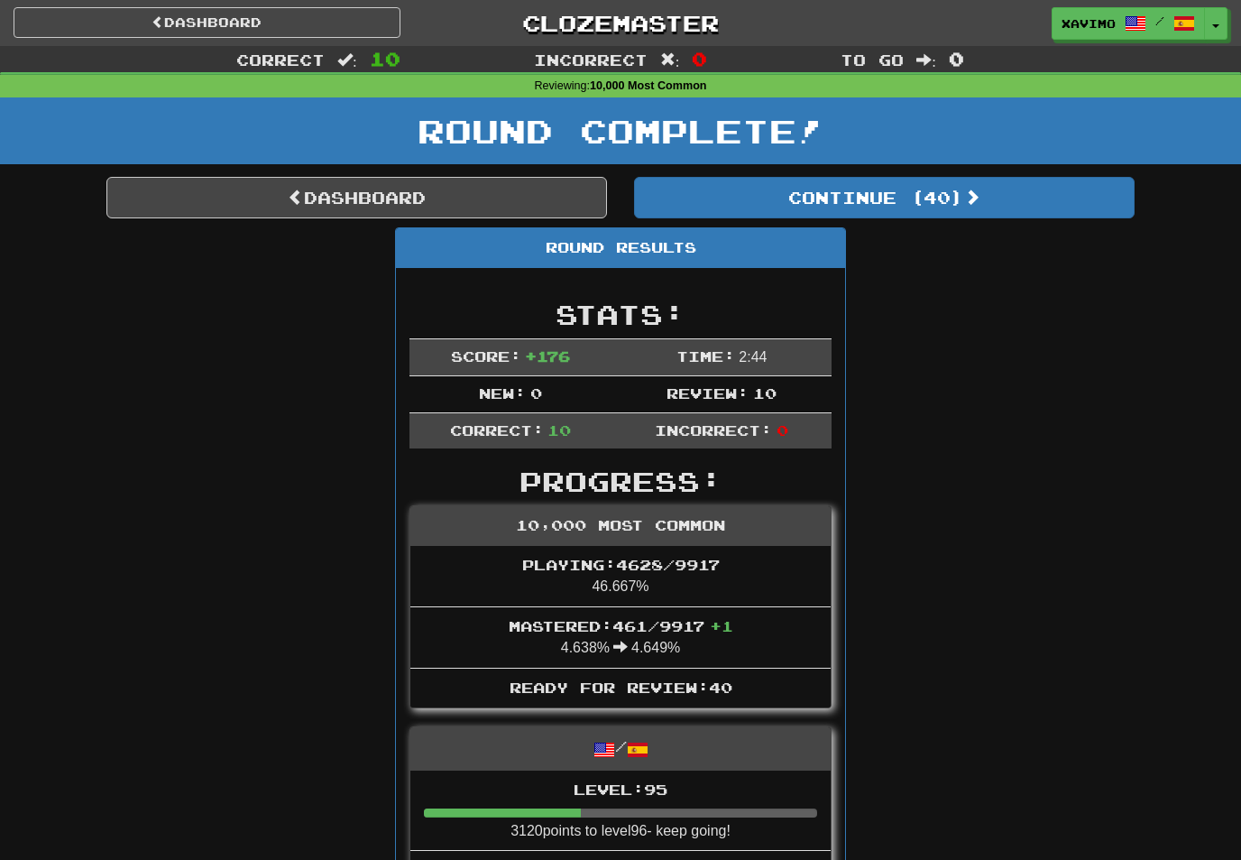
click at [456, 195] on link "Dashboard" at bounding box center [356, 198] width 501 height 42
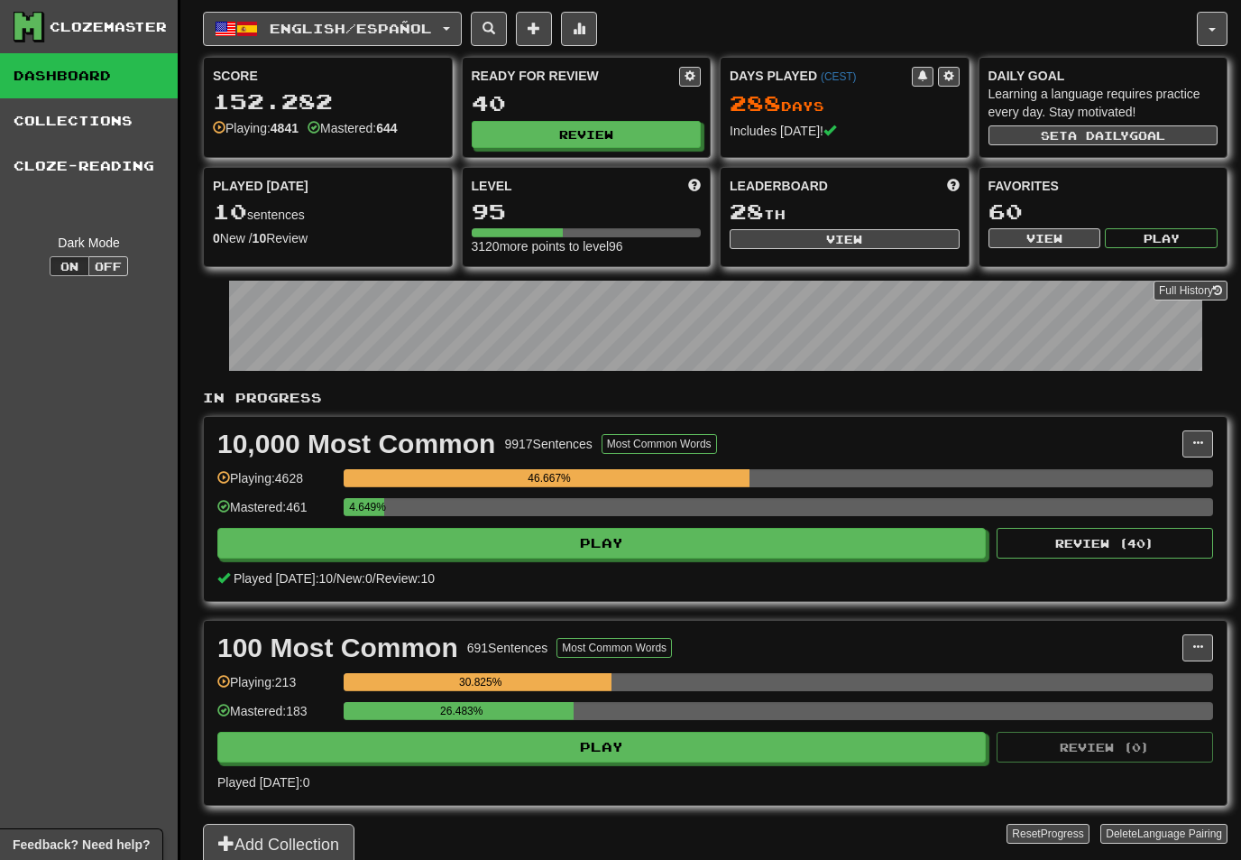
click at [860, 241] on button "View" at bounding box center [845, 239] width 230 height 20
select select "**********"
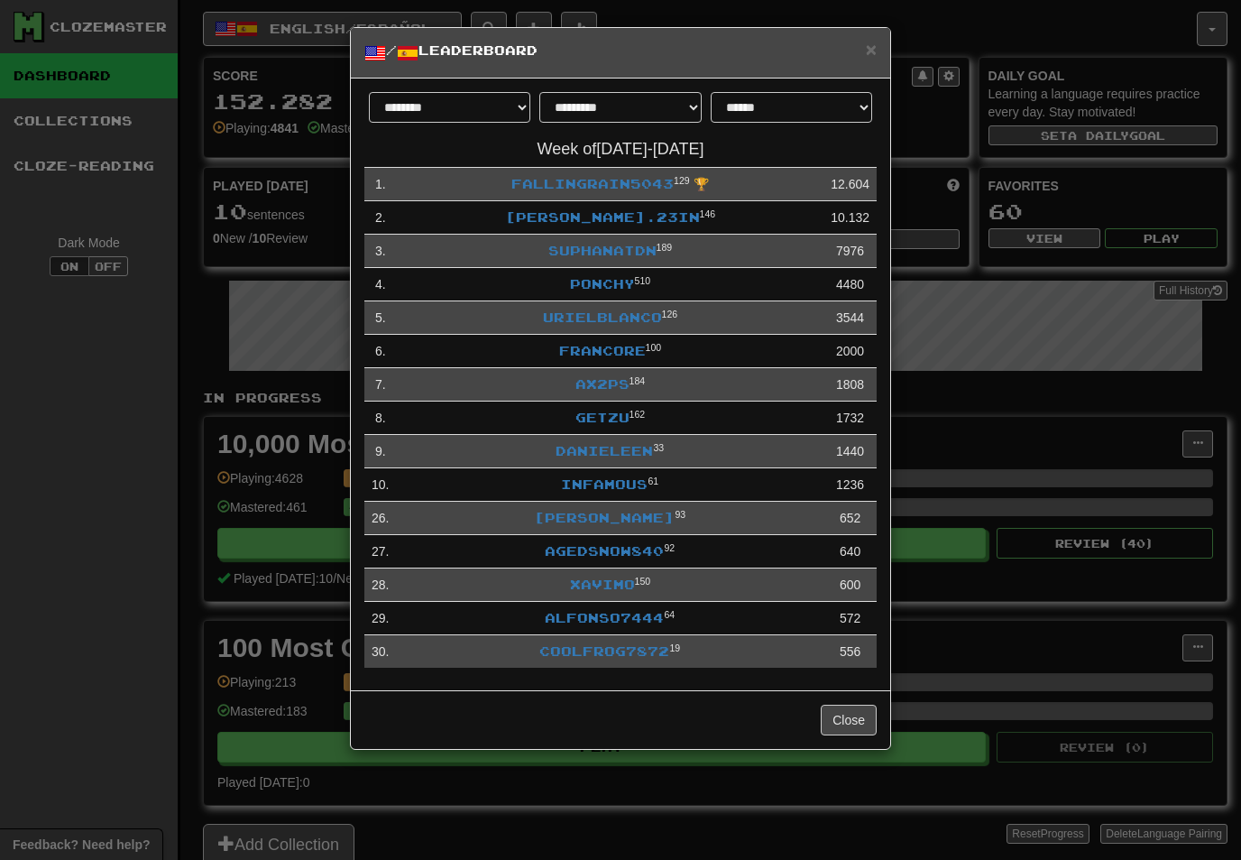
click at [611, 578] on link "Xavimo" at bounding box center [602, 583] width 65 height 15
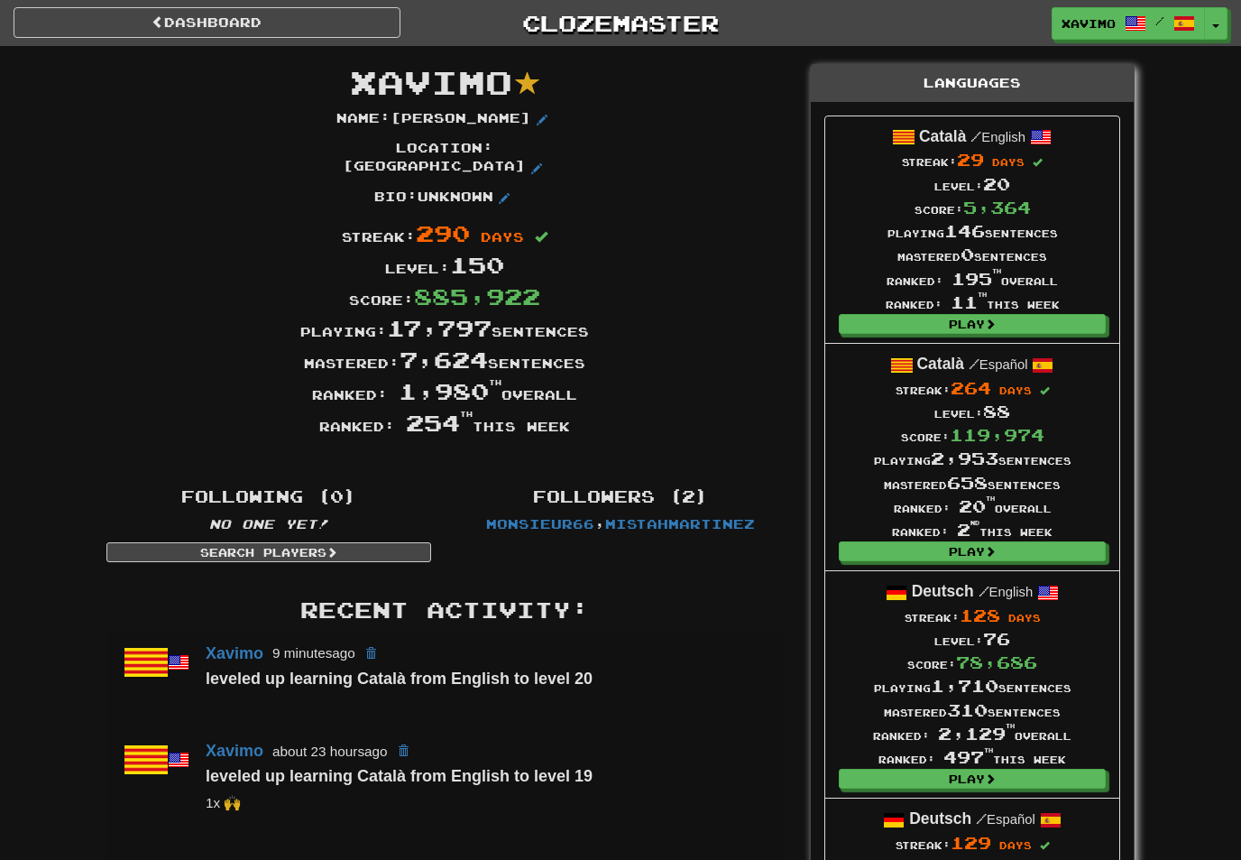
click at [304, 21] on link "Dashboard" at bounding box center [207, 22] width 387 height 31
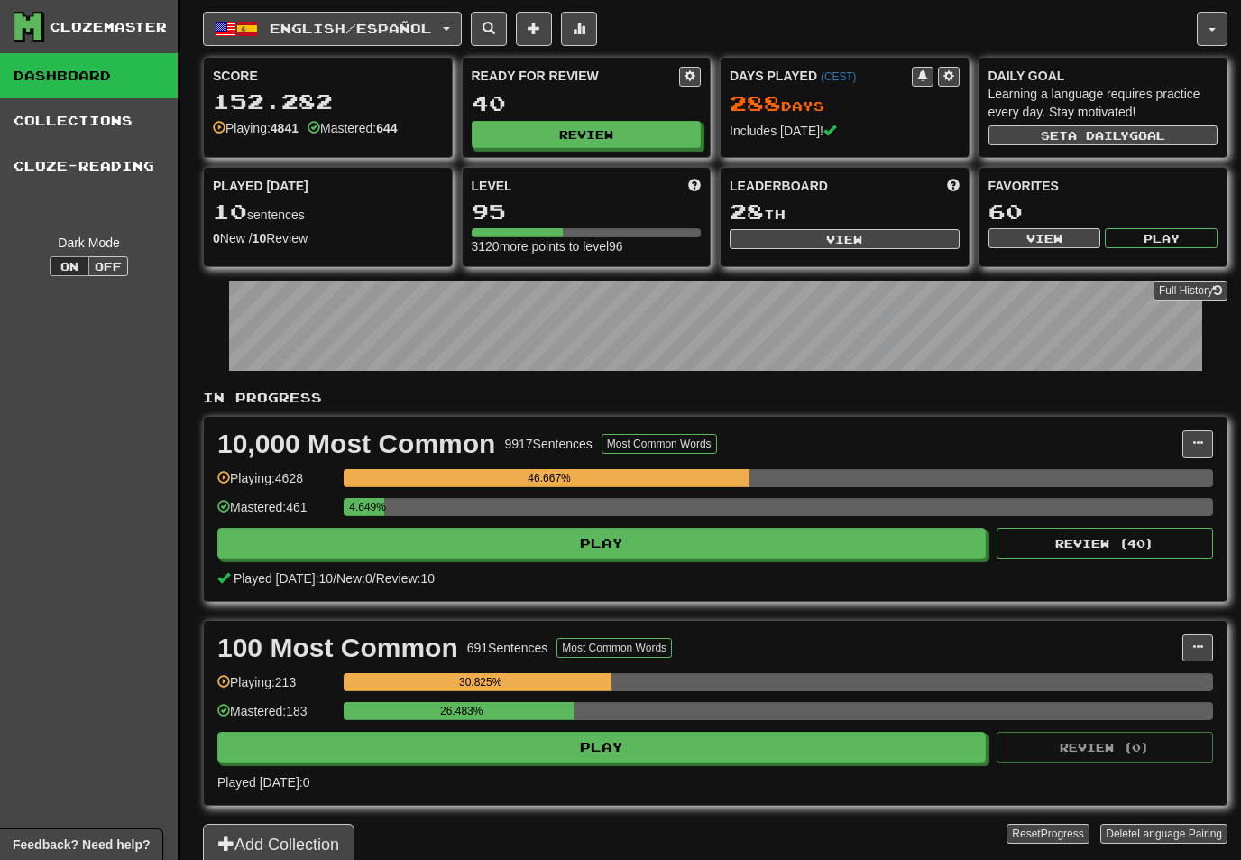
click at [457, 23] on button "English / Español" at bounding box center [332, 29] width 259 height 34
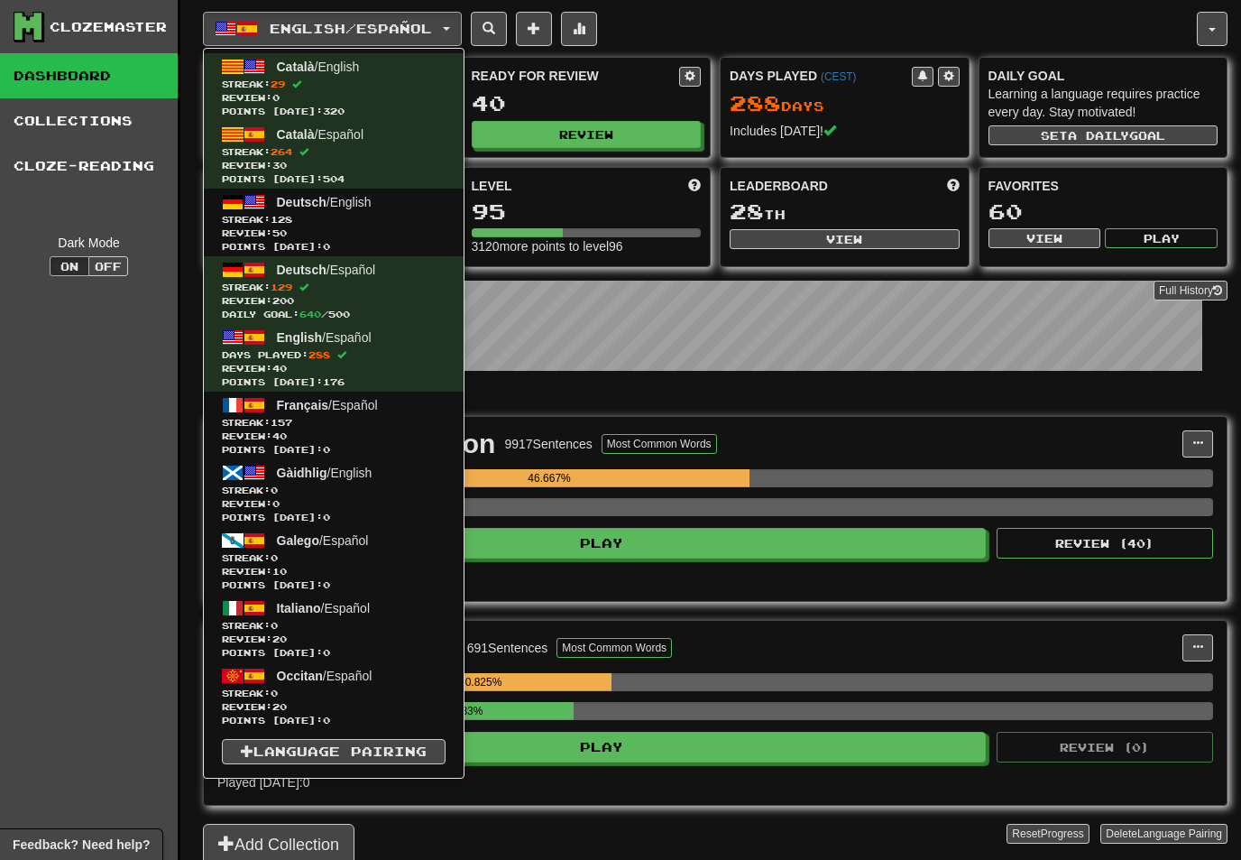
click at [310, 422] on span "Streak: 157" at bounding box center [334, 423] width 224 height 14
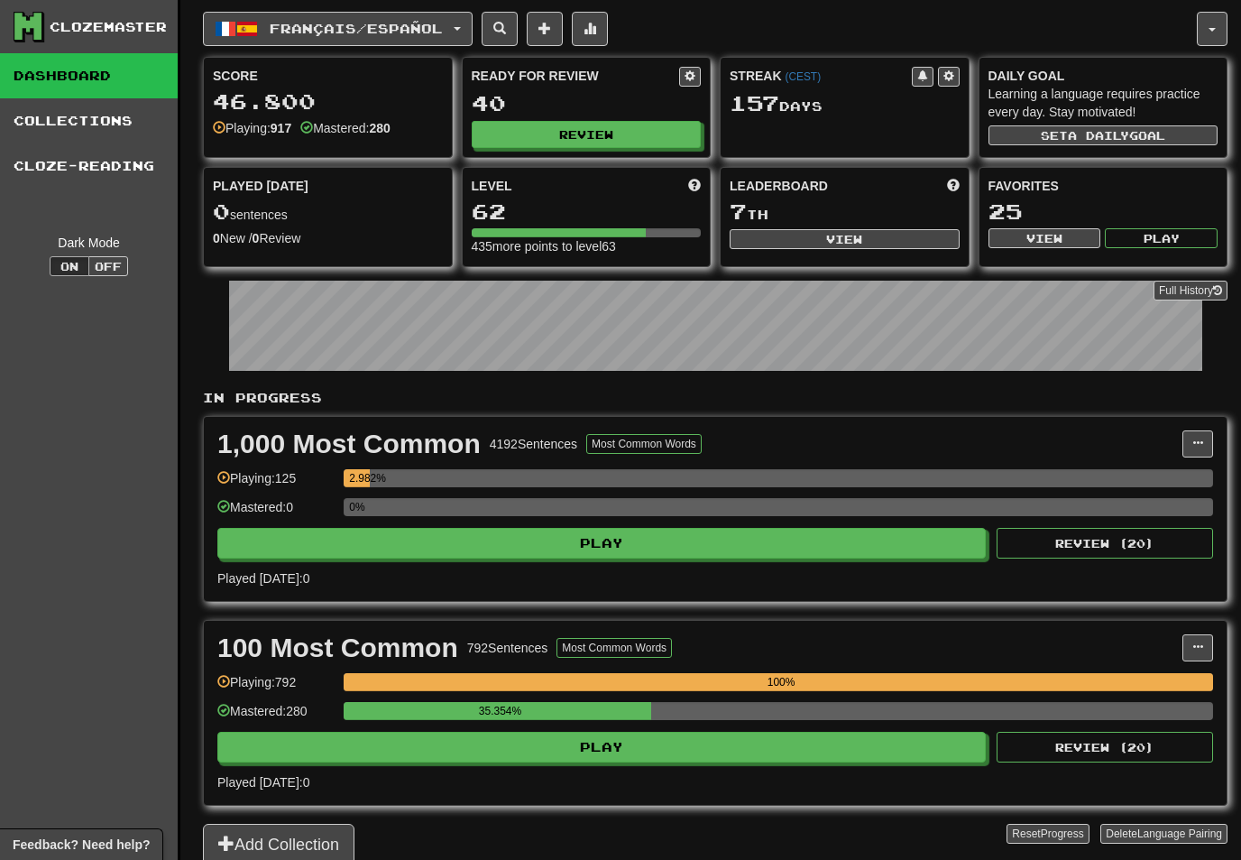
click at [612, 130] on button "Review" at bounding box center [587, 134] width 230 height 27
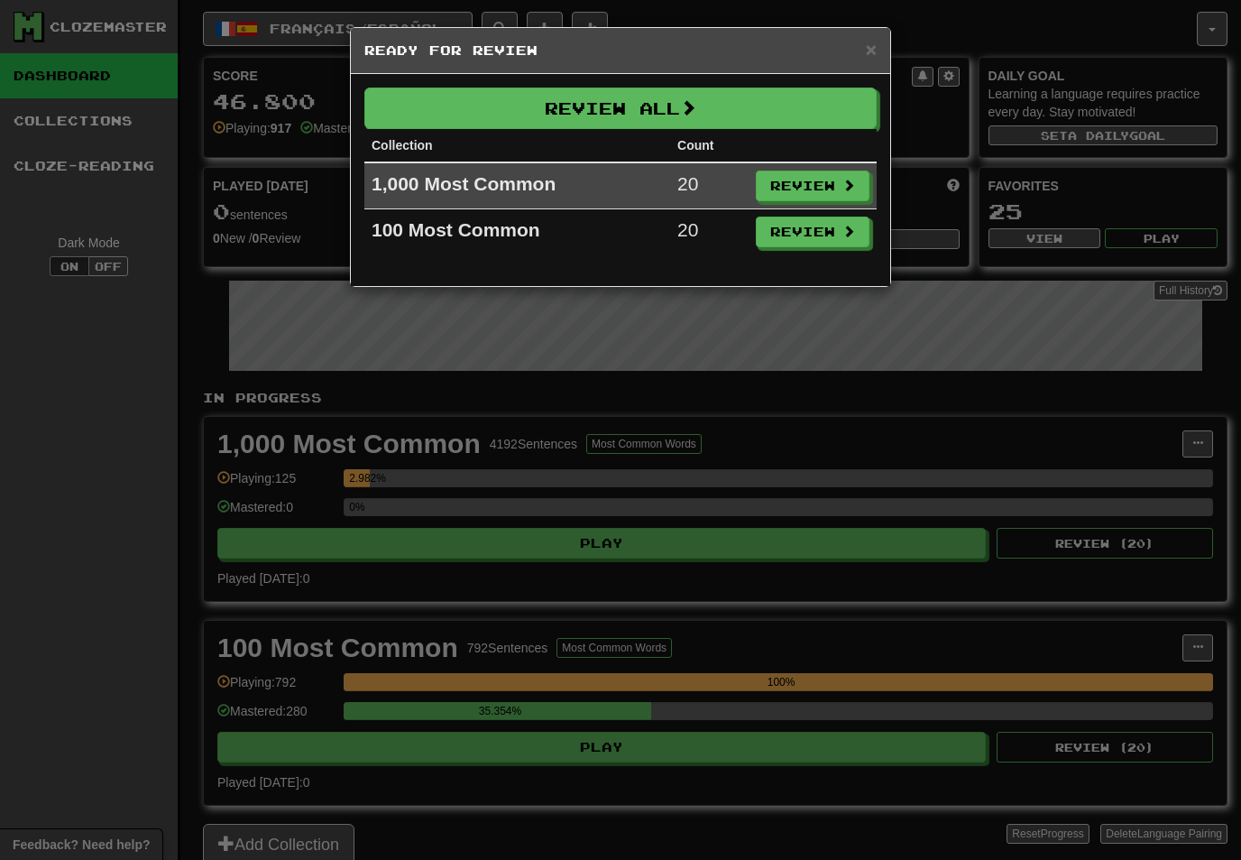
click at [714, 102] on button "Review All" at bounding box center [620, 109] width 512 height 42
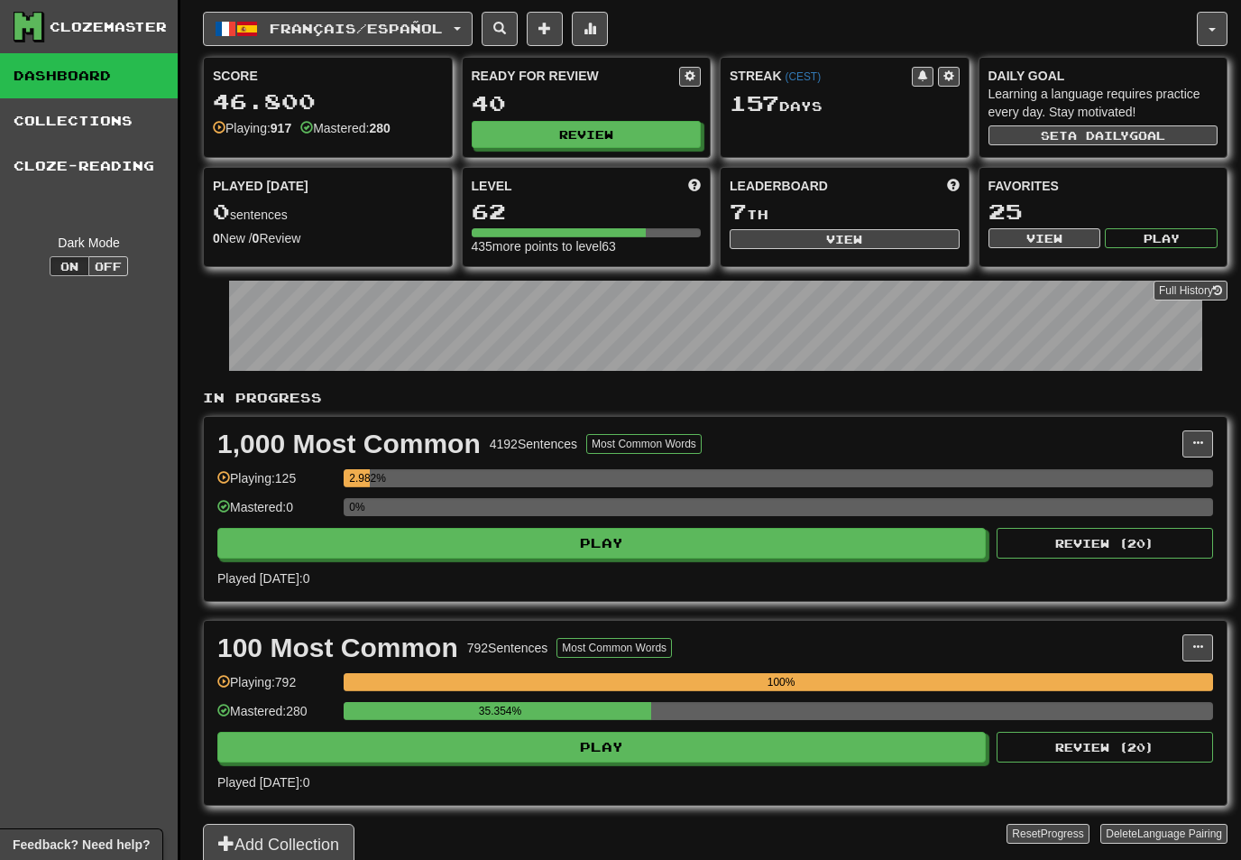
select select "**"
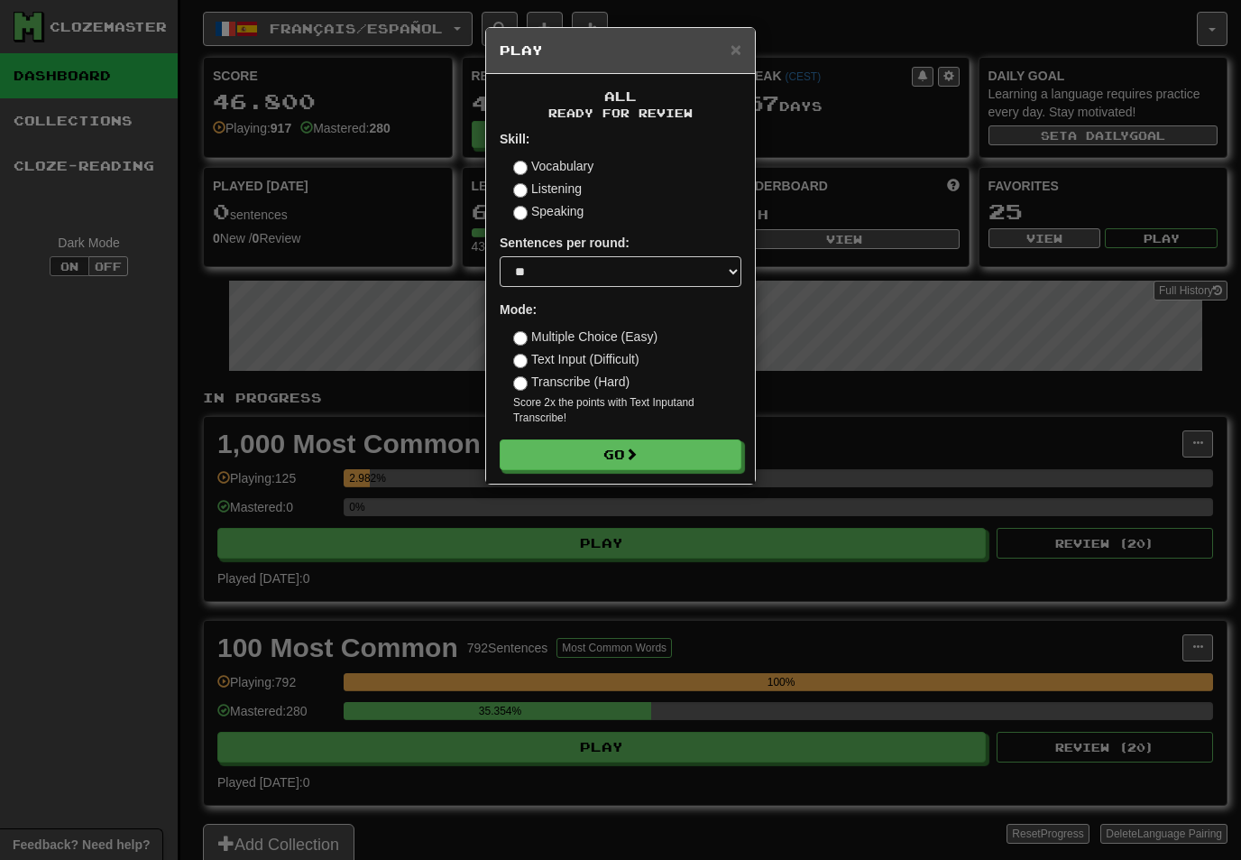
click at [703, 452] on button "Go" at bounding box center [621, 454] width 242 height 31
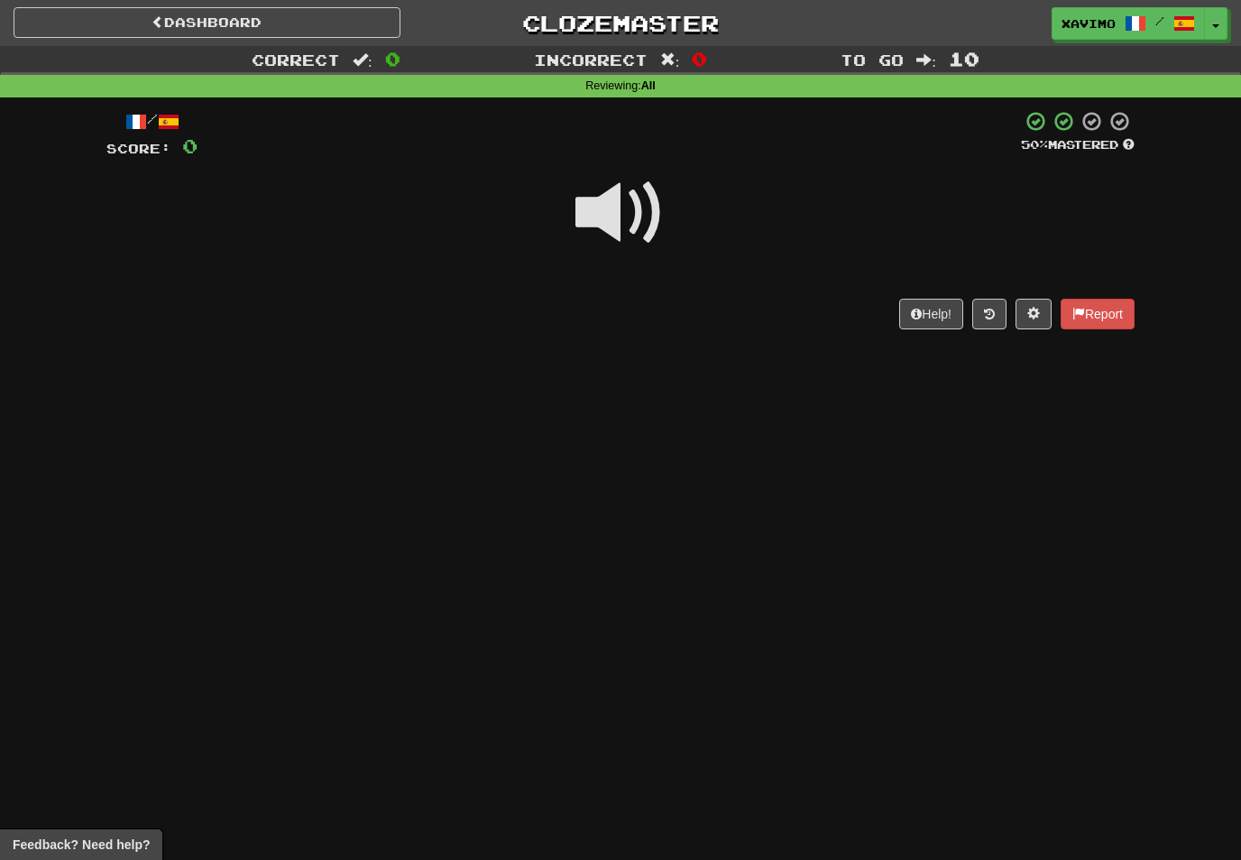
click at [623, 210] on span at bounding box center [621, 213] width 90 height 90
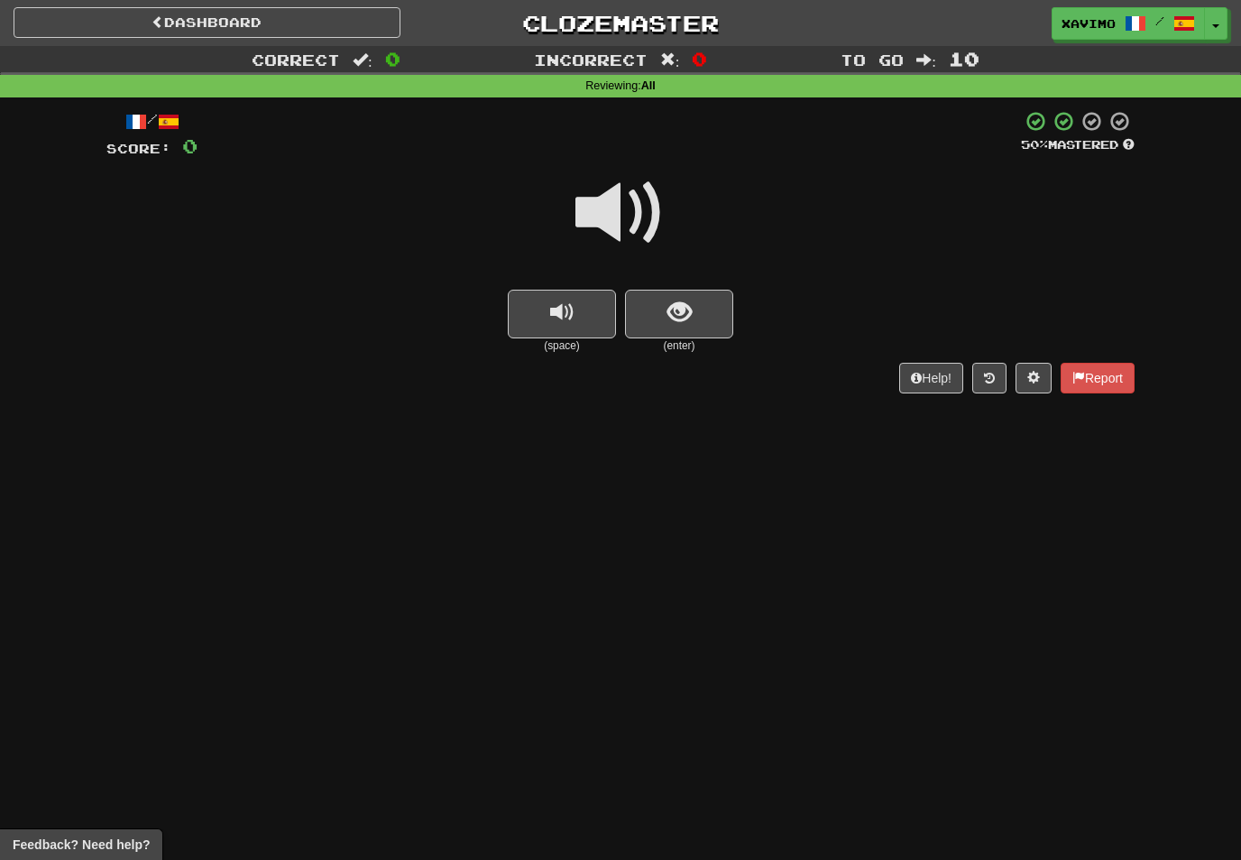
click at [626, 208] on span at bounding box center [621, 213] width 90 height 90
click at [673, 307] on span "show sentence" at bounding box center [680, 312] width 24 height 24
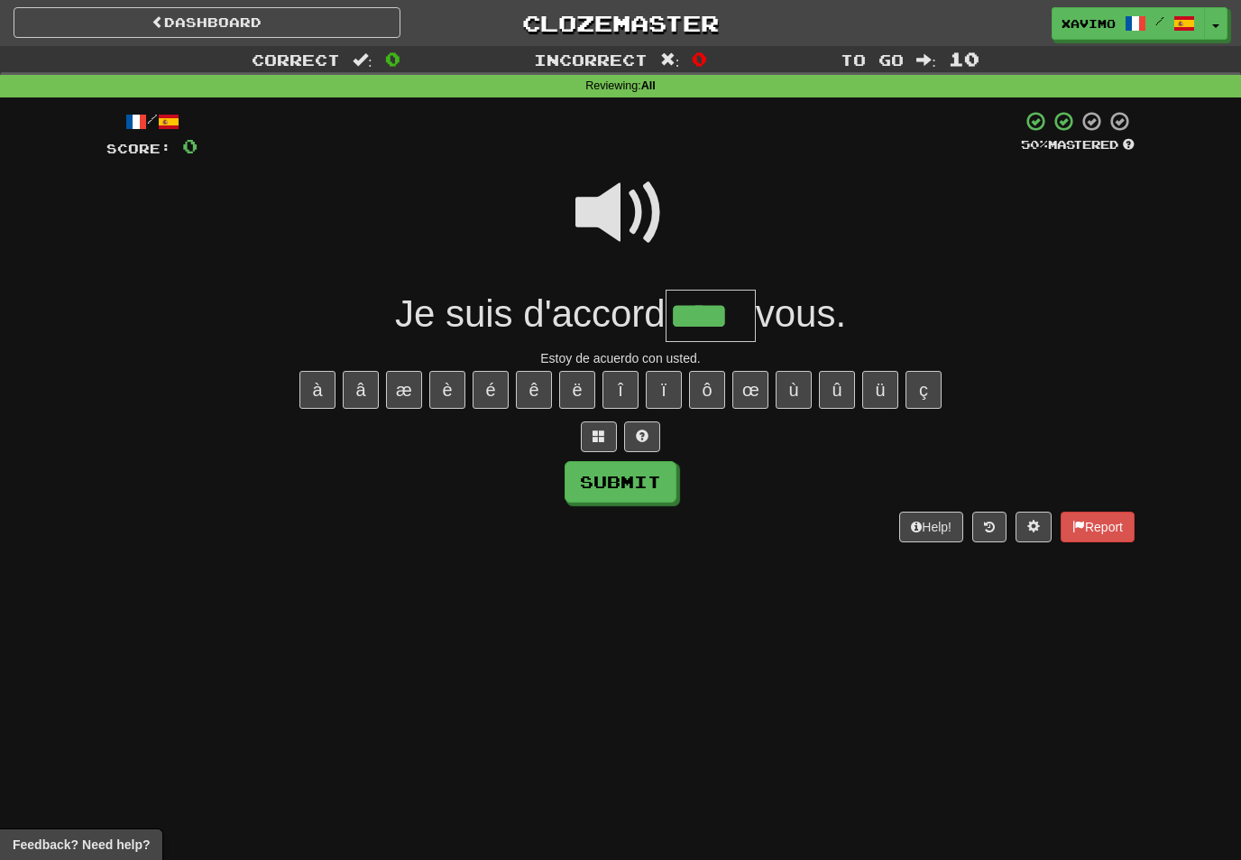
type input "****"
click at [651, 483] on button "Submit" at bounding box center [621, 482] width 112 height 42
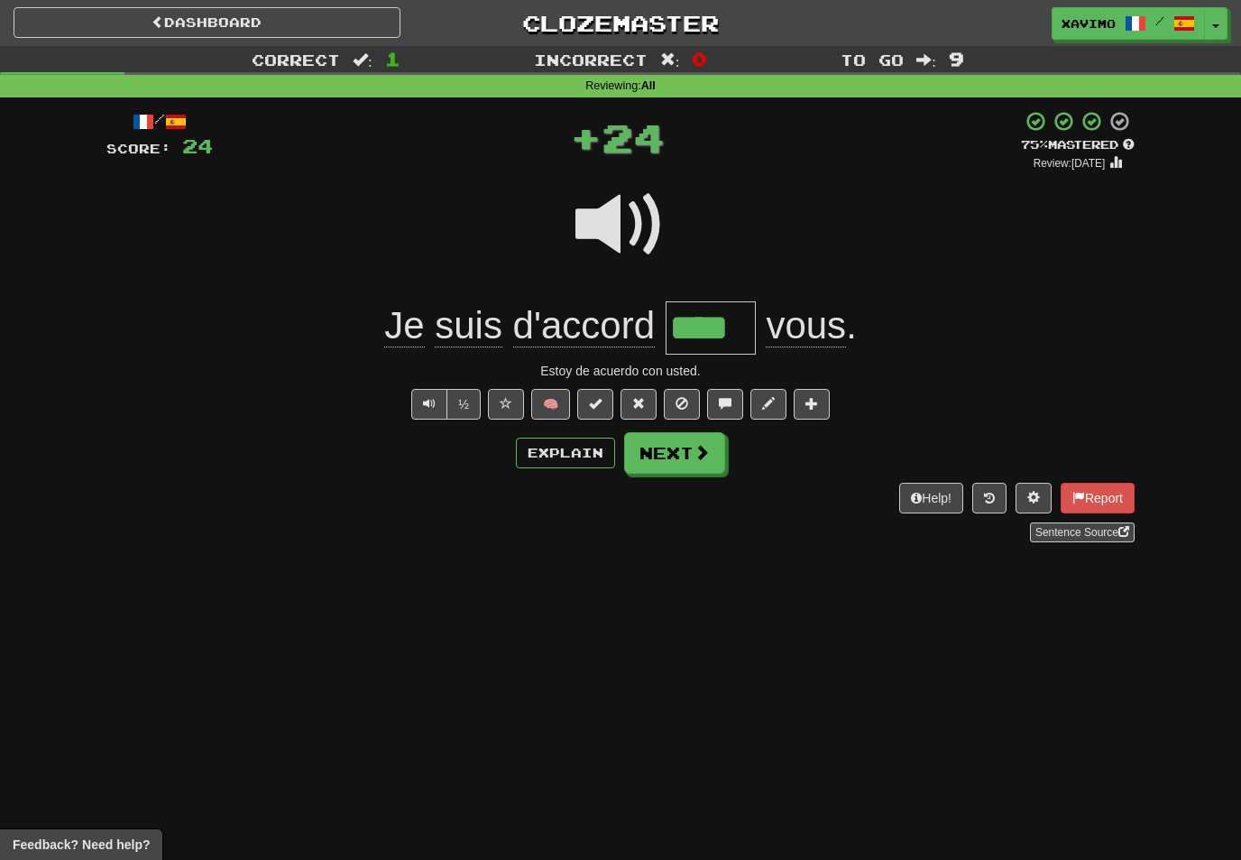
click at [706, 457] on span at bounding box center [702, 452] width 16 height 16
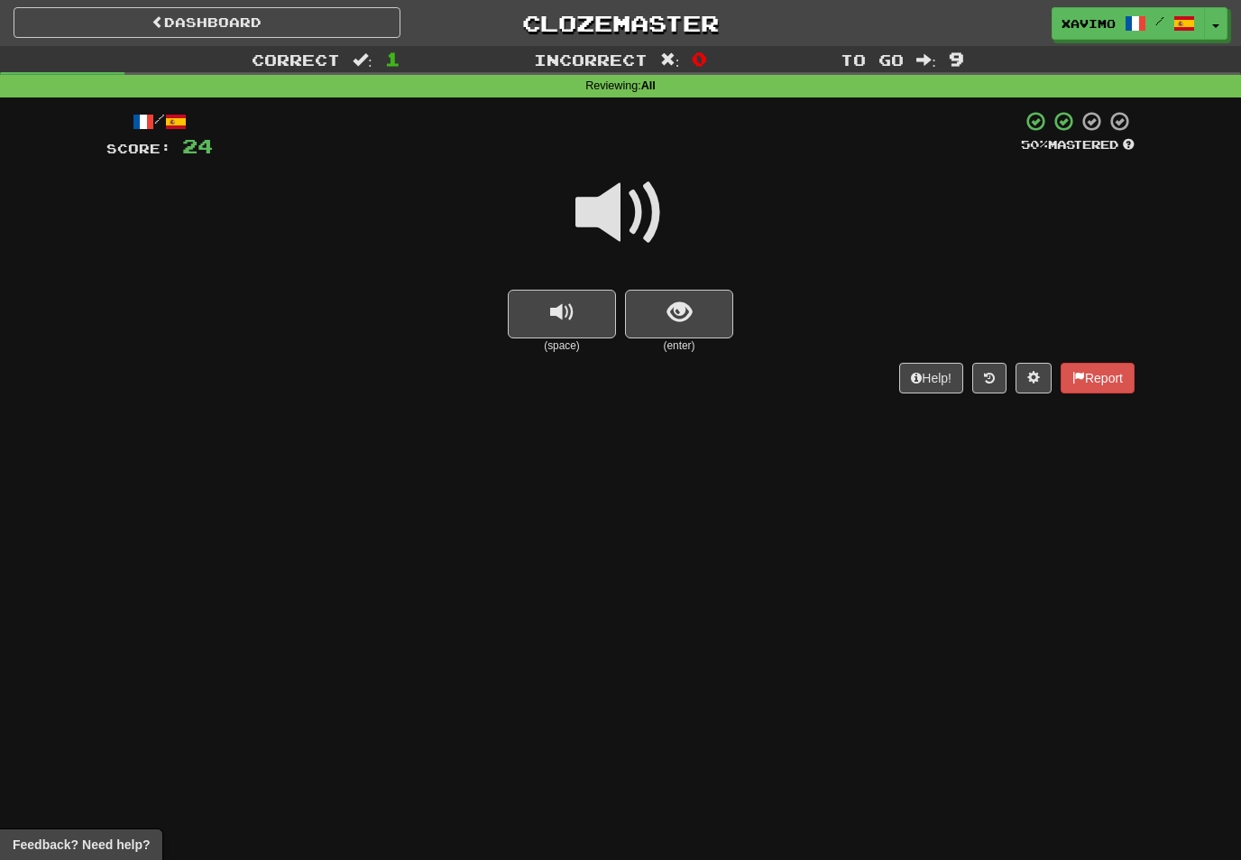
click at [607, 222] on span at bounding box center [621, 213] width 90 height 90
click at [676, 321] on span "show sentence" at bounding box center [680, 312] width 24 height 24
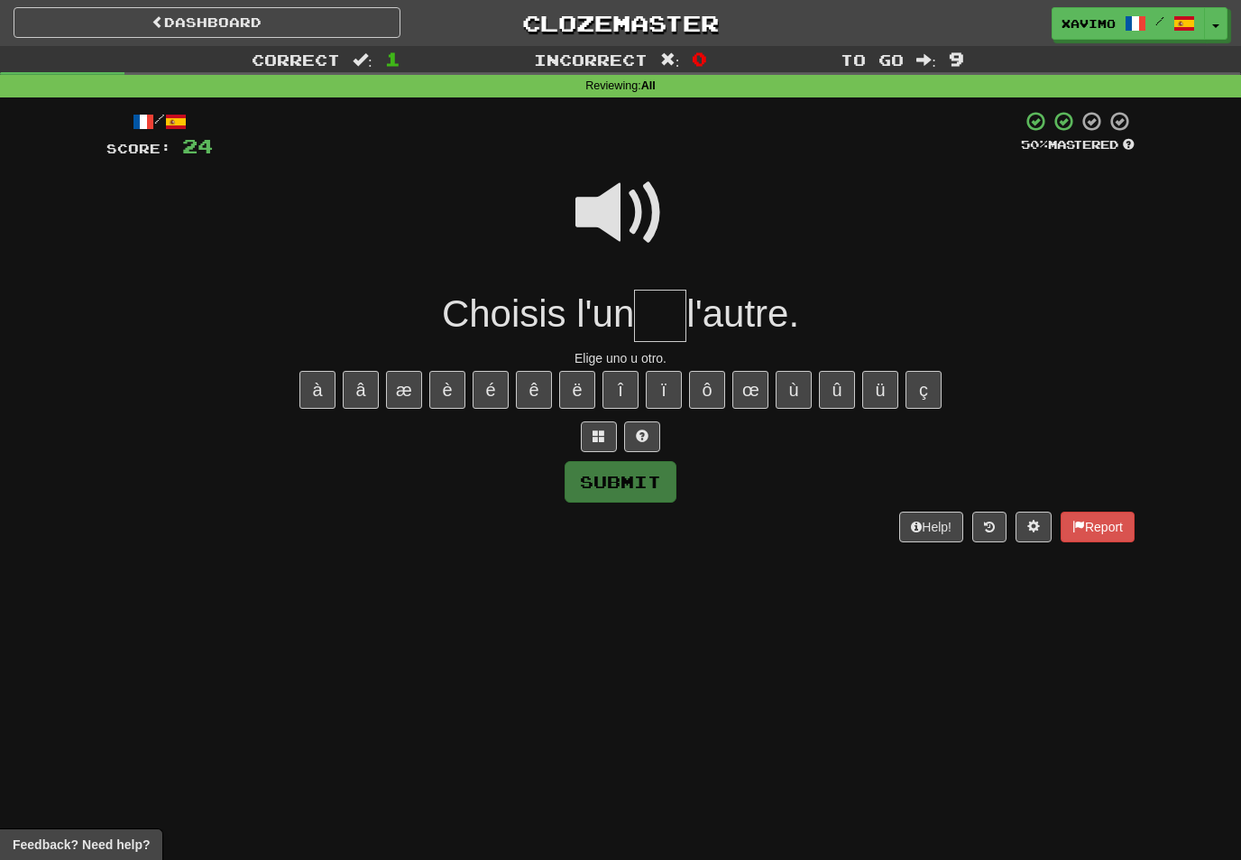
type input "*"
click at [792, 404] on button "ù" at bounding box center [794, 390] width 36 height 38
type input "**"
click at [661, 470] on button "Submit" at bounding box center [621, 482] width 112 height 42
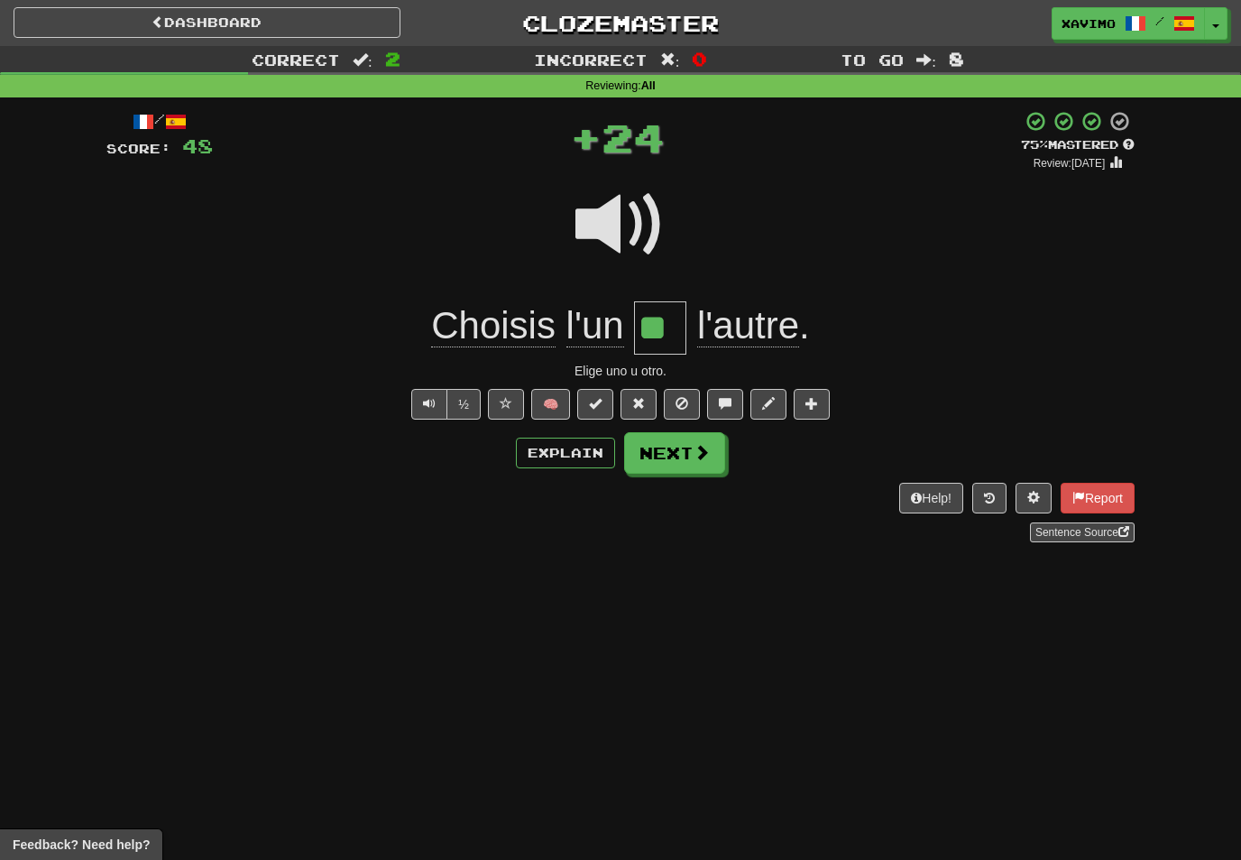
click at [705, 445] on span at bounding box center [702, 452] width 16 height 16
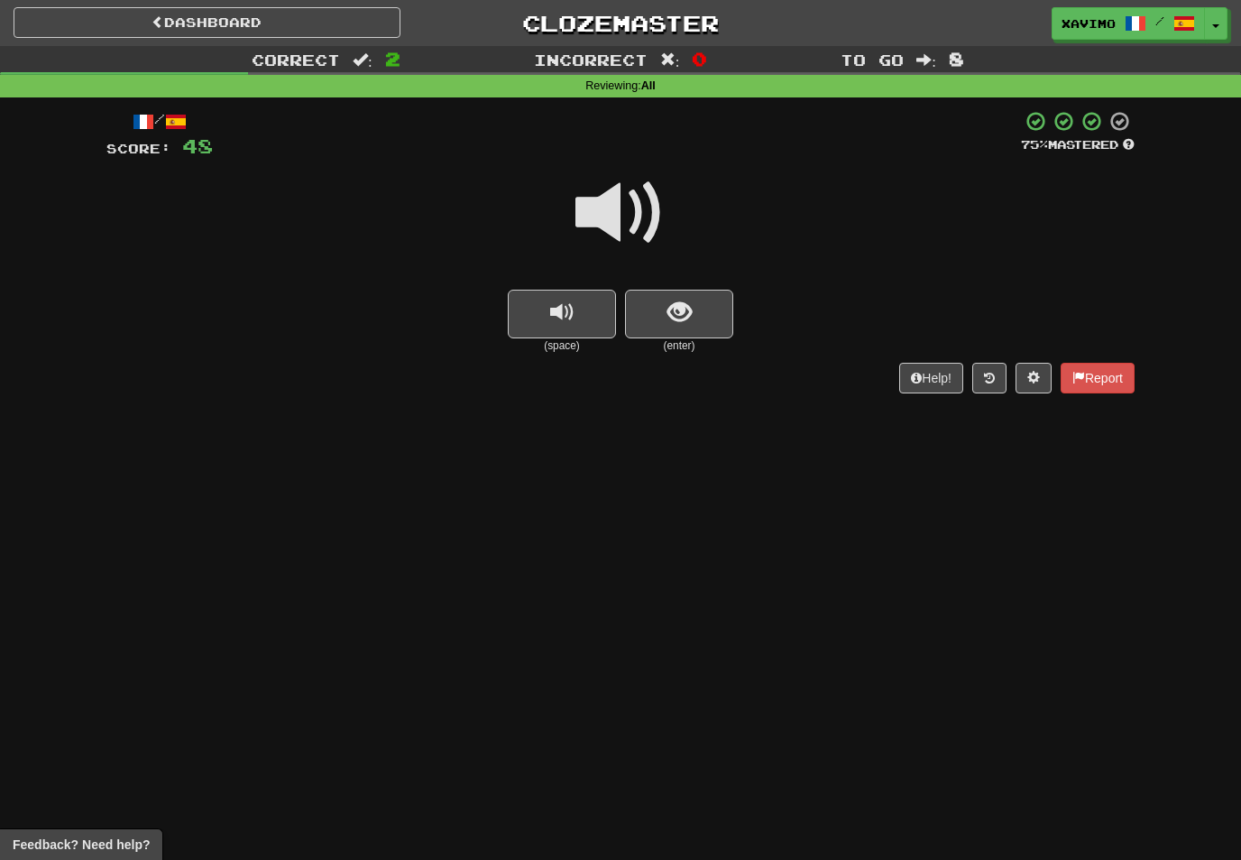
click at [621, 208] on span at bounding box center [621, 213] width 90 height 90
click at [680, 300] on span "show sentence" at bounding box center [680, 312] width 24 height 24
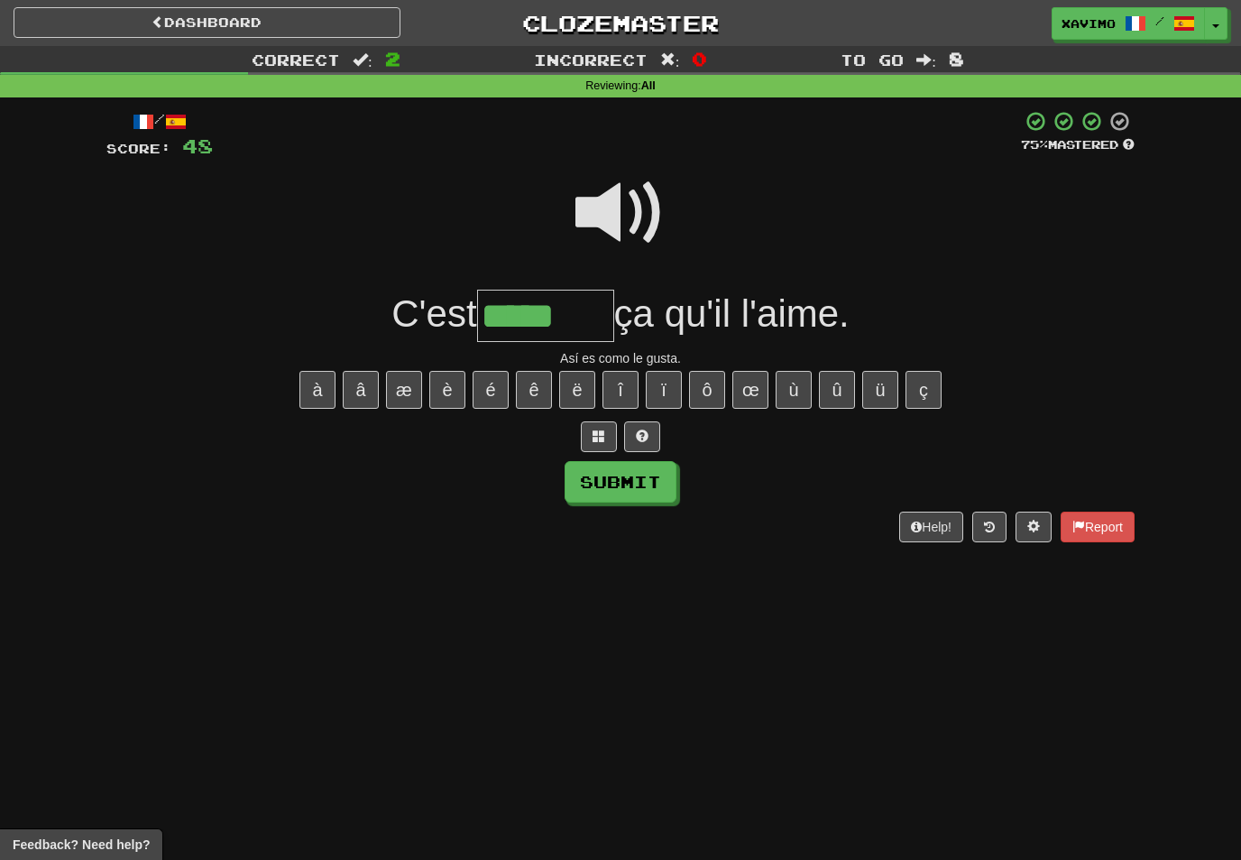
type input "*****"
click at [646, 471] on button "Submit" at bounding box center [621, 482] width 112 height 42
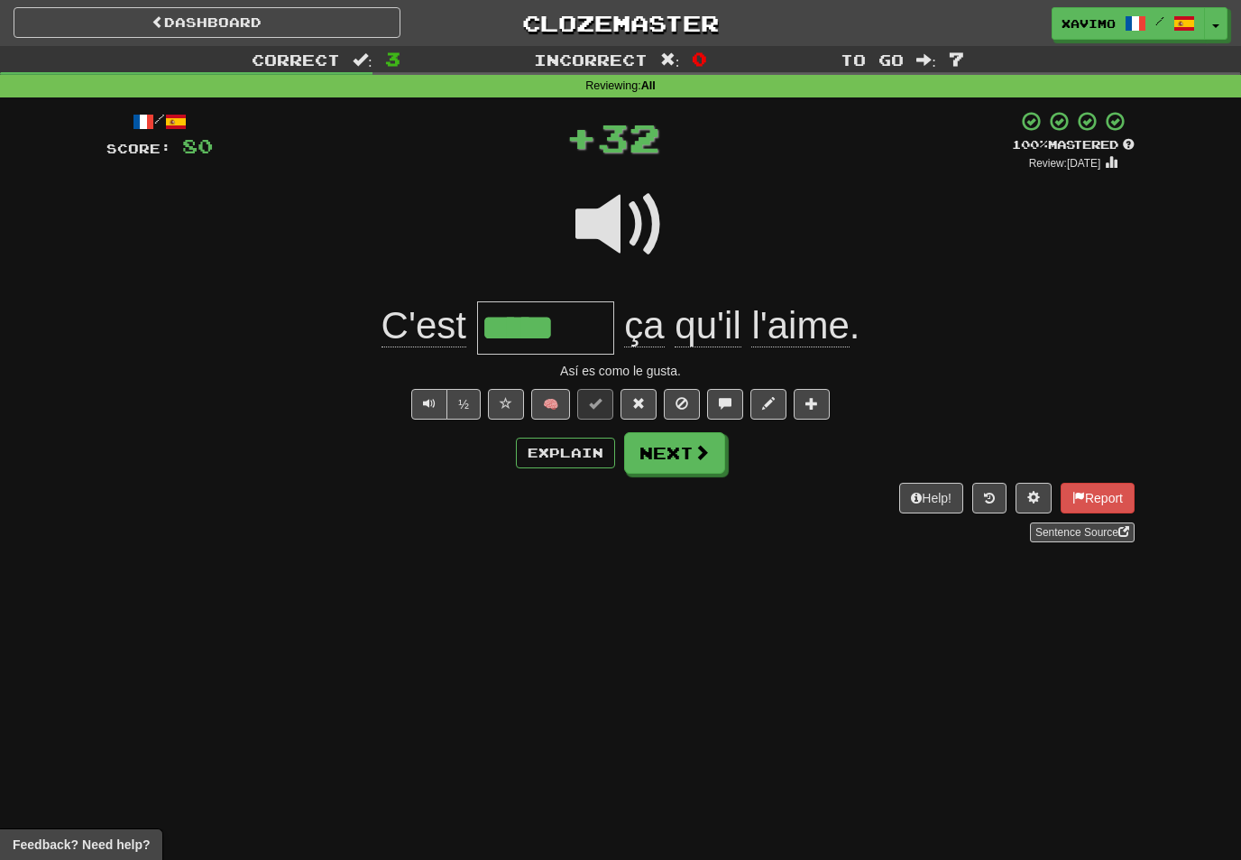
click at [706, 453] on span at bounding box center [702, 452] width 16 height 16
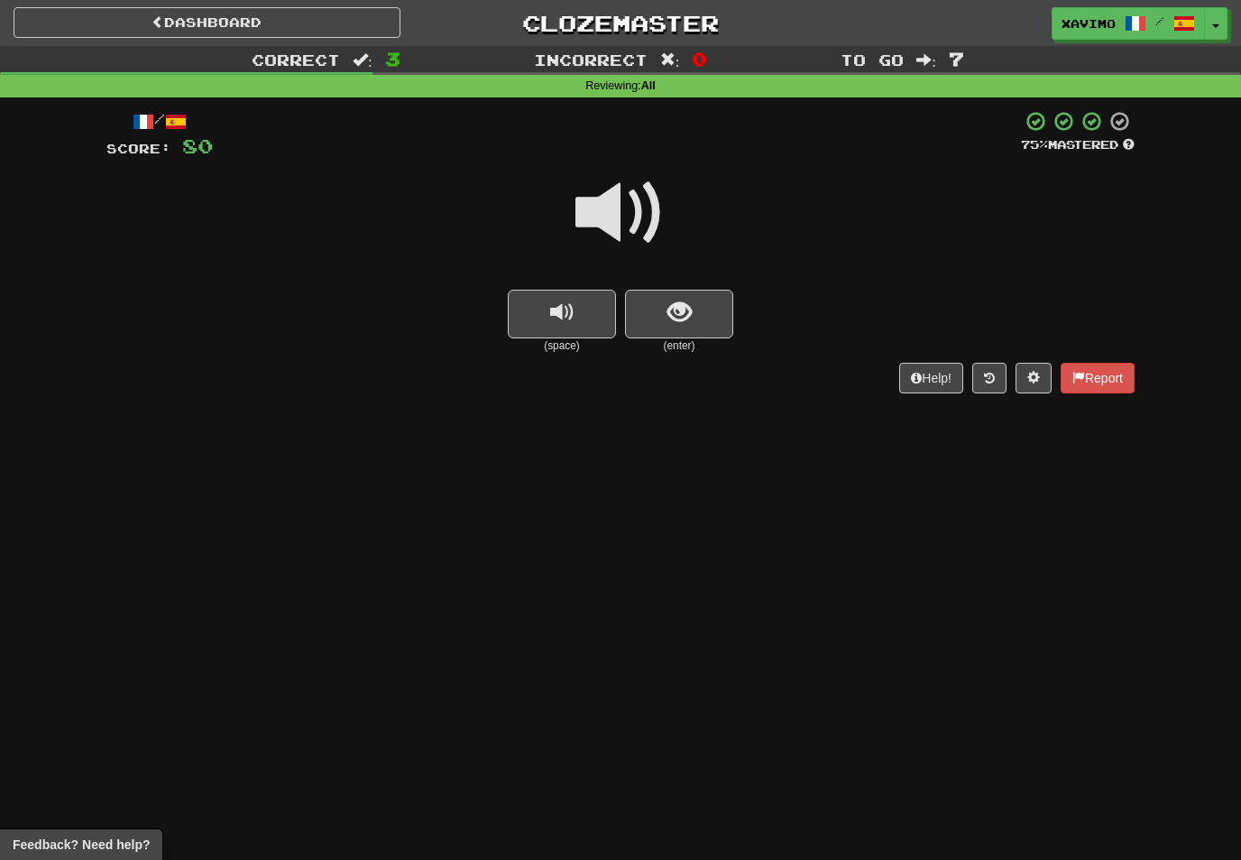
click at [620, 211] on span at bounding box center [621, 213] width 90 height 90
click at [674, 311] on span "show sentence" at bounding box center [680, 312] width 24 height 24
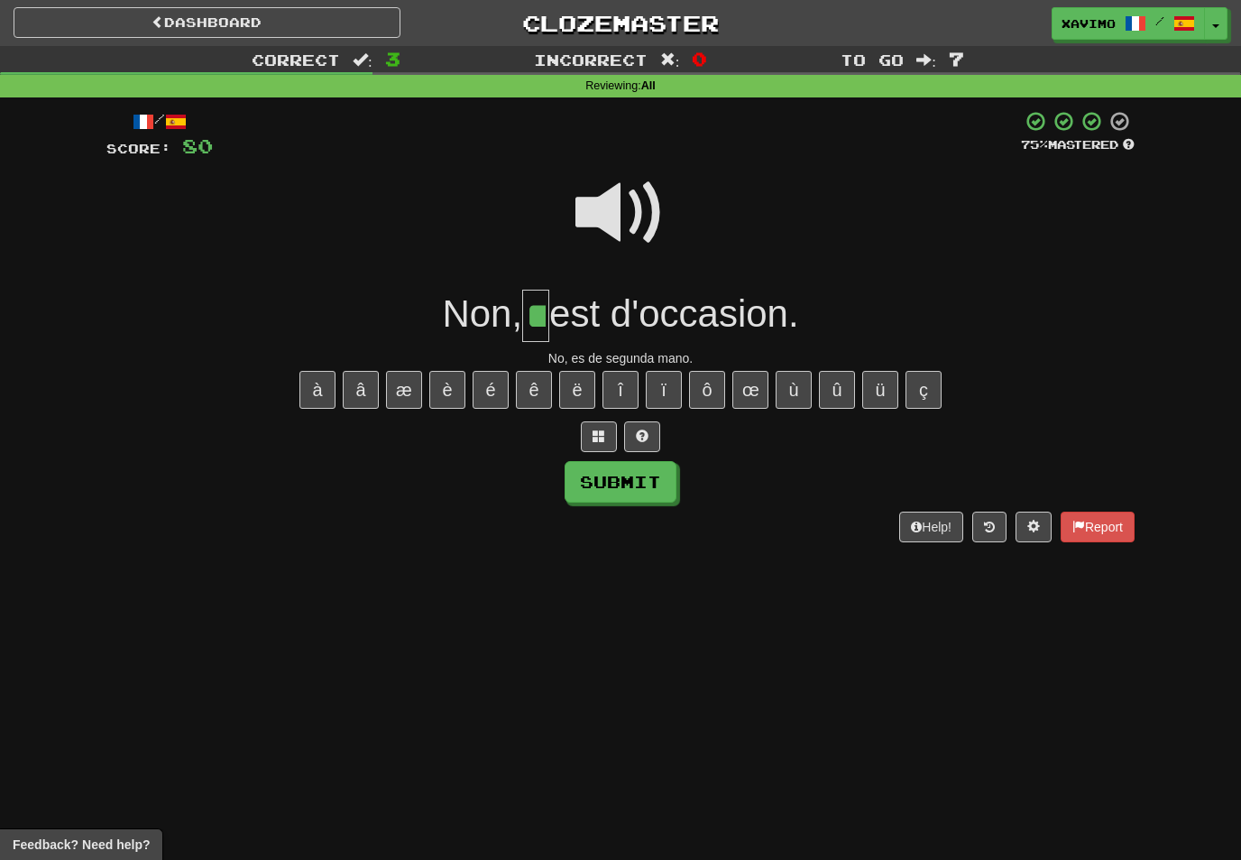
type input "**"
click at [651, 483] on button "Submit" at bounding box center [621, 482] width 112 height 42
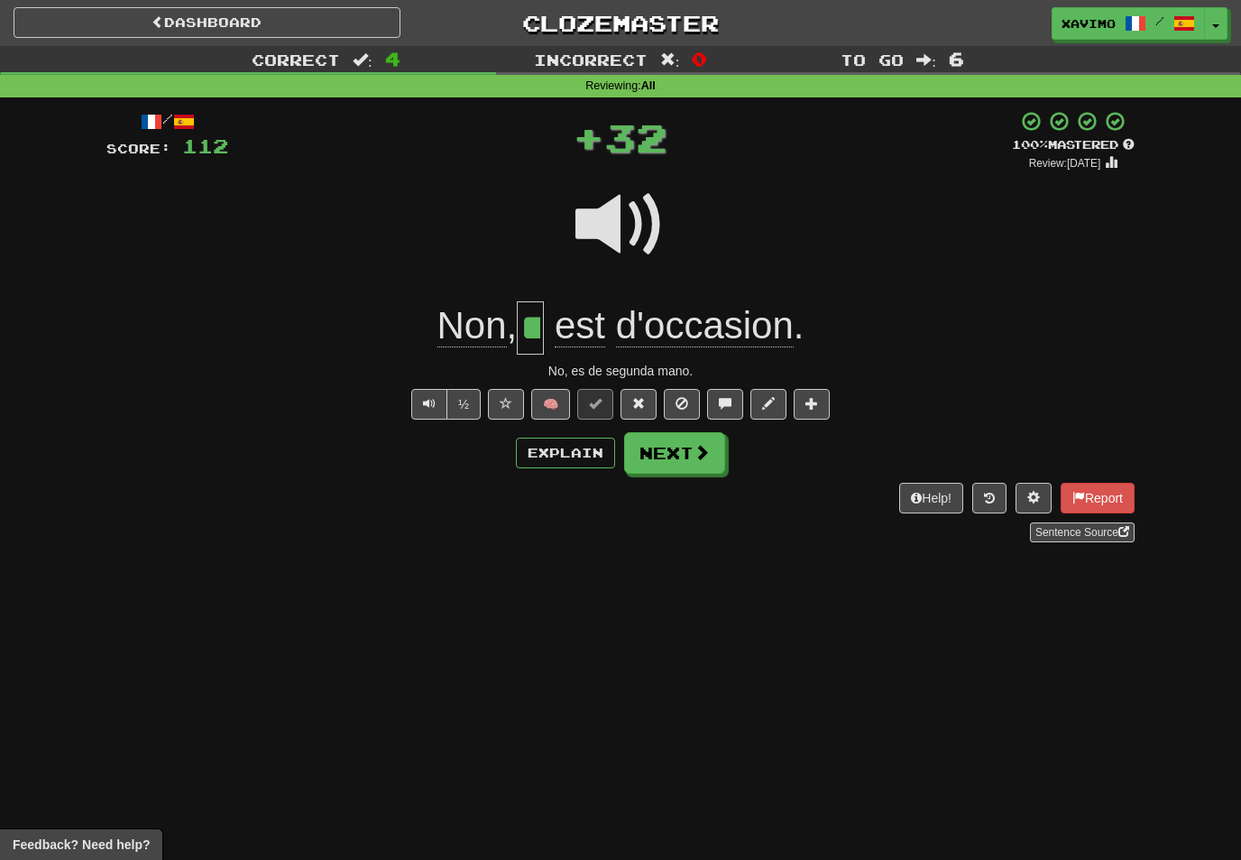
click at [700, 457] on span at bounding box center [702, 452] width 16 height 16
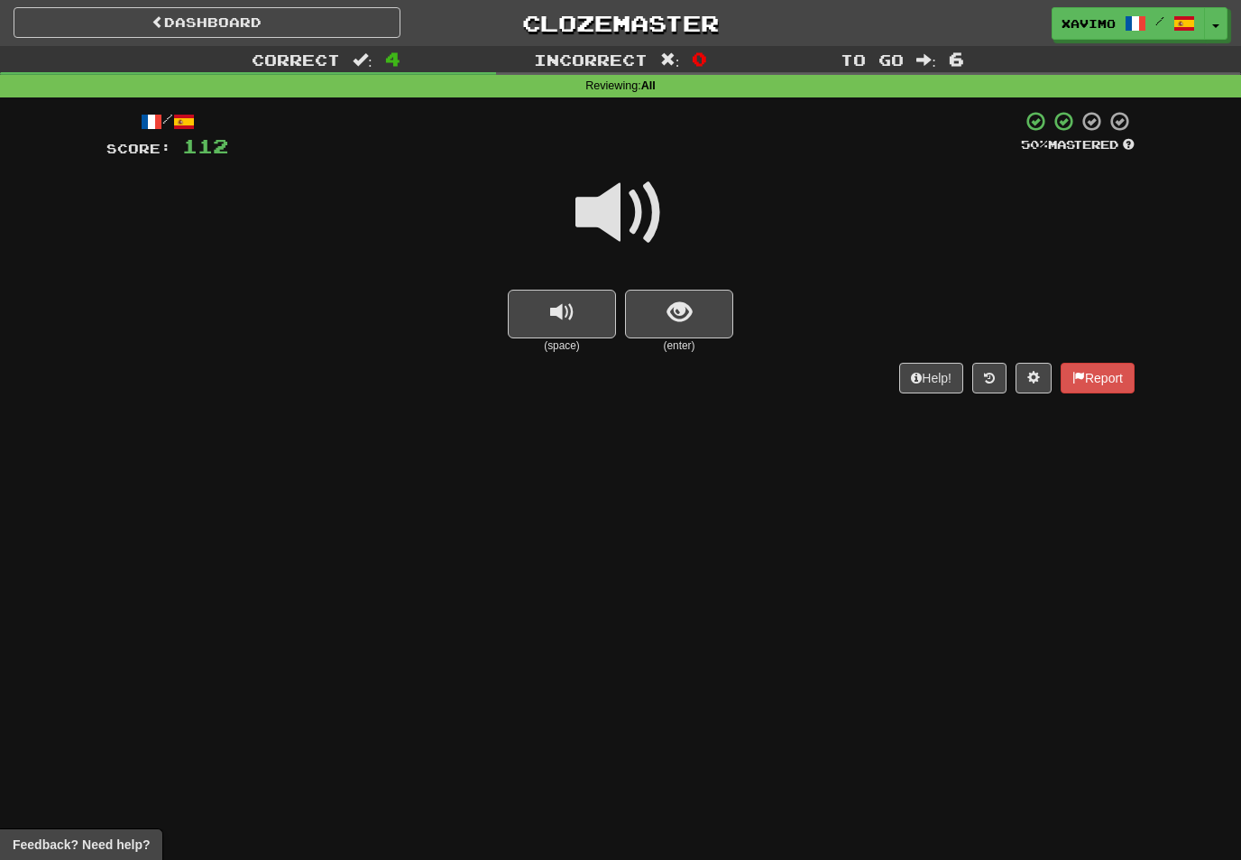
click at [629, 211] on span at bounding box center [621, 213] width 90 height 90
click at [676, 302] on span "show sentence" at bounding box center [680, 312] width 24 height 24
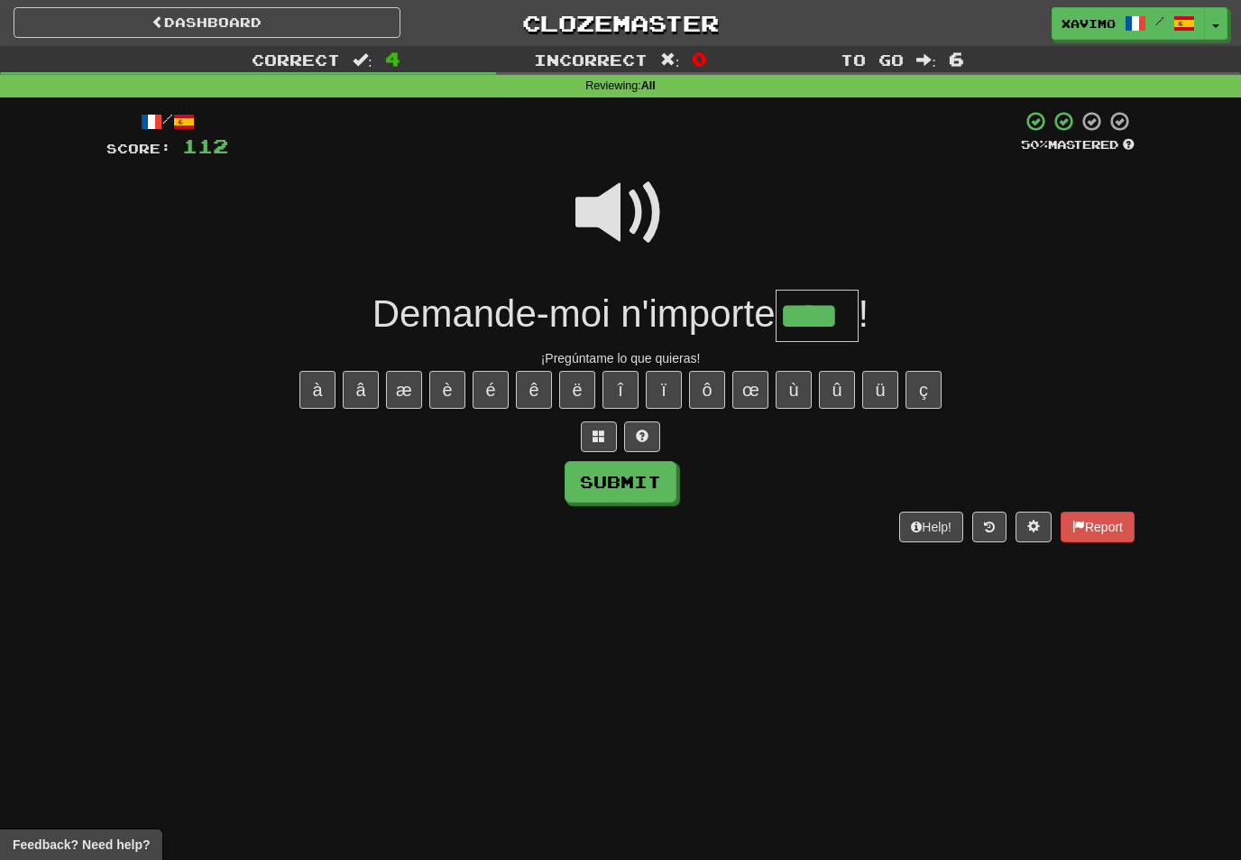
type input "****"
click at [643, 488] on button "Submit" at bounding box center [621, 482] width 112 height 42
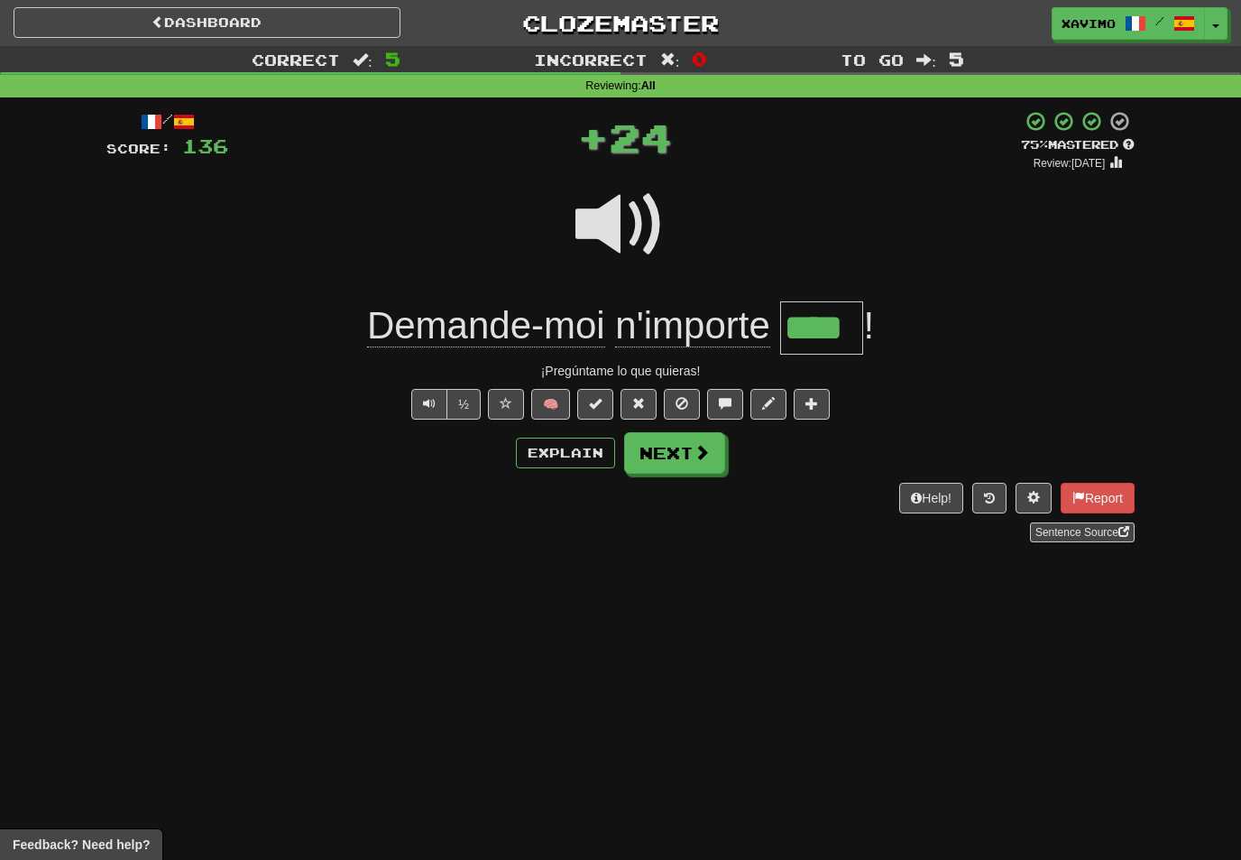
click at [704, 463] on button "Next" at bounding box center [674, 453] width 101 height 42
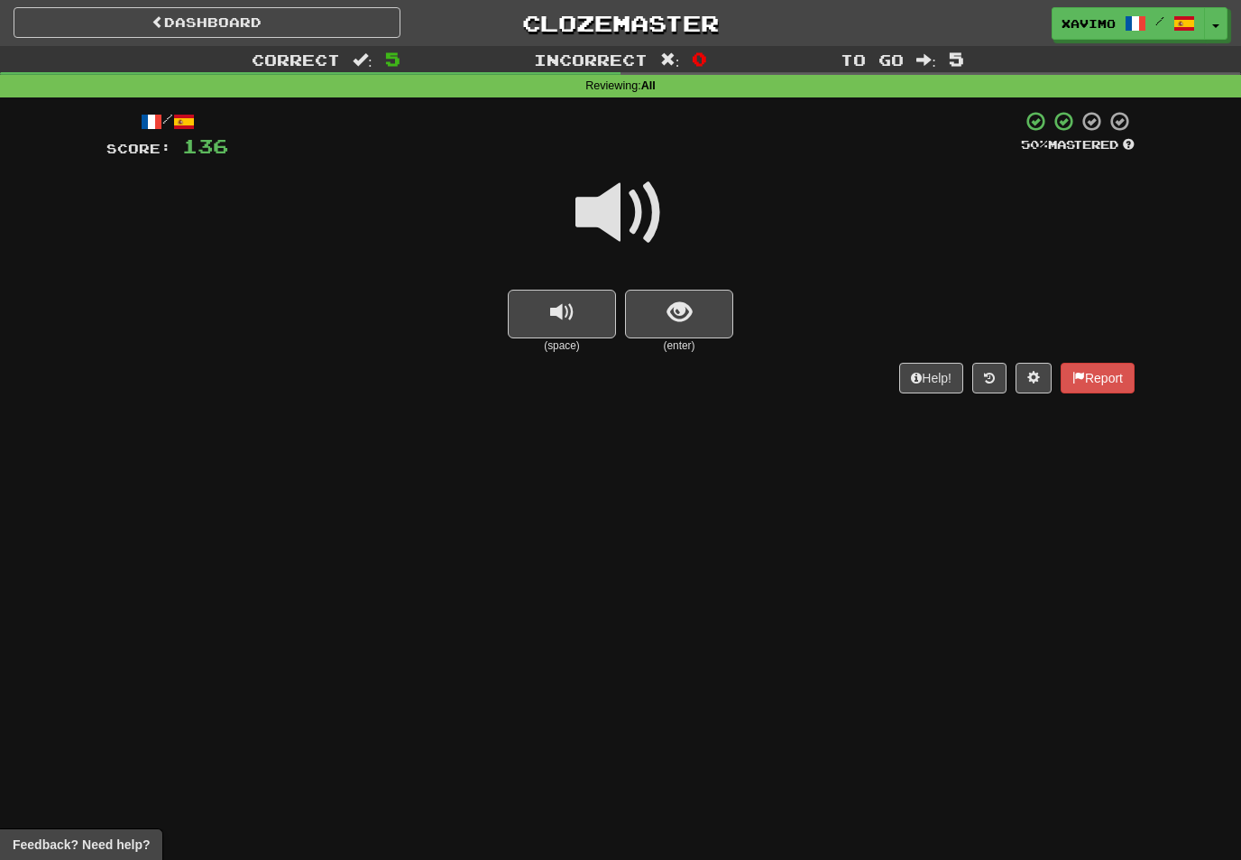
click at [643, 190] on span at bounding box center [621, 213] width 90 height 90
click at [678, 305] on span "show sentence" at bounding box center [680, 312] width 24 height 24
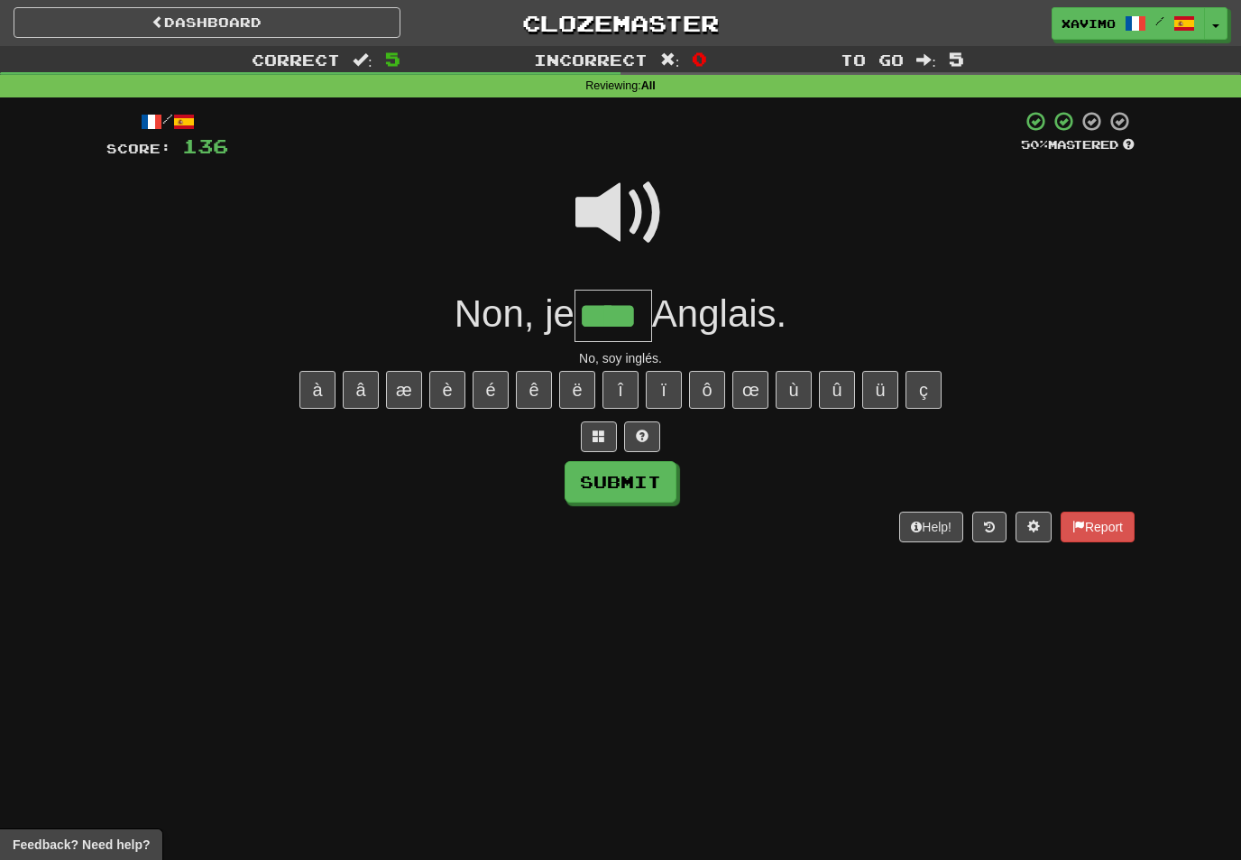
type input "****"
click at [650, 476] on button "Submit" at bounding box center [621, 482] width 112 height 42
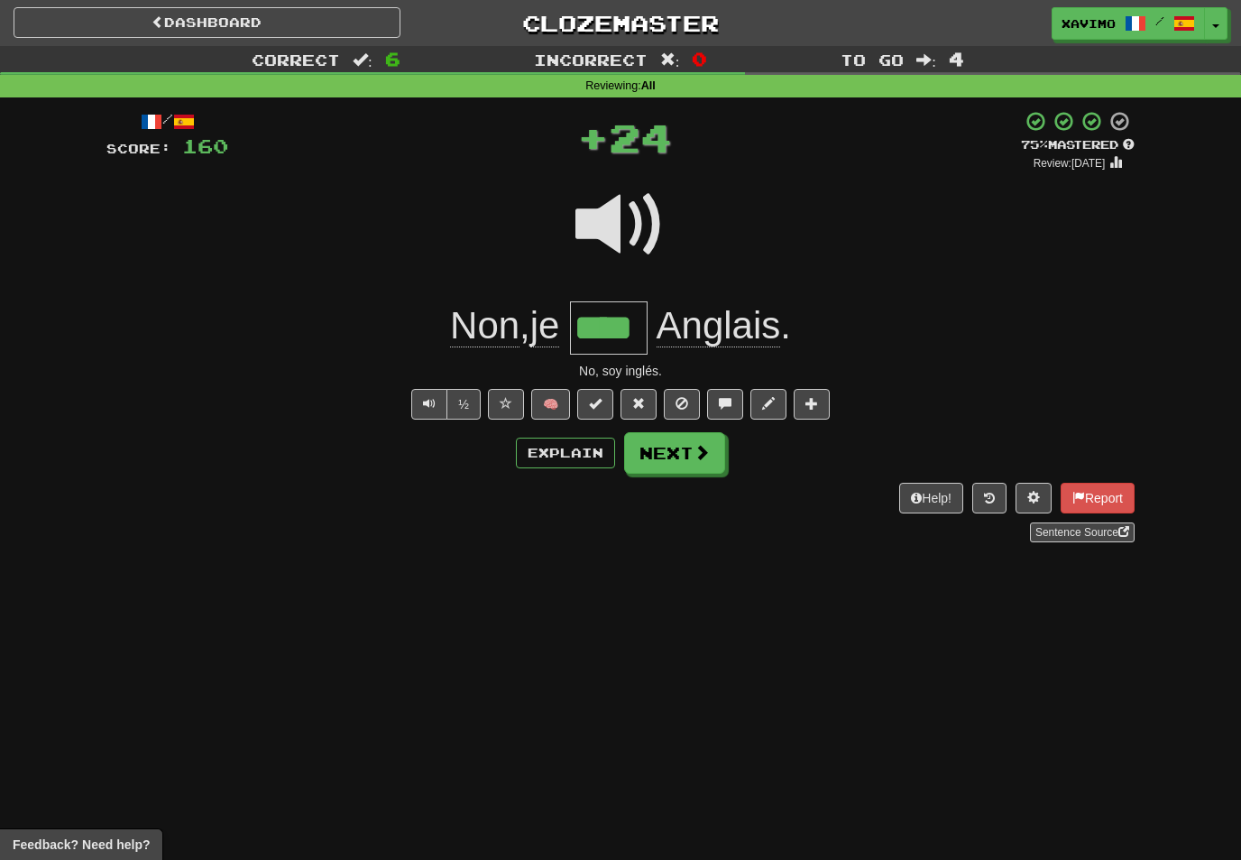
click at [711, 459] on button "Next" at bounding box center [674, 453] width 101 height 42
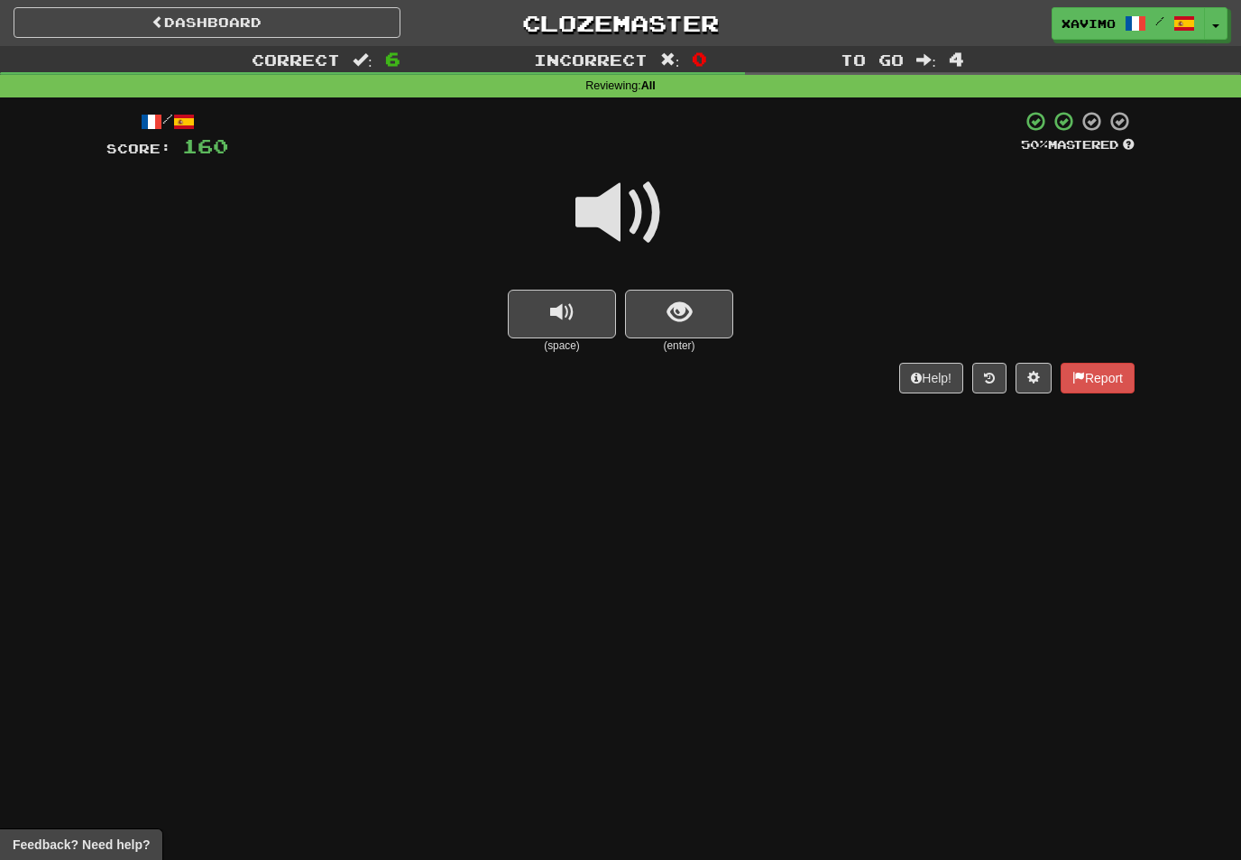
click at [642, 197] on span at bounding box center [621, 213] width 90 height 90
click at [690, 309] on span "show sentence" at bounding box center [680, 312] width 24 height 24
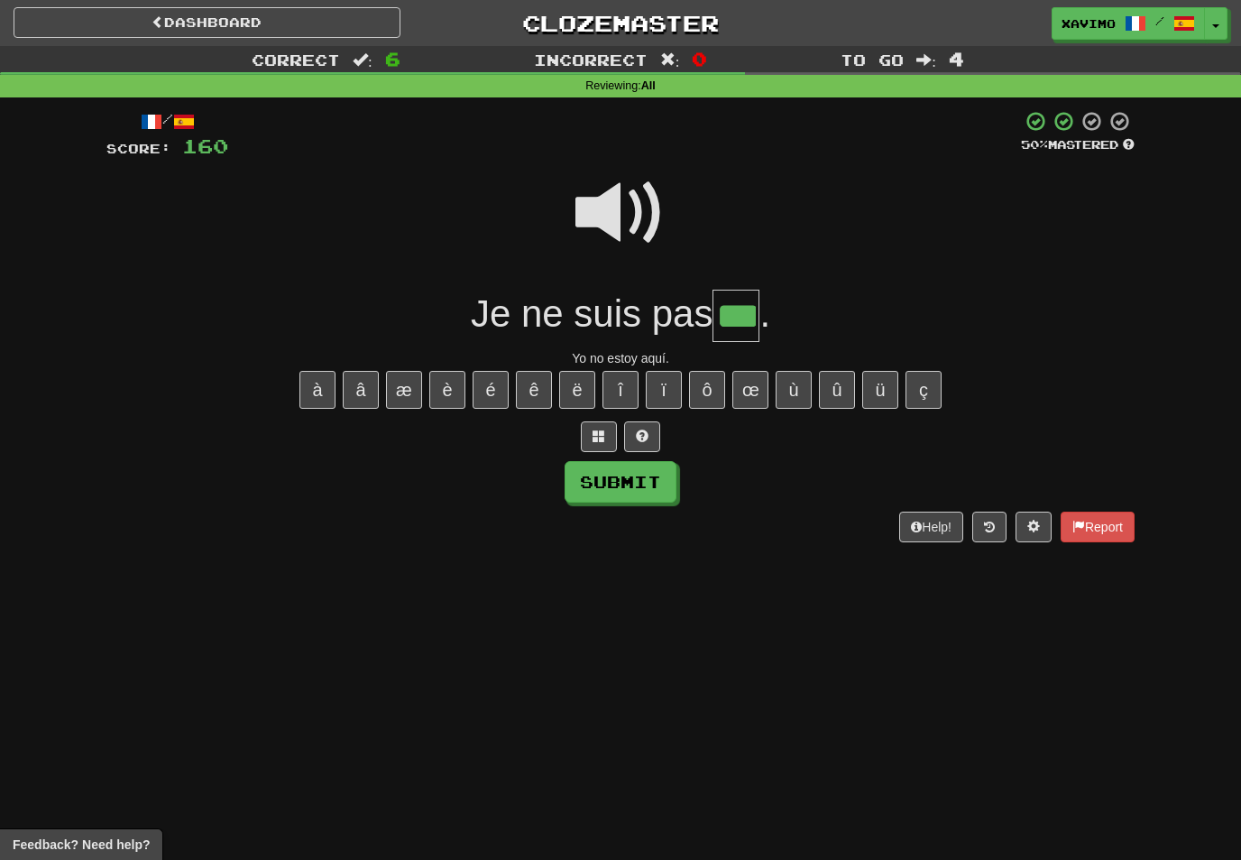
type input "***"
click at [640, 480] on button "Submit" at bounding box center [621, 482] width 112 height 42
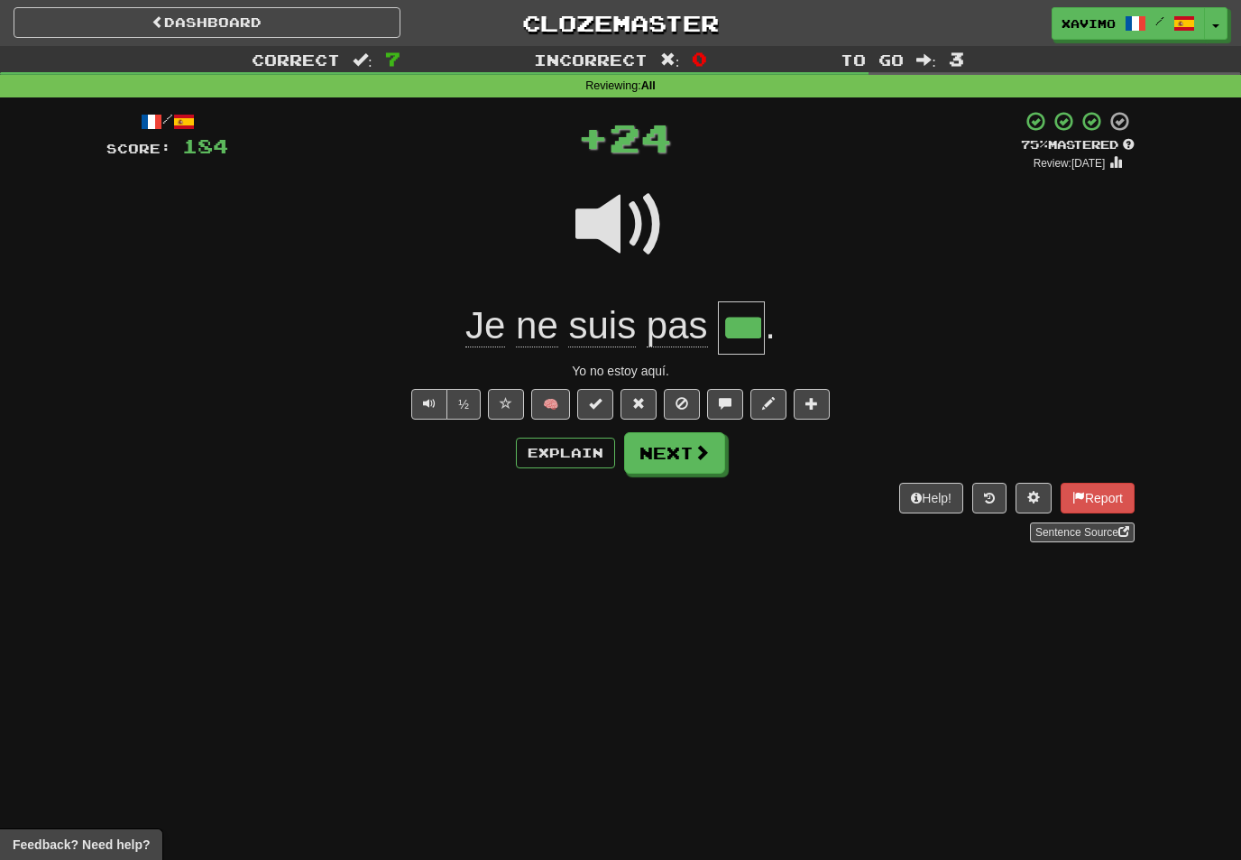
click at [707, 460] on button "Next" at bounding box center [674, 453] width 101 height 42
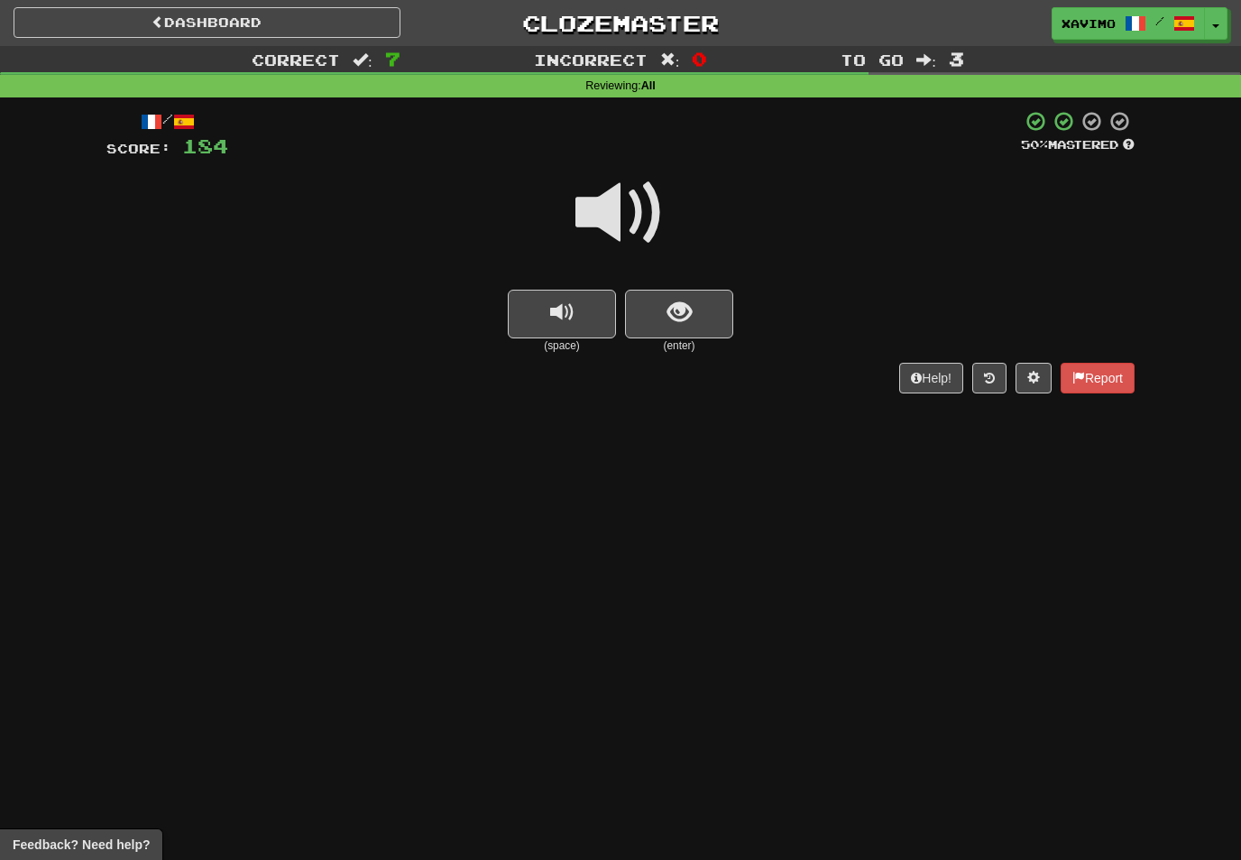
click at [623, 217] on span at bounding box center [621, 213] width 90 height 90
click at [687, 309] on span "show sentence" at bounding box center [680, 312] width 24 height 24
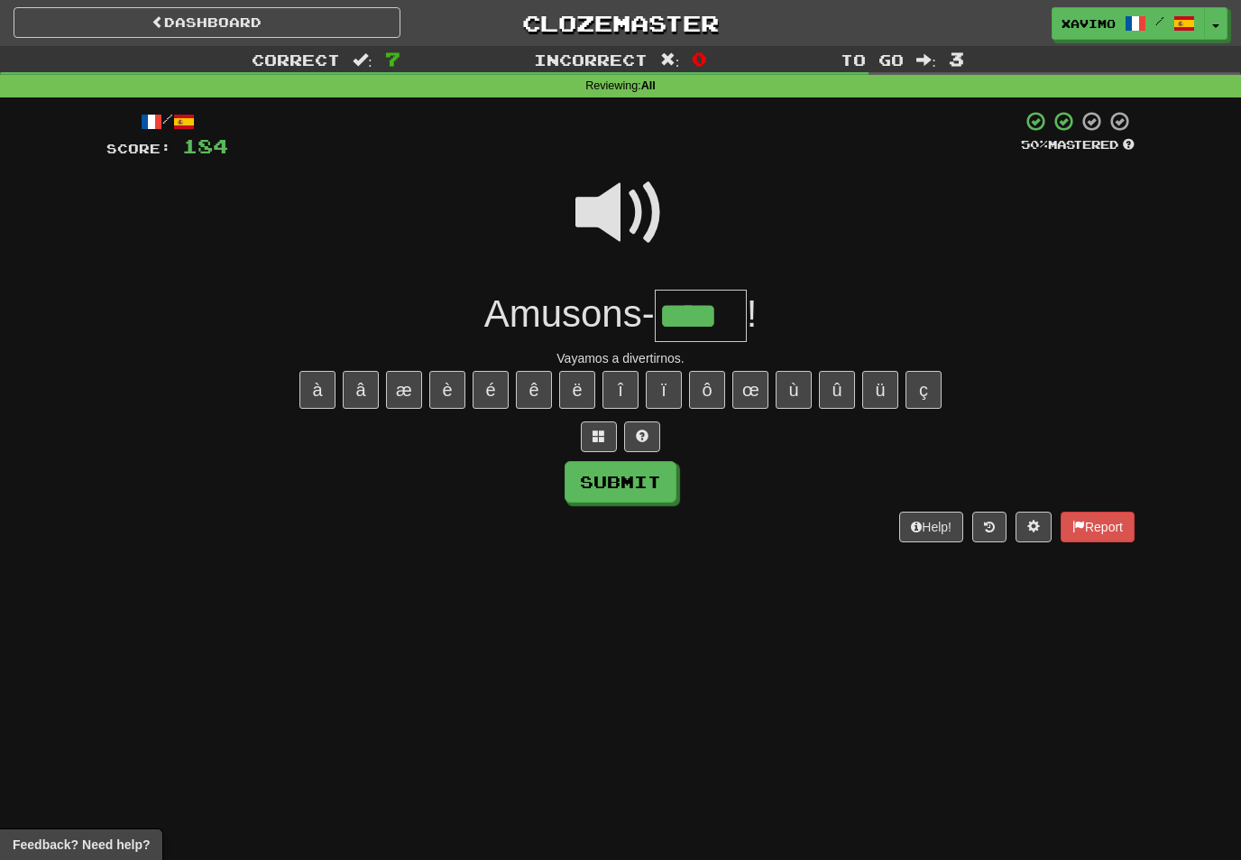
type input "****"
click at [657, 482] on button "Submit" at bounding box center [621, 482] width 112 height 42
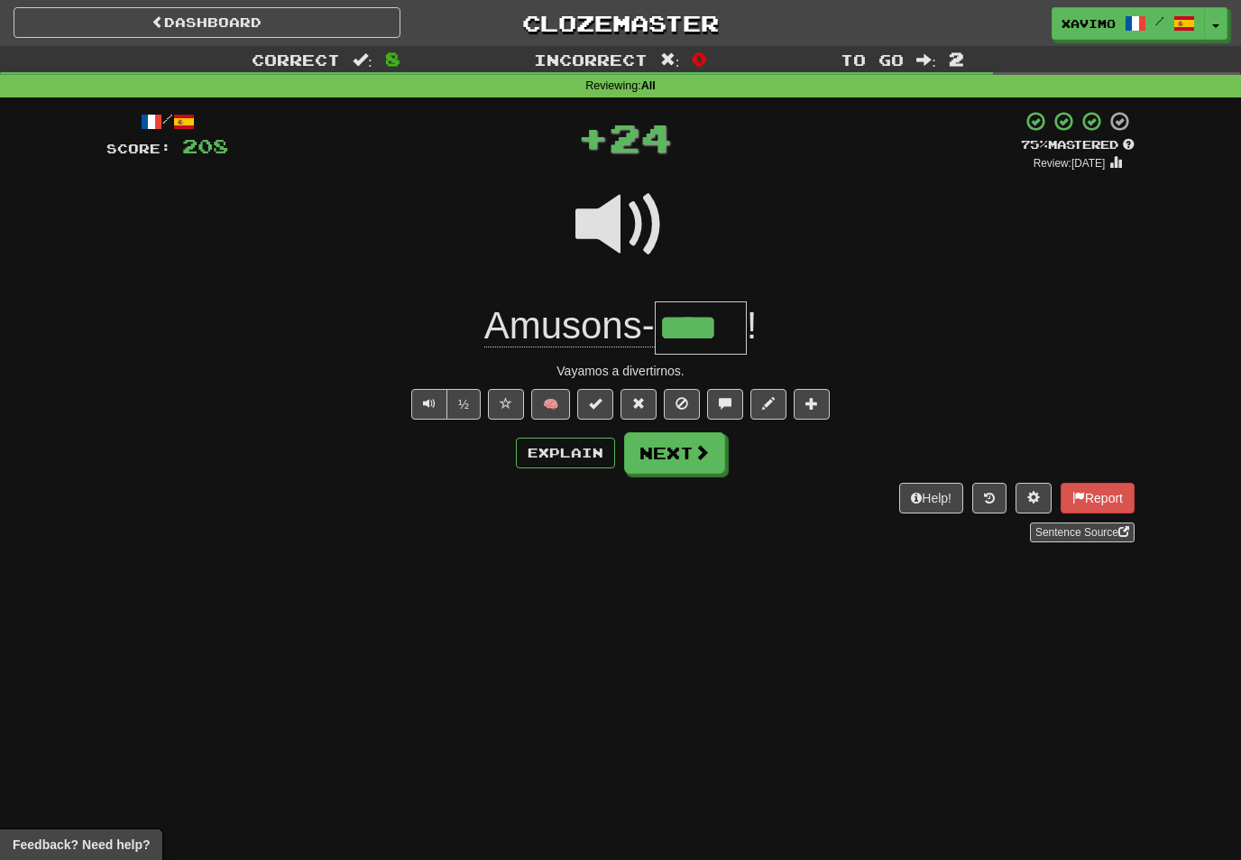
click at [701, 449] on span at bounding box center [702, 452] width 16 height 16
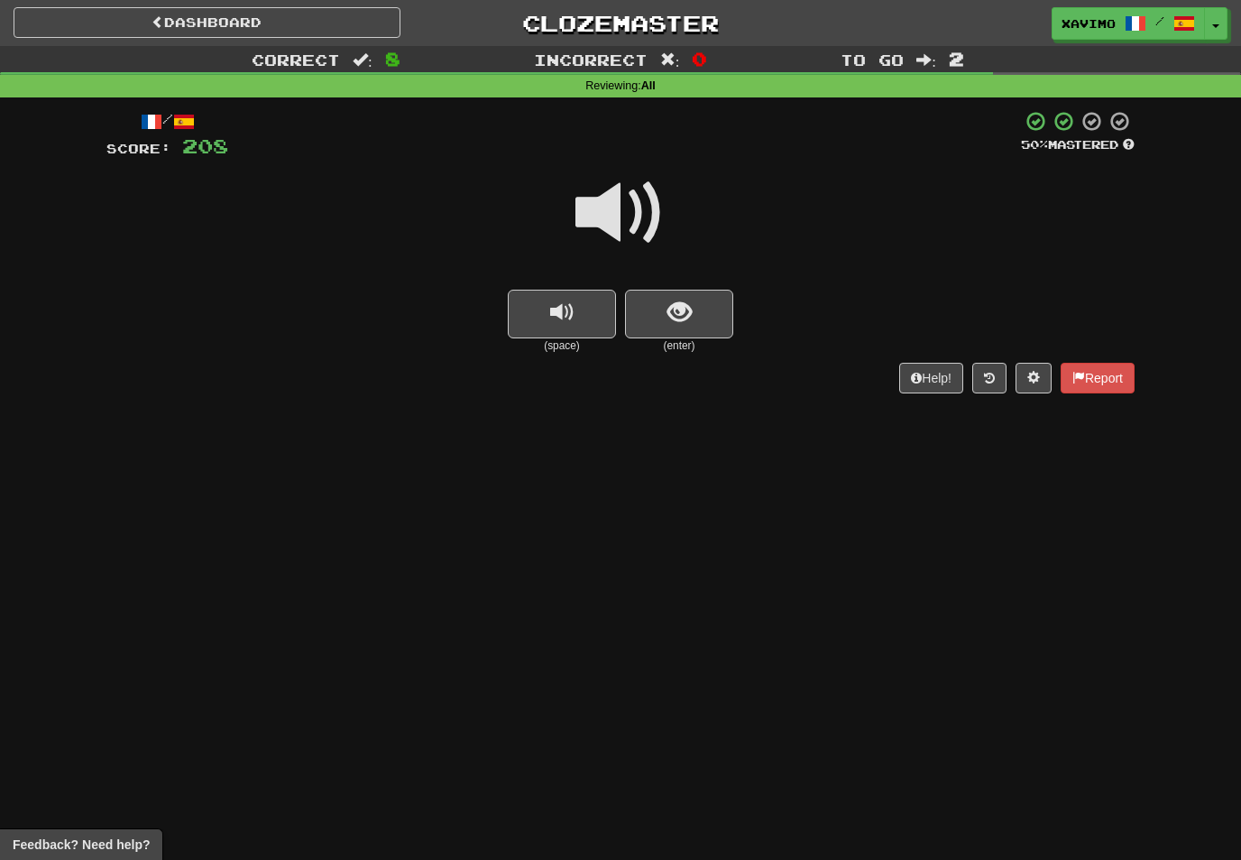
click at [631, 216] on span at bounding box center [621, 213] width 90 height 90
click at [676, 318] on span "show sentence" at bounding box center [680, 312] width 24 height 24
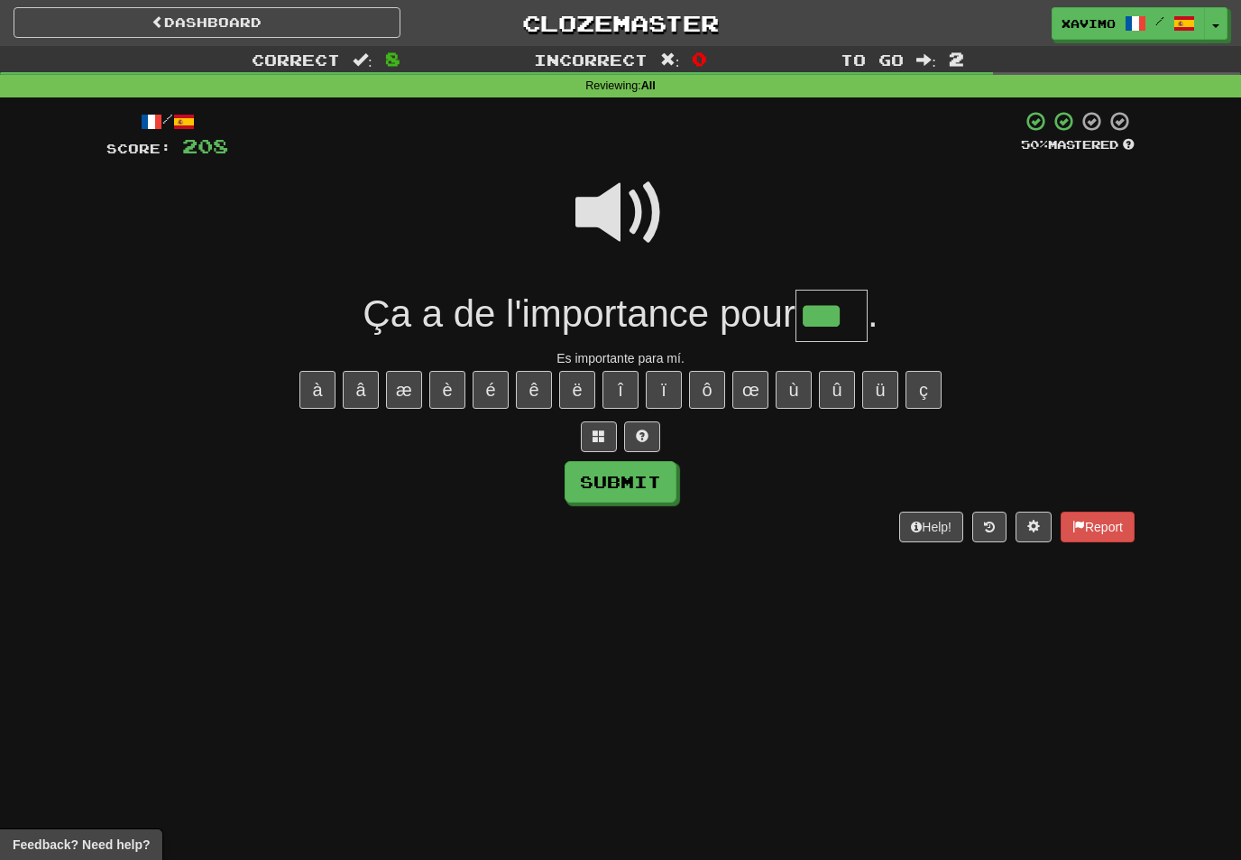
type input "***"
click at [652, 486] on button "Submit" at bounding box center [621, 482] width 112 height 42
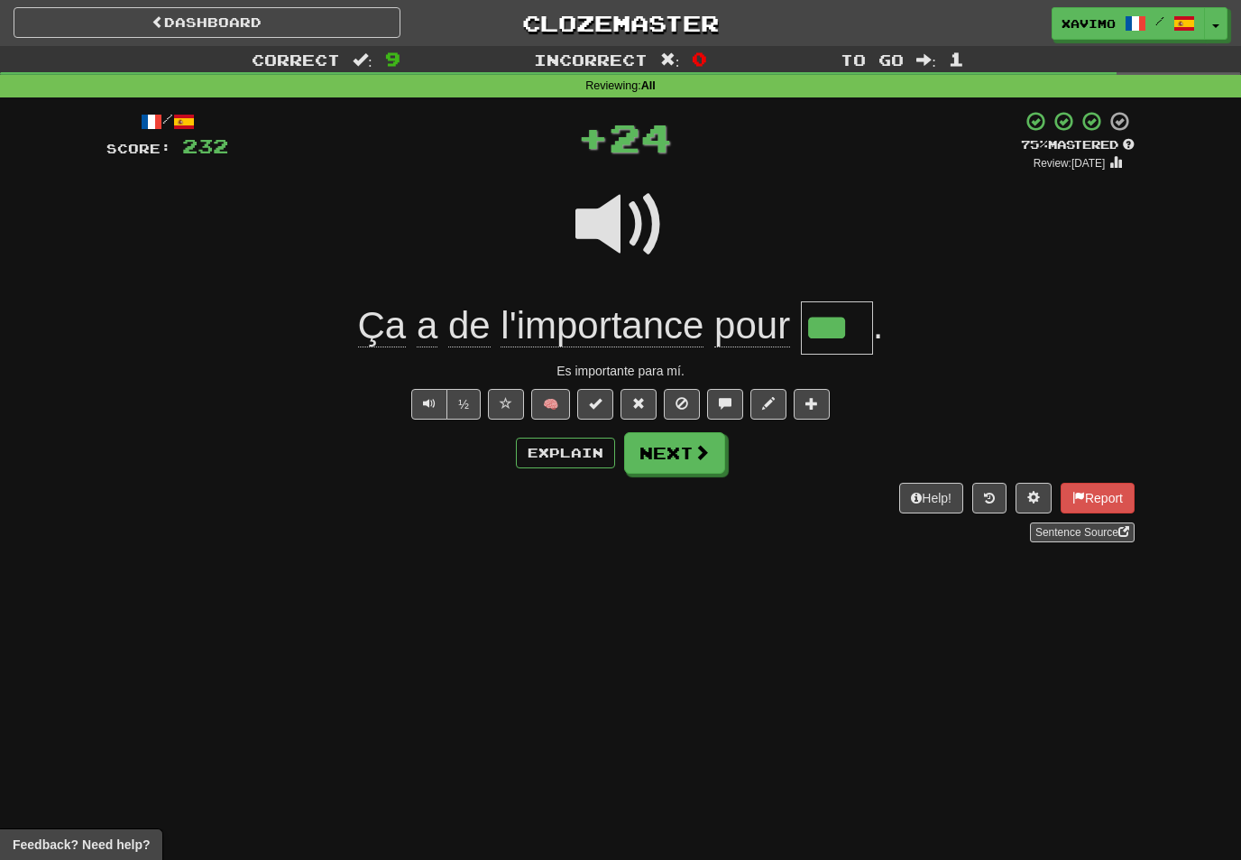
click at [710, 447] on button "Next" at bounding box center [674, 453] width 101 height 42
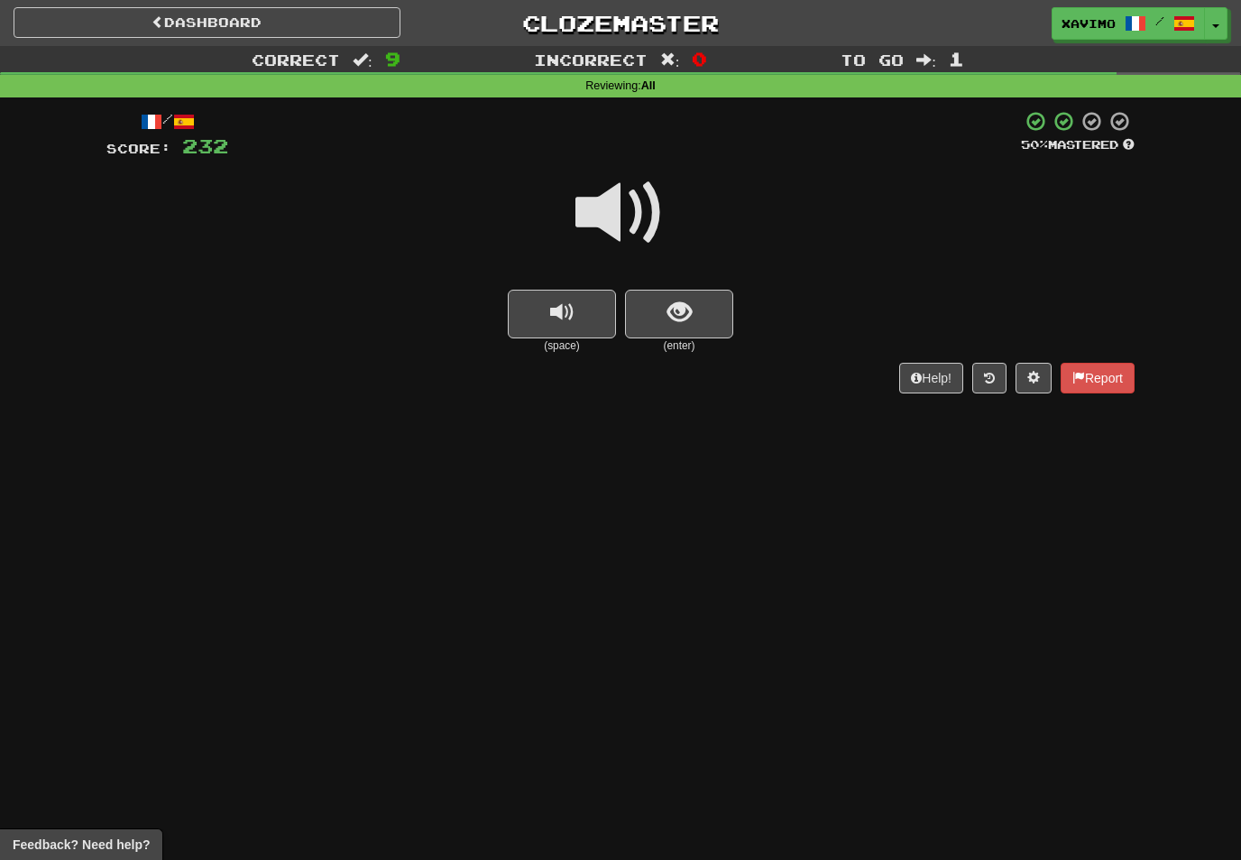
click at [631, 212] on span at bounding box center [621, 213] width 90 height 90
click at [681, 312] on span "show sentence" at bounding box center [680, 312] width 24 height 24
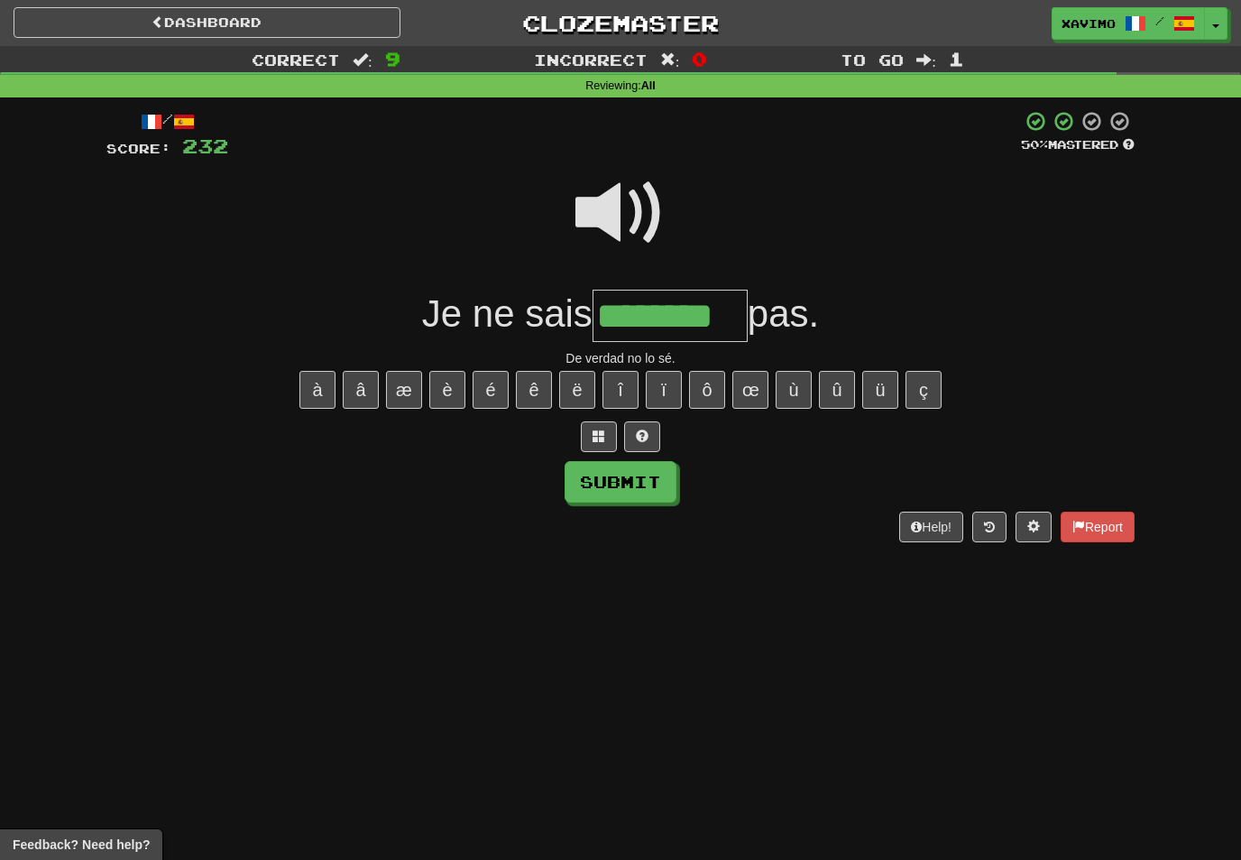
type input "********"
click at [663, 490] on button "Submit" at bounding box center [621, 482] width 112 height 42
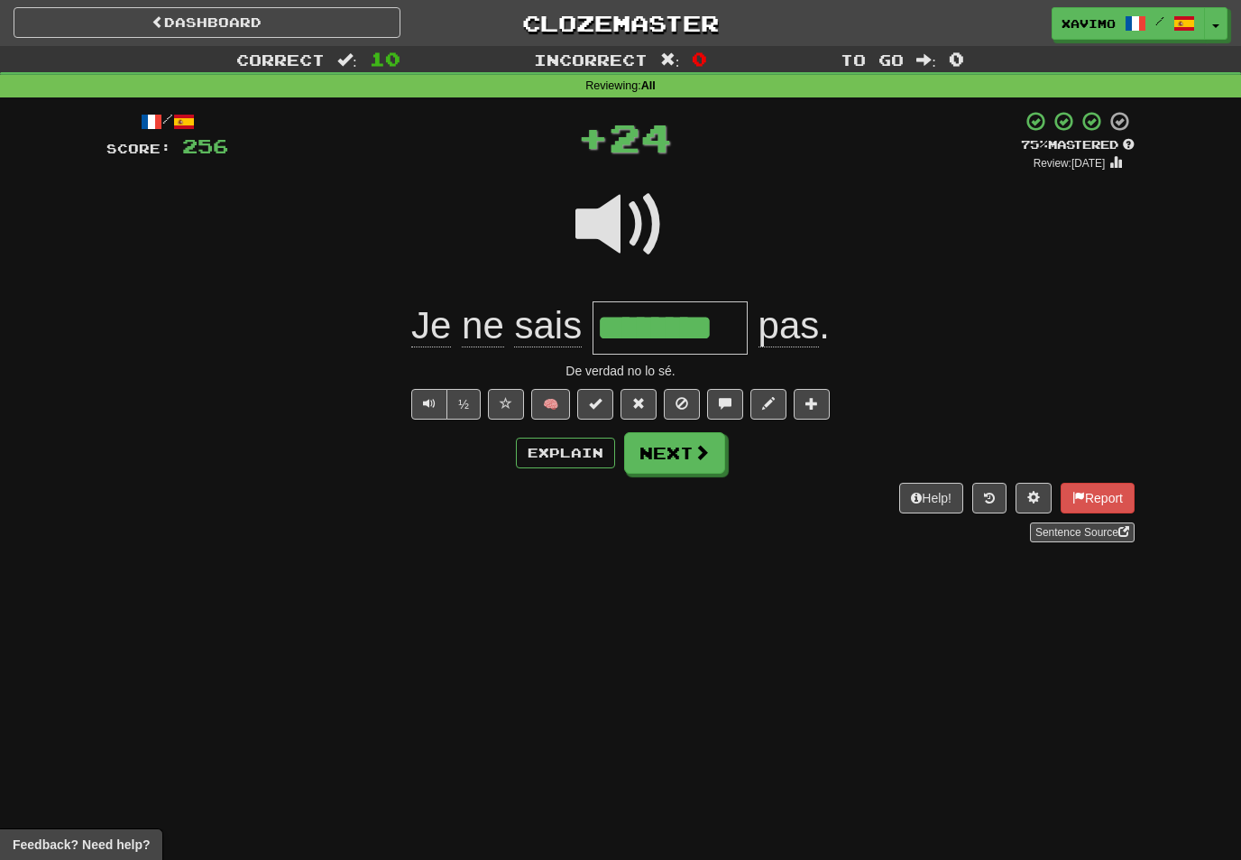
click at [714, 449] on button "Next" at bounding box center [674, 453] width 101 height 42
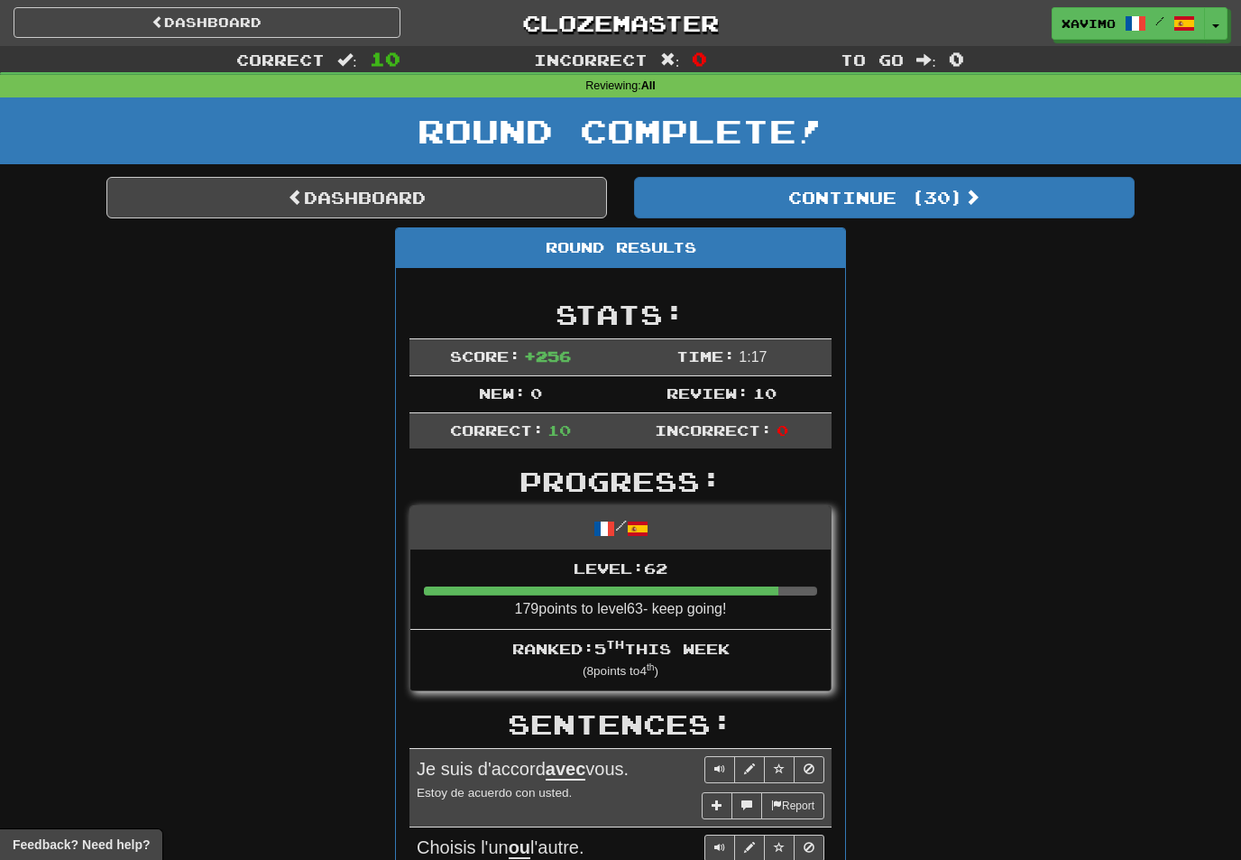
click at [512, 193] on link "Dashboard" at bounding box center [356, 198] width 501 height 42
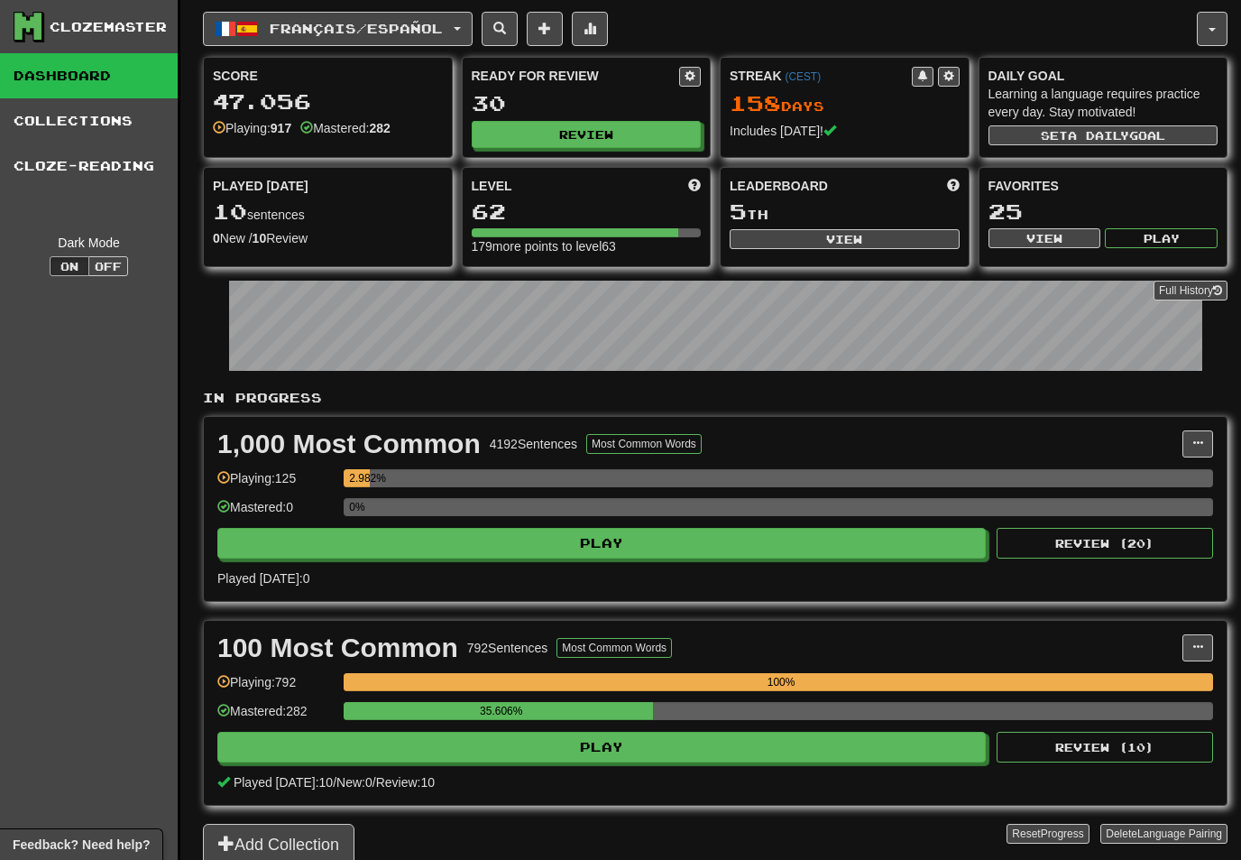
click at [459, 14] on button "Français / Español" at bounding box center [338, 29] width 270 height 34
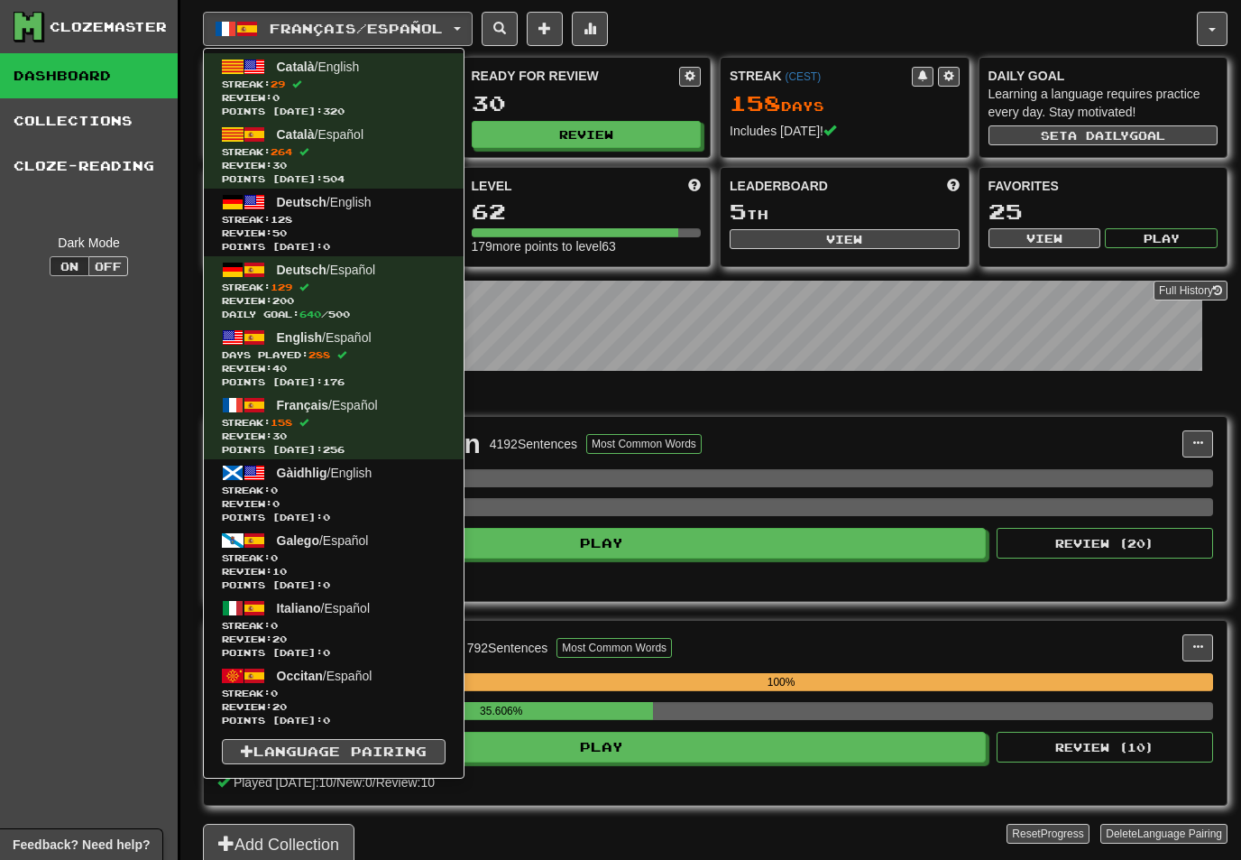
click at [344, 225] on span "Streak: 128" at bounding box center [334, 220] width 224 height 14
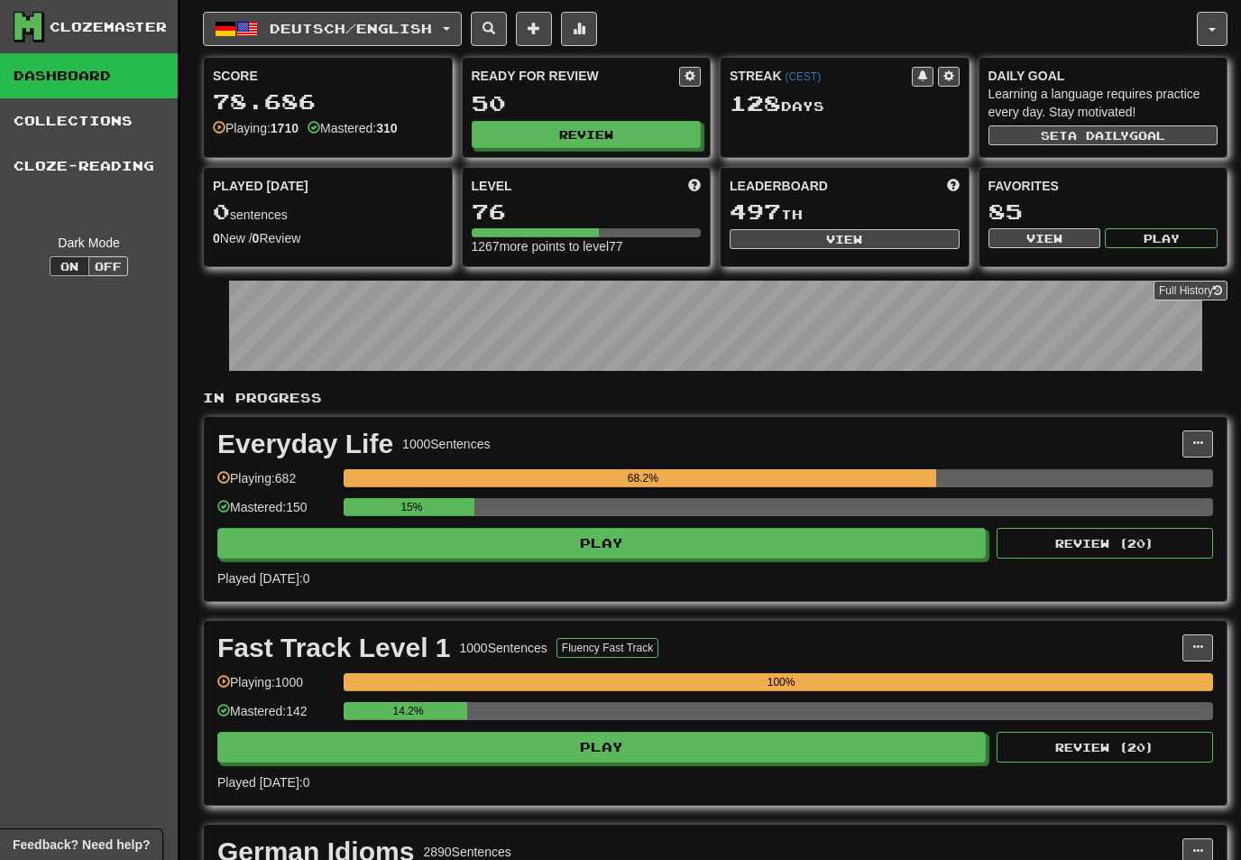
click at [604, 133] on button "Review" at bounding box center [587, 134] width 230 height 27
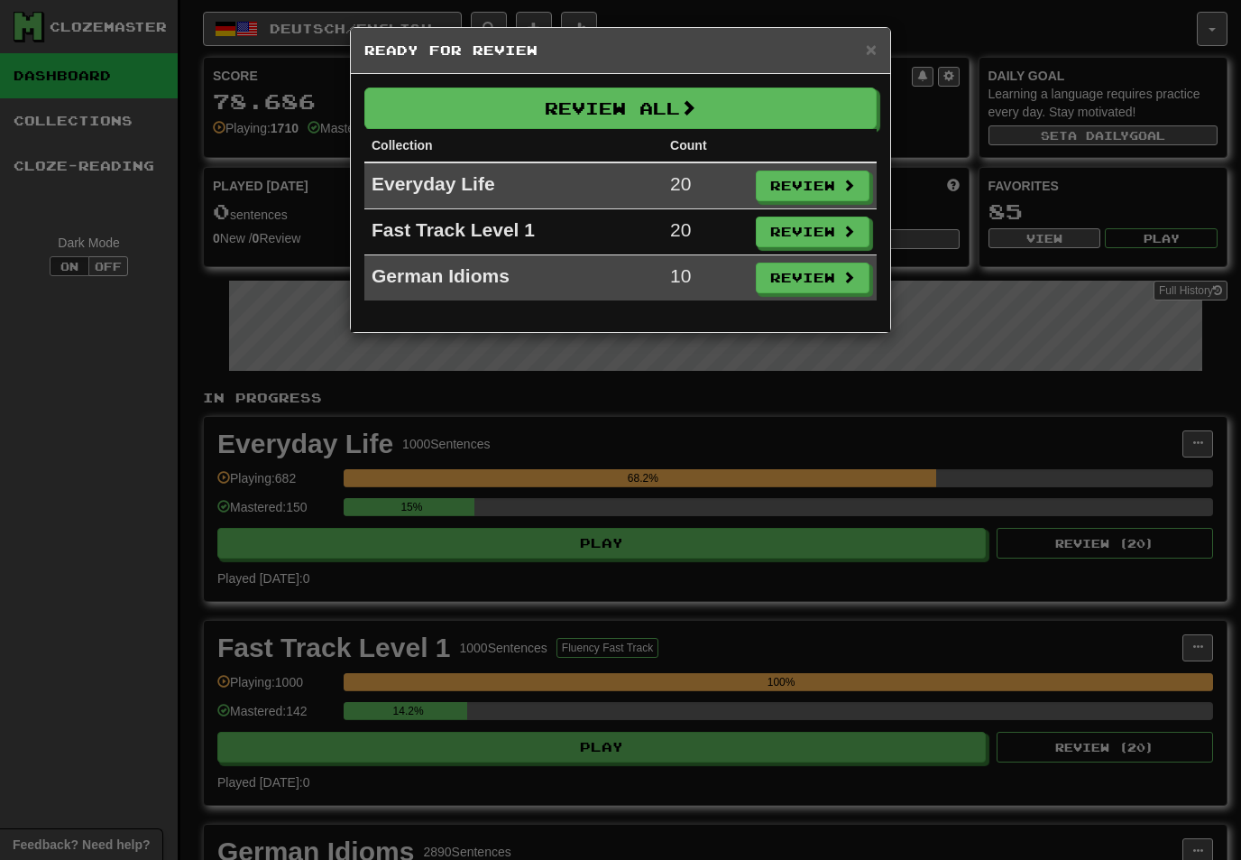
click at [689, 108] on span at bounding box center [688, 107] width 16 height 16
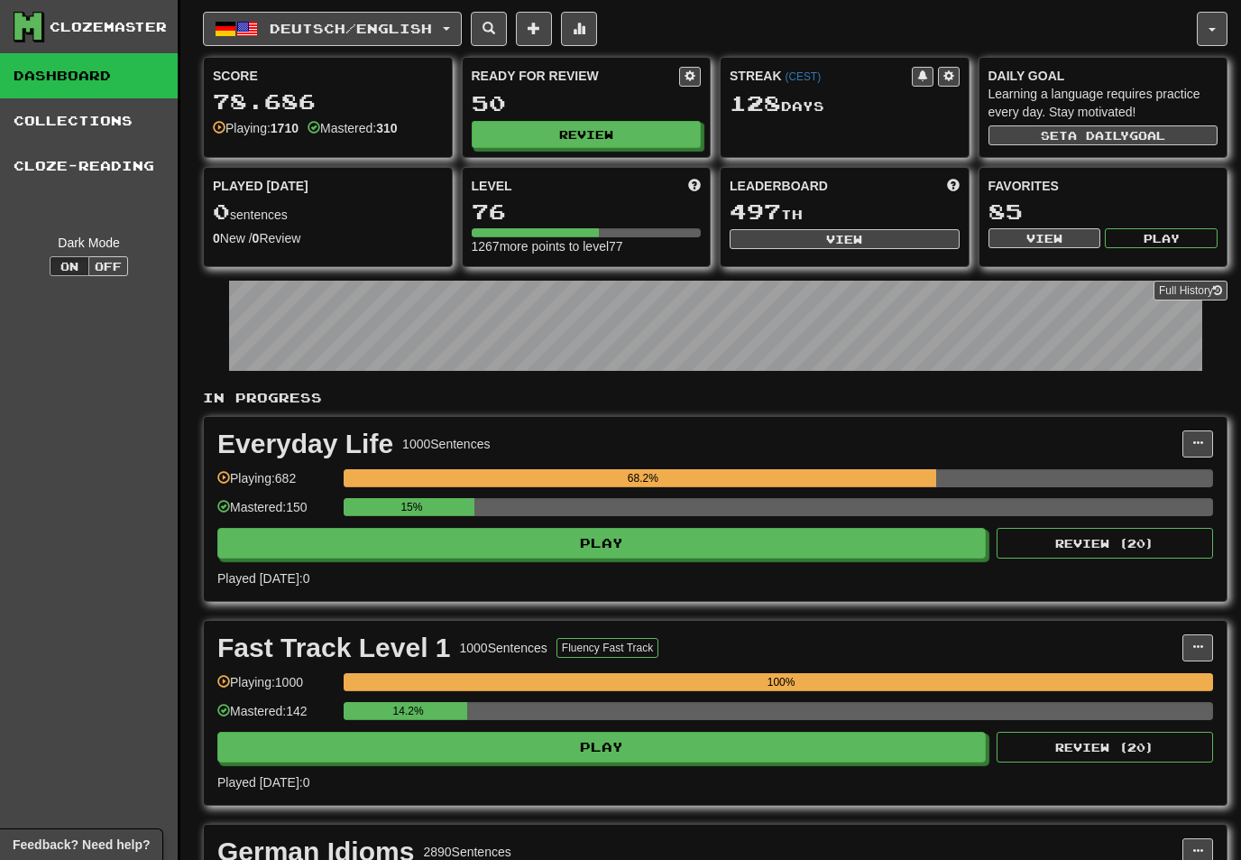
select select "**"
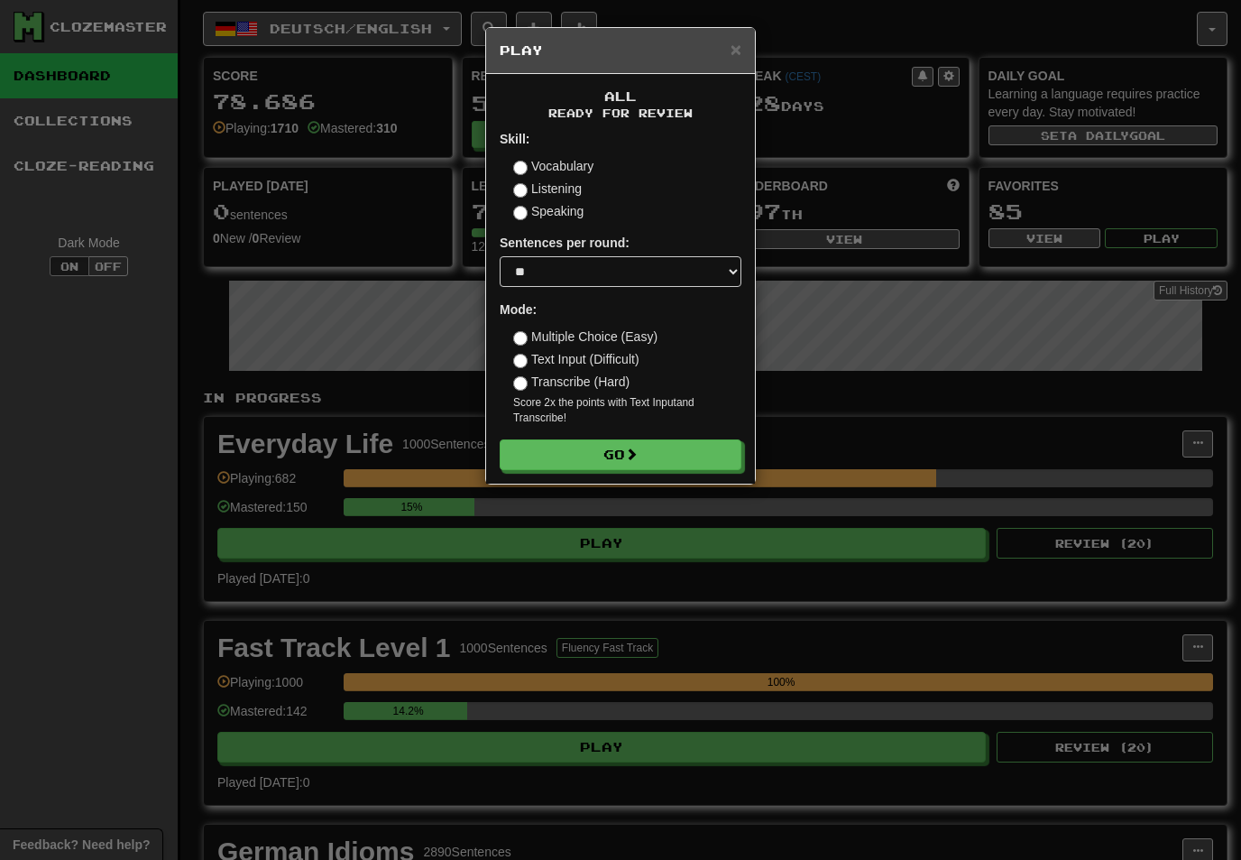
click at [692, 454] on button "Go" at bounding box center [621, 454] width 242 height 31
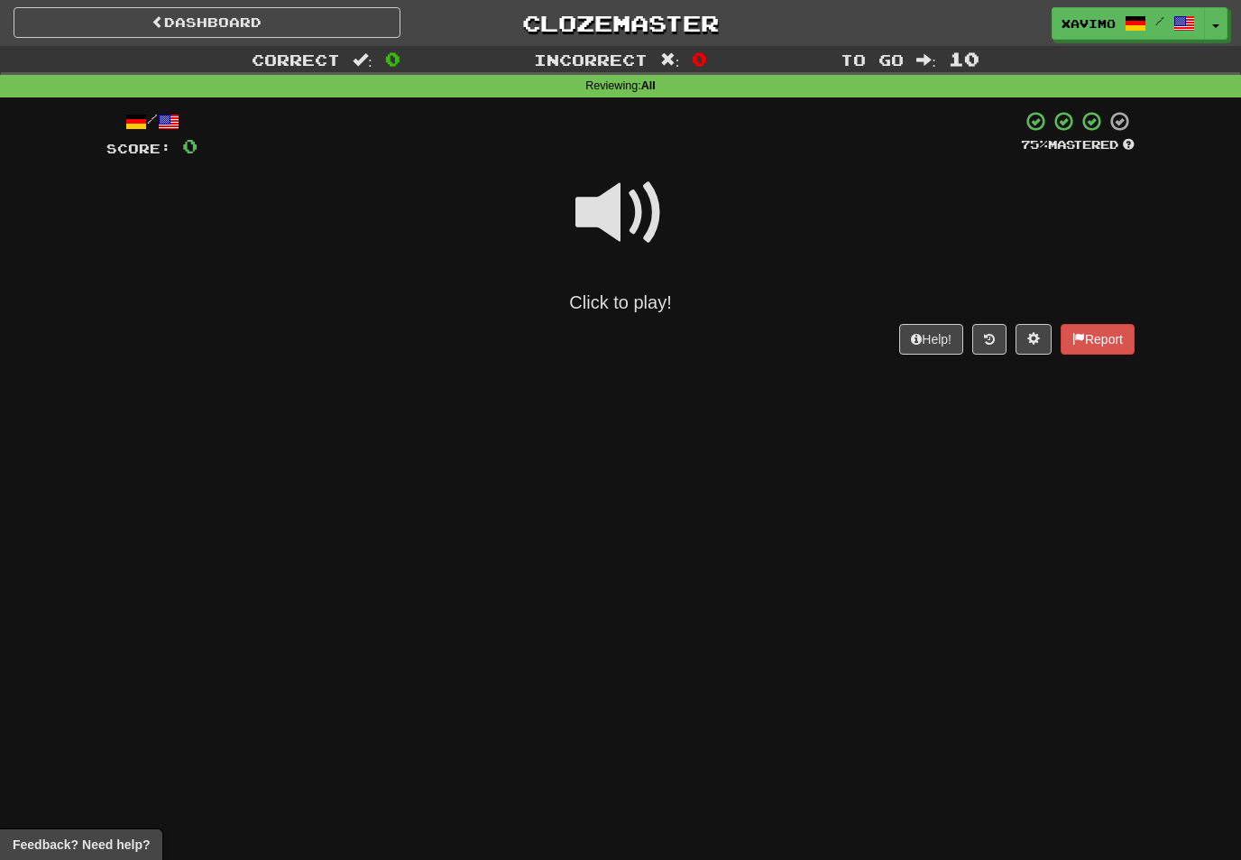
click at [620, 203] on span at bounding box center [621, 213] width 90 height 90
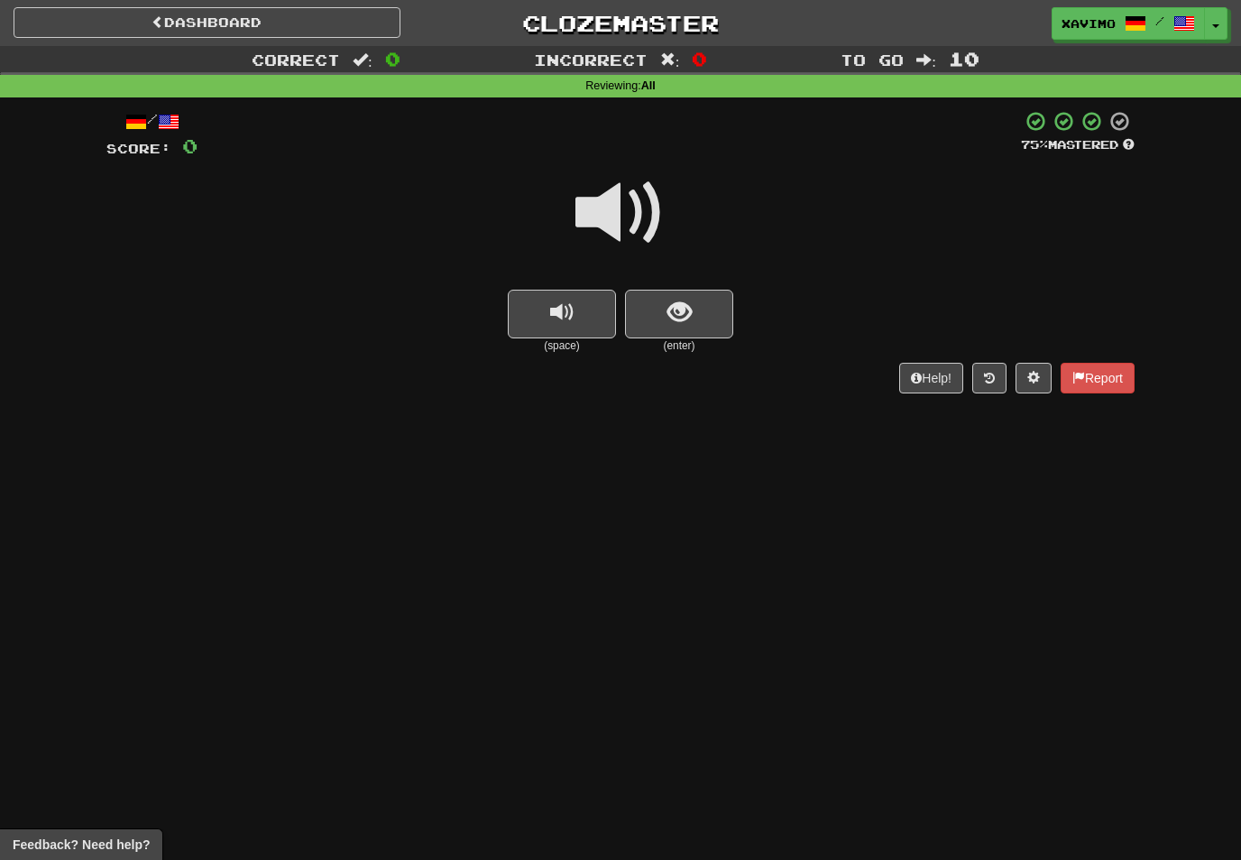
click at [626, 204] on span at bounding box center [621, 213] width 90 height 90
click at [673, 312] on span "show sentence" at bounding box center [680, 312] width 24 height 24
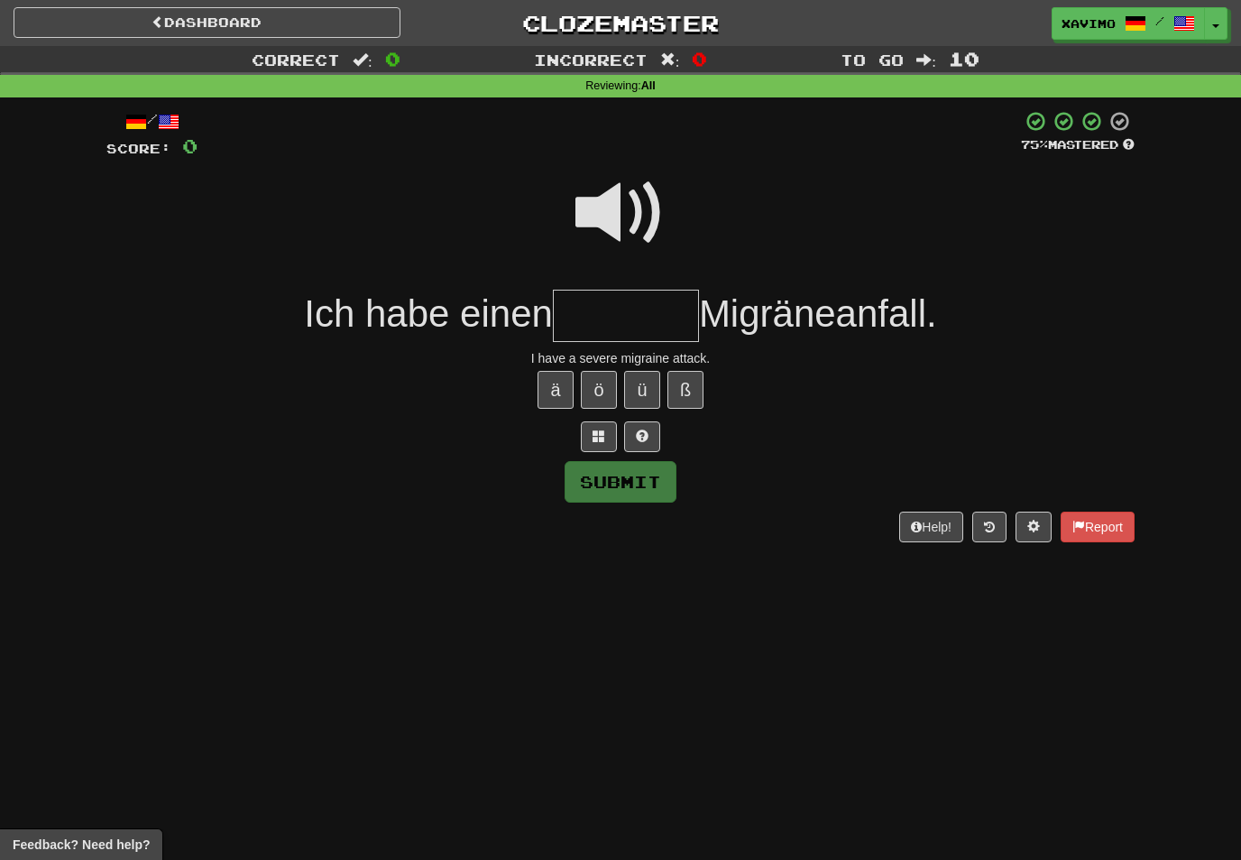
click at [635, 198] on span at bounding box center [621, 213] width 90 height 90
click at [586, 309] on input "text" at bounding box center [626, 316] width 146 height 53
click at [598, 429] on span at bounding box center [599, 435] width 13 height 13
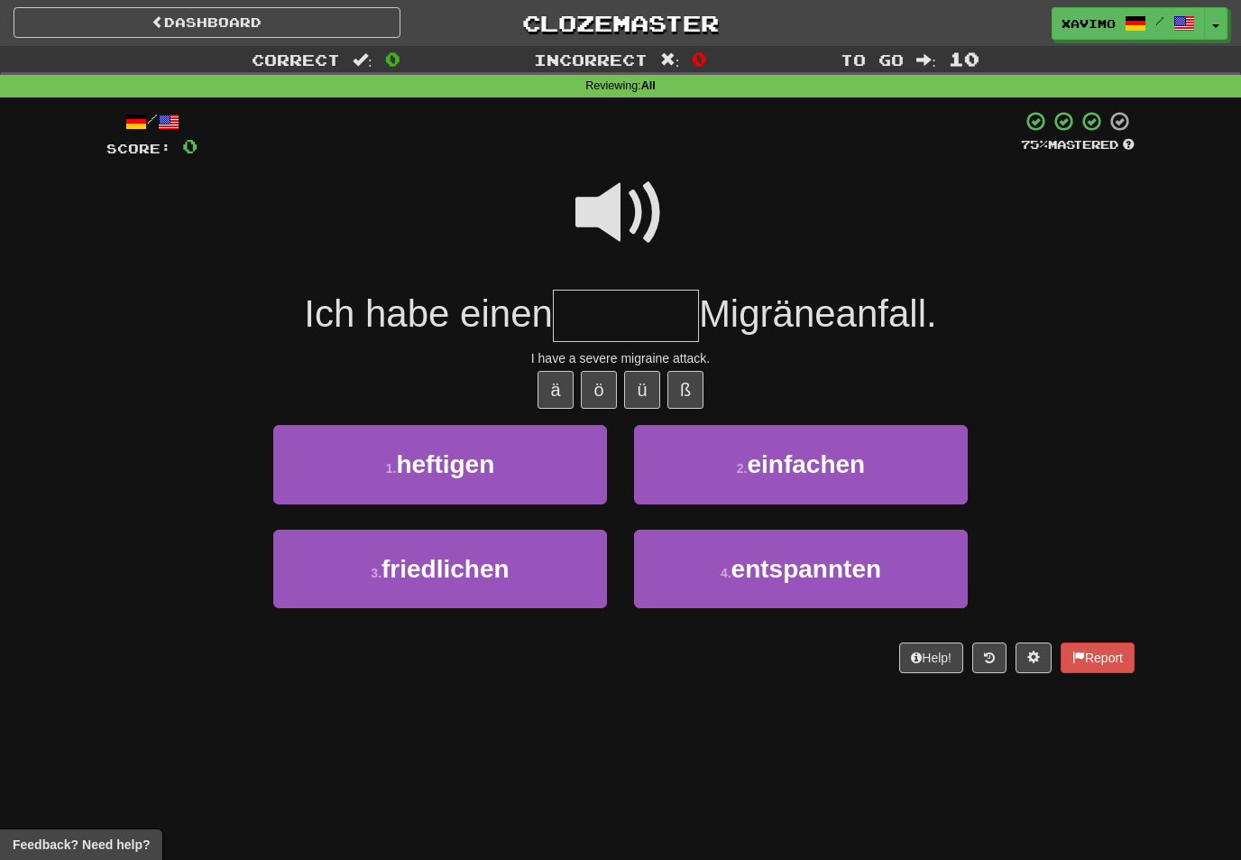
click at [510, 461] on button "1 . heftigen" at bounding box center [440, 464] width 334 height 78
type input "********"
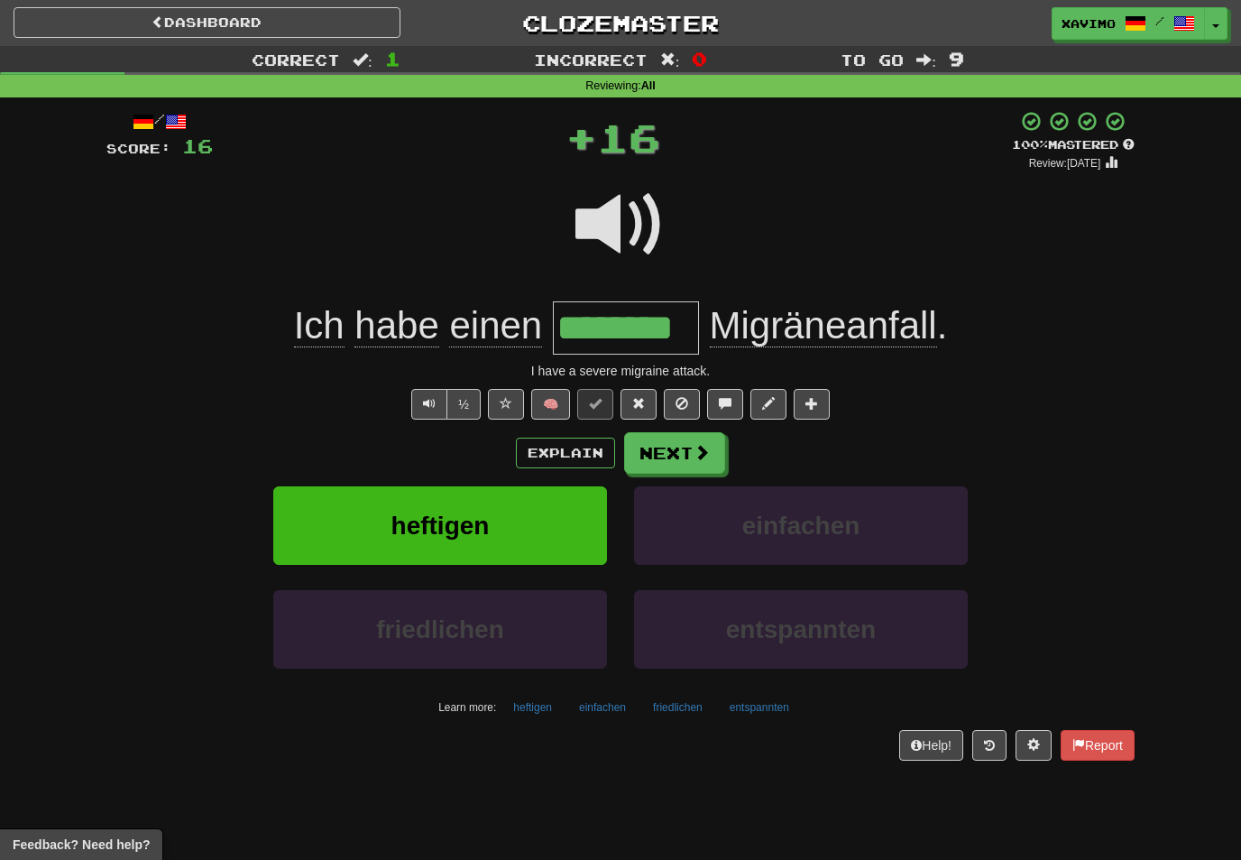
click at [691, 443] on button "Next" at bounding box center [674, 453] width 101 height 42
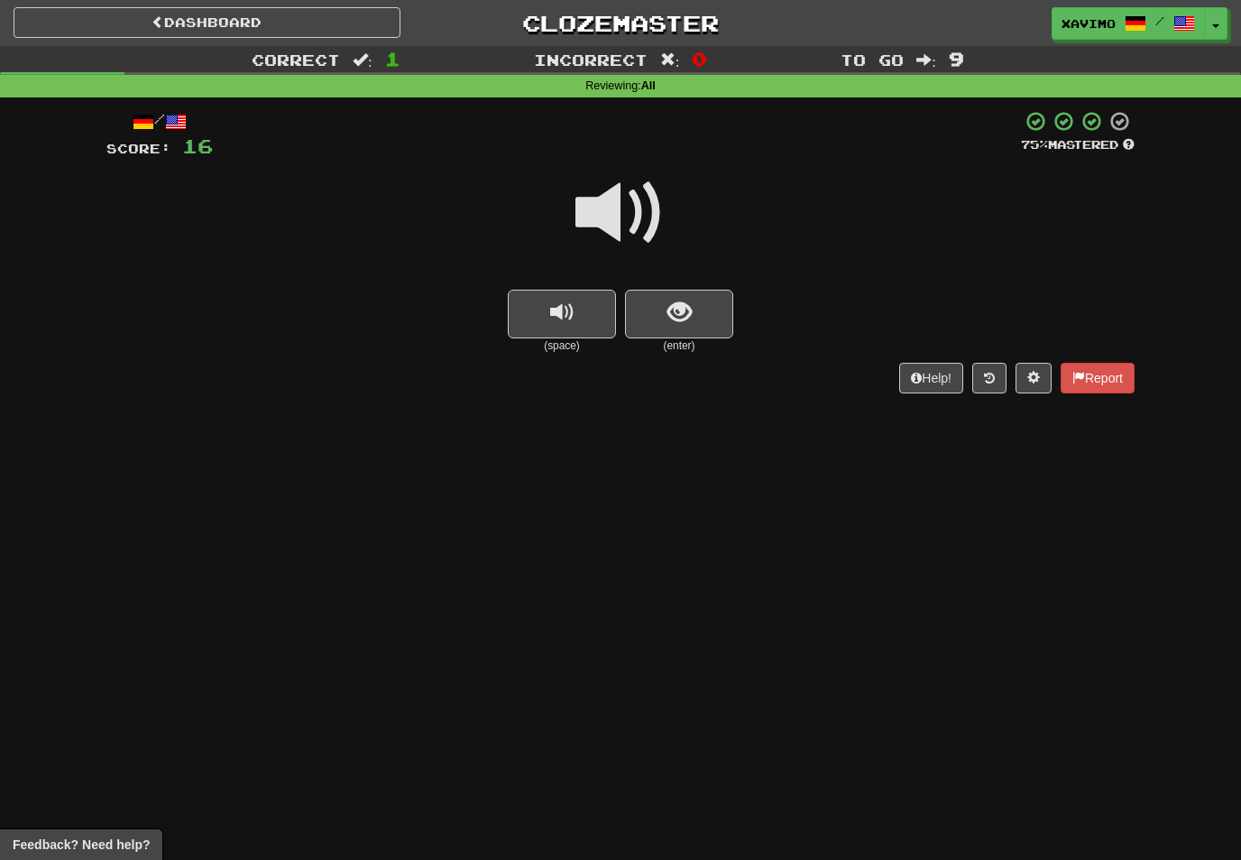
click at [626, 218] on span at bounding box center [621, 213] width 90 height 90
click at [673, 318] on span "show sentence" at bounding box center [680, 312] width 24 height 24
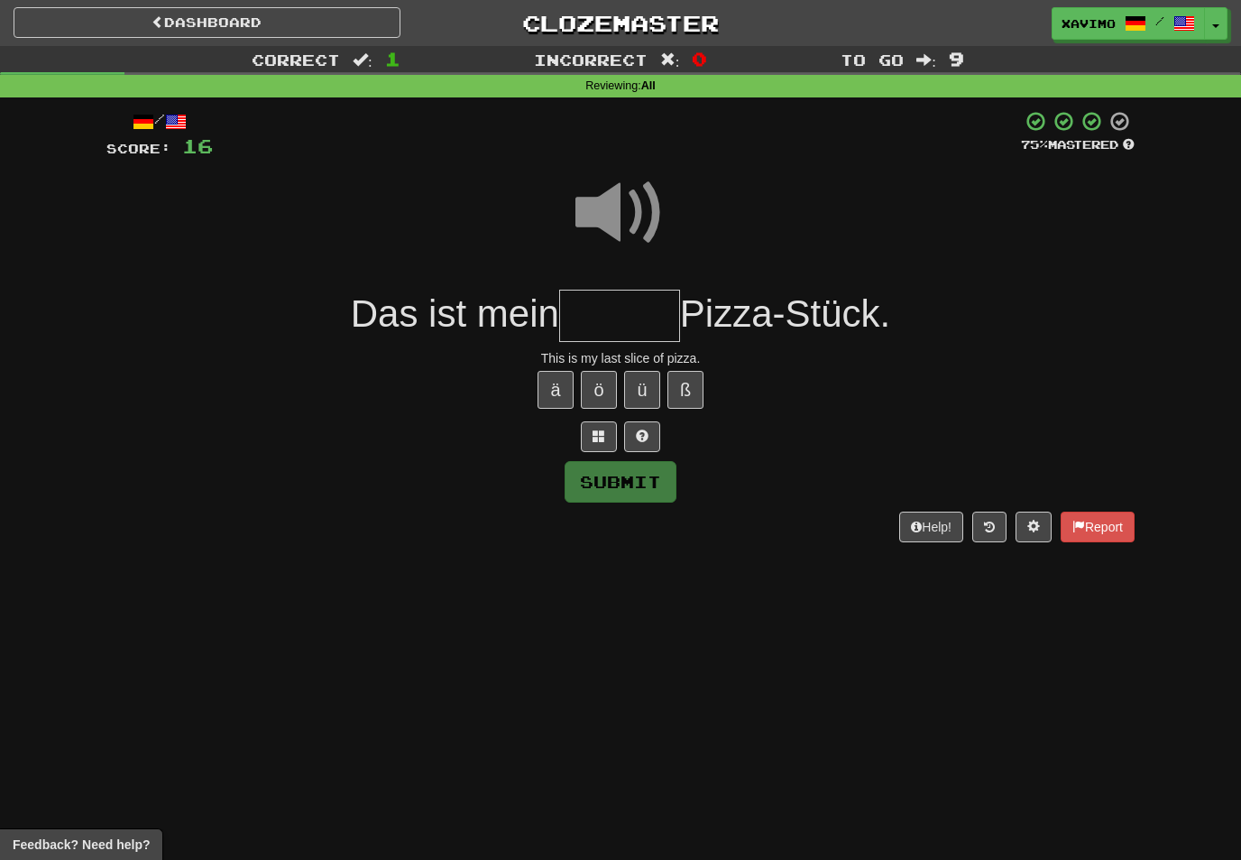
click at [625, 199] on span at bounding box center [621, 213] width 90 height 90
click at [613, 309] on input "text" at bounding box center [619, 316] width 121 height 53
type input "*******"
click at [669, 479] on button "Submit" at bounding box center [621, 482] width 112 height 42
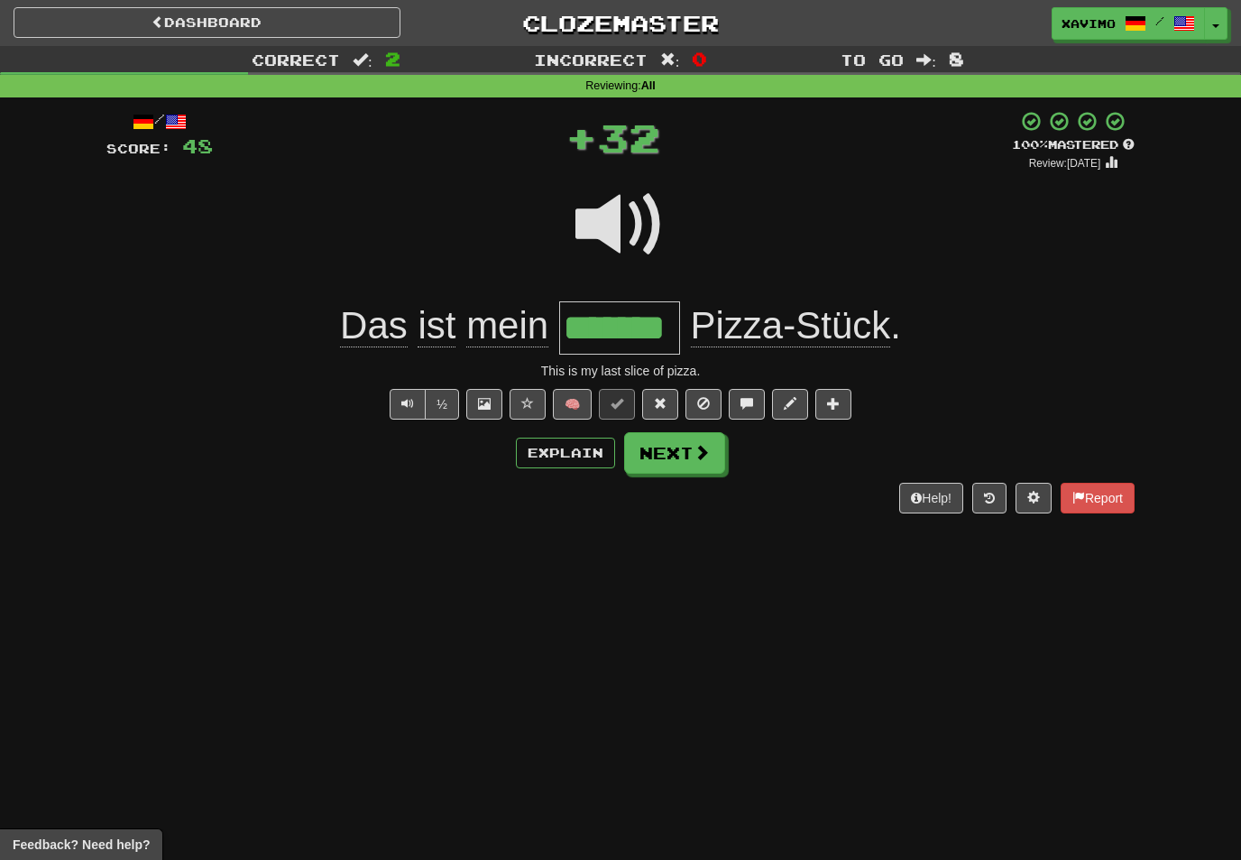
click at [707, 455] on span at bounding box center [702, 452] width 16 height 16
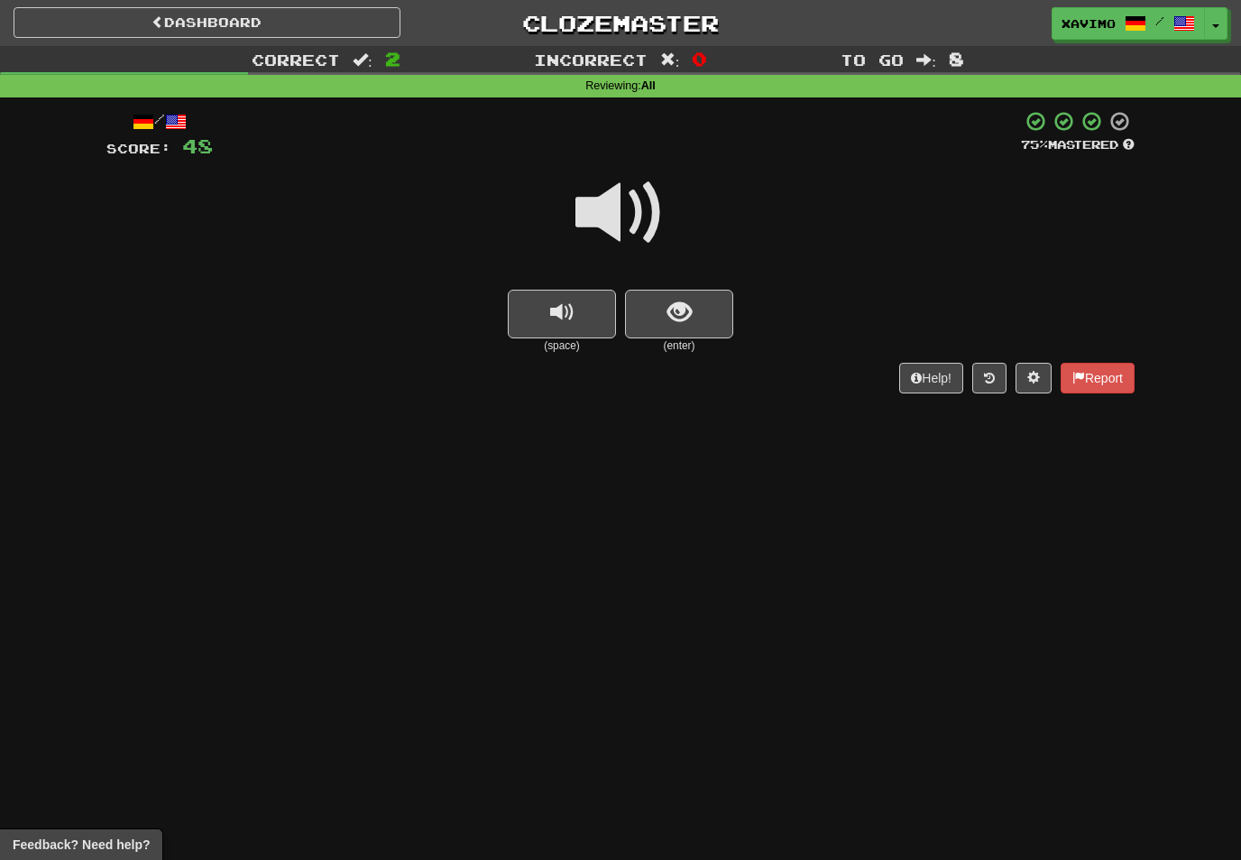
click at [632, 208] on span at bounding box center [621, 213] width 90 height 90
click at [674, 307] on span "show sentence" at bounding box center [680, 312] width 24 height 24
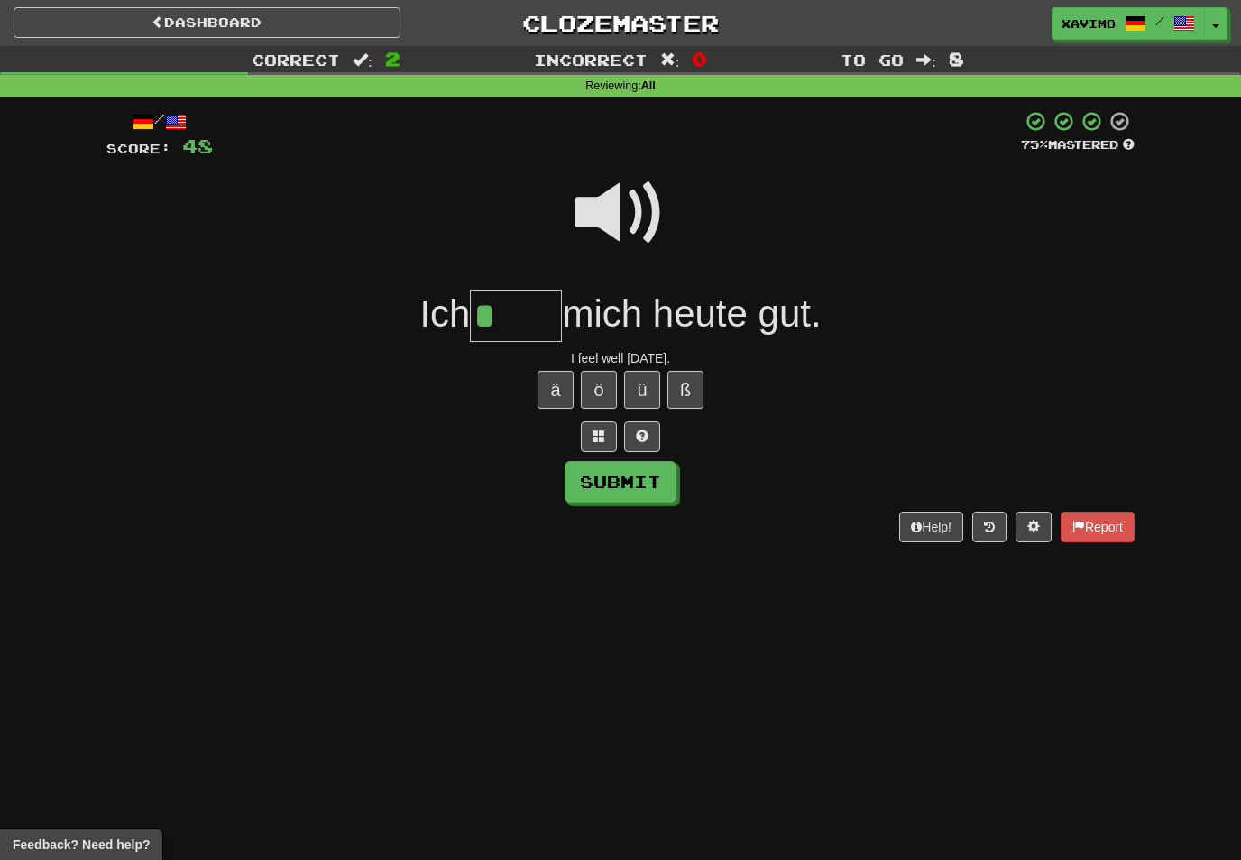
click at [640, 385] on button "ü" at bounding box center [642, 390] width 36 height 38
type input "*****"
click at [657, 488] on button "Submit" at bounding box center [621, 482] width 112 height 42
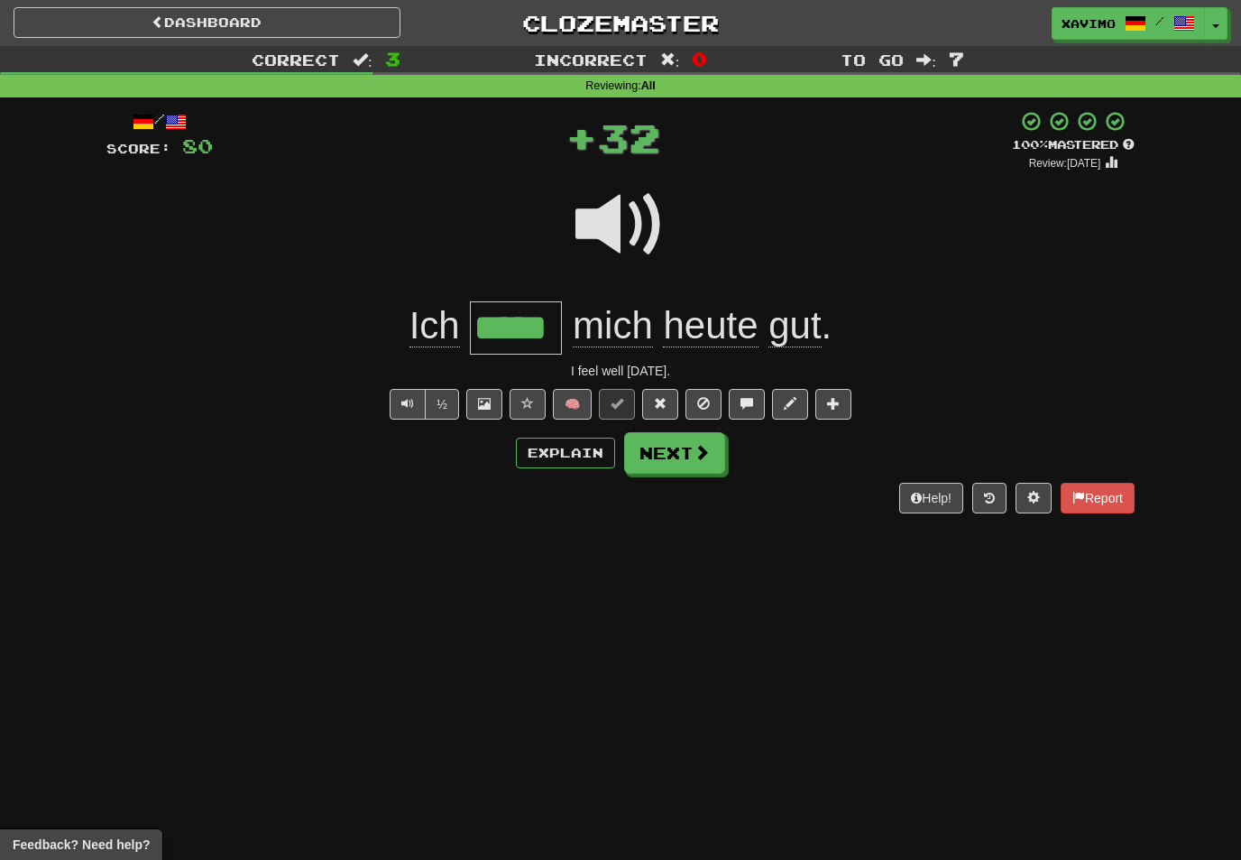
click at [703, 460] on button "Next" at bounding box center [674, 453] width 101 height 42
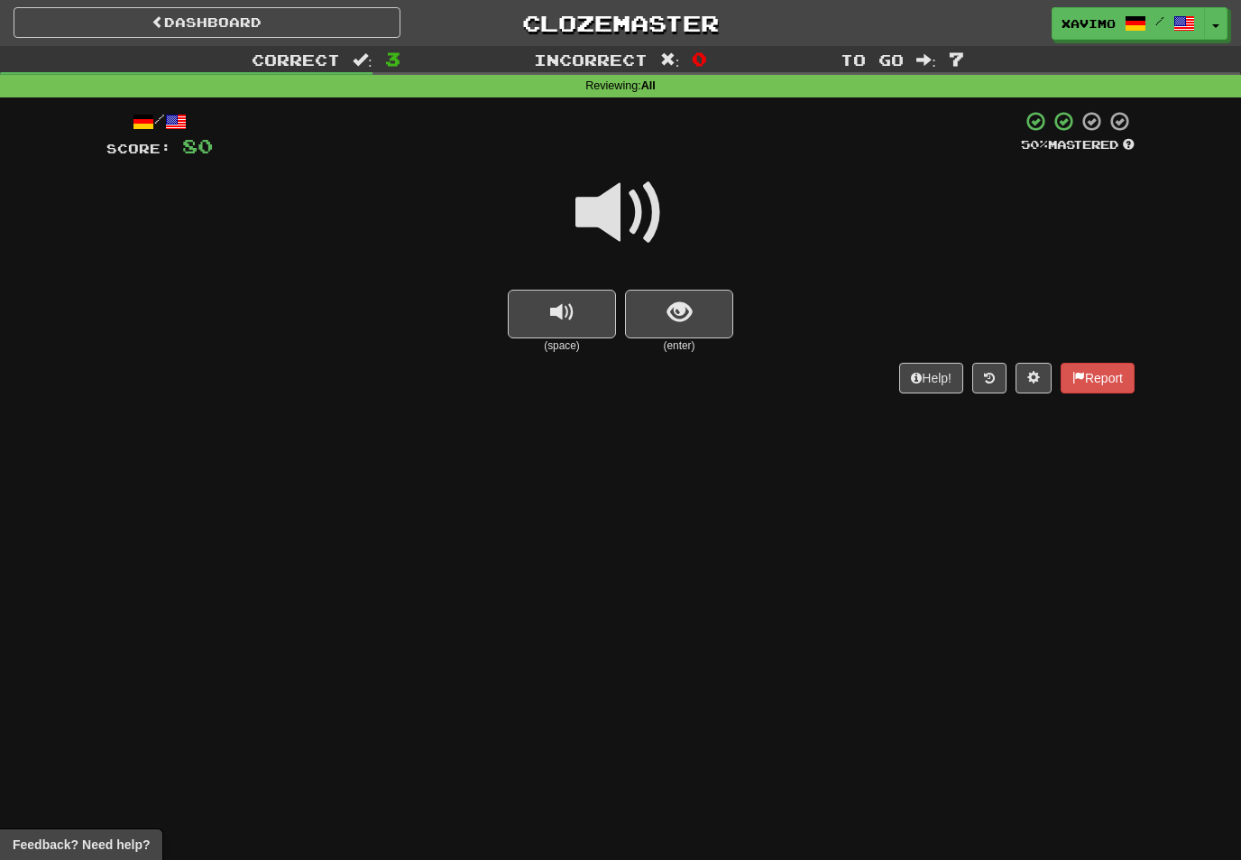
click at [628, 210] on span at bounding box center [621, 213] width 90 height 90
click at [683, 304] on span "show sentence" at bounding box center [680, 312] width 24 height 24
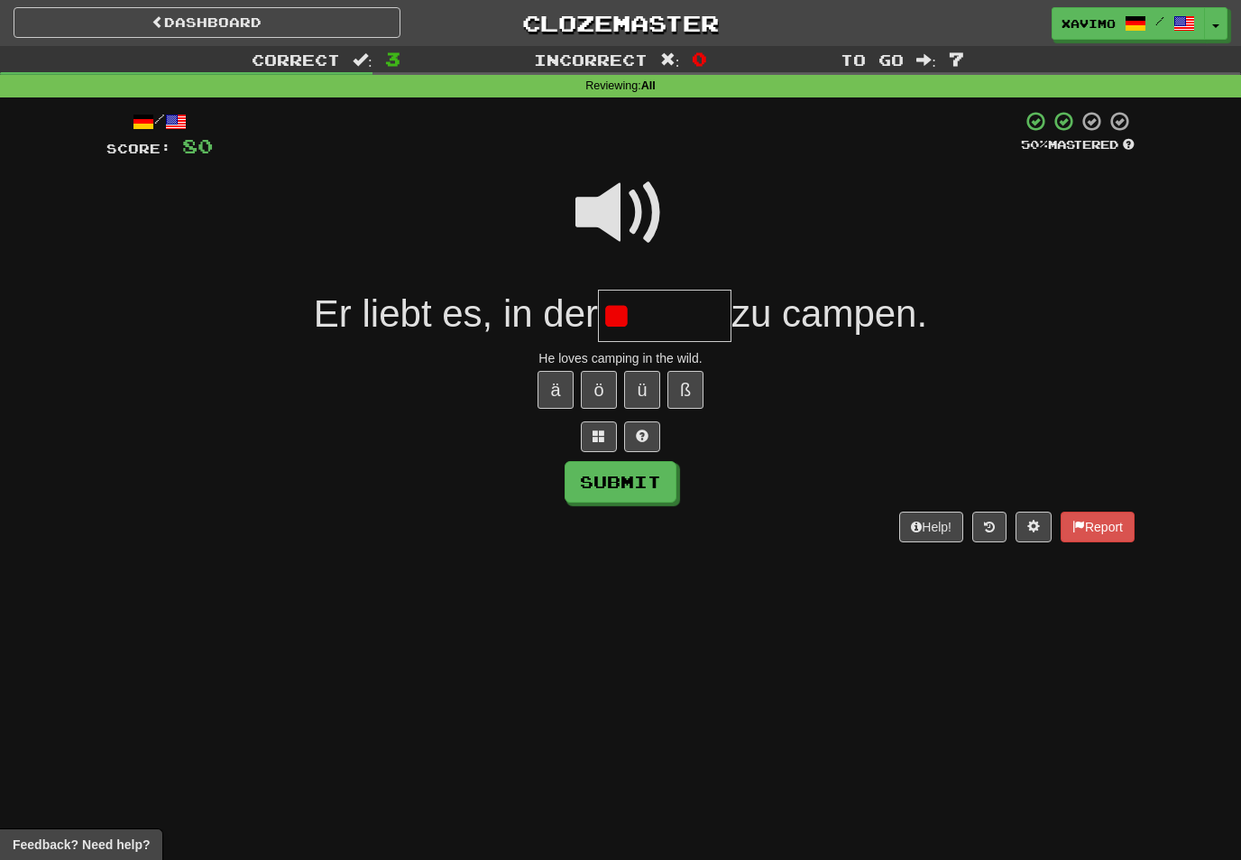
type input "*"
click at [635, 203] on span at bounding box center [621, 213] width 90 height 90
click at [691, 314] on input "****" at bounding box center [665, 316] width 134 height 53
click at [618, 197] on span at bounding box center [621, 213] width 90 height 90
click at [690, 311] on input "****" at bounding box center [665, 316] width 134 height 53
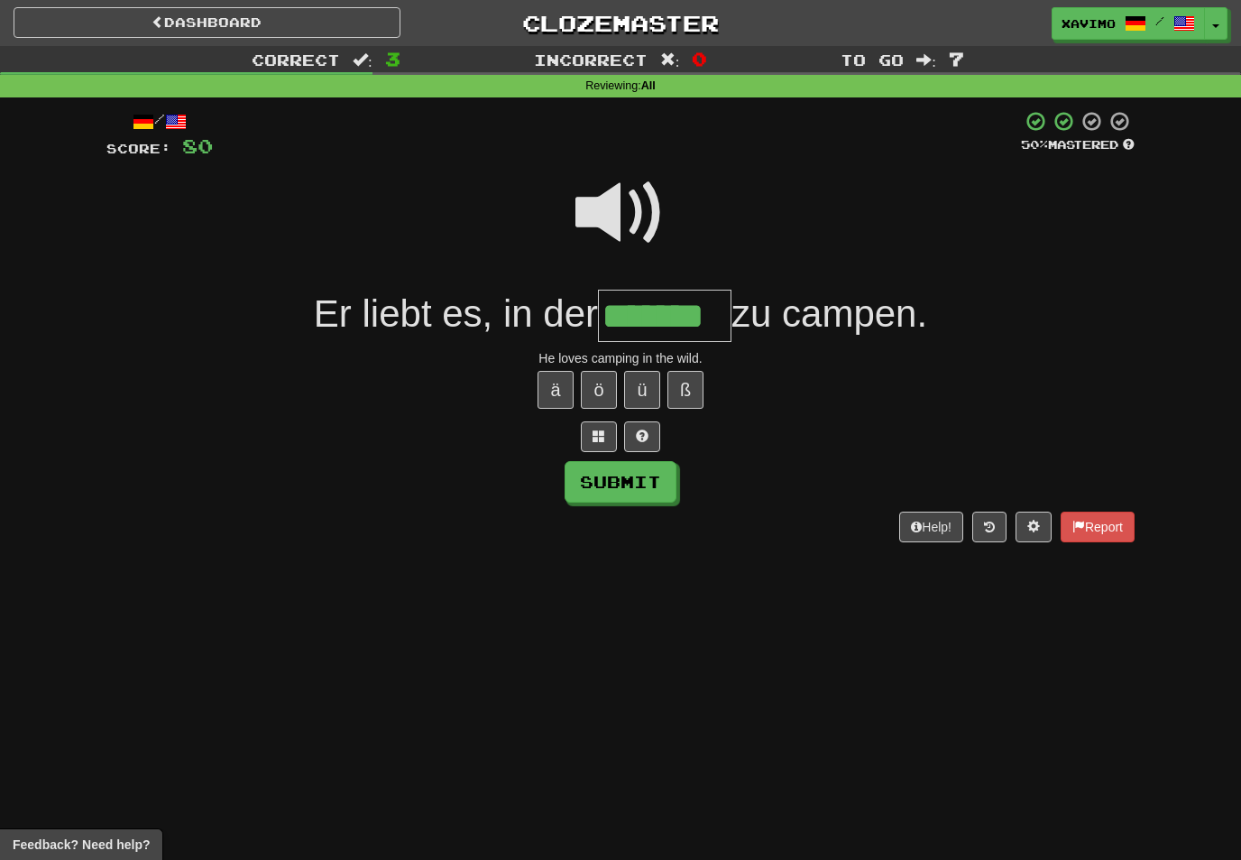
click at [665, 482] on button "Submit" at bounding box center [621, 482] width 112 height 42
type input "*******"
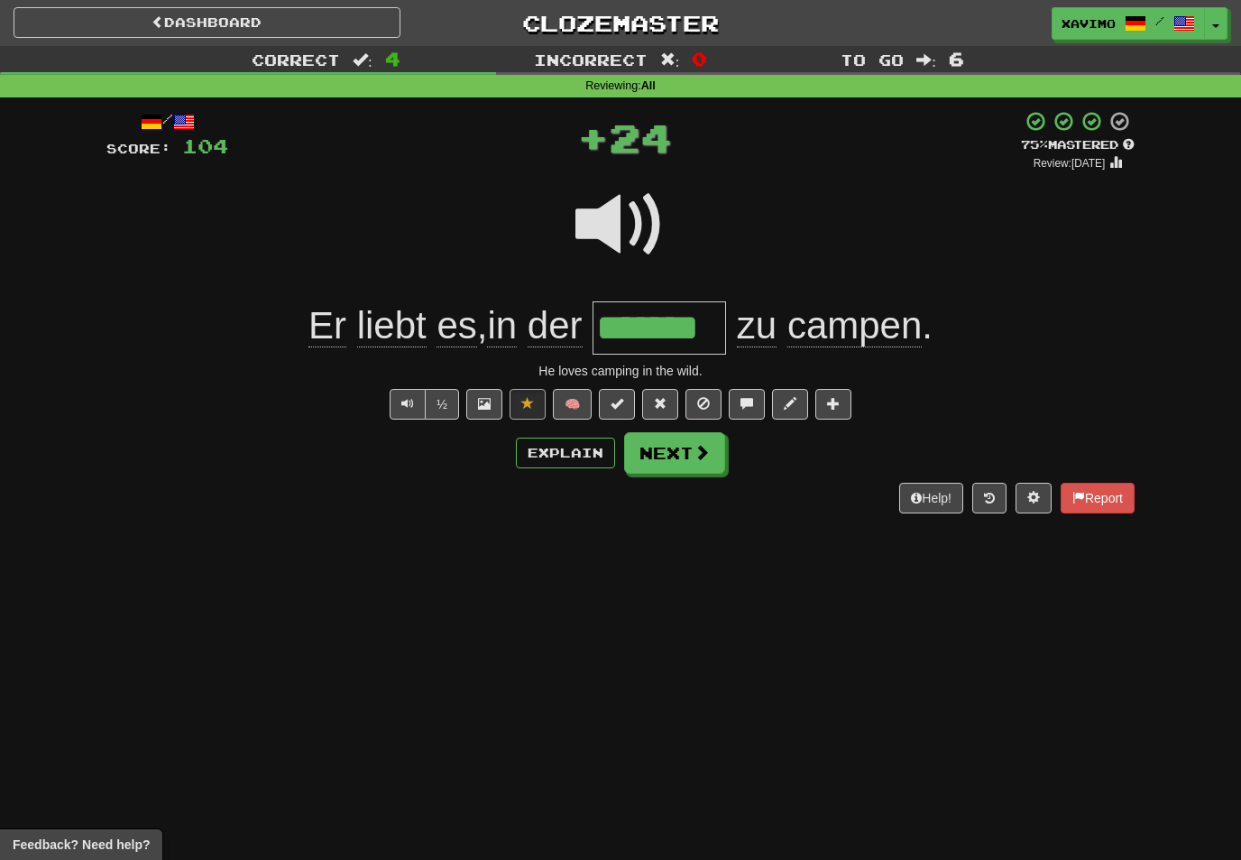
click at [707, 449] on span at bounding box center [702, 452] width 16 height 16
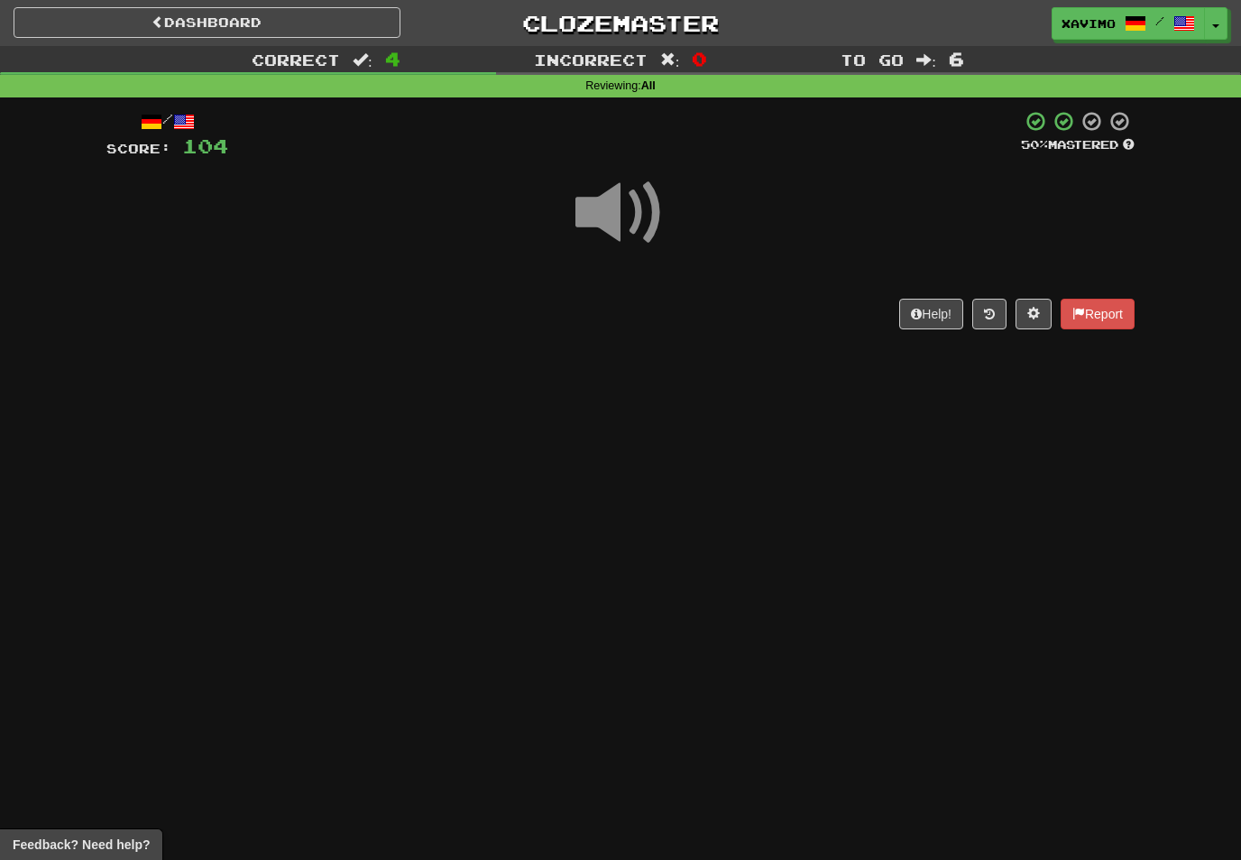
click at [637, 209] on span at bounding box center [621, 213] width 90 height 90
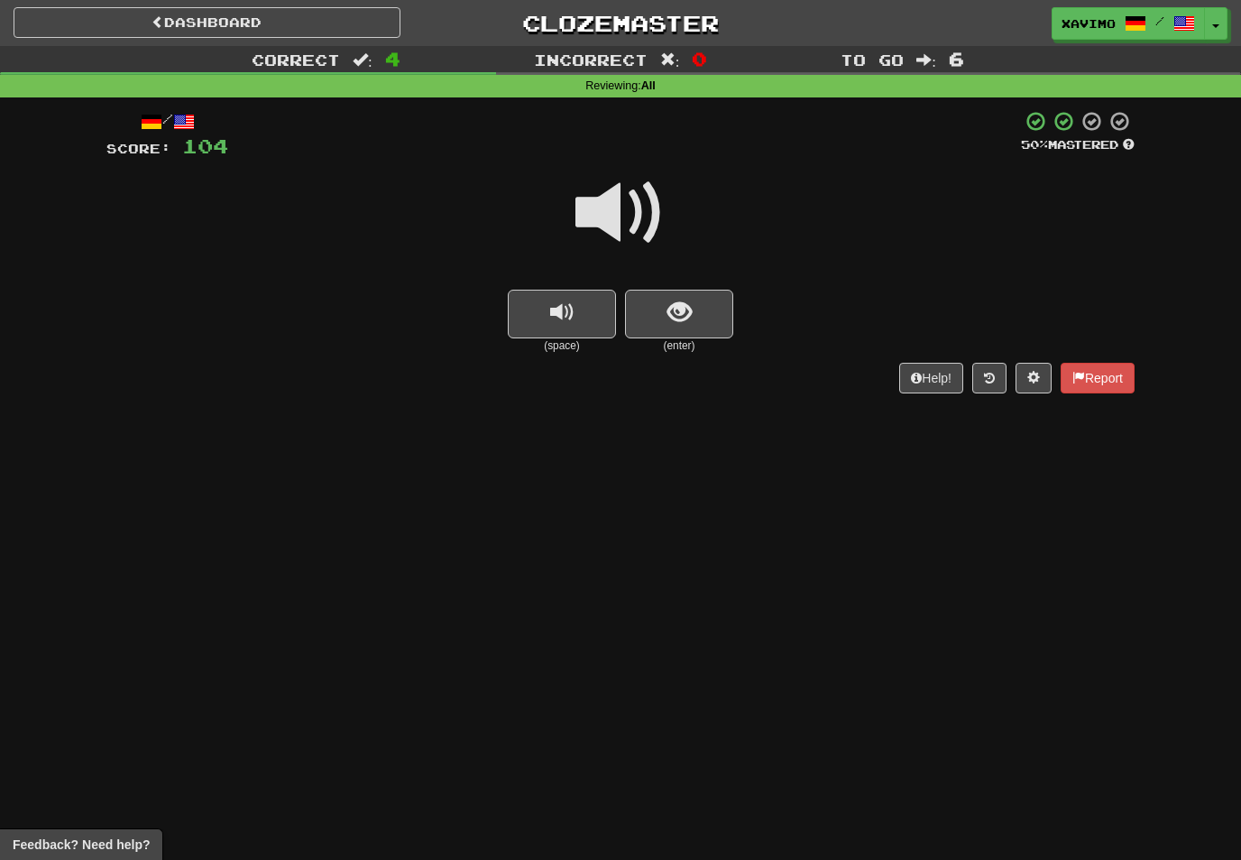
click at [692, 302] on button "show sentence" at bounding box center [679, 314] width 108 height 49
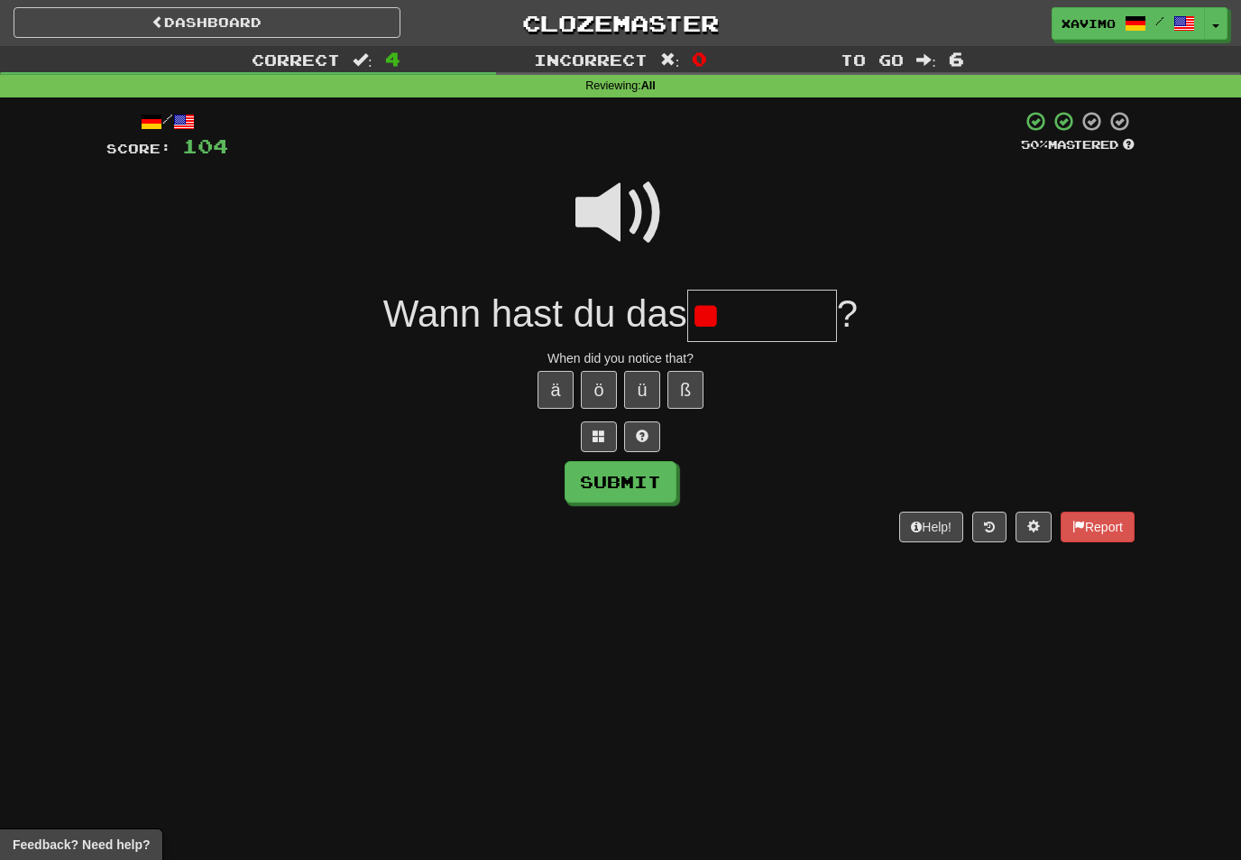
type input "*"
click at [617, 199] on span at bounding box center [621, 213] width 90 height 90
click at [733, 312] on input "text" at bounding box center [762, 316] width 150 height 53
type input "*******"
click at [674, 482] on button "Submit" at bounding box center [621, 482] width 112 height 42
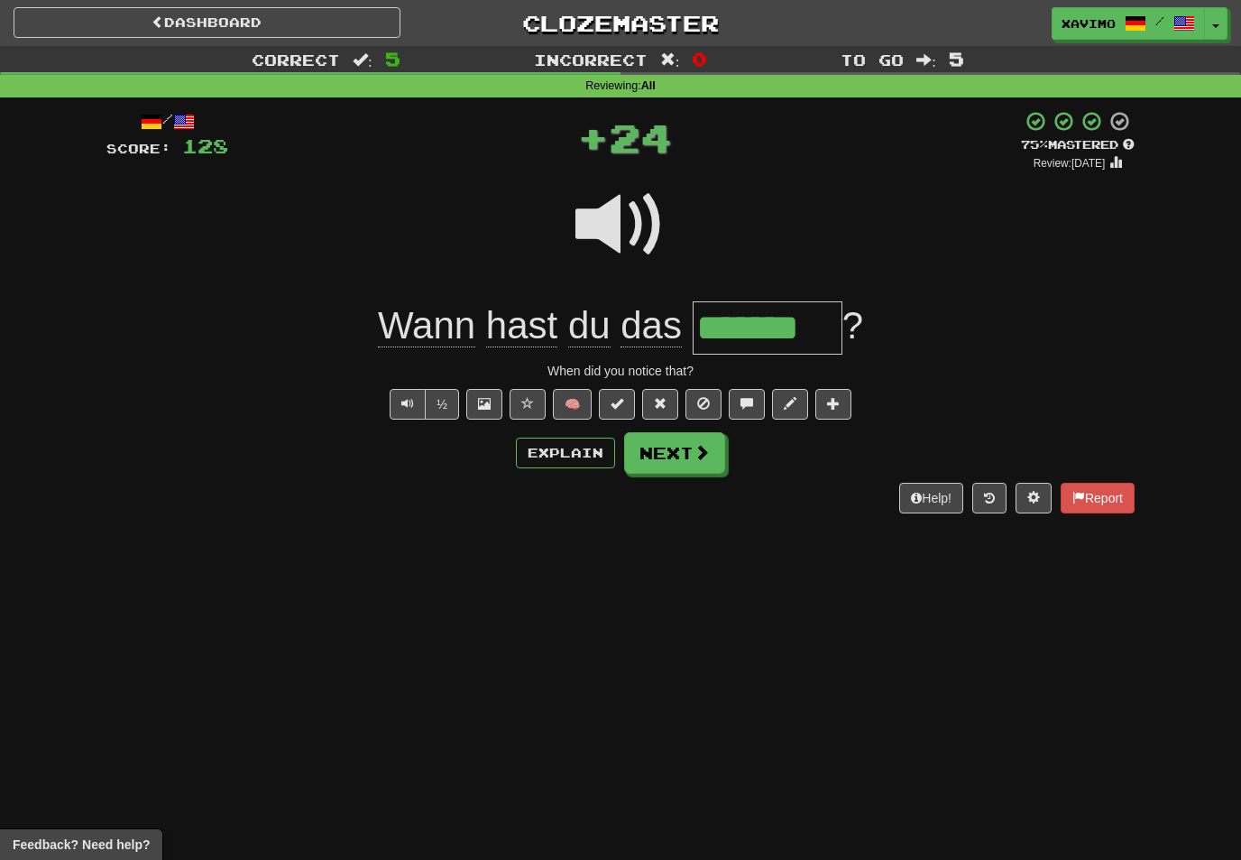
click at [714, 457] on button "Next" at bounding box center [674, 453] width 101 height 42
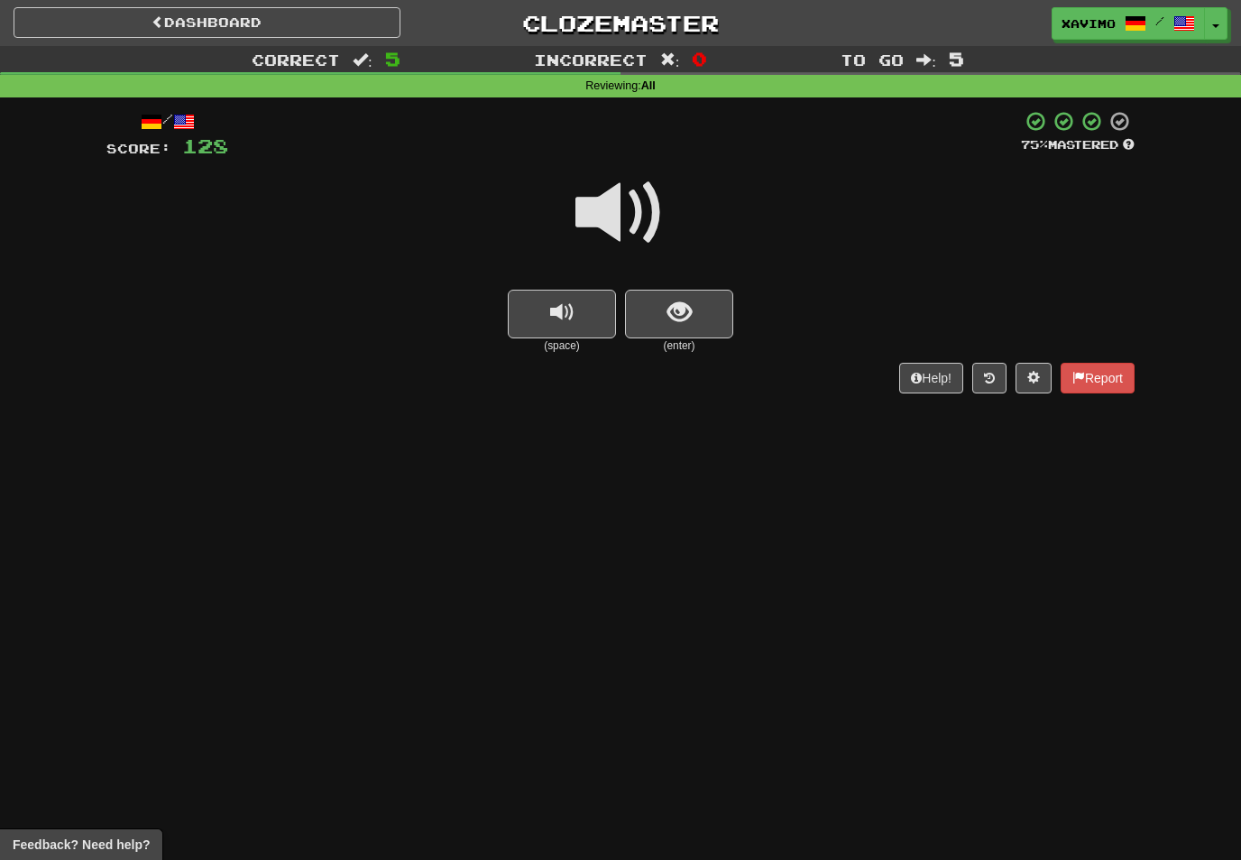
click at [635, 214] on span at bounding box center [621, 213] width 90 height 90
click at [687, 315] on span "show sentence" at bounding box center [680, 312] width 24 height 24
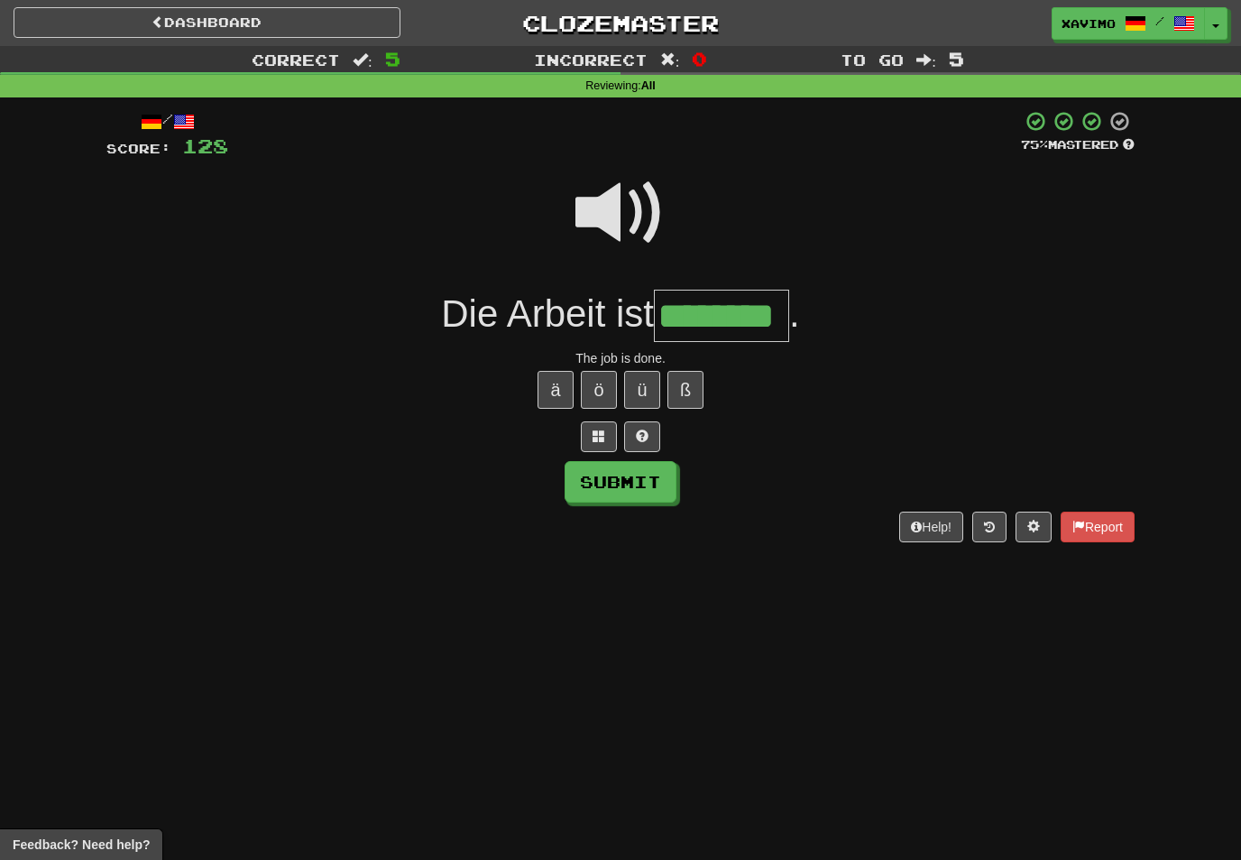
type input "********"
click at [686, 475] on div "Submit" at bounding box center [620, 482] width 1028 height 42
click at [669, 478] on button "Submit" at bounding box center [621, 482] width 112 height 42
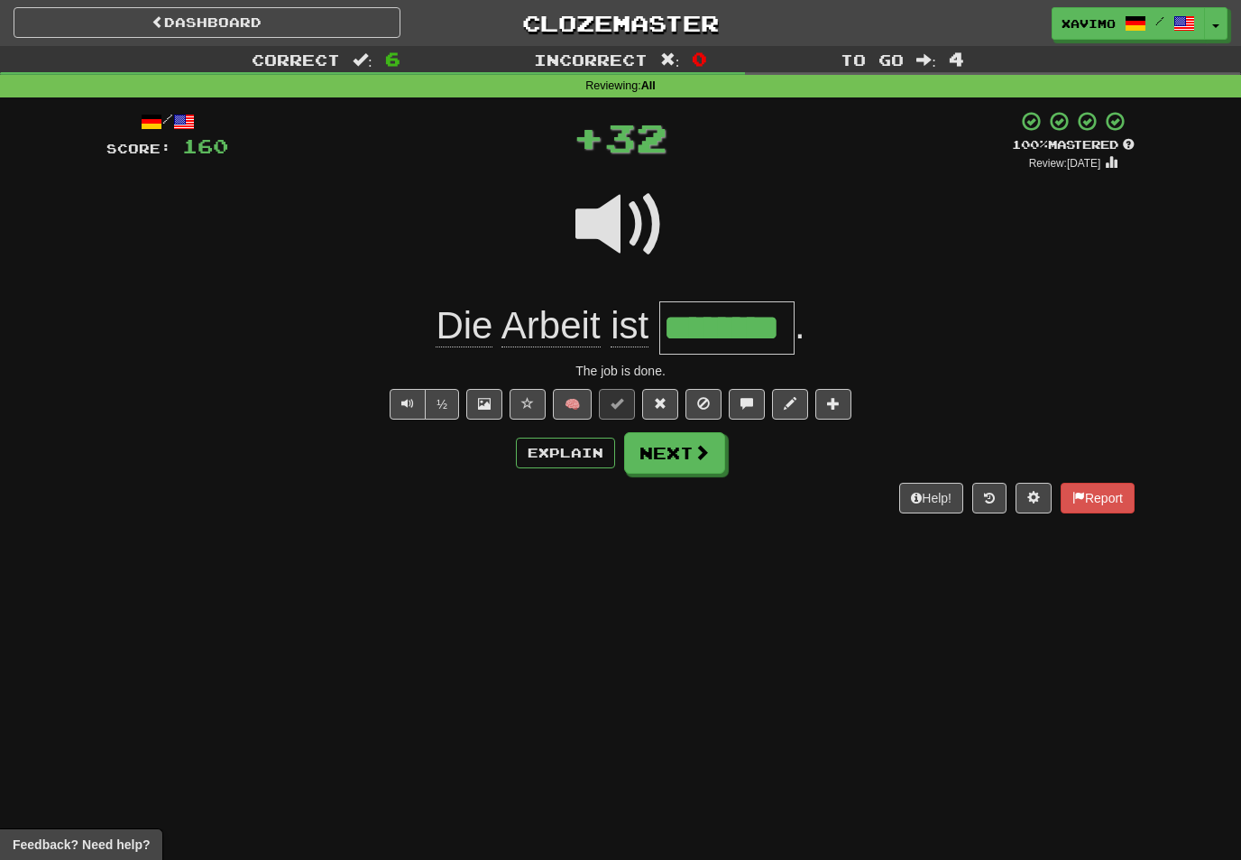
click at [717, 449] on button "Next" at bounding box center [674, 453] width 101 height 42
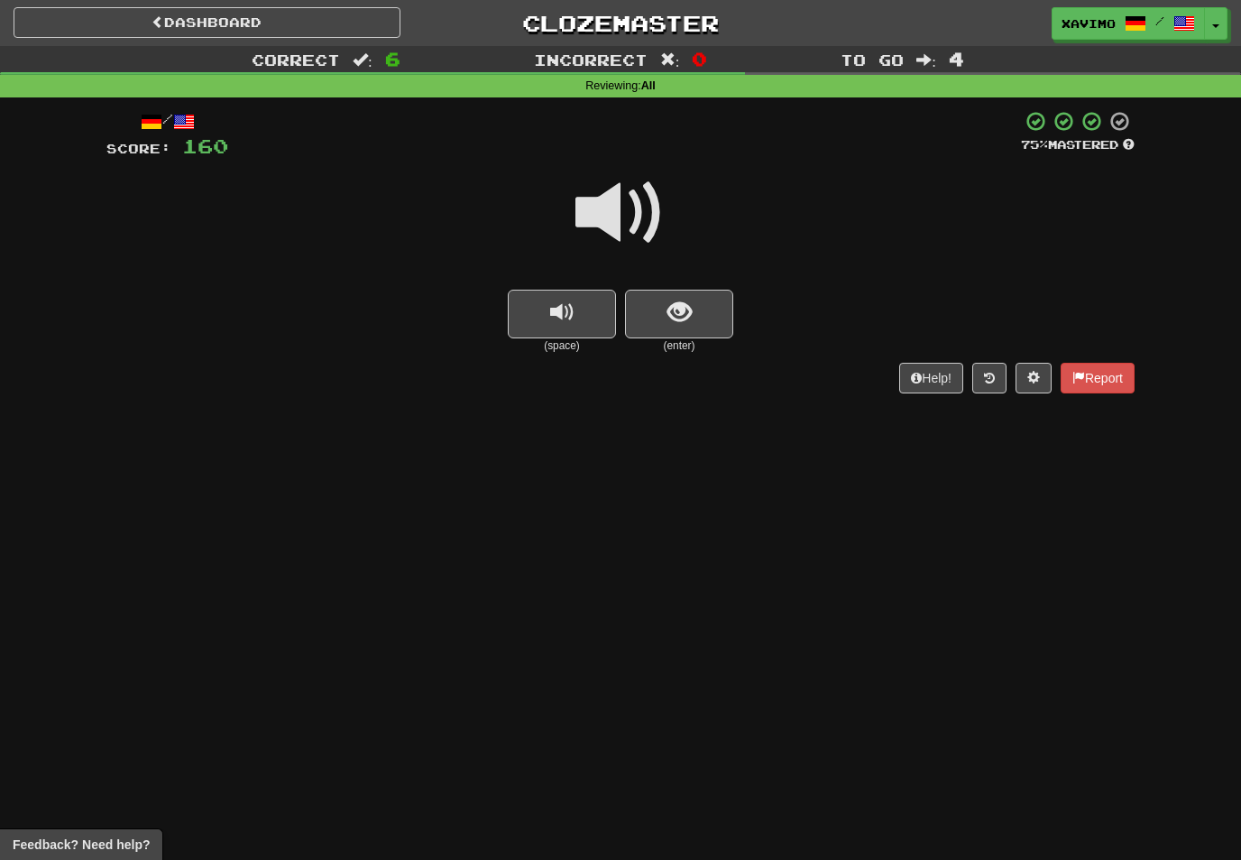
click at [648, 198] on span at bounding box center [621, 213] width 90 height 90
click at [707, 292] on button "show sentence" at bounding box center [679, 314] width 108 height 49
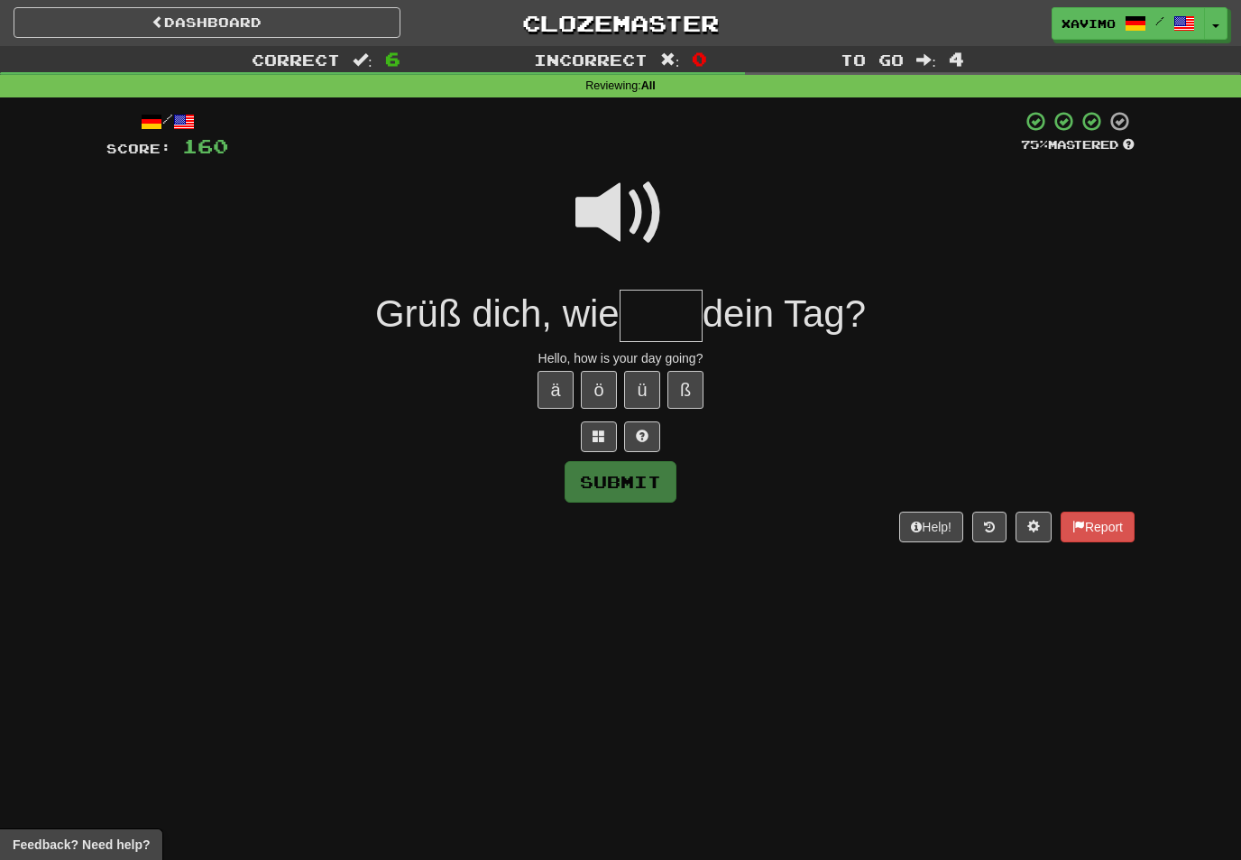
click at [624, 205] on span at bounding box center [621, 213] width 90 height 90
click at [652, 319] on input "text" at bounding box center [661, 316] width 83 height 53
click at [559, 378] on button "ä" at bounding box center [556, 390] width 36 height 38
type input "*****"
click at [663, 488] on button "Submit" at bounding box center [621, 482] width 112 height 42
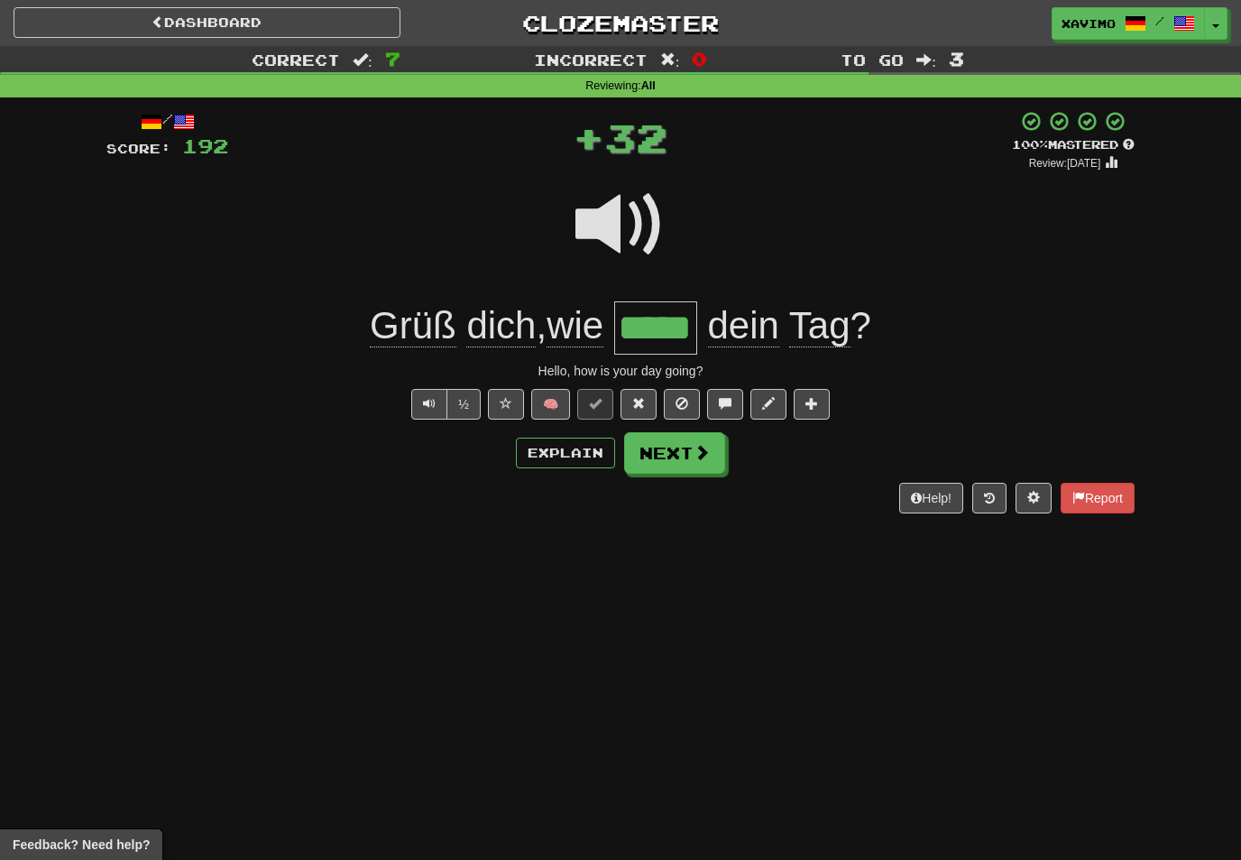
click at [712, 460] on button "Next" at bounding box center [674, 453] width 101 height 42
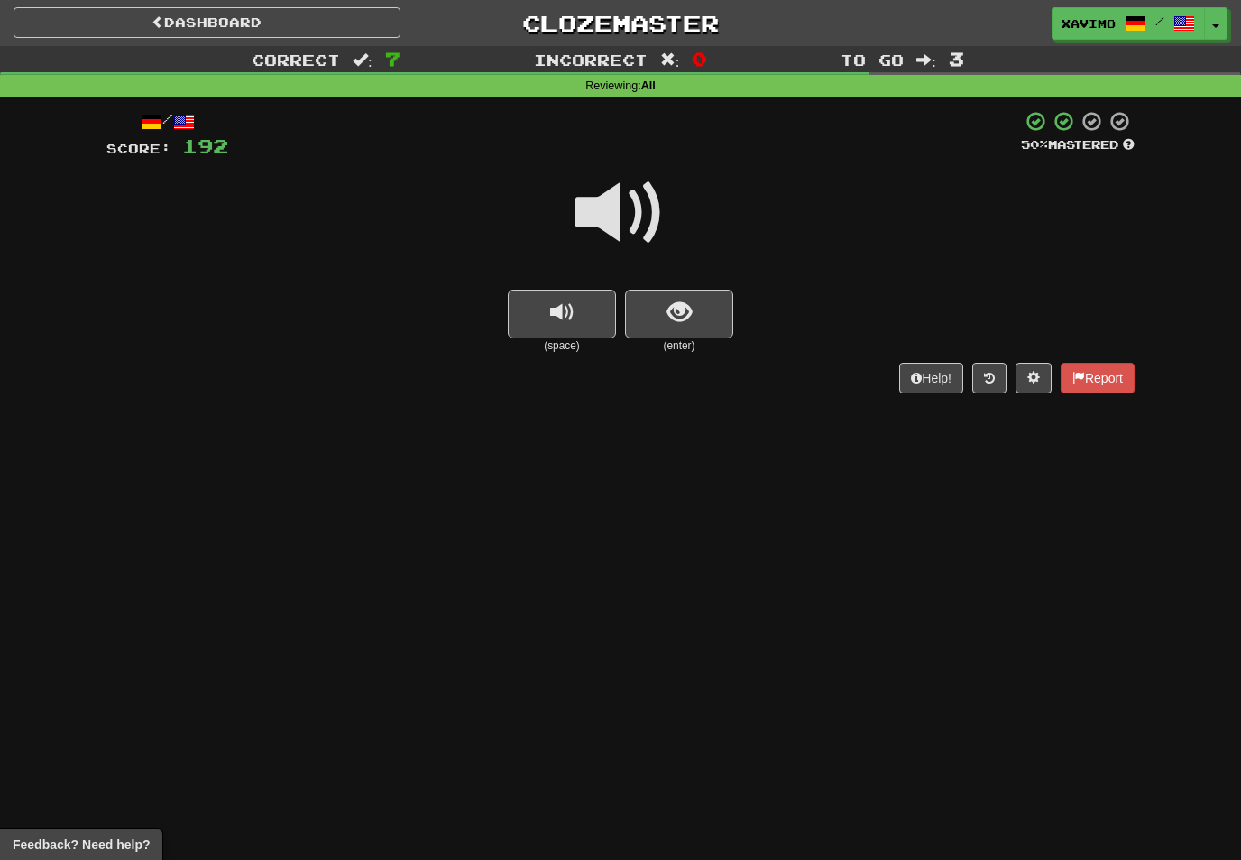
click at [633, 207] on span at bounding box center [621, 213] width 90 height 90
click at [678, 316] on span "show sentence" at bounding box center [680, 312] width 24 height 24
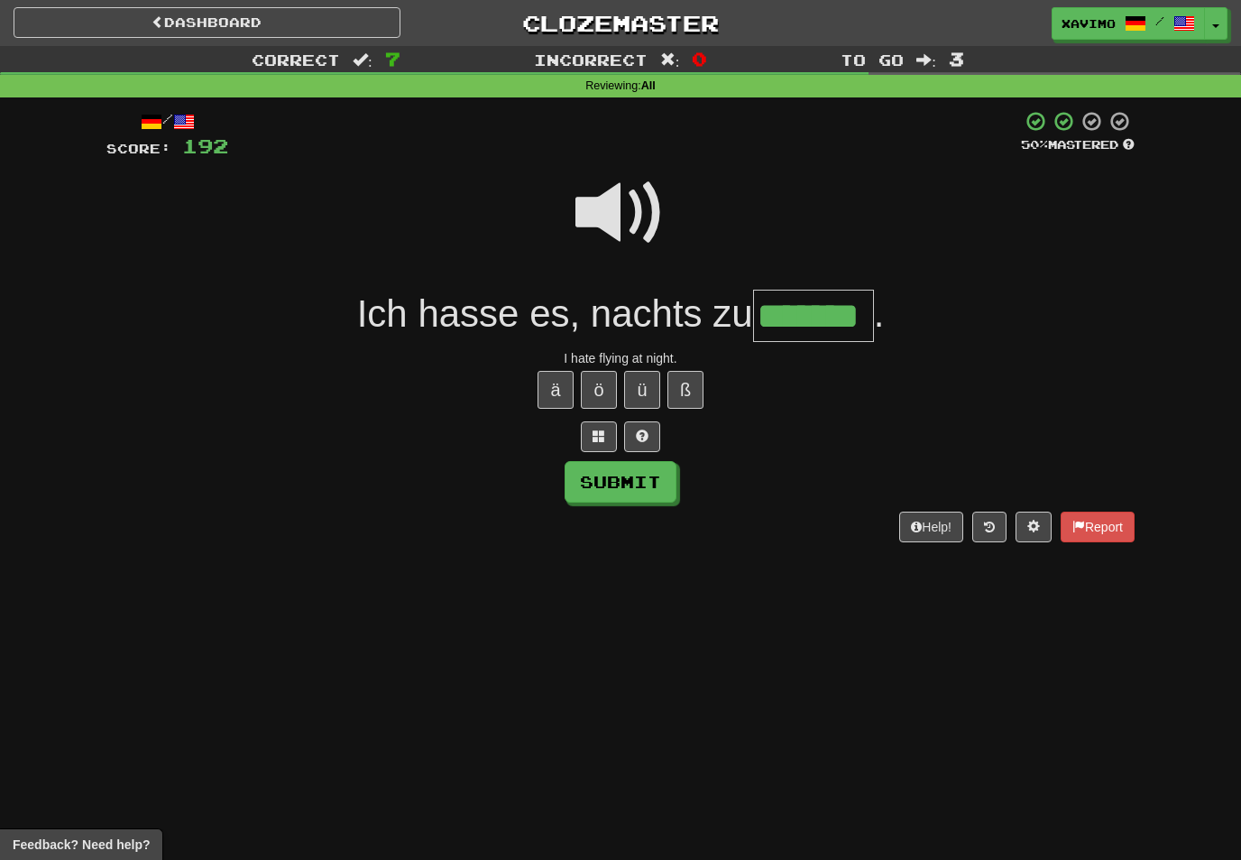
type input "*******"
click at [652, 490] on button "Submit" at bounding box center [621, 482] width 112 height 42
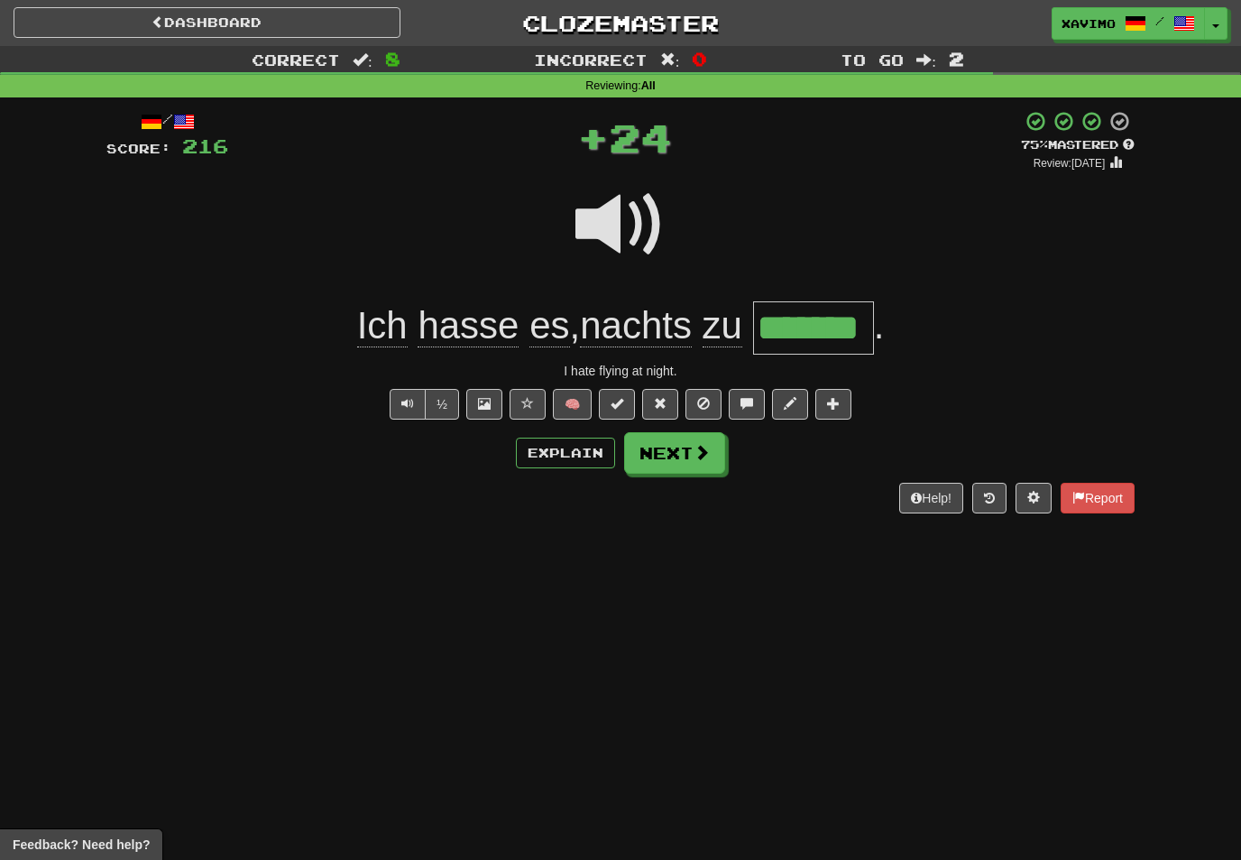
click at [695, 458] on span at bounding box center [702, 452] width 16 height 16
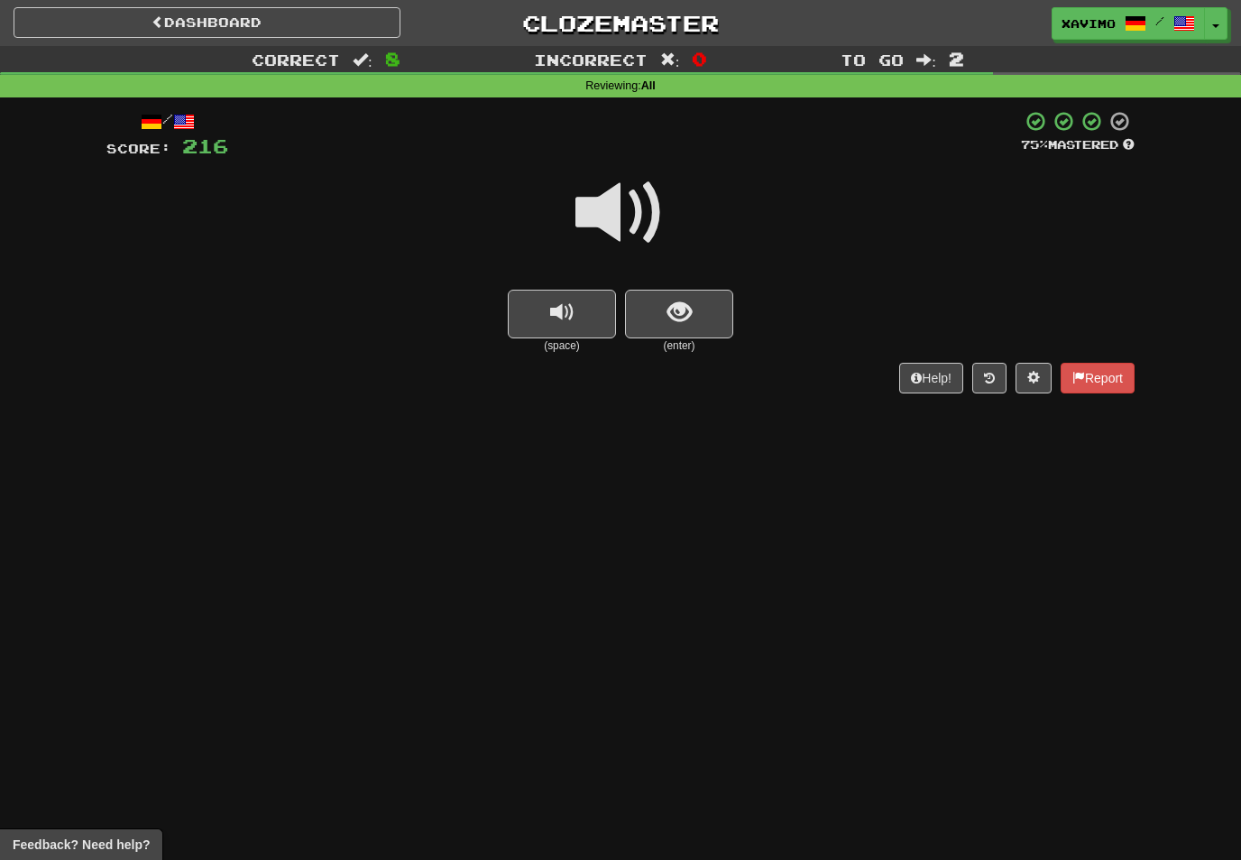
click at [632, 208] on span at bounding box center [621, 213] width 90 height 90
click at [676, 309] on span "show sentence" at bounding box center [680, 312] width 24 height 24
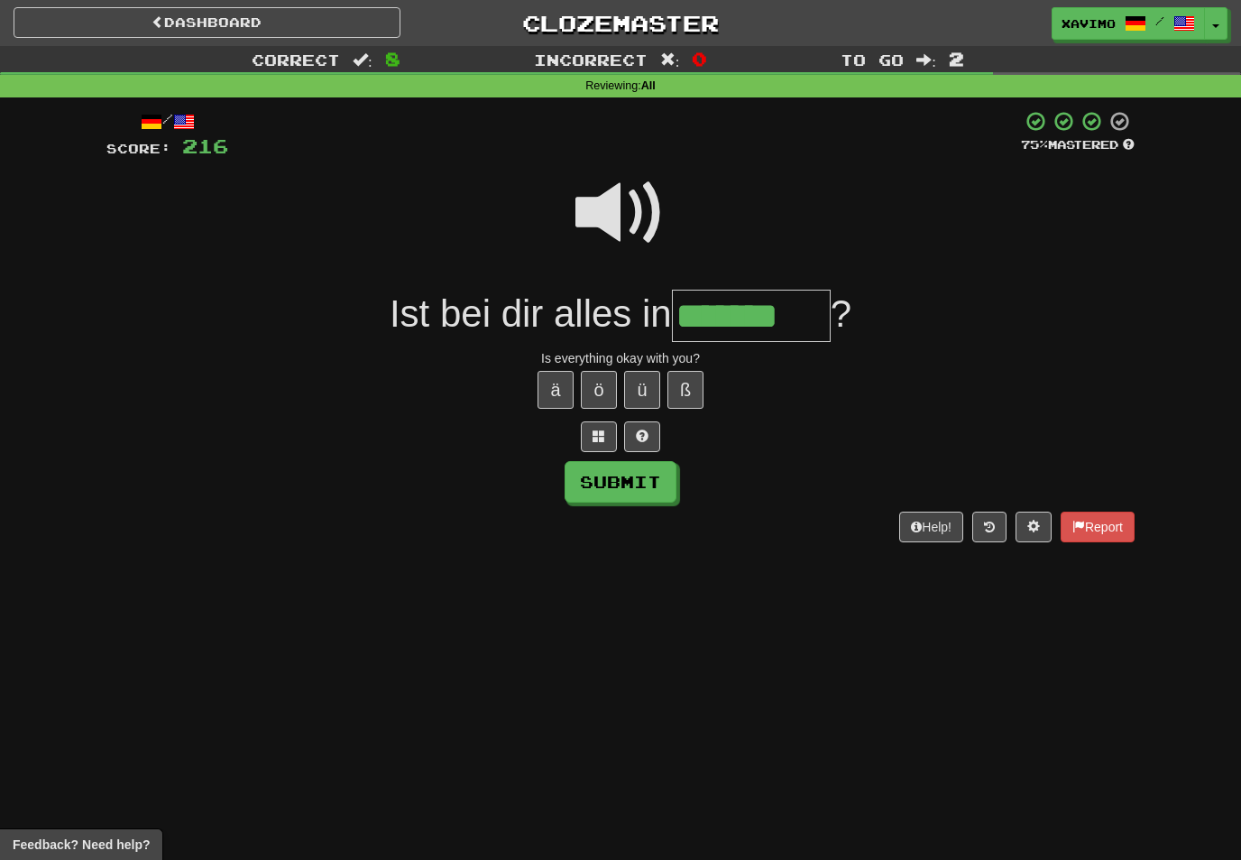
click at [665, 483] on button "Submit" at bounding box center [621, 482] width 112 height 42
type input "*******"
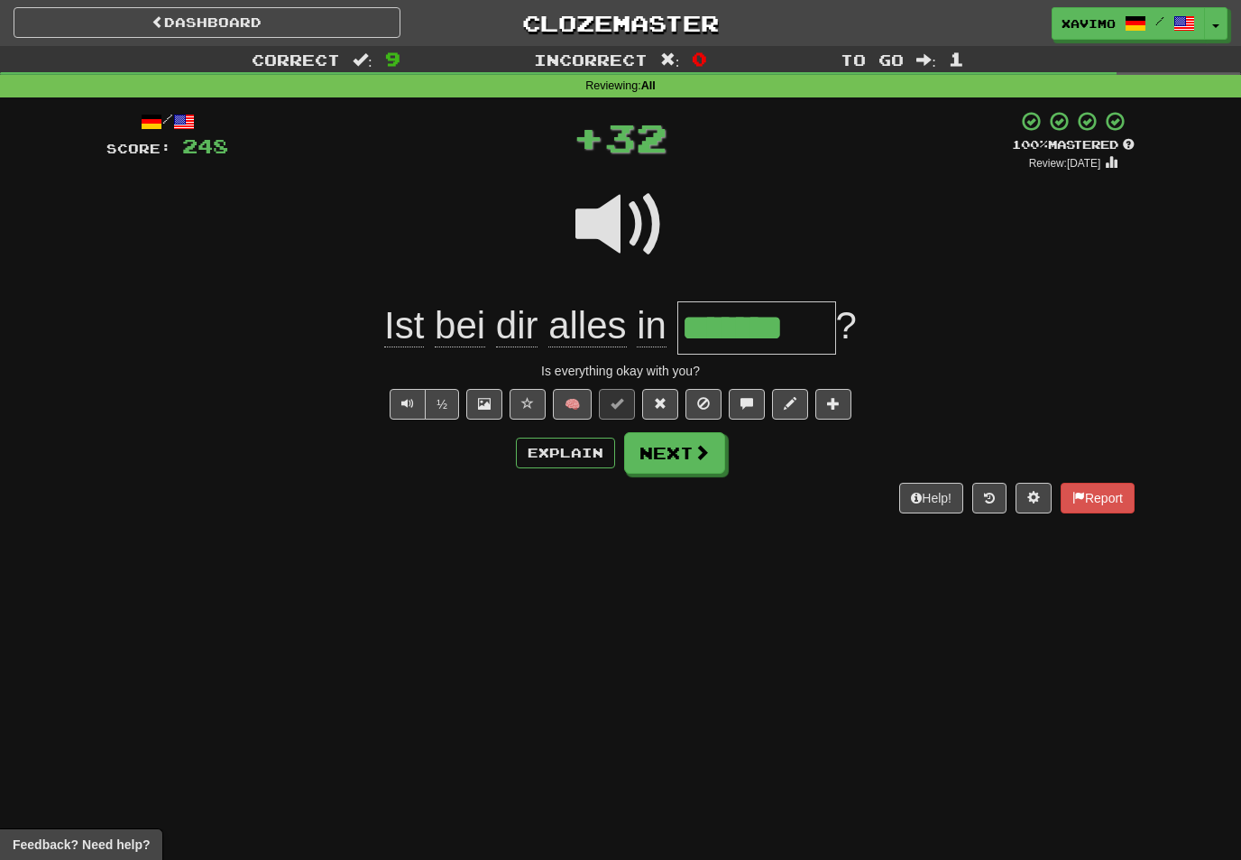
click at [712, 453] on button "Next" at bounding box center [674, 453] width 101 height 42
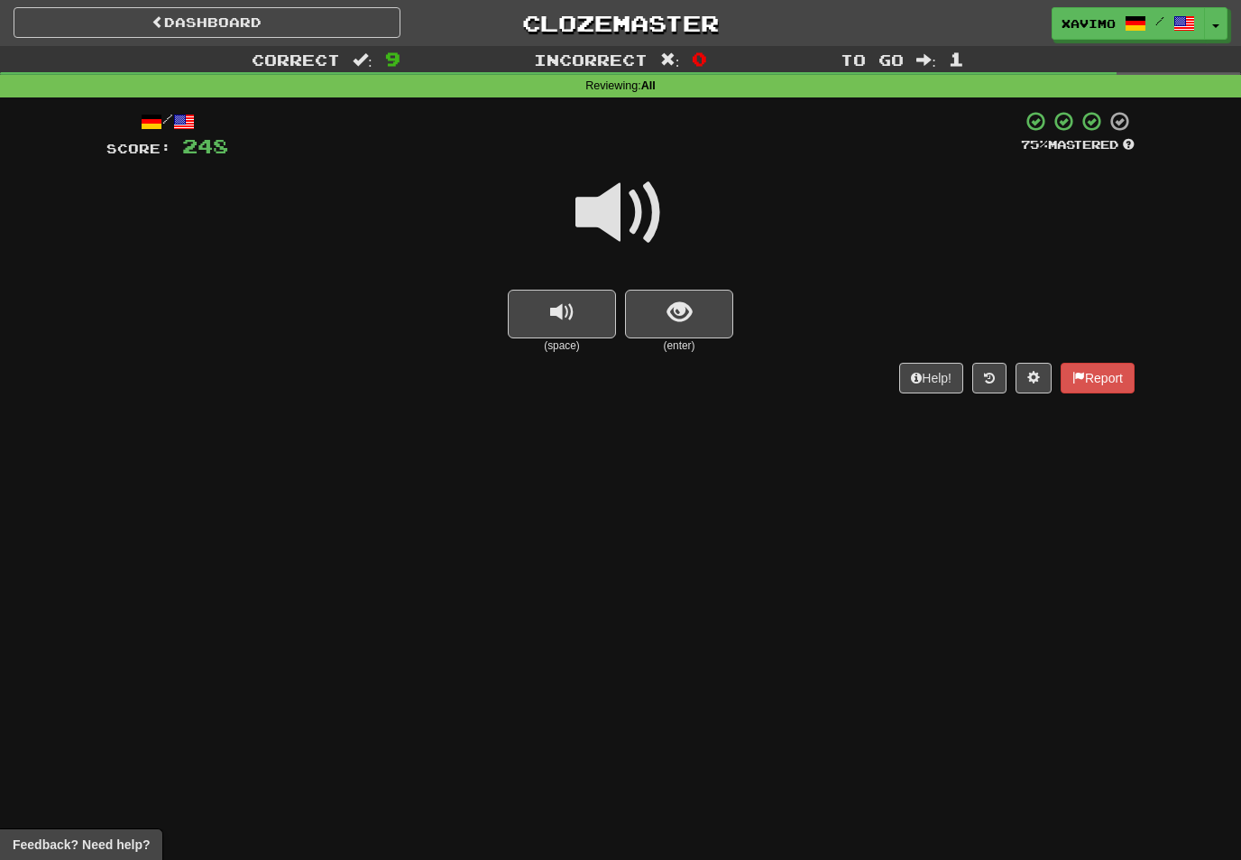
click at [628, 212] on span at bounding box center [621, 213] width 90 height 90
click at [668, 316] on span "show sentence" at bounding box center [680, 312] width 24 height 24
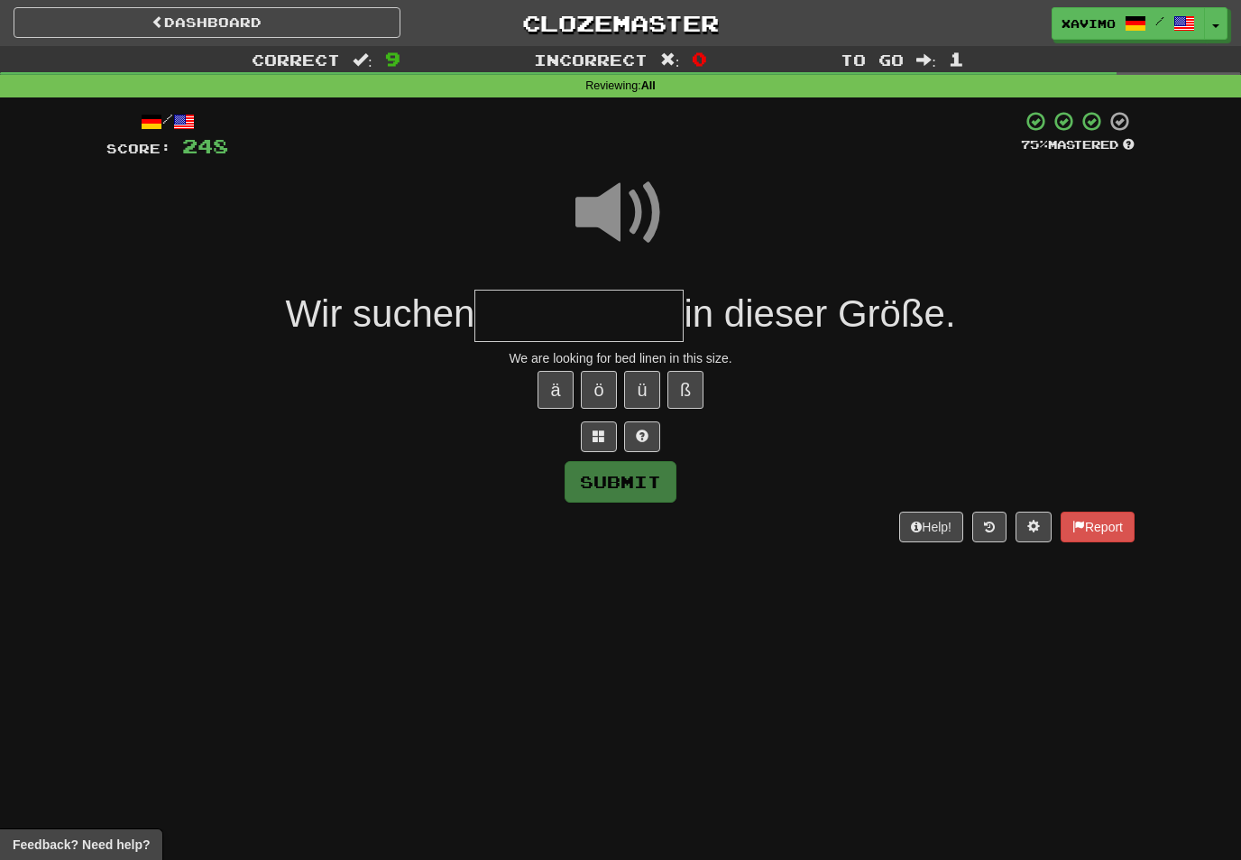
click at [642, 206] on span at bounding box center [621, 213] width 90 height 90
click at [554, 313] on input "text" at bounding box center [579, 316] width 209 height 53
click at [595, 432] on span at bounding box center [599, 435] width 13 height 13
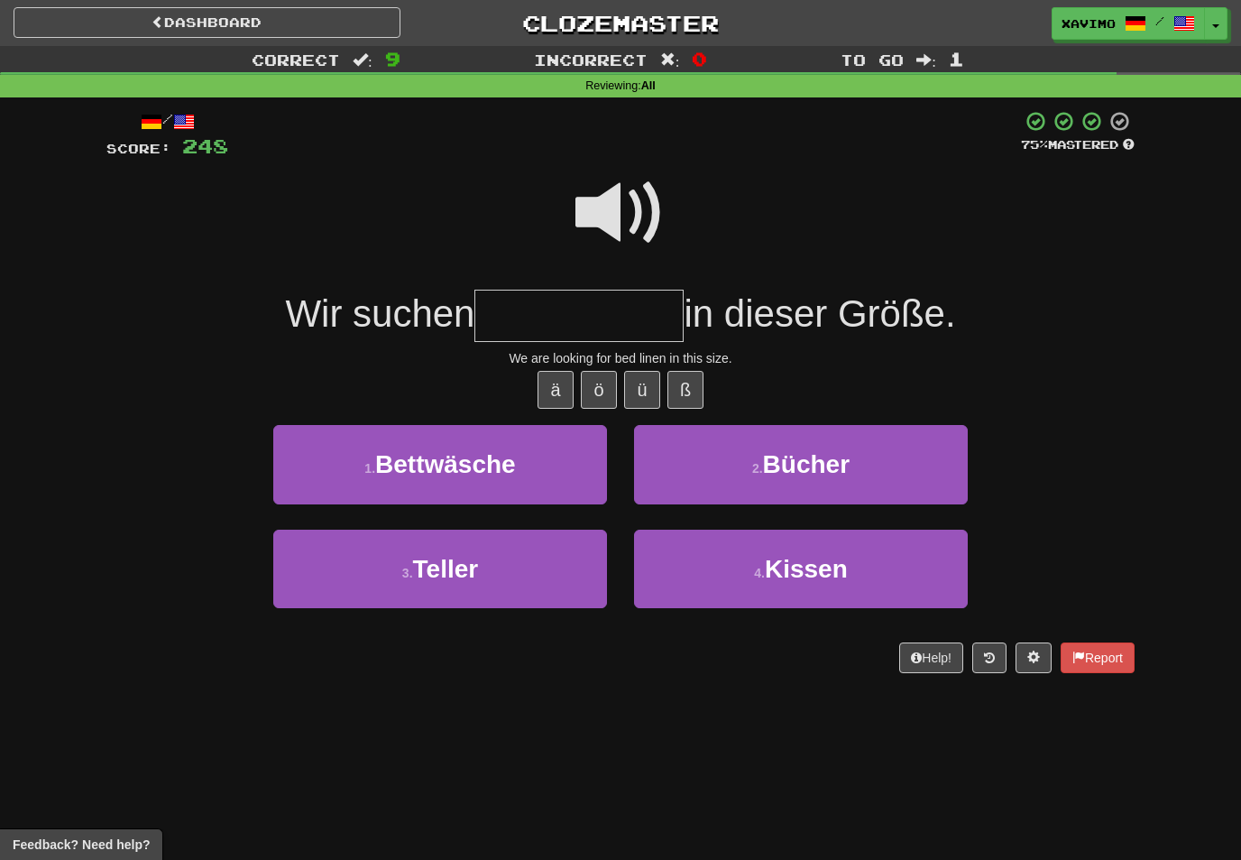
click at [554, 456] on button "1 . Bettwäsche" at bounding box center [440, 464] width 334 height 78
type input "**********"
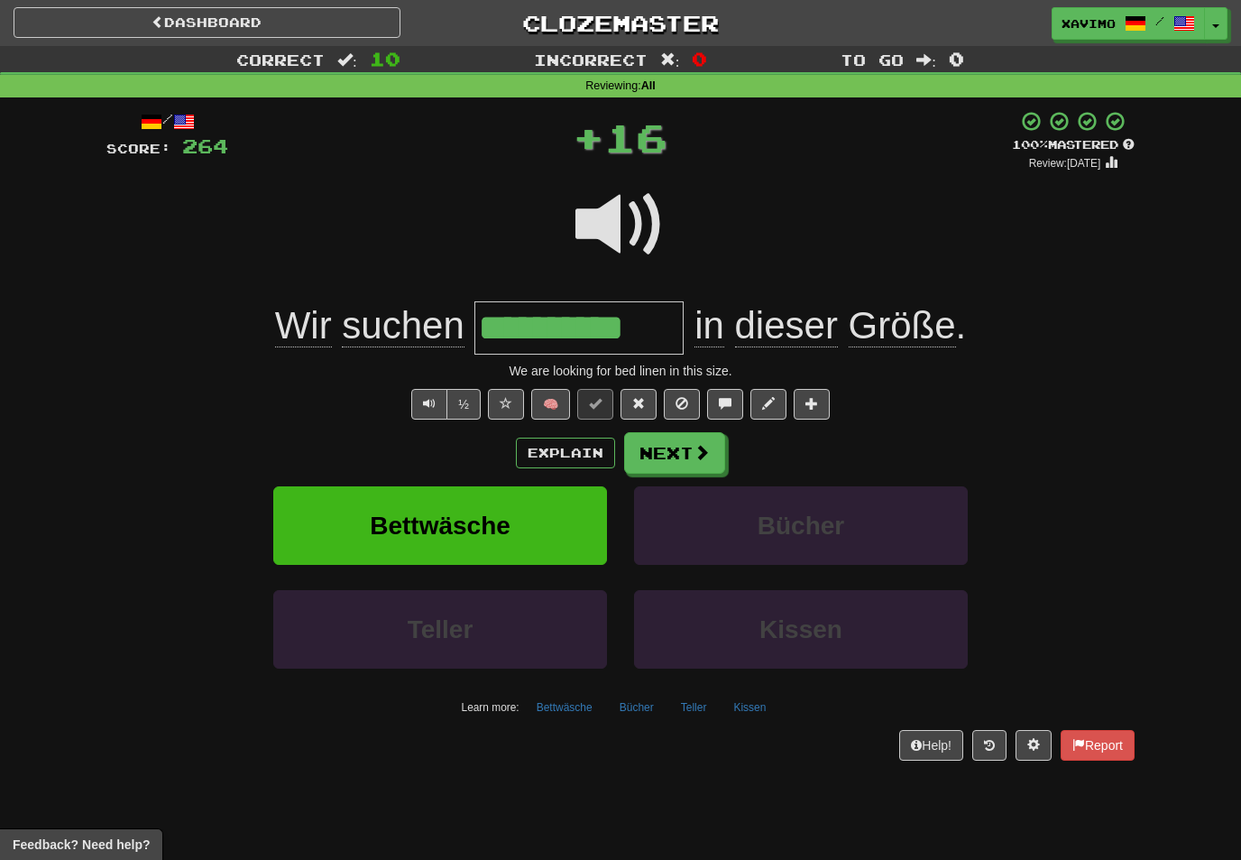
click at [693, 464] on button "Next" at bounding box center [674, 453] width 101 height 42
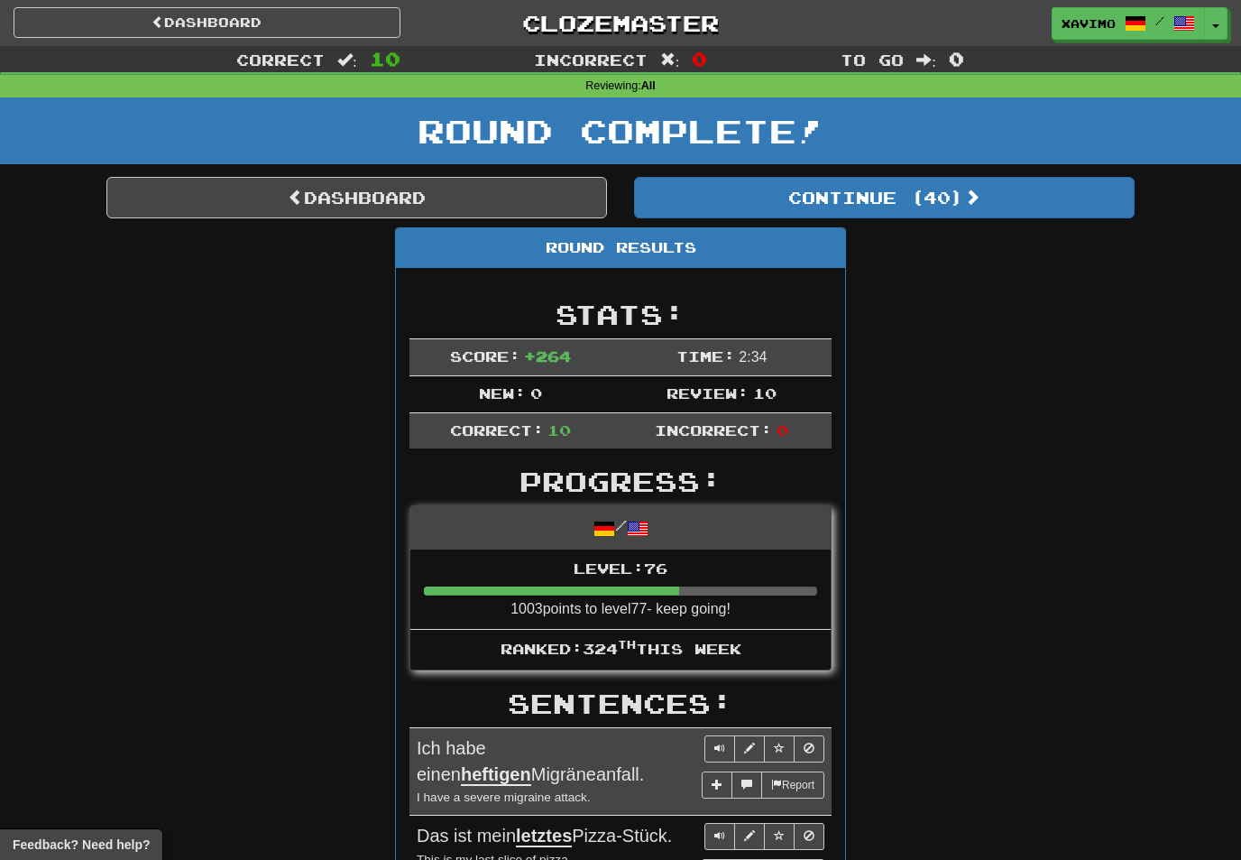
click at [294, 14] on link "Dashboard" at bounding box center [207, 22] width 387 height 31
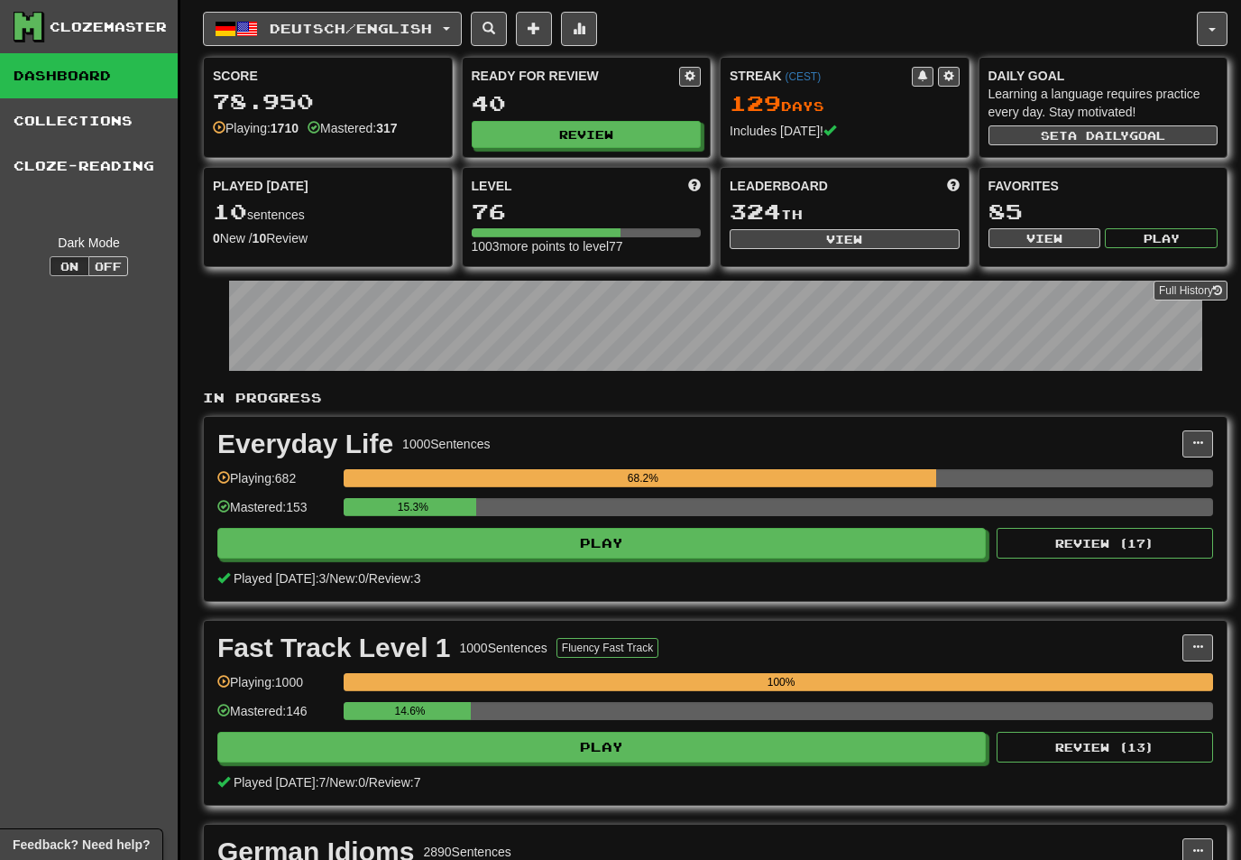
click at [432, 32] on span "Deutsch / English" at bounding box center [351, 28] width 162 height 15
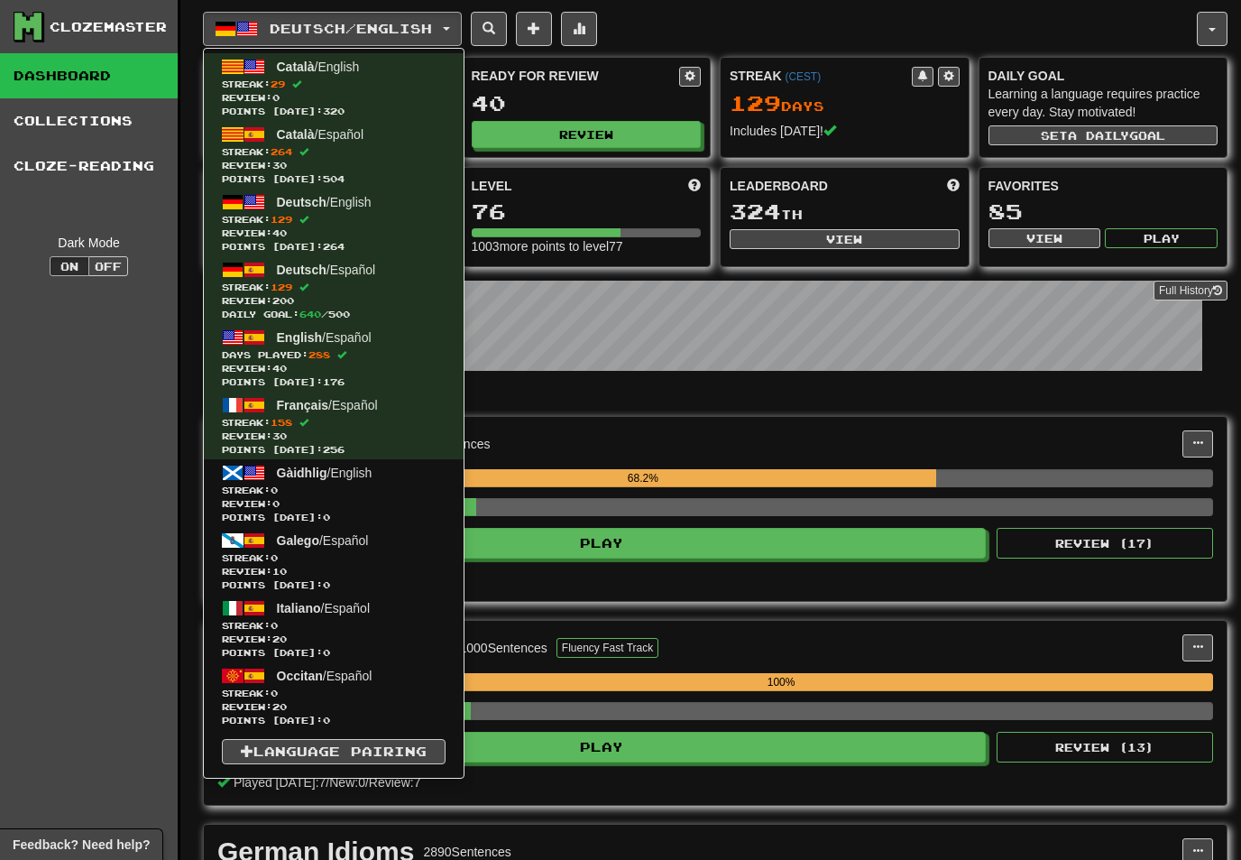
click at [309, 291] on span at bounding box center [304, 286] width 9 height 9
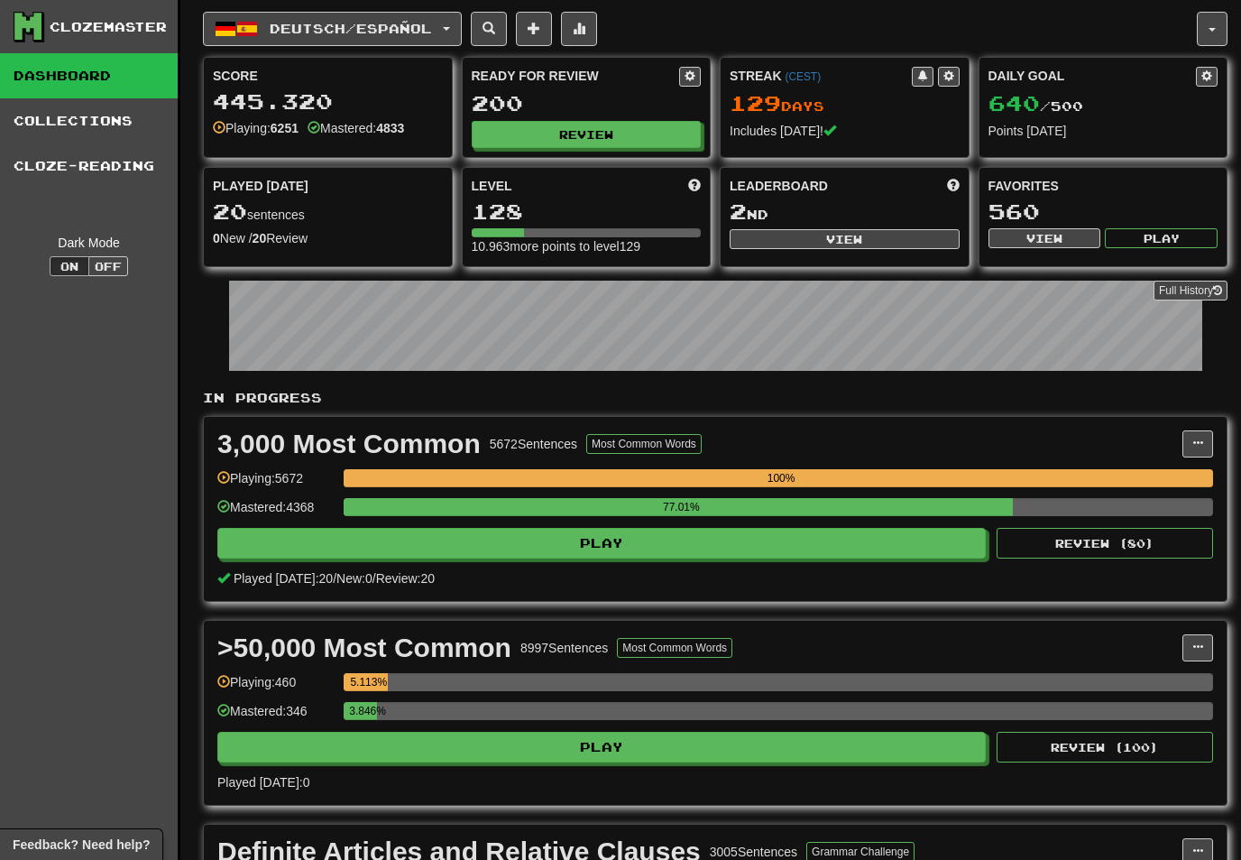
click at [840, 238] on button "View" at bounding box center [845, 239] width 230 height 20
select select "**********"
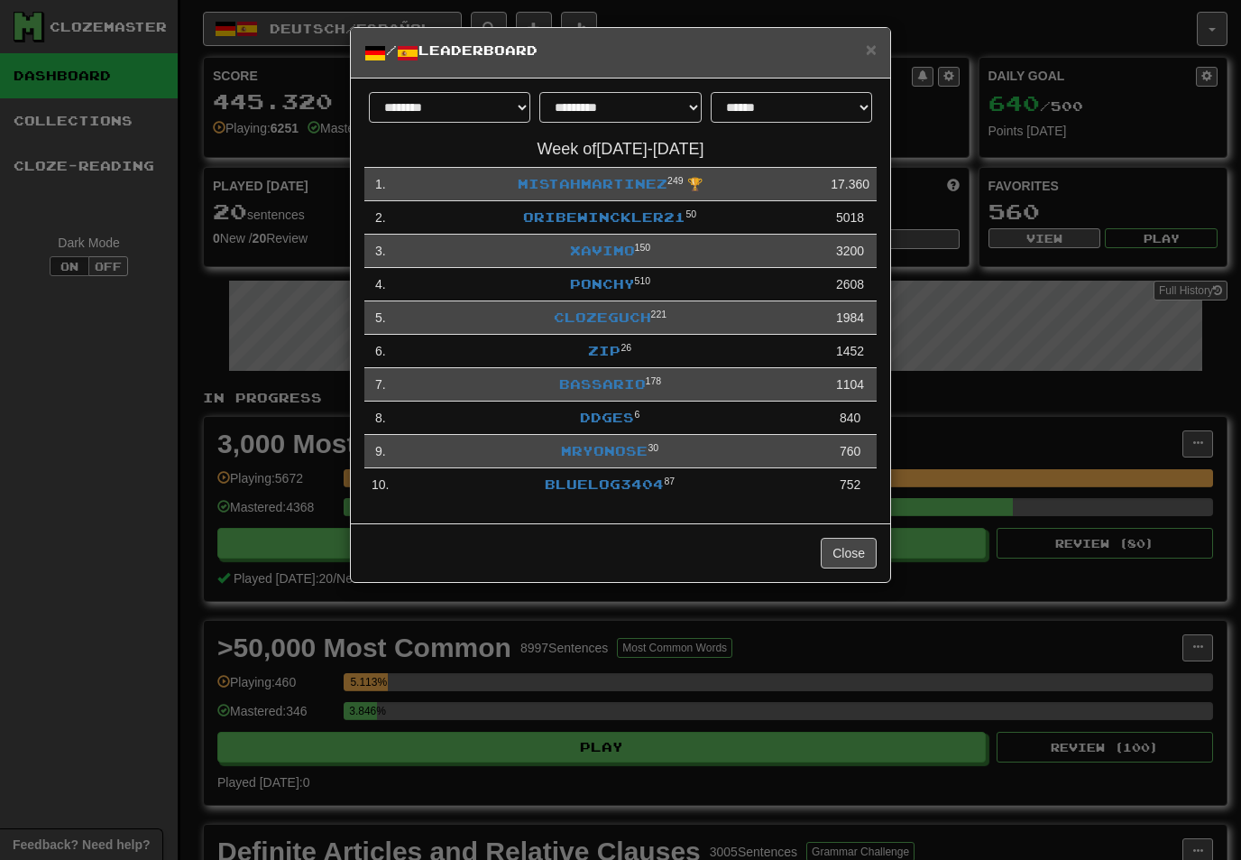
click at [873, 57] on span "×" at bounding box center [871, 49] width 11 height 21
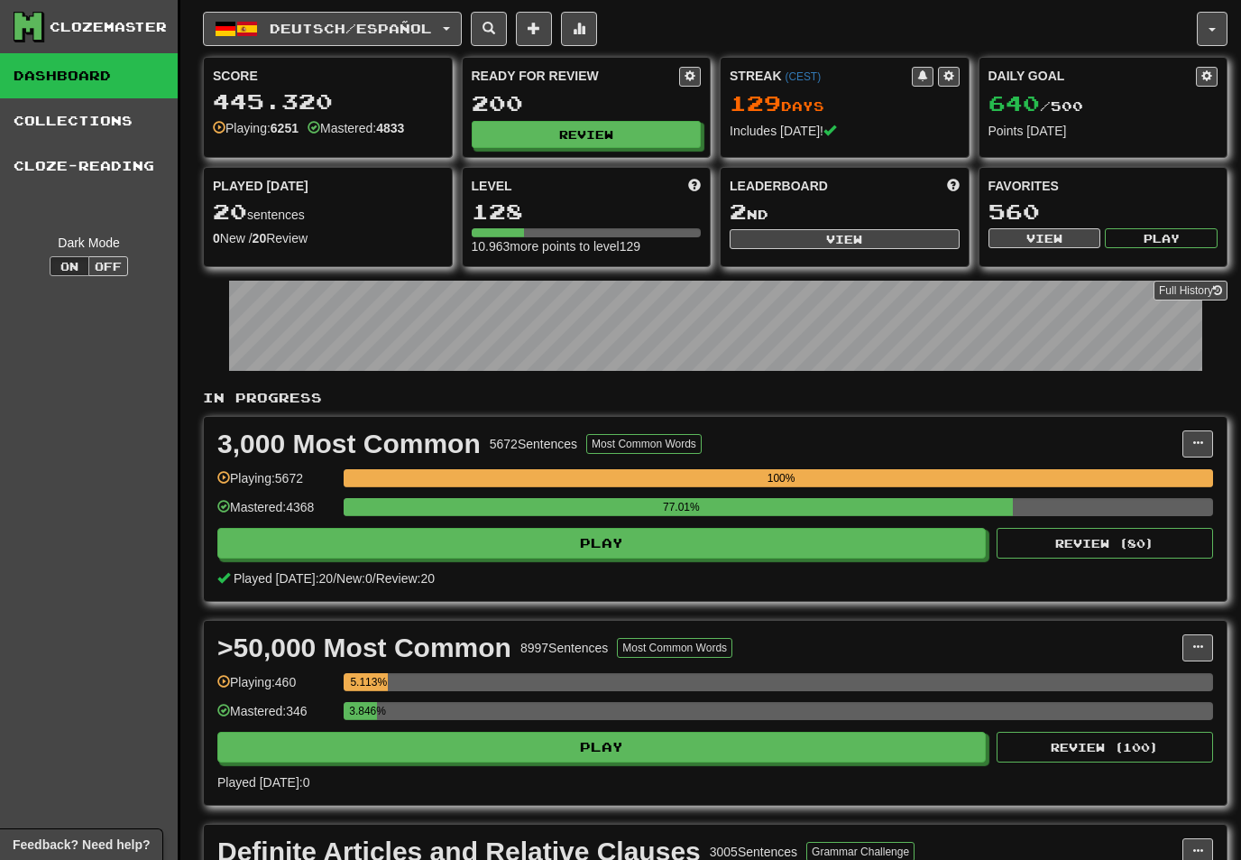
click at [613, 128] on button "Review" at bounding box center [587, 134] width 230 height 27
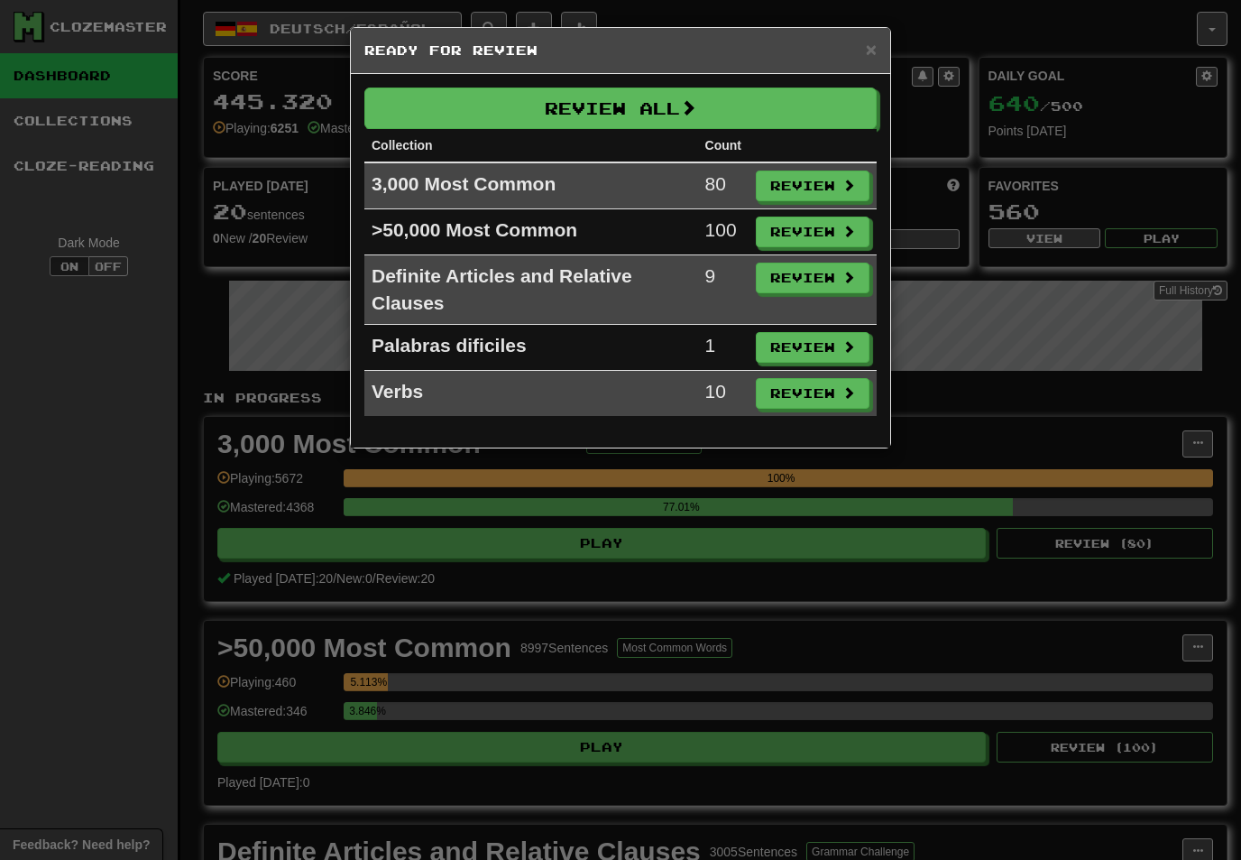
click at [814, 180] on button "Review" at bounding box center [813, 186] width 114 height 31
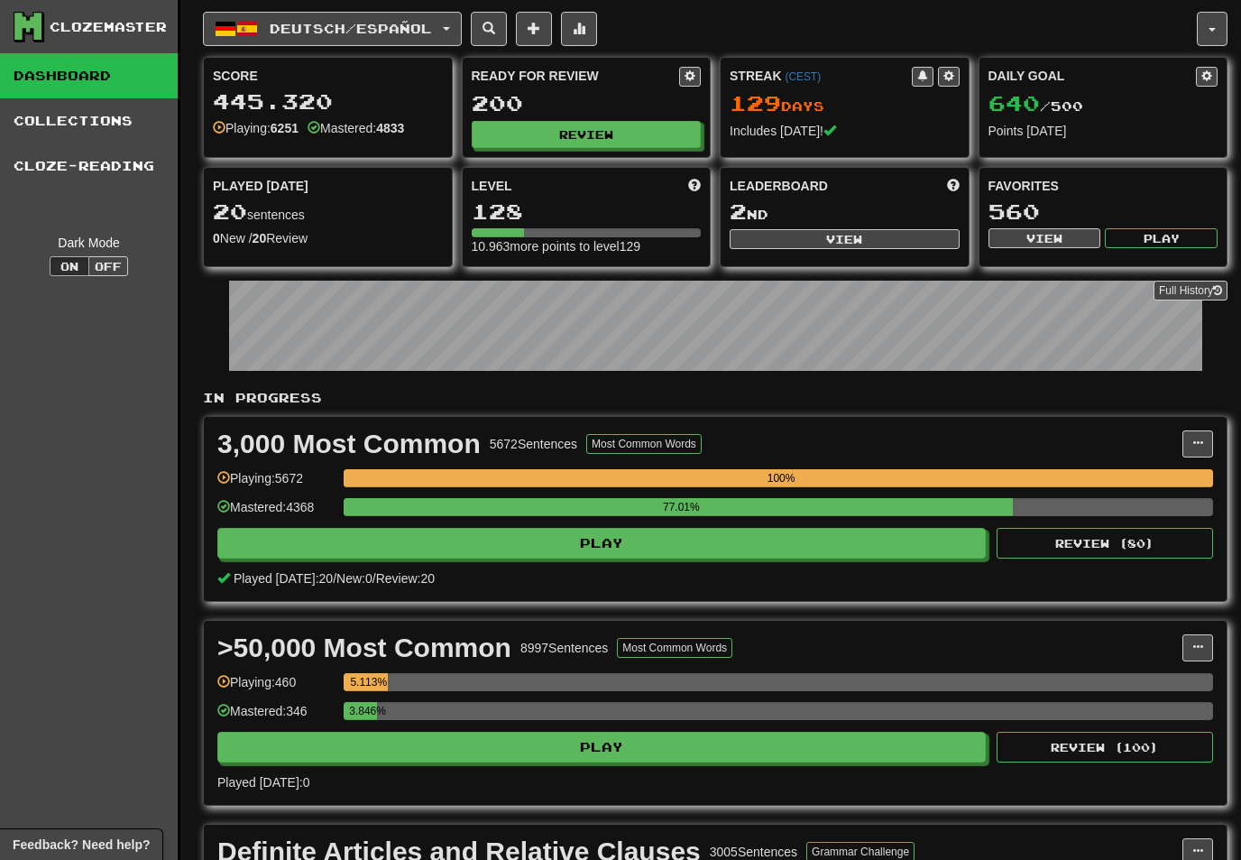
select select "**"
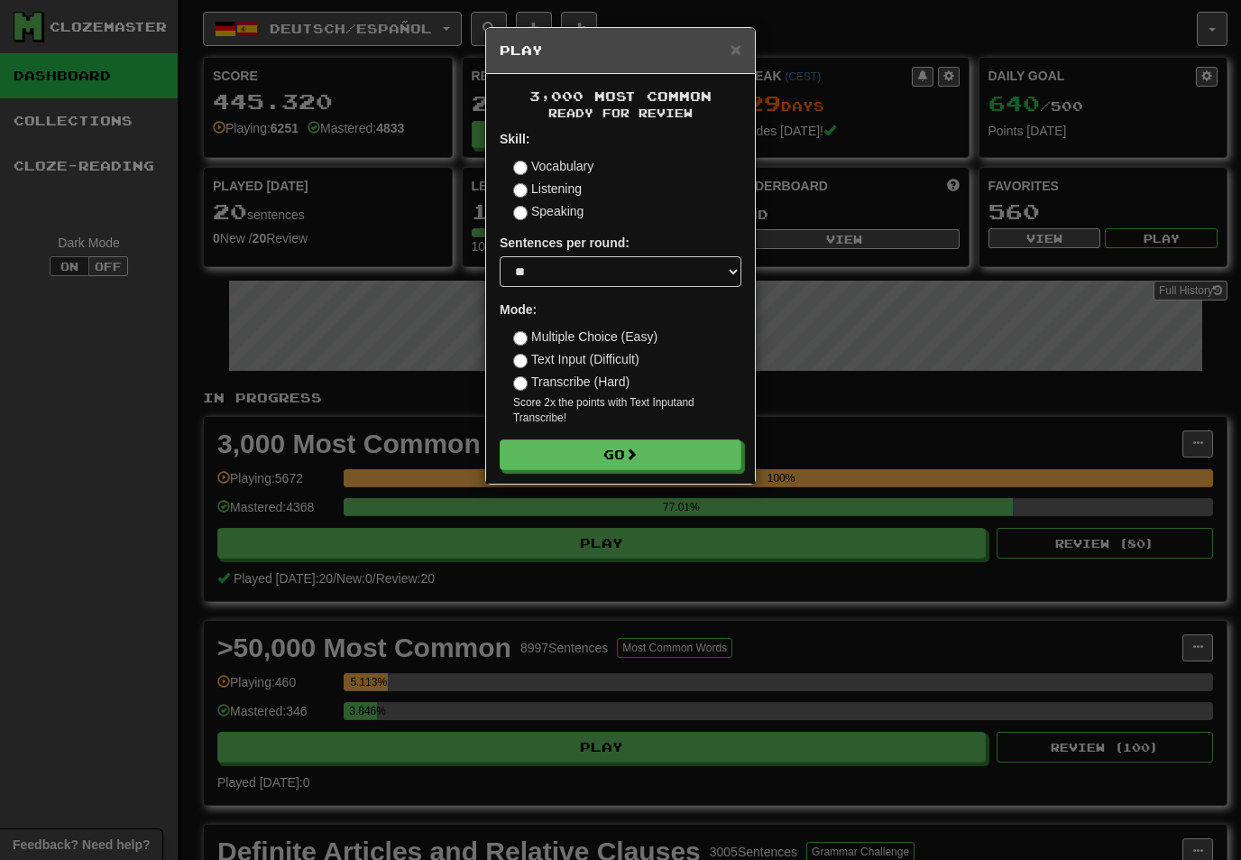
click at [682, 447] on button "Go" at bounding box center [621, 454] width 242 height 31
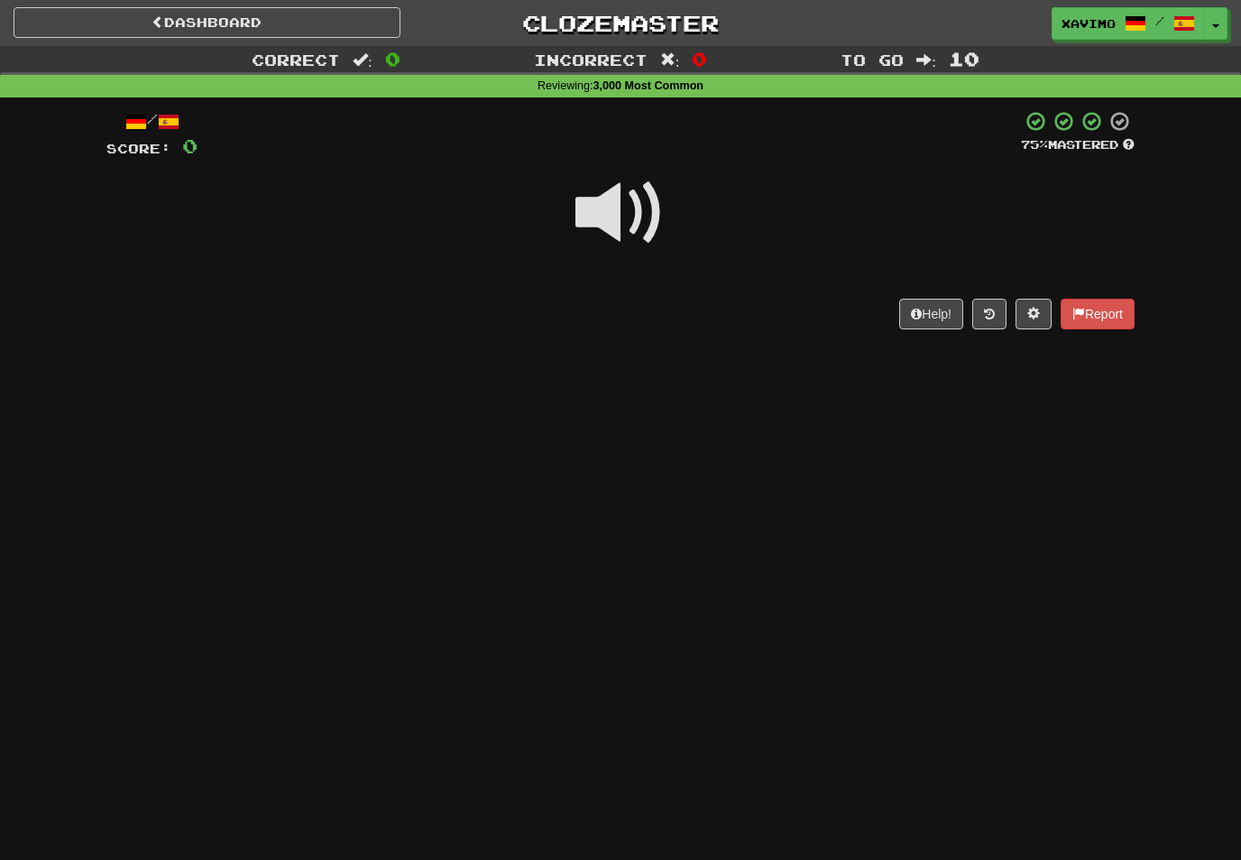
click at [621, 221] on span at bounding box center [621, 213] width 90 height 90
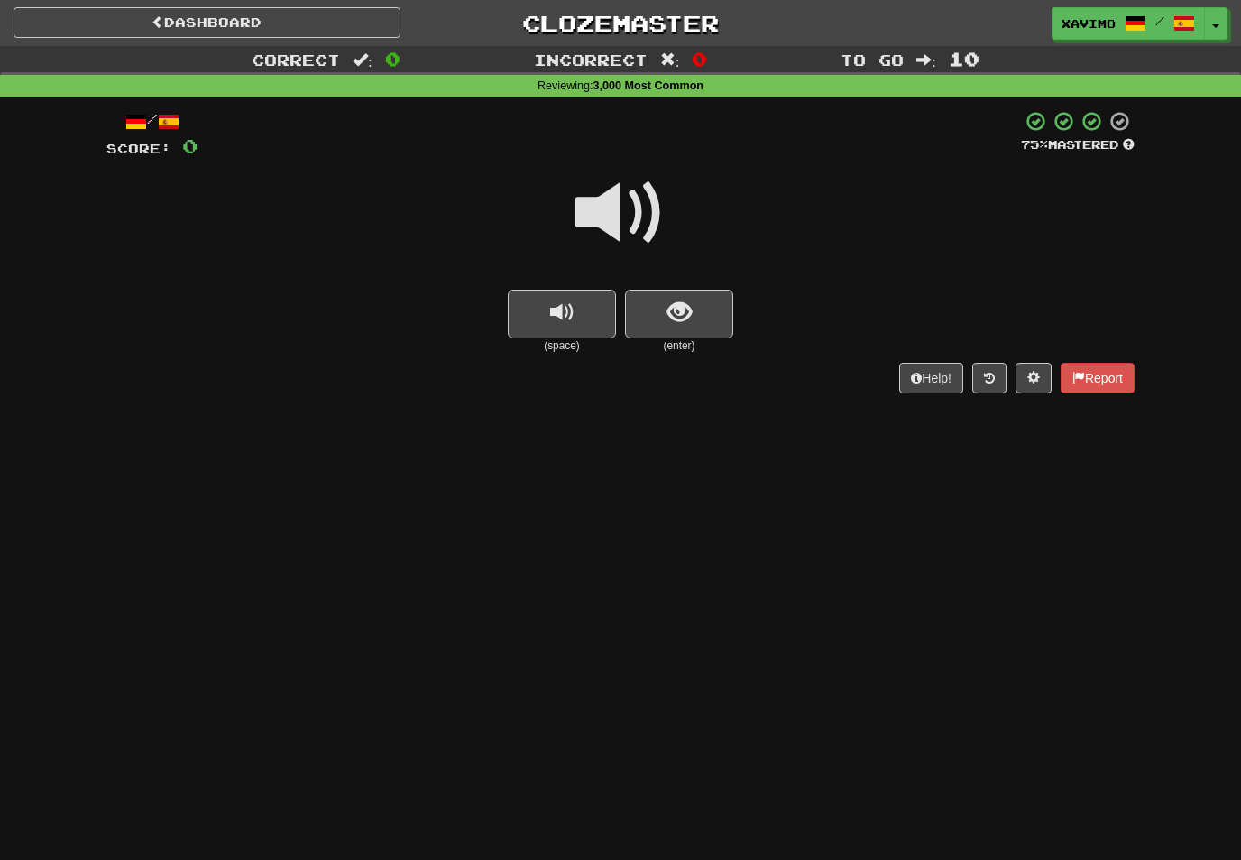
click at [622, 201] on span at bounding box center [621, 213] width 90 height 90
click at [677, 309] on span "show sentence" at bounding box center [680, 312] width 24 height 24
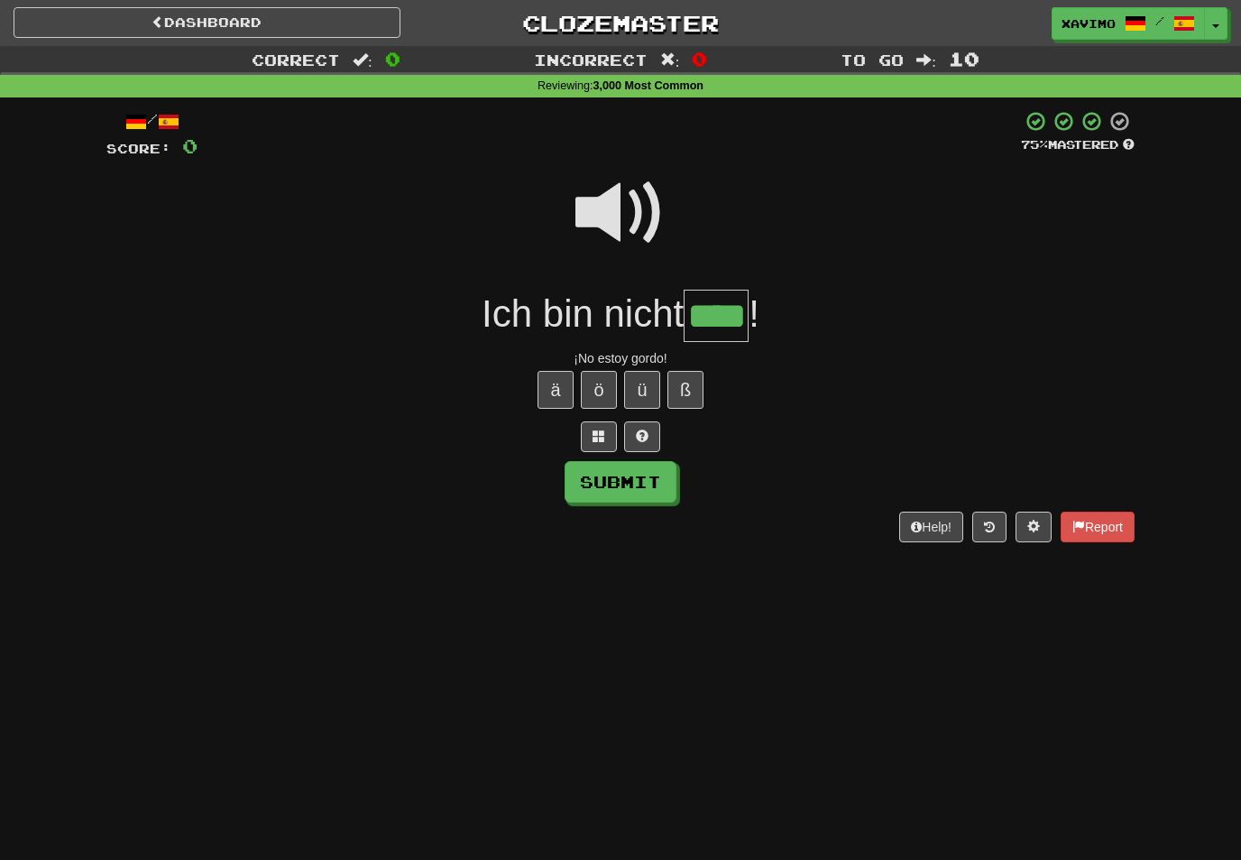
type input "****"
click at [665, 484] on button "Submit" at bounding box center [621, 482] width 112 height 42
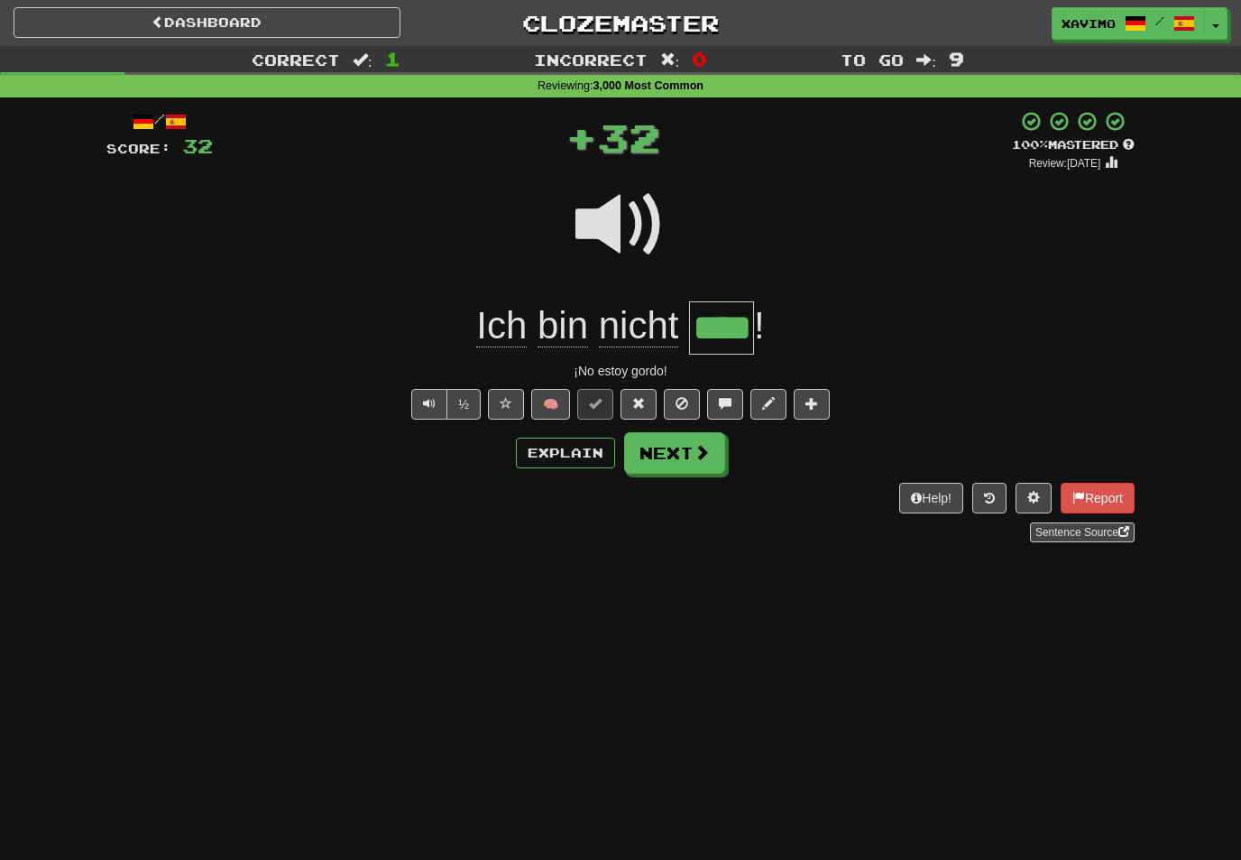
click at [700, 455] on span at bounding box center [702, 452] width 16 height 16
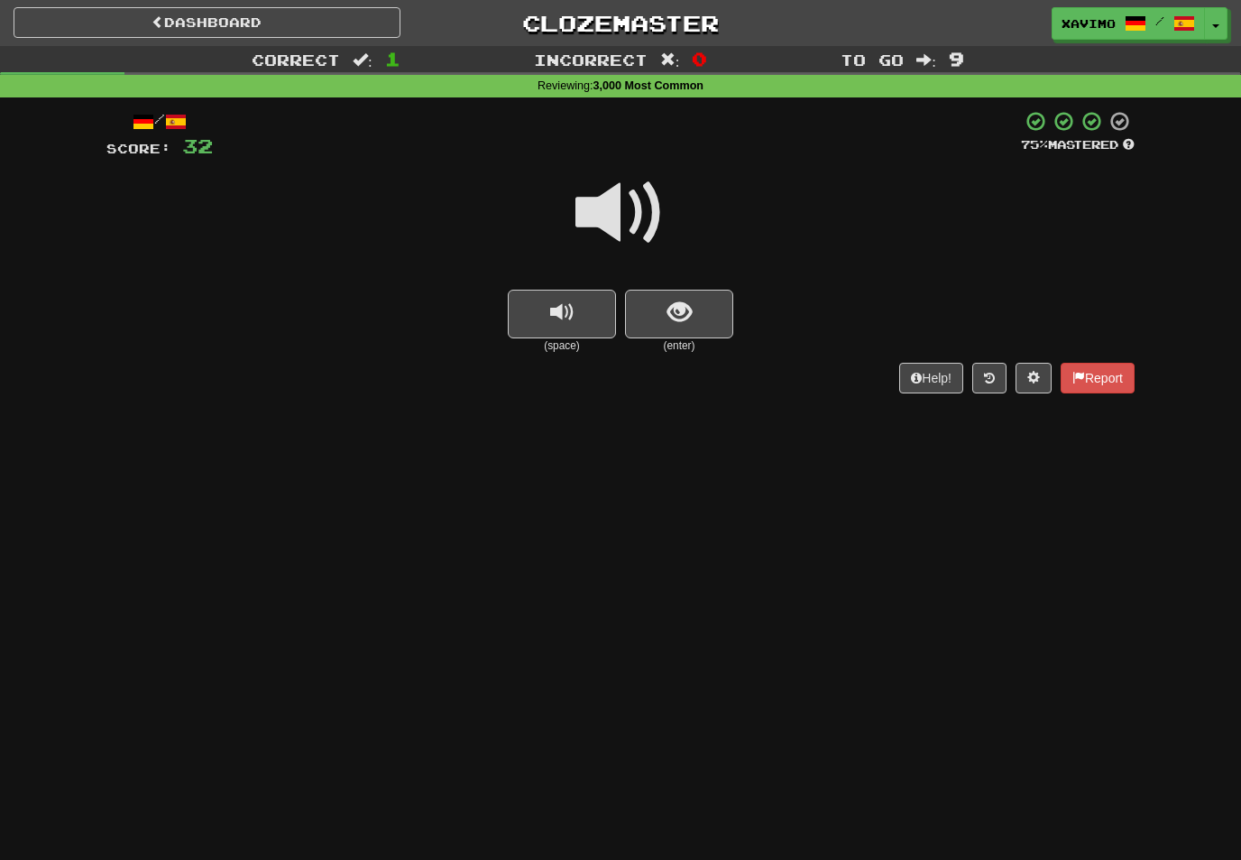
click at [623, 208] on span at bounding box center [621, 213] width 90 height 90
click at [678, 304] on span "show sentence" at bounding box center [680, 312] width 24 height 24
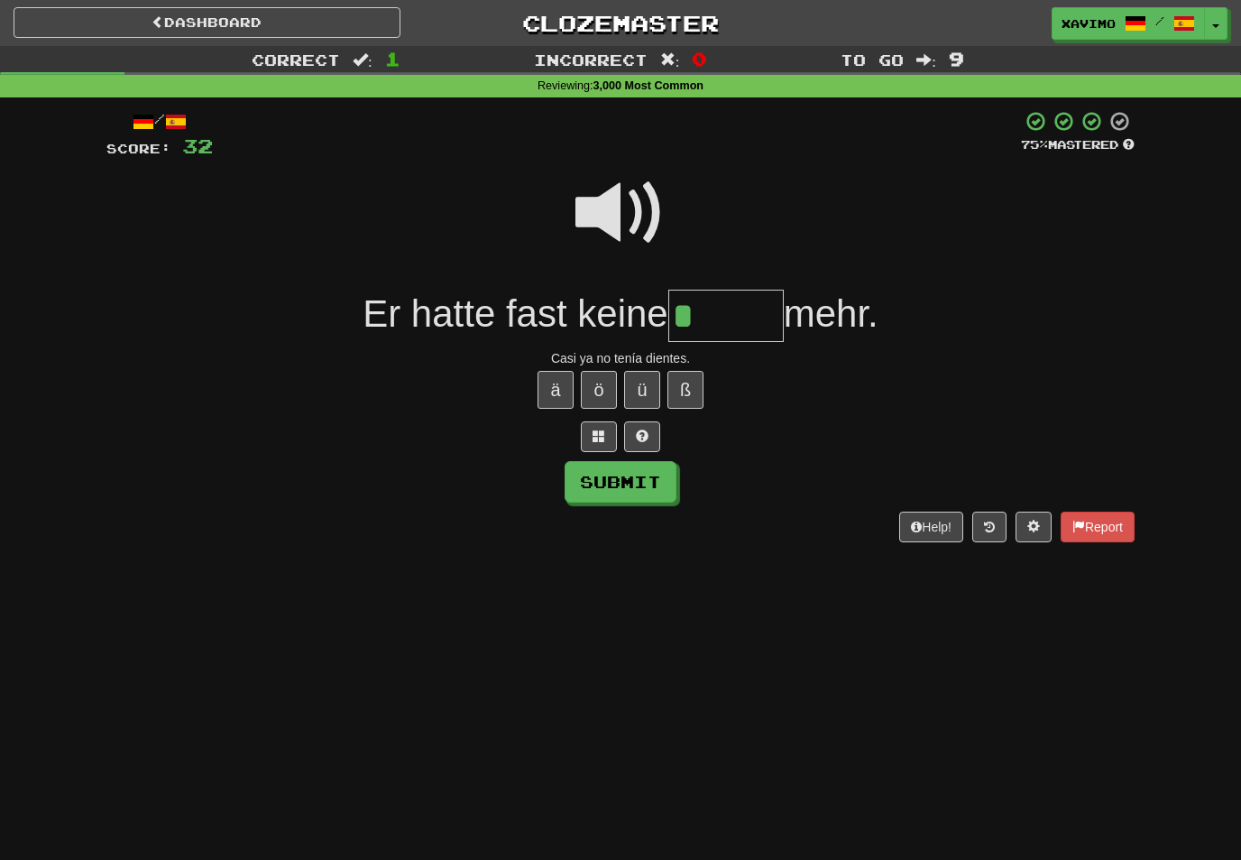
click at [567, 387] on button "ä" at bounding box center [556, 390] width 36 height 38
click at [641, 484] on button "Submit" at bounding box center [621, 482] width 112 height 42
type input "*****"
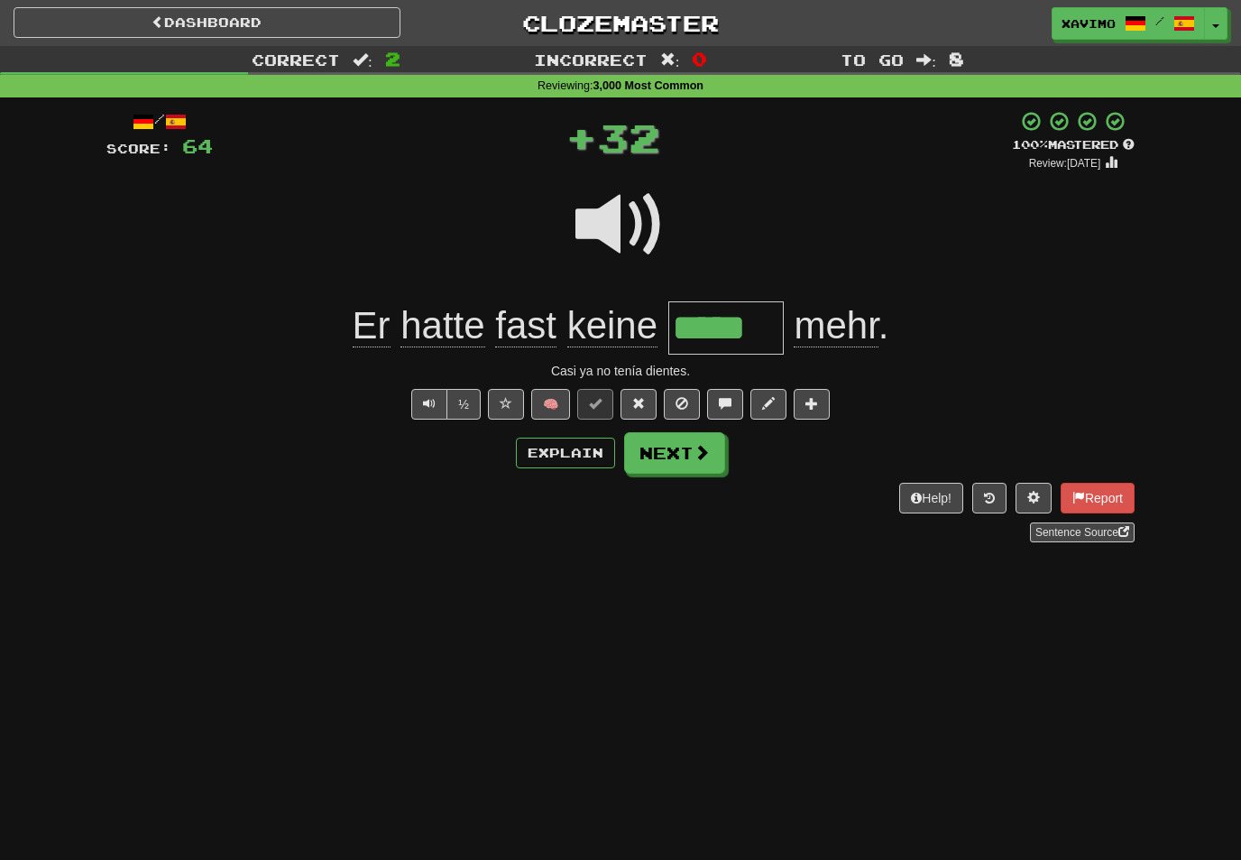
click at [702, 451] on span at bounding box center [702, 452] width 16 height 16
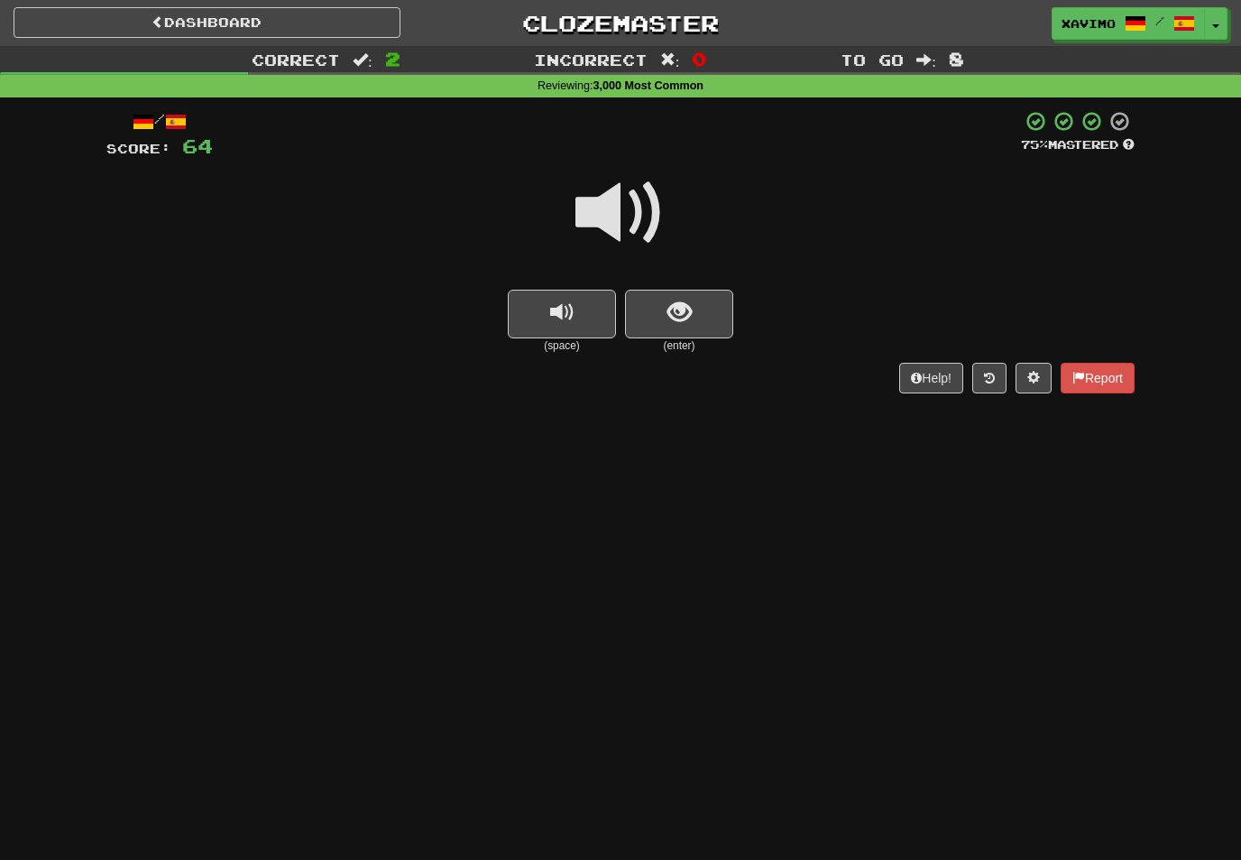
click at [631, 198] on span at bounding box center [621, 213] width 90 height 90
click at [673, 308] on span "show sentence" at bounding box center [680, 312] width 24 height 24
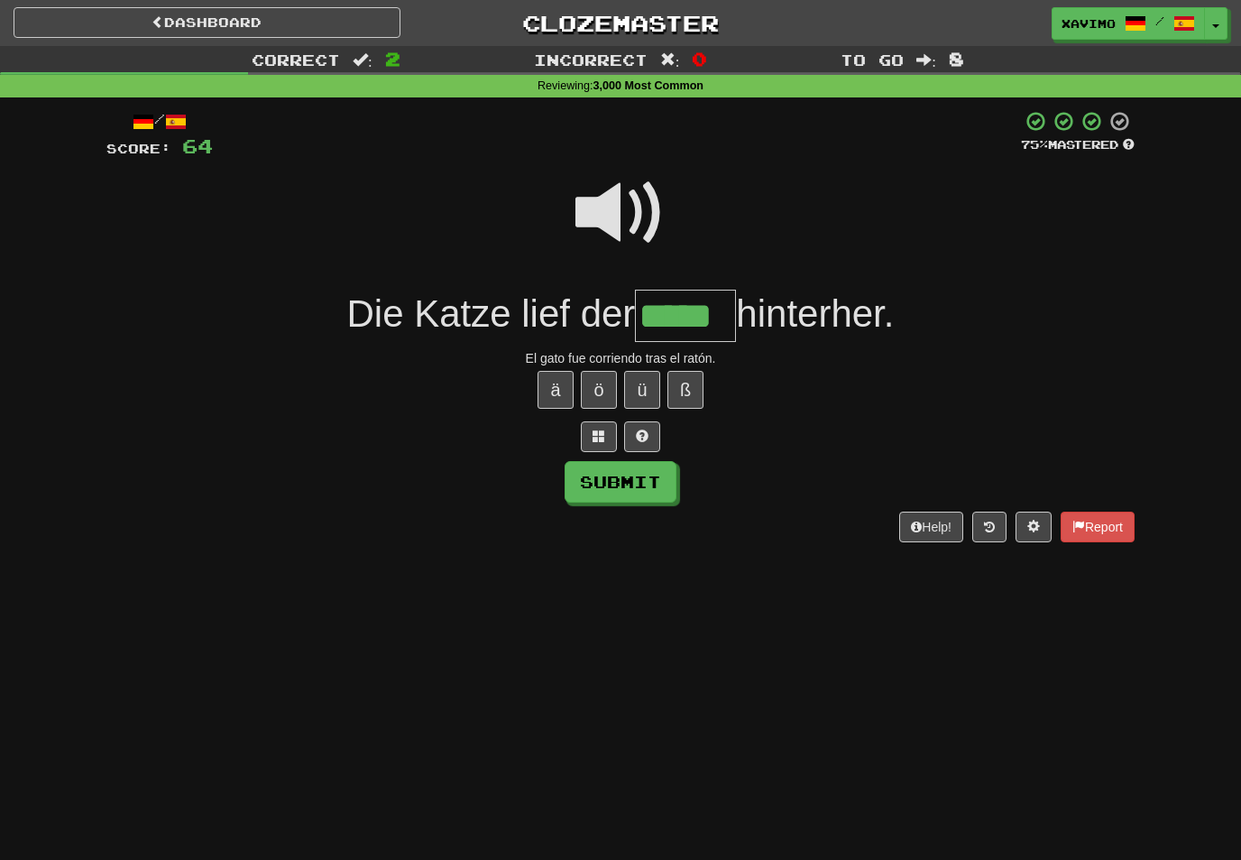
click at [661, 478] on button "Submit" at bounding box center [621, 482] width 112 height 42
type input "*****"
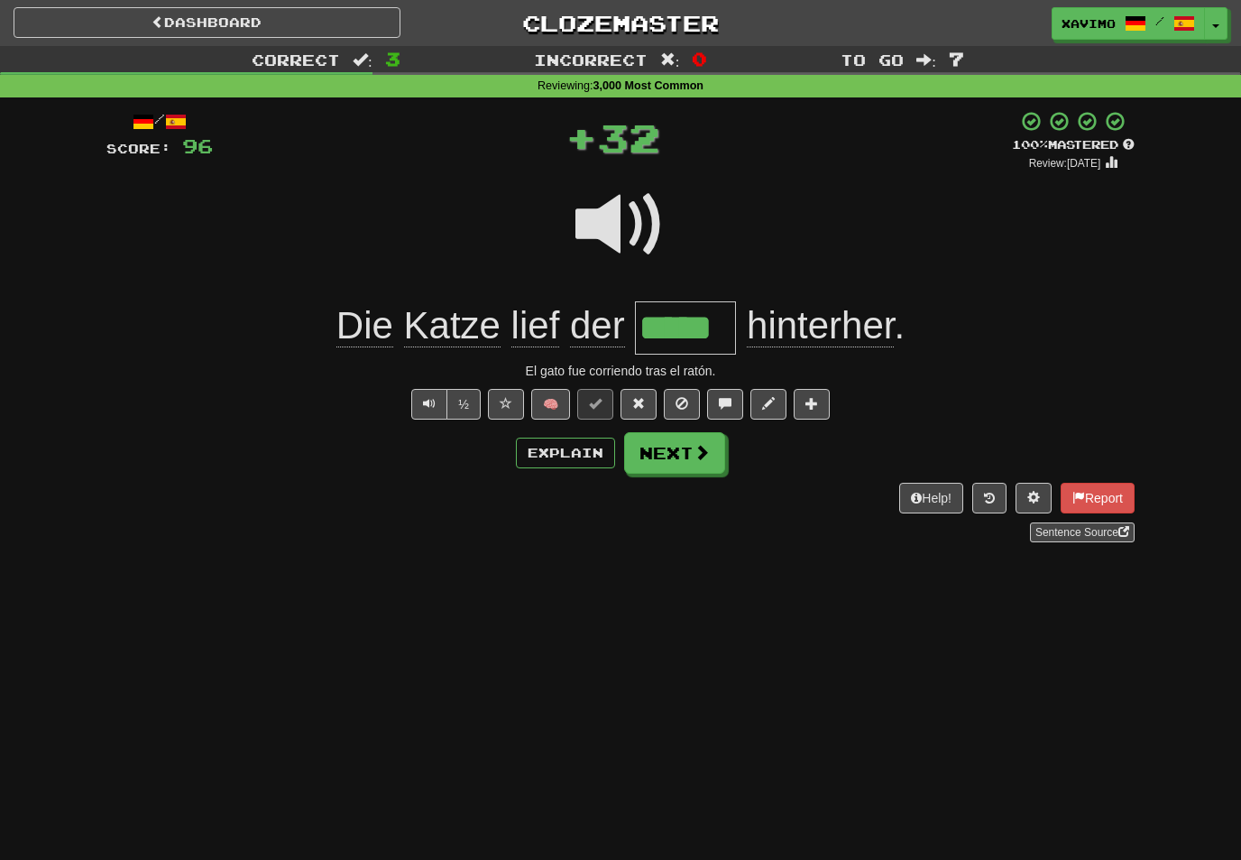
click at [697, 445] on span at bounding box center [702, 452] width 16 height 16
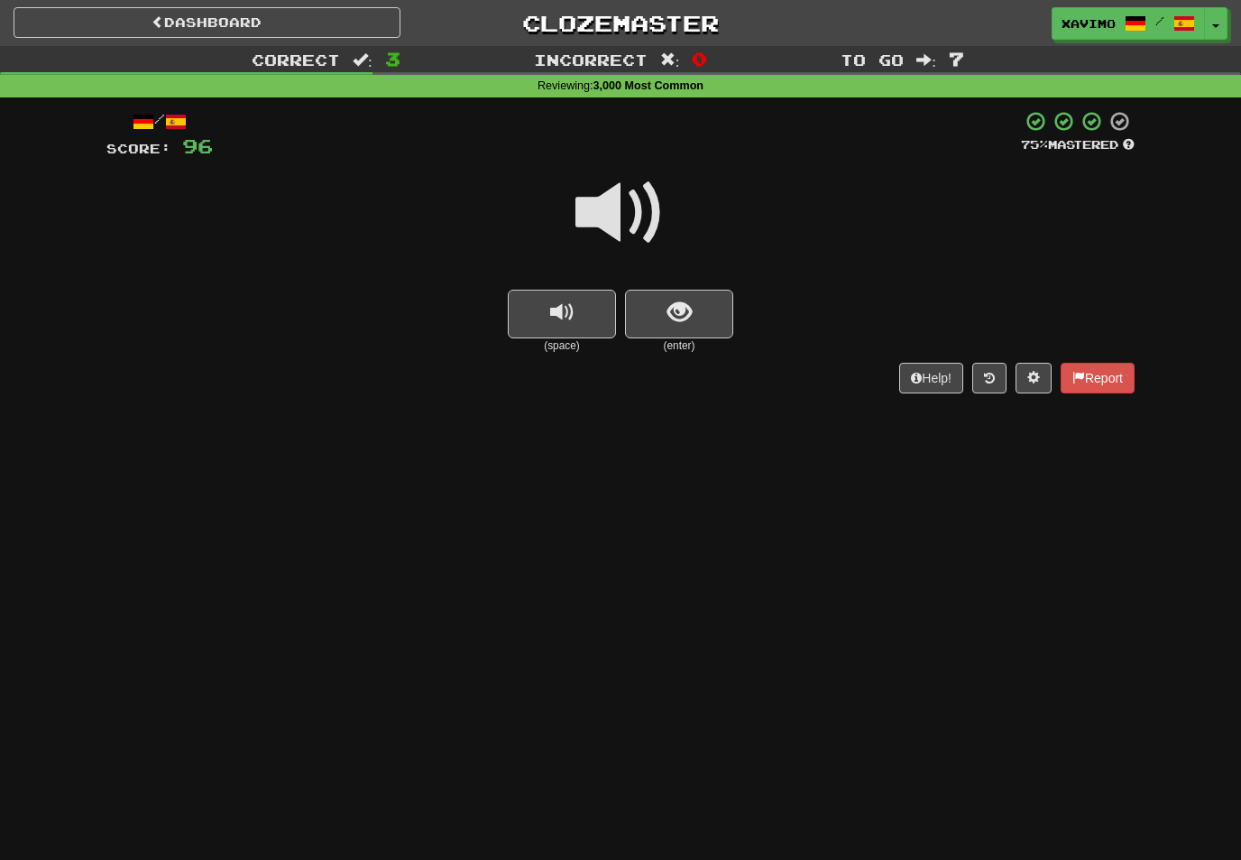
click at [617, 209] on span at bounding box center [621, 213] width 90 height 90
click at [669, 300] on span "show sentence" at bounding box center [680, 312] width 24 height 24
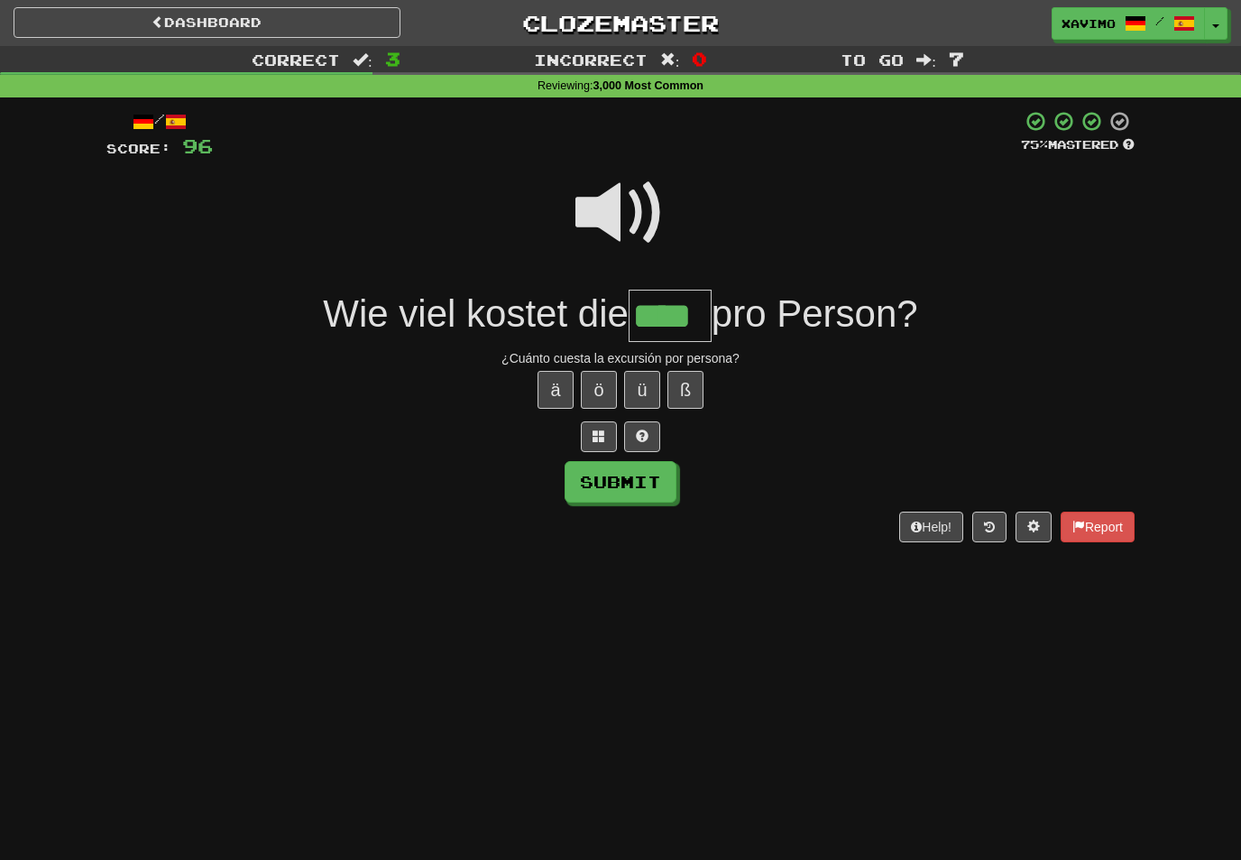
click at [667, 484] on button "Submit" at bounding box center [621, 482] width 112 height 42
type input "****"
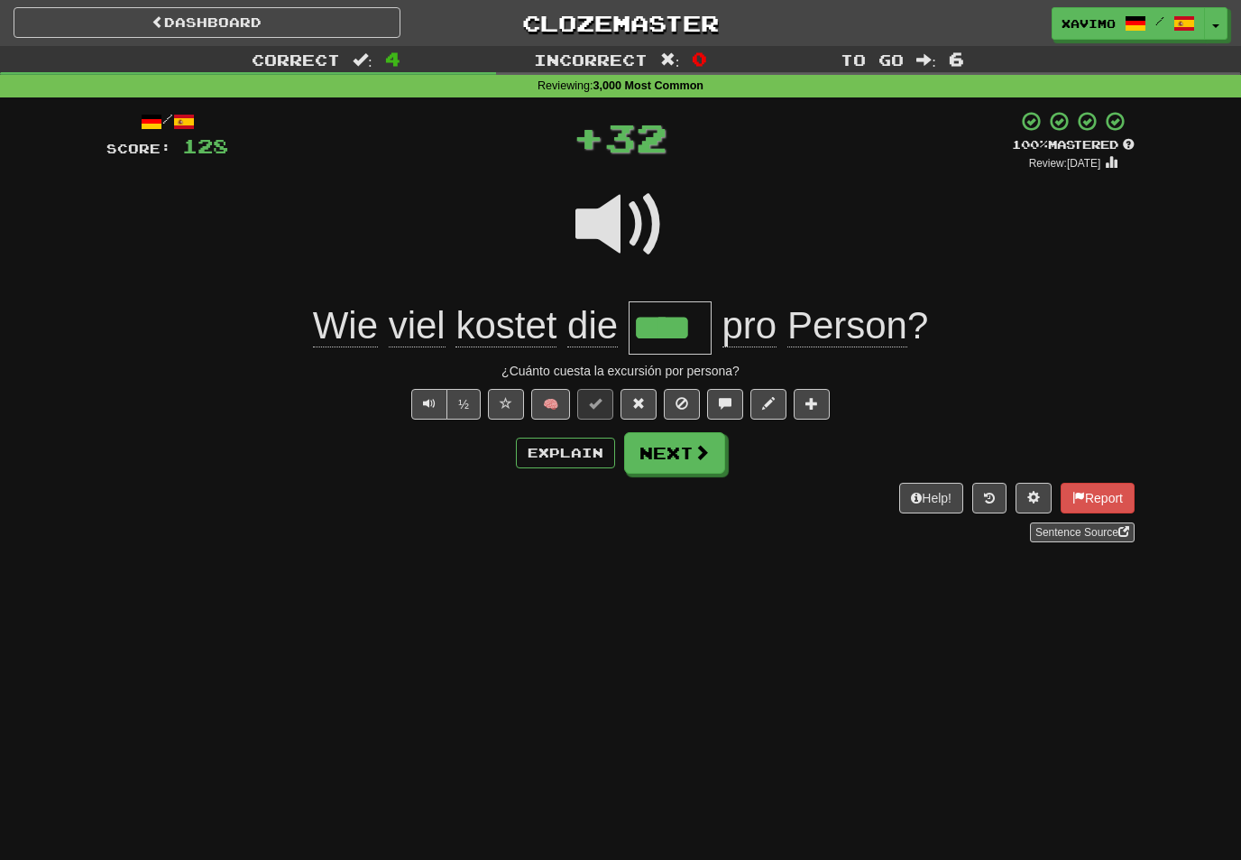
click at [701, 455] on span at bounding box center [702, 452] width 16 height 16
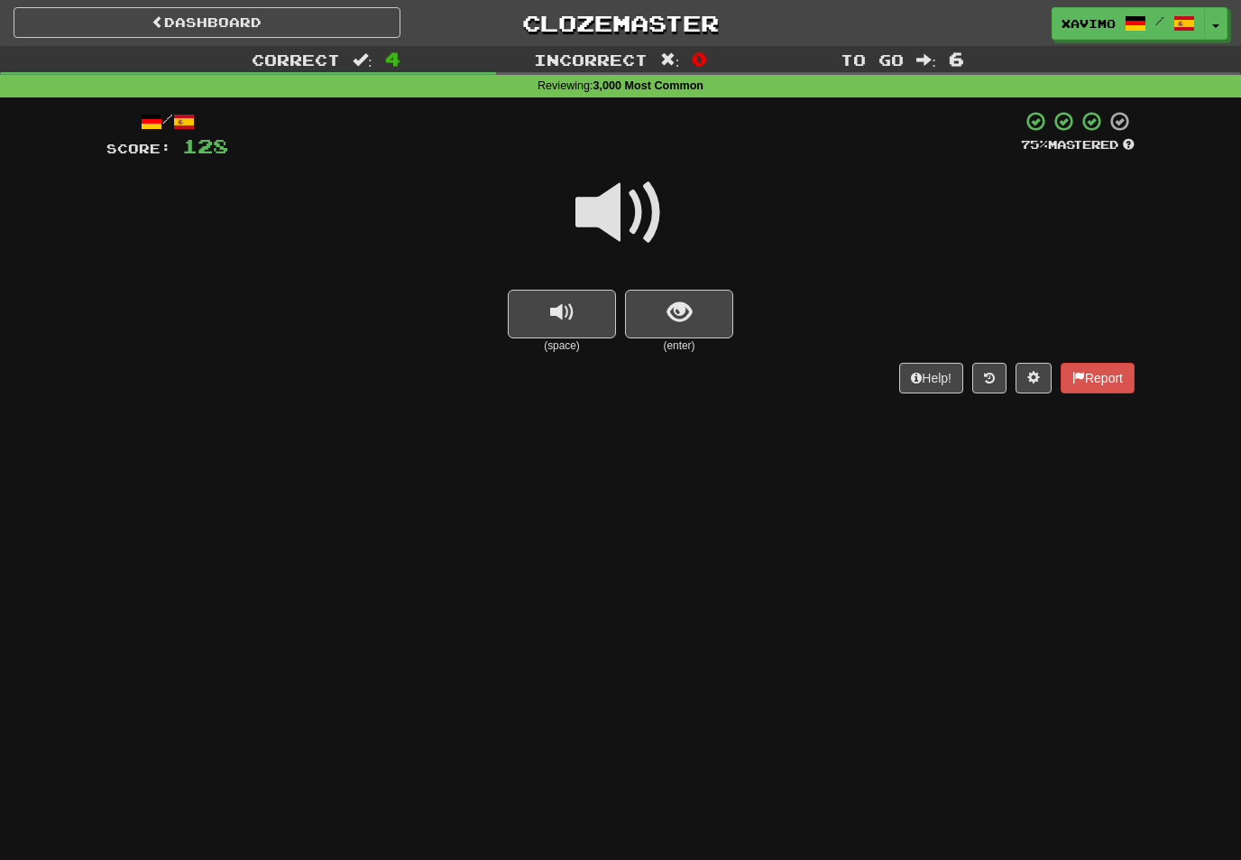
click at [625, 212] on span at bounding box center [621, 213] width 90 height 90
click at [669, 317] on span "show sentence" at bounding box center [680, 312] width 24 height 24
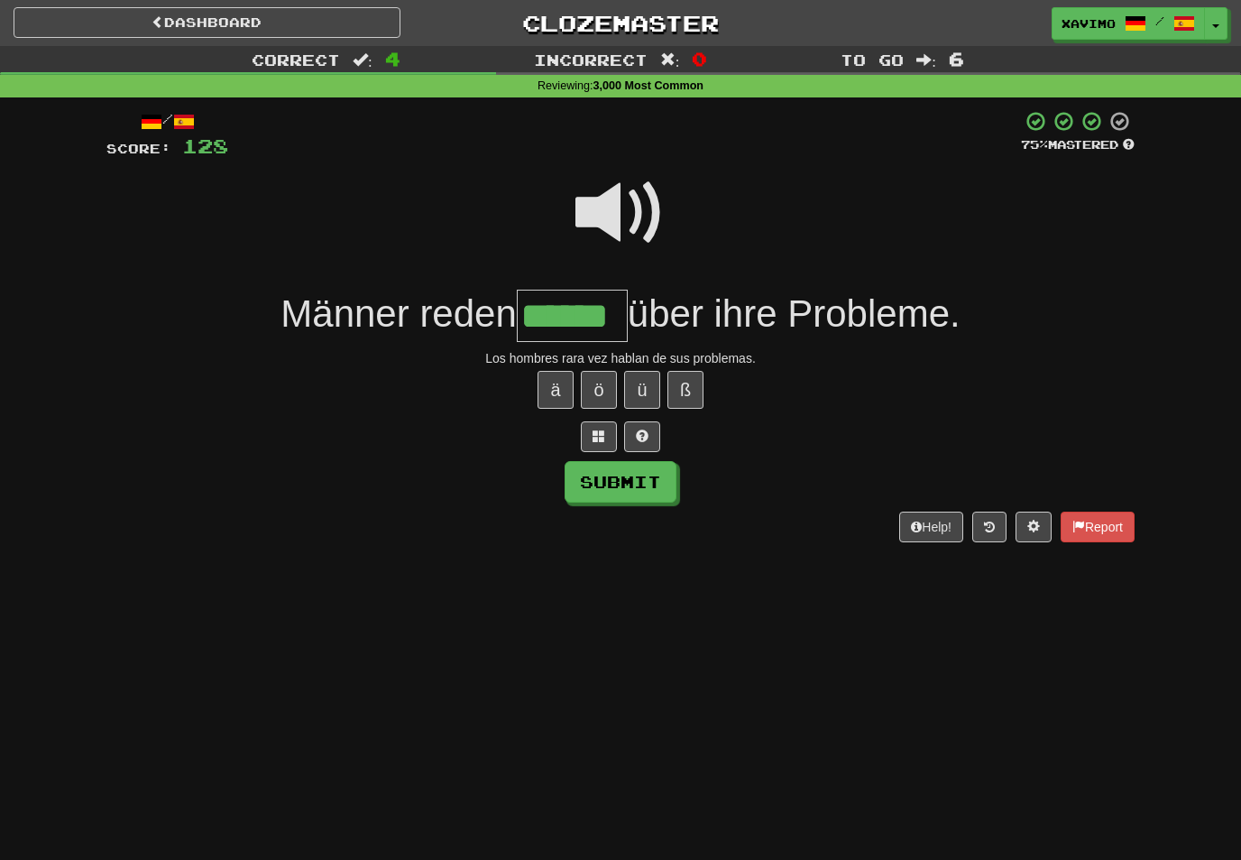
type input "******"
click at [656, 477] on button "Submit" at bounding box center [621, 482] width 112 height 42
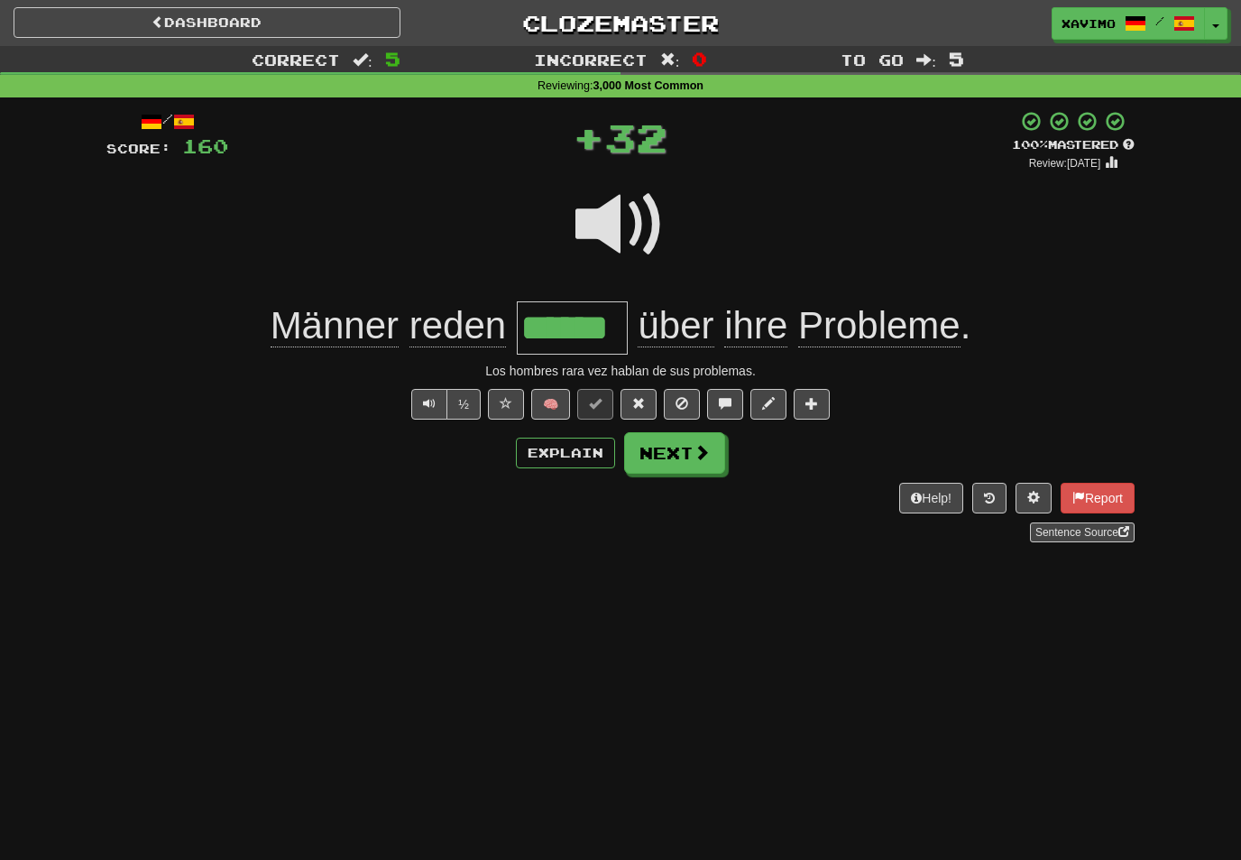
click at [715, 454] on button "Next" at bounding box center [674, 453] width 101 height 42
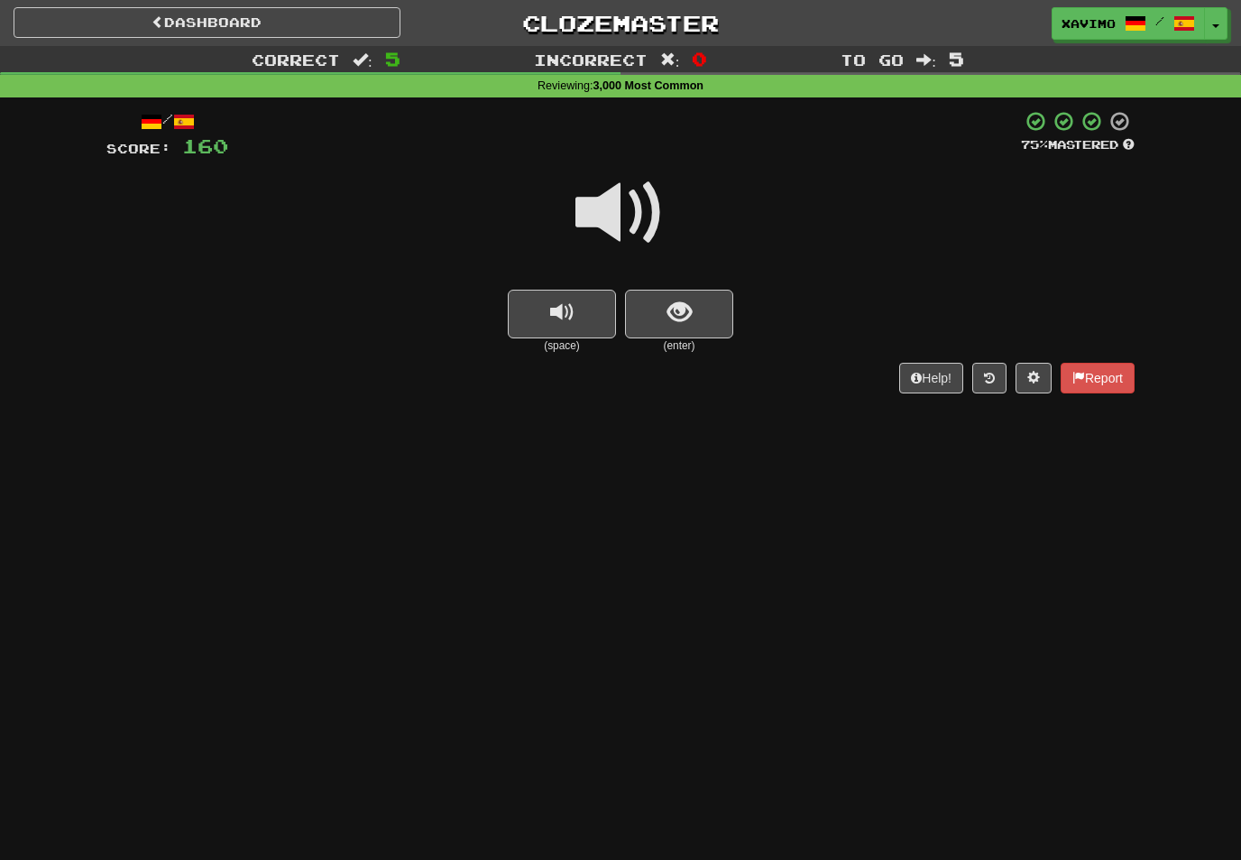
click at [673, 302] on span "show sentence" at bounding box center [680, 312] width 24 height 24
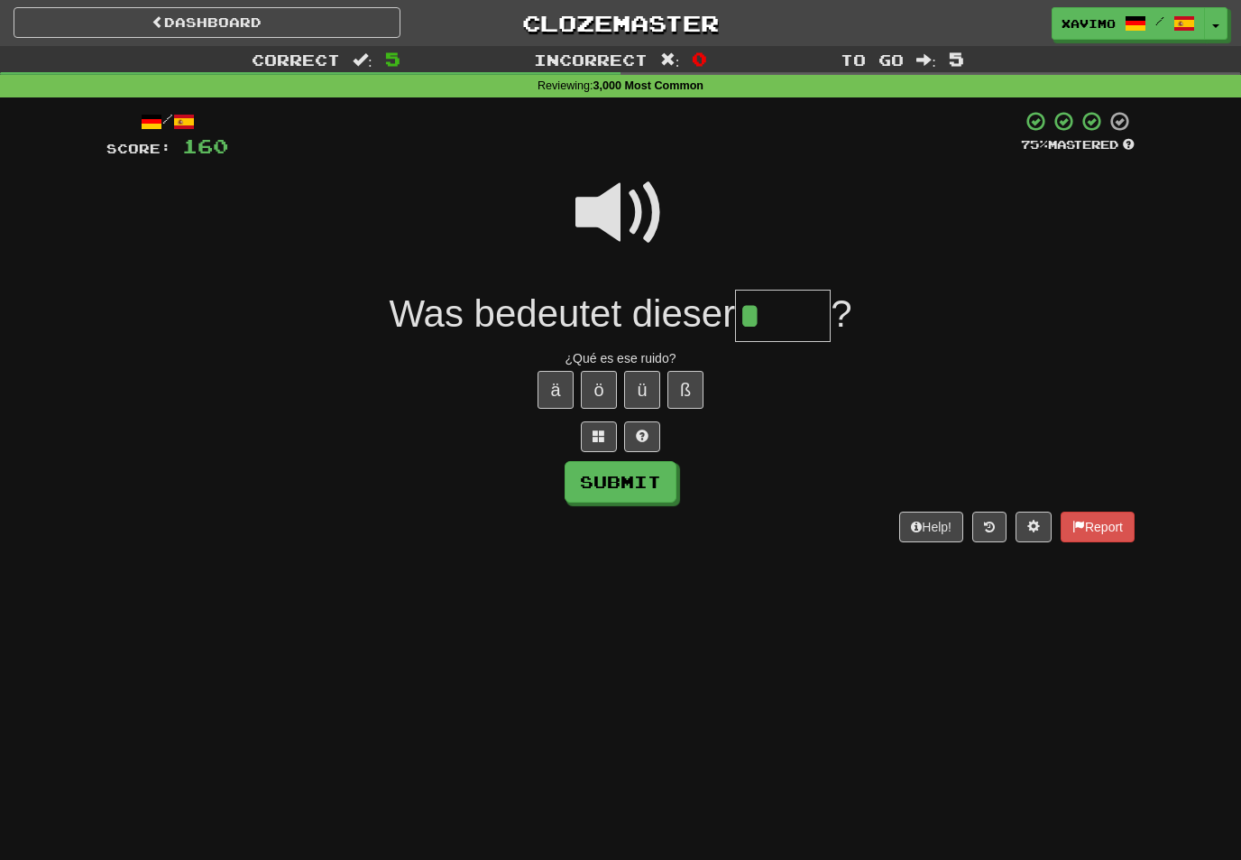
click at [572, 387] on button "ä" at bounding box center [556, 390] width 36 height 38
click at [659, 483] on button "Submit" at bounding box center [621, 482] width 112 height 42
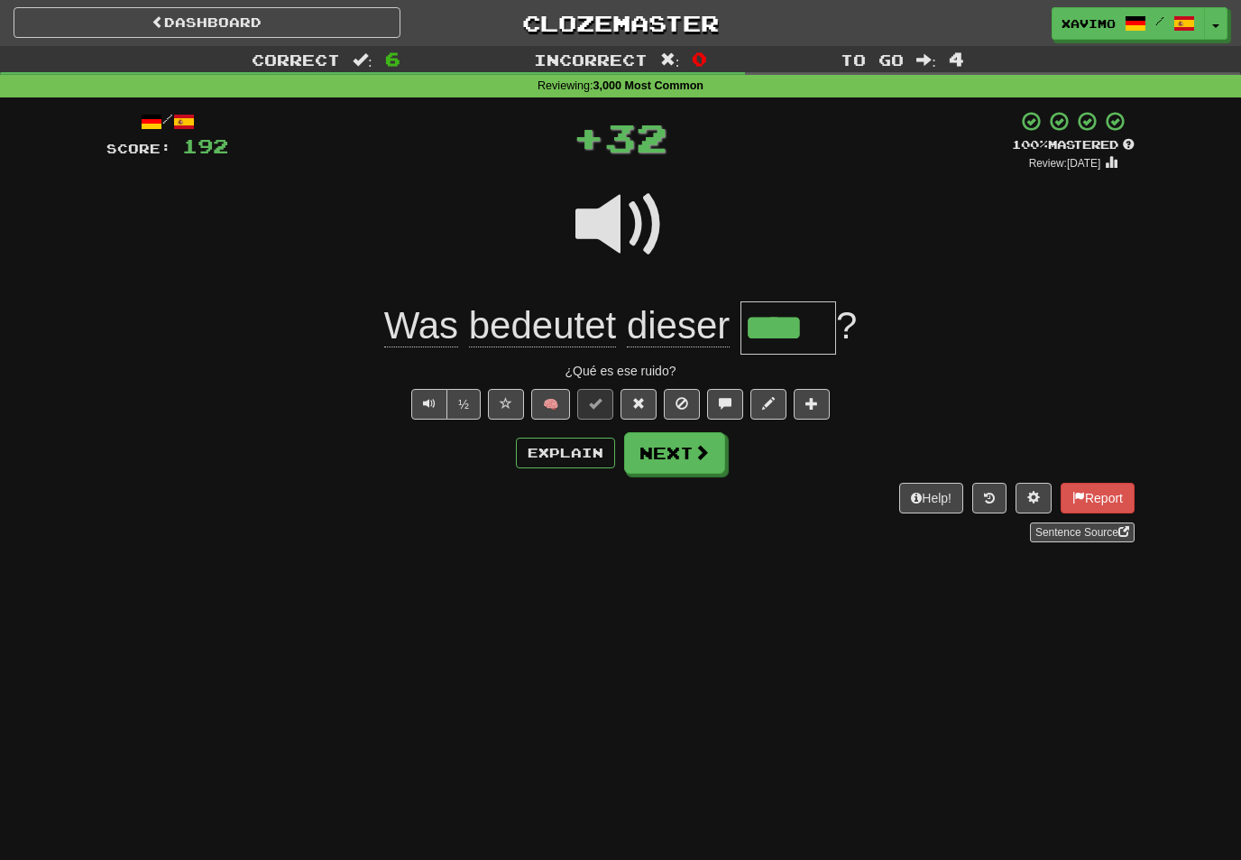
type input "****"
click at [698, 465] on button "Next" at bounding box center [674, 453] width 101 height 42
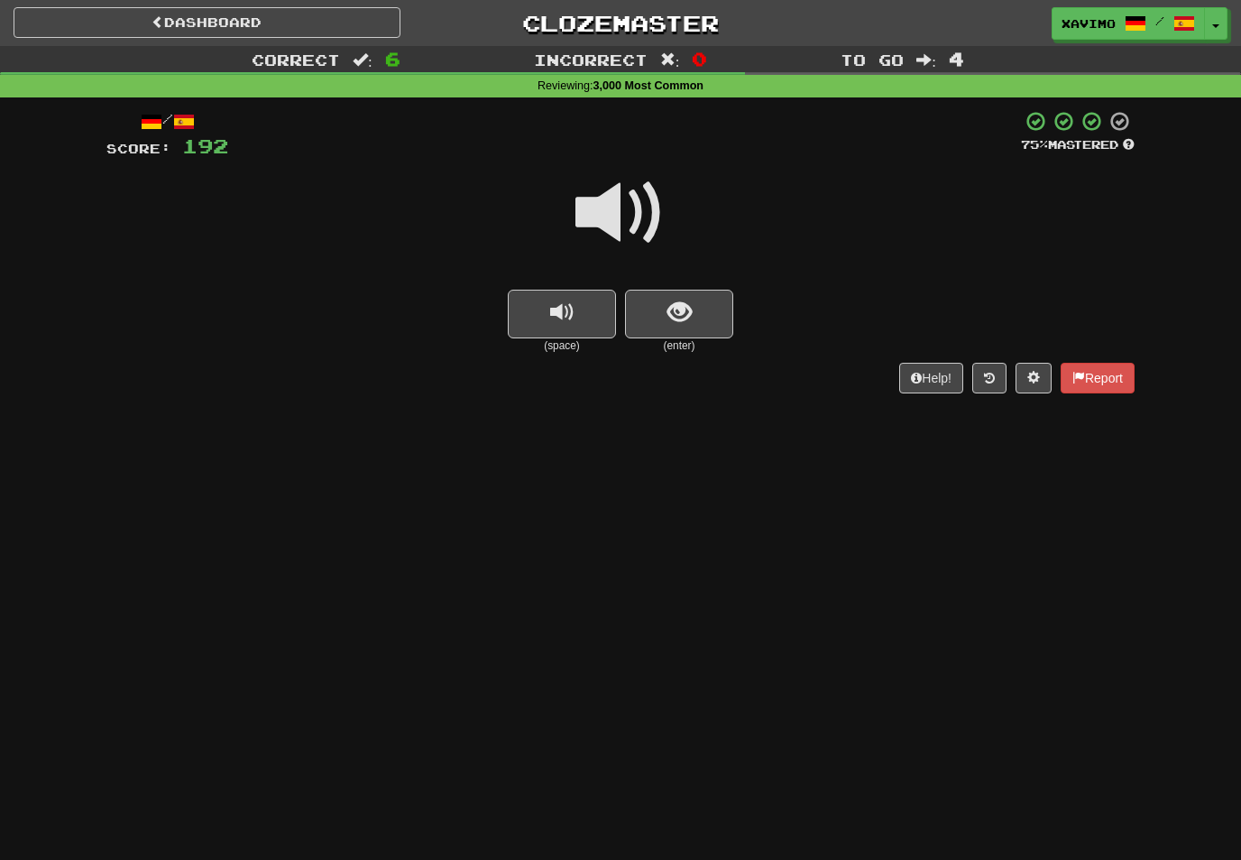
click at [632, 212] on span at bounding box center [621, 213] width 90 height 90
click at [695, 315] on button "show sentence" at bounding box center [679, 314] width 108 height 49
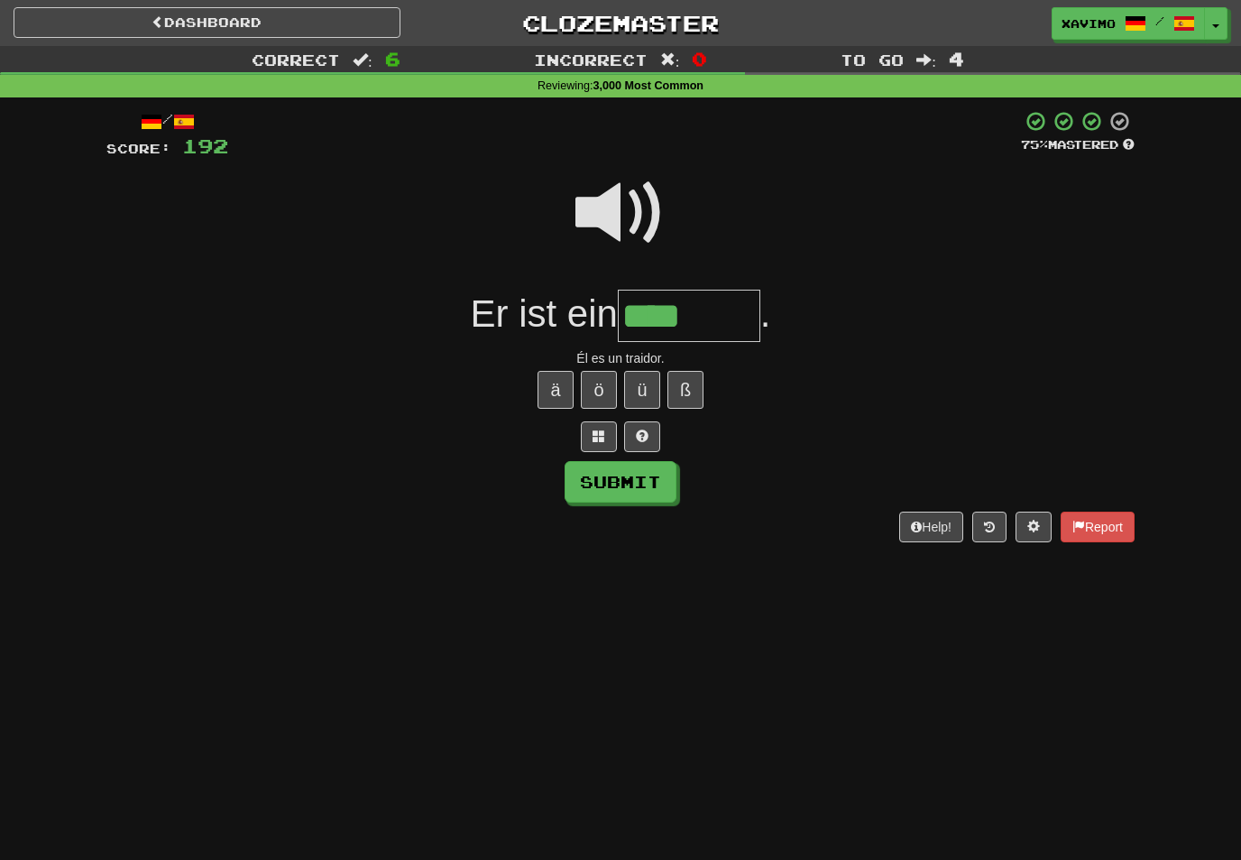
click at [556, 386] on button "ä" at bounding box center [556, 390] width 36 height 38
click at [663, 484] on button "Submit" at bounding box center [621, 482] width 112 height 42
type input "********"
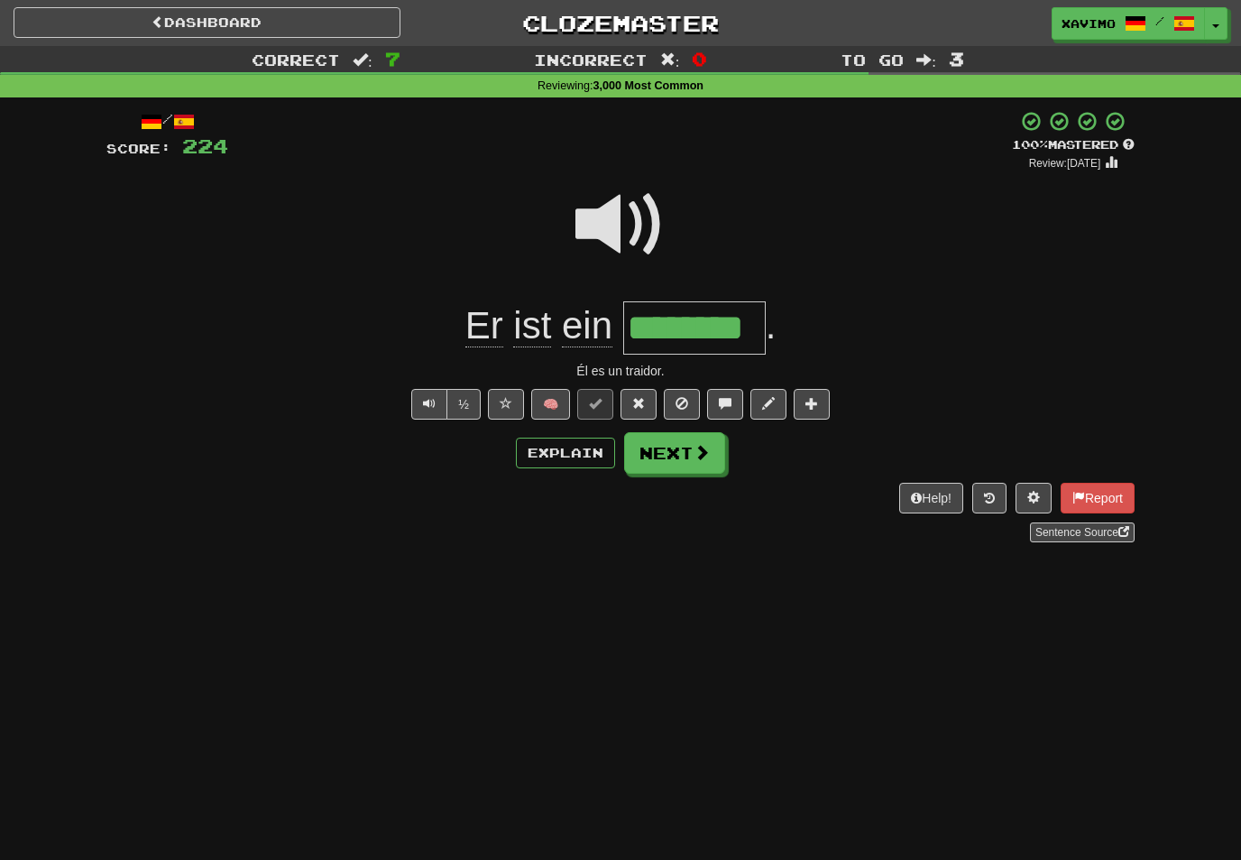
click at [713, 451] on button "Next" at bounding box center [674, 453] width 101 height 42
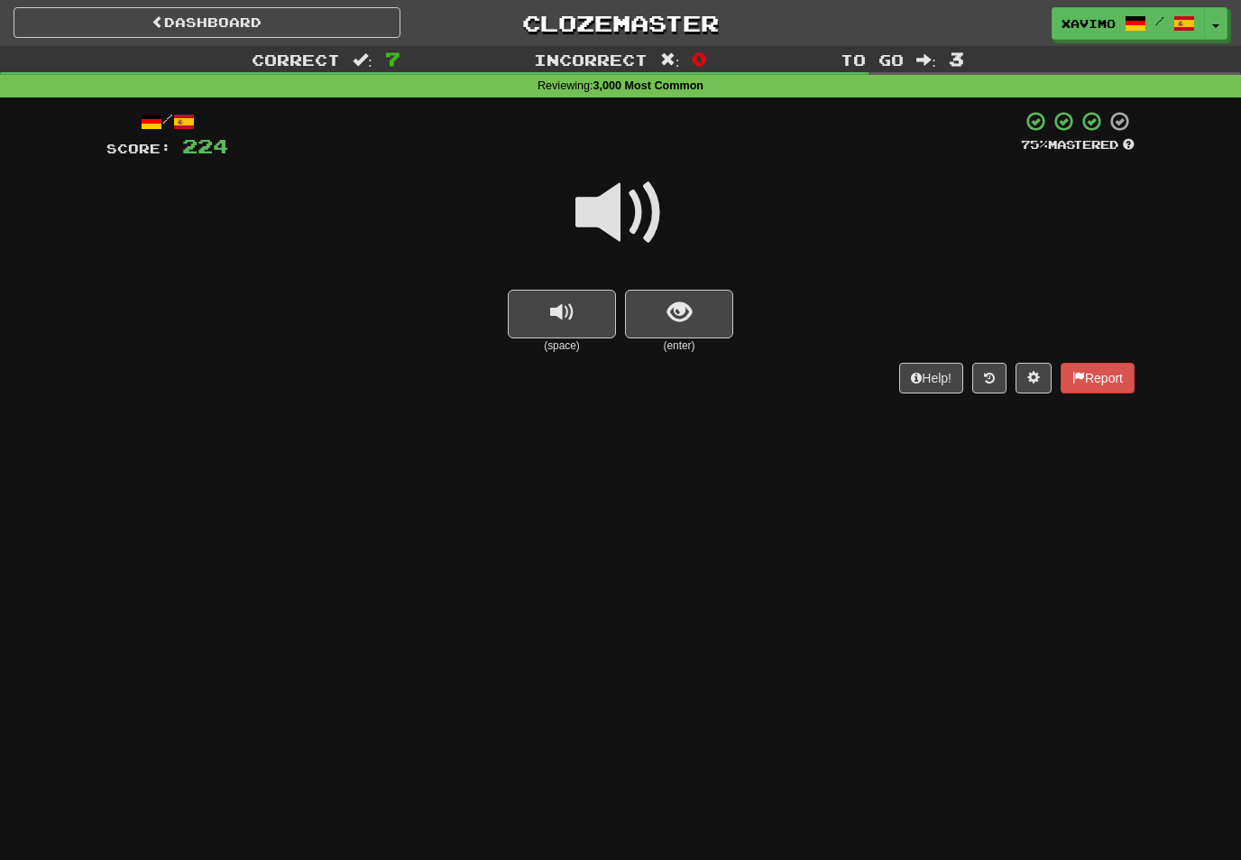
click at [632, 198] on span at bounding box center [621, 213] width 90 height 90
click at [695, 309] on button "show sentence" at bounding box center [679, 314] width 108 height 49
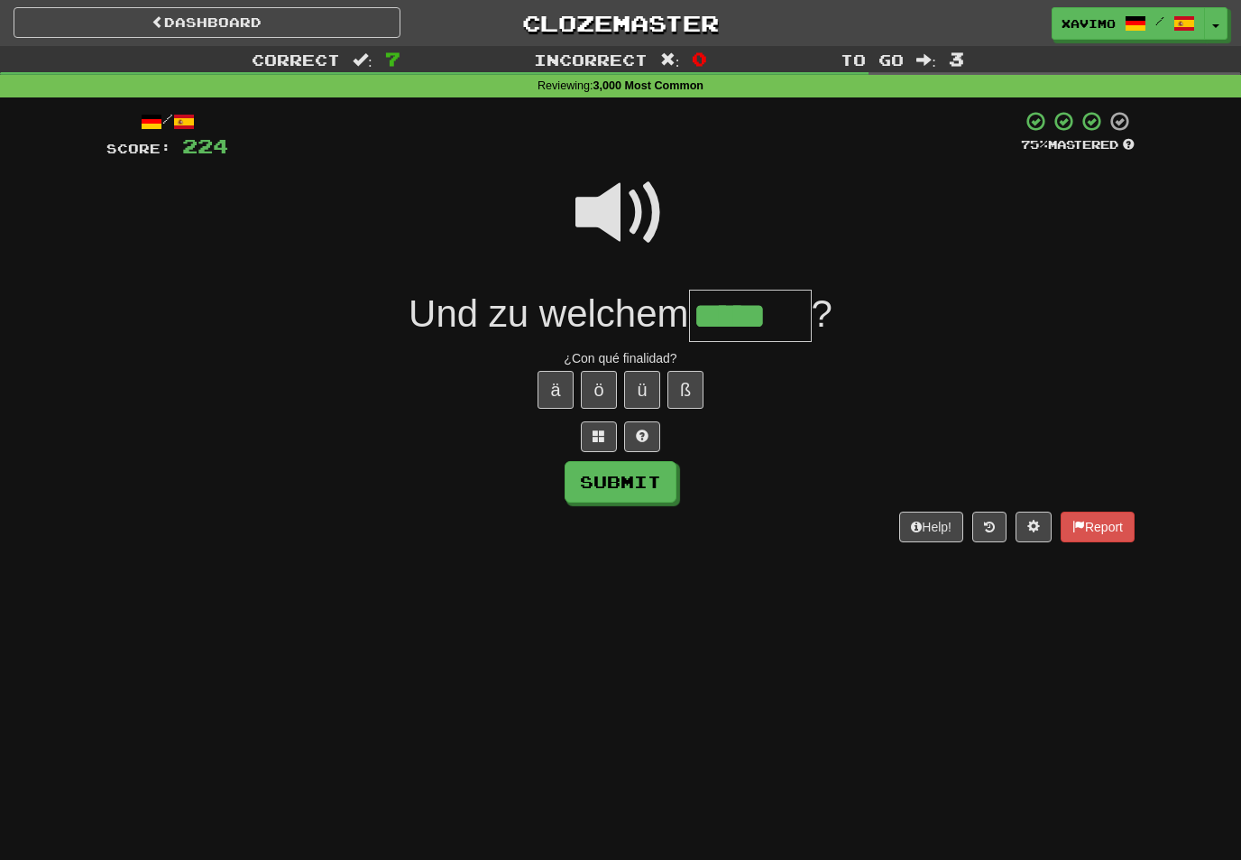
click at [660, 490] on button "Submit" at bounding box center [621, 482] width 112 height 42
type input "*****"
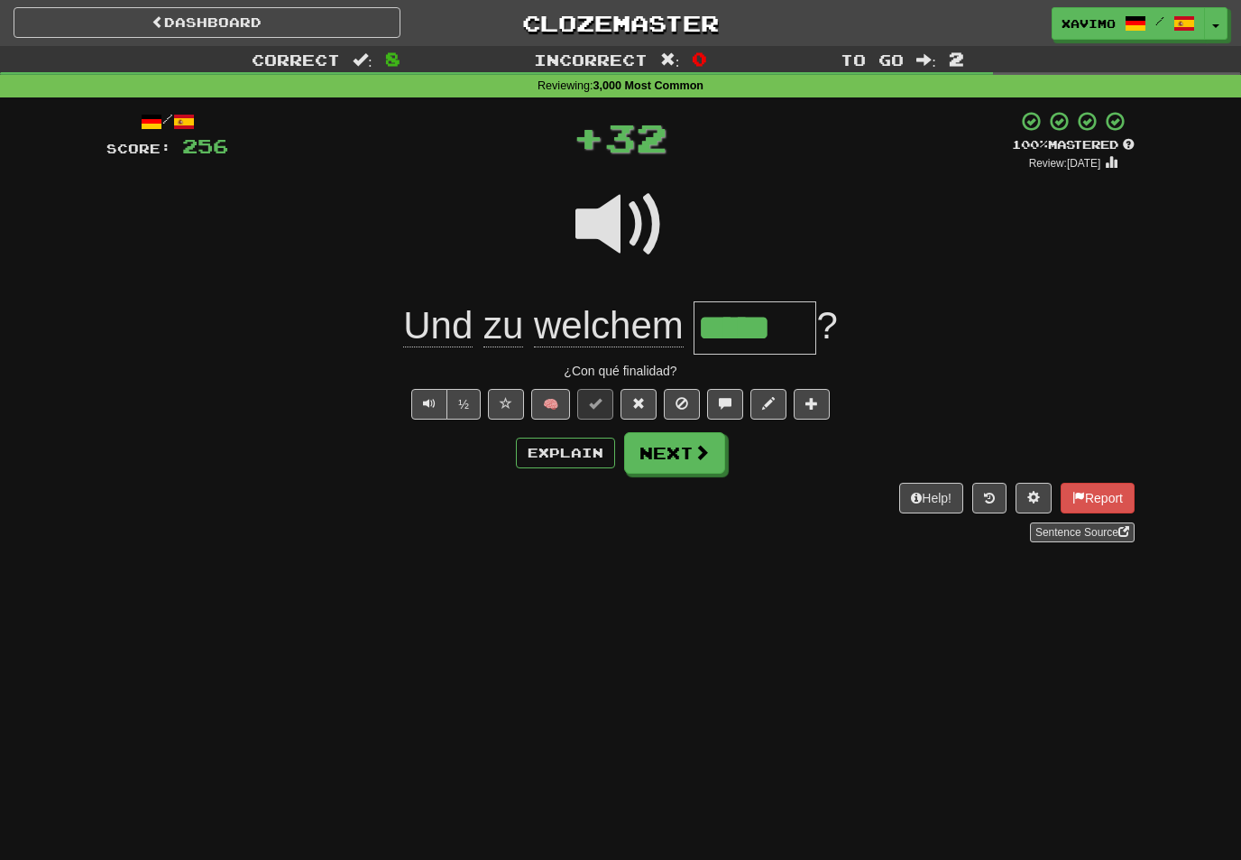
click at [696, 444] on span at bounding box center [702, 452] width 16 height 16
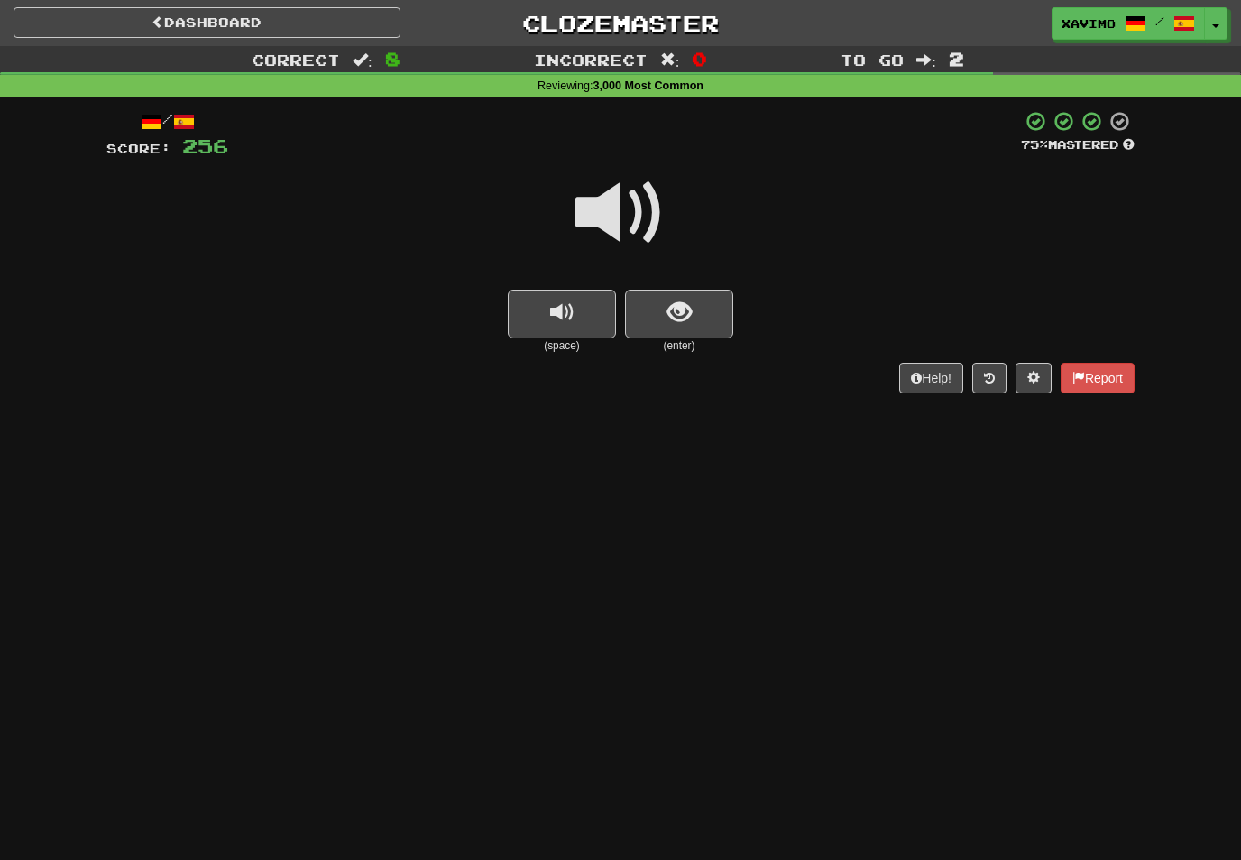
click at [632, 208] on span at bounding box center [621, 213] width 90 height 90
click at [692, 311] on button "show sentence" at bounding box center [679, 314] width 108 height 49
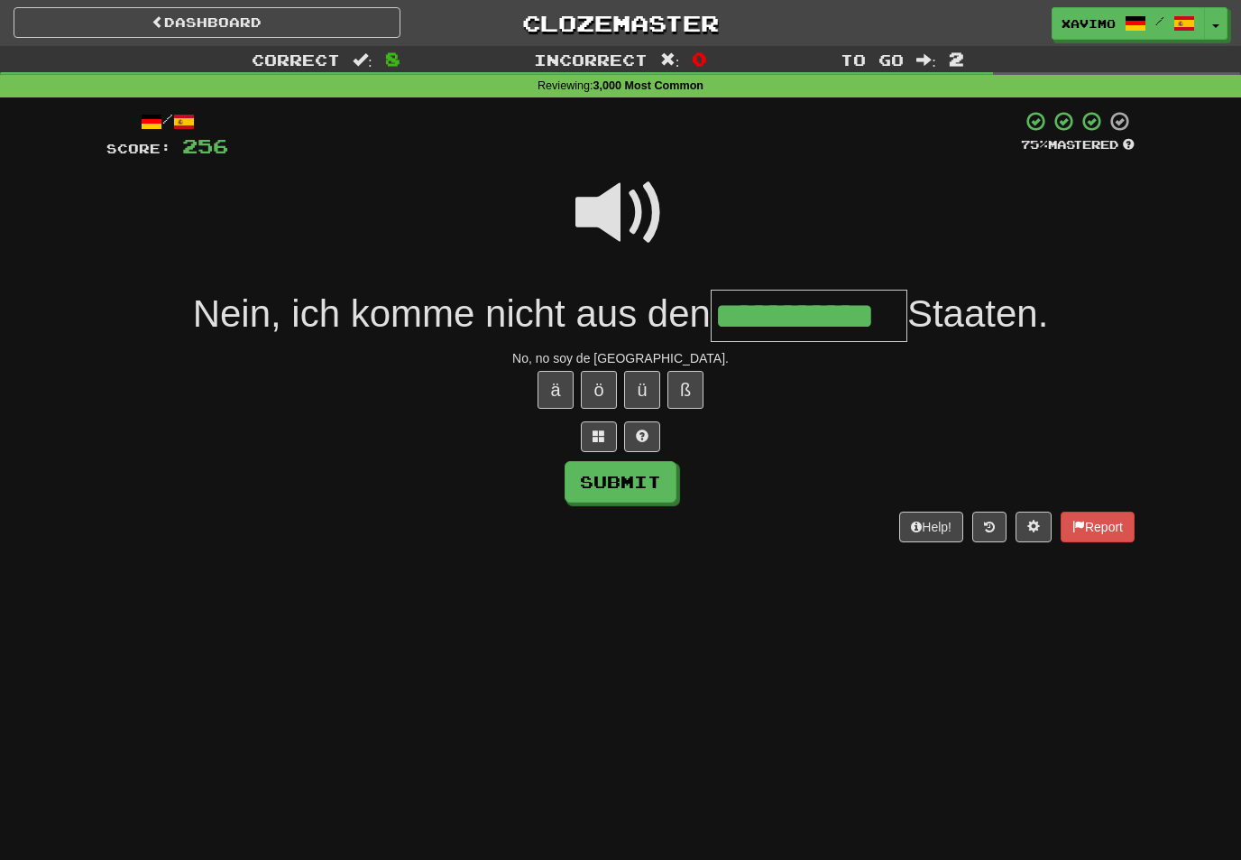
click at [639, 488] on button "Submit" at bounding box center [621, 482] width 112 height 42
type input "**********"
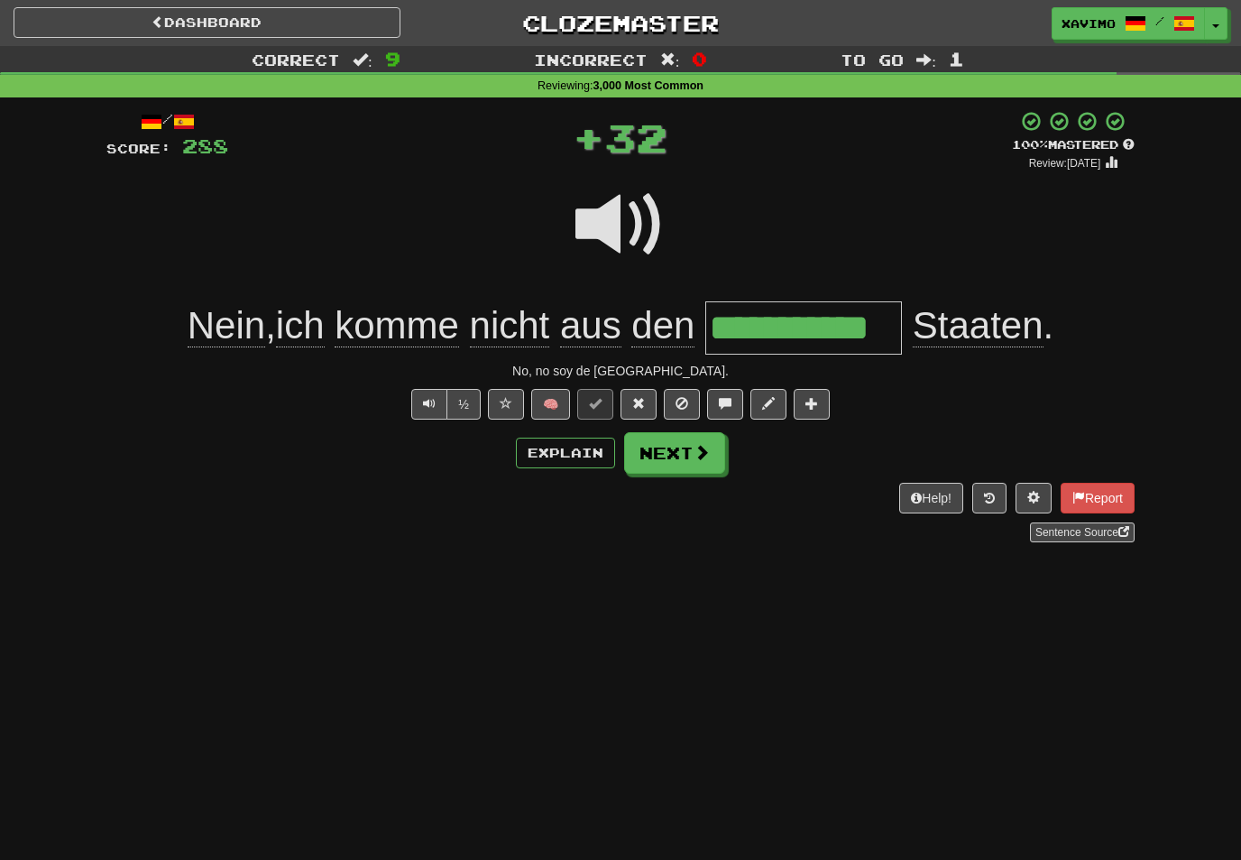
click at [695, 452] on span at bounding box center [702, 452] width 16 height 16
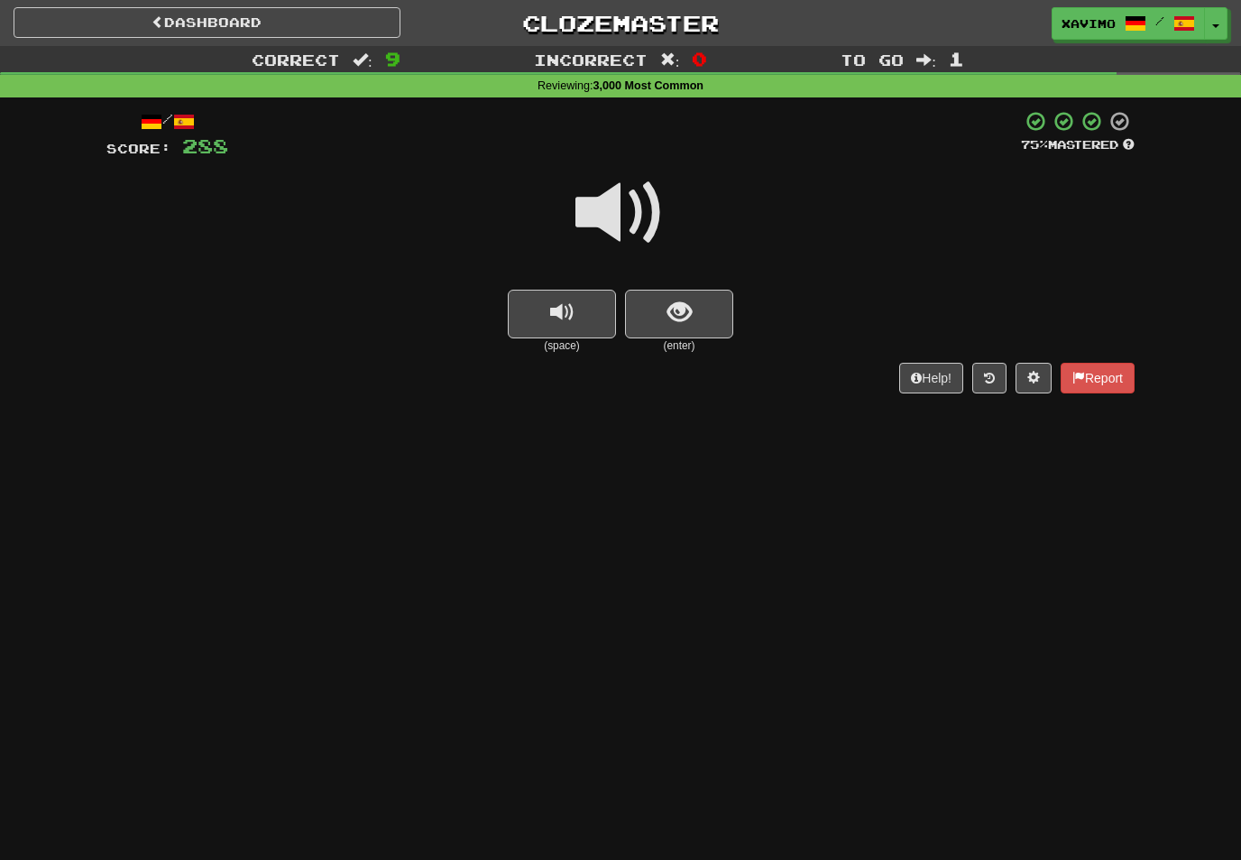
click at [623, 222] on span at bounding box center [621, 213] width 90 height 90
click at [678, 309] on span "show sentence" at bounding box center [680, 312] width 24 height 24
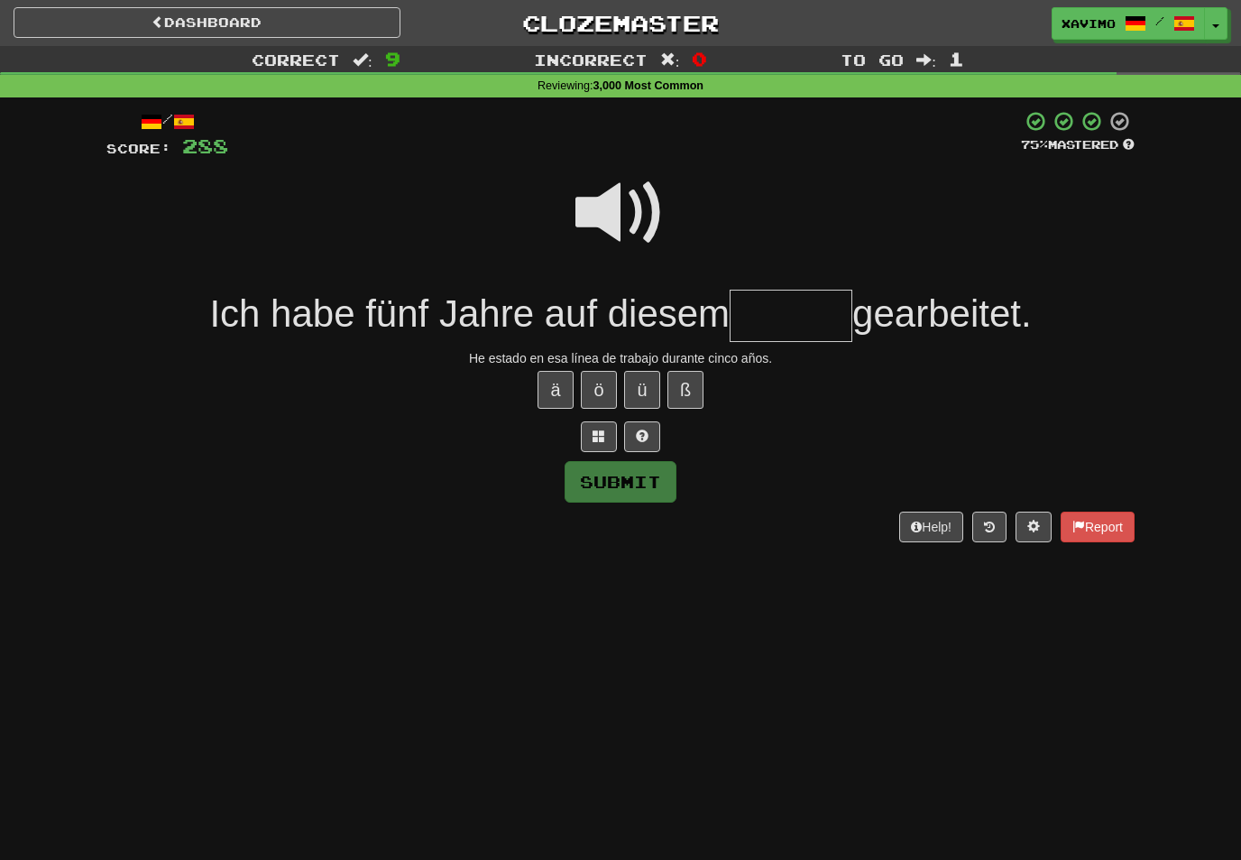
click at [615, 206] on span at bounding box center [621, 213] width 90 height 90
click at [762, 307] on input "text" at bounding box center [791, 316] width 123 height 53
click at [653, 491] on button "Submit" at bounding box center [621, 482] width 112 height 42
type input "******"
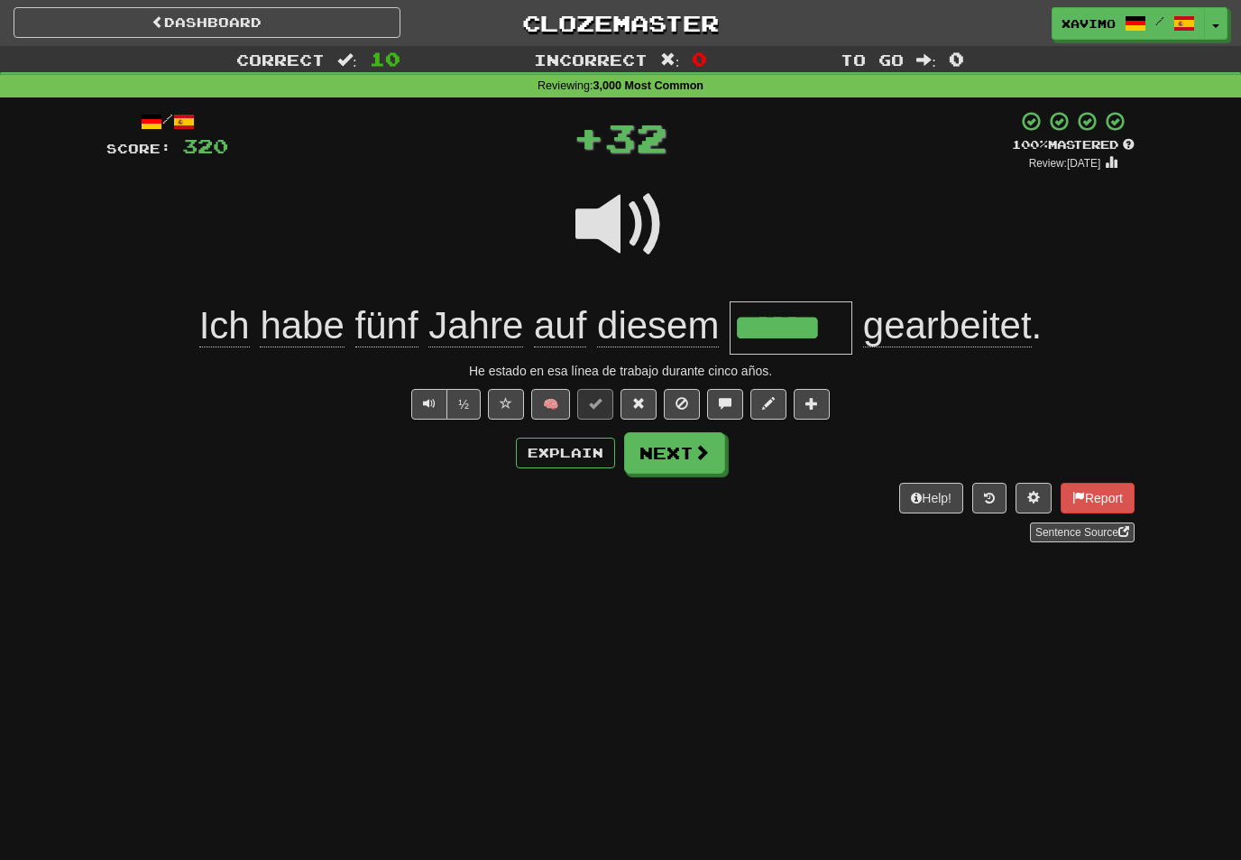
click at [704, 454] on span at bounding box center [702, 452] width 16 height 16
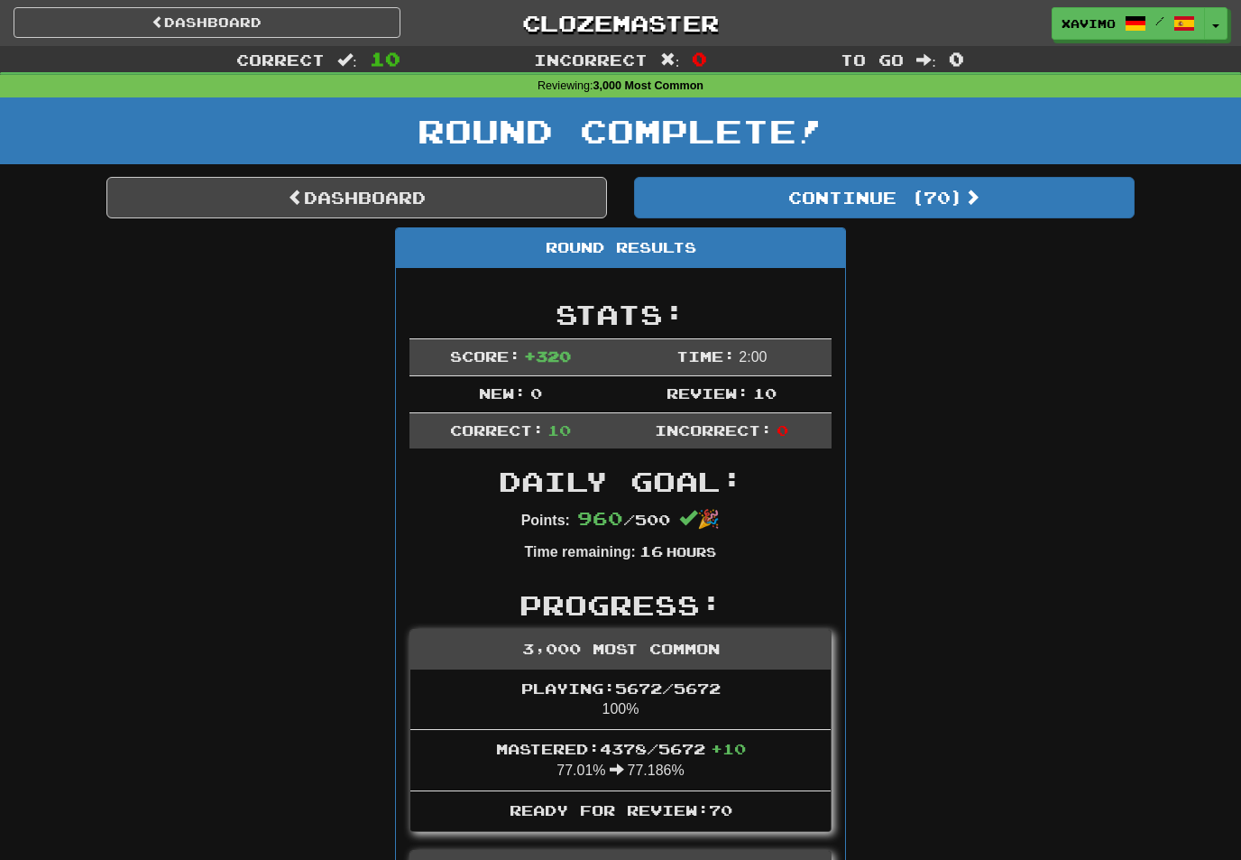
click at [962, 192] on button "Continue ( 70 )" at bounding box center [884, 198] width 501 height 42
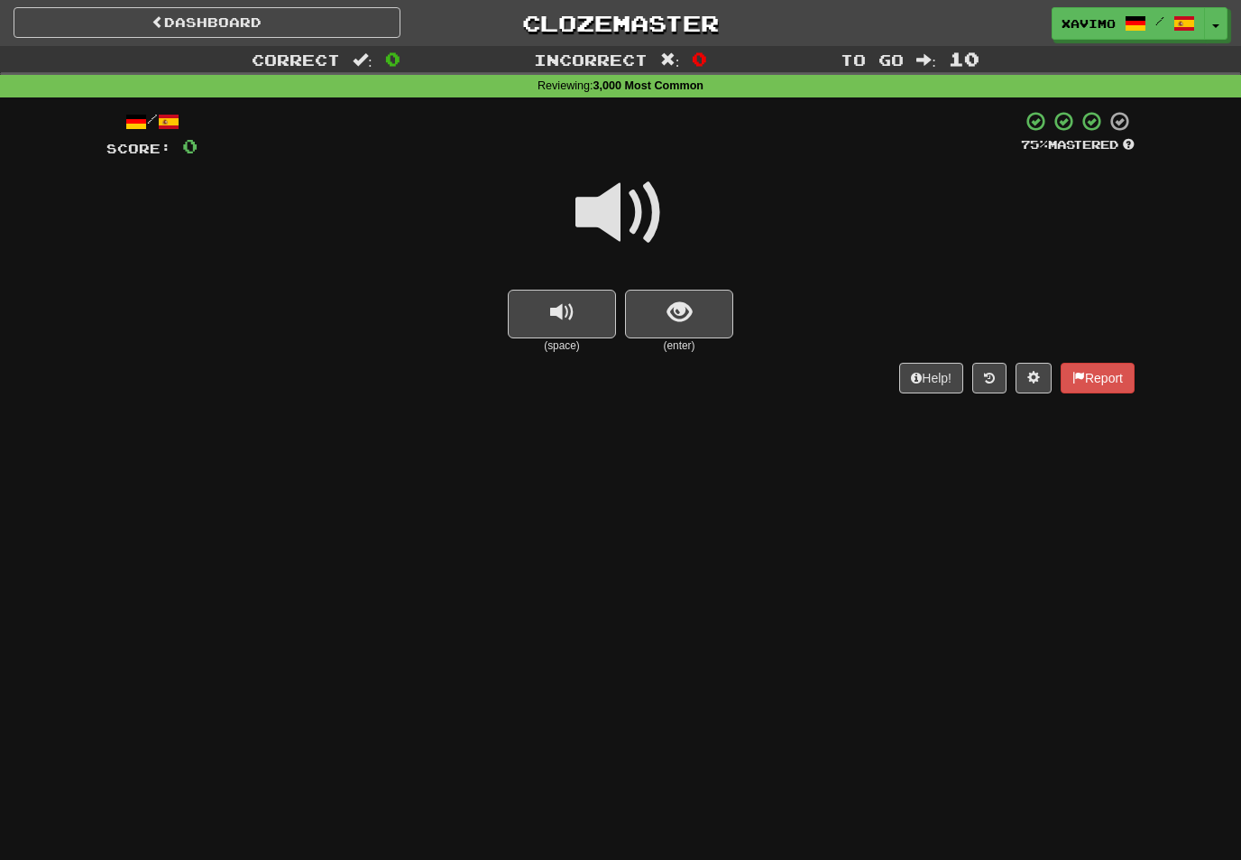
click at [618, 201] on span at bounding box center [621, 213] width 90 height 90
click at [687, 313] on span "show sentence" at bounding box center [680, 312] width 24 height 24
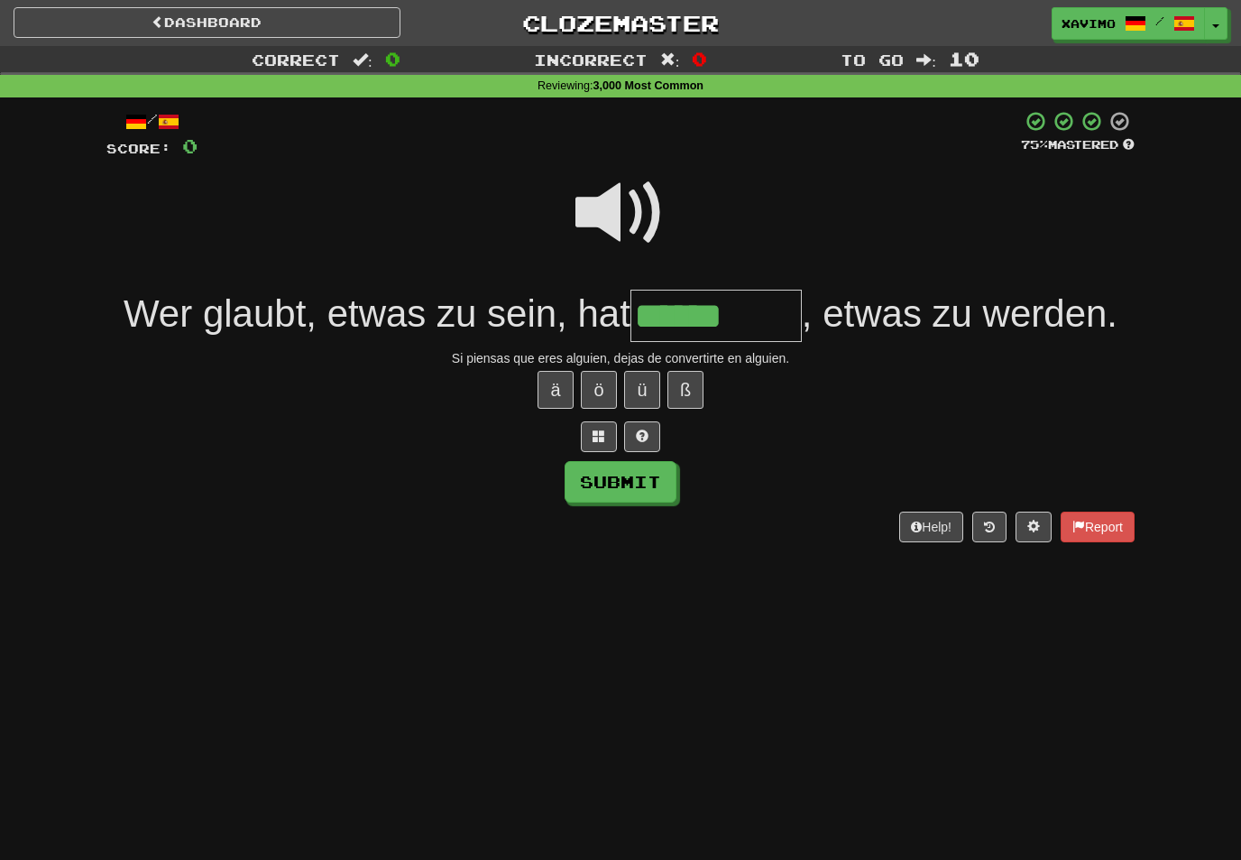
click at [606, 391] on button "ö" at bounding box center [599, 390] width 36 height 38
type input "*********"
click at [649, 491] on button "Submit" at bounding box center [621, 482] width 112 height 42
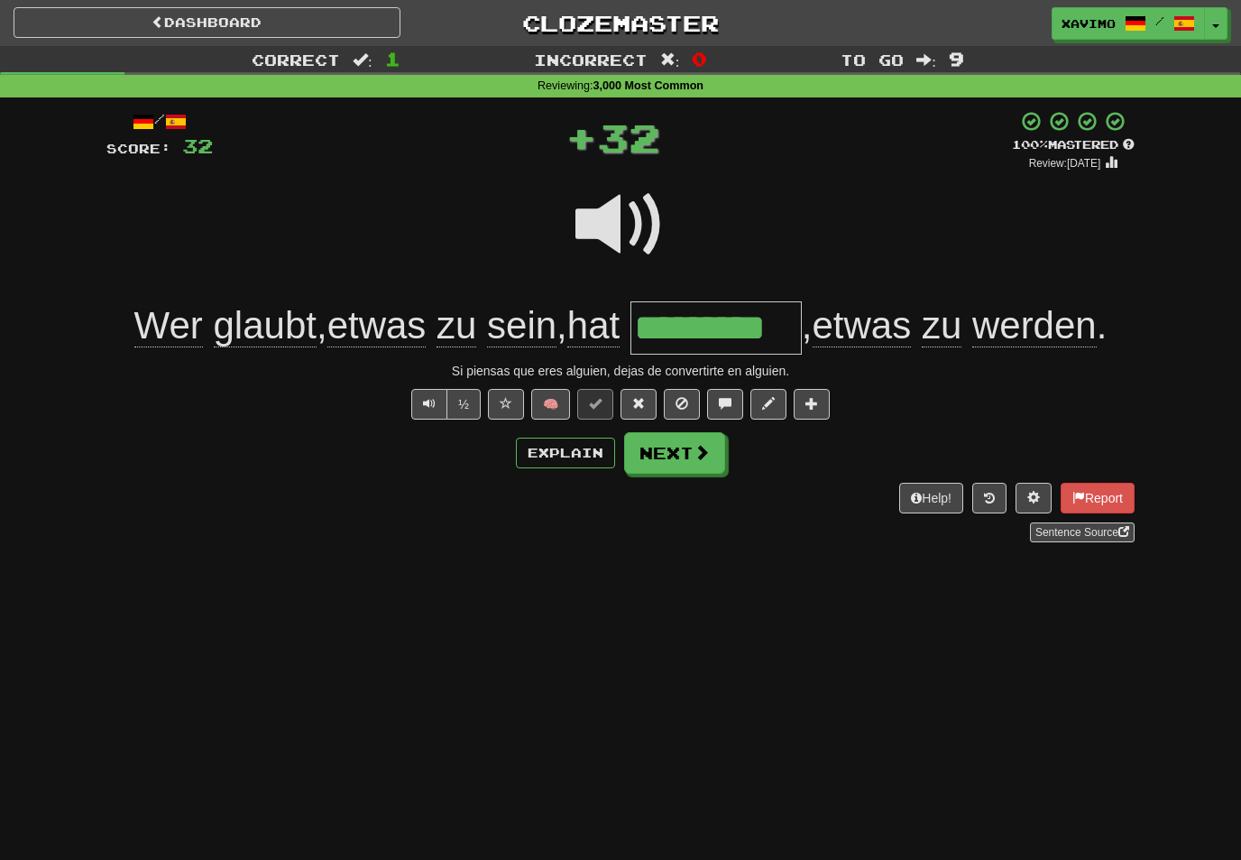
click at [699, 457] on span at bounding box center [702, 452] width 16 height 16
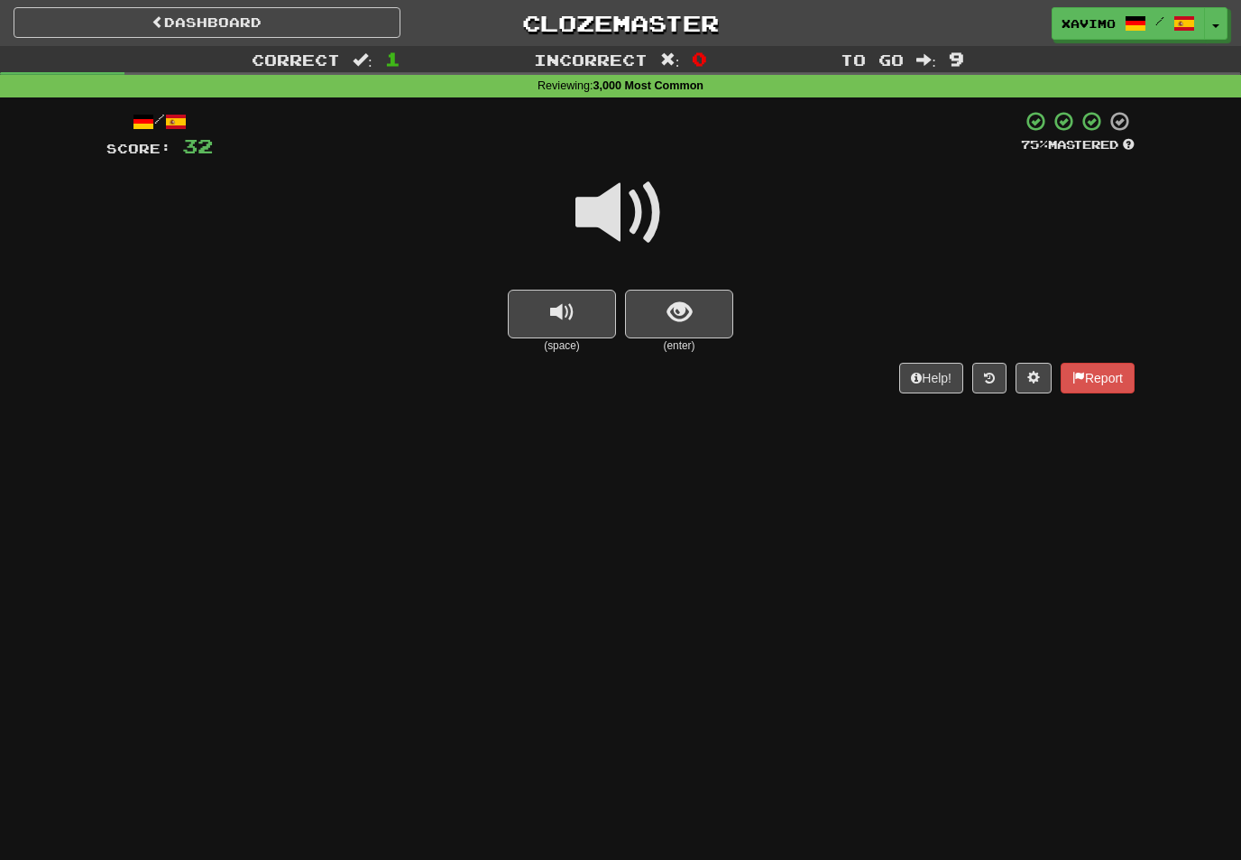
click at [686, 318] on span "show sentence" at bounding box center [680, 312] width 24 height 24
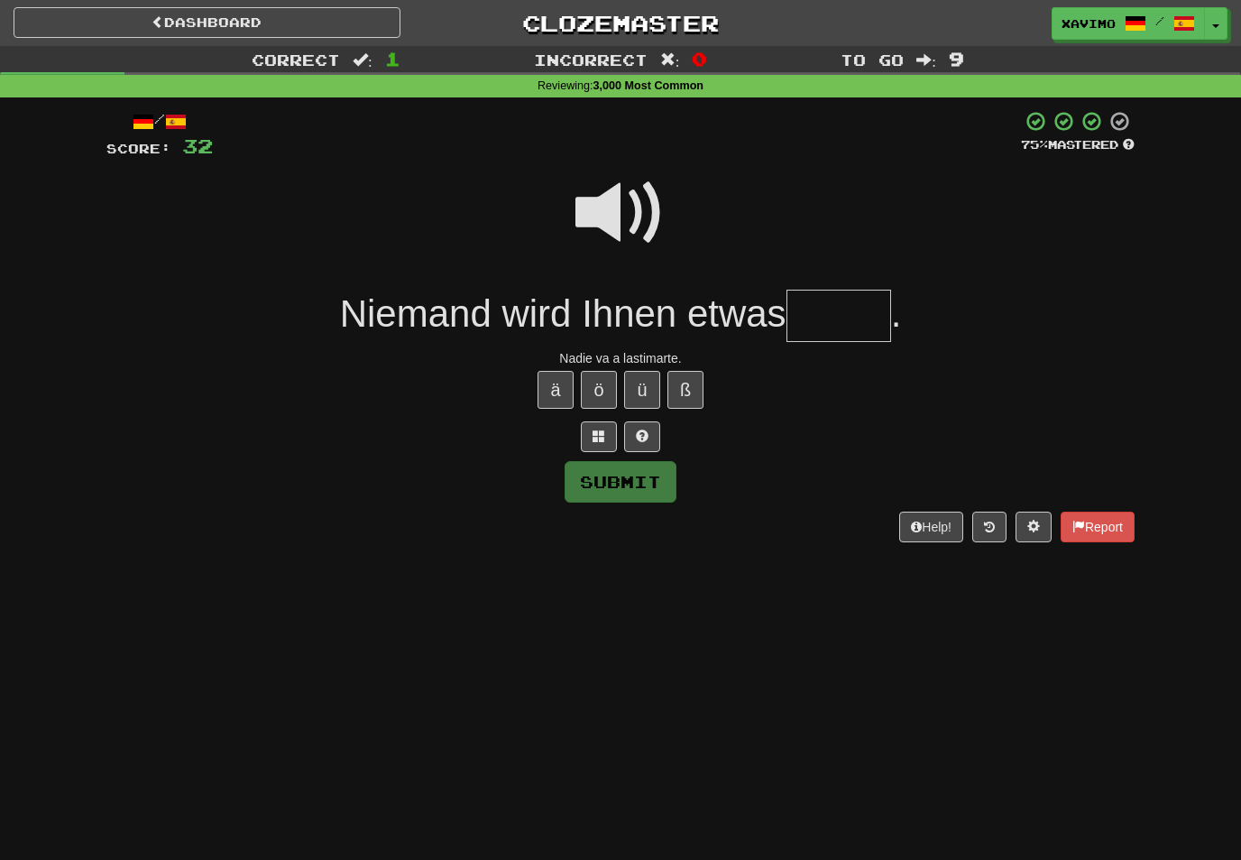
click at [618, 198] on span at bounding box center [621, 213] width 90 height 90
click at [843, 308] on input "text" at bounding box center [839, 316] width 105 height 53
click at [620, 198] on span at bounding box center [621, 213] width 90 height 90
click at [824, 310] on input "text" at bounding box center [839, 316] width 105 height 53
type input "*****"
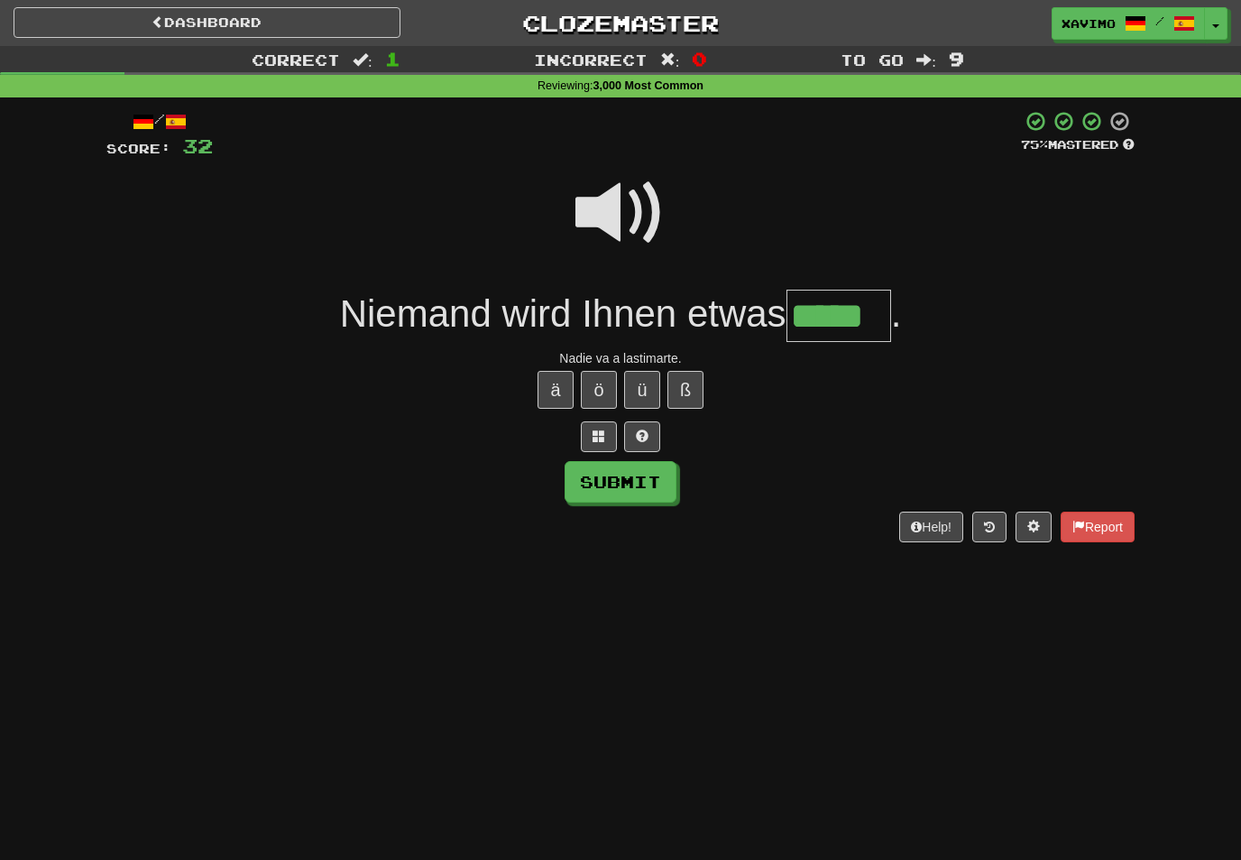
click at [654, 499] on button "Submit" at bounding box center [621, 482] width 112 height 42
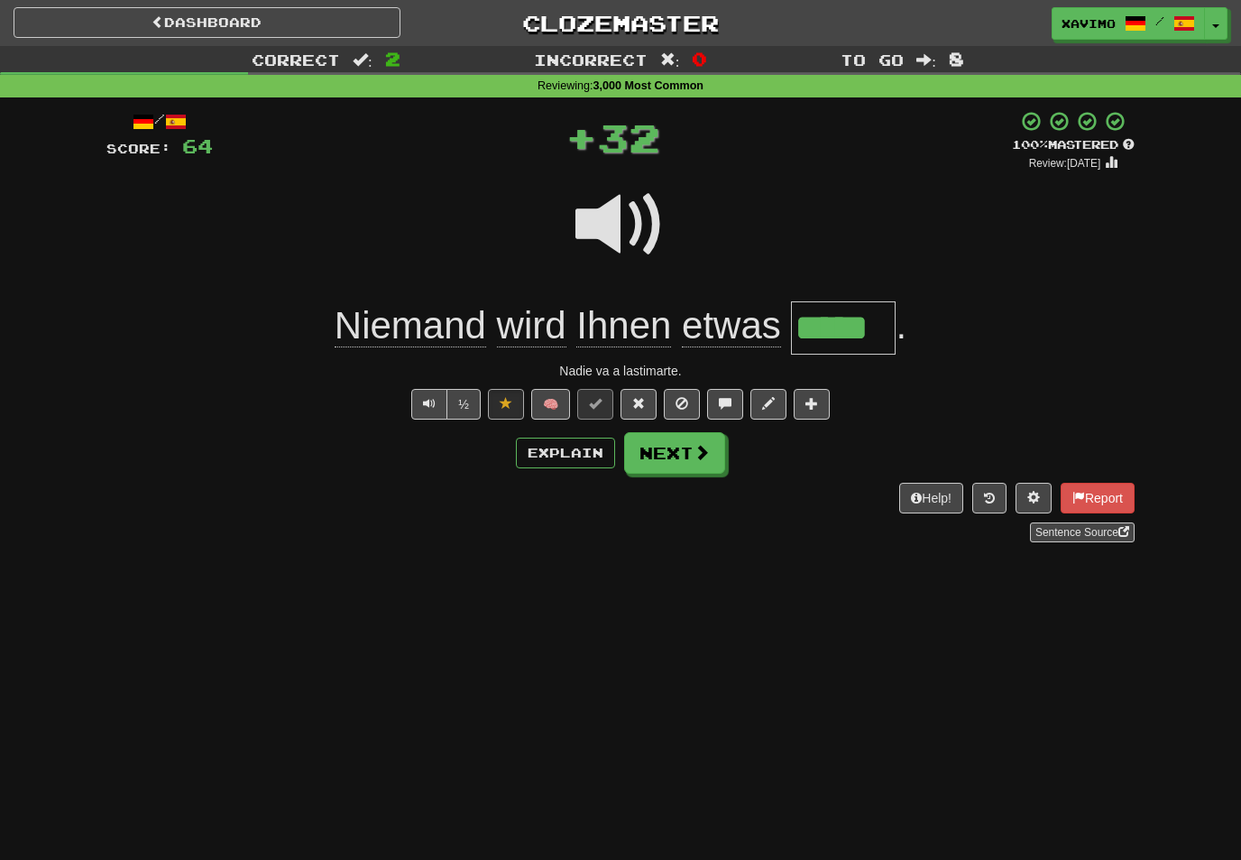
click at [712, 457] on button "Next" at bounding box center [674, 453] width 101 height 42
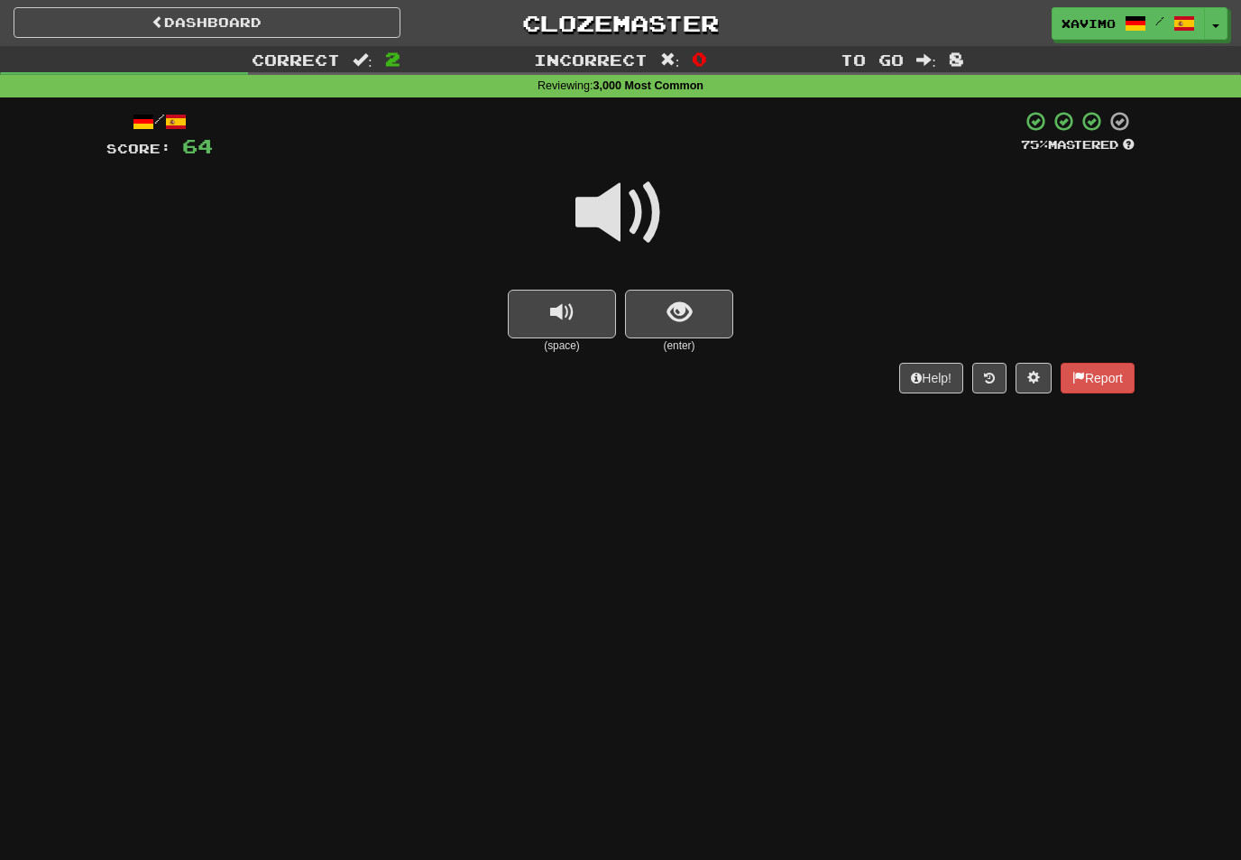
click at [635, 203] on span at bounding box center [621, 213] width 90 height 90
click at [674, 309] on span "show sentence" at bounding box center [680, 312] width 24 height 24
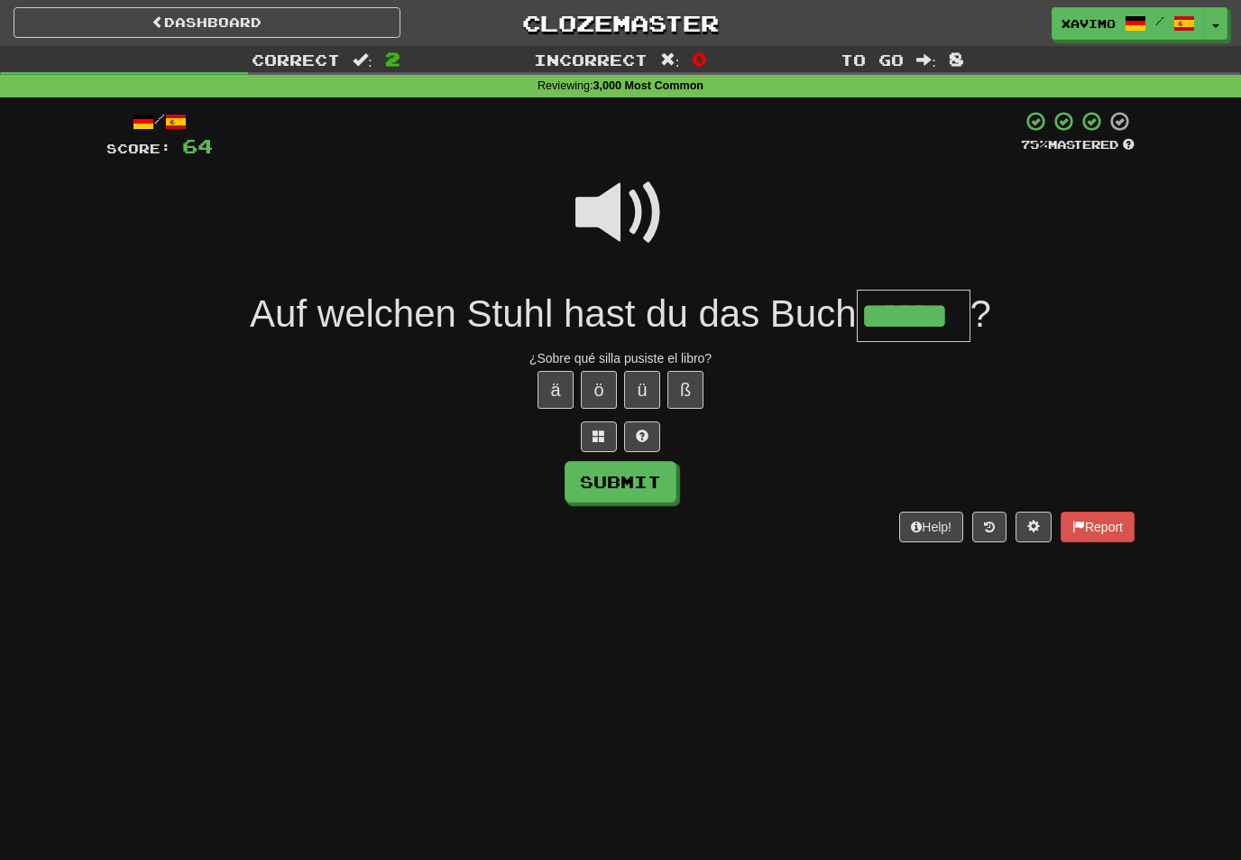
type input "******"
click at [655, 484] on button "Submit" at bounding box center [621, 482] width 112 height 42
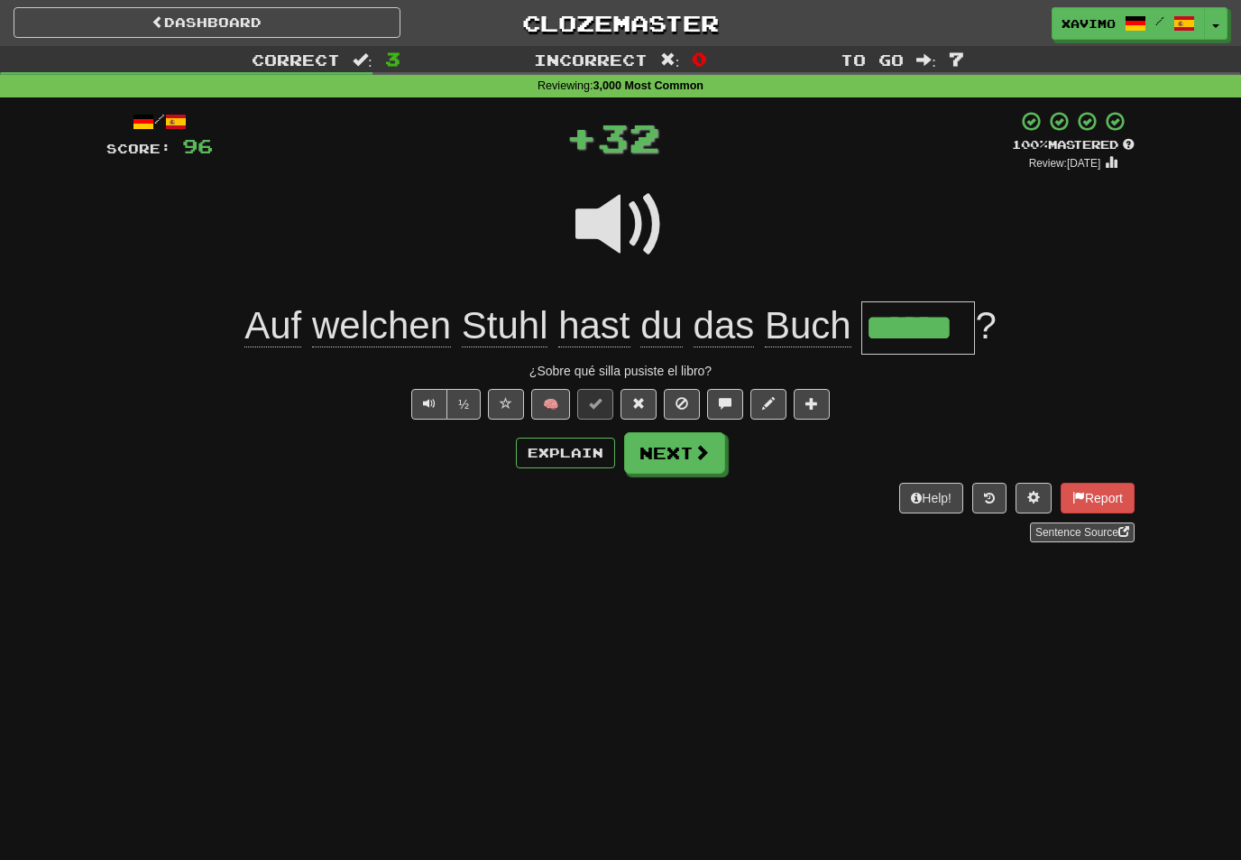
click at [700, 450] on span at bounding box center [702, 452] width 16 height 16
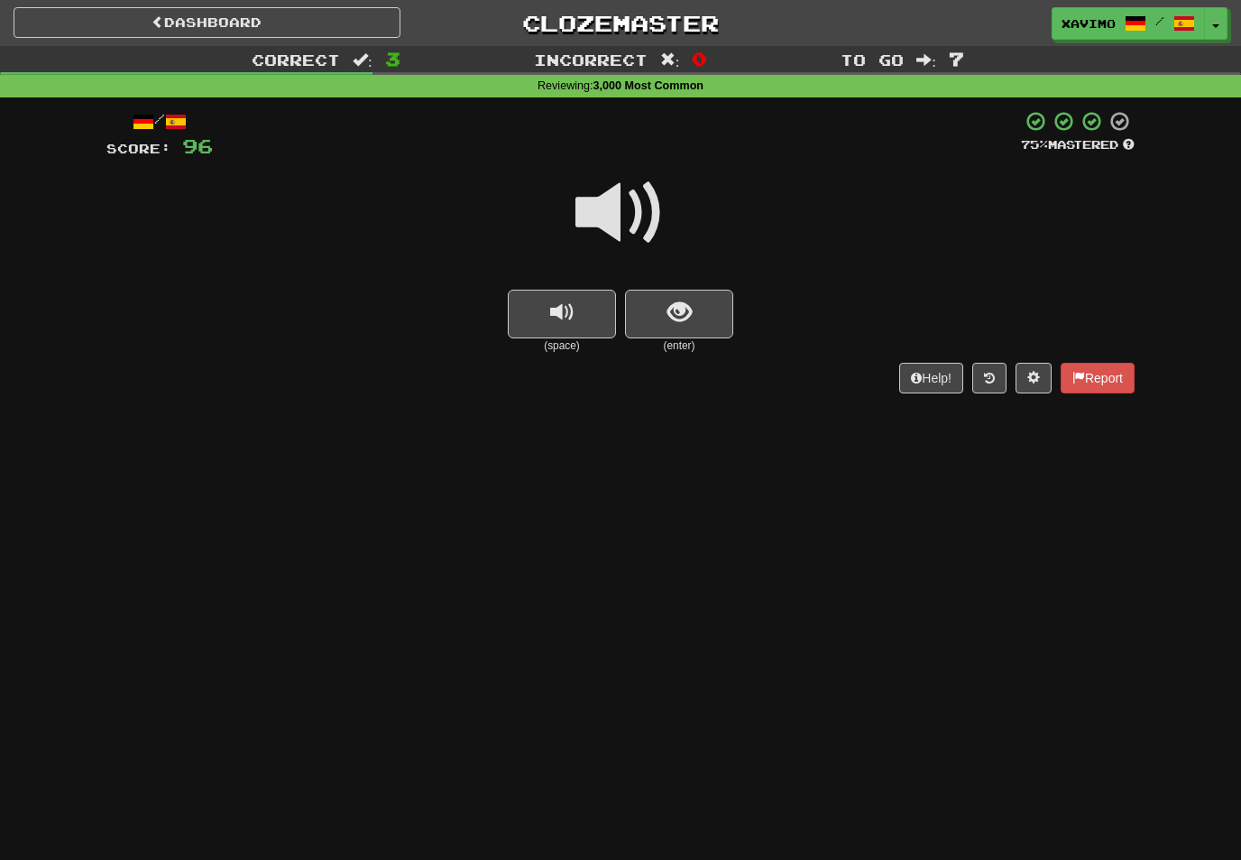
click at [620, 221] on span at bounding box center [621, 213] width 90 height 90
click at [673, 307] on span "show sentence" at bounding box center [680, 312] width 24 height 24
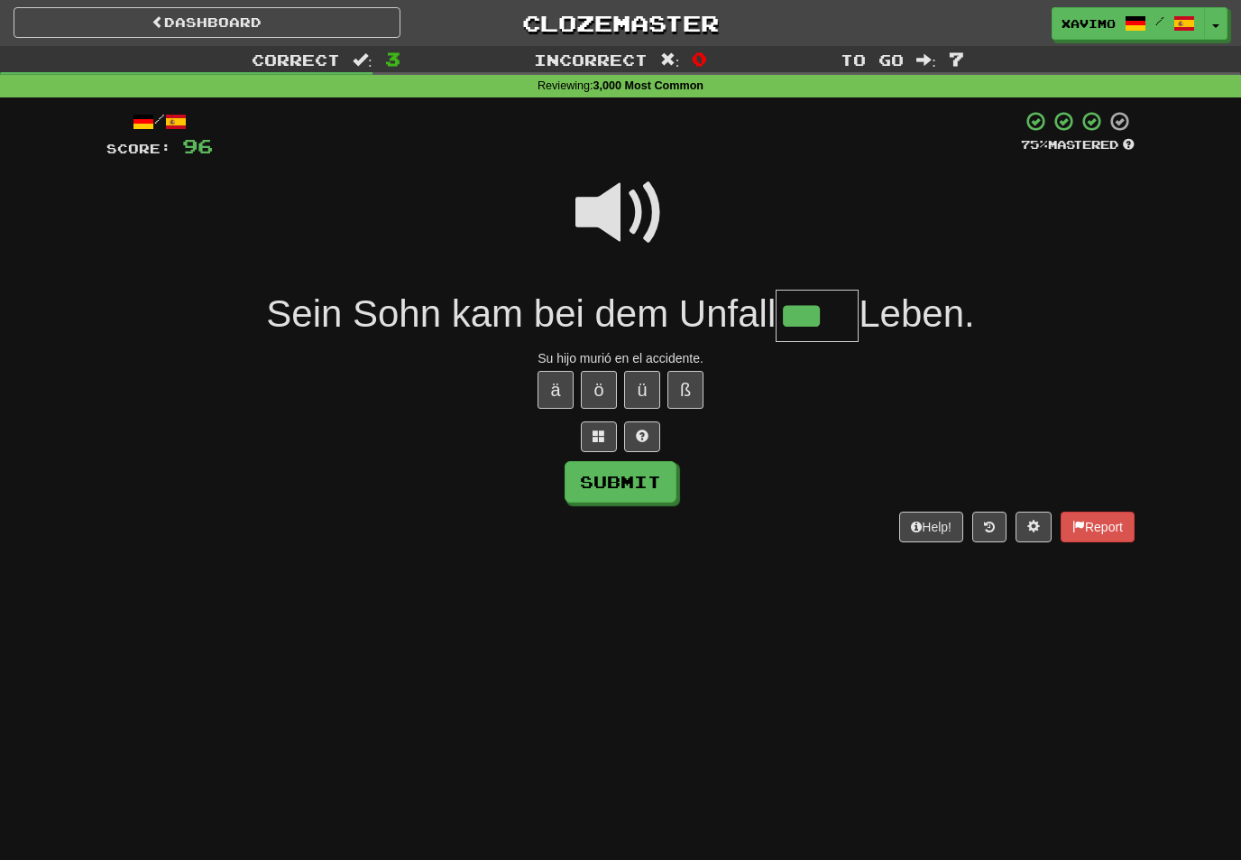
type input "***"
click at [645, 494] on button "Submit" at bounding box center [621, 482] width 112 height 42
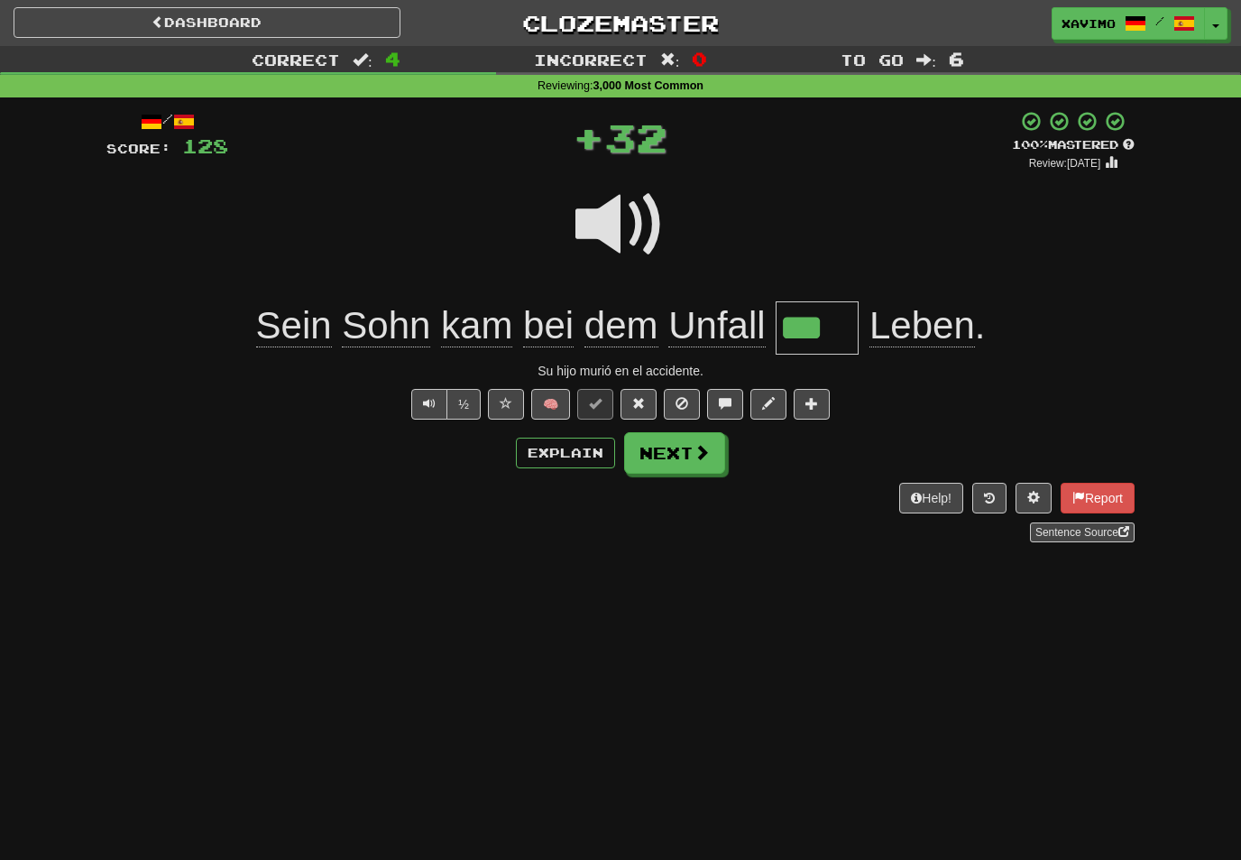
click at [683, 457] on button "Next" at bounding box center [674, 453] width 101 height 42
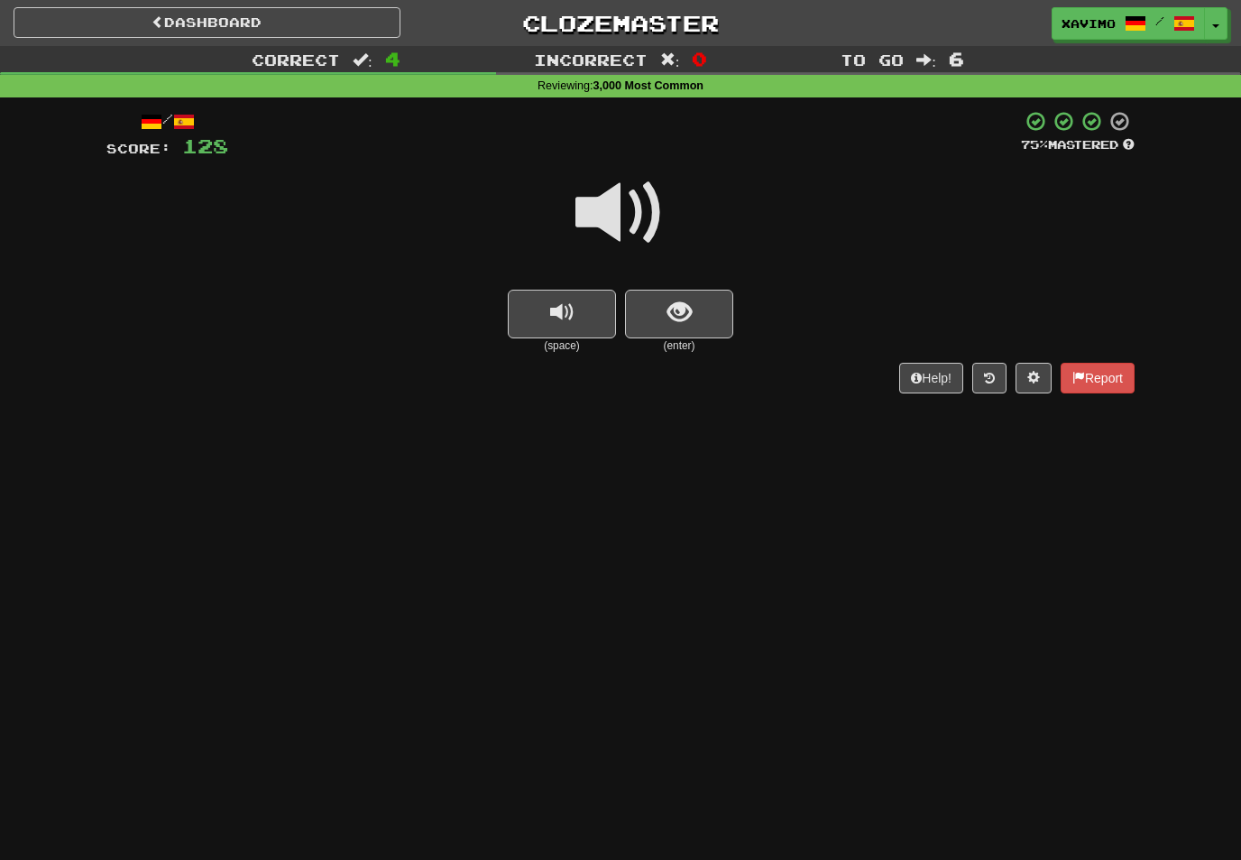
click at [637, 210] on span at bounding box center [621, 213] width 90 height 90
click at [687, 300] on span "show sentence" at bounding box center [680, 312] width 24 height 24
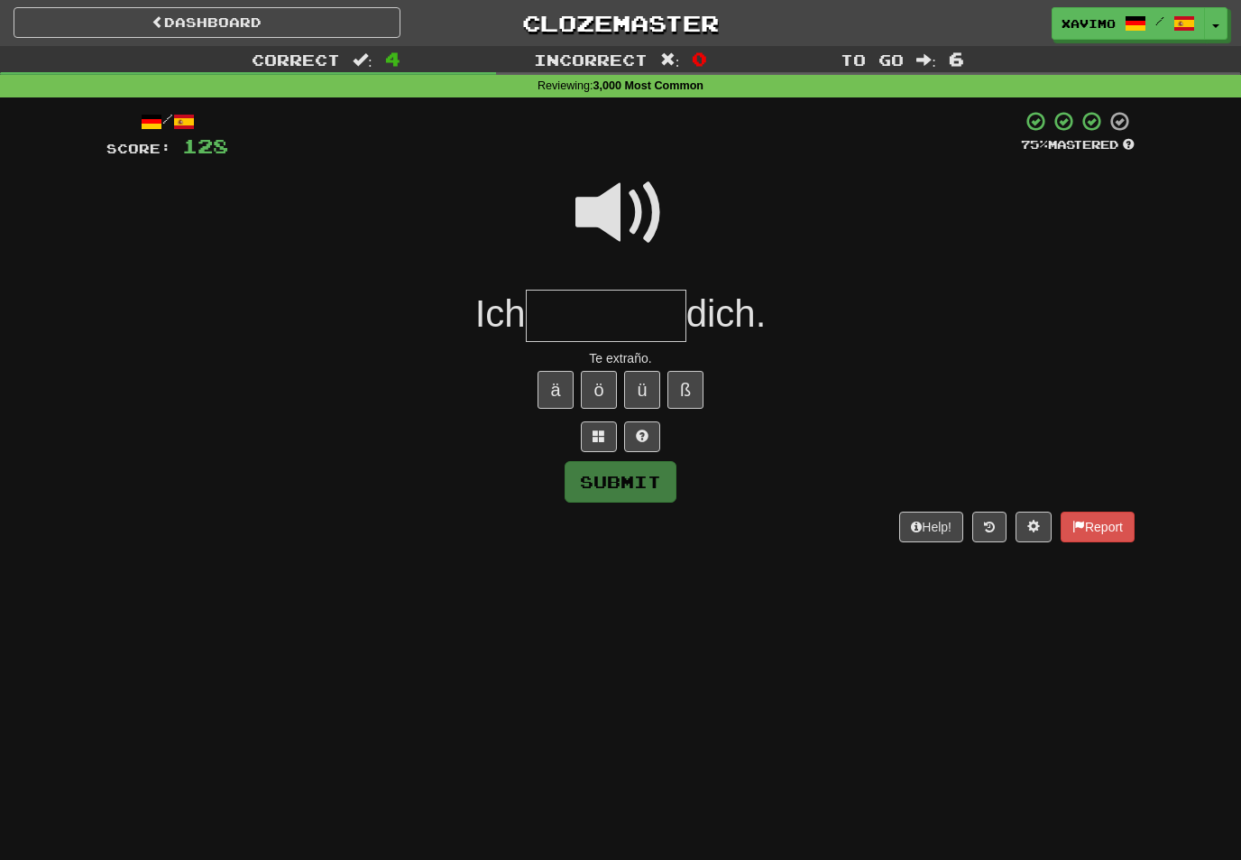
click at [628, 189] on span at bounding box center [621, 213] width 90 height 90
click at [588, 317] on input "text" at bounding box center [606, 316] width 161 height 53
type input "********"
click at [663, 475] on button "Submit" at bounding box center [621, 482] width 112 height 42
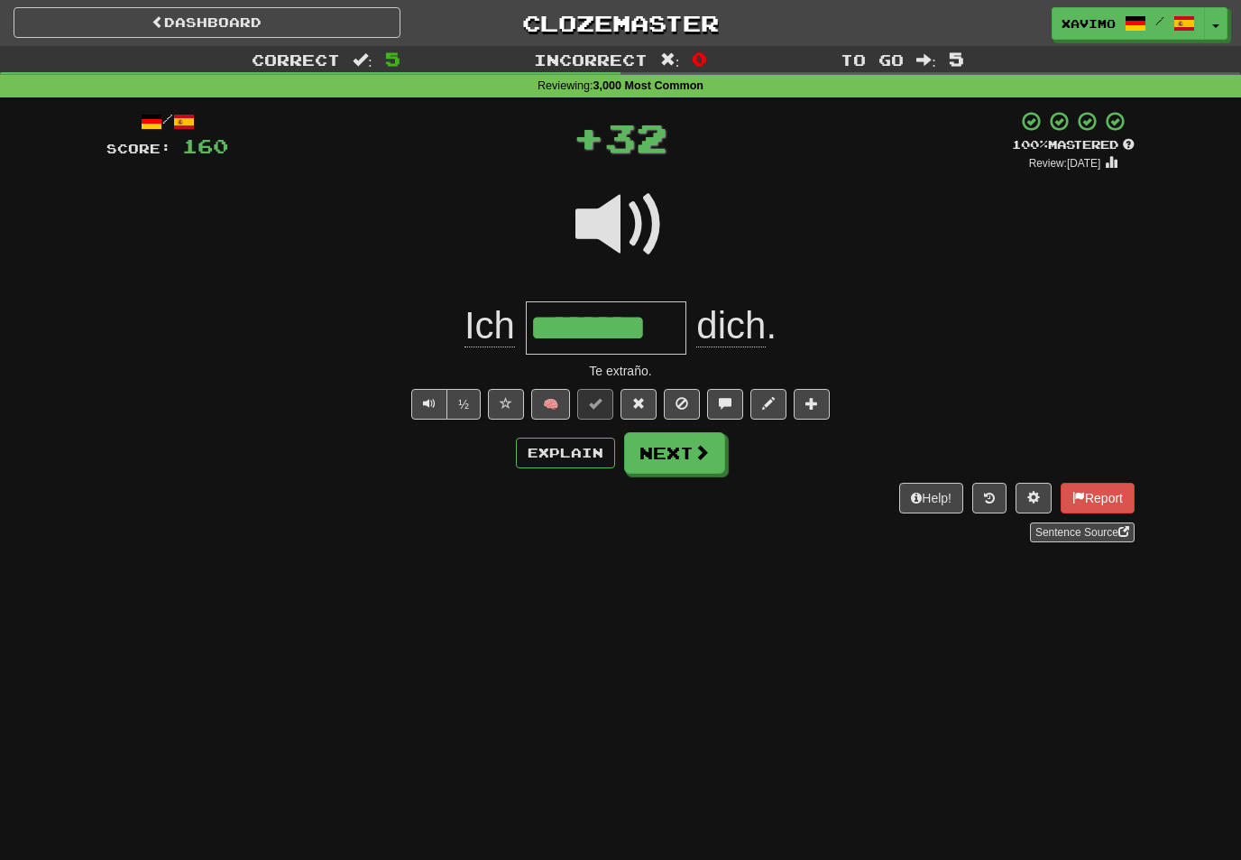
click at [710, 453] on button "Next" at bounding box center [674, 453] width 101 height 42
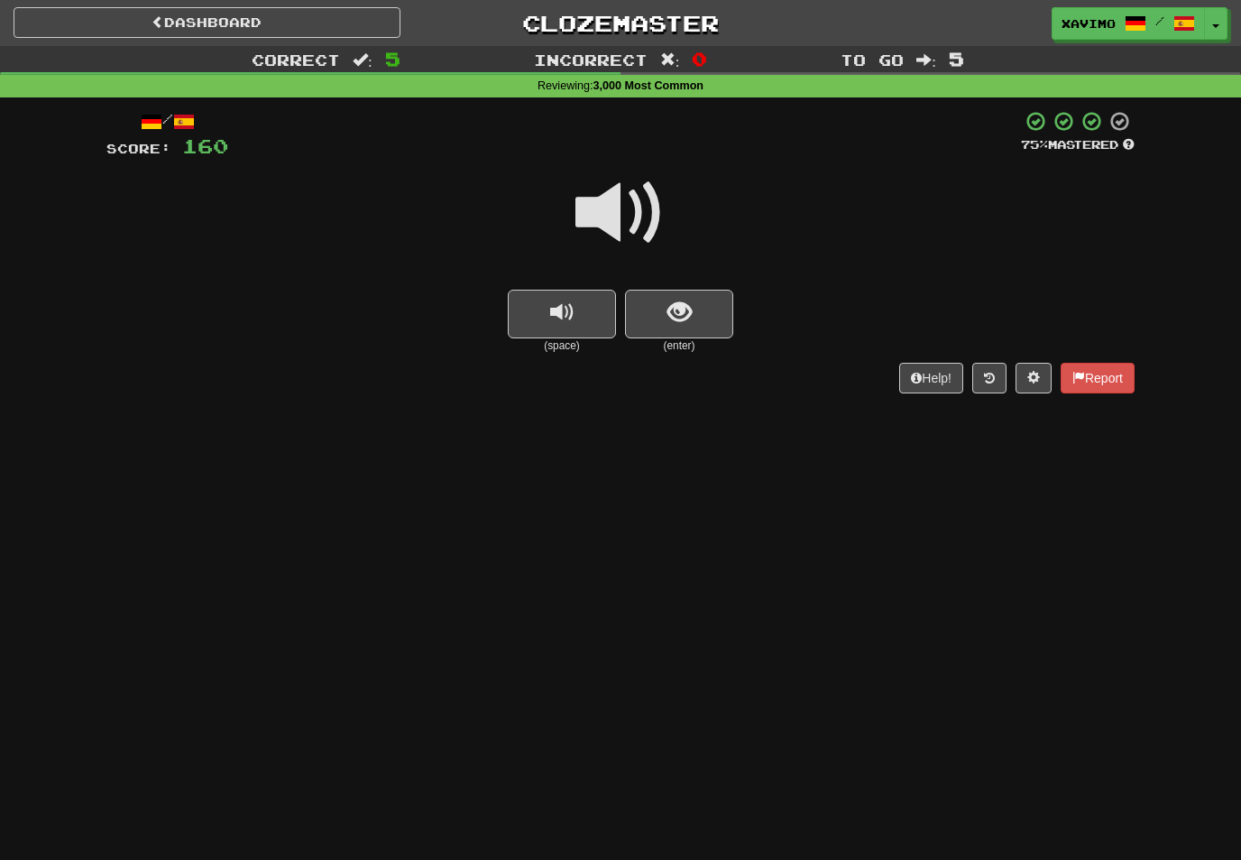
click at [629, 225] on span at bounding box center [621, 213] width 90 height 90
click at [680, 301] on span "show sentence" at bounding box center [680, 312] width 24 height 24
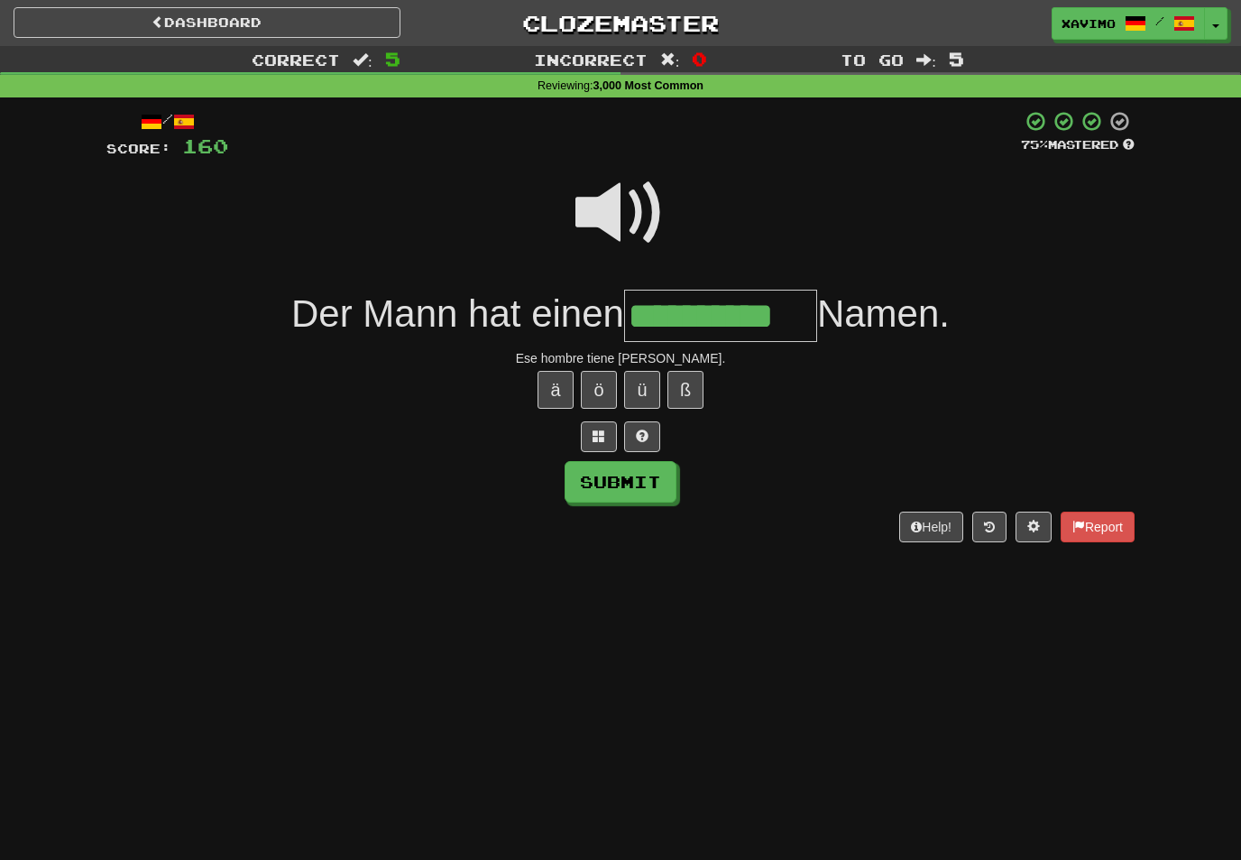
type input "**********"
click at [662, 482] on button "Submit" at bounding box center [621, 482] width 112 height 42
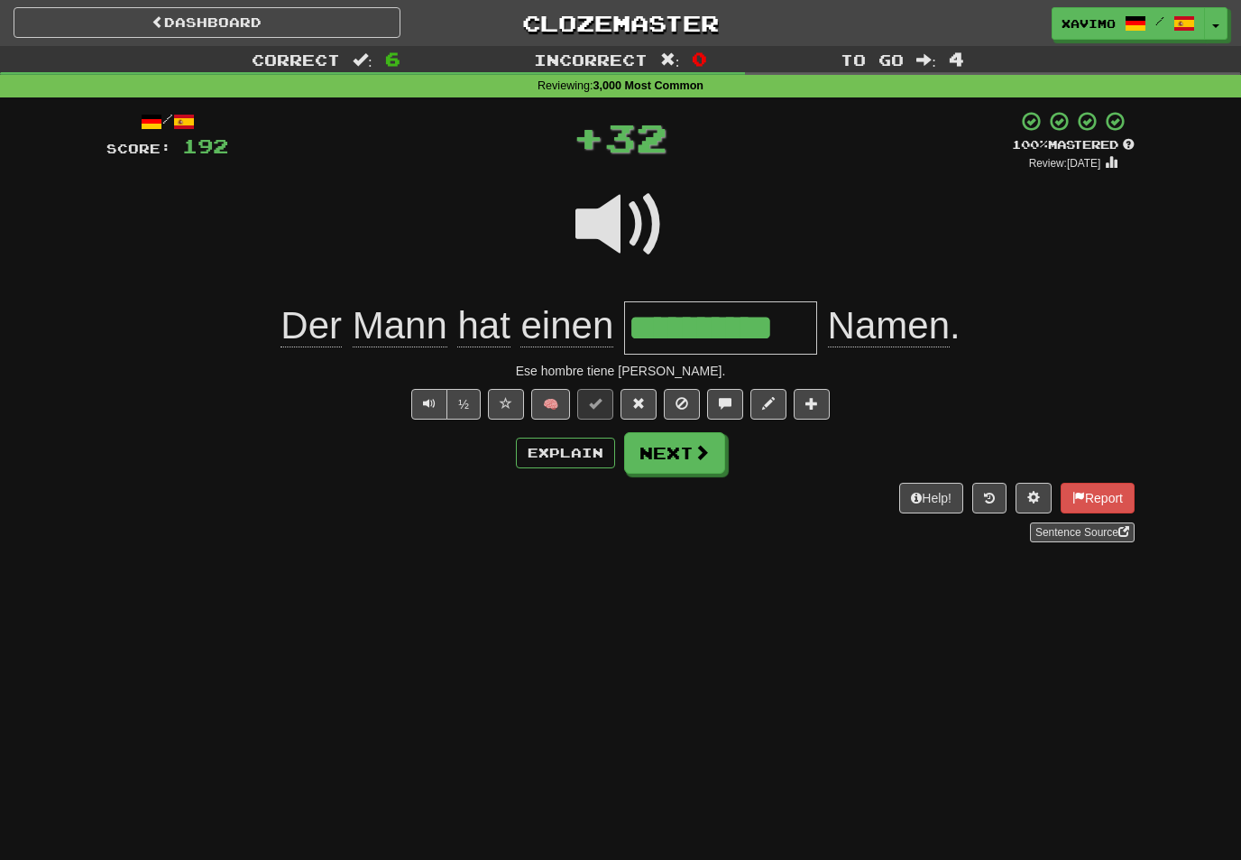
click at [706, 453] on span at bounding box center [702, 452] width 16 height 16
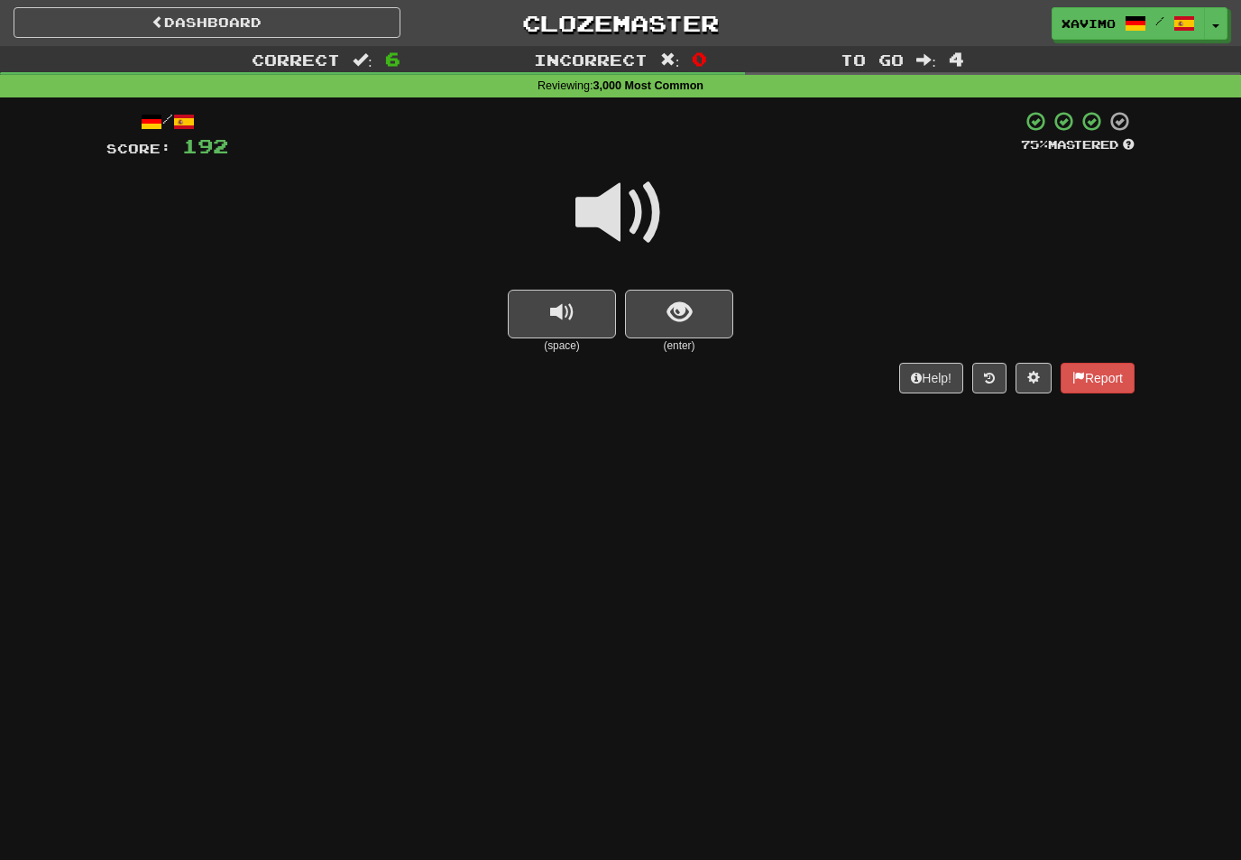
click at [638, 217] on span at bounding box center [621, 213] width 90 height 90
click at [693, 313] on button "show sentence" at bounding box center [679, 314] width 108 height 49
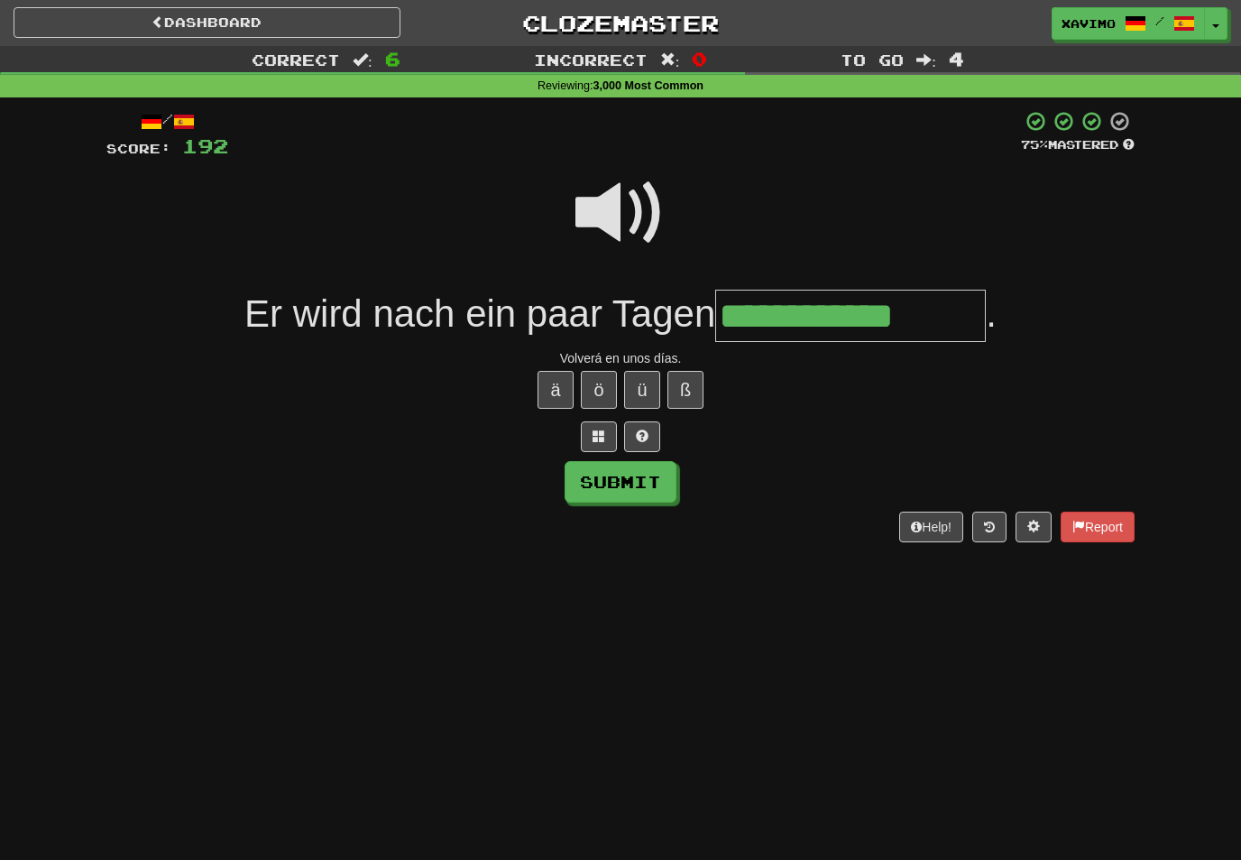
type input "**********"
click at [660, 477] on button "Submit" at bounding box center [621, 482] width 112 height 42
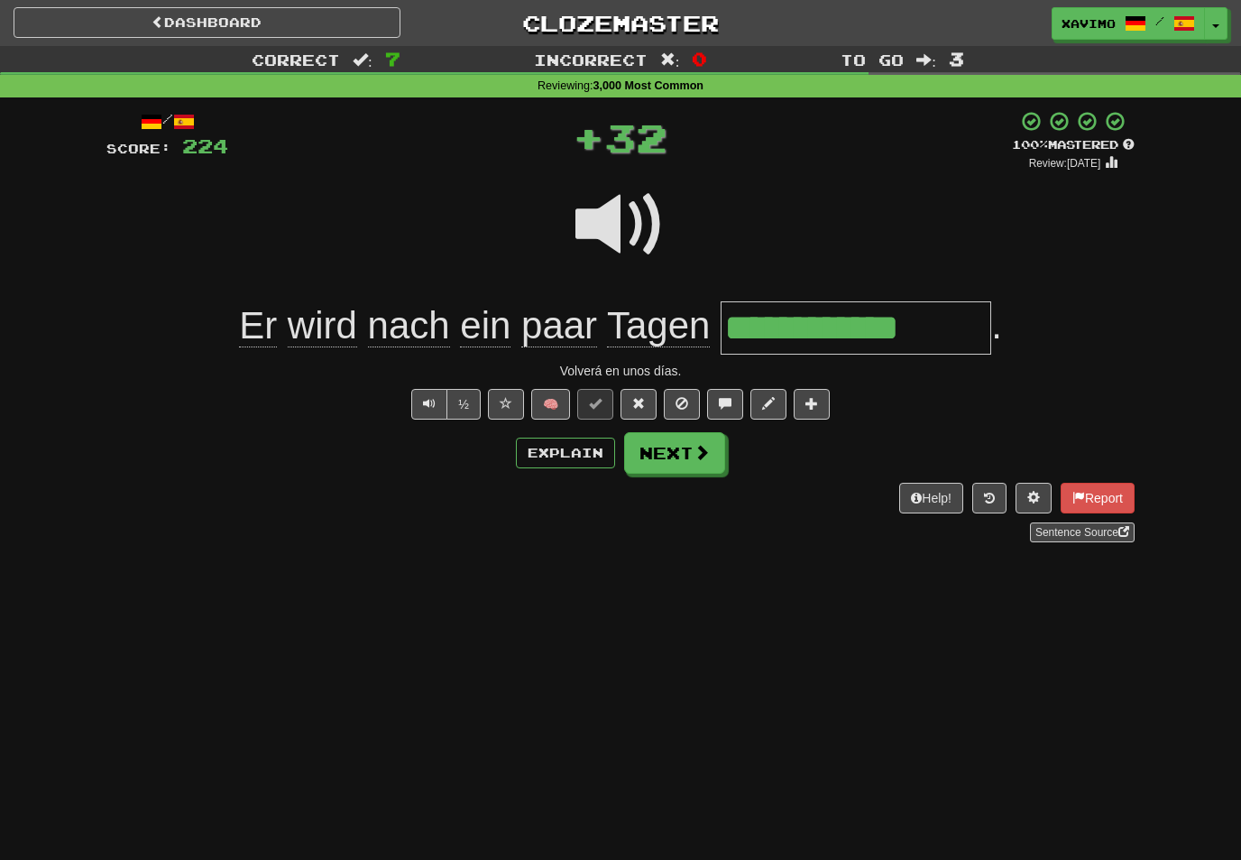
click at [717, 447] on button "Next" at bounding box center [674, 453] width 101 height 42
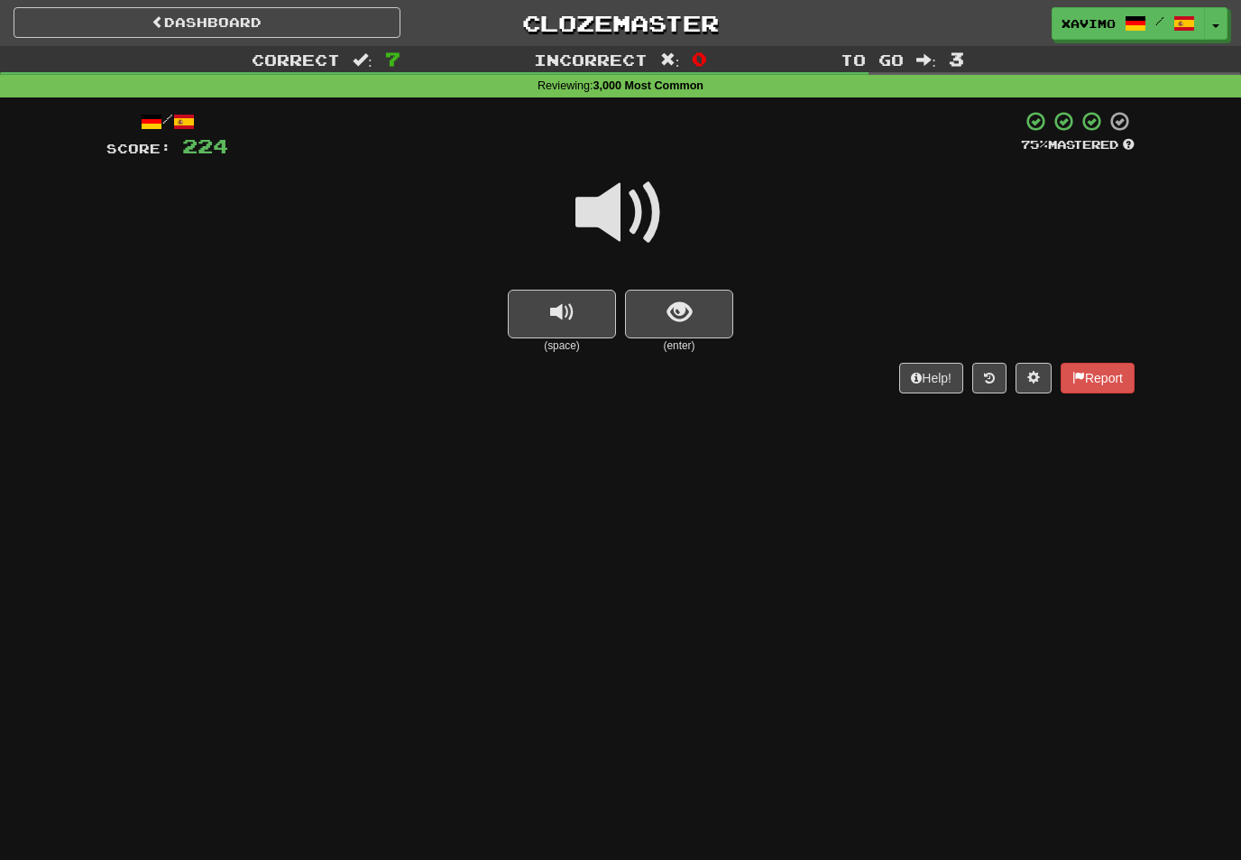
click at [640, 205] on span at bounding box center [621, 213] width 90 height 90
click at [684, 308] on span "show sentence" at bounding box center [680, 312] width 24 height 24
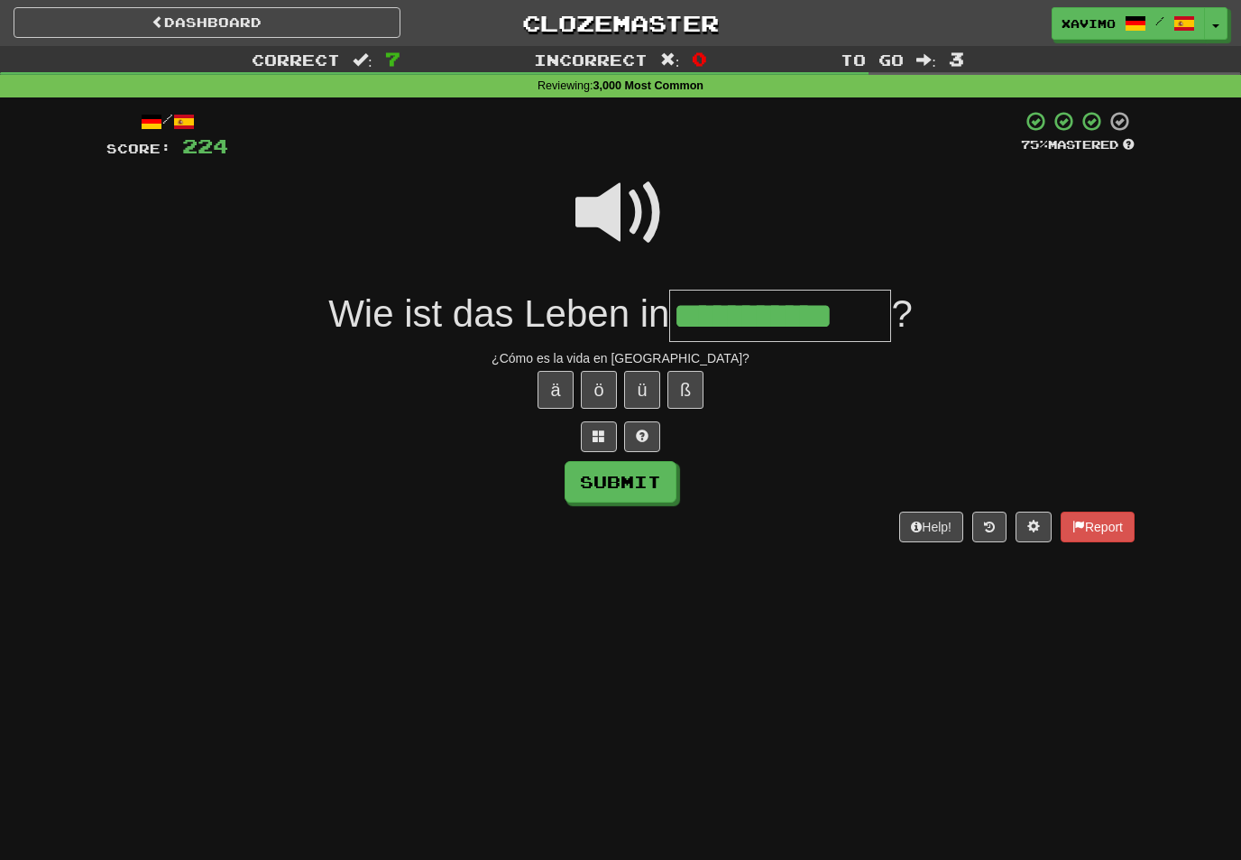
click at [654, 481] on button "Submit" at bounding box center [621, 482] width 112 height 42
type input "**********"
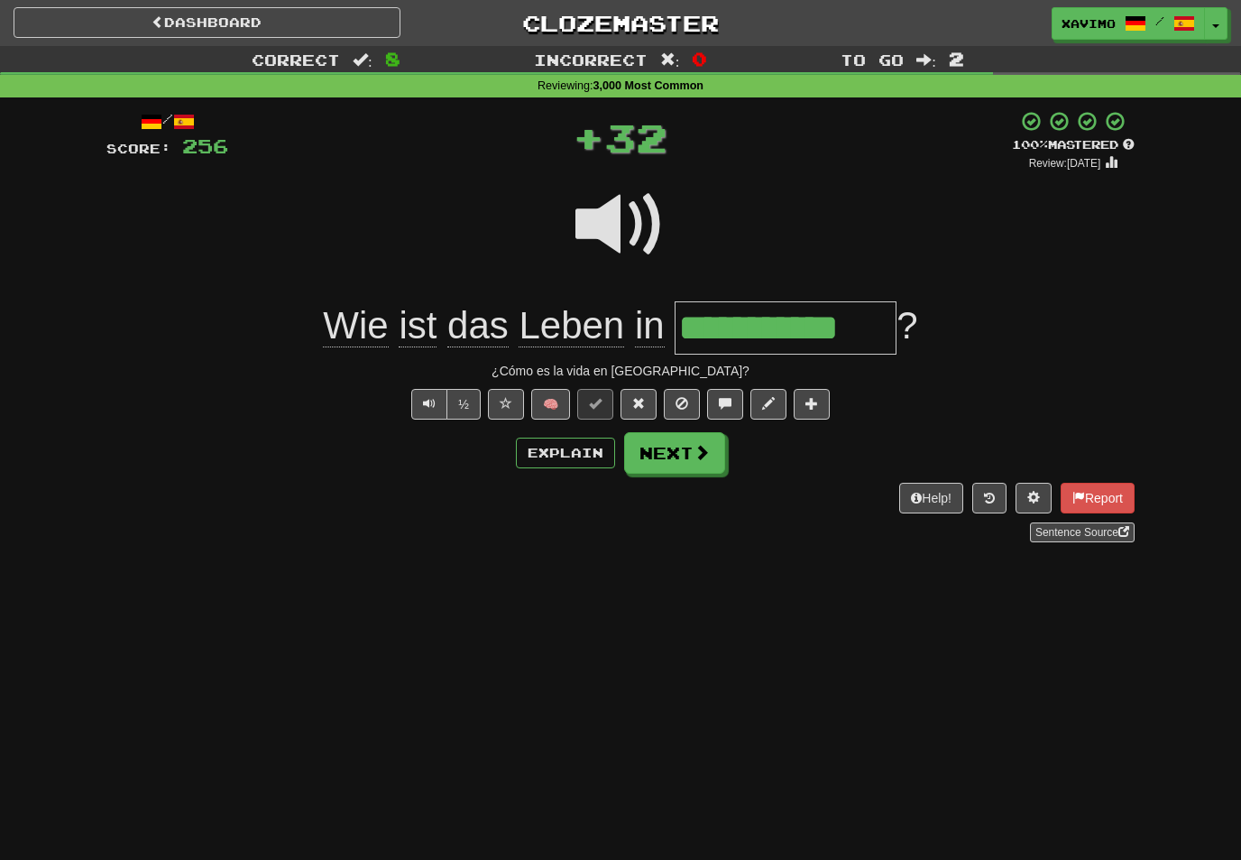
click at [708, 454] on span at bounding box center [702, 452] width 16 height 16
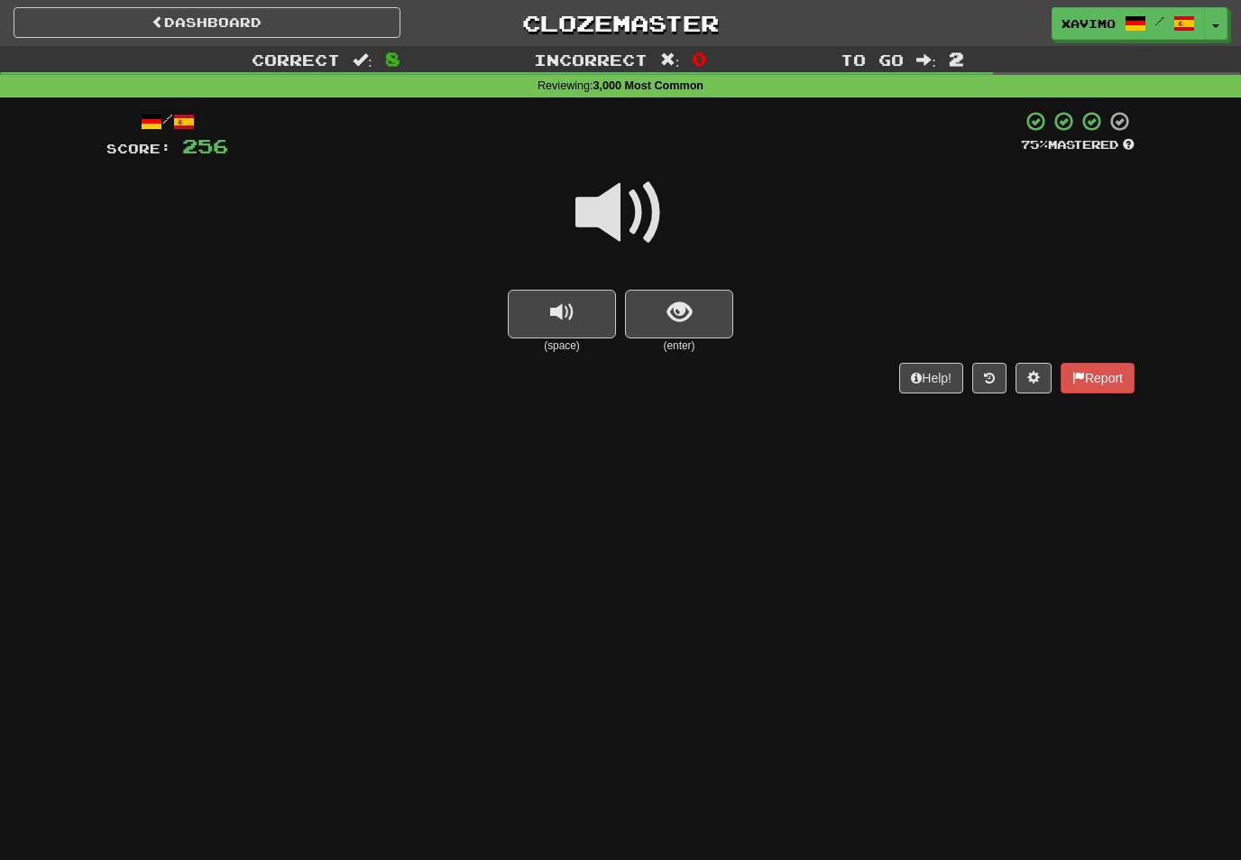
click at [625, 206] on span at bounding box center [621, 213] width 90 height 90
click at [680, 316] on span "show sentence" at bounding box center [680, 312] width 24 height 24
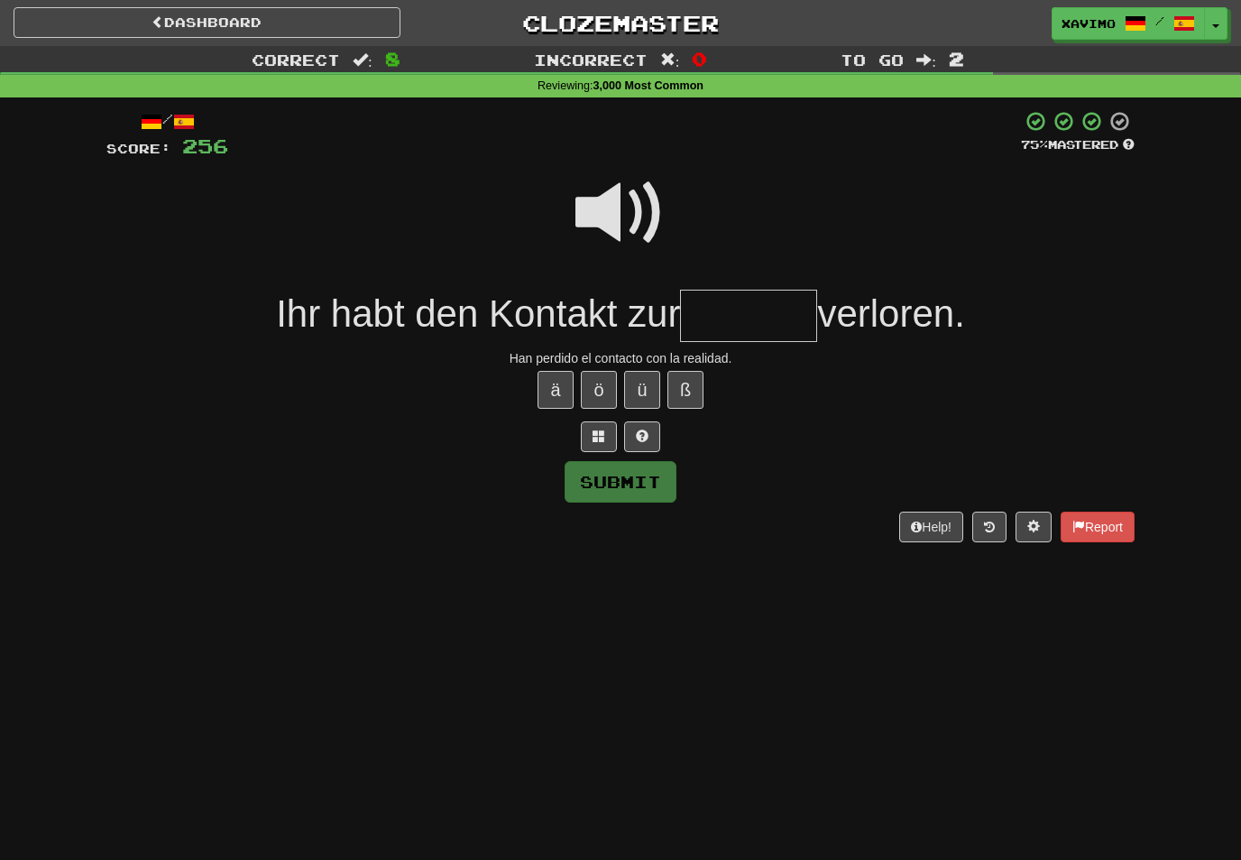
click at [617, 211] on span at bounding box center [621, 213] width 90 height 90
click at [719, 309] on input "text" at bounding box center [748, 316] width 137 height 53
click at [557, 376] on button "ä" at bounding box center [556, 390] width 36 height 38
click at [651, 475] on button "Submit" at bounding box center [621, 482] width 112 height 42
type input "********"
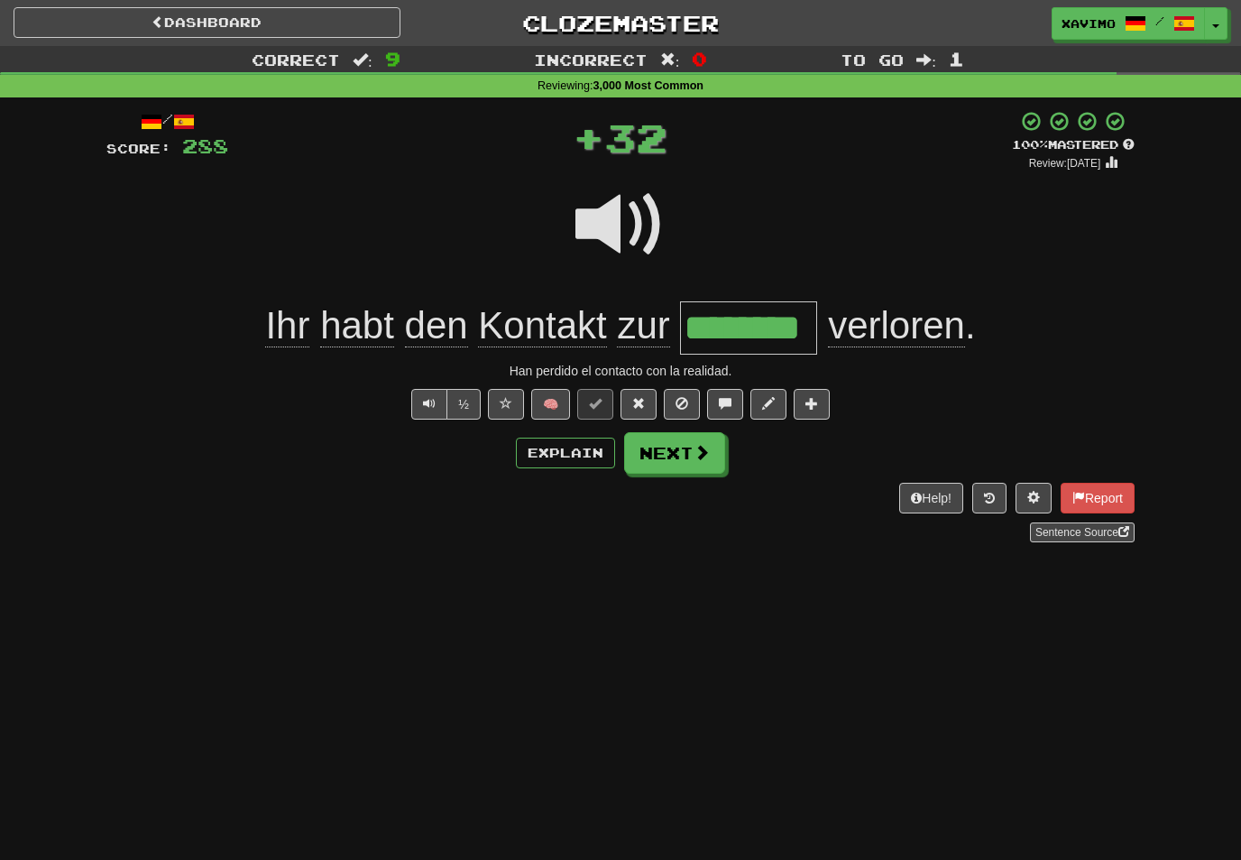
click at [705, 451] on span at bounding box center [702, 452] width 16 height 16
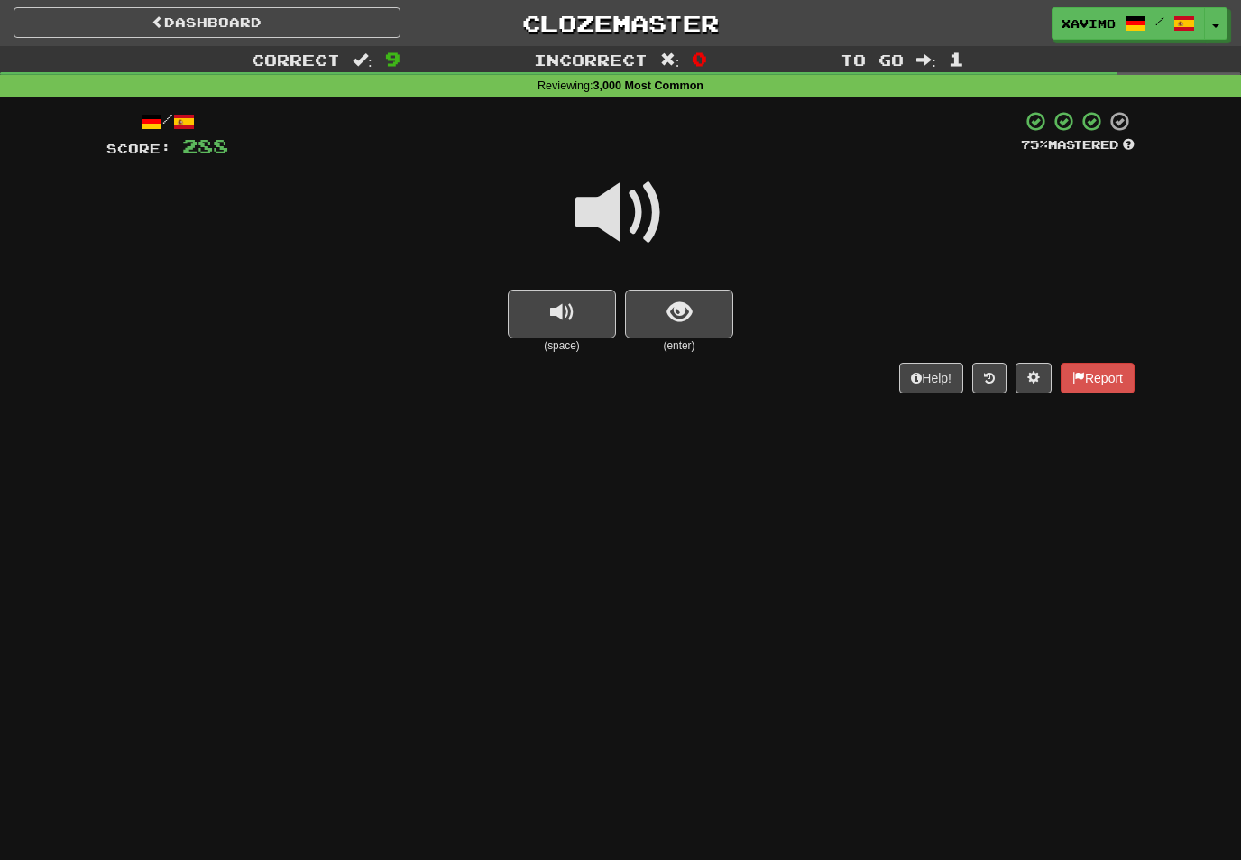
click at [638, 184] on span at bounding box center [621, 213] width 90 height 90
click at [674, 307] on span "show sentence" at bounding box center [680, 312] width 24 height 24
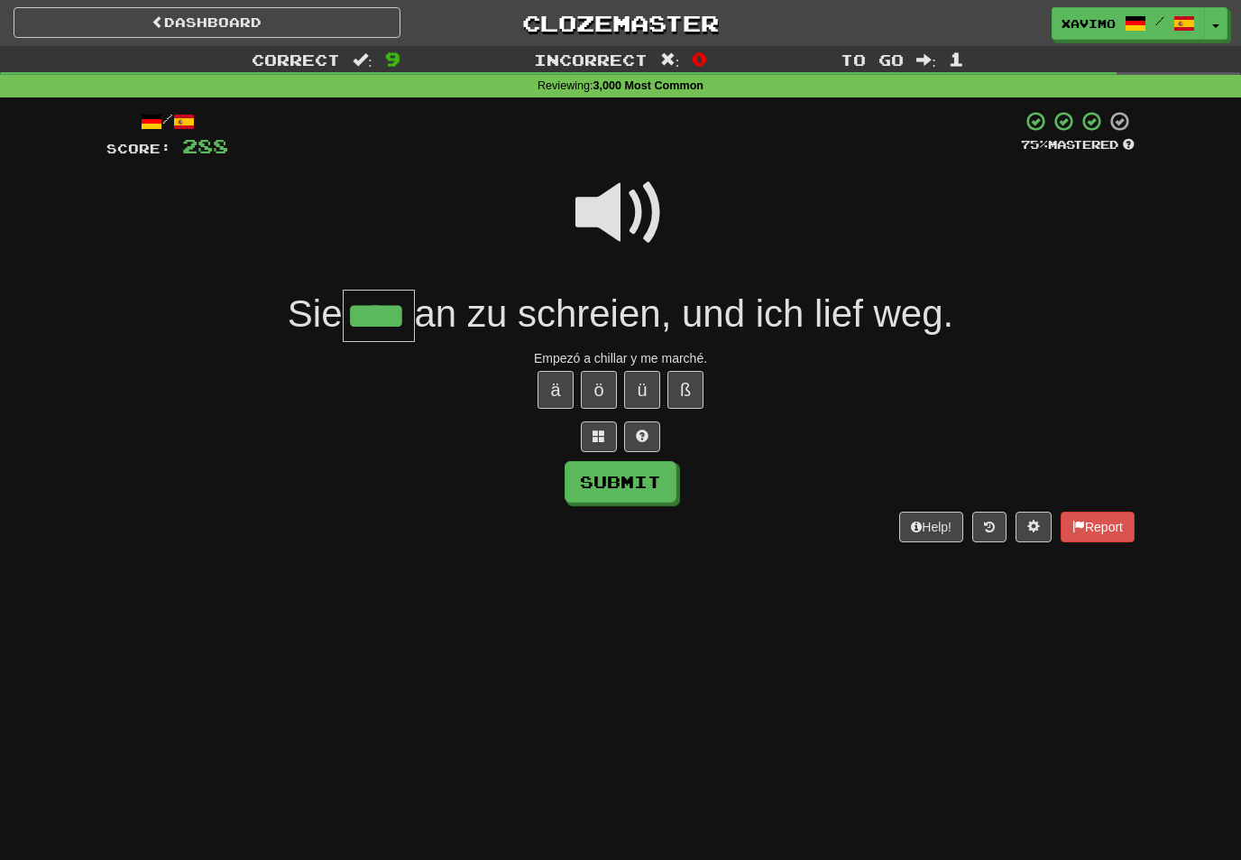
type input "****"
click at [659, 486] on button "Submit" at bounding box center [621, 482] width 112 height 42
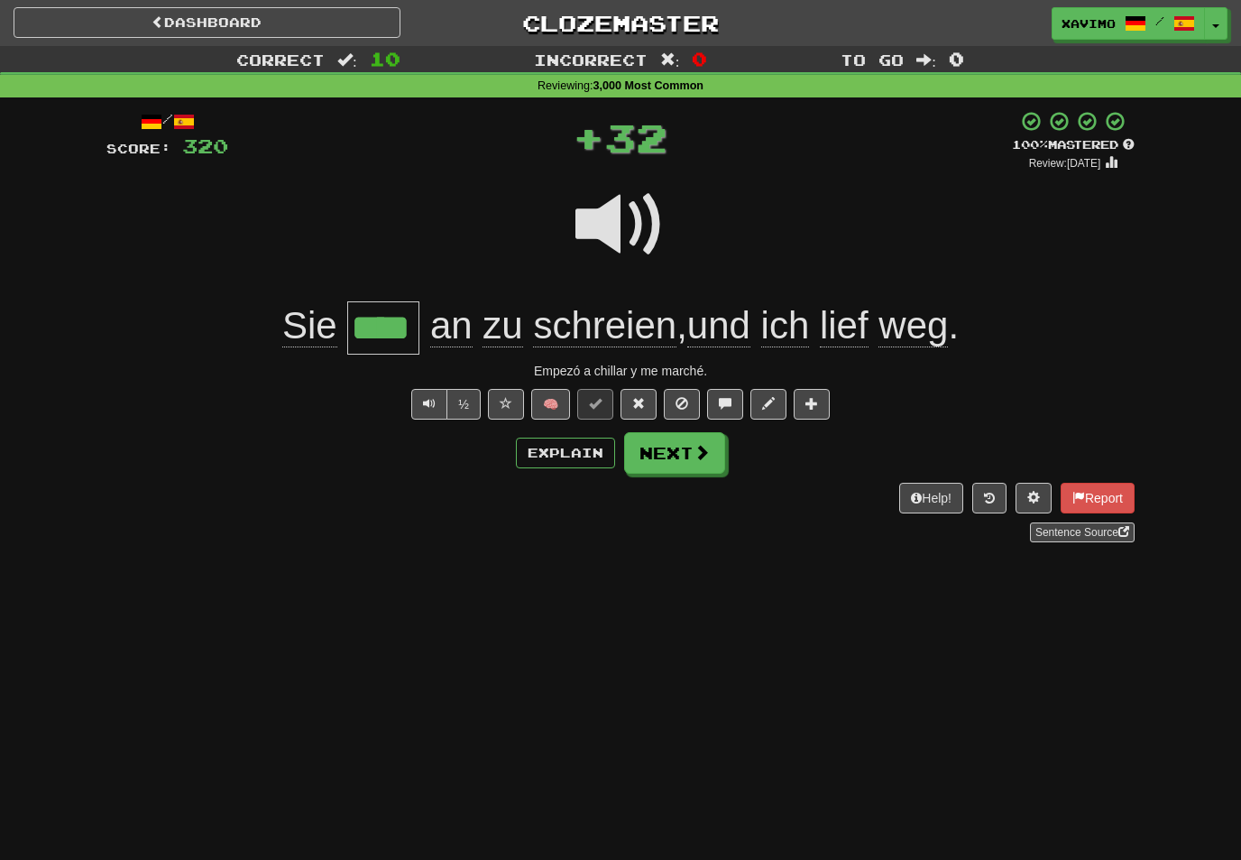
click at [705, 456] on span at bounding box center [702, 452] width 16 height 16
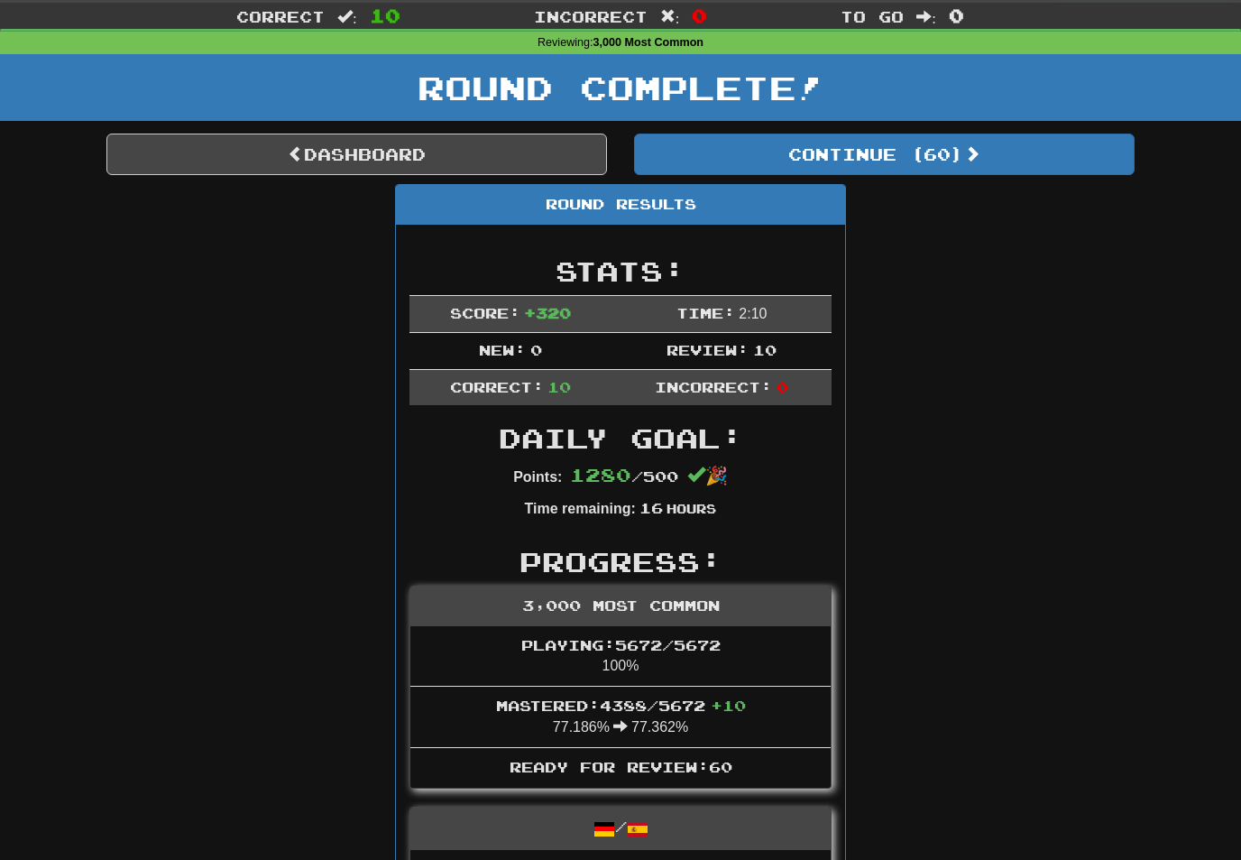
scroll to position [44, 0]
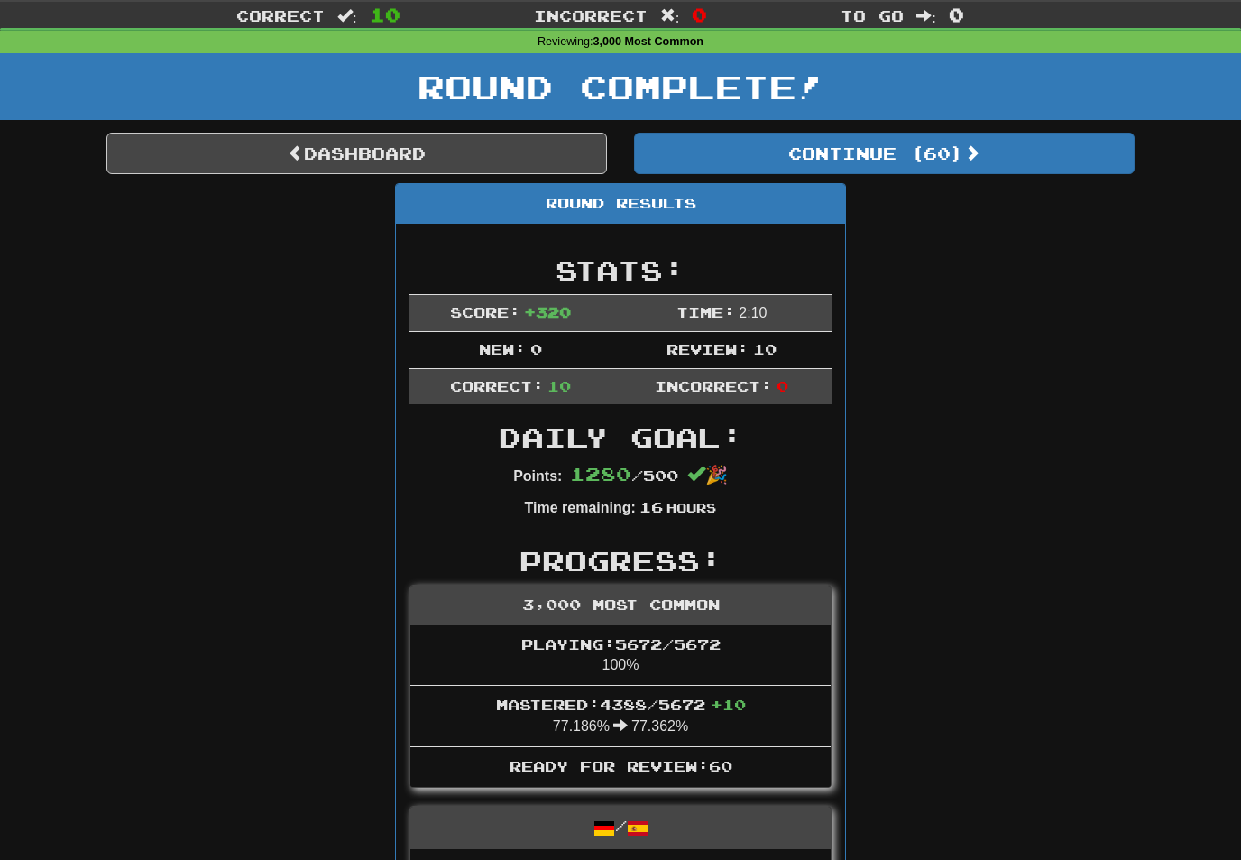
click at [516, 148] on link "Dashboard" at bounding box center [356, 154] width 501 height 42
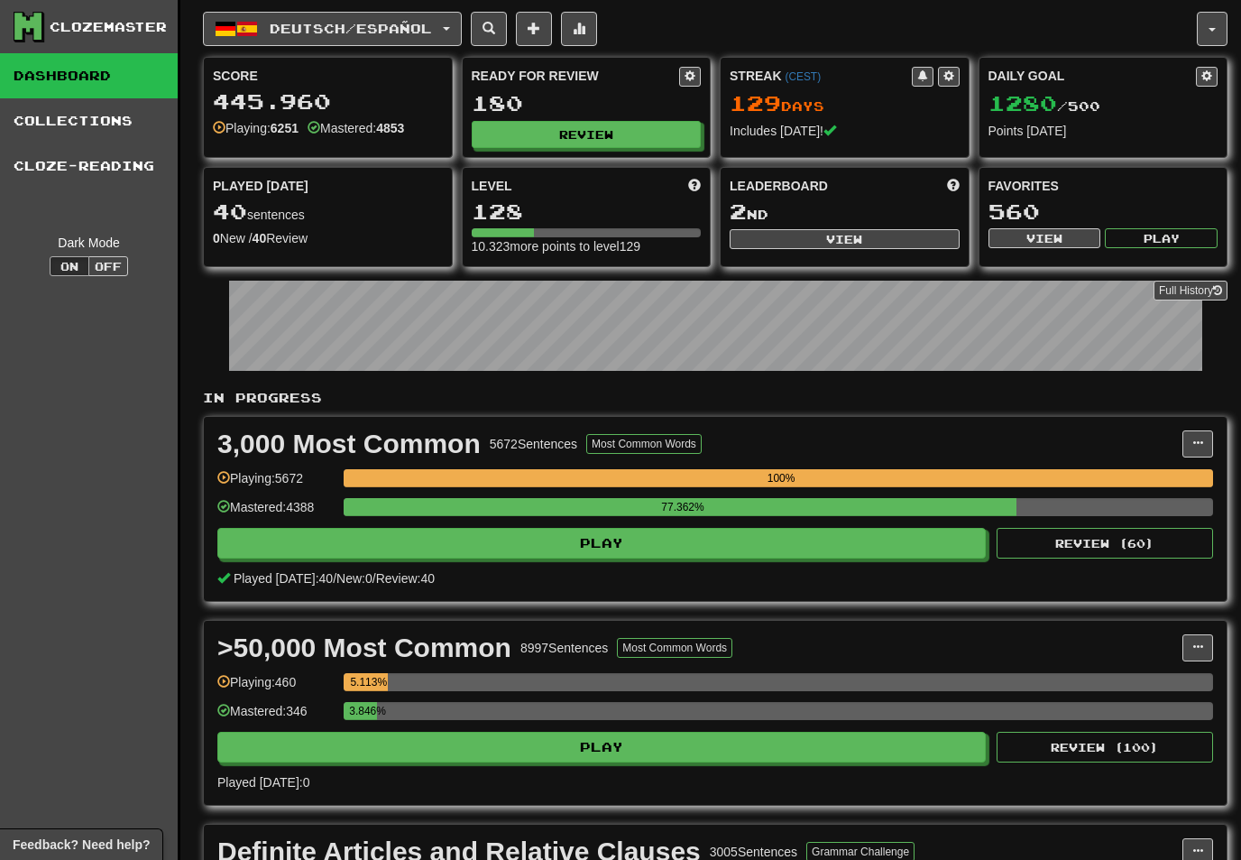
click at [887, 236] on button "View" at bounding box center [845, 239] width 230 height 20
select select "**********"
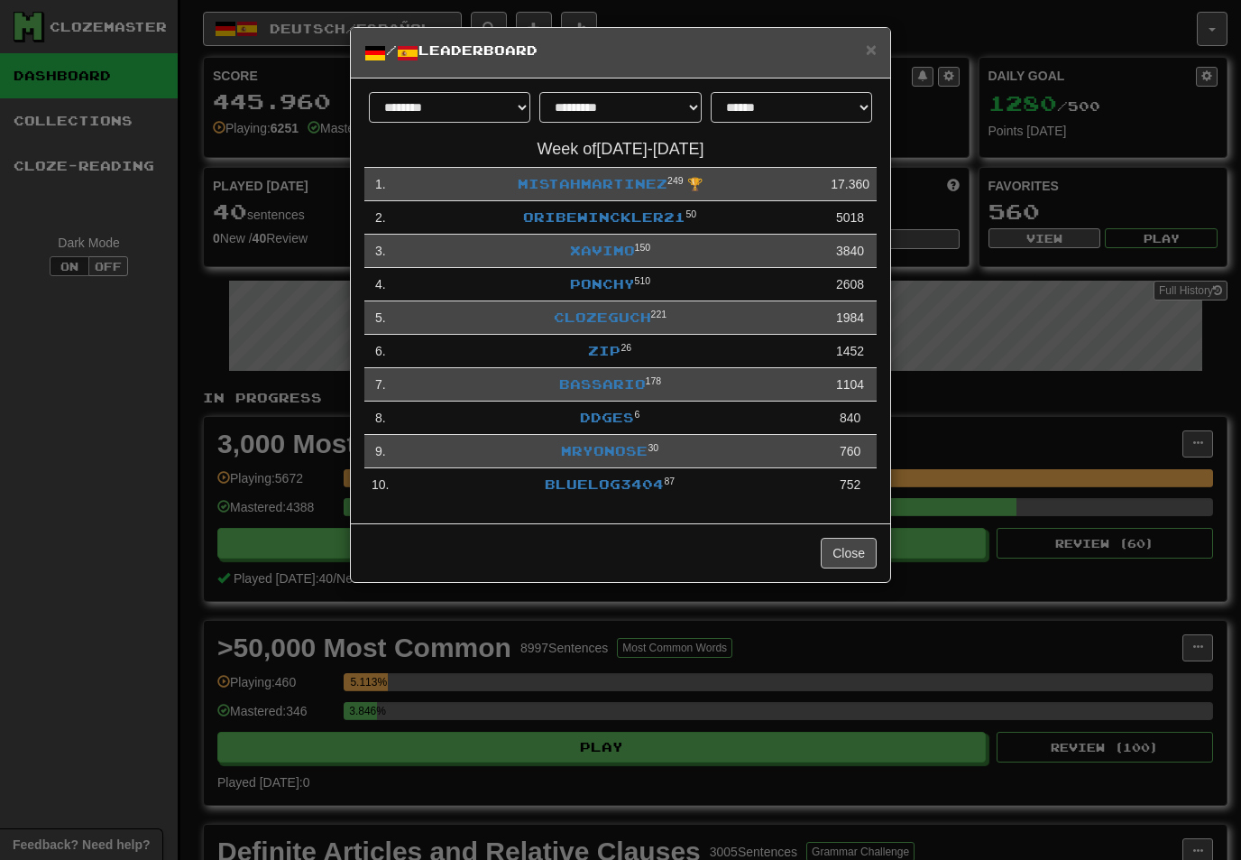
click at [616, 410] on link "ddges" at bounding box center [607, 417] width 54 height 15
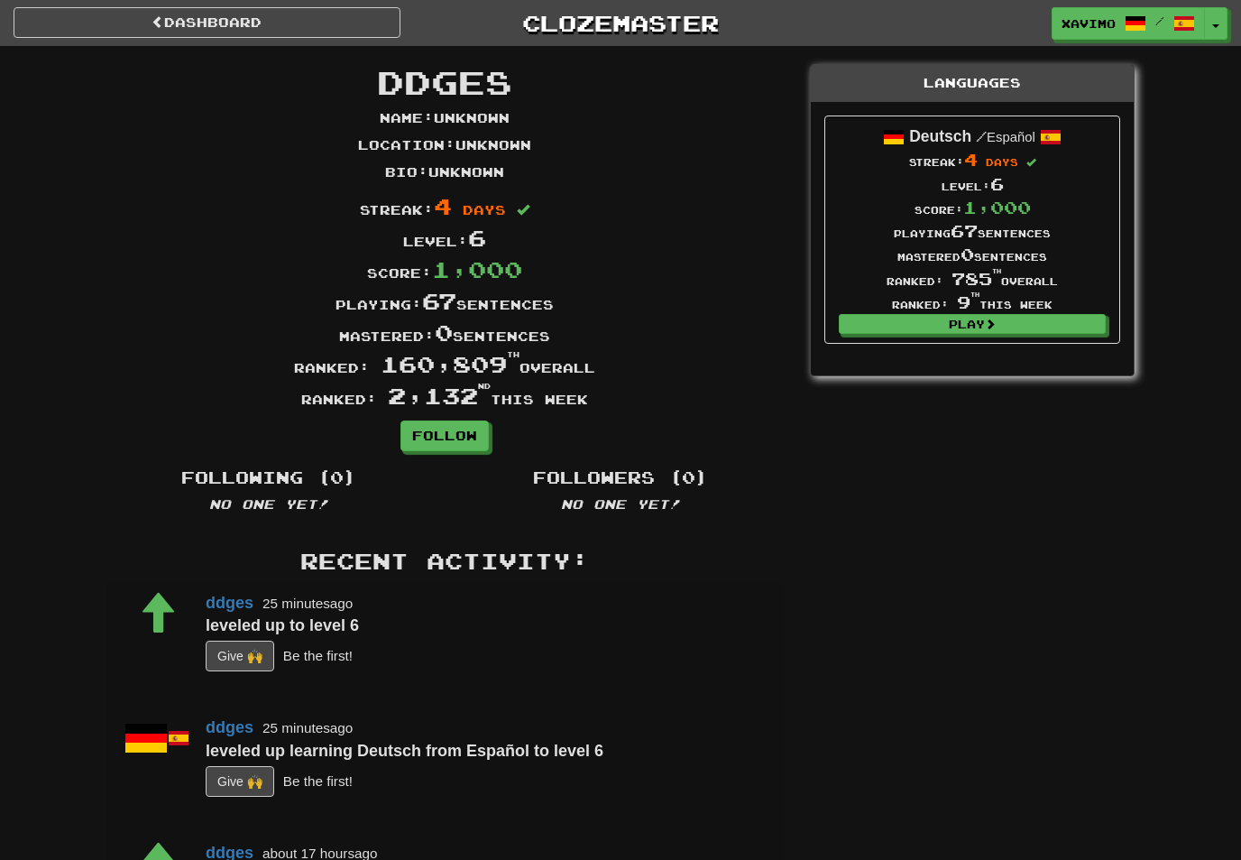
click at [346, 22] on link "Dashboard" at bounding box center [207, 22] width 387 height 31
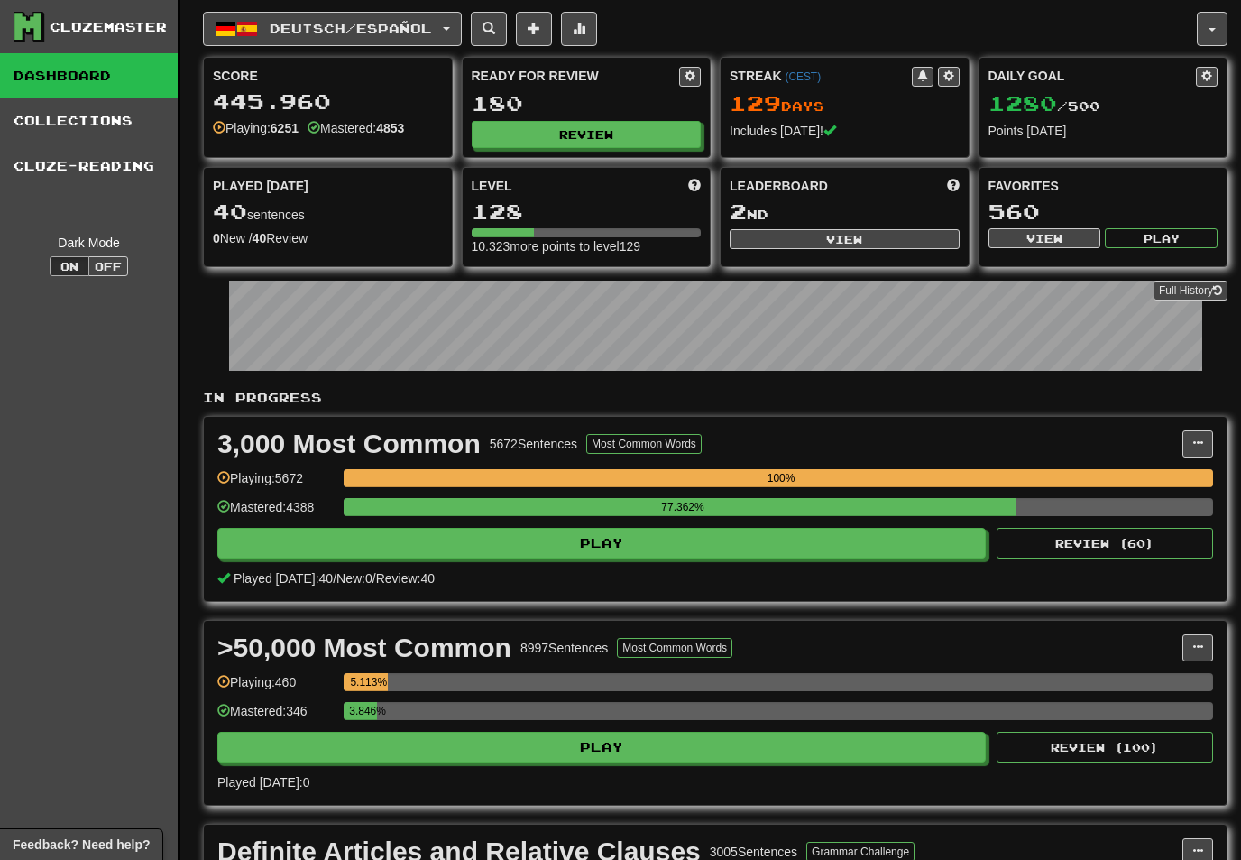
click at [870, 234] on button "View" at bounding box center [845, 239] width 230 height 20
select select "**********"
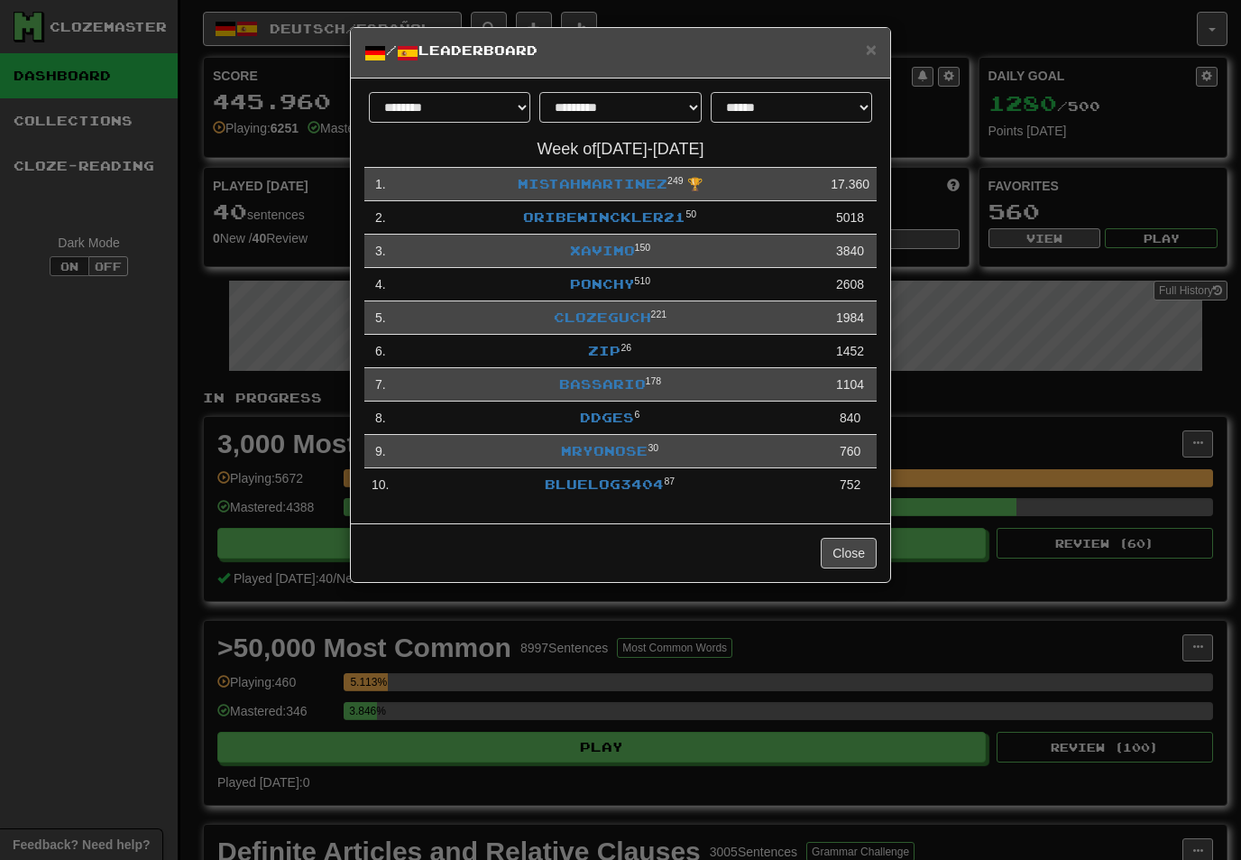
click at [872, 53] on span "×" at bounding box center [871, 49] width 11 height 21
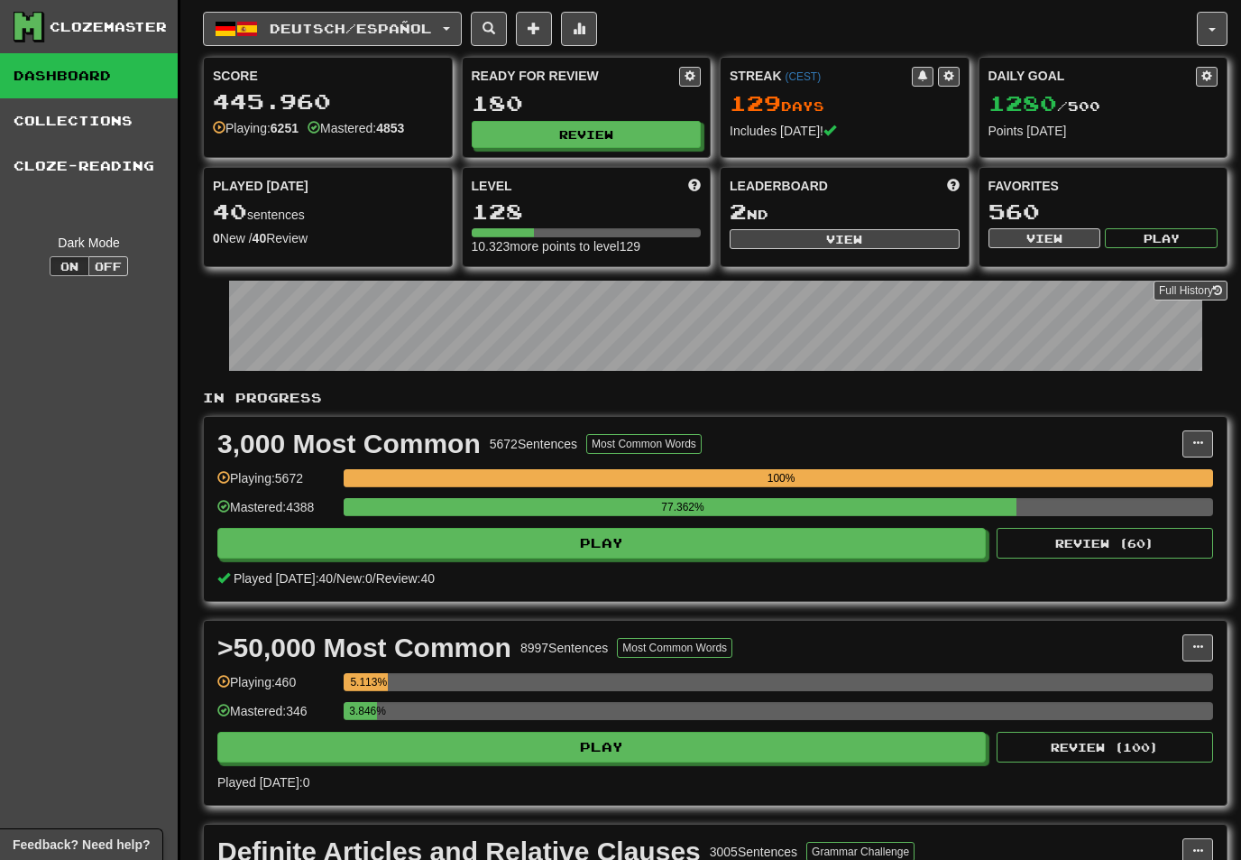
click at [598, 135] on button "Review" at bounding box center [587, 134] width 230 height 27
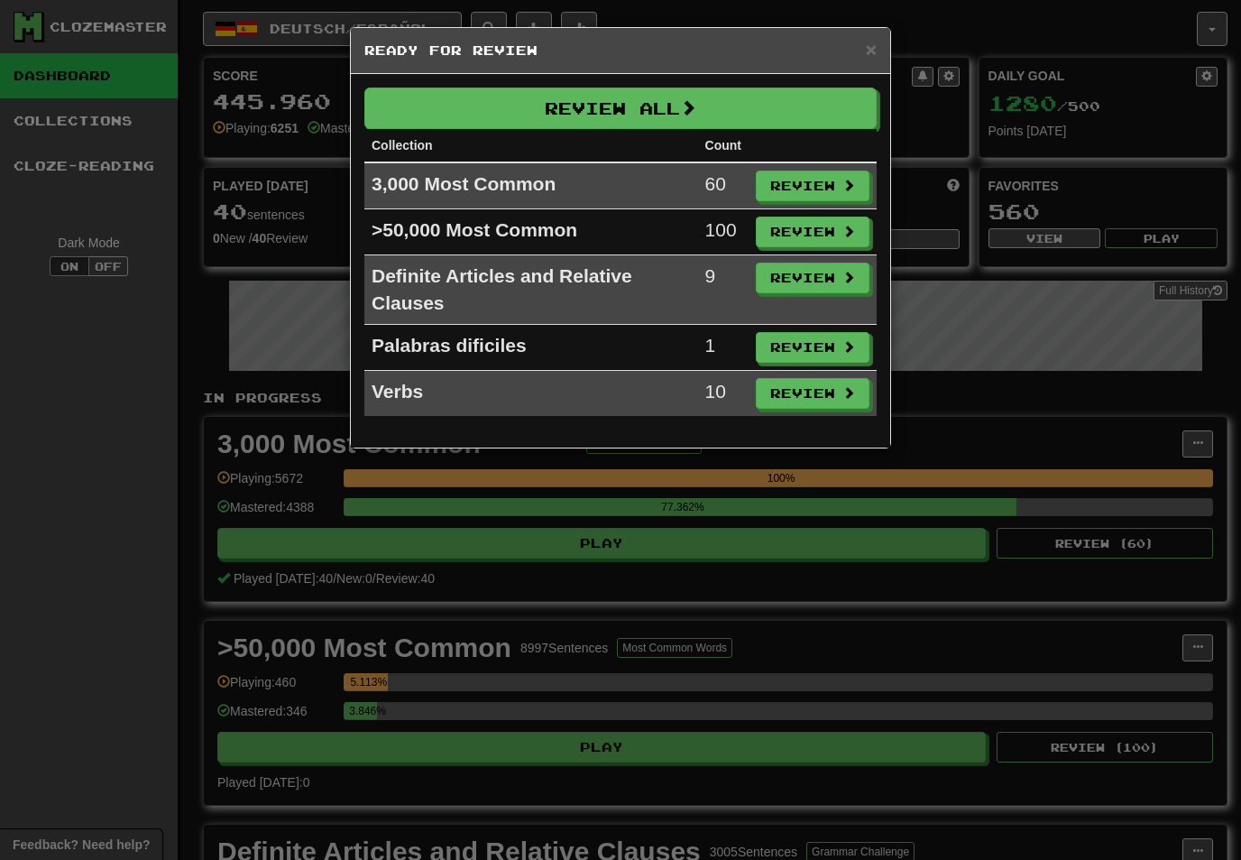
click at [874, 51] on span "×" at bounding box center [871, 49] width 11 height 21
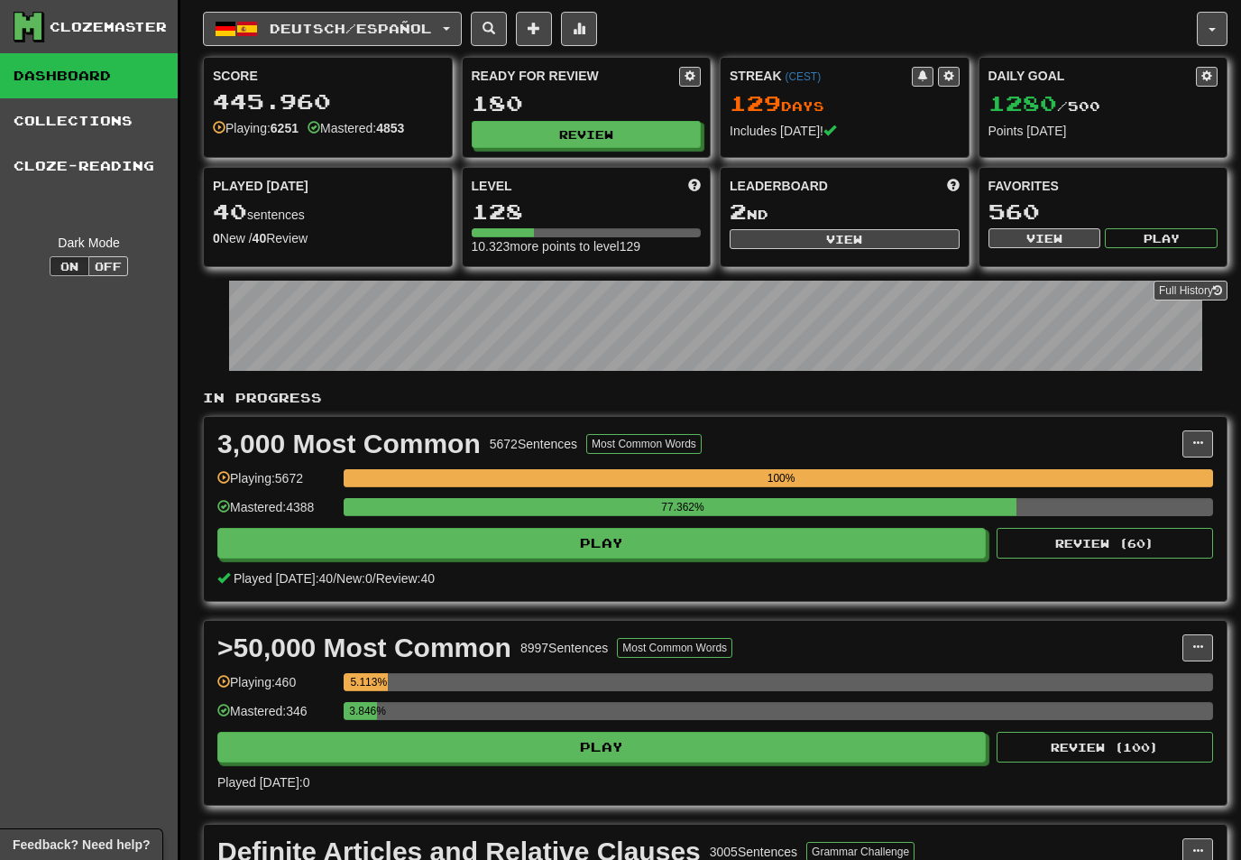
click at [843, 237] on button "View" at bounding box center [845, 239] width 230 height 20
select select "**********"
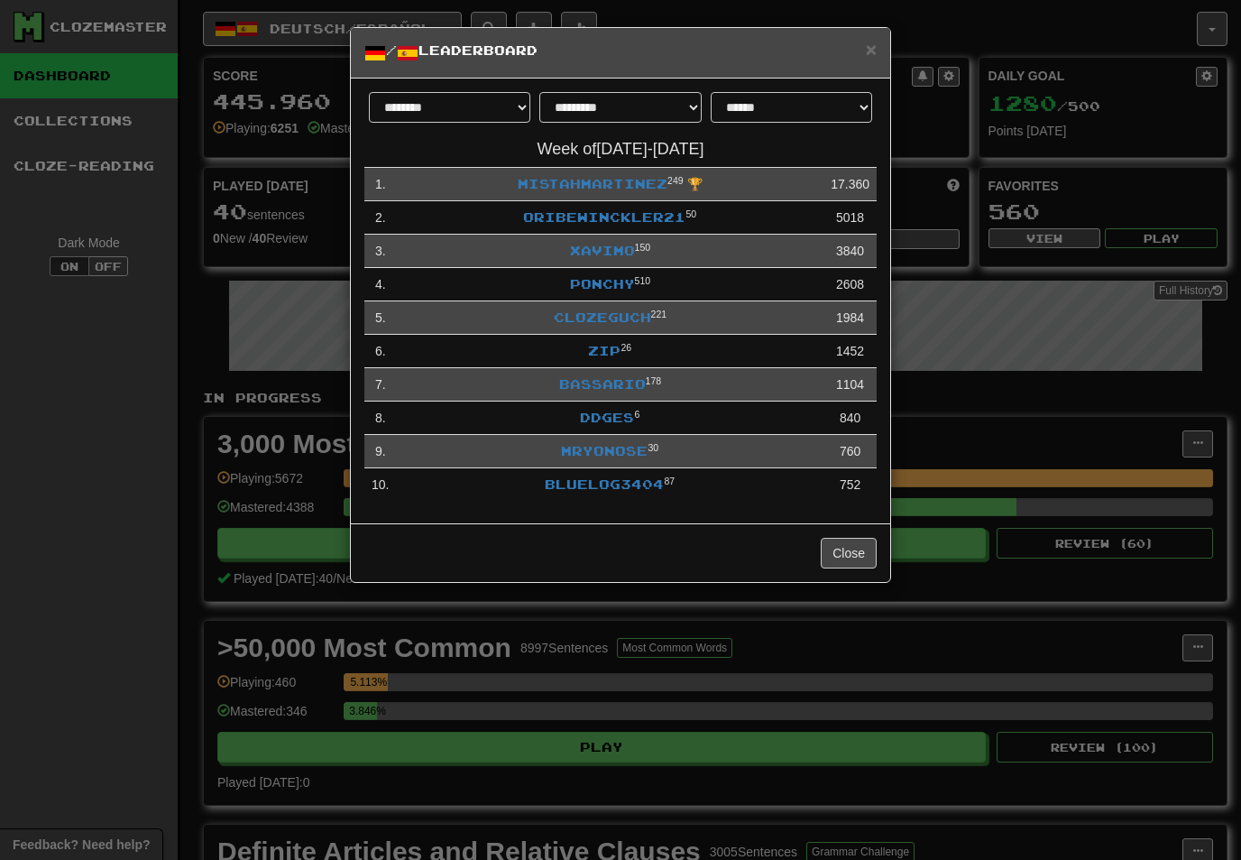
click at [609, 248] on link "Xavimo" at bounding box center [602, 250] width 65 height 15
